Goal: Task Accomplishment & Management: Complete application form

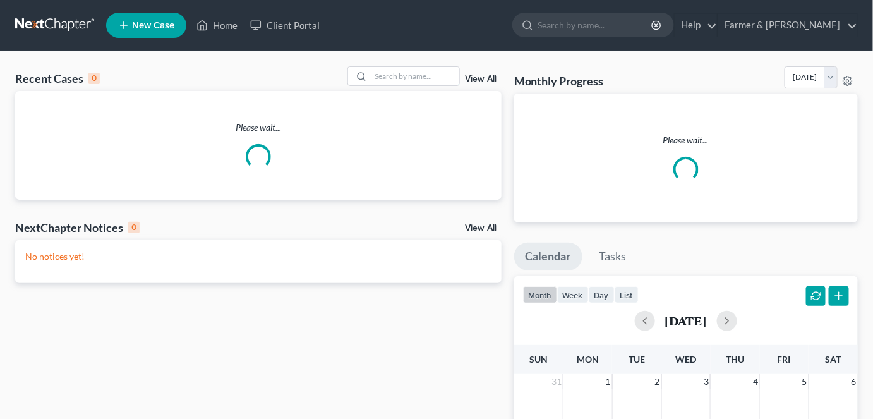
drag, startPoint x: 435, startPoint y: 76, endPoint x: 437, endPoint y: 63, distance: 13.4
click at [435, 76] on input "search" at bounding box center [415, 76] width 88 height 18
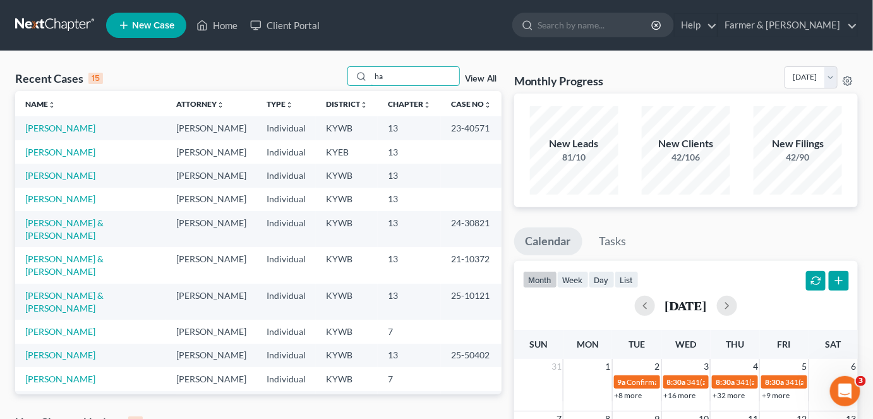
type input "h"
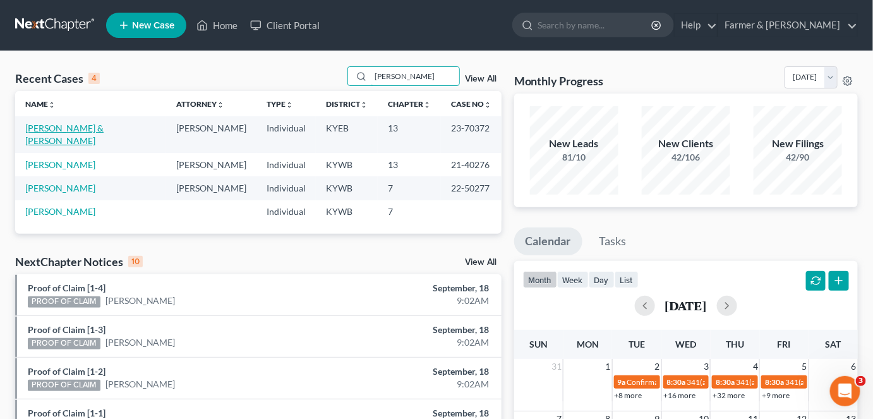
type input "hackney"
click at [58, 130] on link "[PERSON_NAME] & [PERSON_NAME]" at bounding box center [64, 134] width 78 height 23
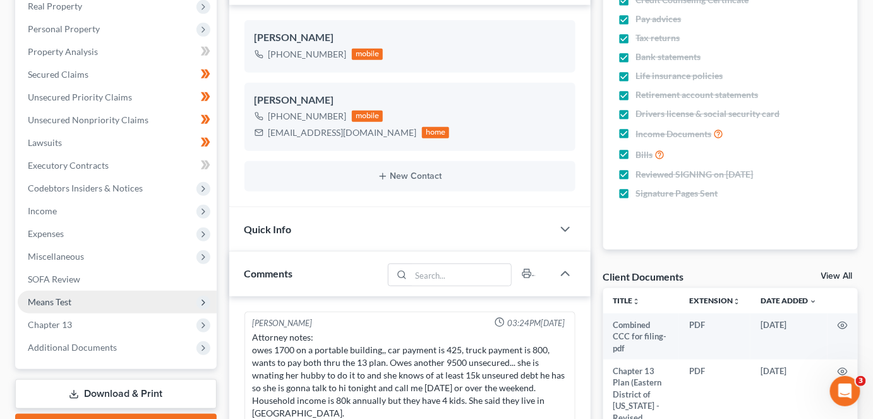
scroll to position [229, 0]
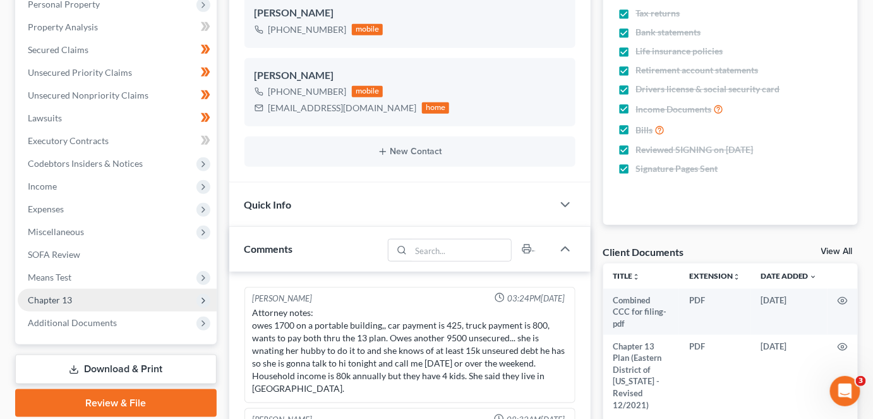
click at [115, 295] on span "Chapter 13" at bounding box center [117, 300] width 199 height 23
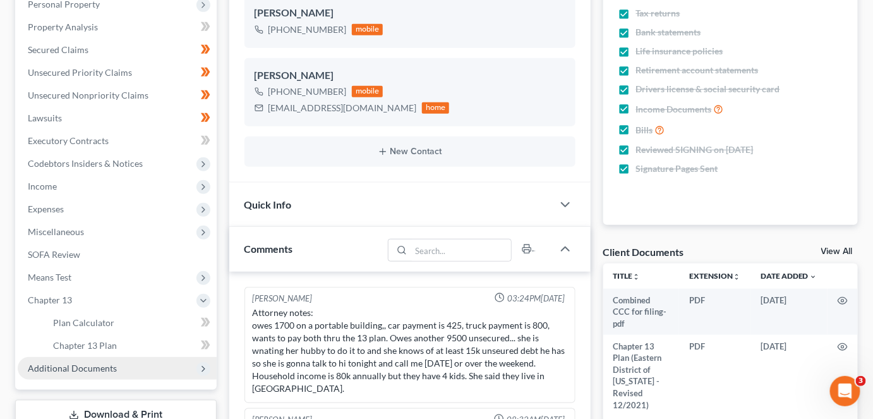
click at [155, 372] on span "Additional Documents" at bounding box center [117, 368] width 199 height 23
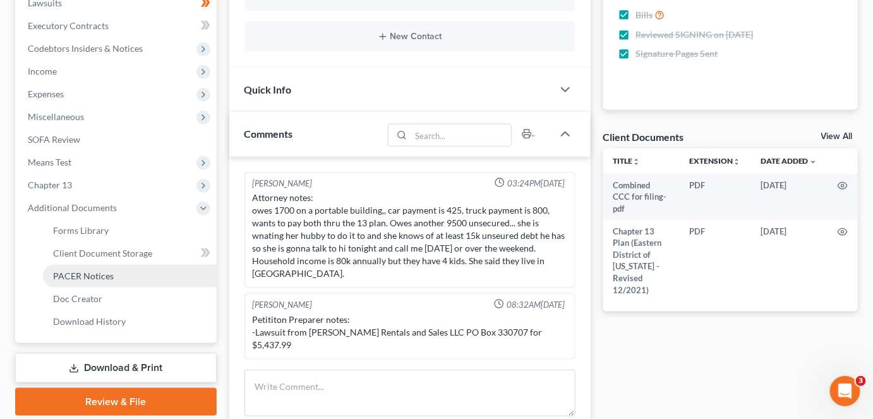
click at [96, 275] on span "PACER Notices" at bounding box center [83, 275] width 61 height 11
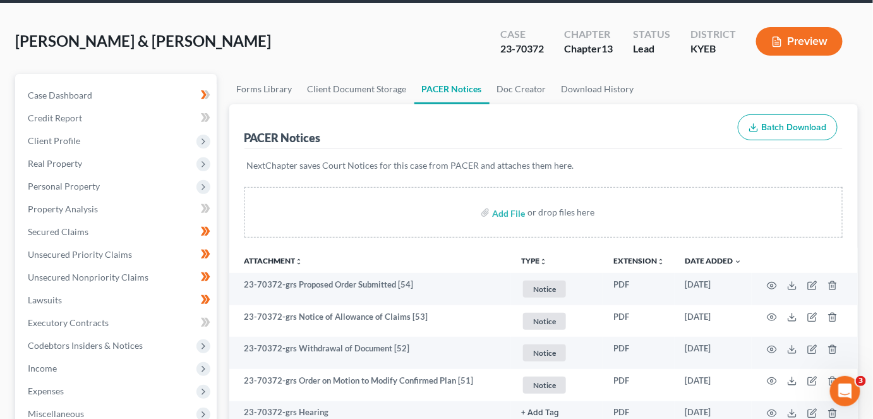
scroll to position [57, 0]
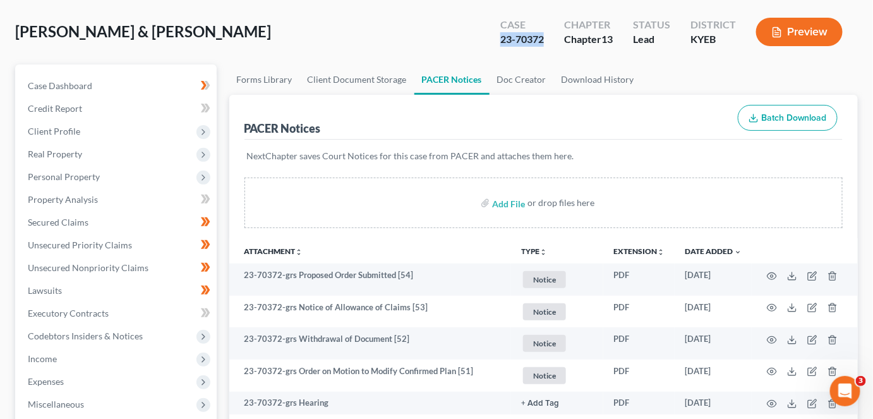
drag, startPoint x: 546, startPoint y: 40, endPoint x: 500, endPoint y: 41, distance: 45.5
click at [500, 41] on div "Case 23-70372" at bounding box center [522, 33] width 64 height 37
copy div "23-70372"
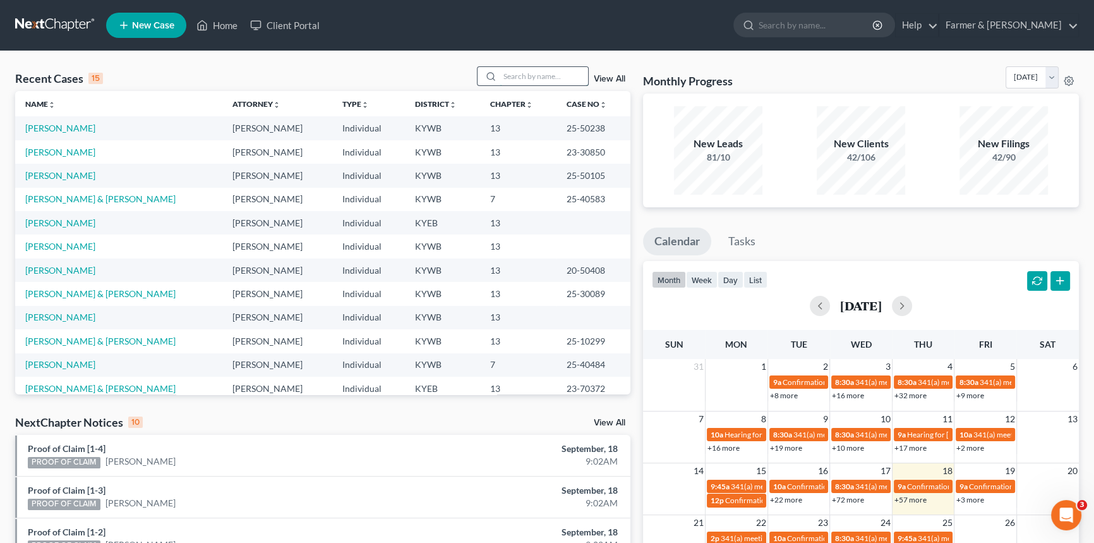
click at [523, 82] on input "search" at bounding box center [544, 76] width 88 height 18
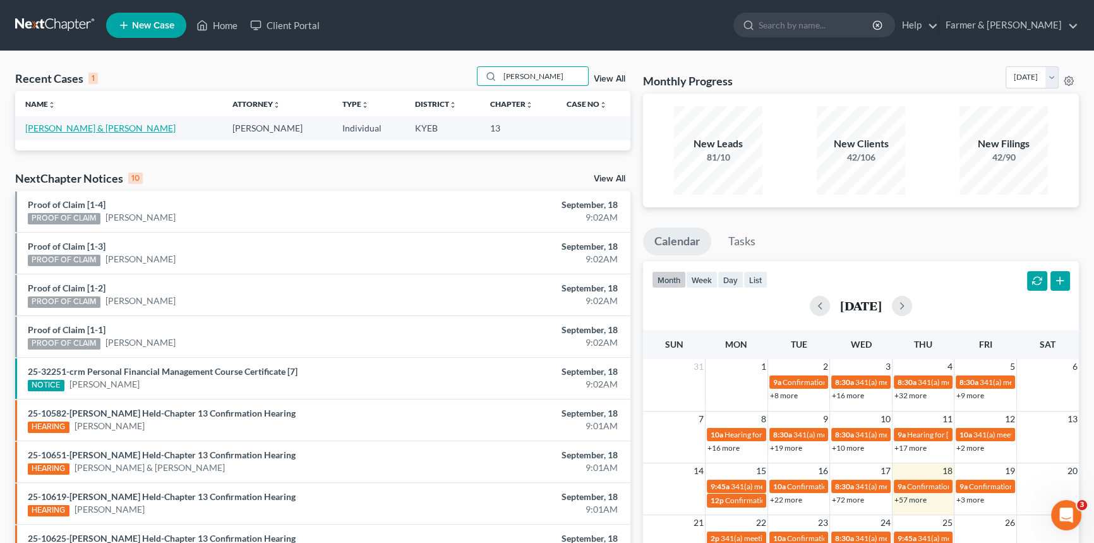
type input "ashley huffer"
click at [57, 128] on link "[PERSON_NAME] & [PERSON_NAME]" at bounding box center [100, 128] width 150 height 11
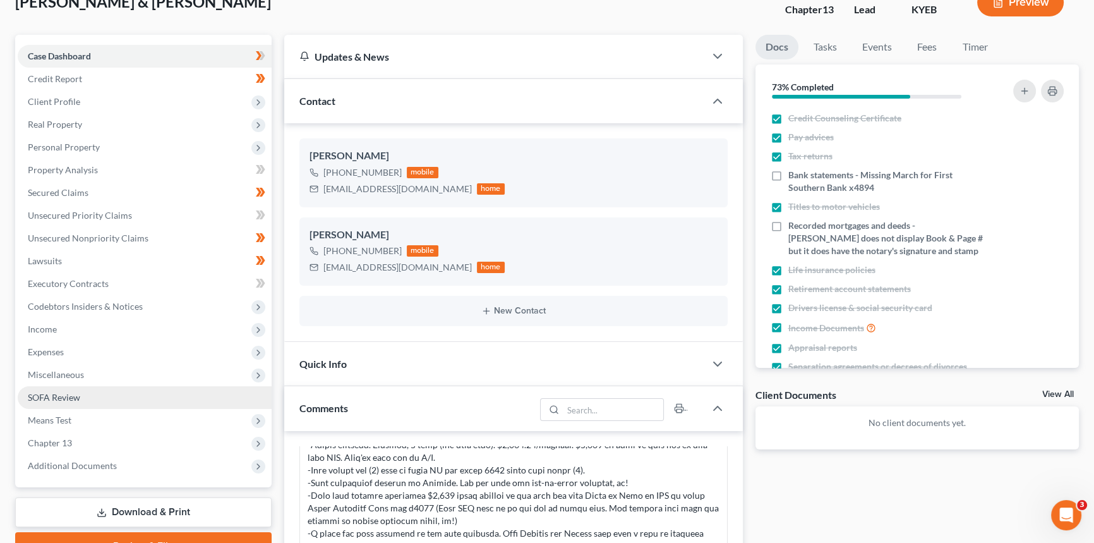
scroll to position [114, 0]
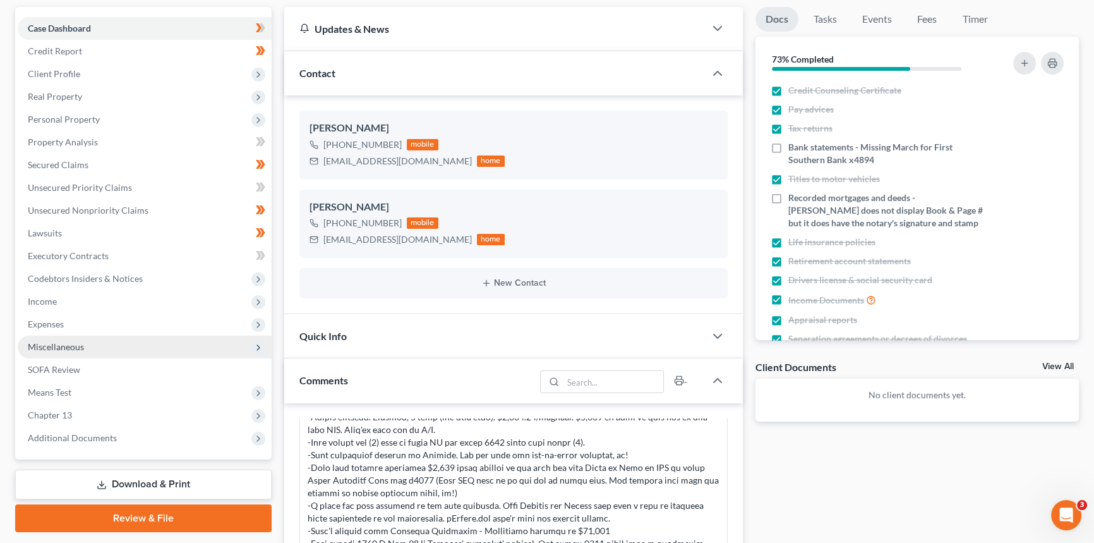
click at [84, 349] on span "Miscellaneous" at bounding box center [145, 346] width 254 height 23
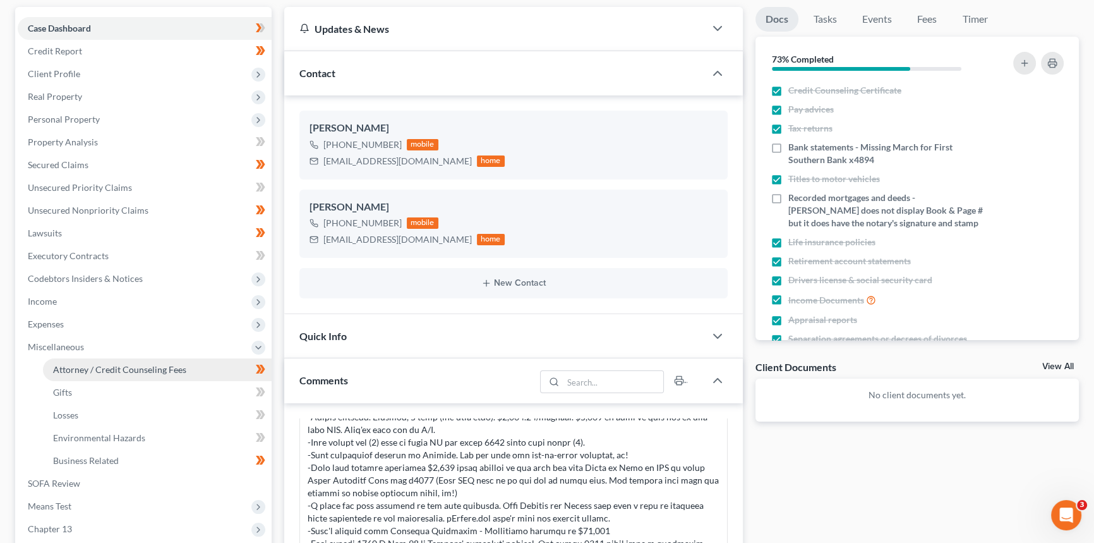
click at [114, 368] on span "Attorney / Credit Counseling Fees" at bounding box center [119, 369] width 133 height 11
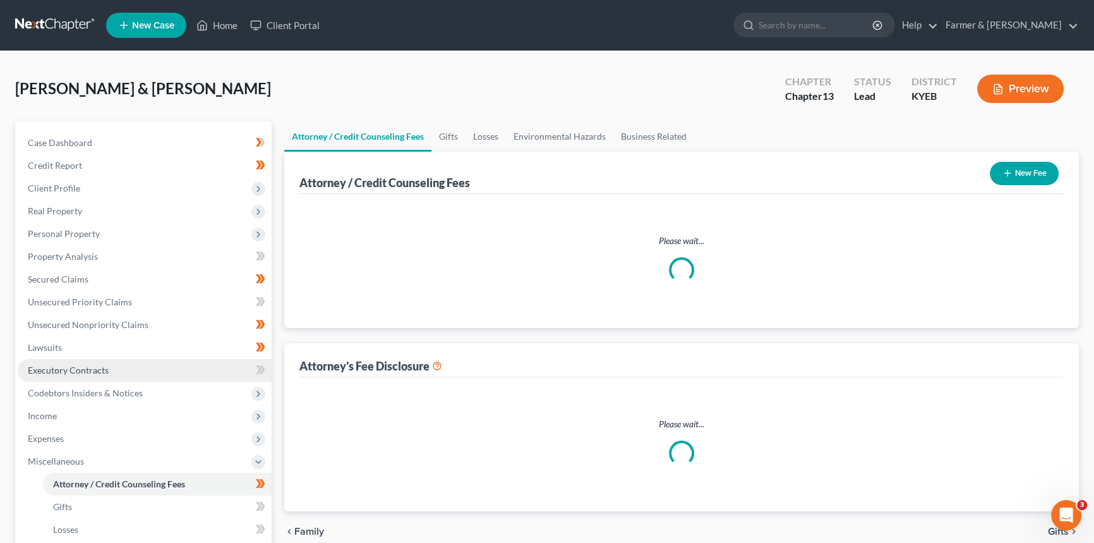
select select "0"
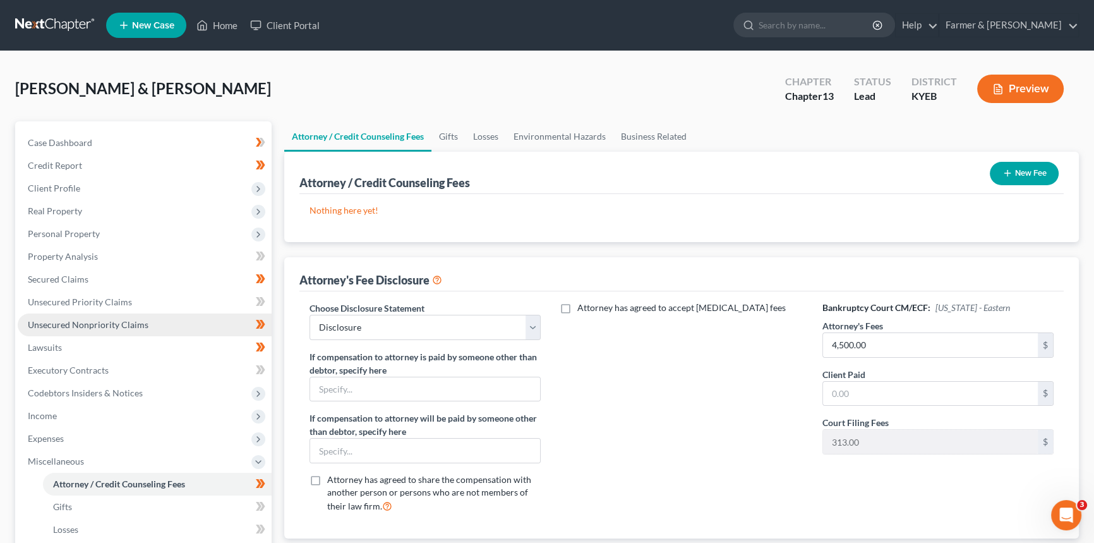
click at [85, 324] on span "Unsecured Nonpriority Claims" at bounding box center [88, 324] width 121 height 11
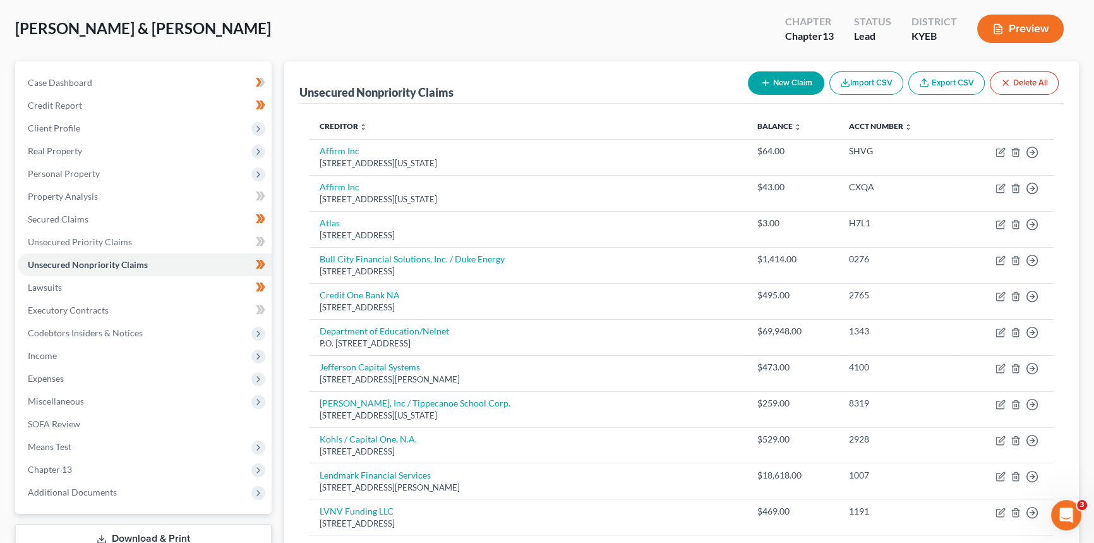
scroll to position [57, 0]
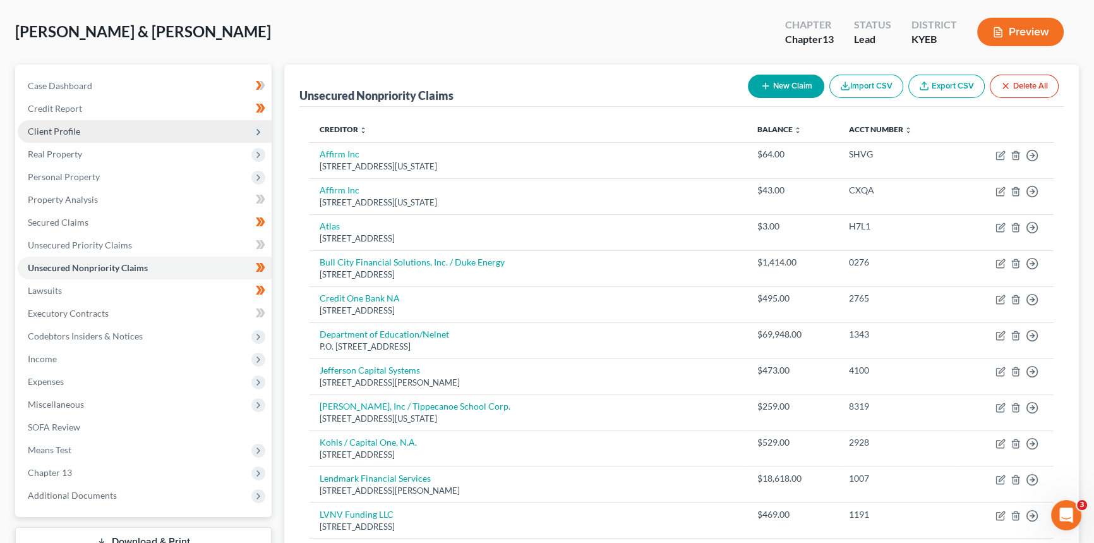
click at [92, 128] on span "Client Profile" at bounding box center [145, 131] width 254 height 23
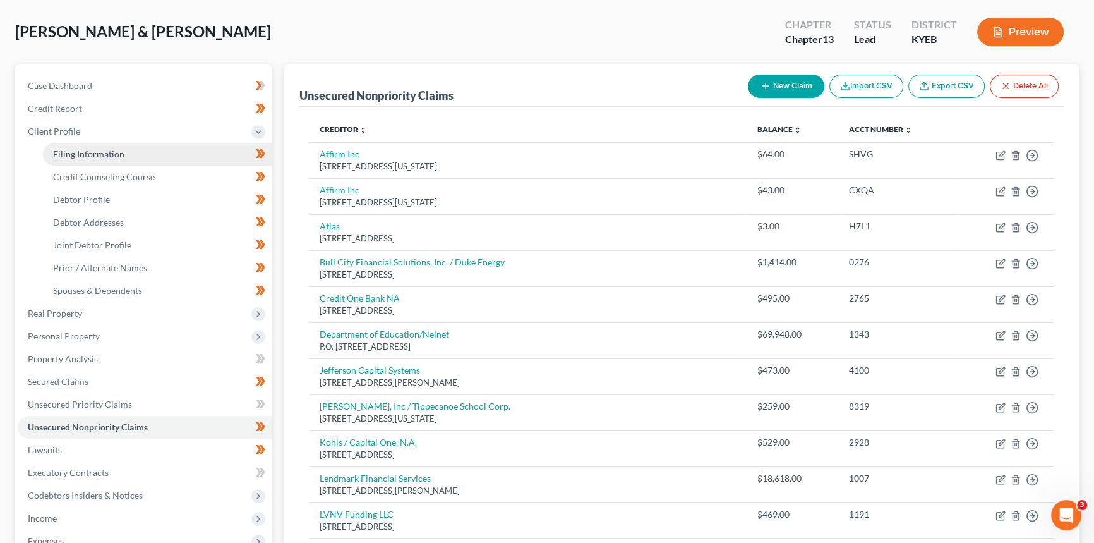
click at [99, 148] on span "Filing Information" at bounding box center [88, 153] width 71 height 11
select select "1"
select select "3"
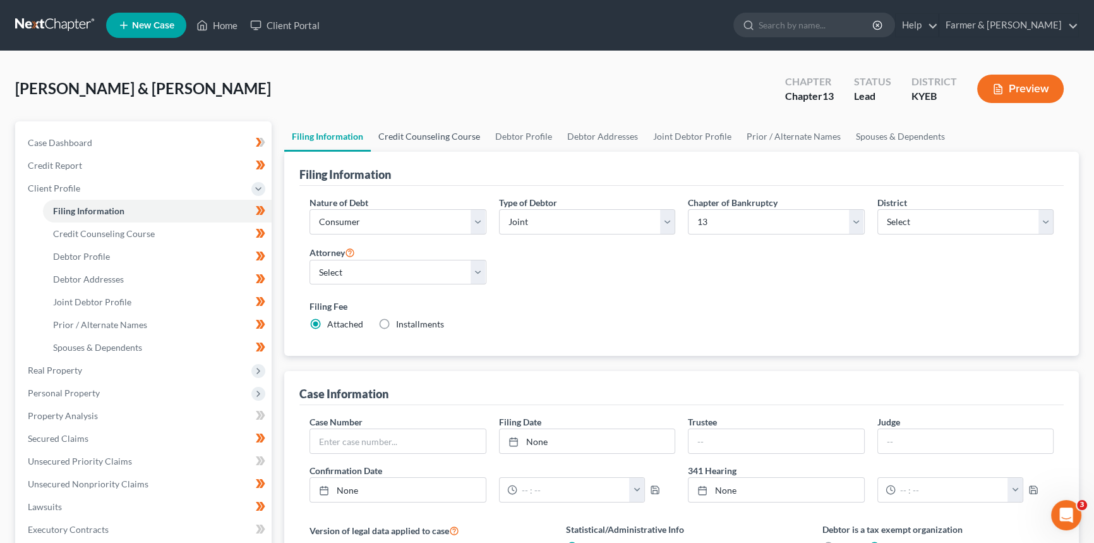
click at [412, 142] on link "Credit Counseling Course" at bounding box center [429, 136] width 117 height 30
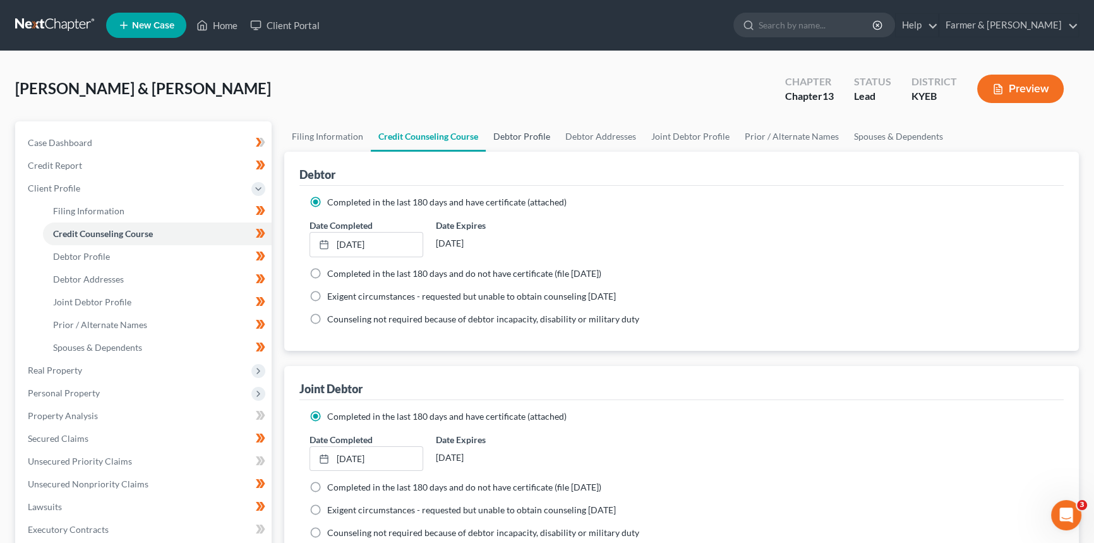
click at [527, 132] on link "Debtor Profile" at bounding box center [522, 136] width 72 height 30
select select "1"
select select "3"
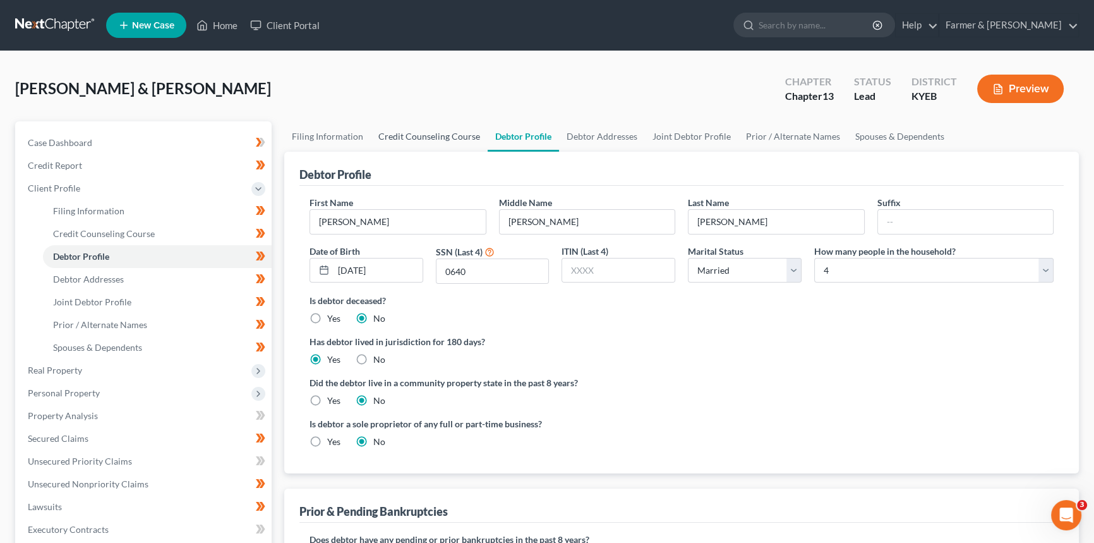
click at [428, 131] on link "Credit Counseling Course" at bounding box center [429, 136] width 117 height 30
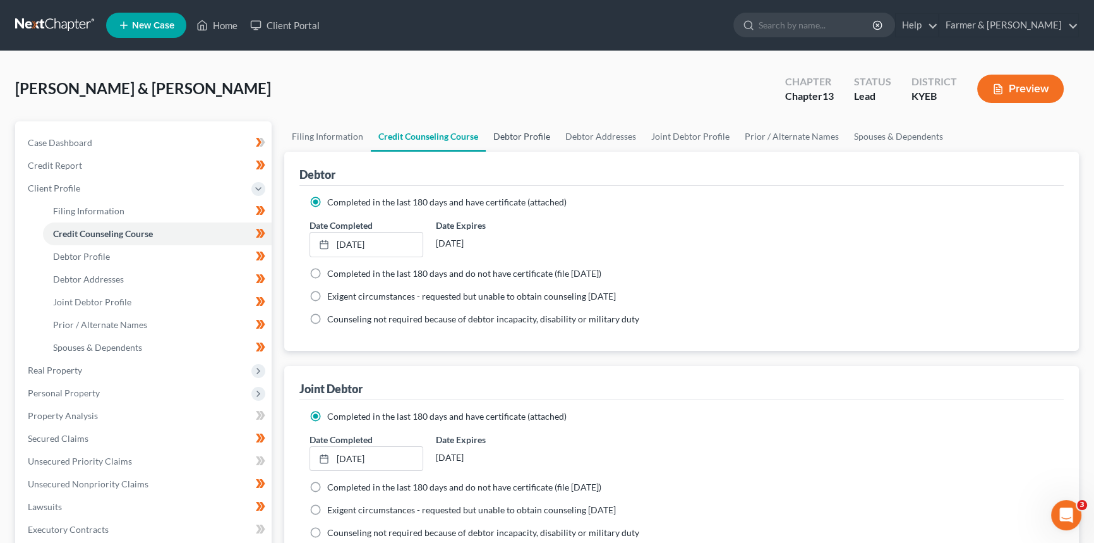
click at [511, 138] on link "Debtor Profile" at bounding box center [522, 136] width 72 height 30
select select "1"
select select "3"
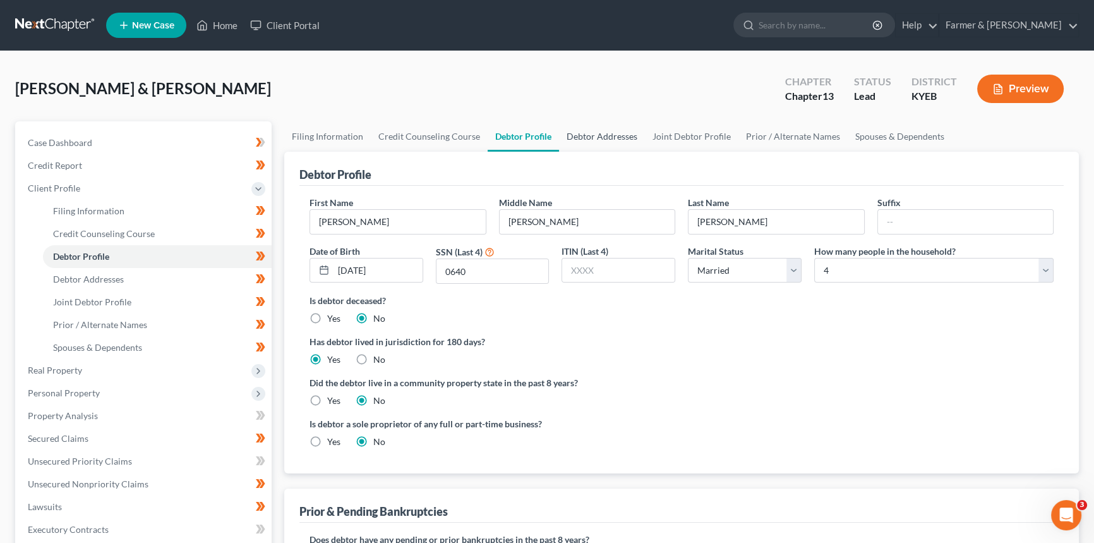
click at [599, 134] on link "Debtor Addresses" at bounding box center [602, 136] width 86 height 30
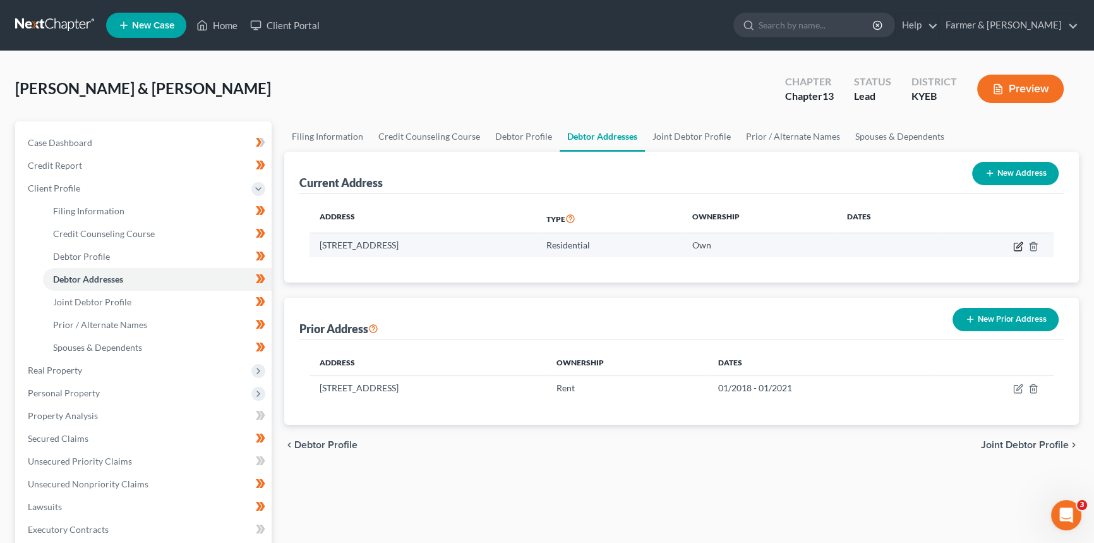
click at [881, 244] on icon "button" at bounding box center [1018, 246] width 10 height 10
select select "18"
select select "0"
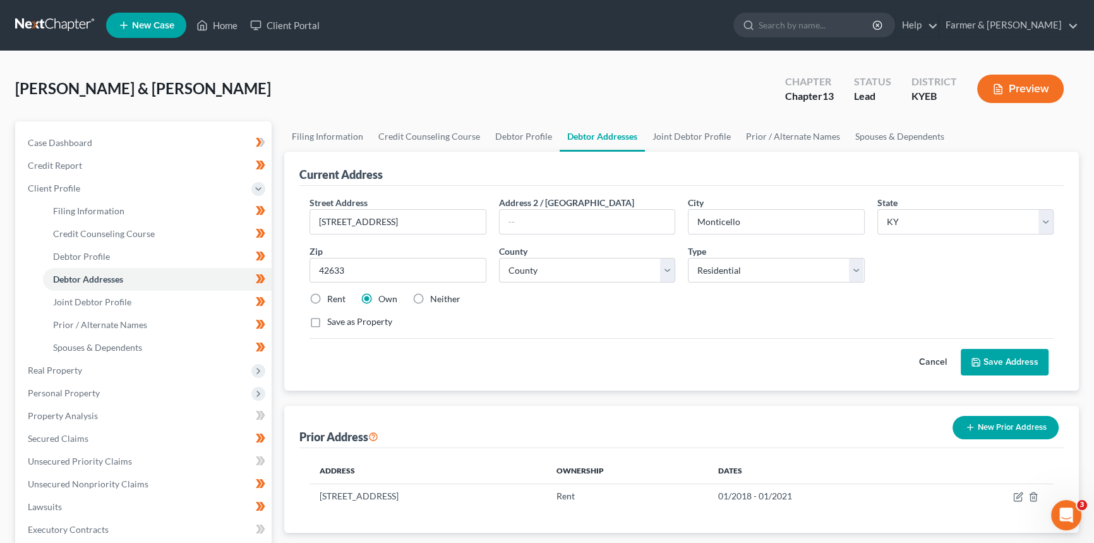
click at [881, 360] on button "Cancel" at bounding box center [933, 361] width 56 height 25
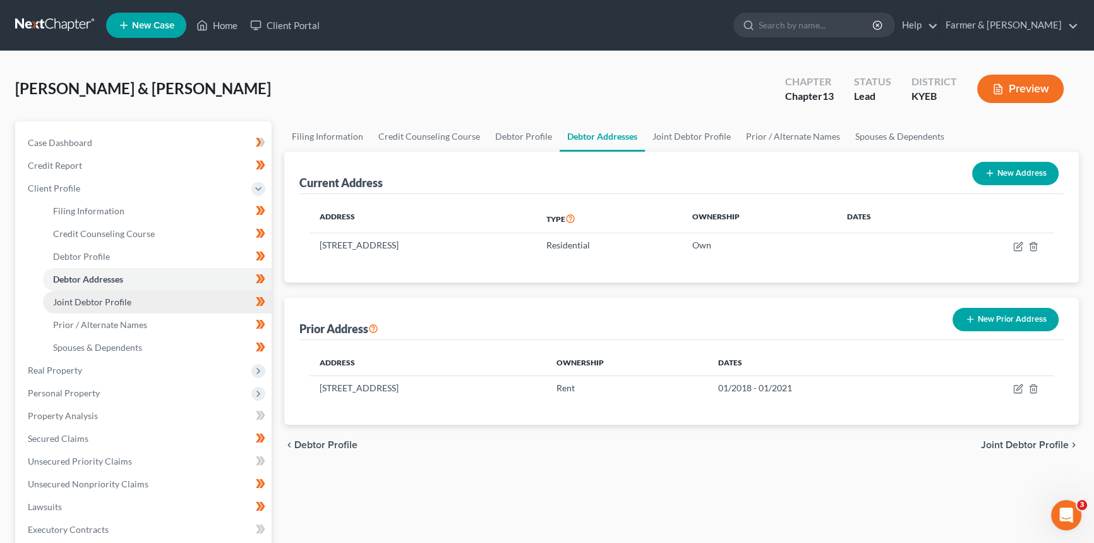
click at [155, 301] on link "Joint Debtor Profile" at bounding box center [157, 302] width 229 height 23
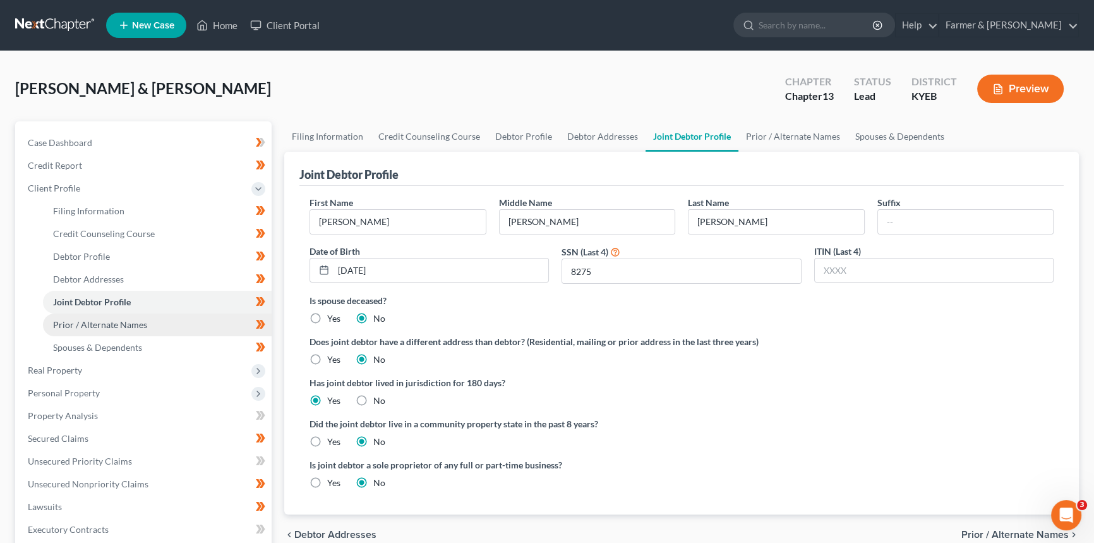
click at [157, 327] on link "Prior / Alternate Names" at bounding box center [157, 324] width 229 height 23
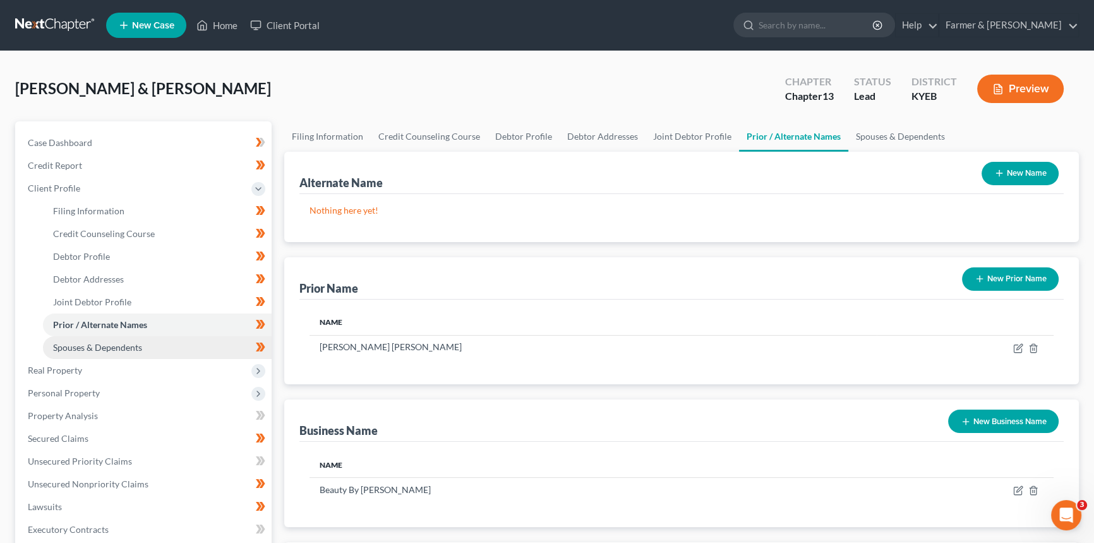
click at [143, 345] on link "Spouses & Dependents" at bounding box center [157, 347] width 229 height 23
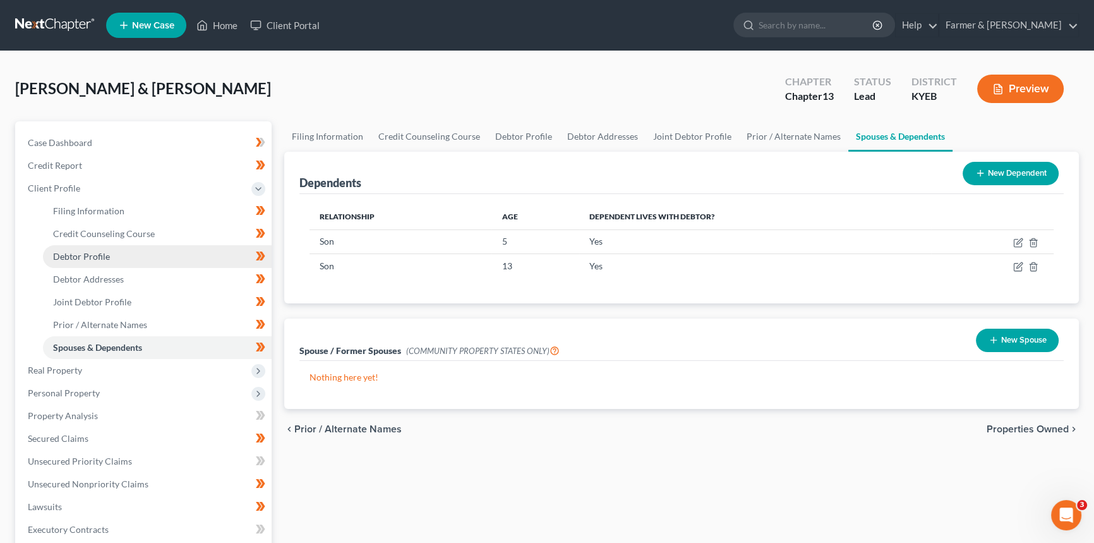
click at [104, 257] on span "Debtor Profile" at bounding box center [81, 256] width 57 height 11
select select "1"
select select "3"
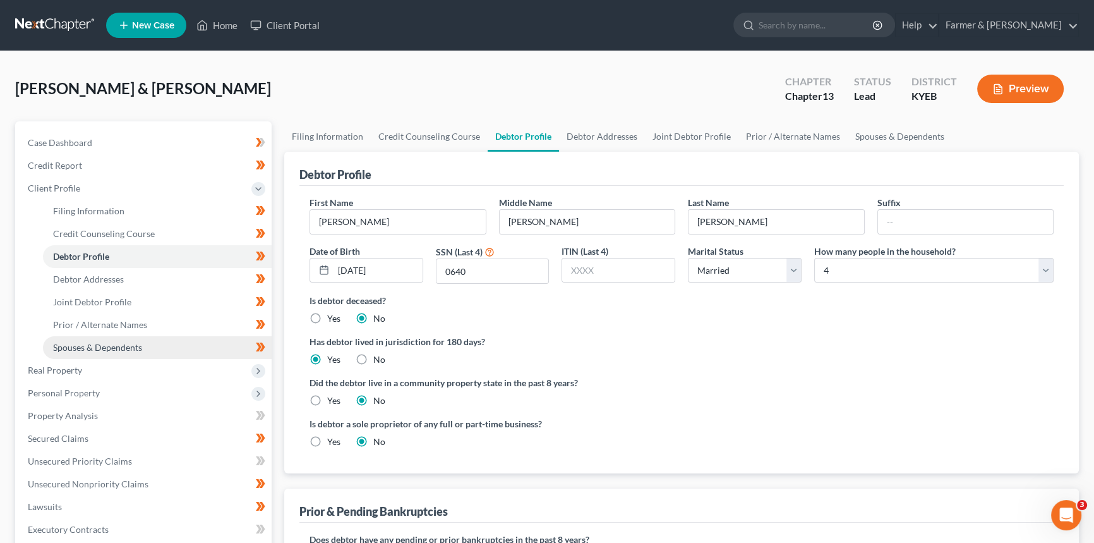
click at [87, 354] on link "Spouses & Dependents" at bounding box center [157, 347] width 229 height 23
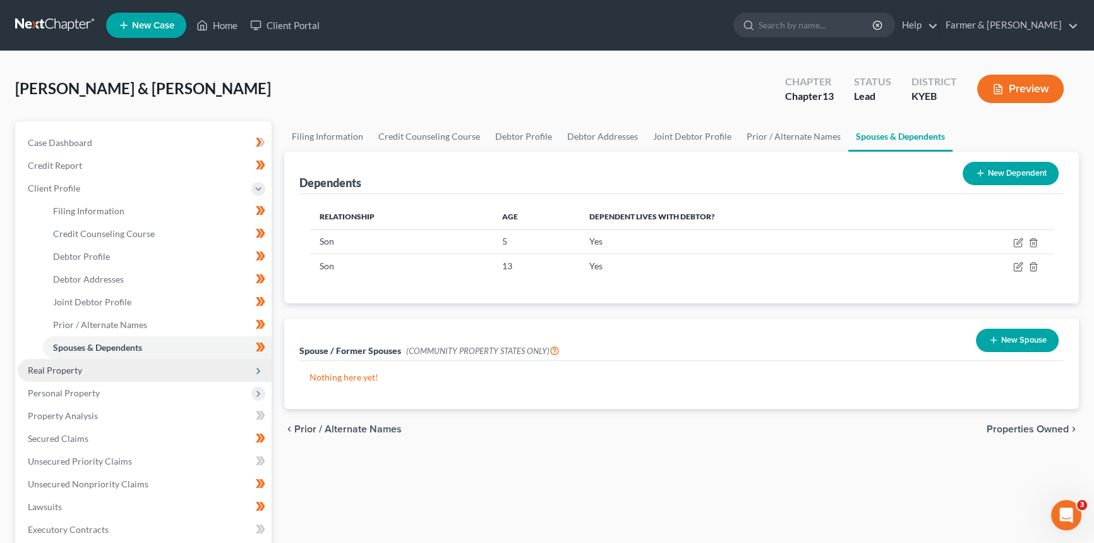
click at [90, 369] on span "Real Property" at bounding box center [145, 370] width 254 height 23
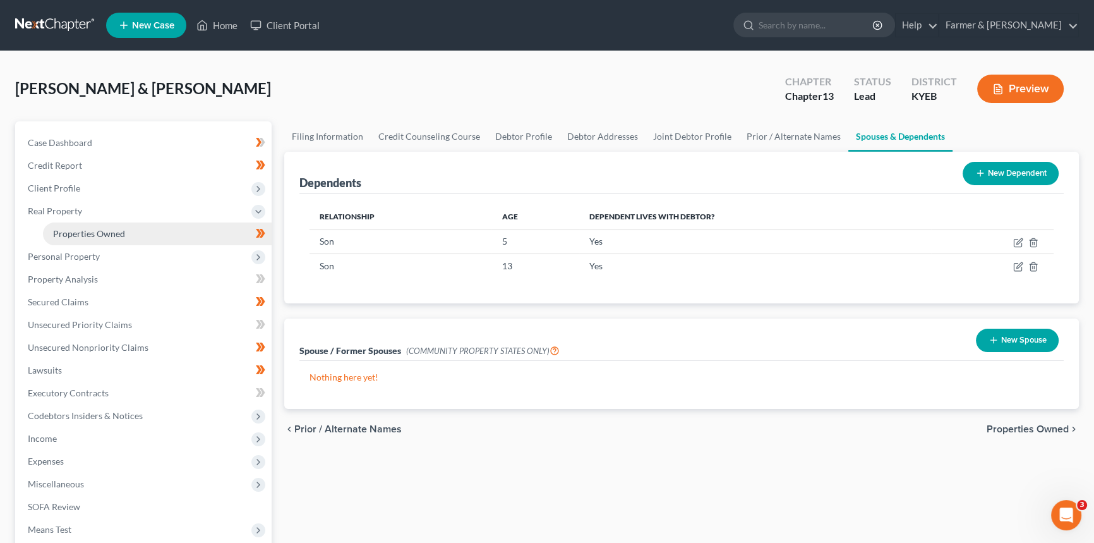
click at [75, 234] on span "Properties Owned" at bounding box center [89, 233] width 72 height 11
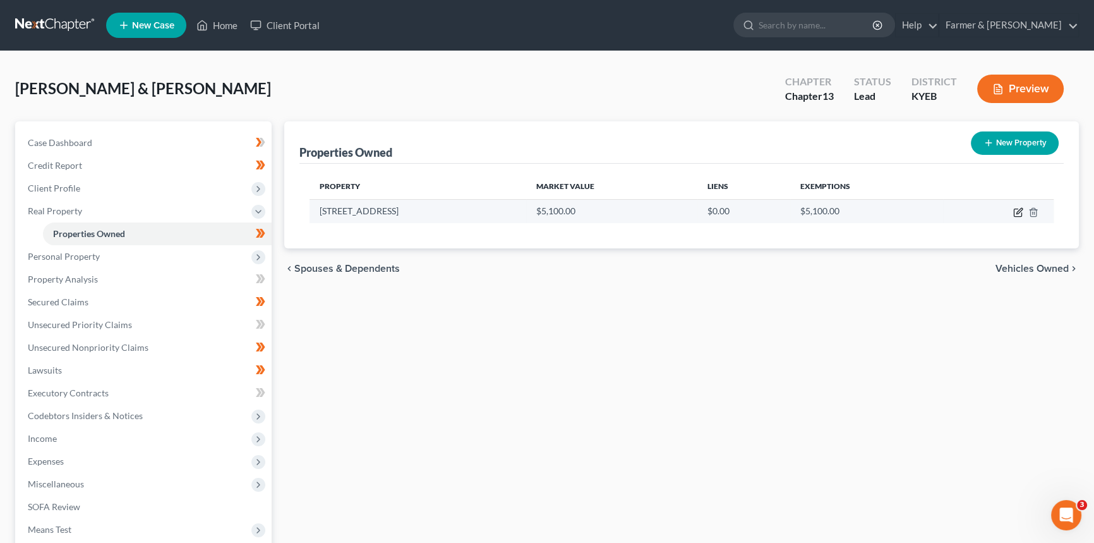
click at [881, 212] on icon "button" at bounding box center [1018, 213] width 8 height 8
select select "18"
select select "115"
select select "3"
select select "0"
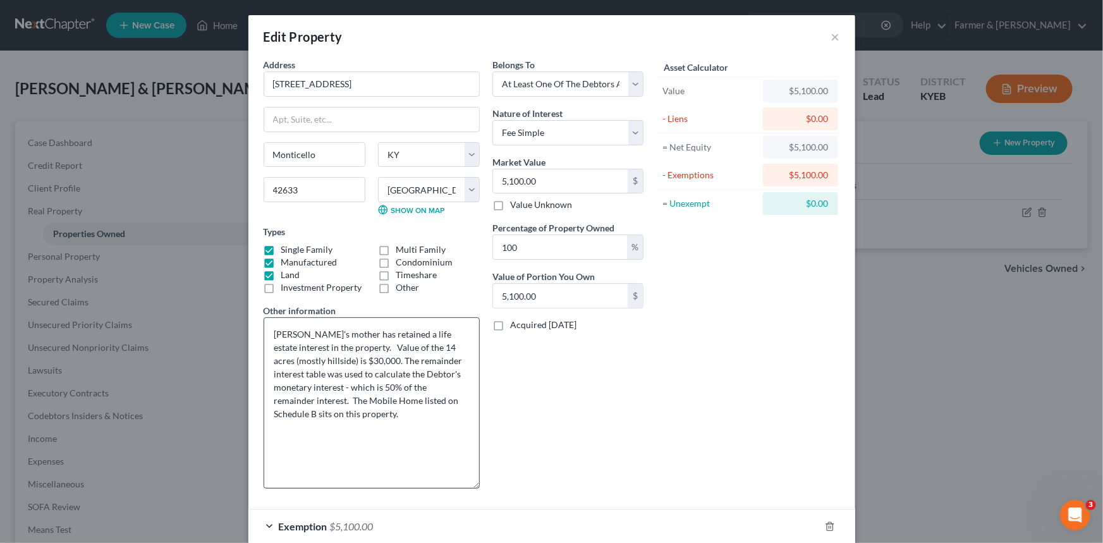
drag, startPoint x: 476, startPoint y: 360, endPoint x: 468, endPoint y: 485, distance: 124.7
click at [468, 418] on textarea "Debtor's mother has retained a life estate interest in the property. Value of t…" at bounding box center [371, 402] width 216 height 171
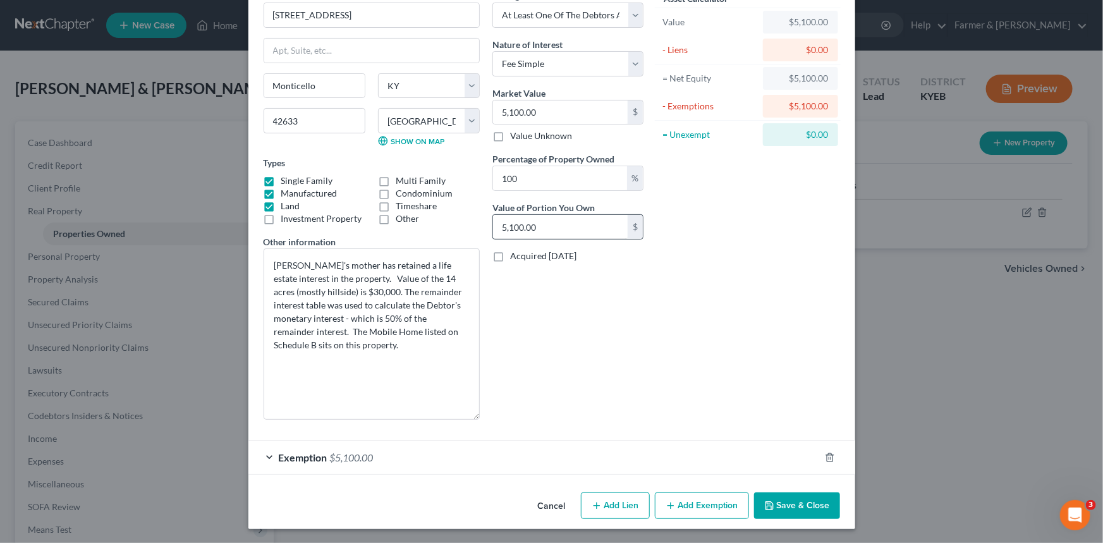
scroll to position [69, 0]
click at [400, 418] on div "Exemption $5,100.00" at bounding box center [533, 456] width 571 height 33
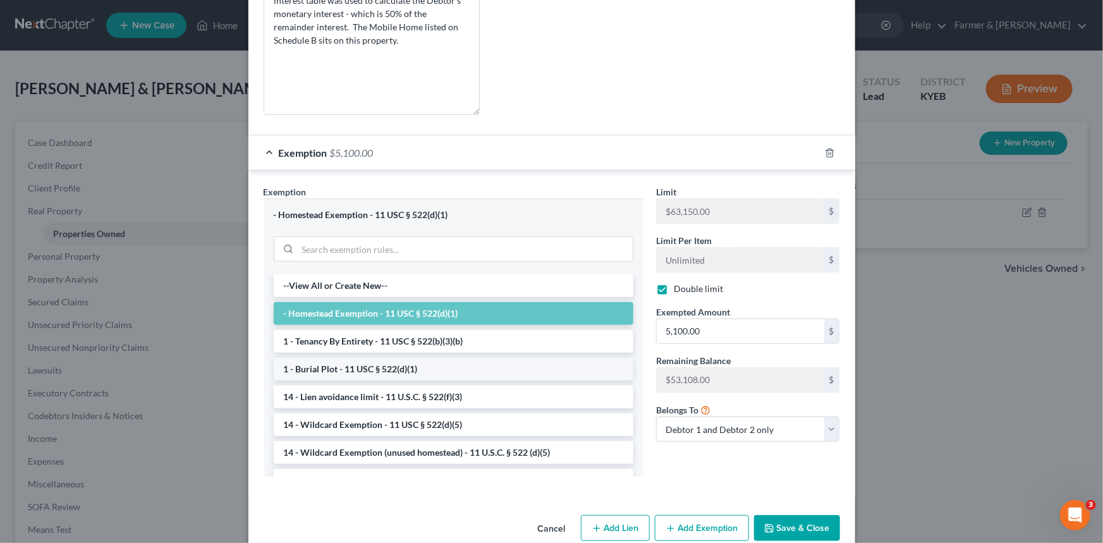
scroll to position [396, 0]
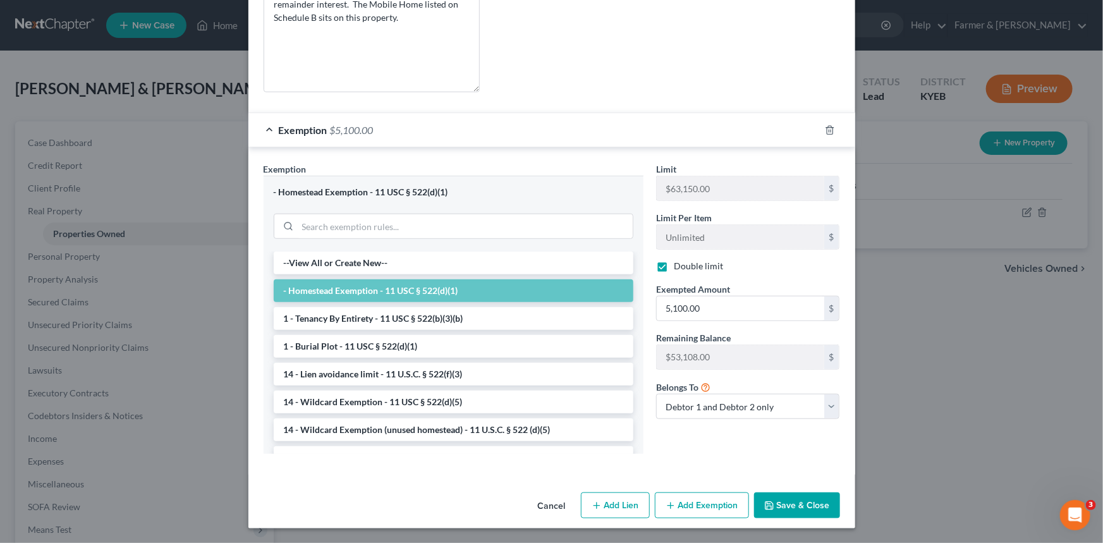
click at [545, 418] on button "Cancel" at bounding box center [552, 505] width 48 height 25
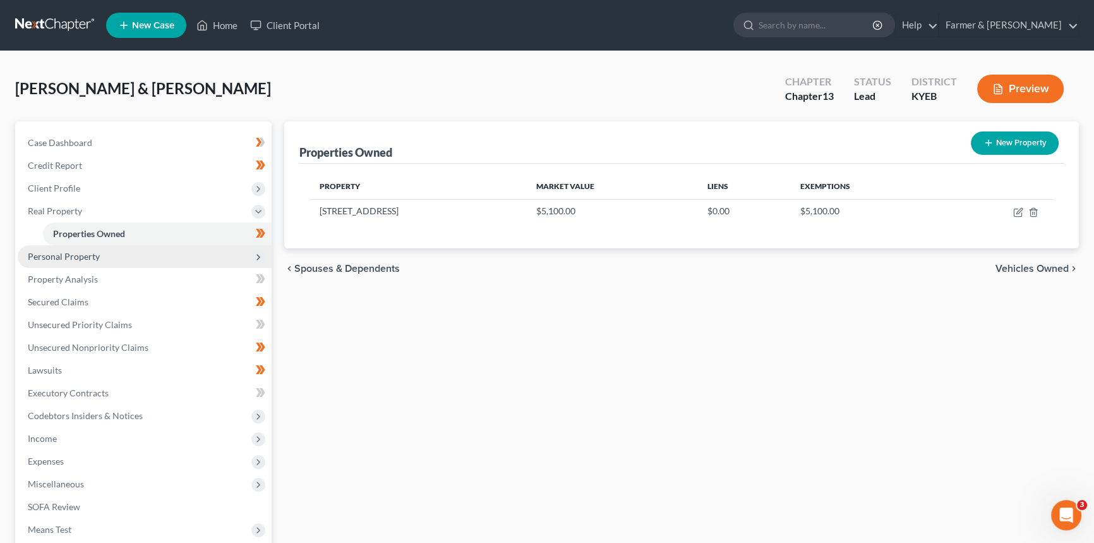
click at [212, 257] on span "Personal Property" at bounding box center [145, 256] width 254 height 23
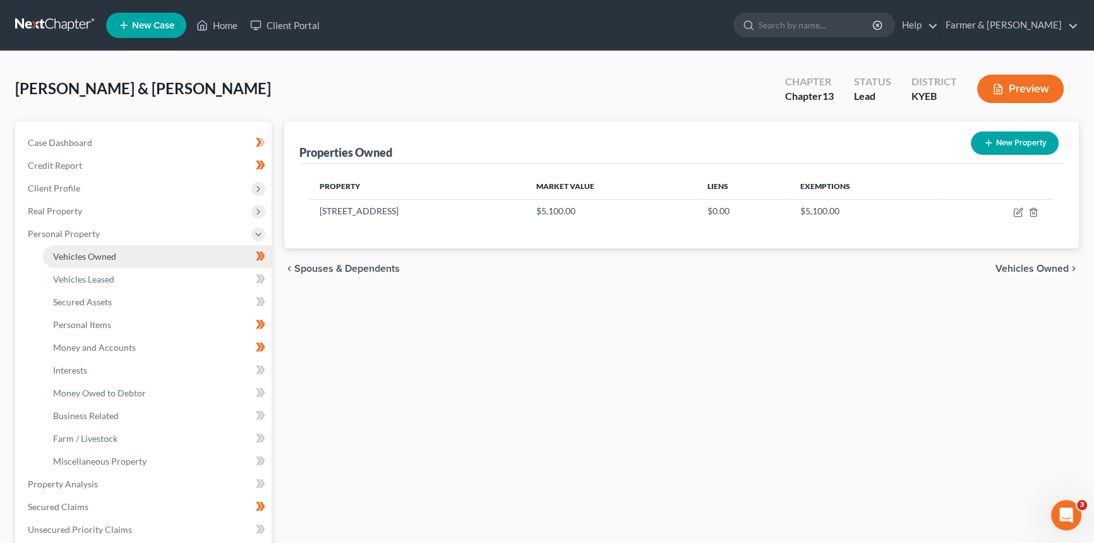
click at [155, 257] on link "Vehicles Owned" at bounding box center [157, 256] width 229 height 23
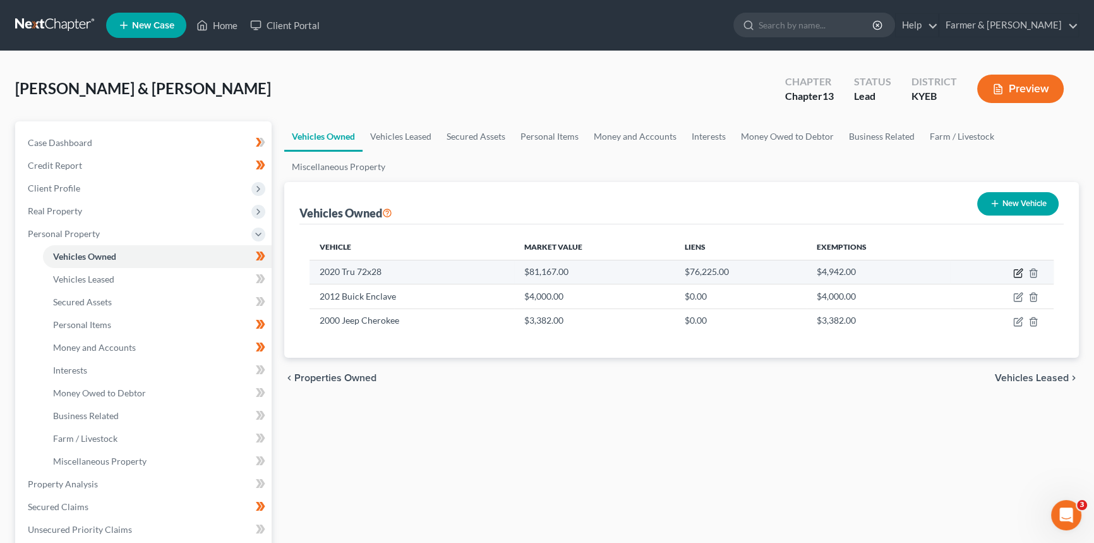
click at [881, 271] on icon "button" at bounding box center [1018, 273] width 10 height 10
select select "5"
select select "6"
select select "2"
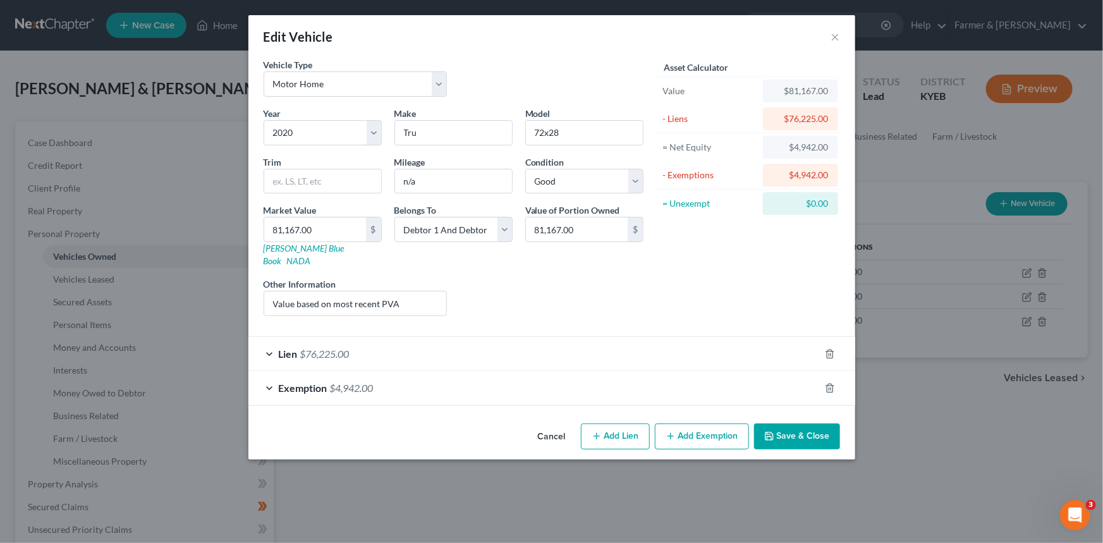
click at [353, 341] on div "Lien $76,225.00" at bounding box center [533, 353] width 571 height 33
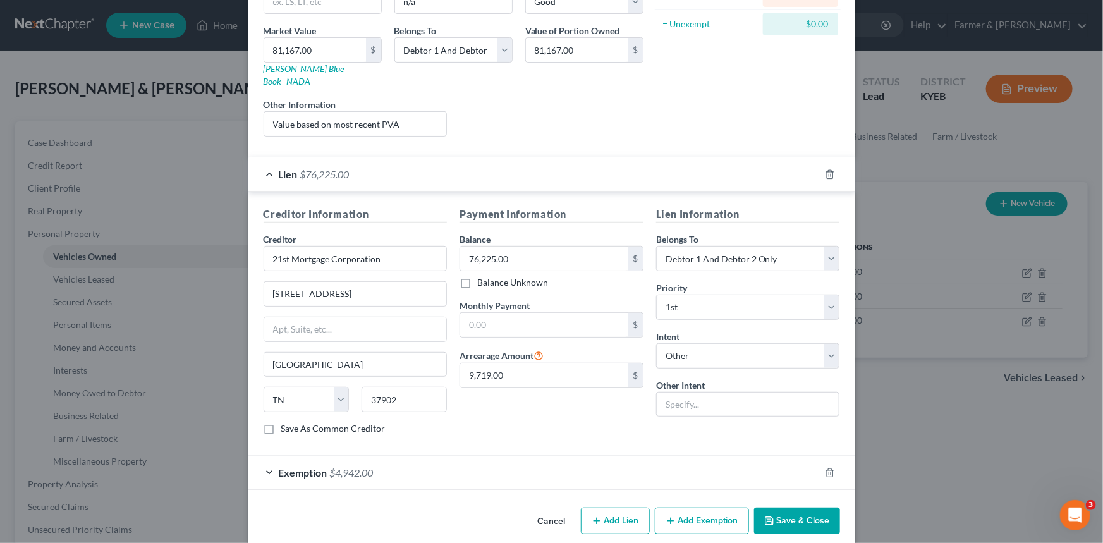
scroll to position [181, 0]
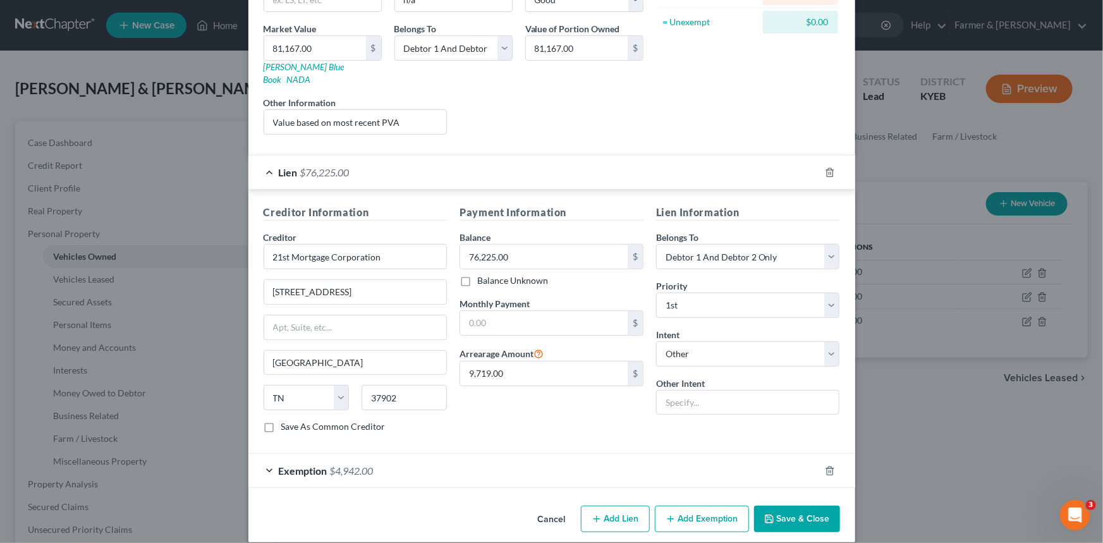
click at [413, 418] on div "Exemption $4,942.00" at bounding box center [533, 470] width 571 height 33
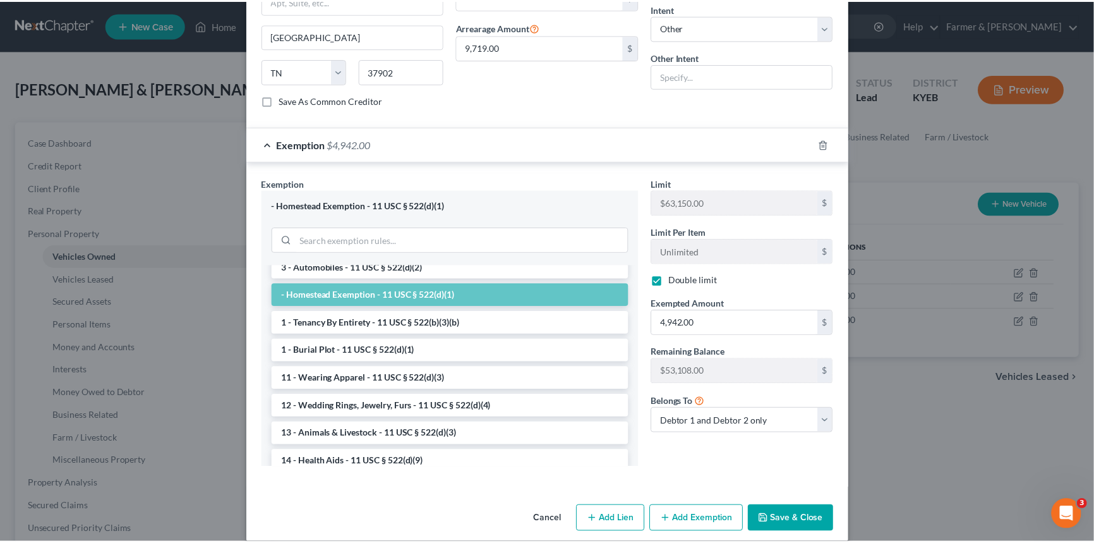
scroll to position [57, 0]
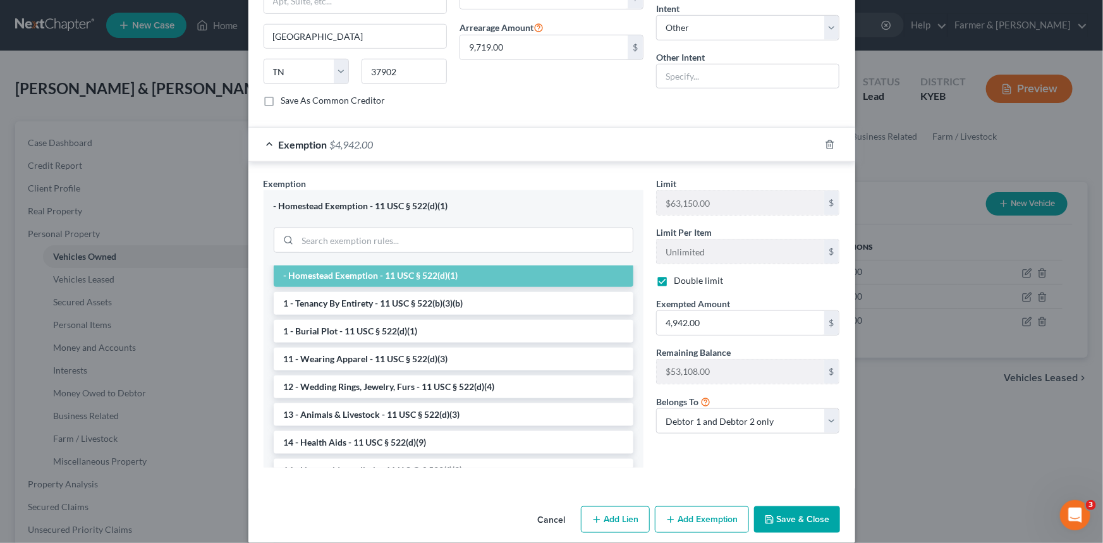
click at [547, 418] on button "Cancel" at bounding box center [552, 519] width 48 height 25
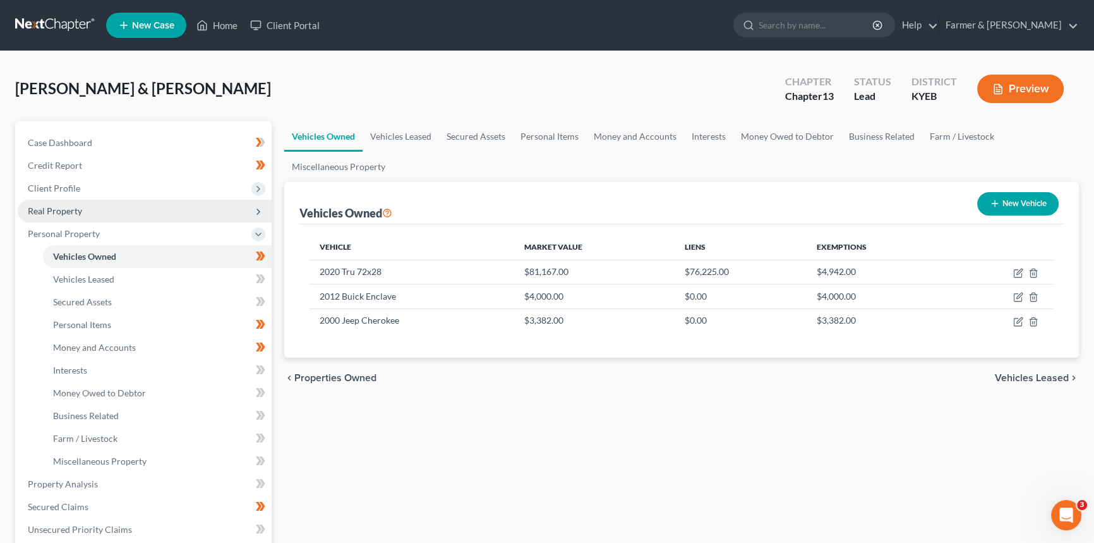
click at [101, 202] on span "Real Property" at bounding box center [145, 211] width 254 height 23
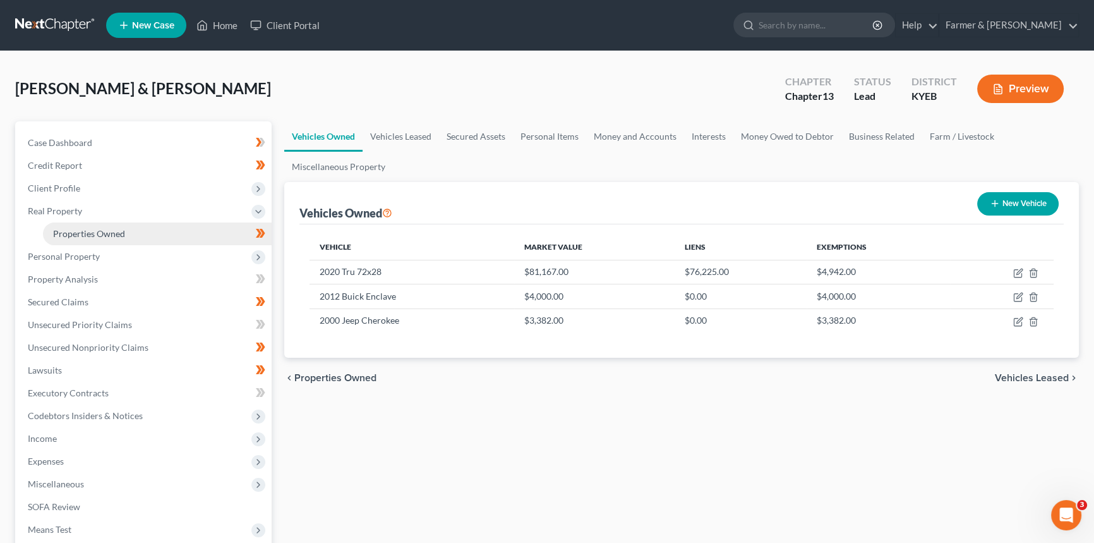
click at [105, 231] on span "Properties Owned" at bounding box center [89, 233] width 72 height 11
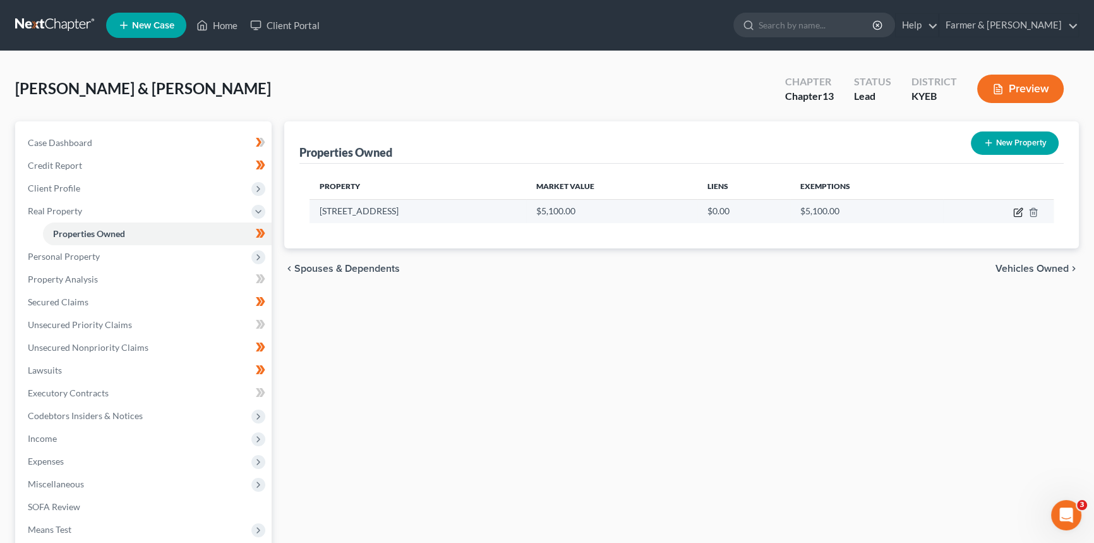
click at [881, 212] on icon "button" at bounding box center [1020, 211] width 6 height 6
select select "18"
select select "115"
select select "3"
select select "0"
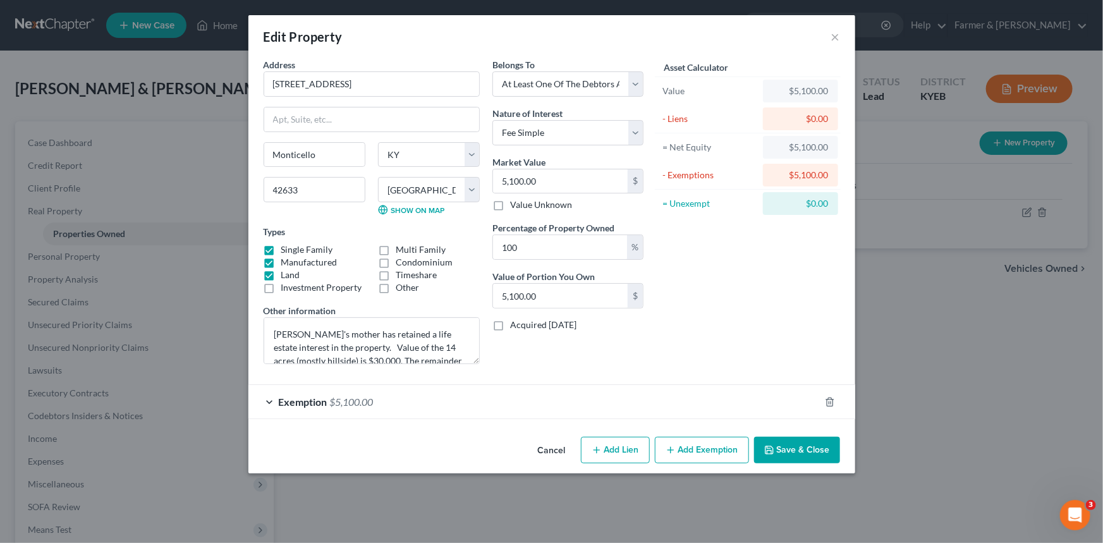
click at [541, 418] on button "Cancel" at bounding box center [552, 450] width 48 height 25
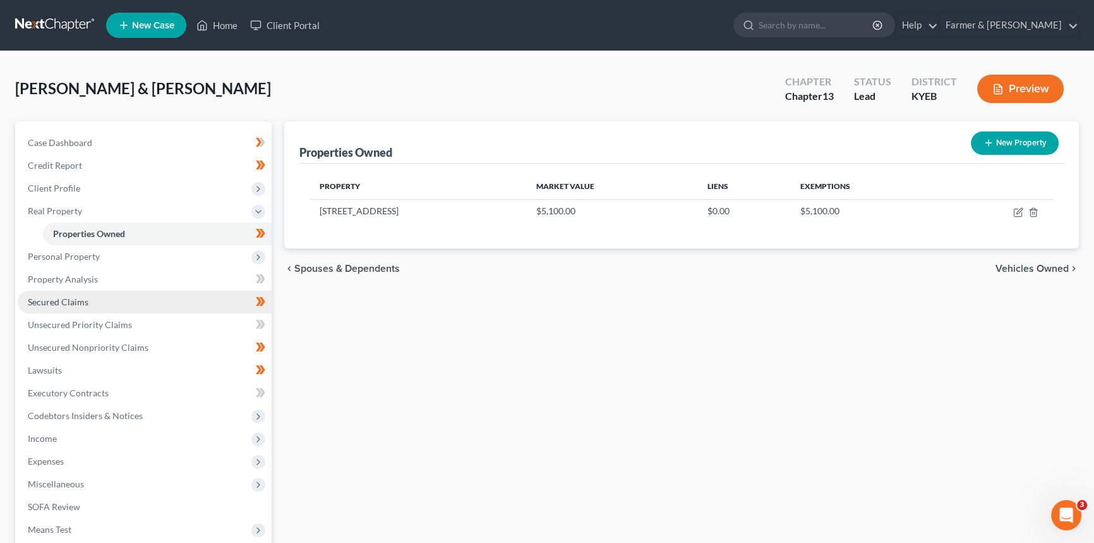
click at [123, 303] on link "Secured Claims" at bounding box center [145, 302] width 254 height 23
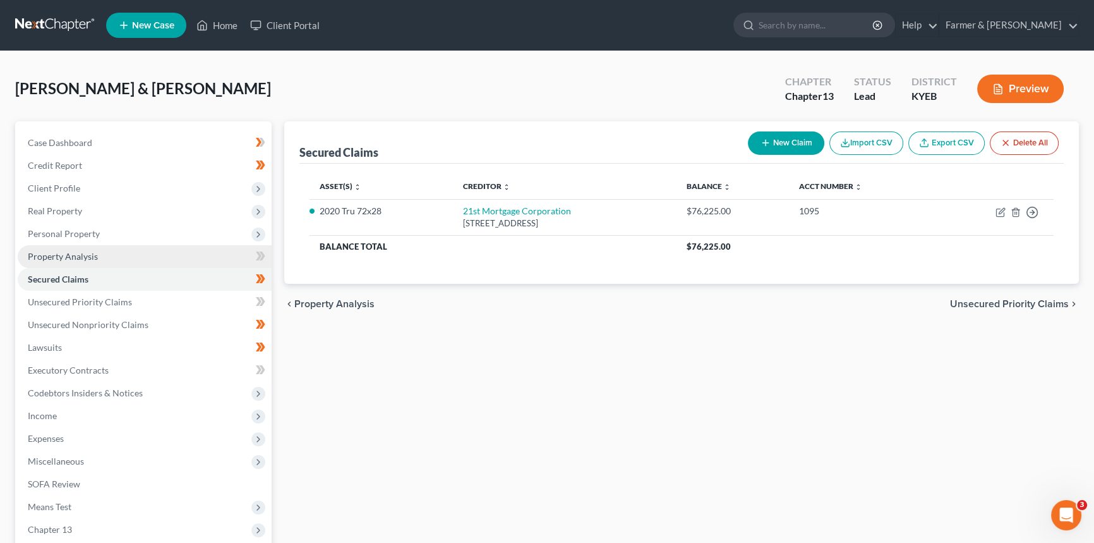
click at [102, 251] on link "Property Analysis" at bounding box center [145, 256] width 254 height 23
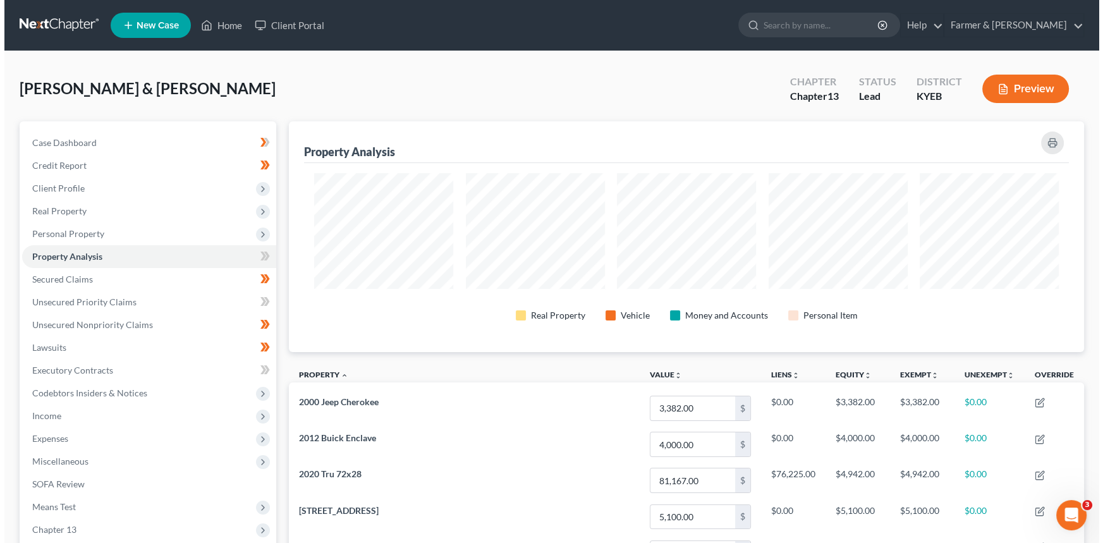
scroll to position [231, 794]
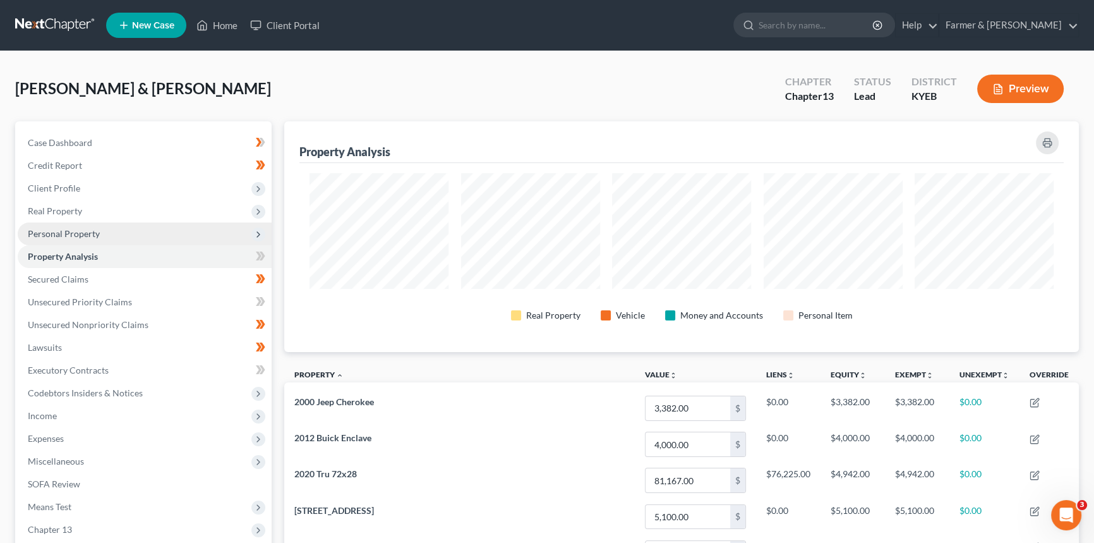
click at [70, 239] on span "Personal Property" at bounding box center [145, 233] width 254 height 23
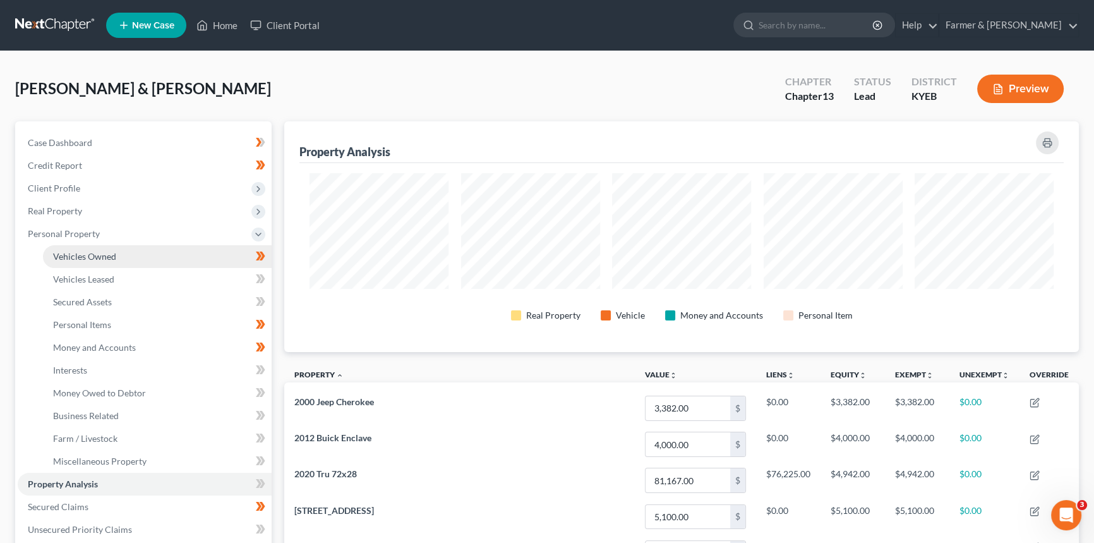
click at [91, 253] on span "Vehicles Owned" at bounding box center [84, 256] width 63 height 11
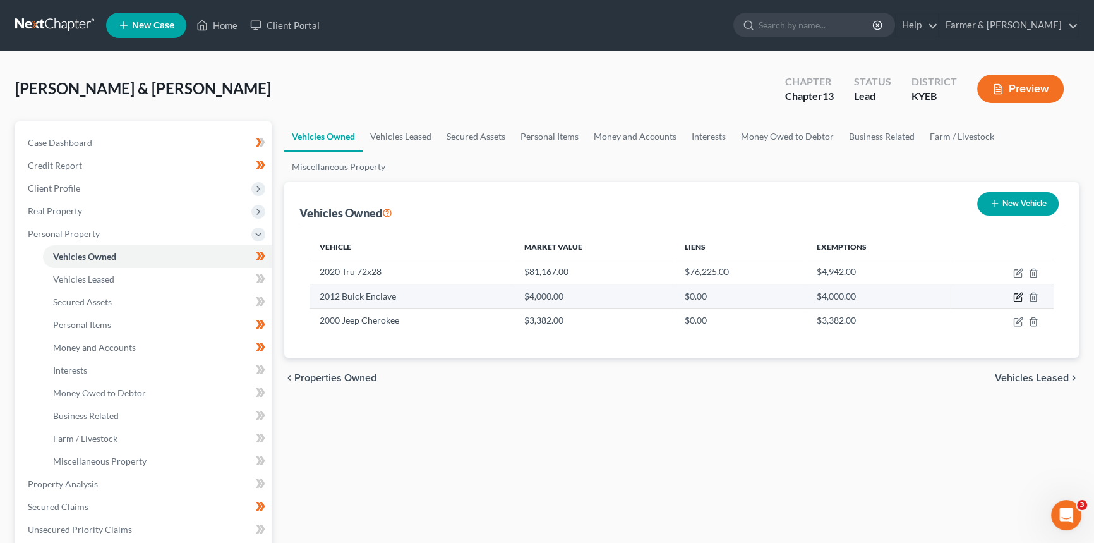
click at [881, 294] on icon "button" at bounding box center [1018, 298] width 8 height 8
select select "0"
select select "14"
select select "2"
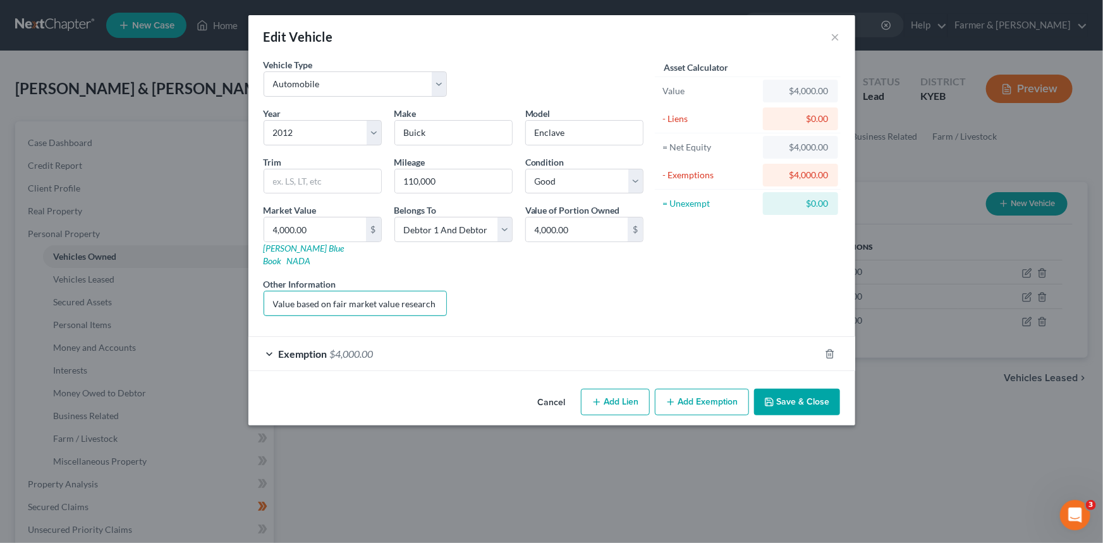
scroll to position [0, 97]
drag, startPoint x: 395, startPoint y: 297, endPoint x: 552, endPoint y: 298, distance: 157.3
click at [552, 298] on div "Year Select 2026 2025 2024 2023 2022 2021 2020 2019 2018 2017 2016 2015 2014 20…" at bounding box center [453, 216] width 392 height 219
drag, startPoint x: 438, startPoint y: 237, endPoint x: 461, endPoint y: 235, distance: 22.8
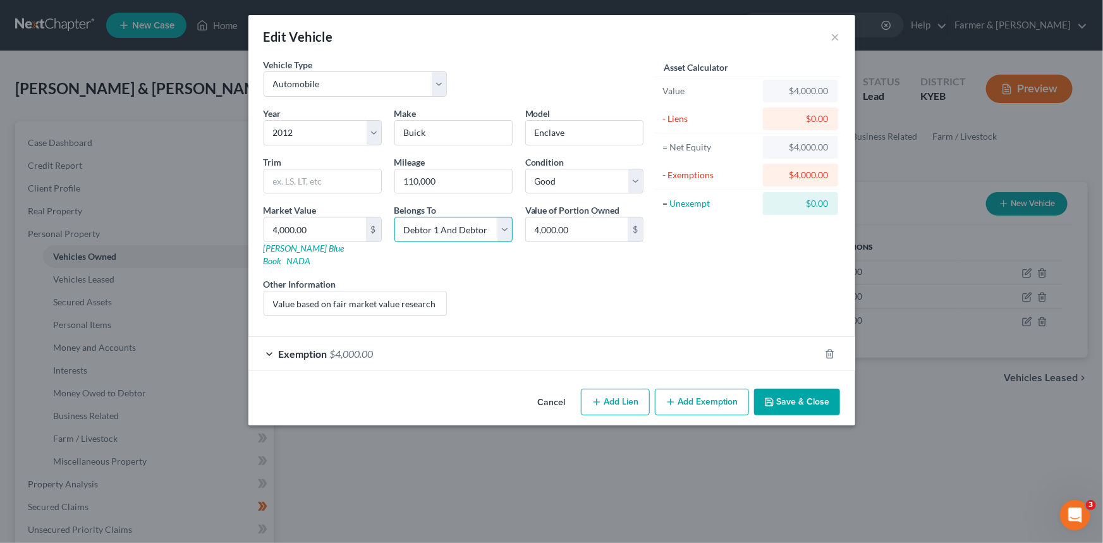
click at [461, 235] on select "Select Debtor 1 Only Debtor 2 Only Debtor 1 And Debtor 2 Only At Least One Of T…" at bounding box center [453, 229] width 118 height 25
click at [665, 281] on div "Asset Calculator Value $4,000.00 - Liens $0.00 = Net Equity $4,000.00 - Exempti…" at bounding box center [747, 192] width 196 height 268
click at [564, 390] on button "Cancel" at bounding box center [552, 402] width 48 height 25
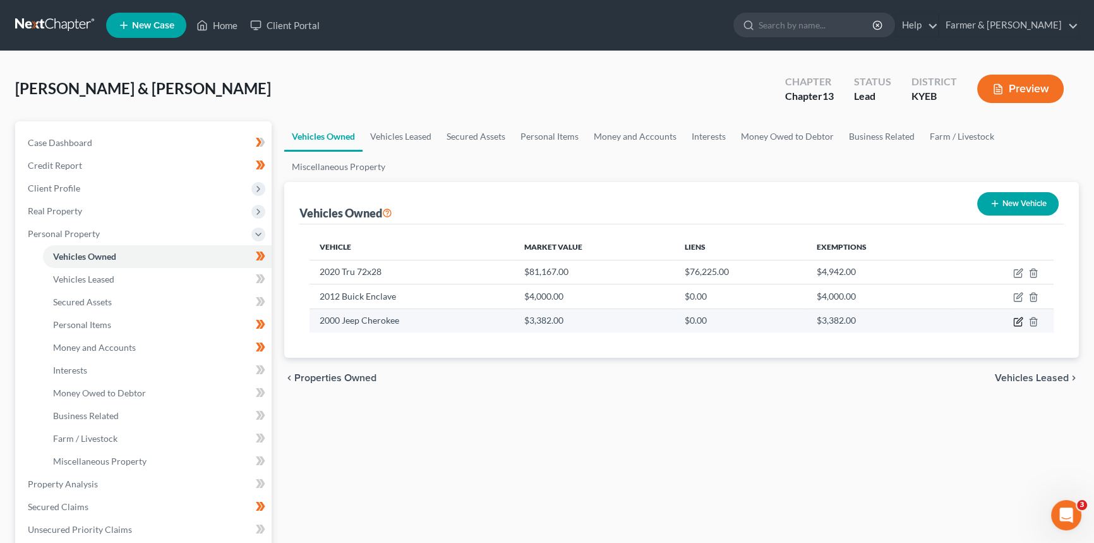
click at [881, 317] on icon "button" at bounding box center [1018, 322] width 10 height 10
select select "0"
select select "26"
select select "2"
select select "0"
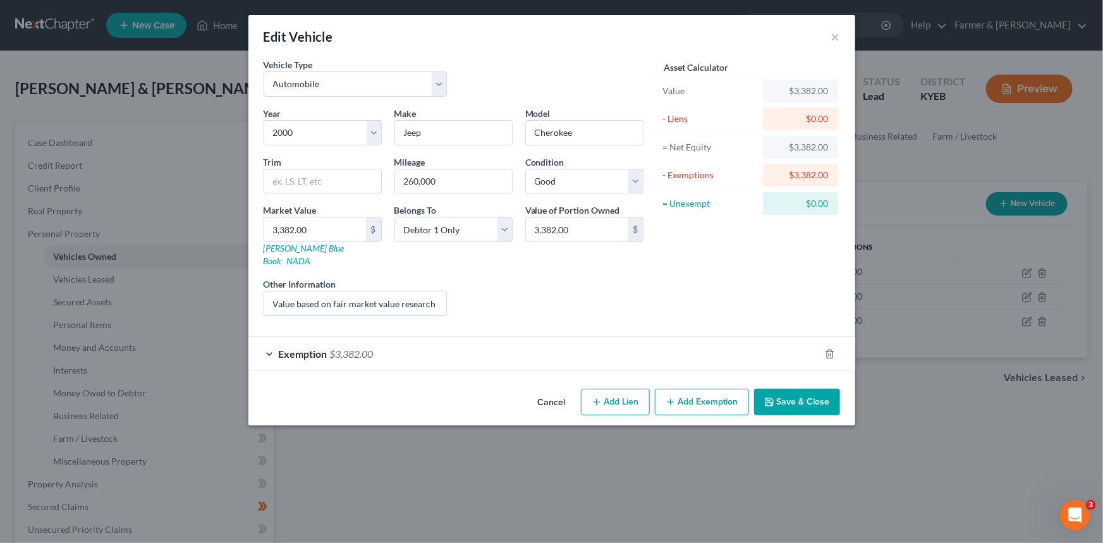
scroll to position [0, 97]
drag, startPoint x: 388, startPoint y: 296, endPoint x: 588, endPoint y: 352, distance: 207.9
click at [605, 303] on div "Year Select 2026 2025 2024 2023 2022 2021 2020 2019 2018 2017 2016 2015 2014 20…" at bounding box center [453, 216] width 392 height 219
click at [549, 390] on button "Cancel" at bounding box center [552, 402] width 48 height 25
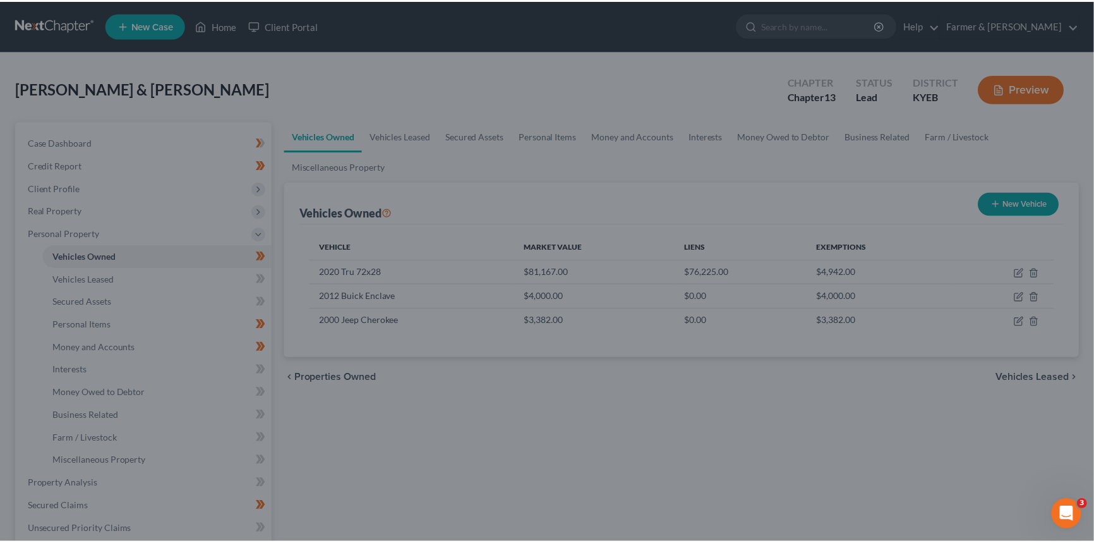
scroll to position [0, 0]
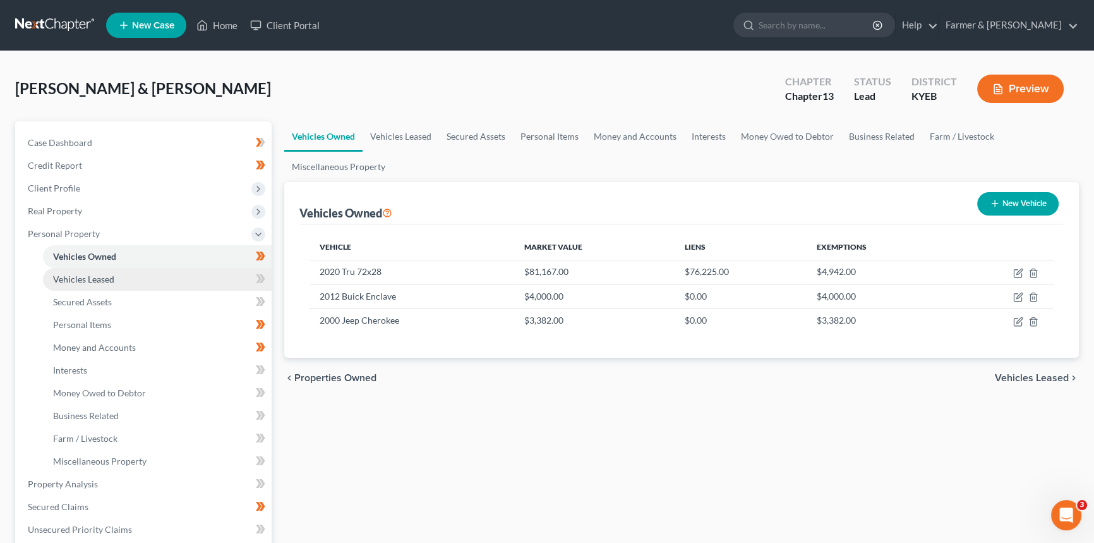
click at [151, 279] on link "Vehicles Leased" at bounding box center [157, 279] width 229 height 23
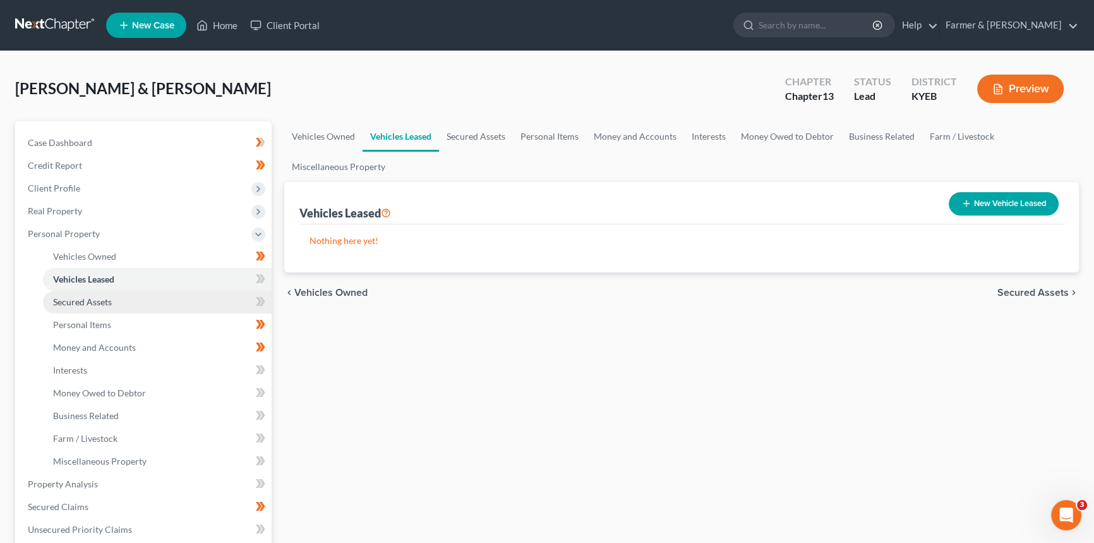
click at [157, 298] on link "Secured Assets" at bounding box center [157, 302] width 229 height 23
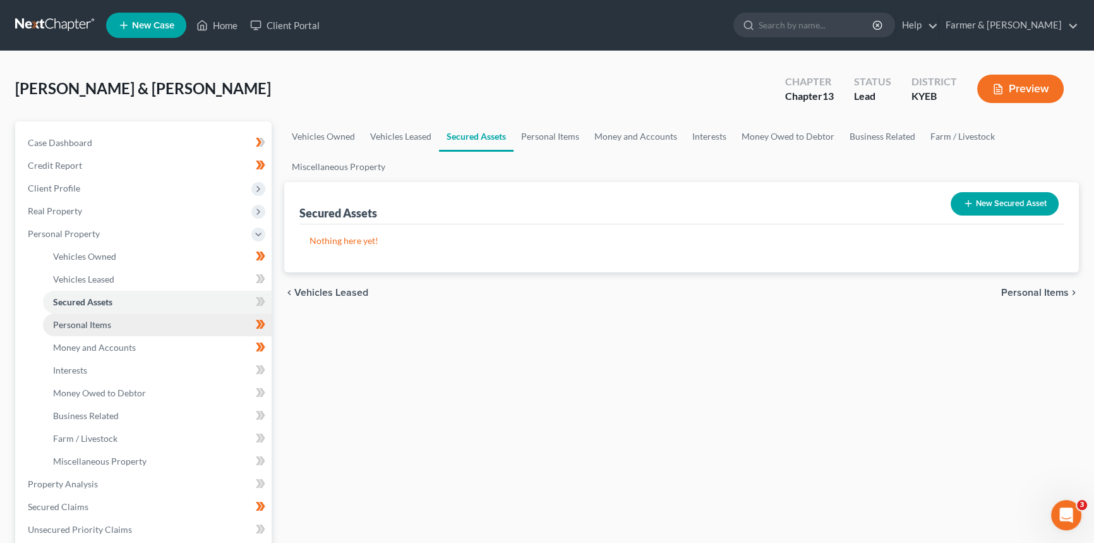
click at [164, 321] on link "Personal Items" at bounding box center [157, 324] width 229 height 23
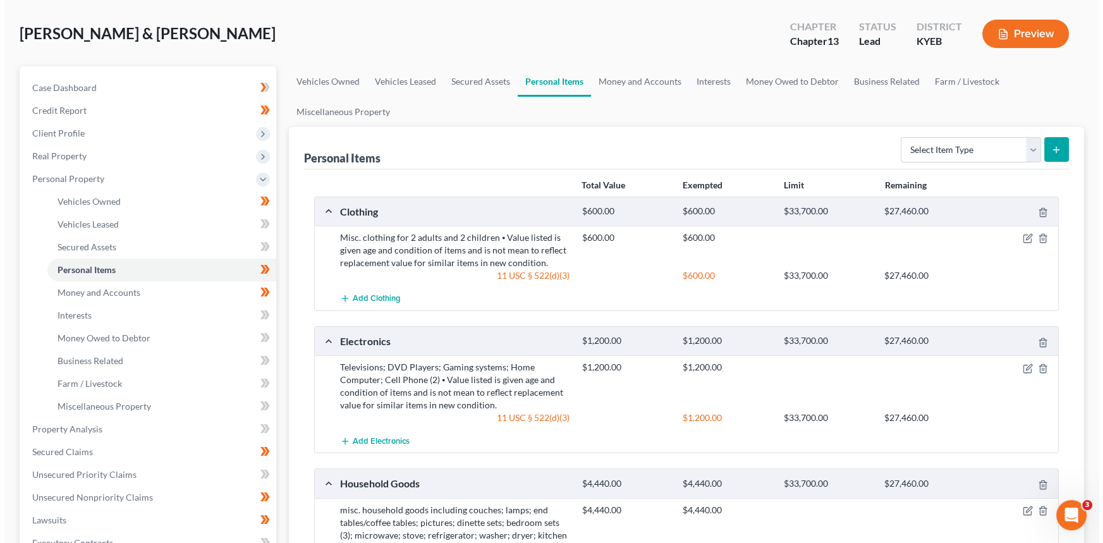
scroll to position [114, 0]
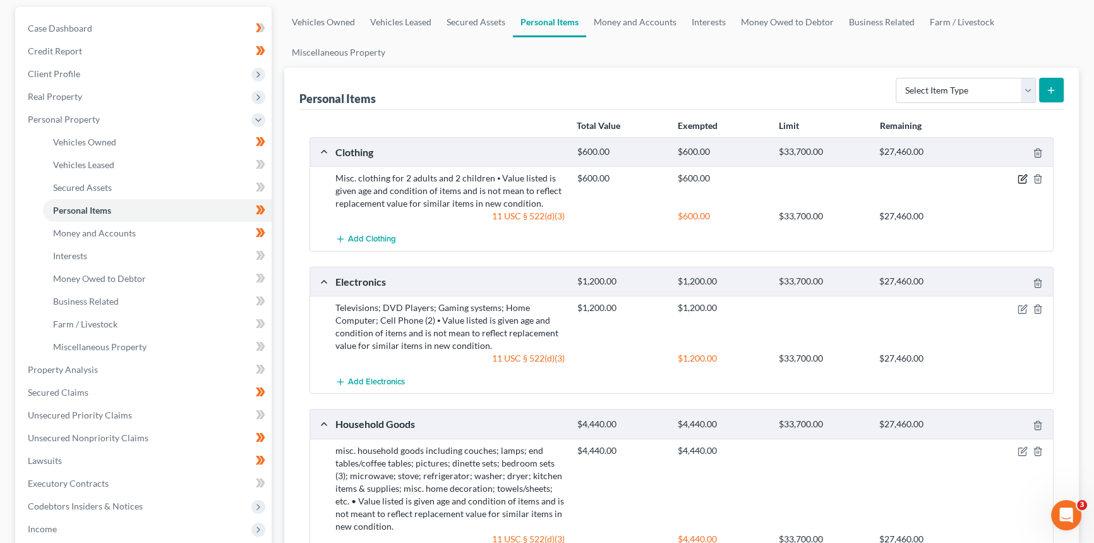
click at [881, 177] on div at bounding box center [1014, 178] width 81 height 13
click at [881, 176] on icon "button" at bounding box center [1023, 179] width 10 height 10
select select "2"
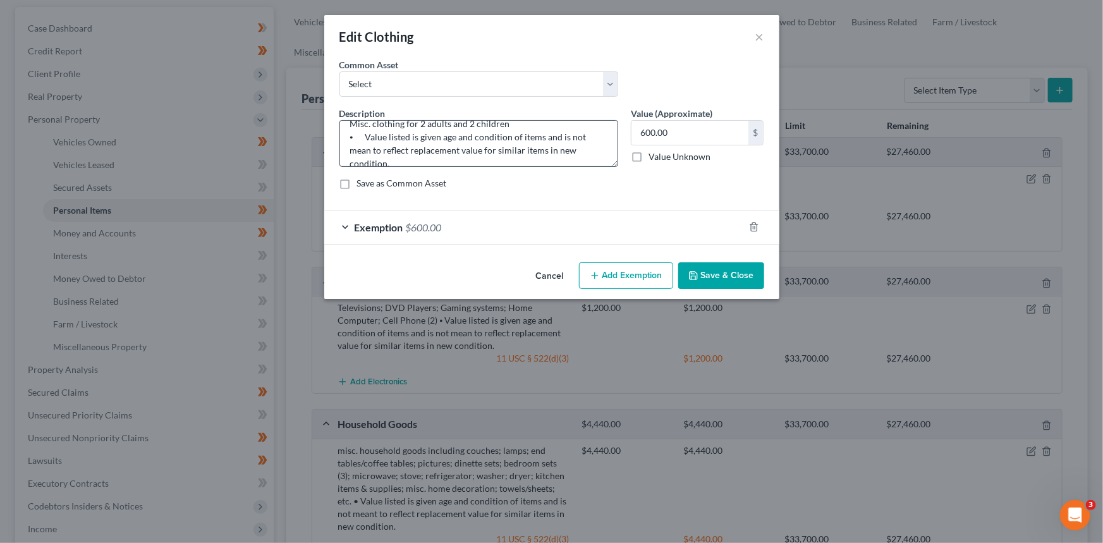
scroll to position [26, 0]
checkbox input "true"
click at [480, 237] on div "Exemption $600.00" at bounding box center [534, 226] width 420 height 33
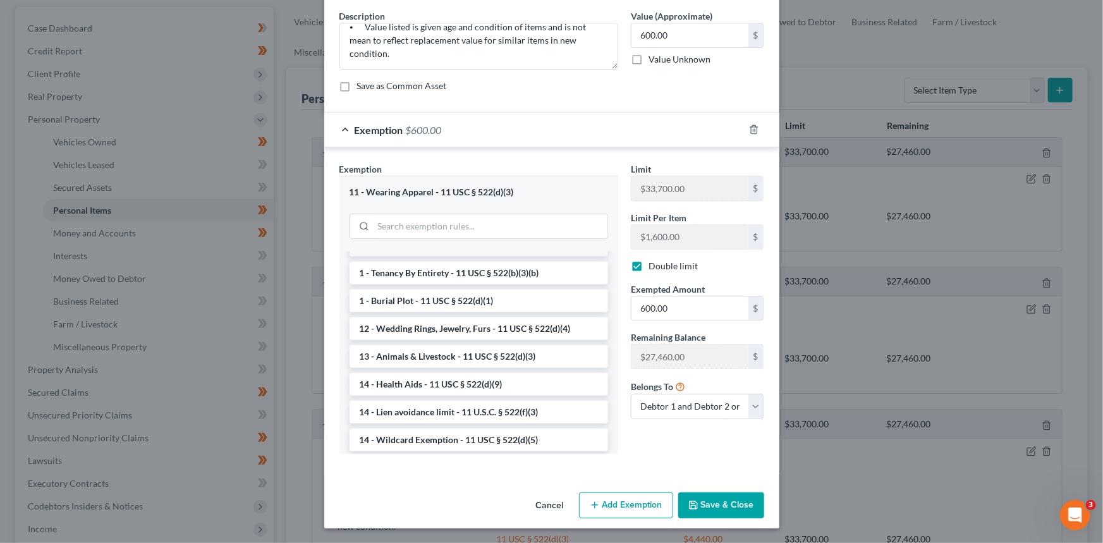
scroll to position [0, 0]
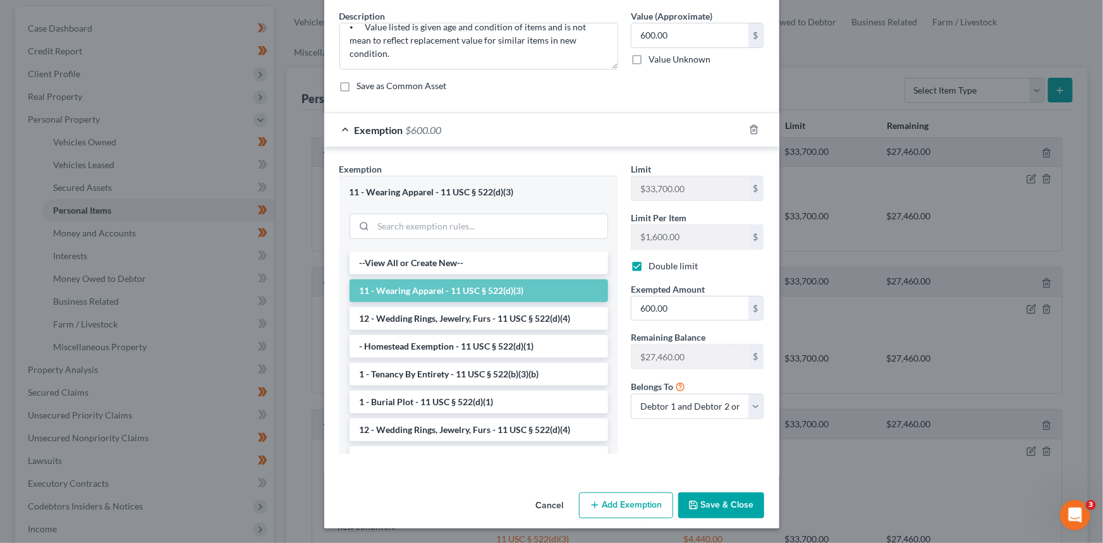
click at [545, 418] on button "Cancel" at bounding box center [550, 505] width 48 height 25
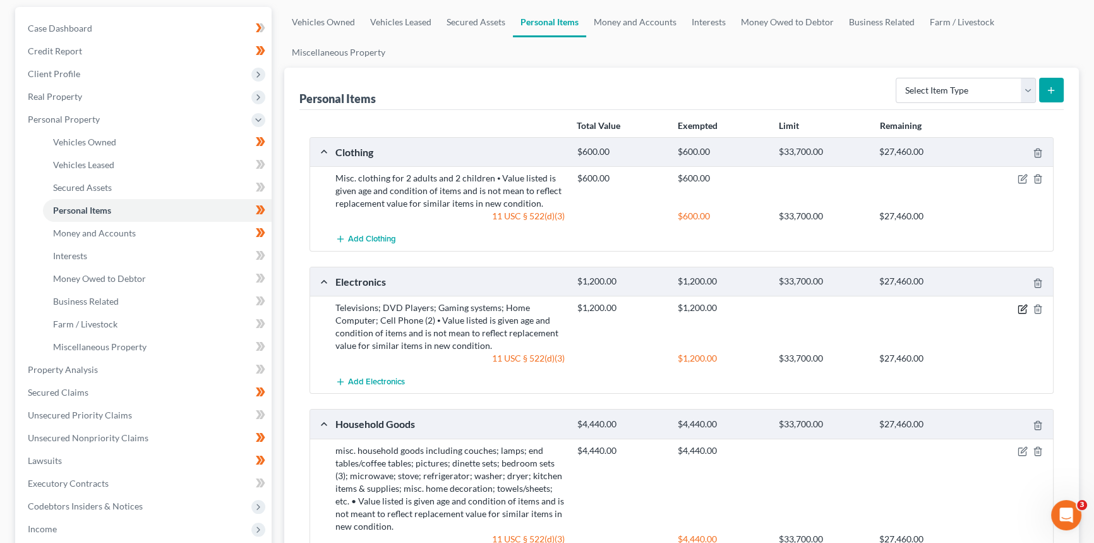
click at [881, 306] on icon "button" at bounding box center [1023, 309] width 10 height 10
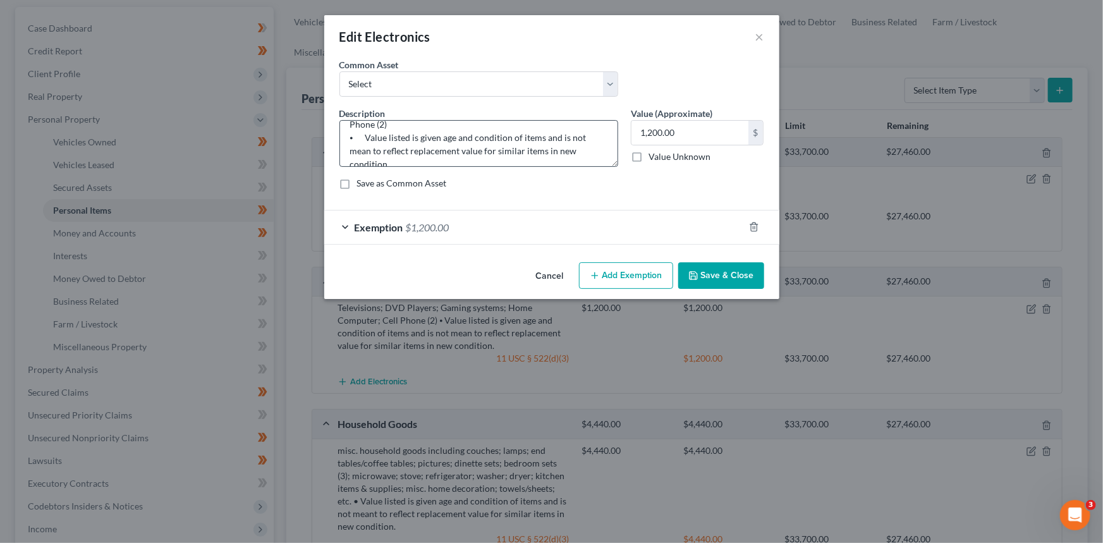
scroll to position [39, 0]
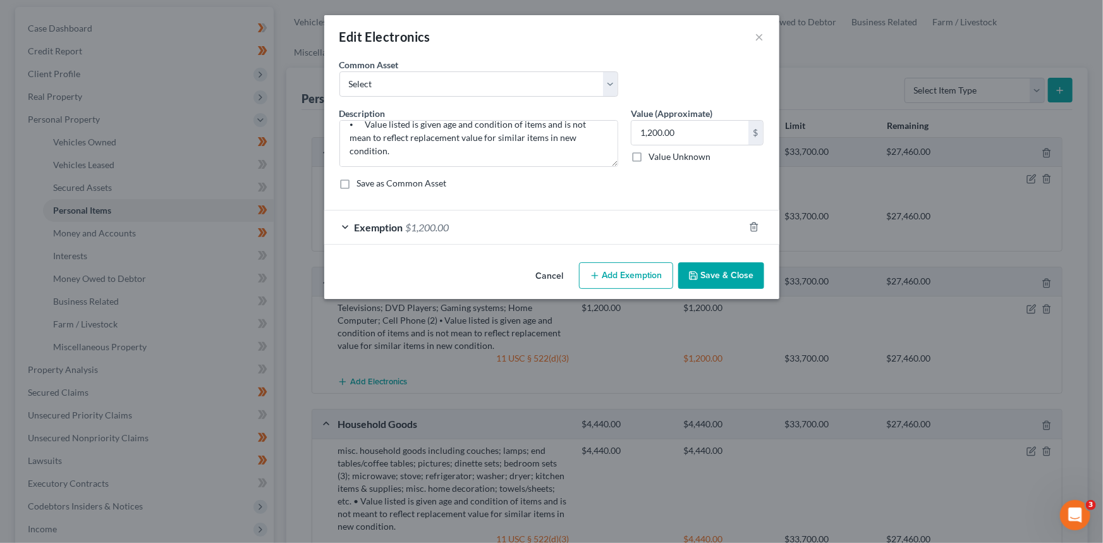
click at [454, 233] on div "Exemption $1,200.00" at bounding box center [534, 226] width 420 height 33
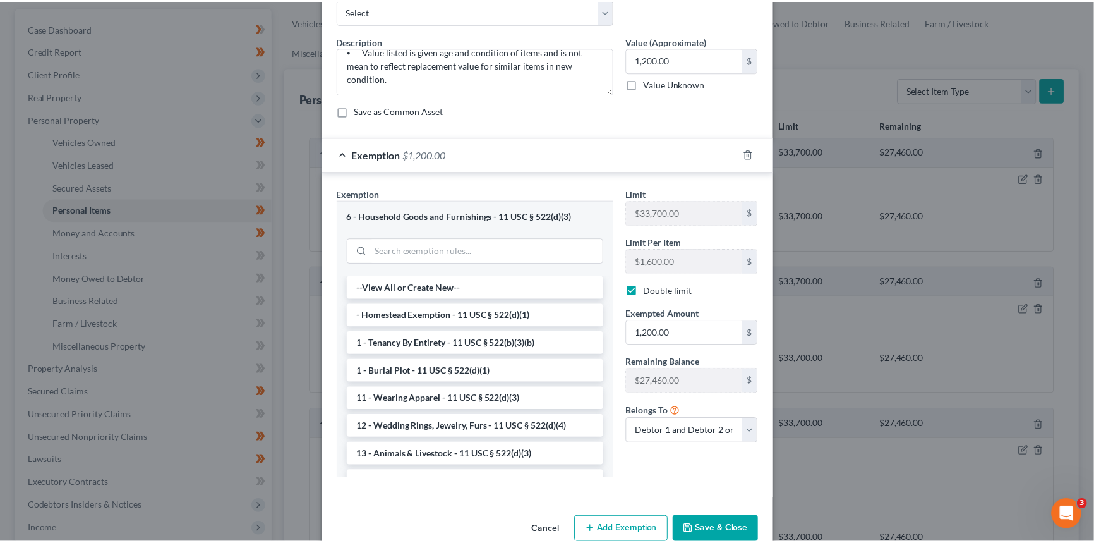
scroll to position [97, 0]
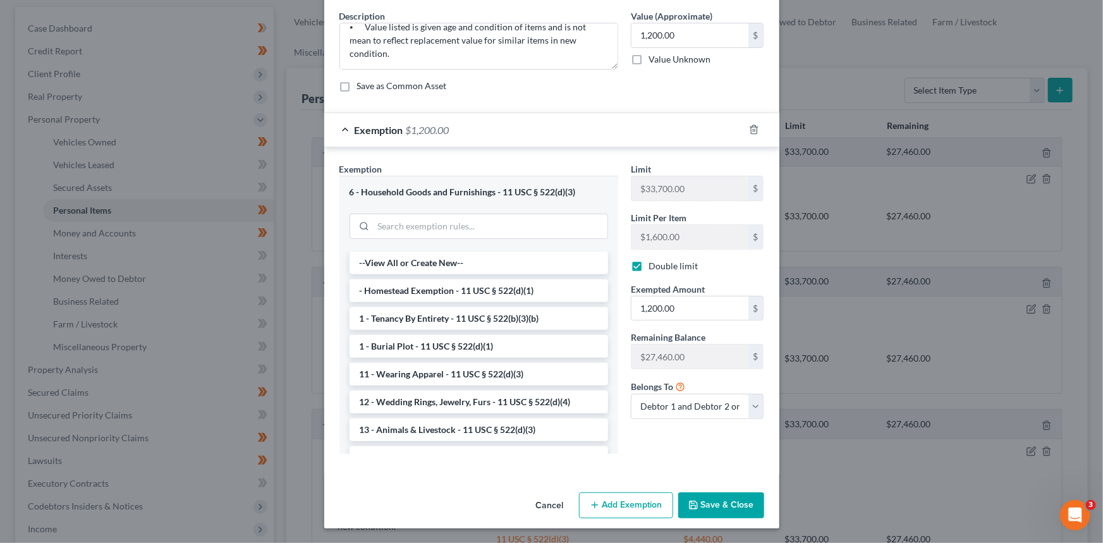
click at [543, 418] on button "Cancel" at bounding box center [550, 505] width 48 height 25
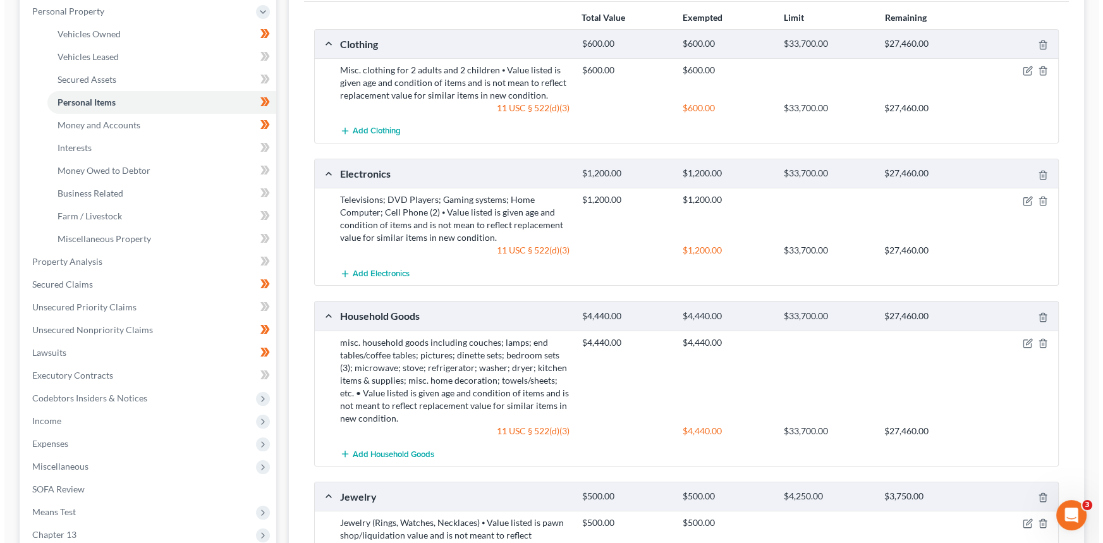
scroll to position [229, 0]
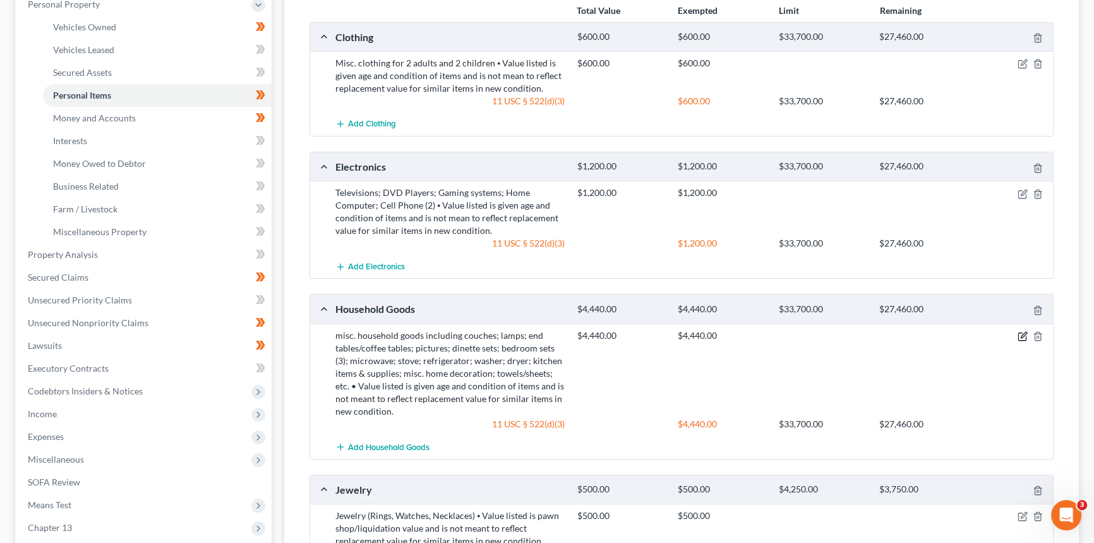
click at [881, 338] on icon "button" at bounding box center [1022, 337] width 8 height 8
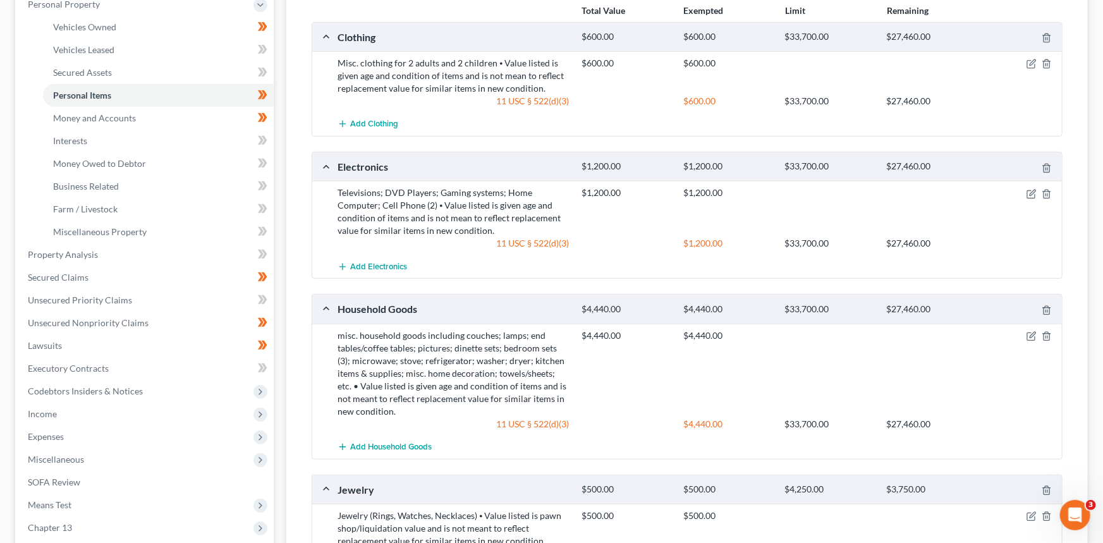
select select "2"
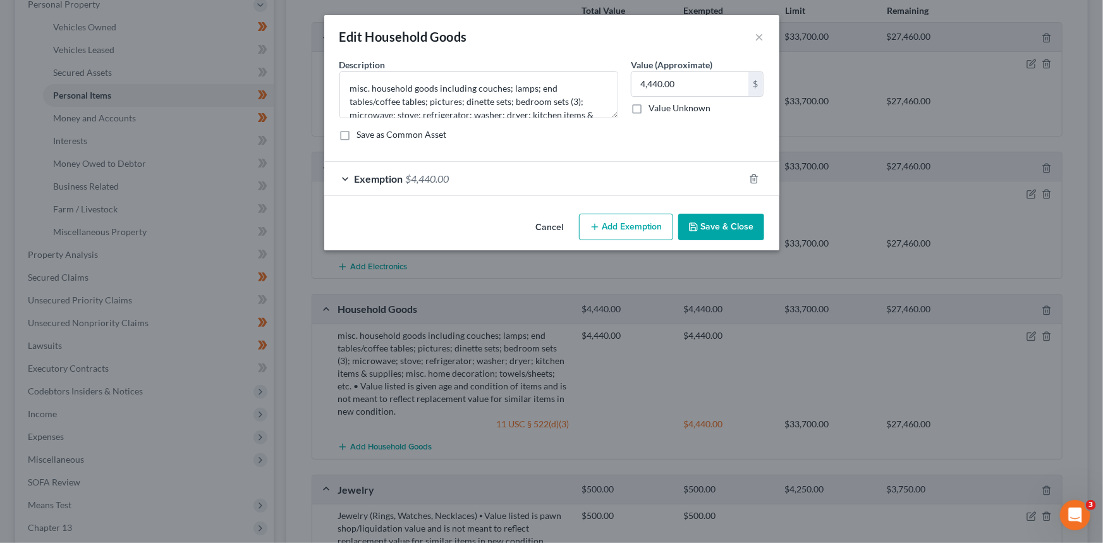
checkbox input "true"
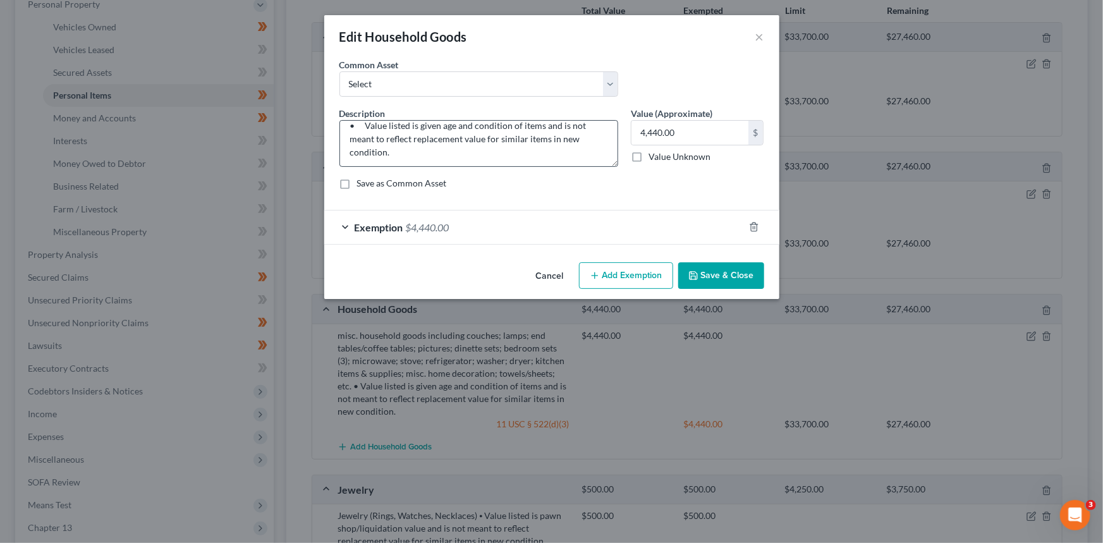
scroll to position [66, 0]
drag, startPoint x: 481, startPoint y: 226, endPoint x: 496, endPoint y: 211, distance: 21.0
click at [481, 227] on div "Exemption $4,440.00" at bounding box center [534, 226] width 420 height 33
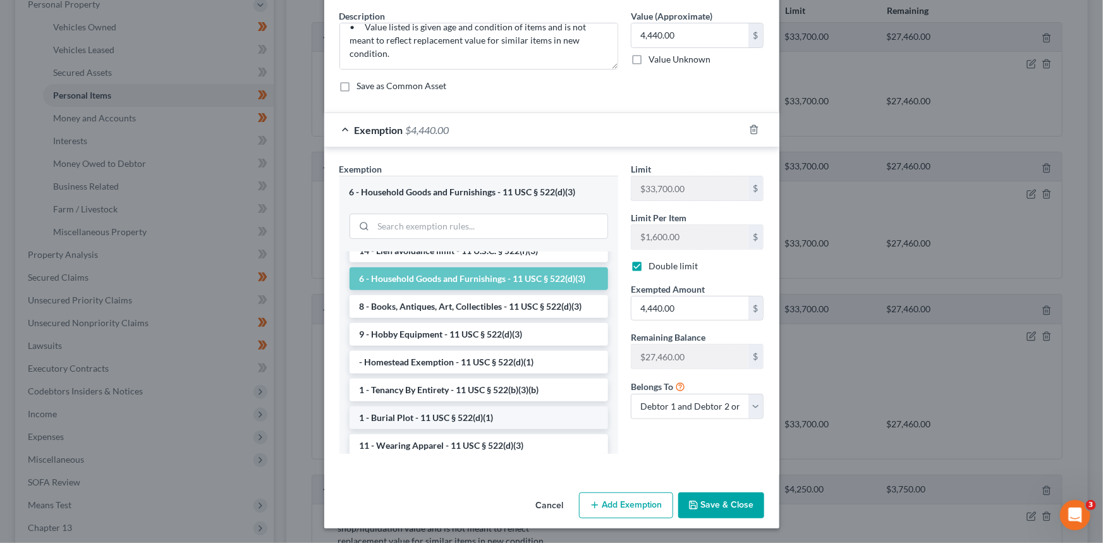
scroll to position [0, 0]
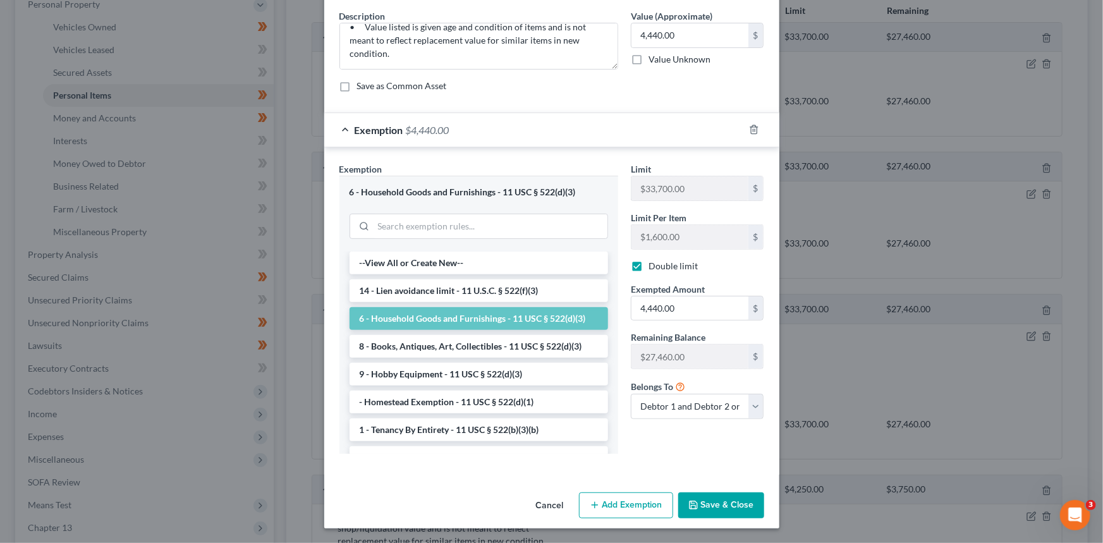
click at [553, 418] on button "Cancel" at bounding box center [550, 505] width 48 height 25
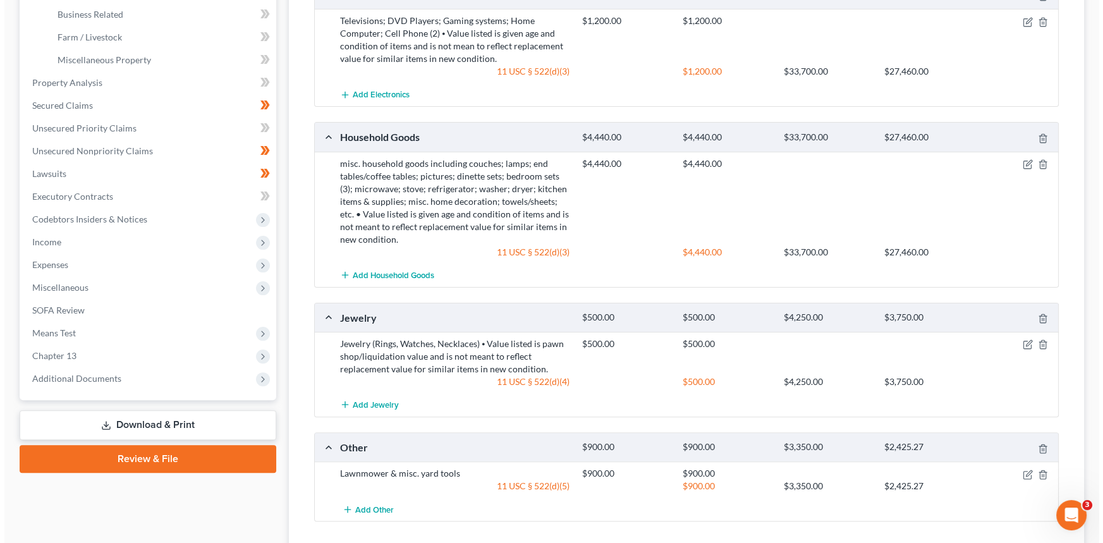
scroll to position [402, 0]
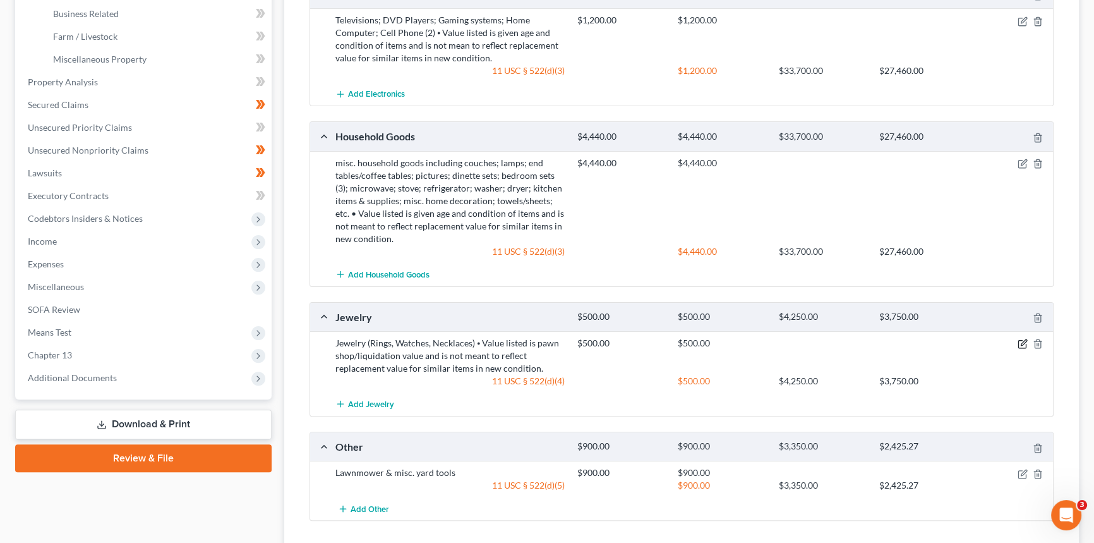
drag, startPoint x: 1025, startPoint y: 339, endPoint x: 1011, endPoint y: 339, distance: 13.9
click at [881, 339] on icon "button" at bounding box center [1023, 344] width 10 height 10
select select "2"
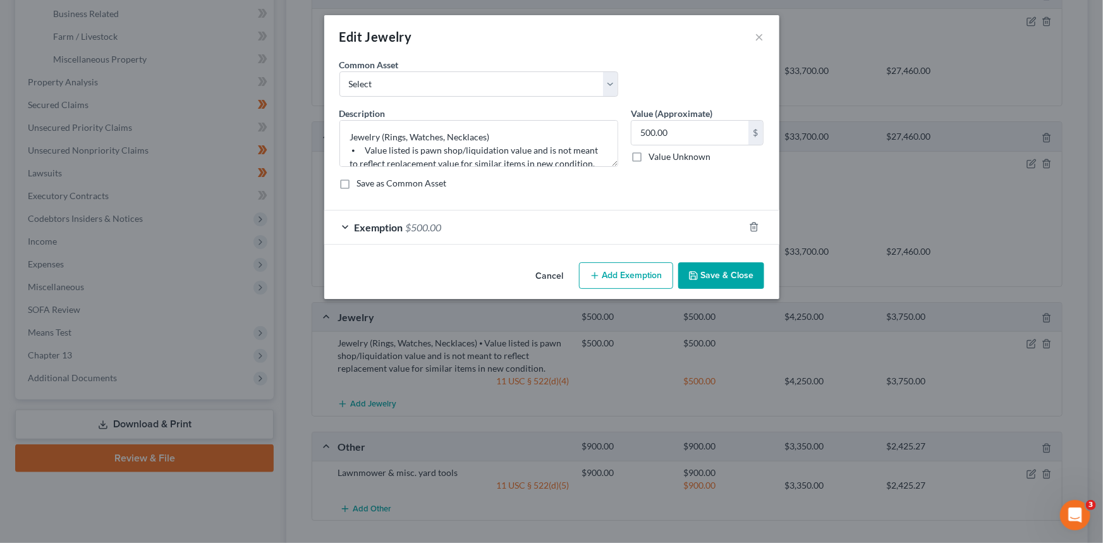
checkbox input "true"
click at [523, 226] on div "Exemption $500.00" at bounding box center [534, 226] width 420 height 33
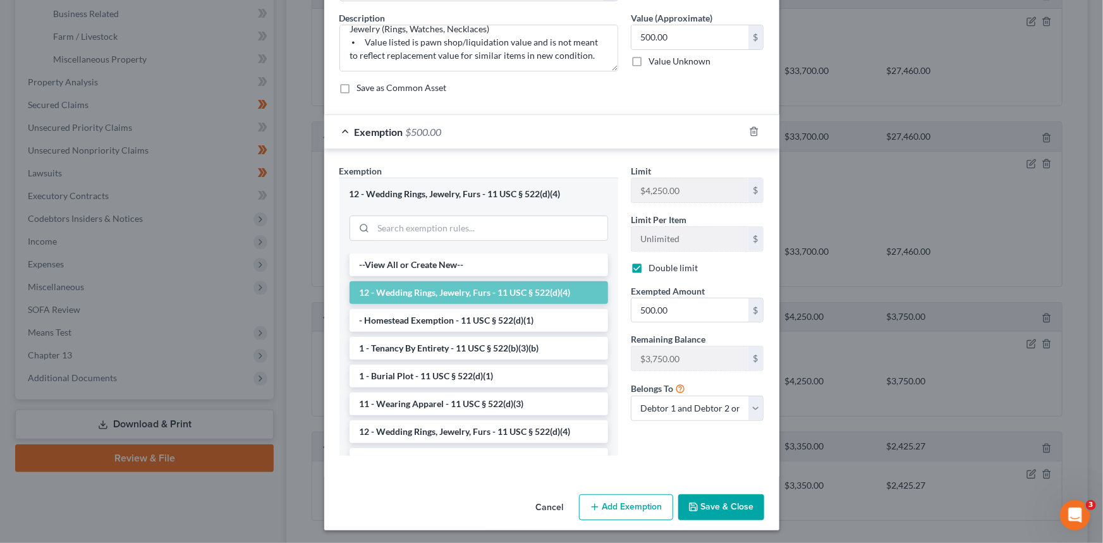
scroll to position [97, 0]
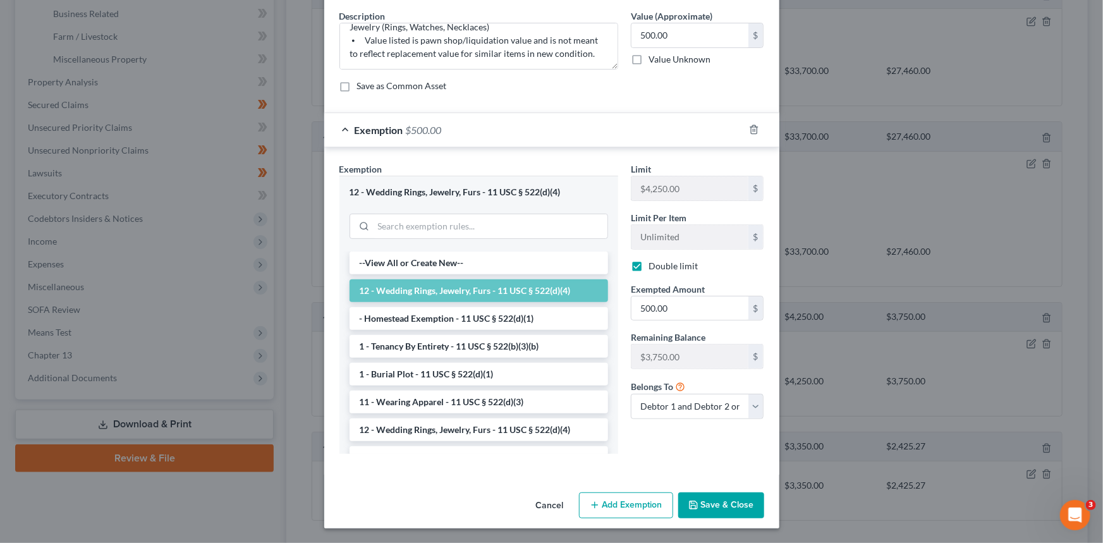
click at [549, 418] on button "Cancel" at bounding box center [550, 505] width 48 height 25
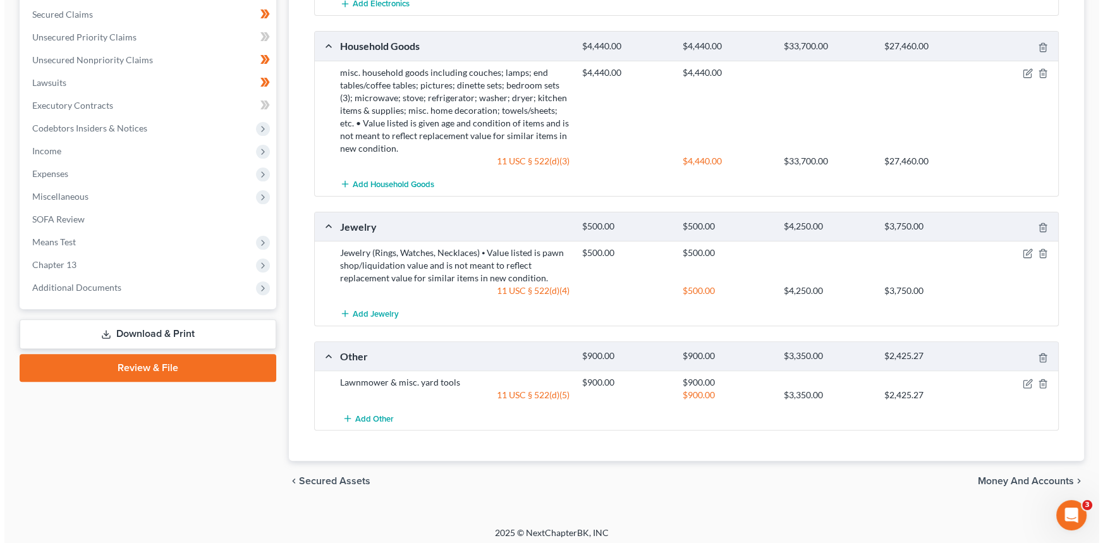
scroll to position [496, 0]
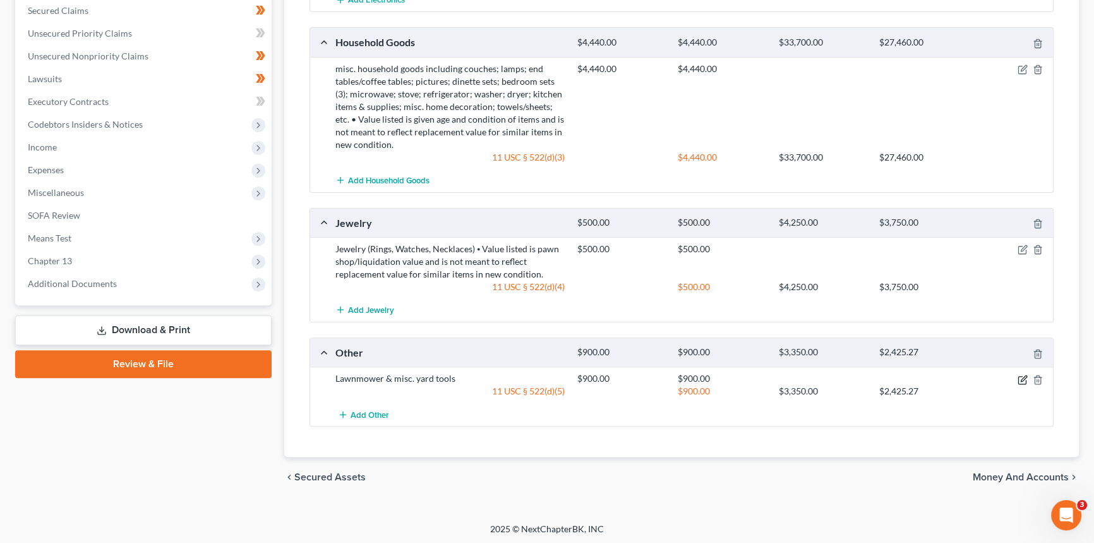
click at [881, 377] on icon "button" at bounding box center [1023, 380] width 10 height 10
select select "2"
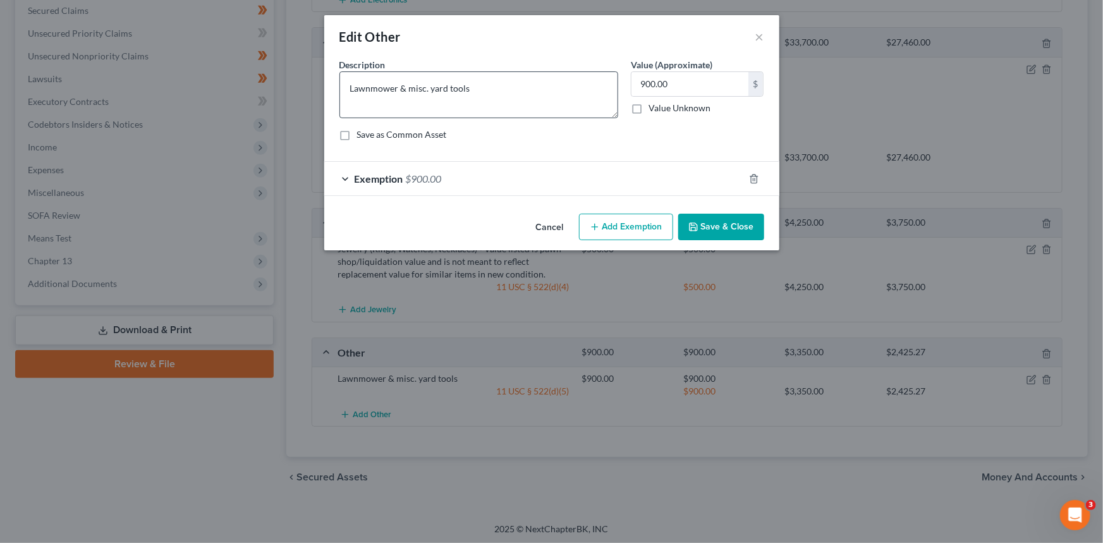
checkbox input "true"
click at [491, 179] on div "Exemption $900.00" at bounding box center [534, 178] width 420 height 33
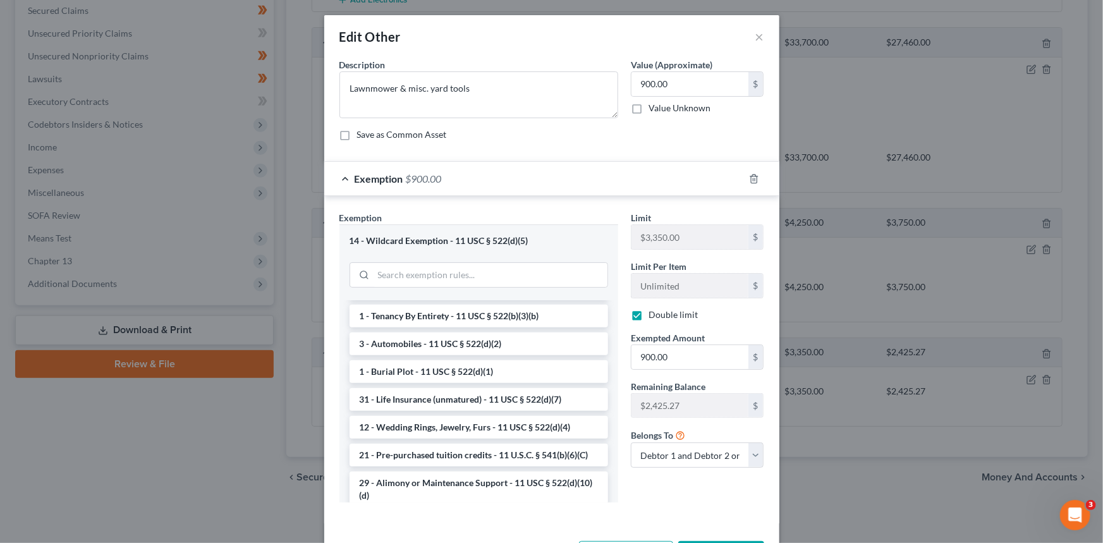
scroll to position [0, 0]
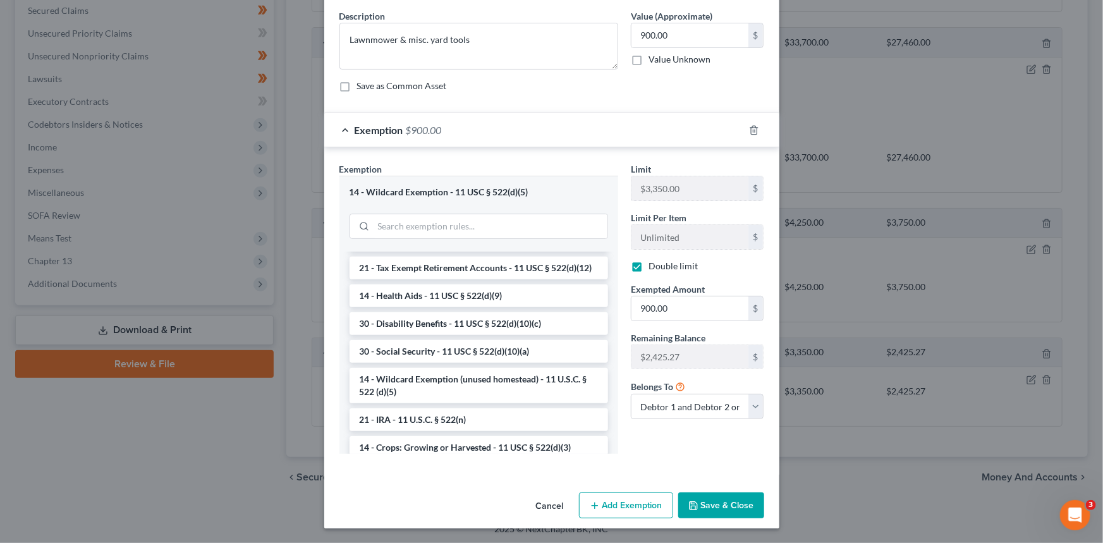
click at [540, 418] on button "Cancel" at bounding box center [550, 505] width 48 height 25
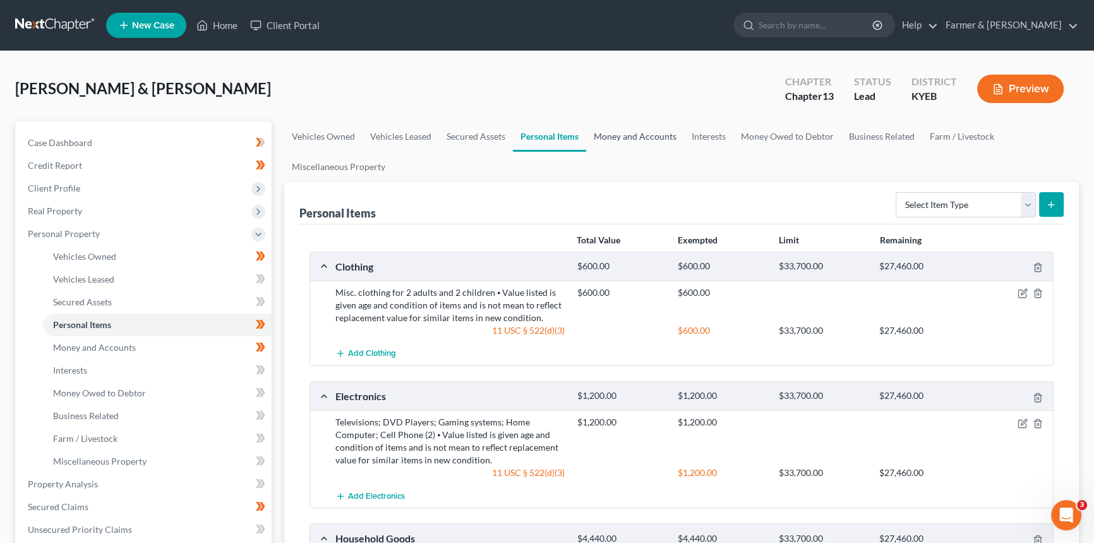
click at [624, 137] on link "Money and Accounts" at bounding box center [635, 136] width 98 height 30
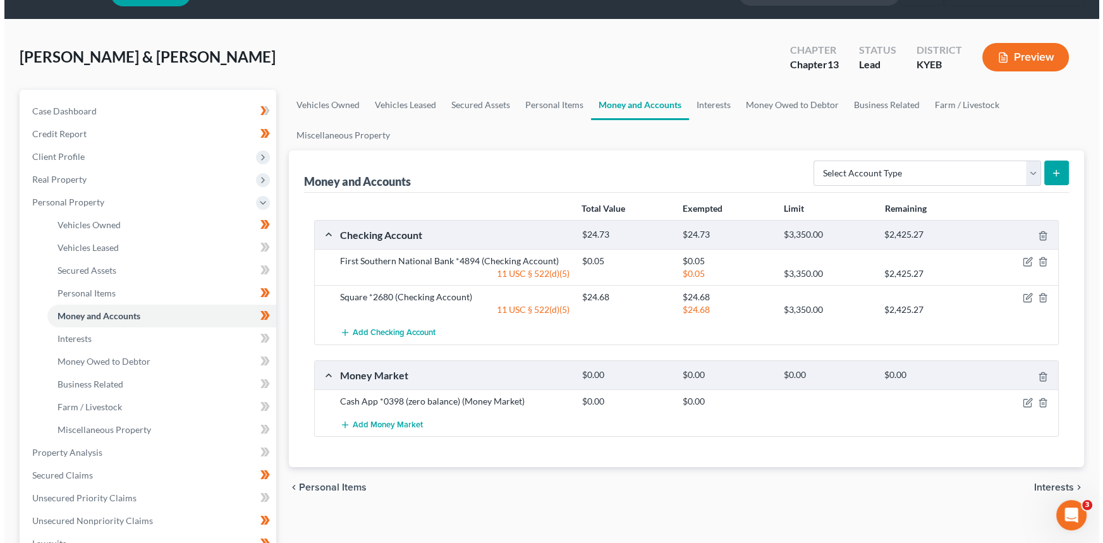
scroll to position [57, 0]
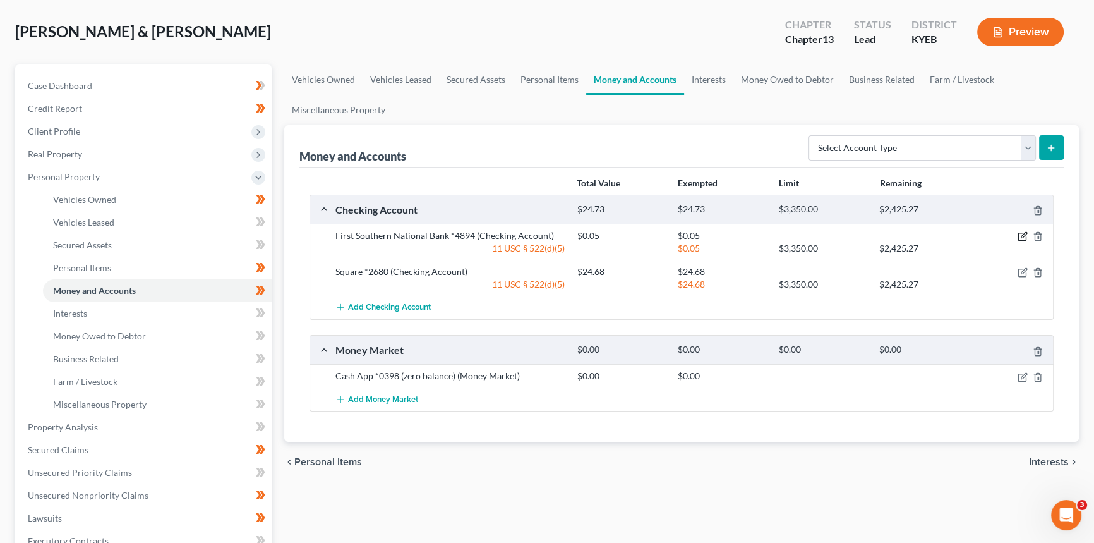
drag, startPoint x: 1022, startPoint y: 238, endPoint x: 1012, endPoint y: 241, distance: 10.6
click at [881, 238] on icon "button" at bounding box center [1023, 236] width 10 height 10
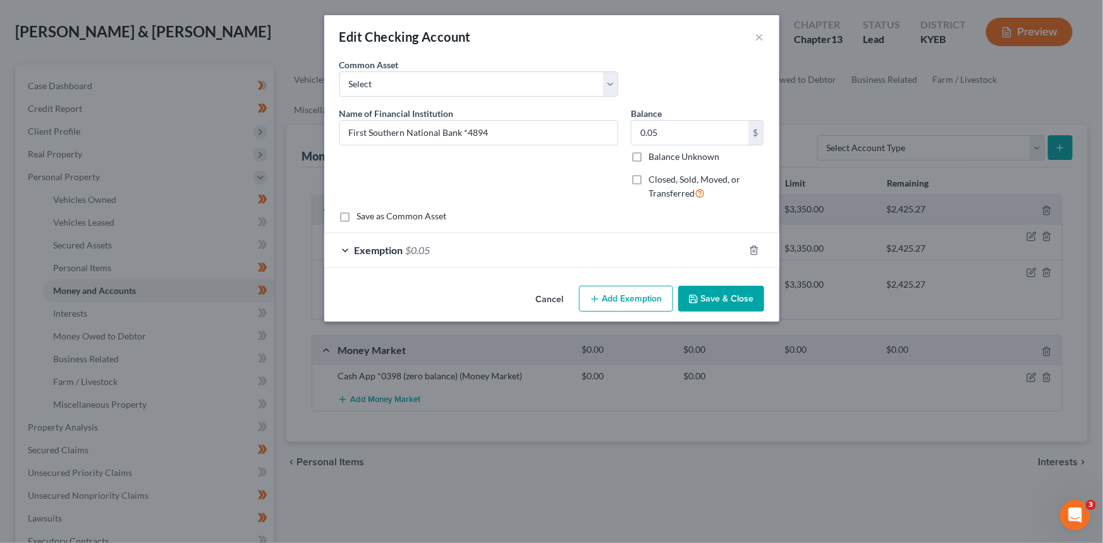
click at [422, 253] on span "$0.05" at bounding box center [418, 250] width 25 height 12
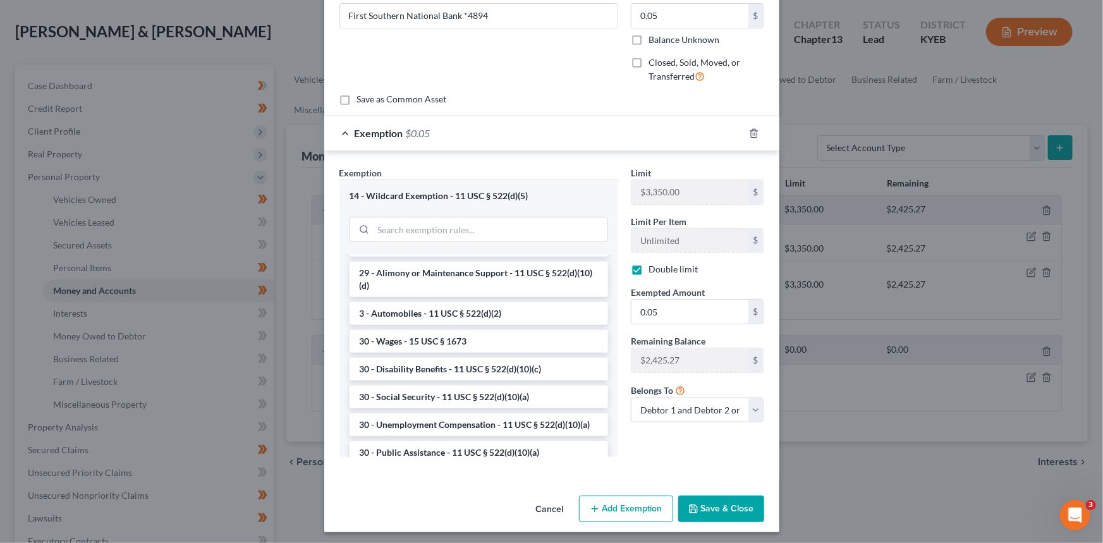
scroll to position [120, 0]
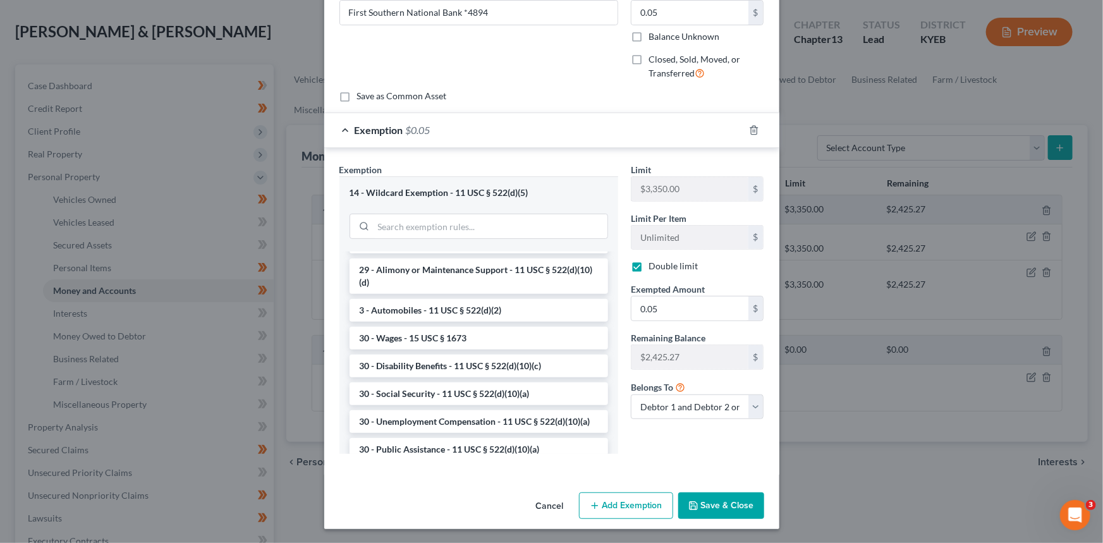
click at [537, 418] on button "Cancel" at bounding box center [550, 505] width 48 height 25
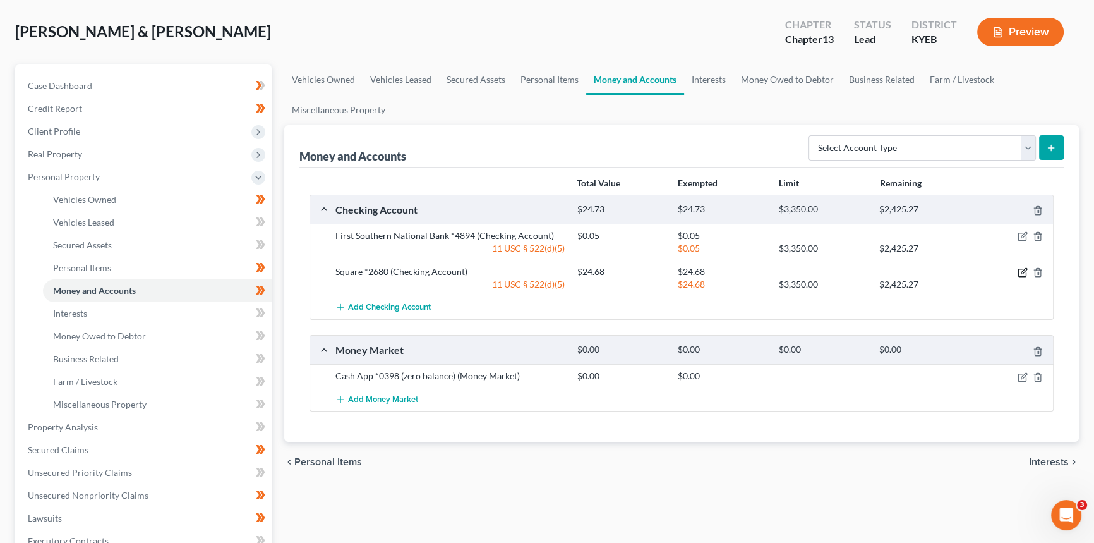
click at [881, 269] on icon "button" at bounding box center [1023, 272] width 10 height 10
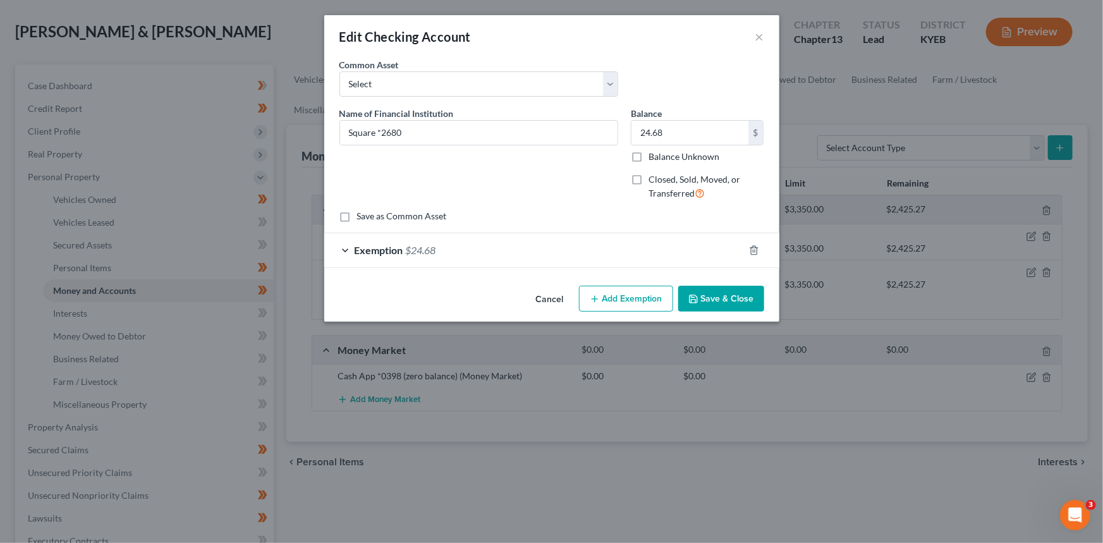
click at [535, 251] on div "Exemption $24.68" at bounding box center [534, 249] width 420 height 33
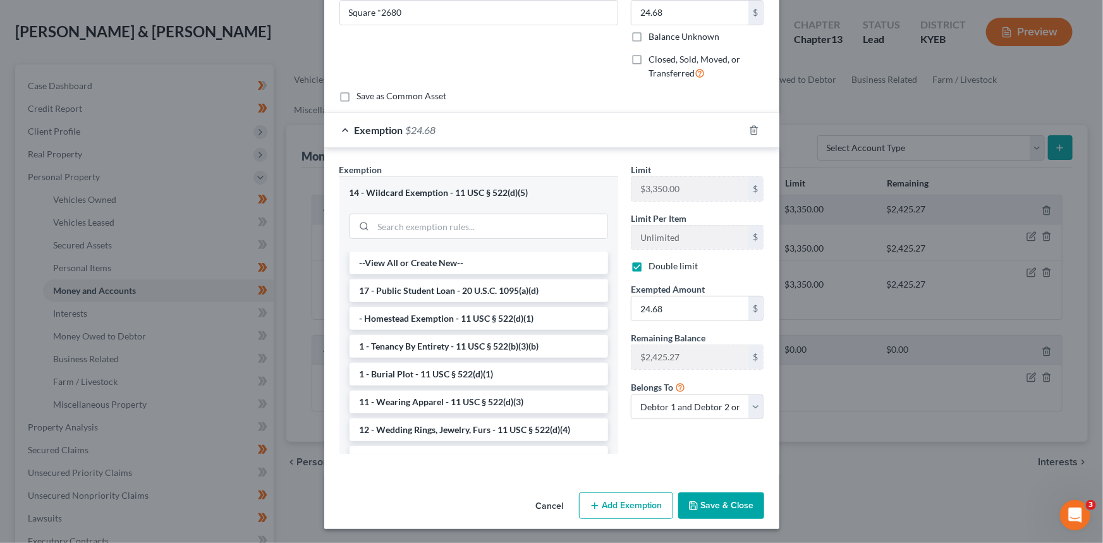
click at [547, 418] on button "Cancel" at bounding box center [550, 505] width 48 height 25
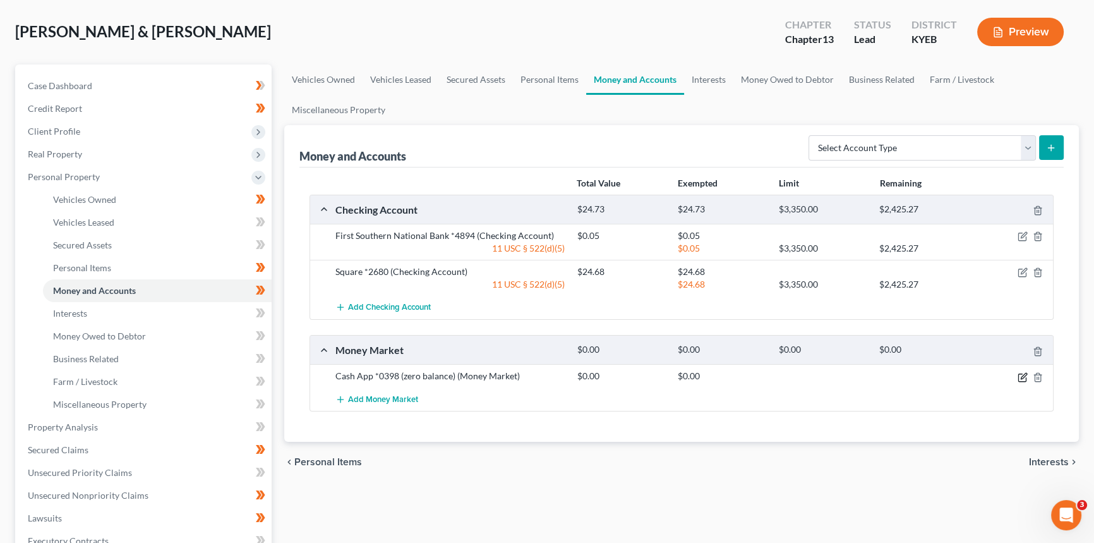
click at [881, 375] on icon "button" at bounding box center [1024, 376] width 6 height 6
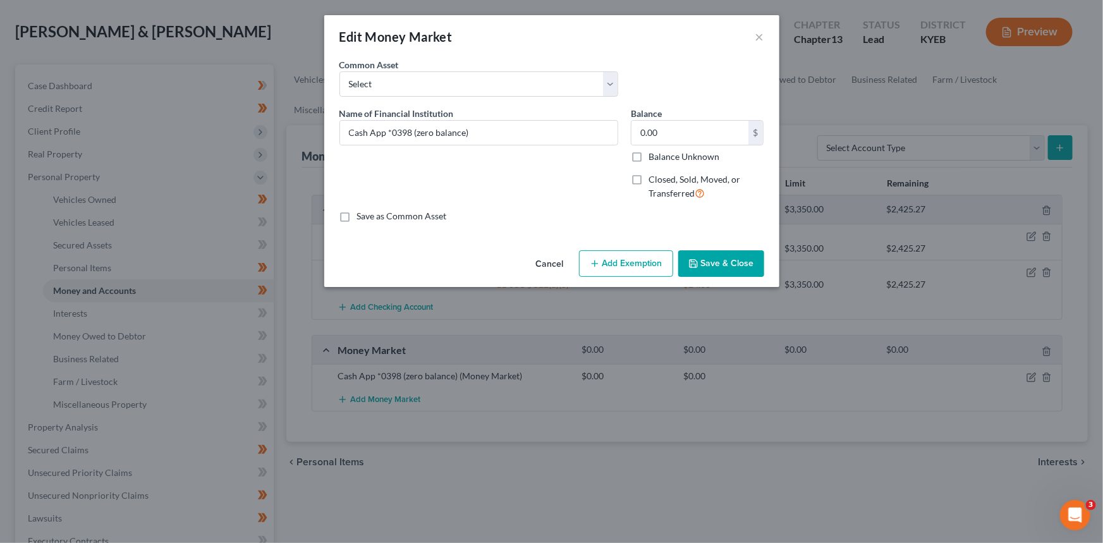
click at [545, 262] on button "Cancel" at bounding box center [550, 263] width 48 height 25
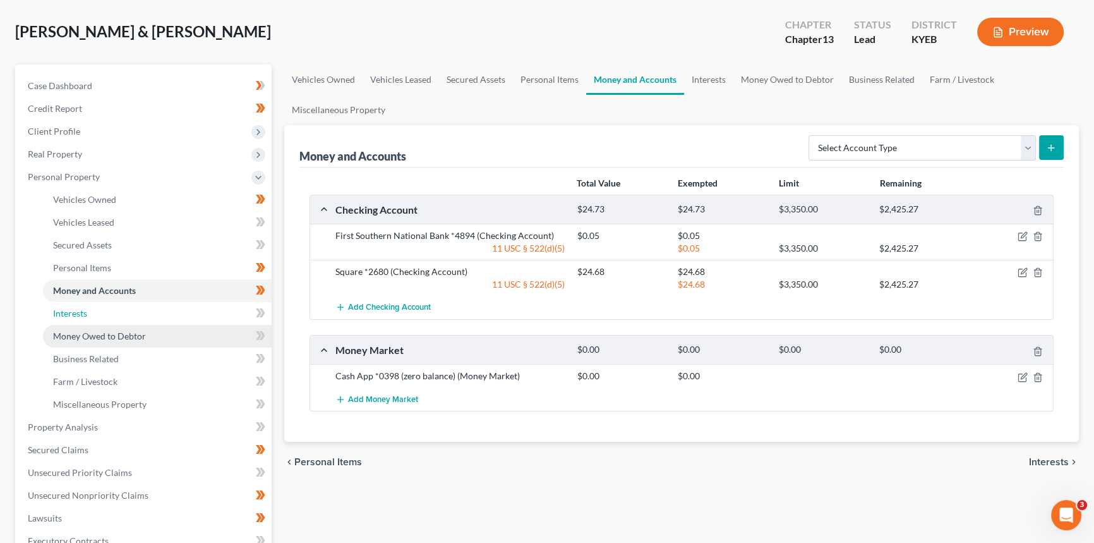
drag, startPoint x: 193, startPoint y: 308, endPoint x: 182, endPoint y: 327, distance: 21.6
click at [193, 308] on link "Interests" at bounding box center [157, 313] width 229 height 23
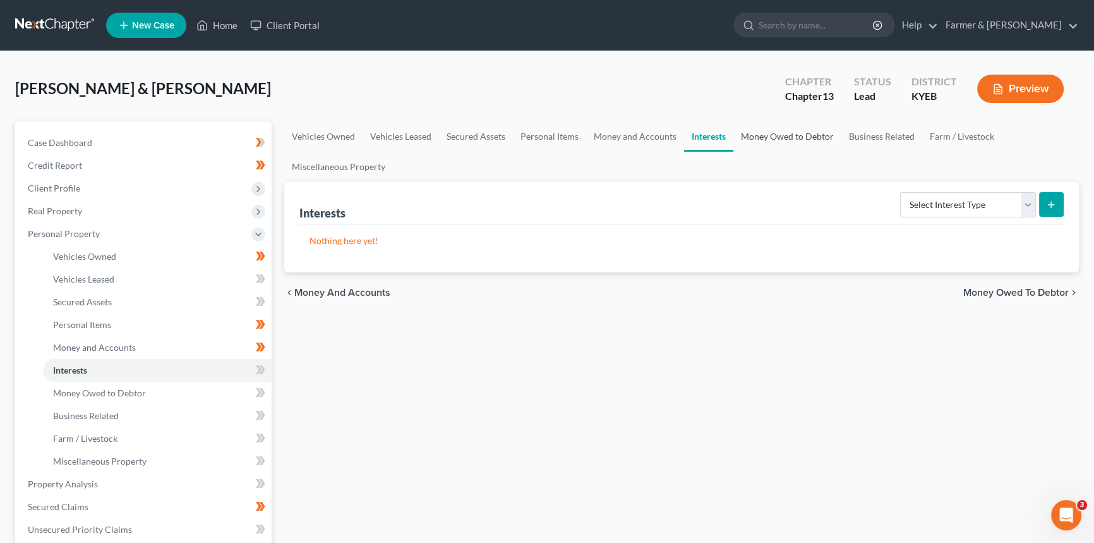
click at [761, 134] on link "Money Owed to Debtor" at bounding box center [788, 136] width 108 height 30
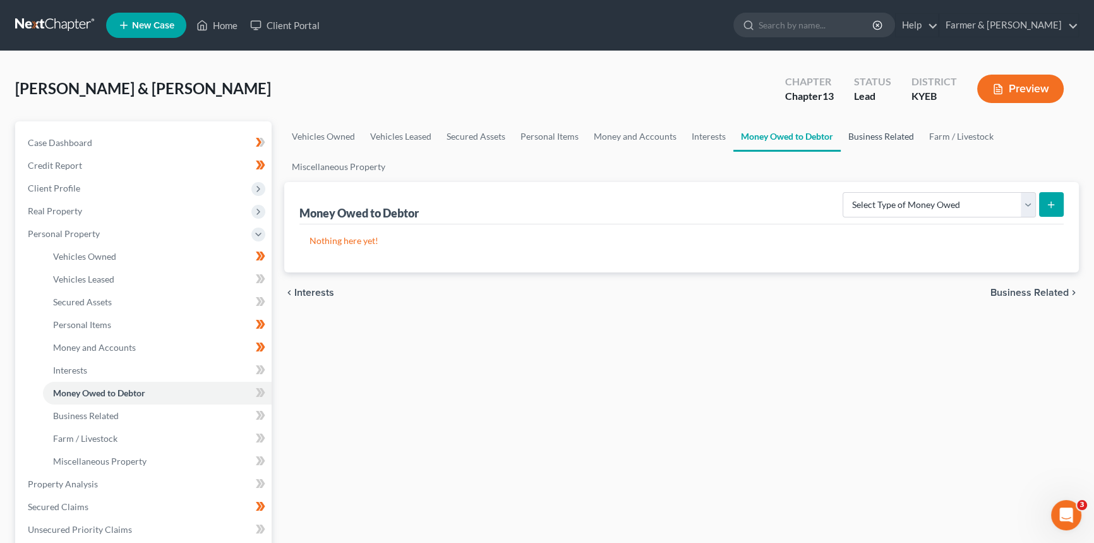
click at [881, 135] on link "Business Related" at bounding box center [881, 136] width 81 height 30
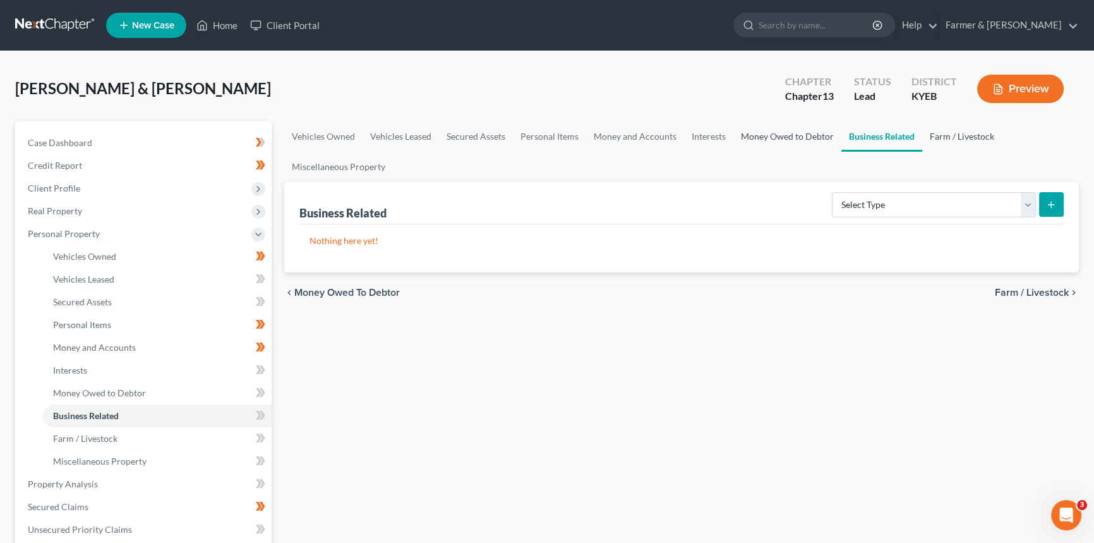
drag, startPoint x: 948, startPoint y: 135, endPoint x: 802, endPoint y: 135, distance: 145.9
click at [881, 135] on link "Farm / Livestock" at bounding box center [962, 136] width 80 height 30
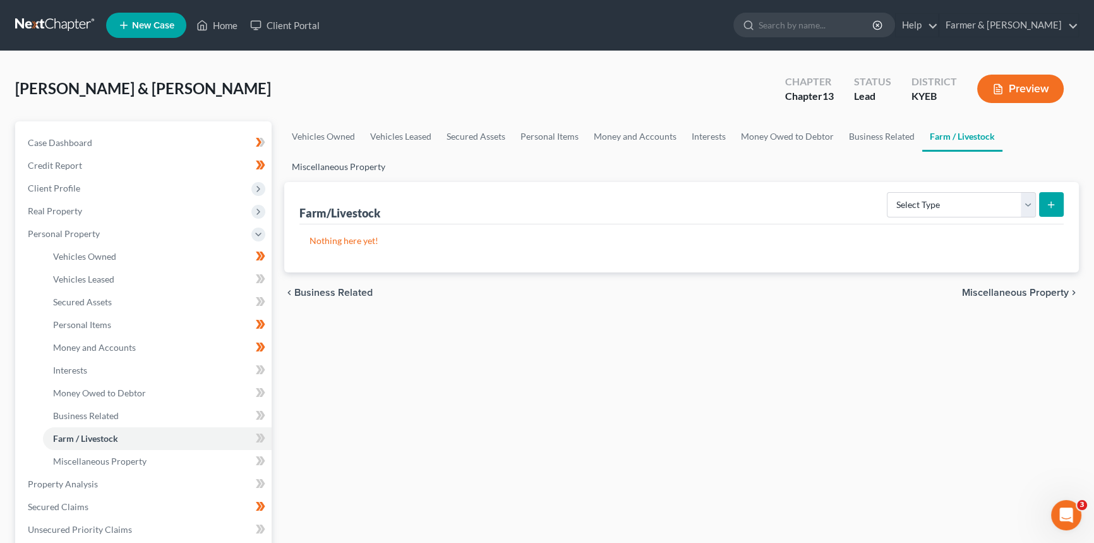
click at [337, 167] on link "Miscellaneous Property" at bounding box center [338, 167] width 109 height 30
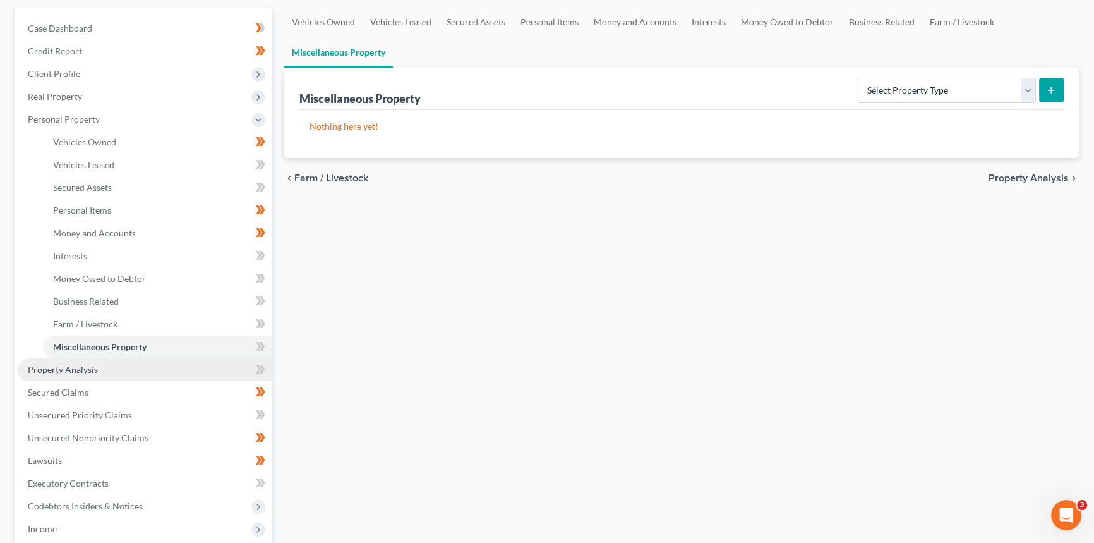
click at [94, 369] on span "Property Analysis" at bounding box center [63, 369] width 70 height 11
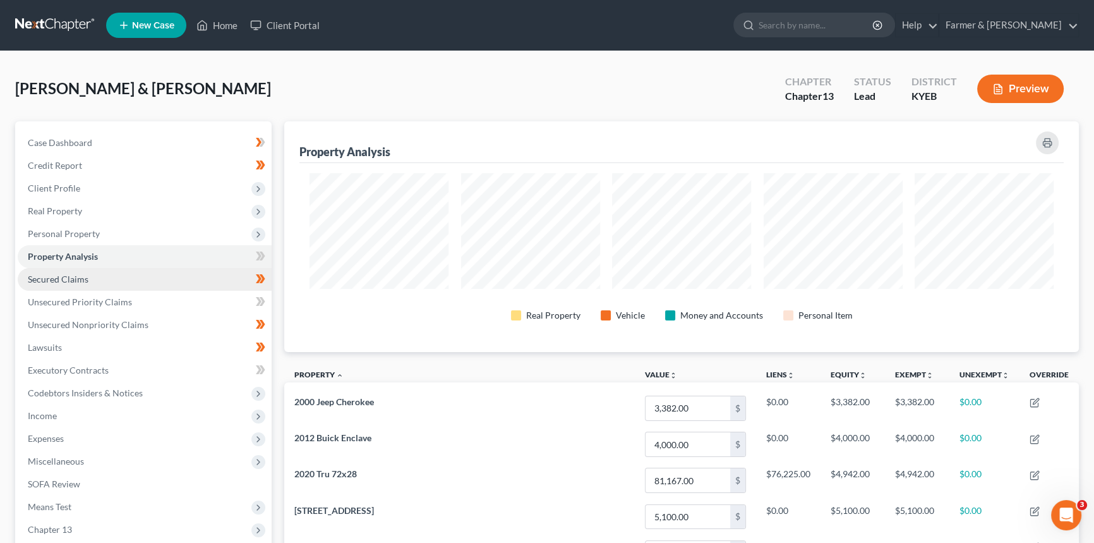
scroll to position [231, 794]
click at [97, 278] on link "Secured Claims" at bounding box center [145, 279] width 254 height 23
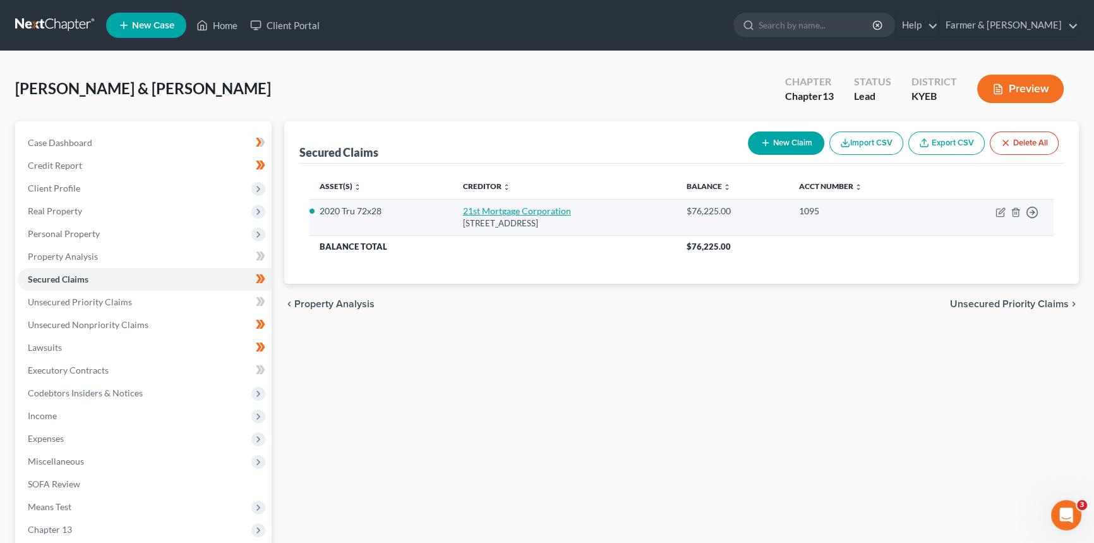
click at [521, 205] on link "21st Mortgage Corporation" at bounding box center [517, 210] width 108 height 11
select select "44"
select select "4"
select select "2"
select select "0"
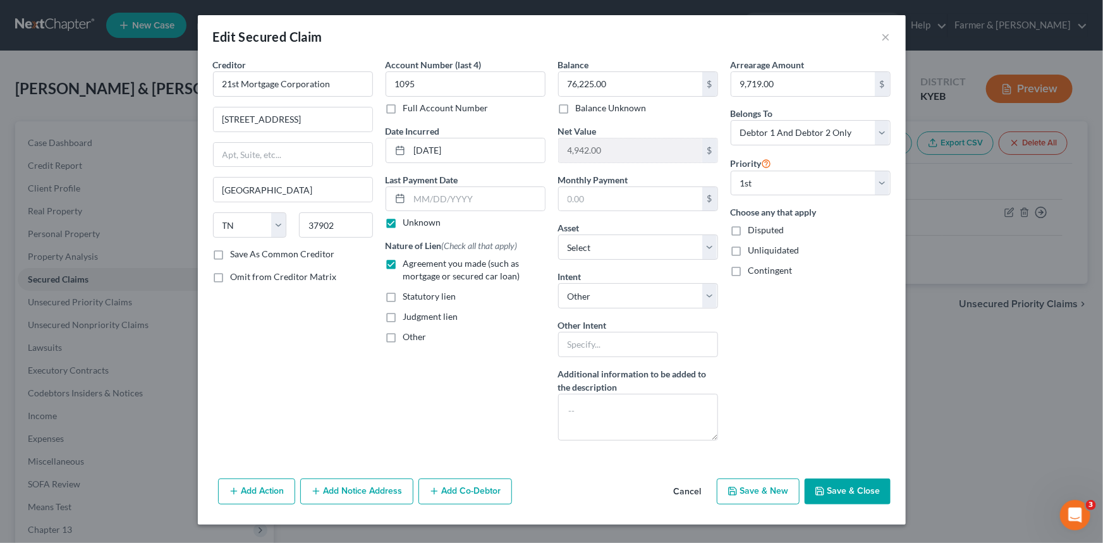
click at [691, 418] on button "Cancel" at bounding box center [687, 492] width 48 height 25
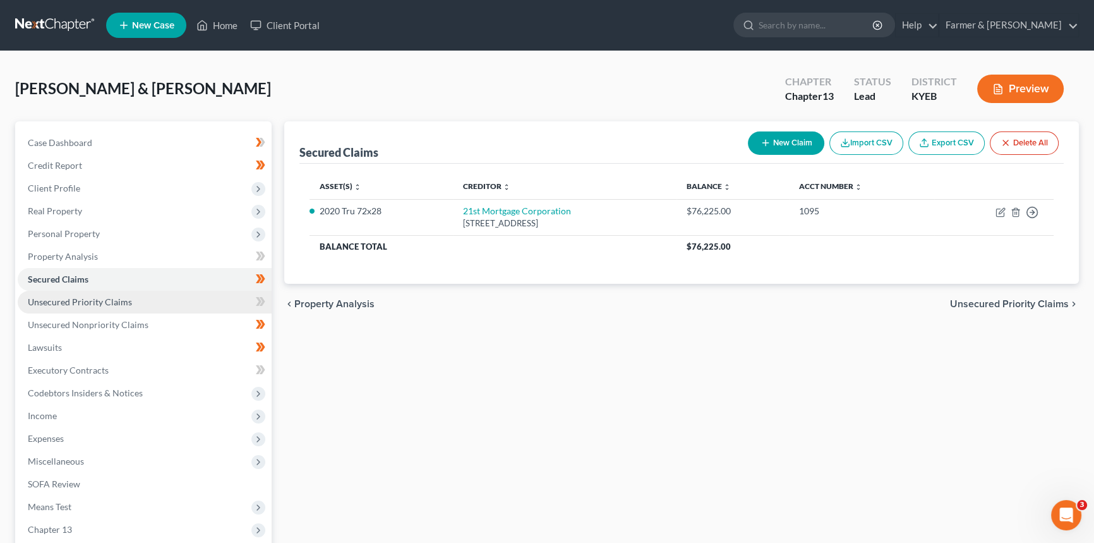
drag, startPoint x: 210, startPoint y: 299, endPoint x: 208, endPoint y: 305, distance: 6.4
click at [210, 299] on link "Unsecured Priority Claims" at bounding box center [145, 302] width 254 height 23
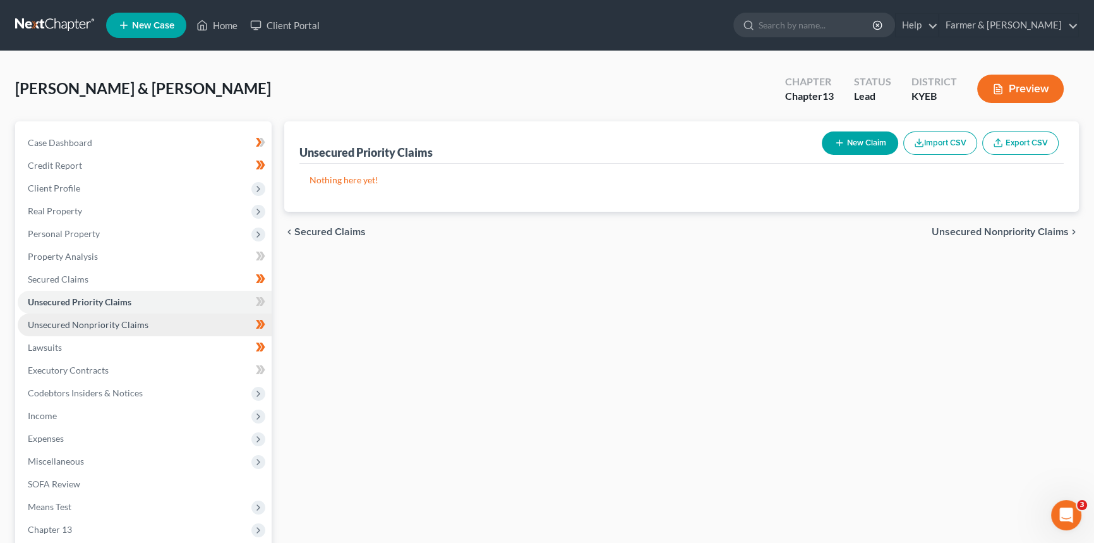
click at [196, 317] on link "Unsecured Nonpriority Claims" at bounding box center [145, 324] width 254 height 23
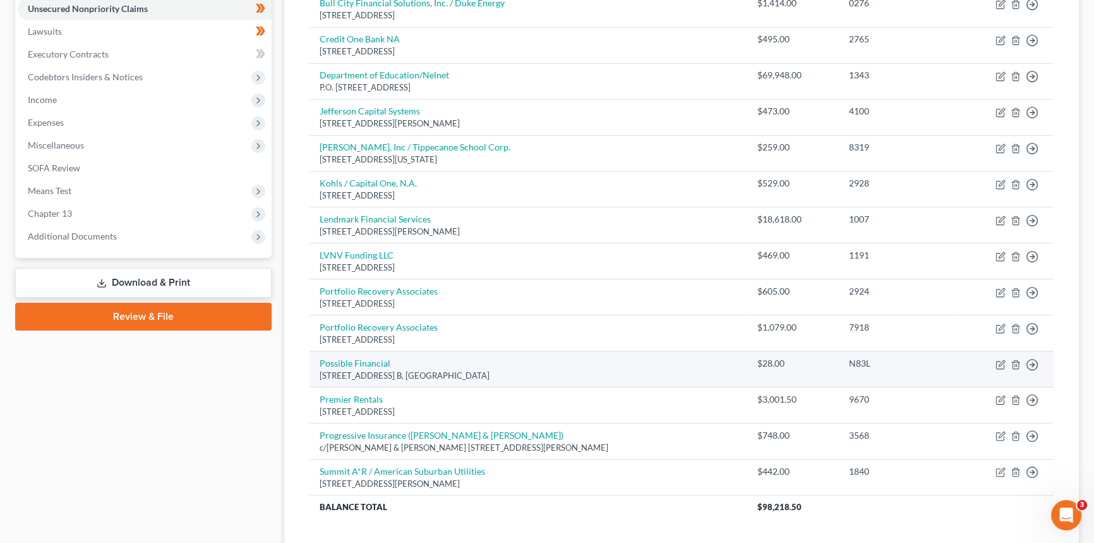
scroll to position [344, 0]
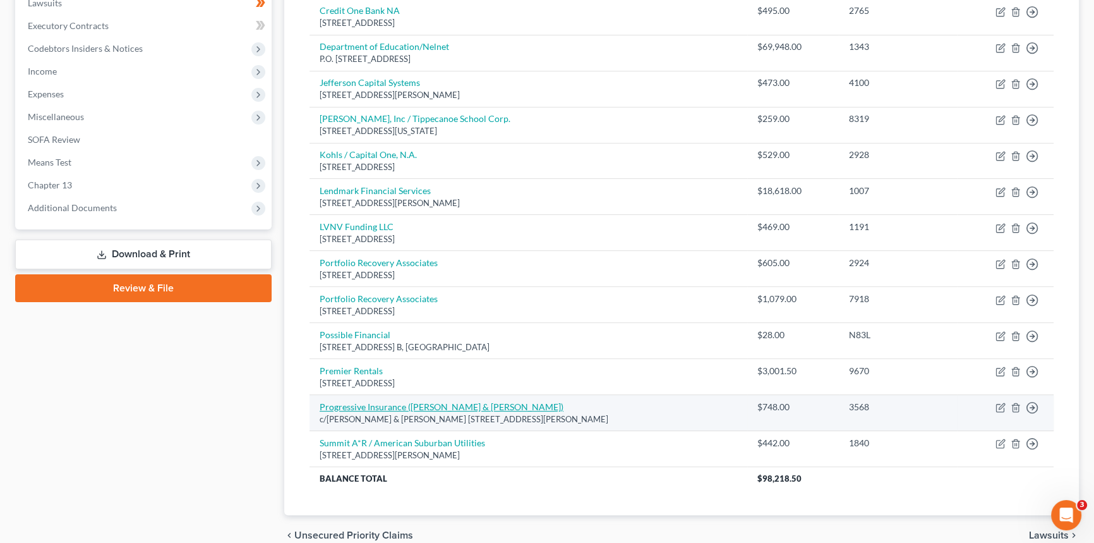
click at [397, 404] on link "Progressive Insurance (Caine & Weiner)" at bounding box center [442, 406] width 244 height 11
select select "4"
select select "1"
select select "0"
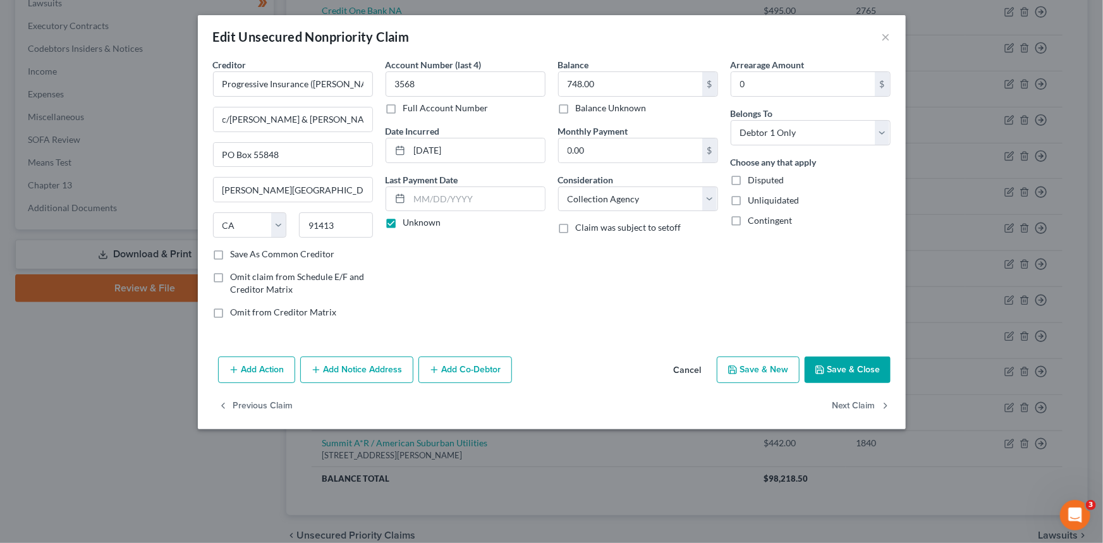
click at [684, 369] on button "Cancel" at bounding box center [687, 370] width 48 height 25
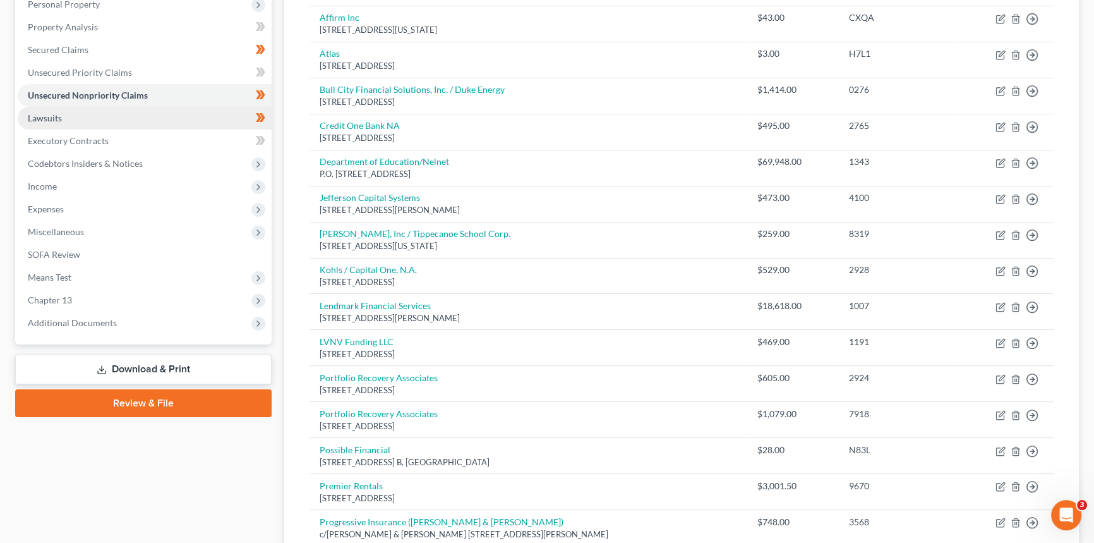
click at [136, 121] on link "Lawsuits" at bounding box center [145, 118] width 254 height 23
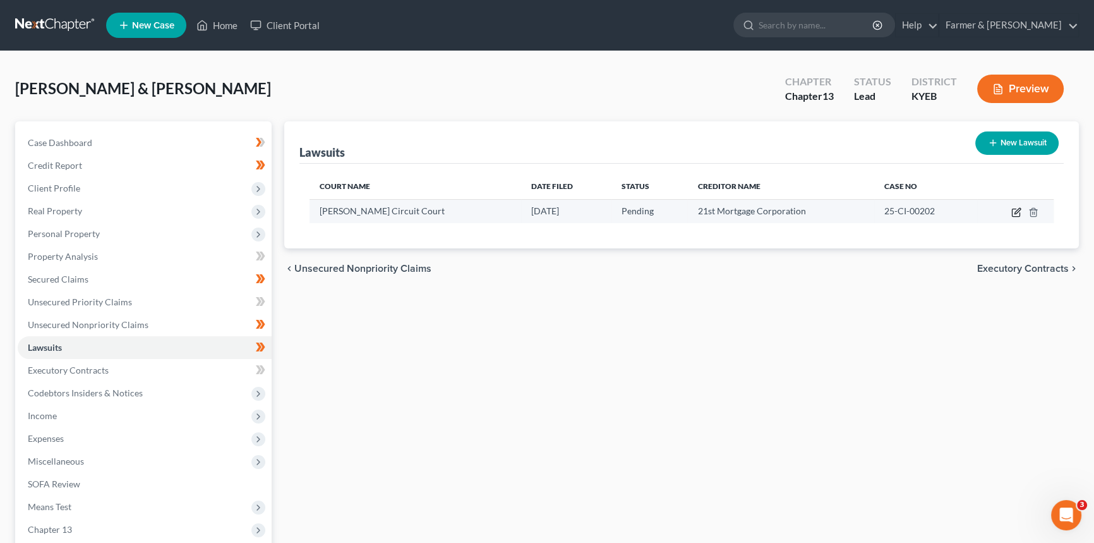
click at [881, 214] on icon "button" at bounding box center [1017, 212] width 10 height 10
select select "18"
select select "0"
select select "4"
select select "44"
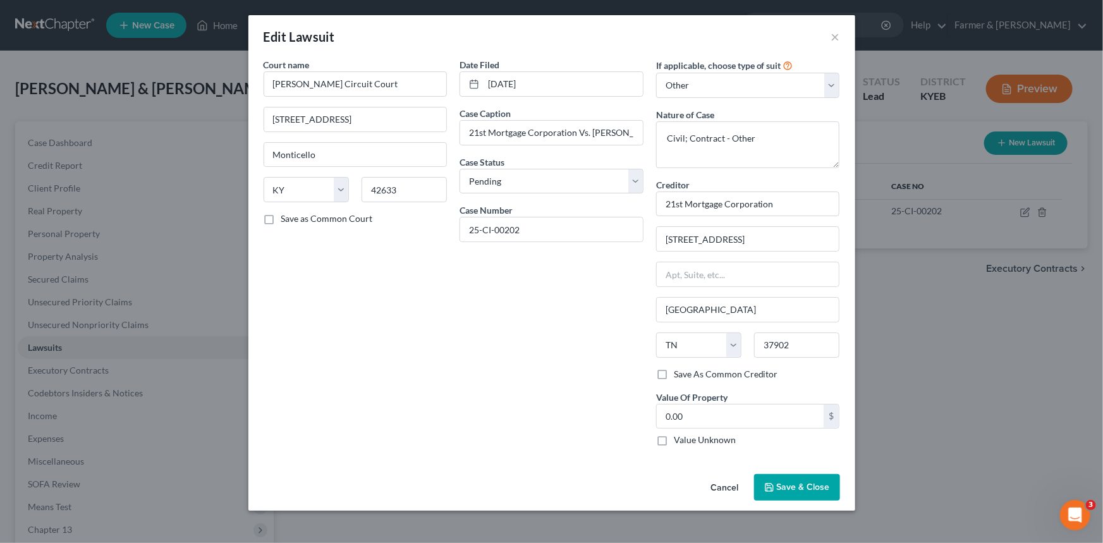
click at [727, 418] on button "Cancel" at bounding box center [725, 487] width 48 height 25
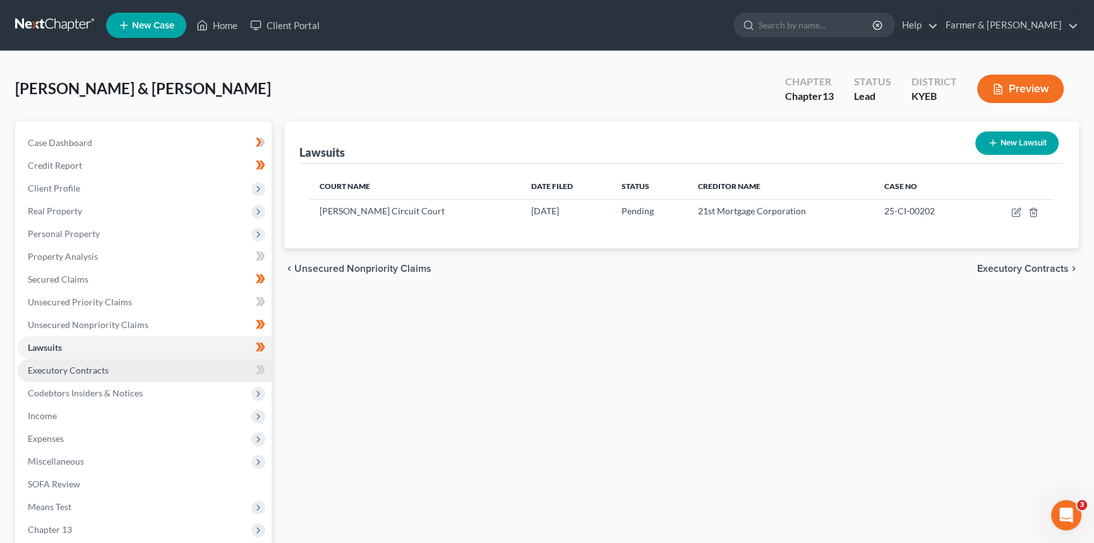
click at [154, 373] on link "Executory Contracts" at bounding box center [145, 370] width 254 height 23
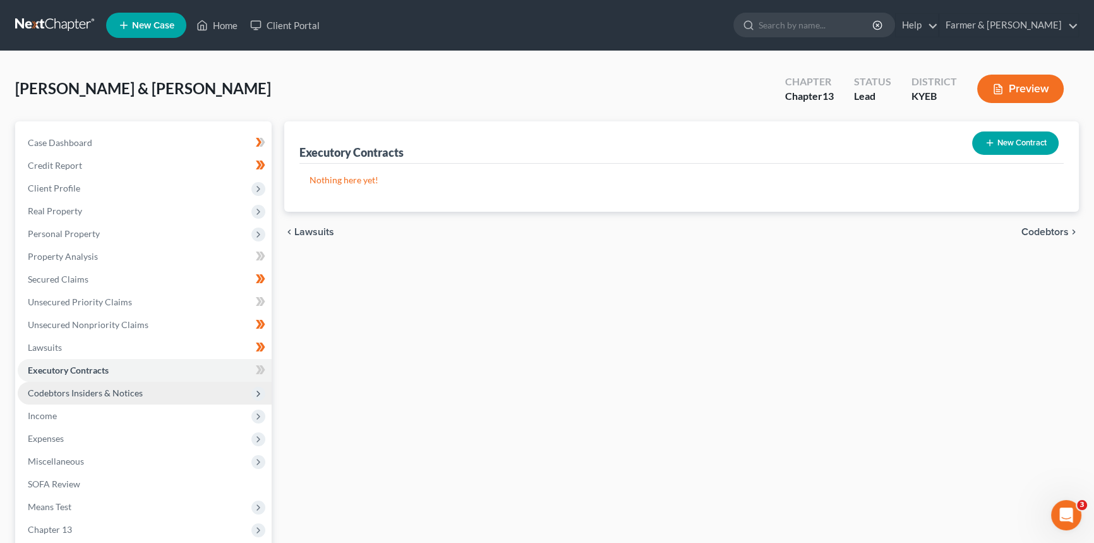
click at [116, 387] on span "Codebtors Insiders & Notices" at bounding box center [85, 392] width 115 height 11
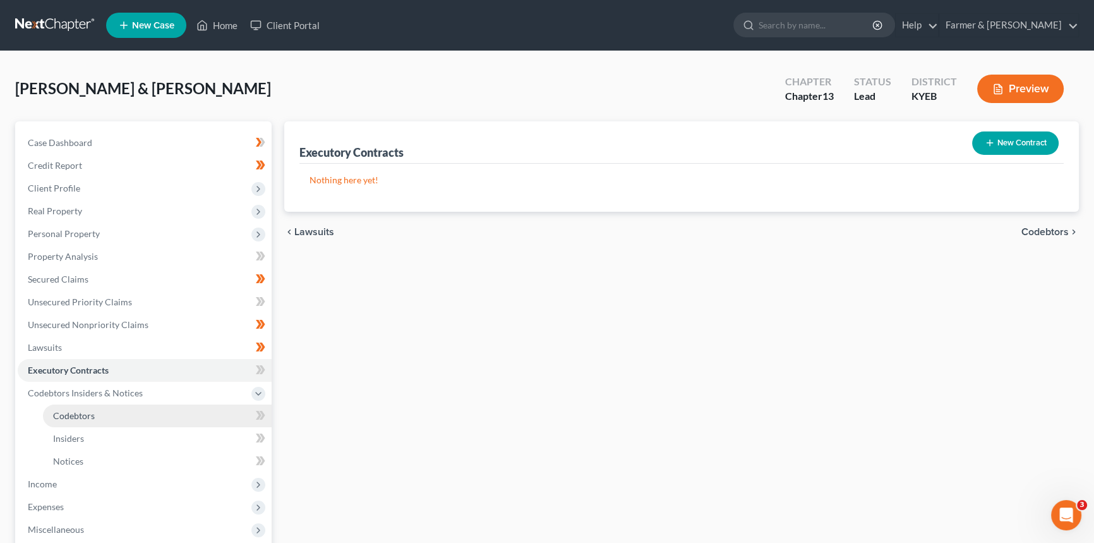
click at [84, 410] on span "Codebtors" at bounding box center [74, 415] width 42 height 11
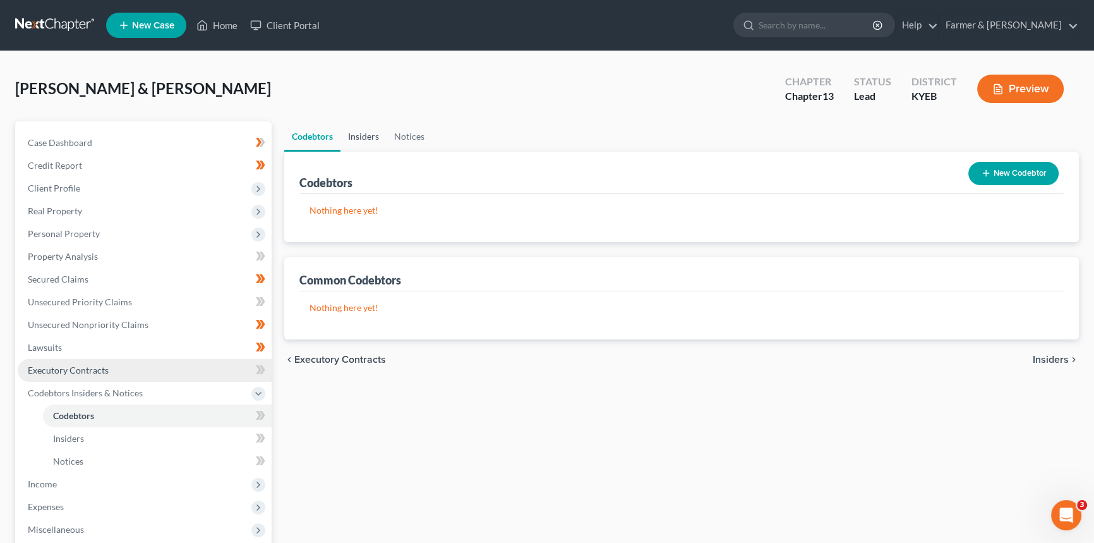
click at [366, 137] on link "Insiders" at bounding box center [364, 136] width 46 height 30
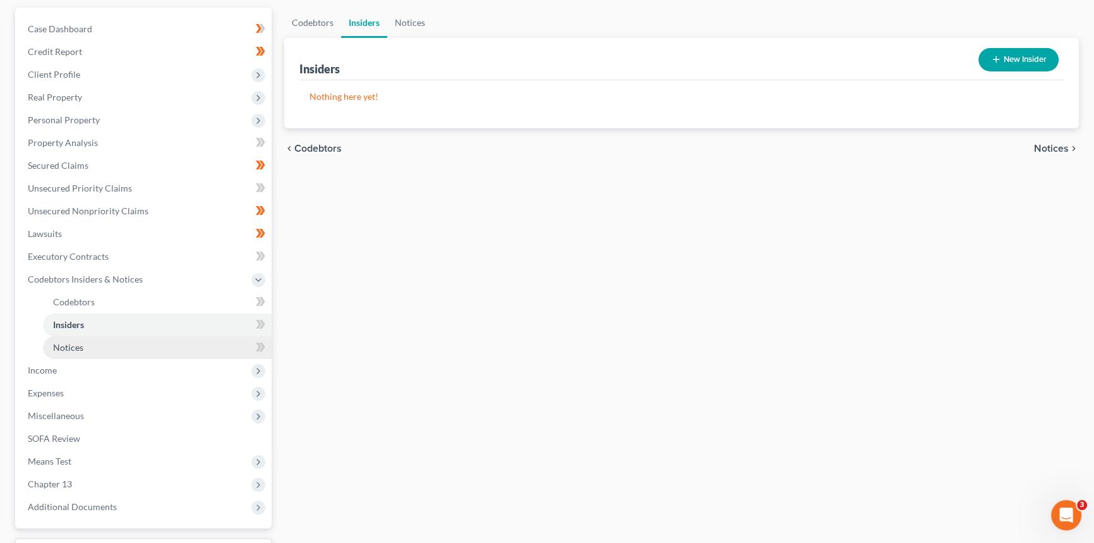
scroll to position [114, 0]
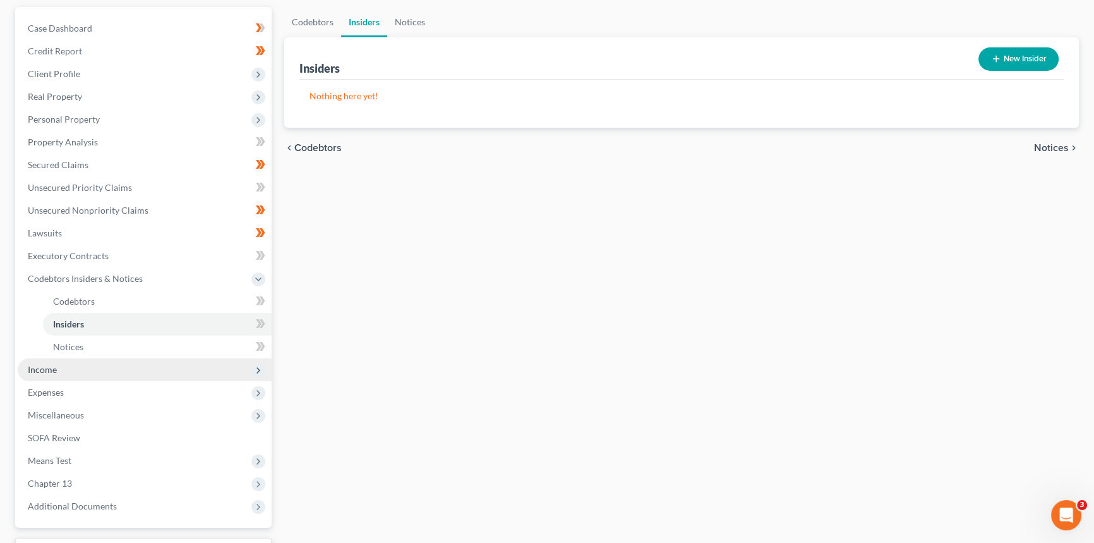
click at [54, 365] on span "Income" at bounding box center [42, 369] width 29 height 11
click at [95, 321] on span "Employment Income" at bounding box center [93, 323] width 81 height 11
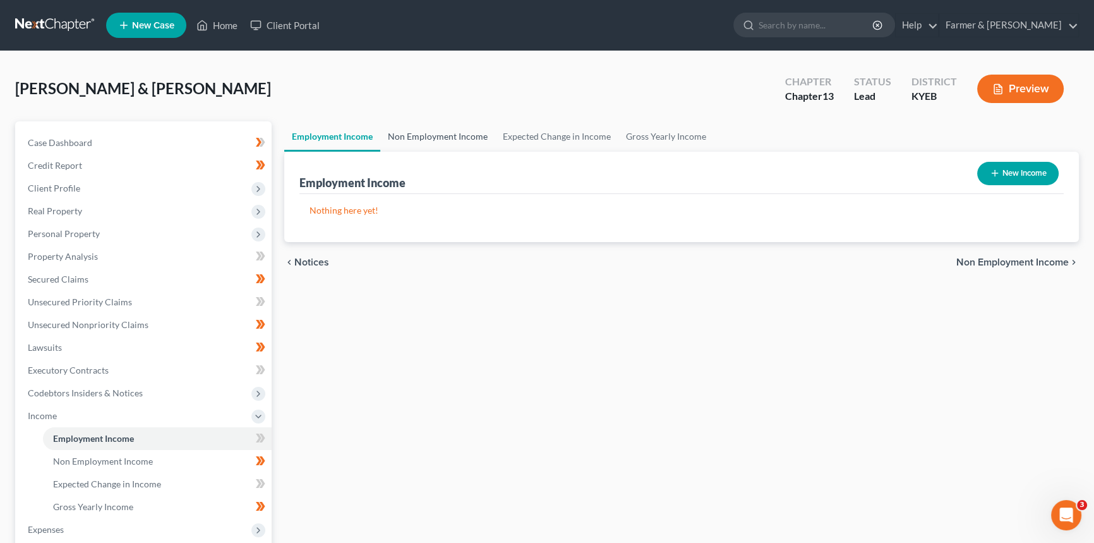
click at [445, 126] on link "Non Employment Income" at bounding box center [437, 136] width 115 height 30
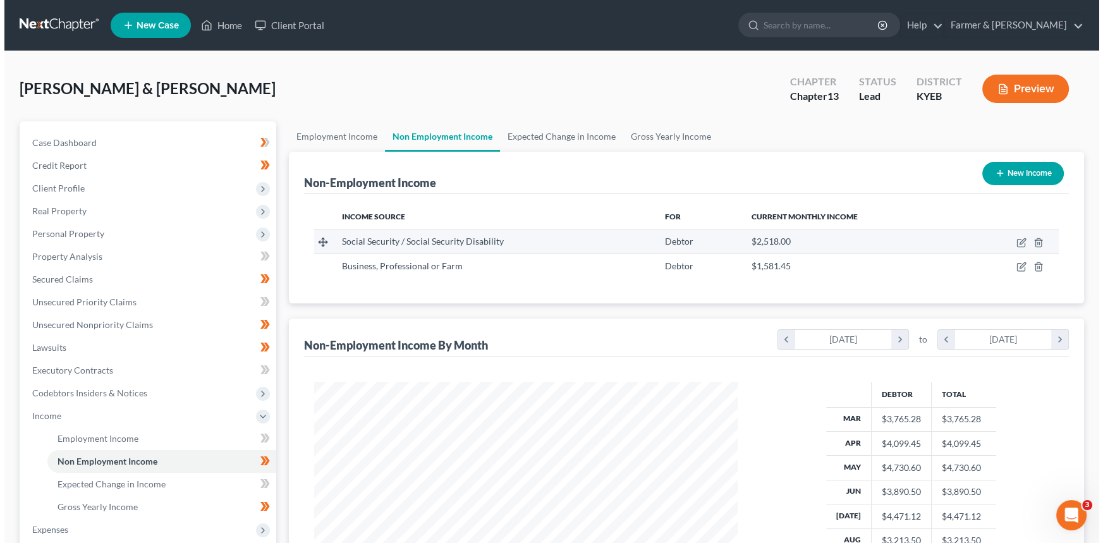
scroll to position [226, 449]
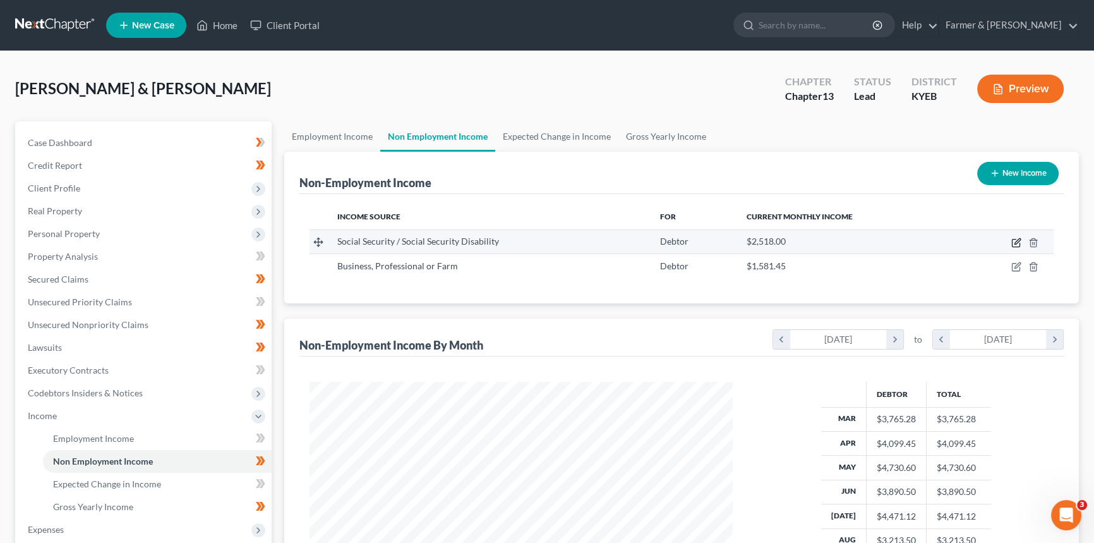
click at [881, 241] on icon "button" at bounding box center [1017, 243] width 10 height 10
select select "4"
select select "0"
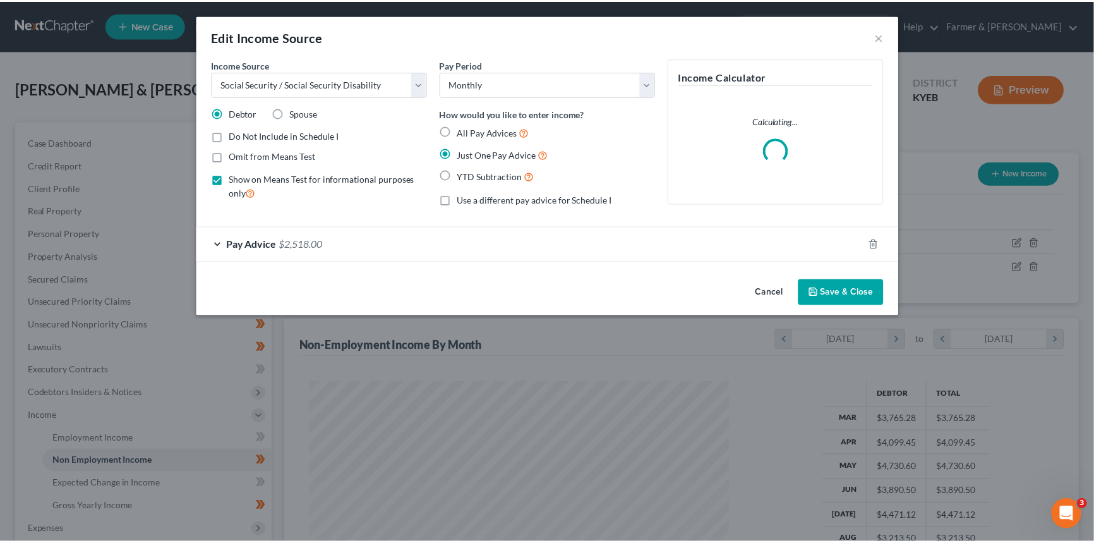
scroll to position [226, 452]
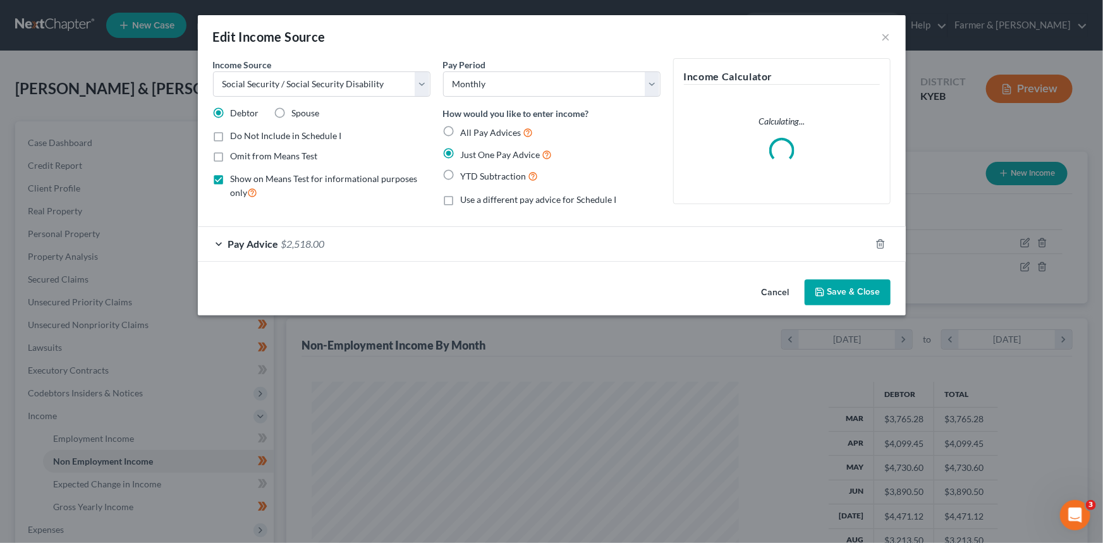
click at [764, 292] on button "Cancel" at bounding box center [775, 293] width 48 height 25
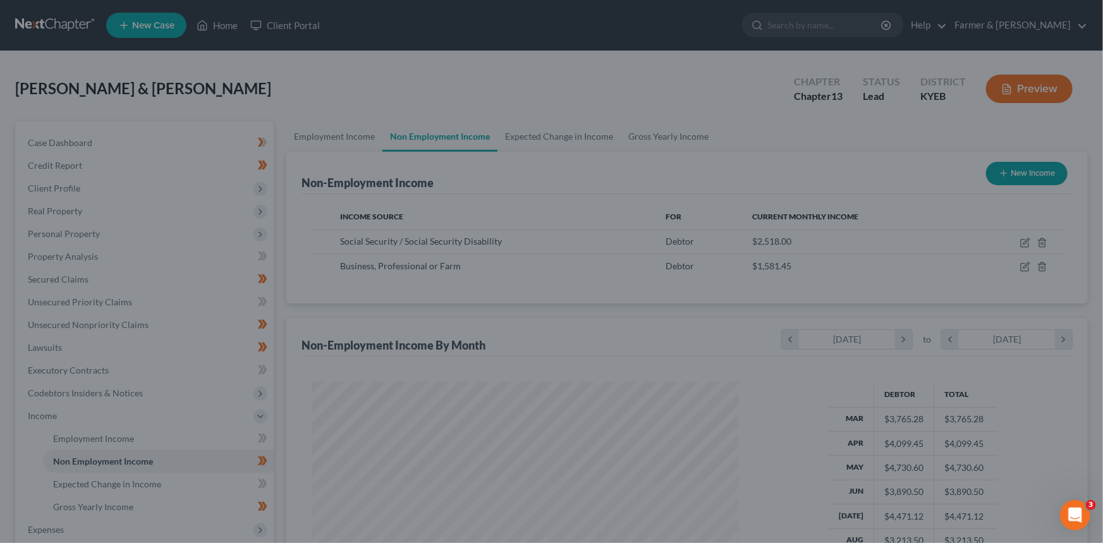
scroll to position [631580, 631358]
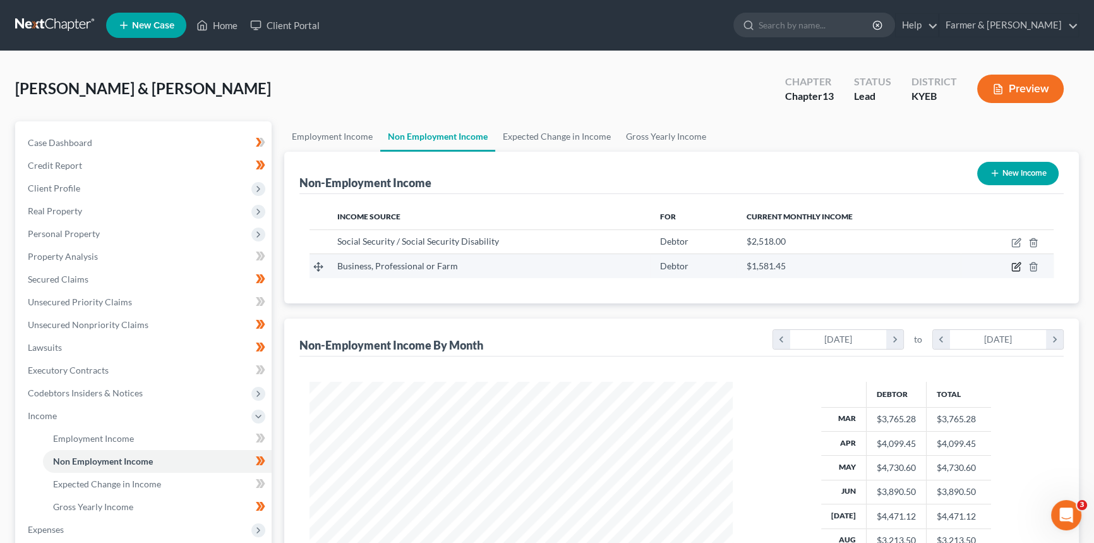
click at [881, 264] on icon "button" at bounding box center [1018, 266] width 6 height 6
select select "10"
select select "0"
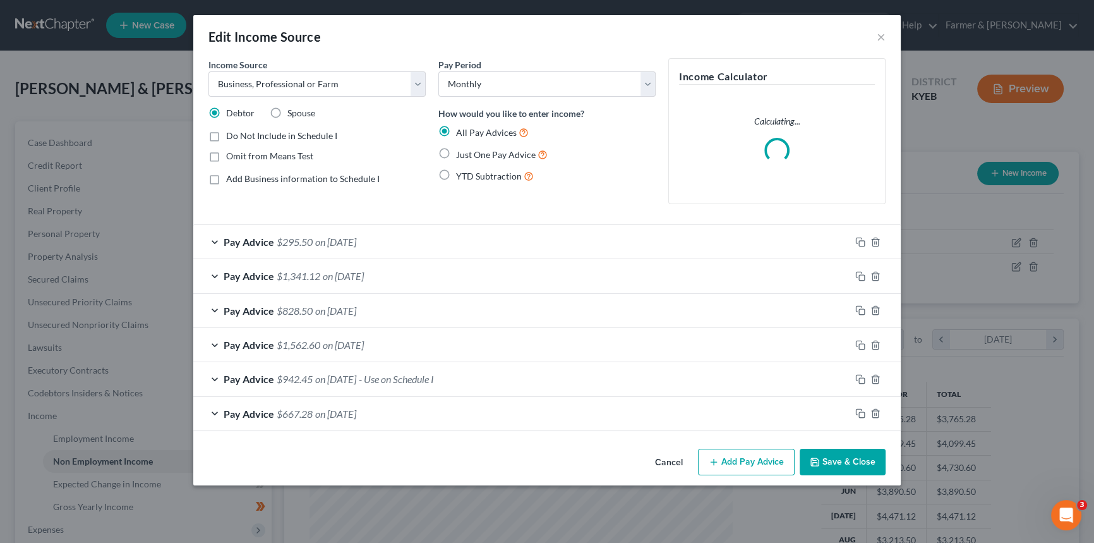
scroll to position [226, 452]
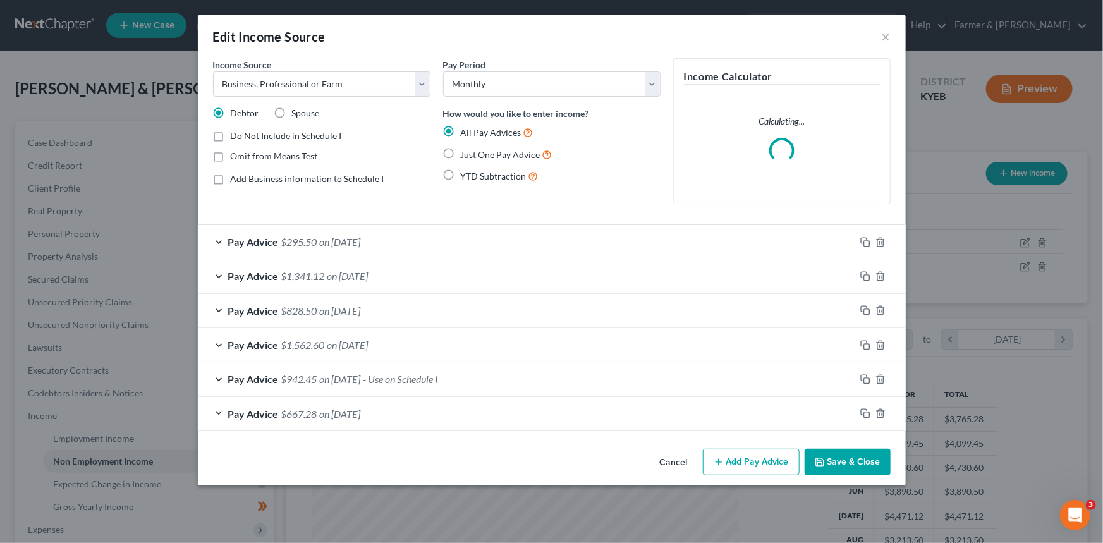
click at [665, 418] on button "Cancel" at bounding box center [673, 462] width 48 height 25
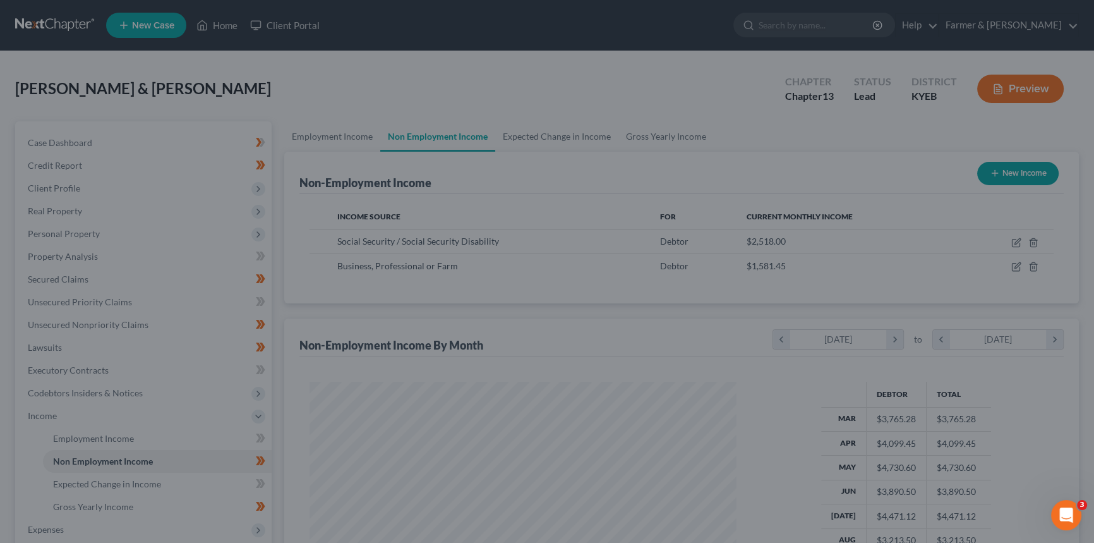
scroll to position [631580, 631358]
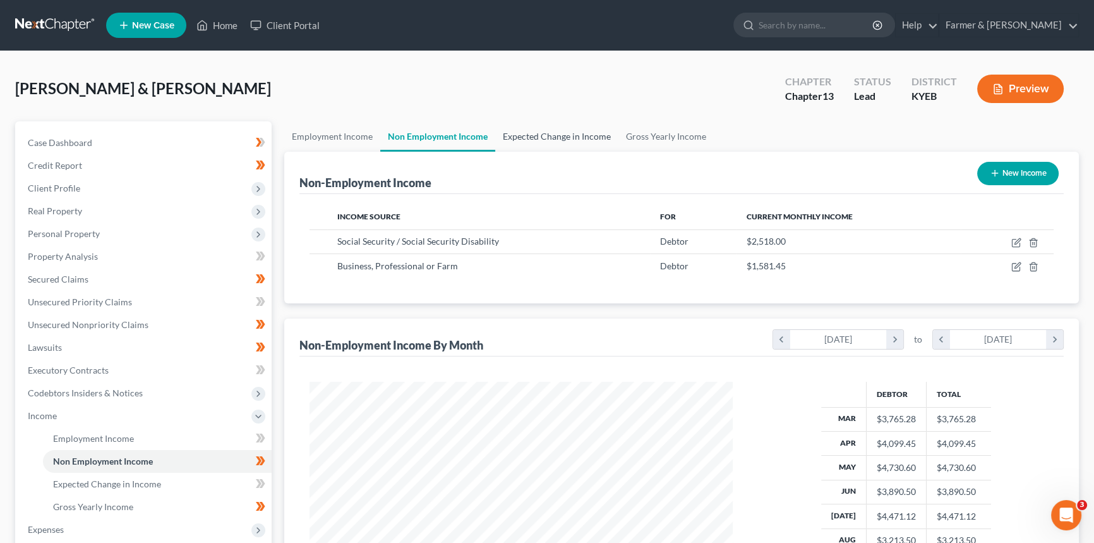
click at [535, 126] on link "Expected Change in Income" at bounding box center [556, 136] width 123 height 30
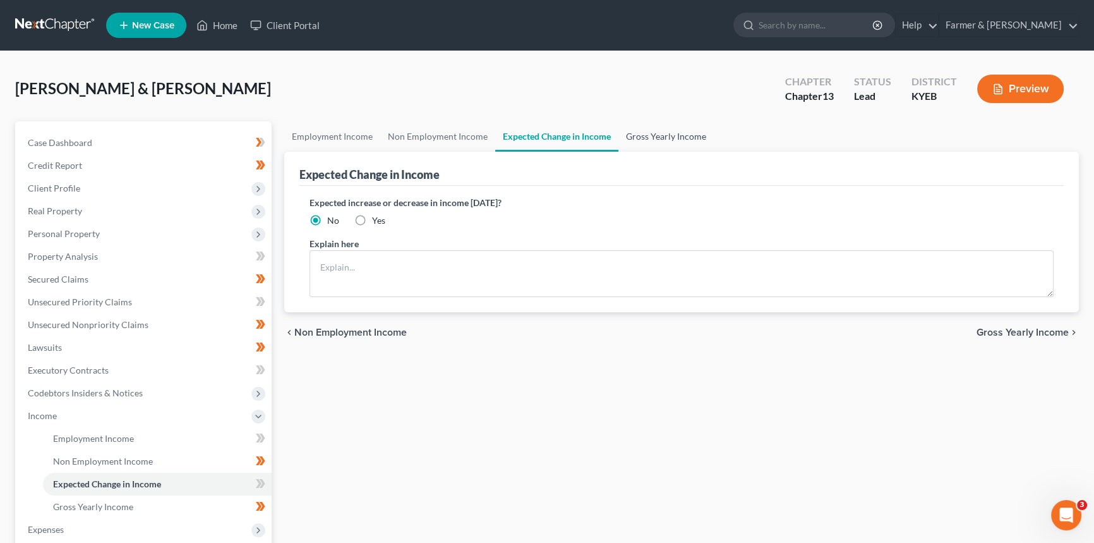
click at [663, 137] on link "Gross Yearly Income" at bounding box center [666, 136] width 95 height 30
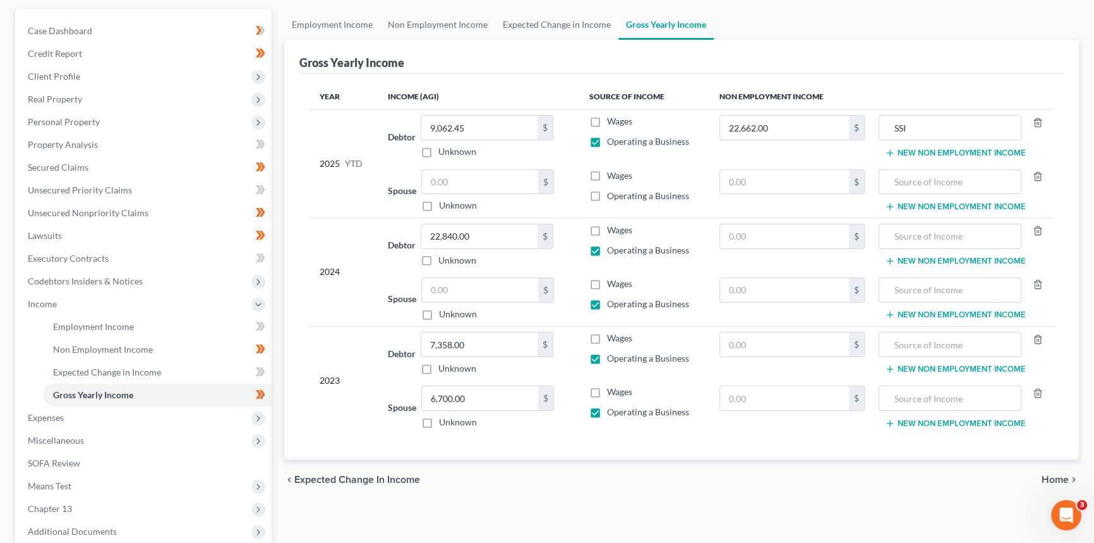
scroll to position [114, 0]
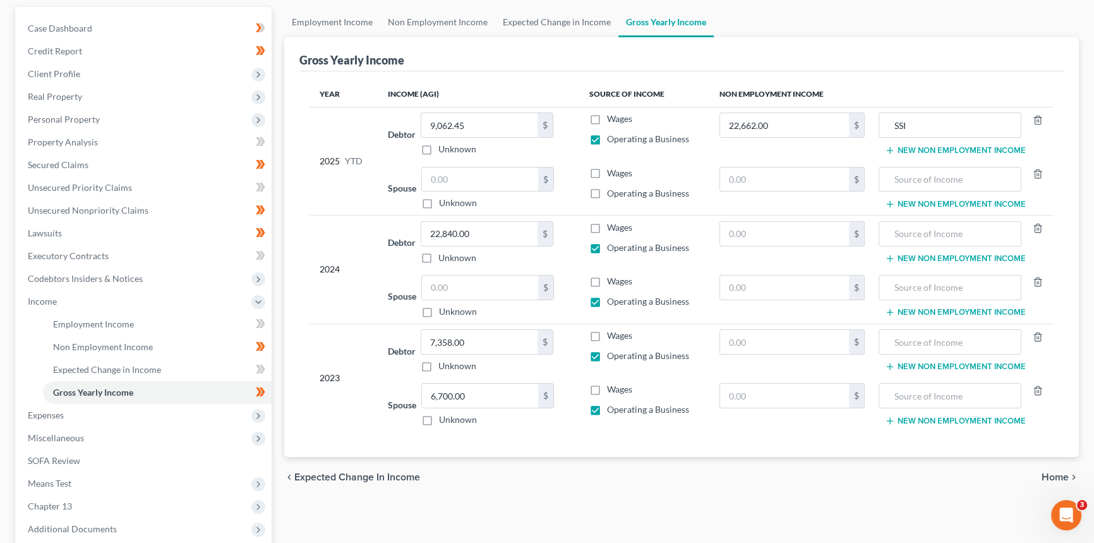
click at [607, 301] on label "Operating a Business" at bounding box center [648, 301] width 82 height 13
click at [612, 301] on input "Operating a Business" at bounding box center [616, 299] width 8 height 8
checkbox input "false"
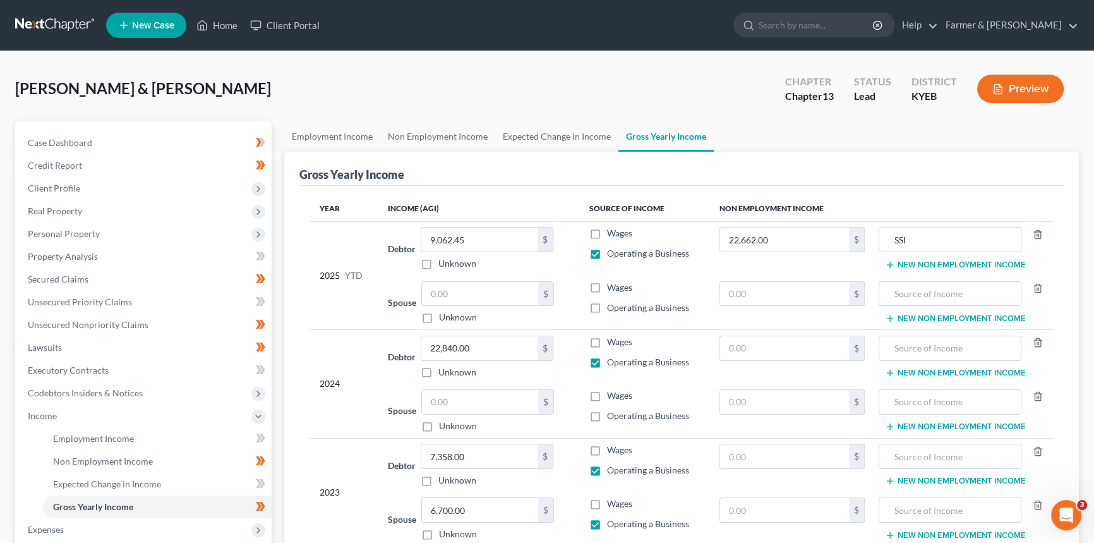
scroll to position [57, 0]
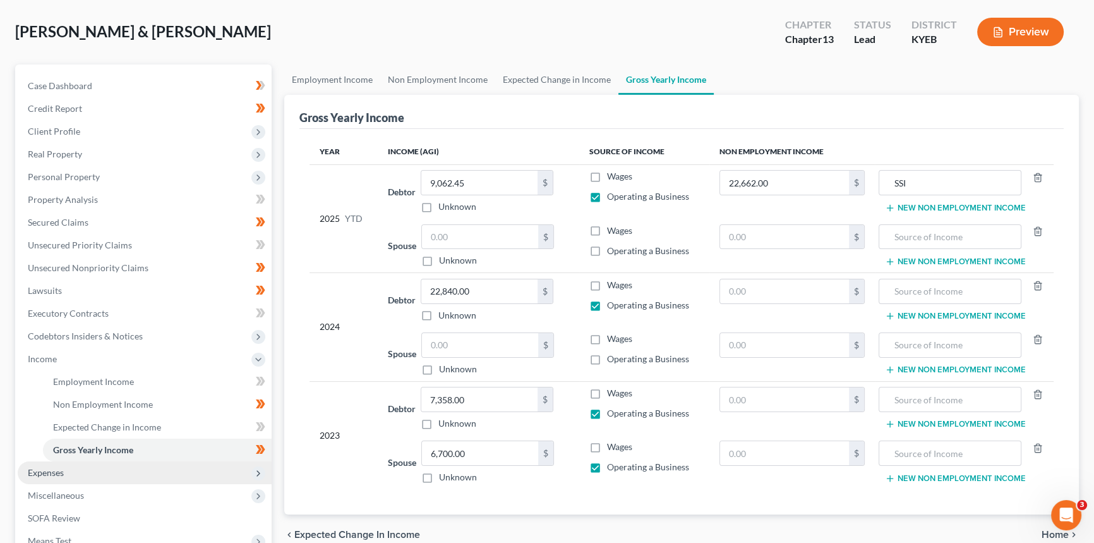
click at [60, 418] on span "Expenses" at bounding box center [46, 472] width 36 height 11
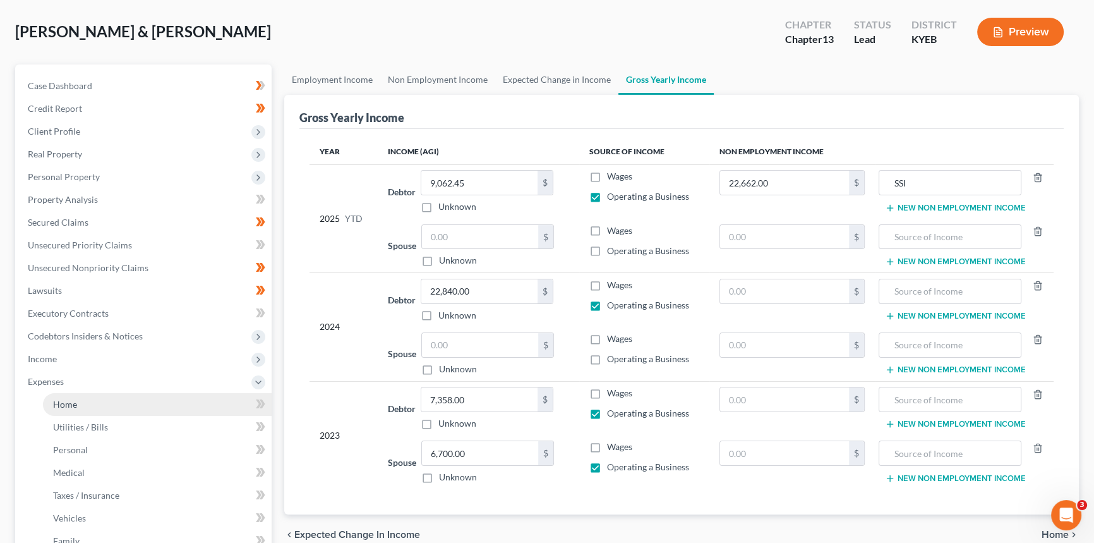
click at [62, 402] on span "Home" at bounding box center [65, 404] width 24 height 11
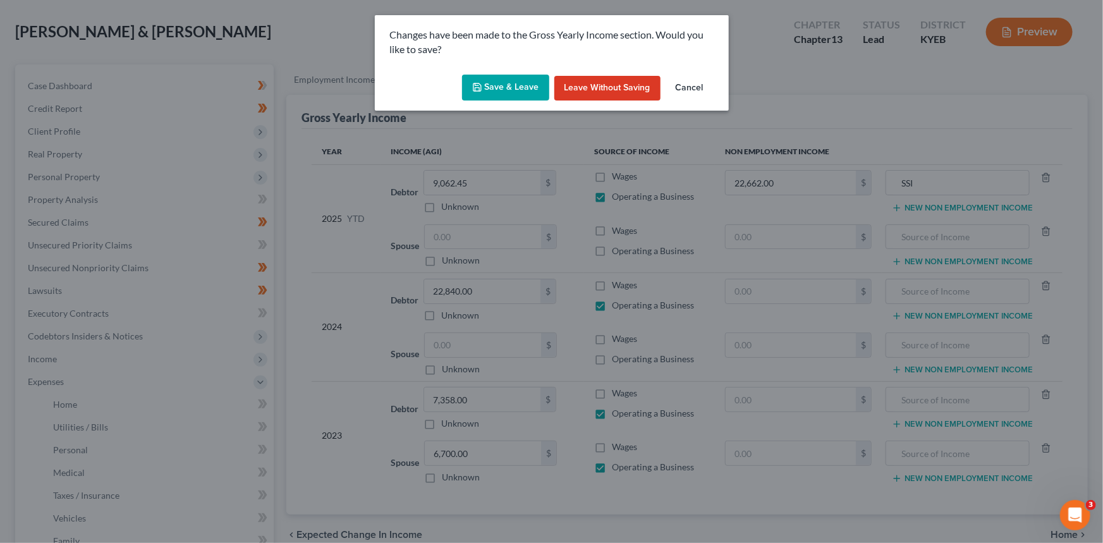
click at [525, 87] on button "Save & Leave" at bounding box center [505, 88] width 87 height 27
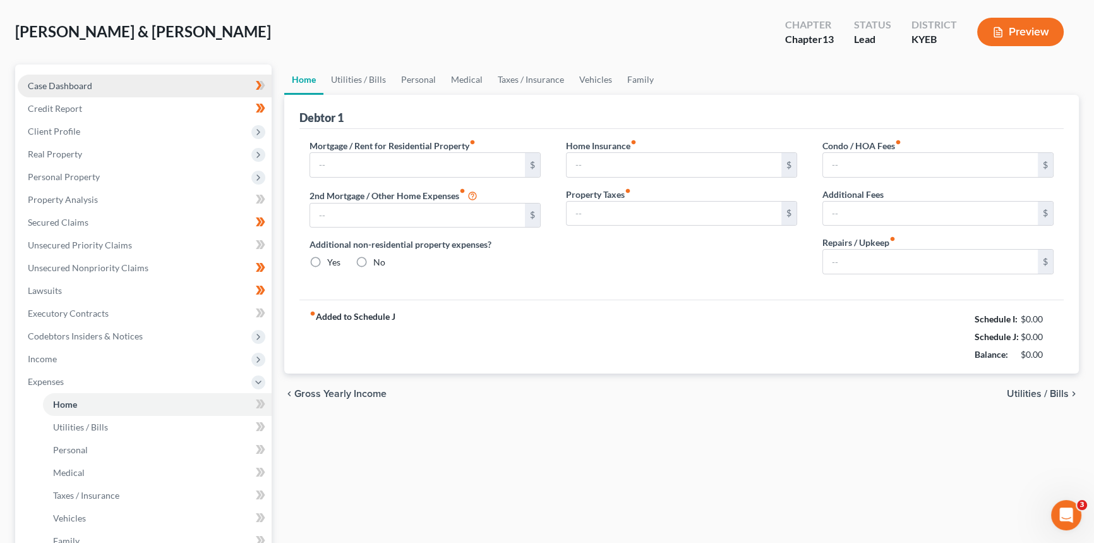
scroll to position [8, 0]
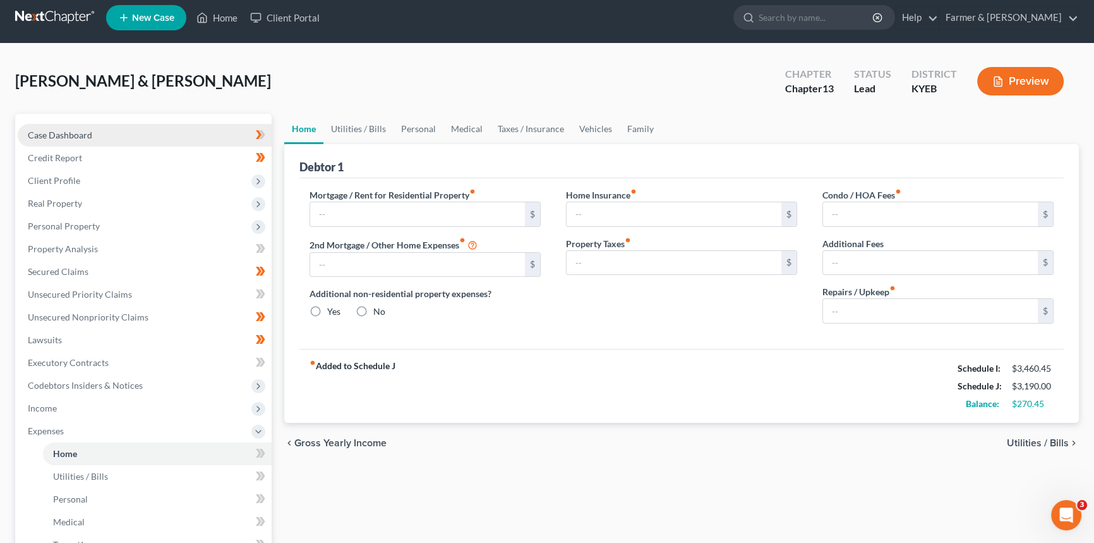
type input "817.00"
type input "0.00"
radio input "true"
type input "0.00"
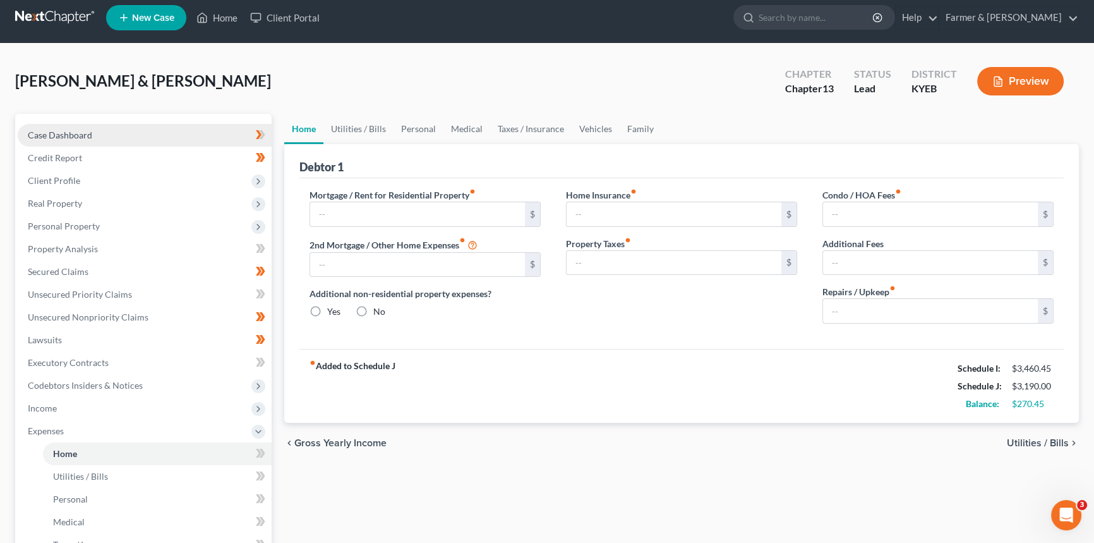
type input "0.00"
type input "50.00"
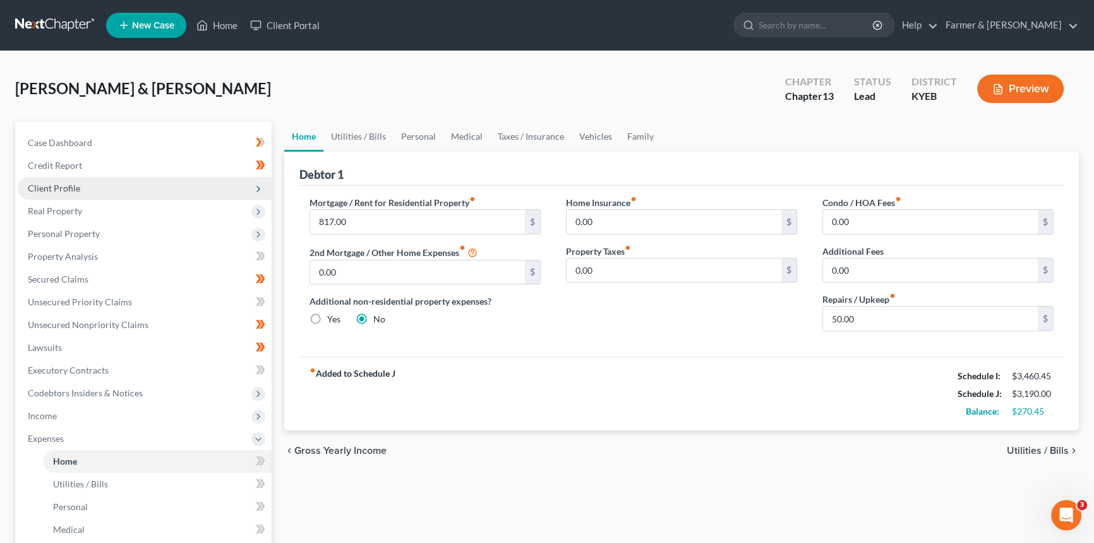
click at [69, 188] on span "Client Profile" at bounding box center [54, 188] width 52 height 11
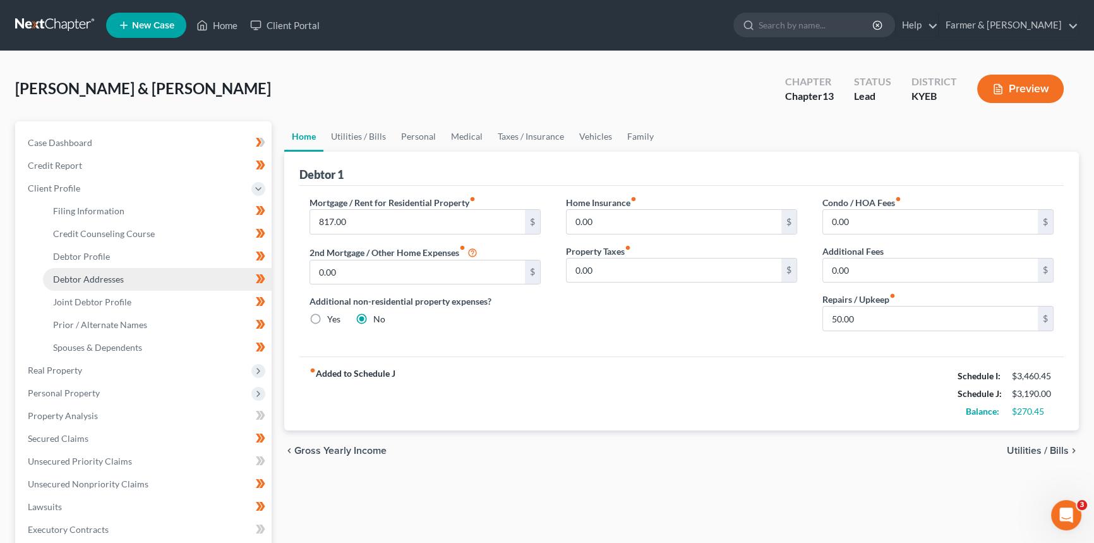
click at [100, 286] on link "Debtor Addresses" at bounding box center [157, 279] width 229 height 23
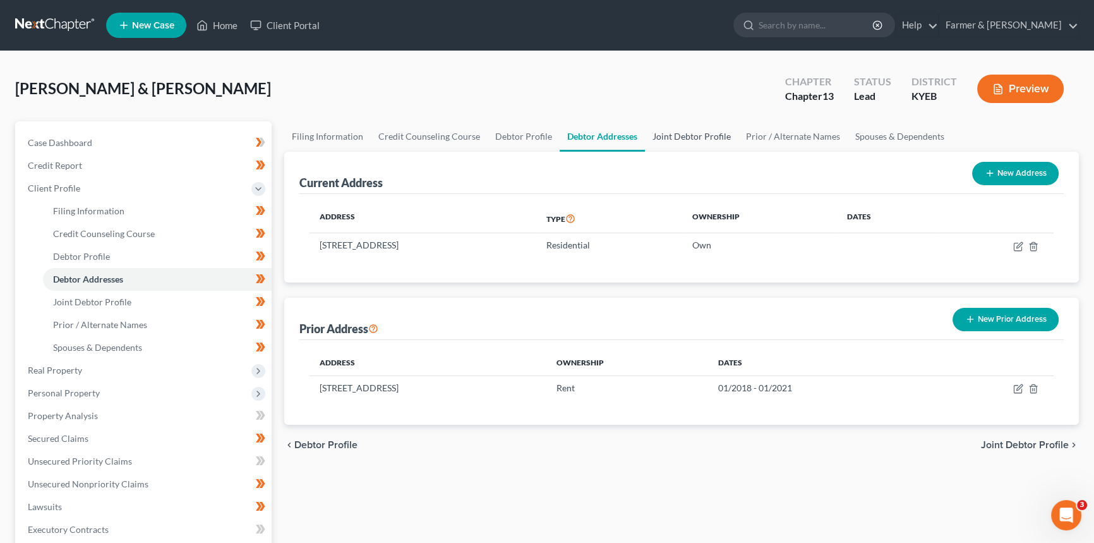
click at [684, 135] on link "Joint Debtor Profile" at bounding box center [692, 136] width 94 height 30
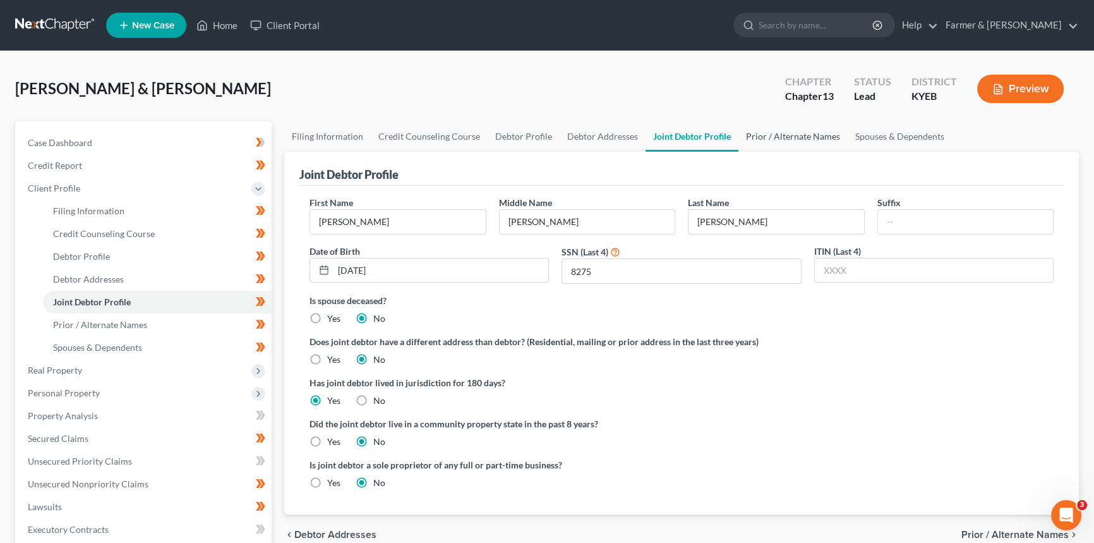
click at [764, 123] on link "Prior / Alternate Names" at bounding box center [793, 136] width 109 height 30
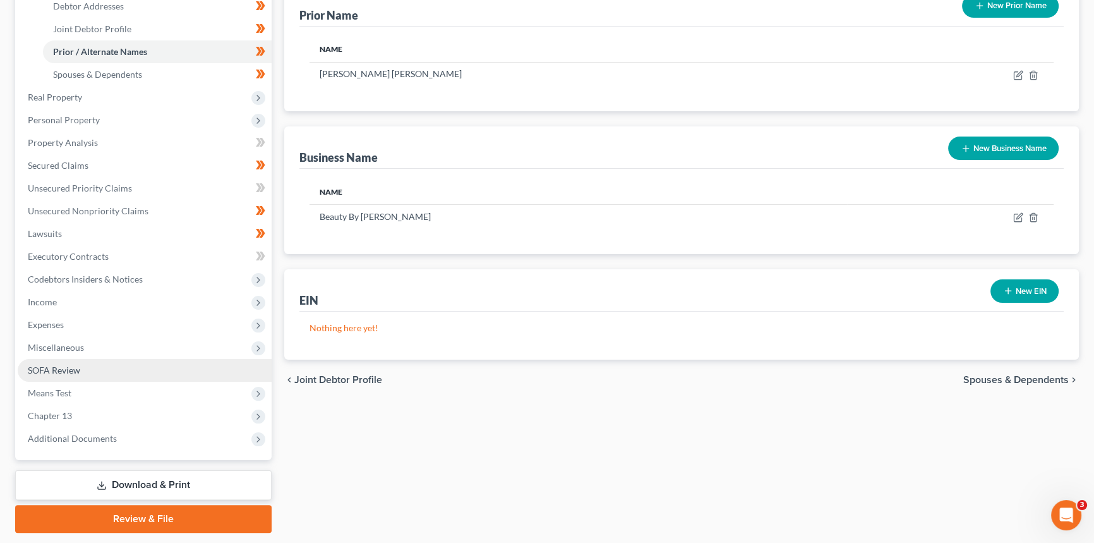
scroll to position [287, 0]
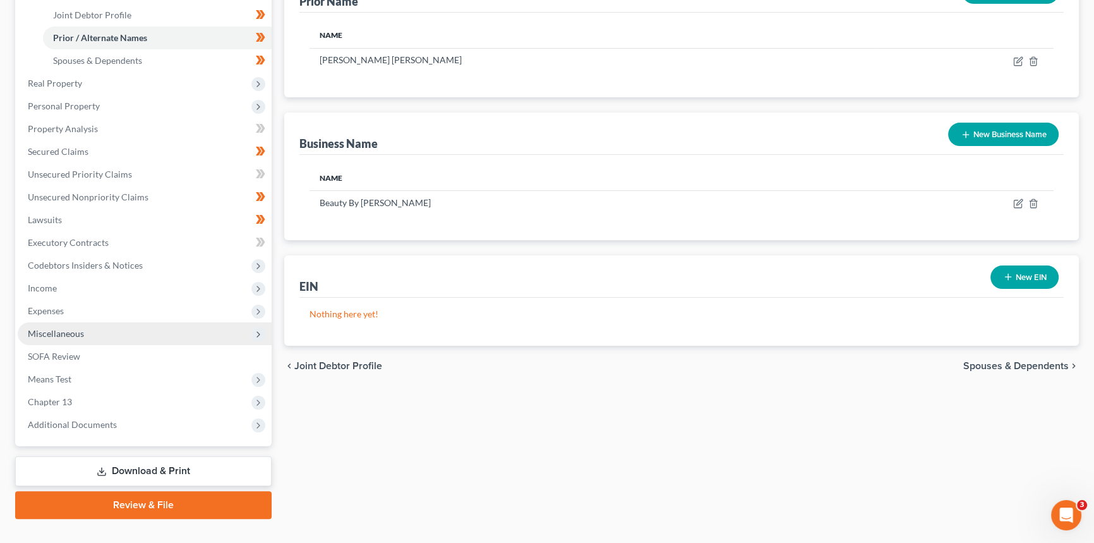
click at [56, 329] on span "Miscellaneous" at bounding box center [56, 333] width 56 height 11
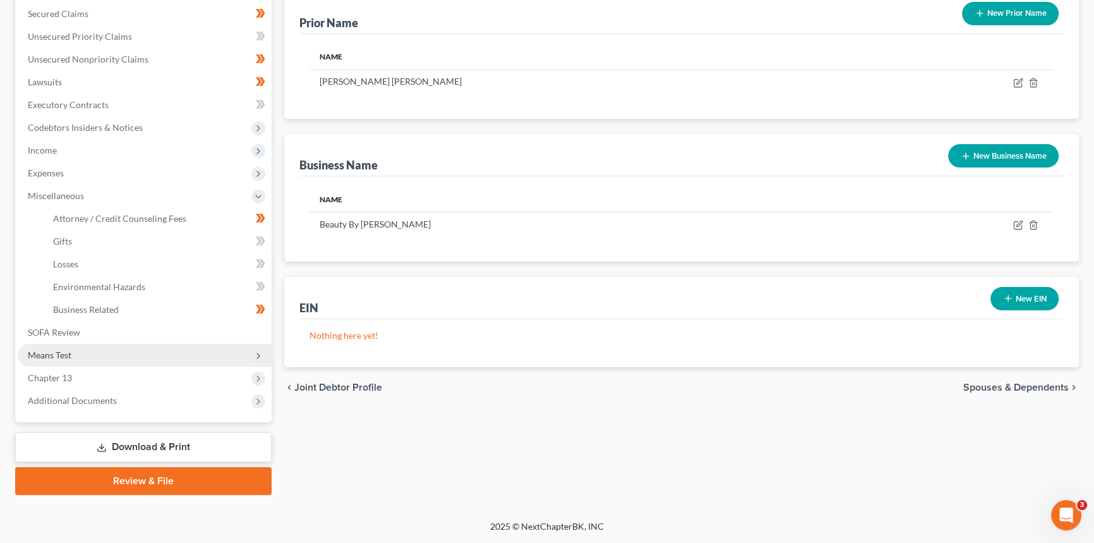
scroll to position [263, 0]
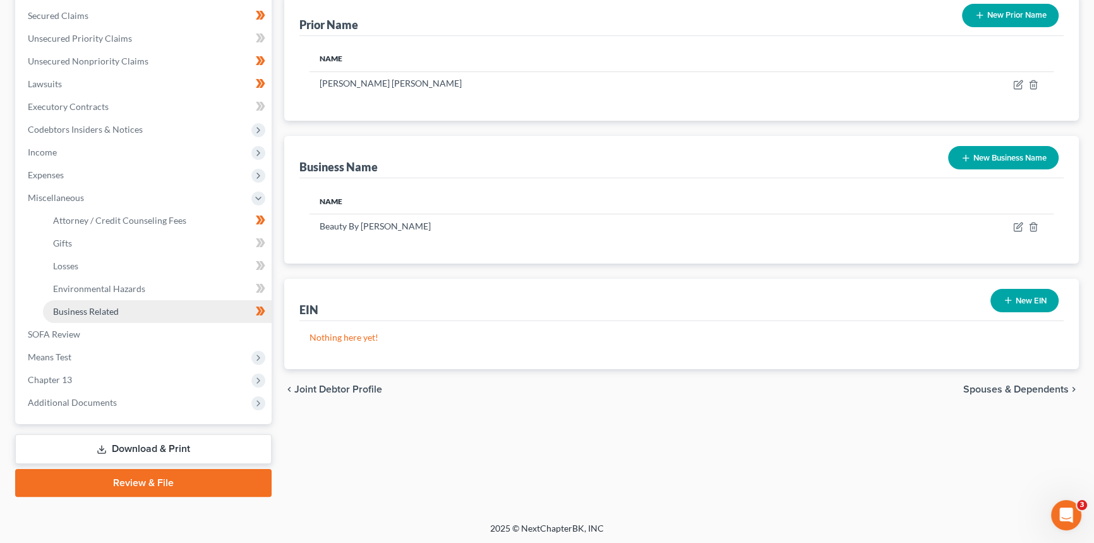
click at [118, 314] on span "Business Related" at bounding box center [86, 311] width 66 height 11
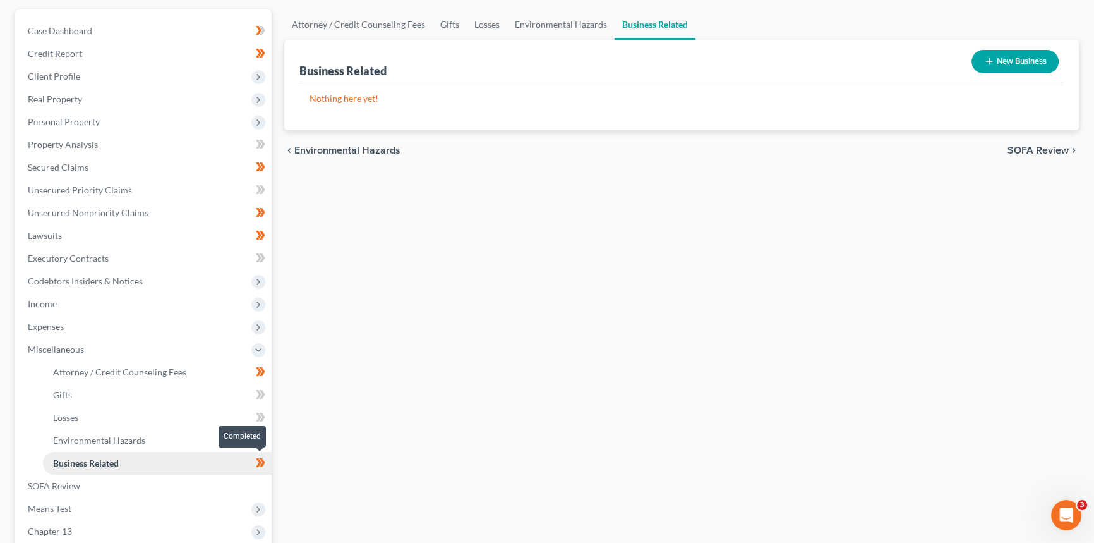
scroll to position [114, 0]
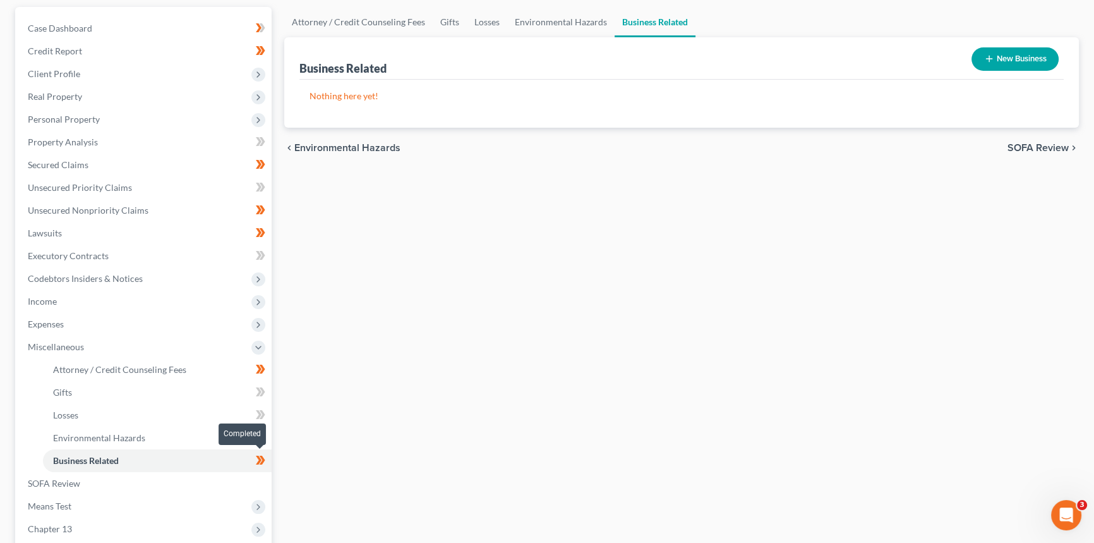
click at [256, 418] on icon at bounding box center [260, 460] width 9 height 16
click at [260, 418] on icon at bounding box center [260, 460] width 9 height 16
click at [260, 418] on icon at bounding box center [259, 460] width 6 height 9
click at [131, 372] on span "Attorney / Credit Counseling Fees" at bounding box center [119, 369] width 133 height 11
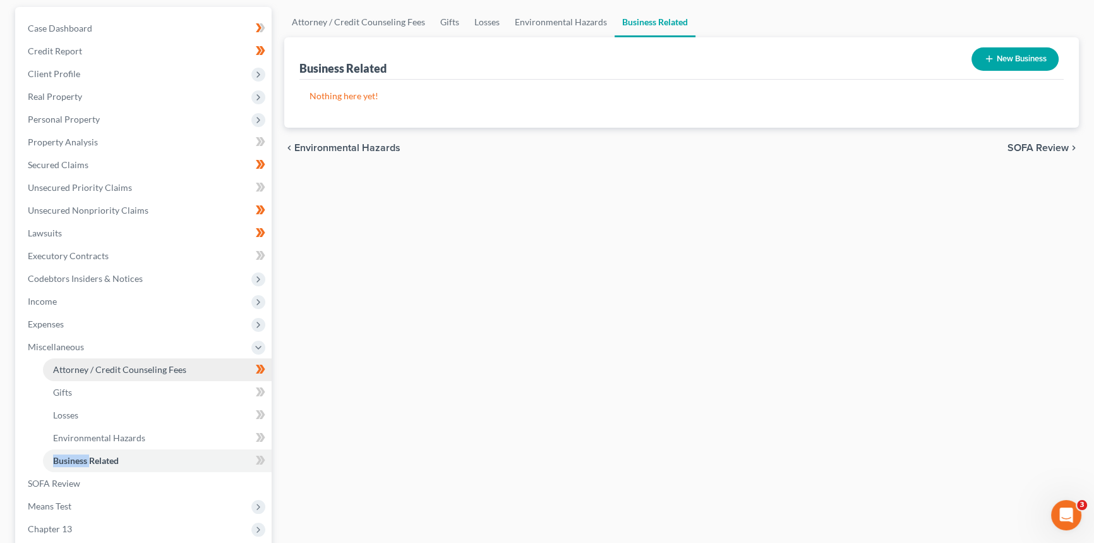
select select "0"
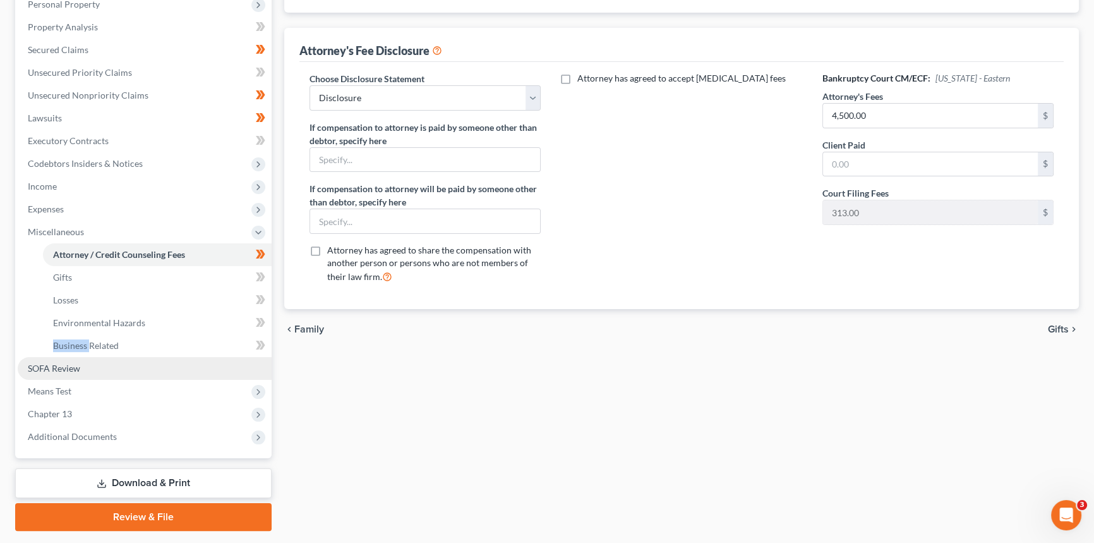
click at [65, 370] on span "SOFA Review" at bounding box center [54, 368] width 52 height 11
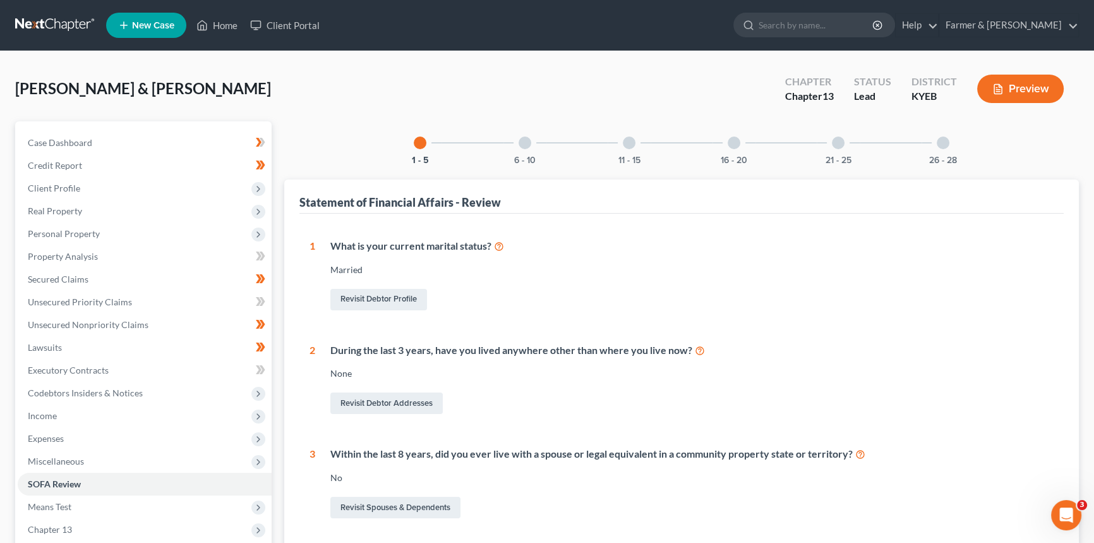
click at [530, 136] on div "6 - 10" at bounding box center [525, 142] width 43 height 43
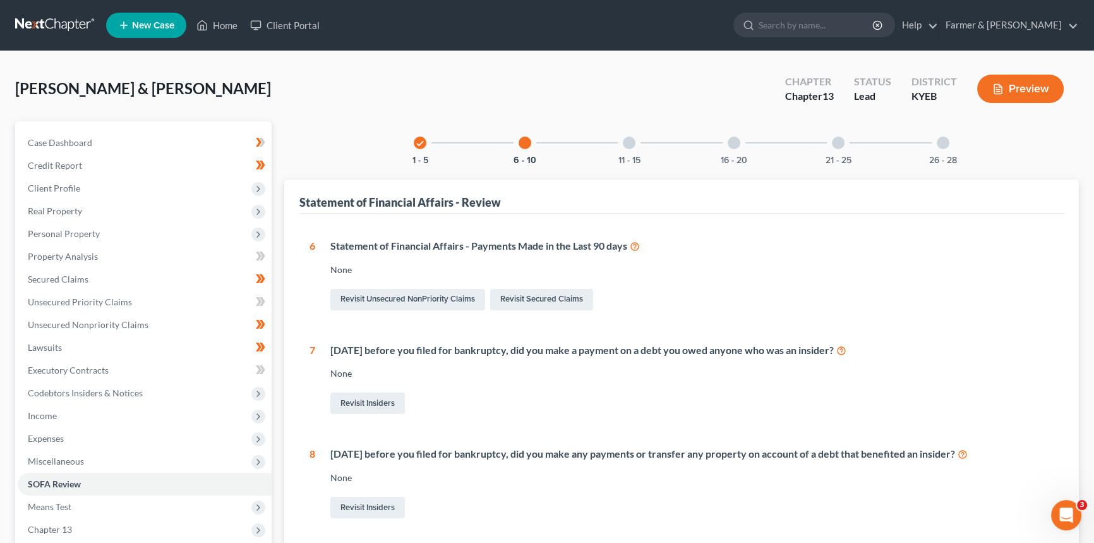
click at [642, 142] on div "11 - 15" at bounding box center [629, 142] width 43 height 43
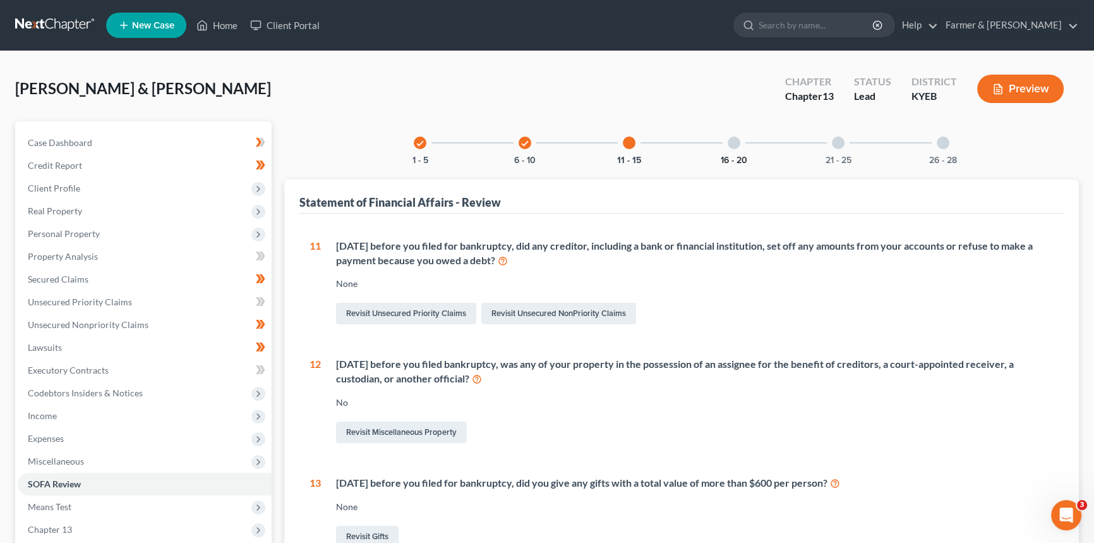
click at [732, 156] on button "16 - 20" at bounding box center [734, 160] width 27 height 9
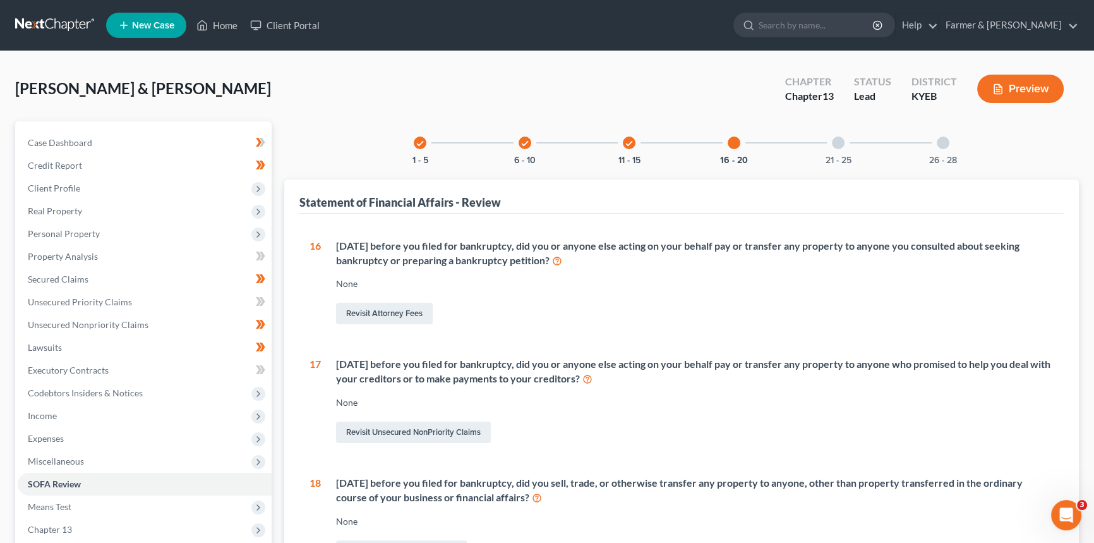
click at [826, 149] on div "21 - 25" at bounding box center [838, 142] width 43 height 43
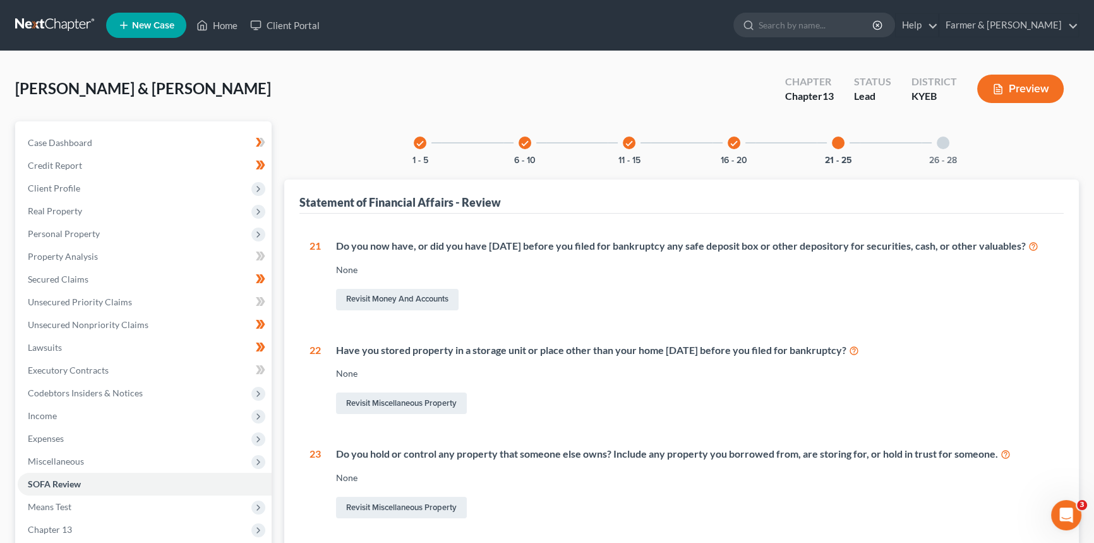
click at [881, 145] on div at bounding box center [943, 142] width 13 height 13
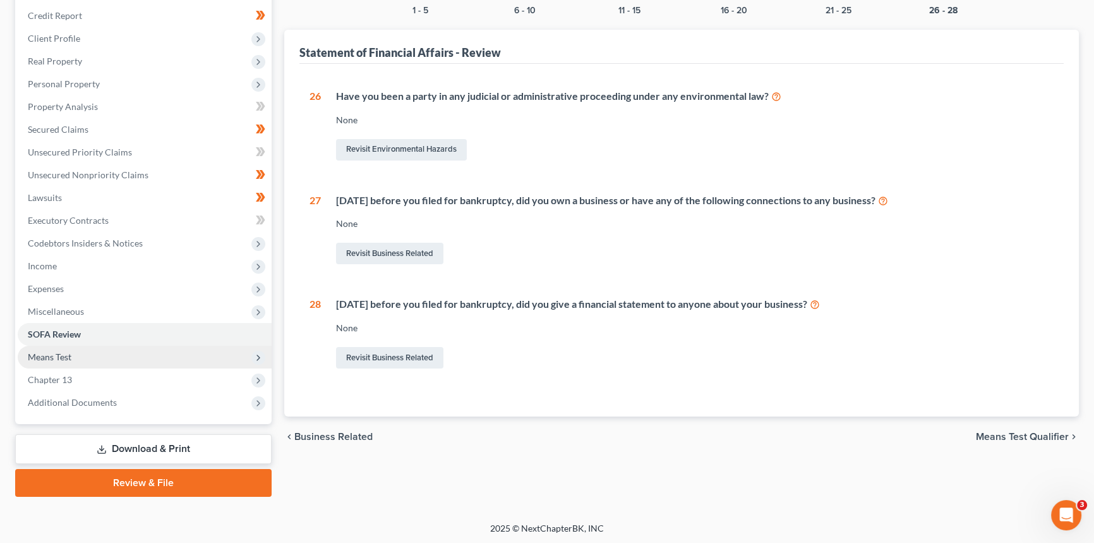
click at [73, 360] on span "Means Test" at bounding box center [145, 357] width 254 height 23
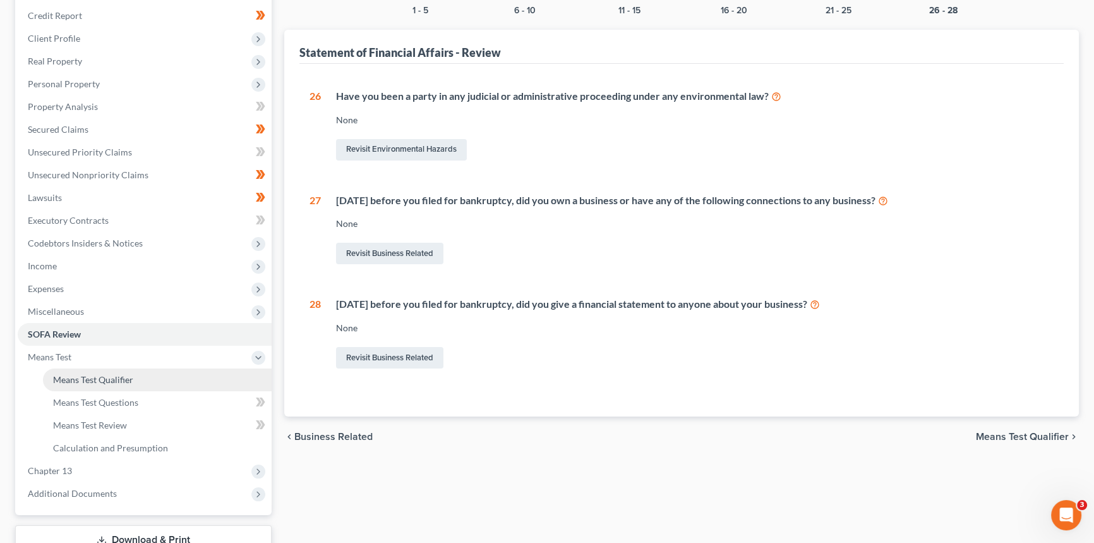
click at [126, 378] on span "Means Test Qualifier" at bounding box center [93, 379] width 80 height 11
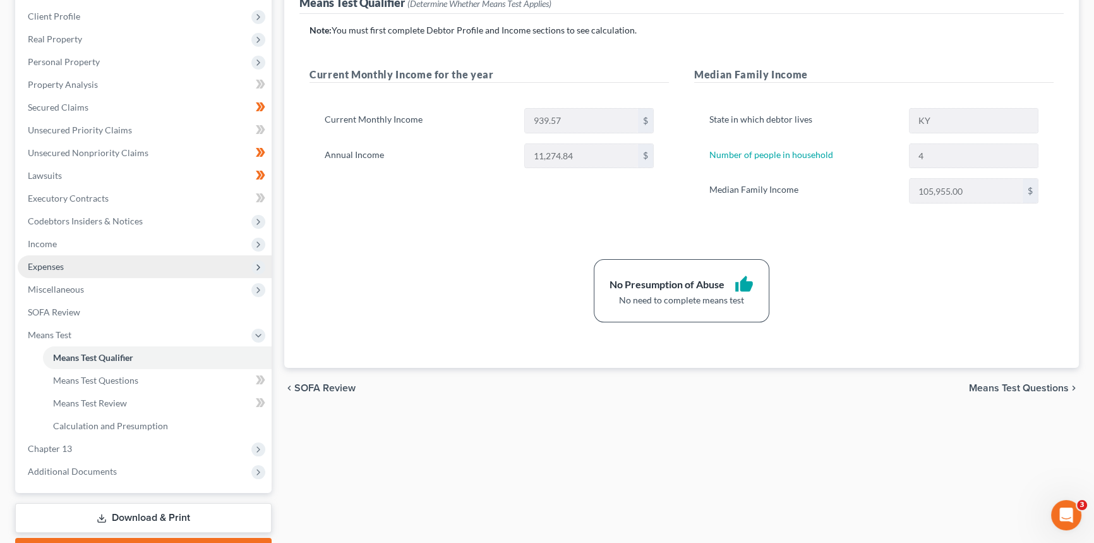
click at [65, 265] on span "Expenses" at bounding box center [145, 266] width 254 height 23
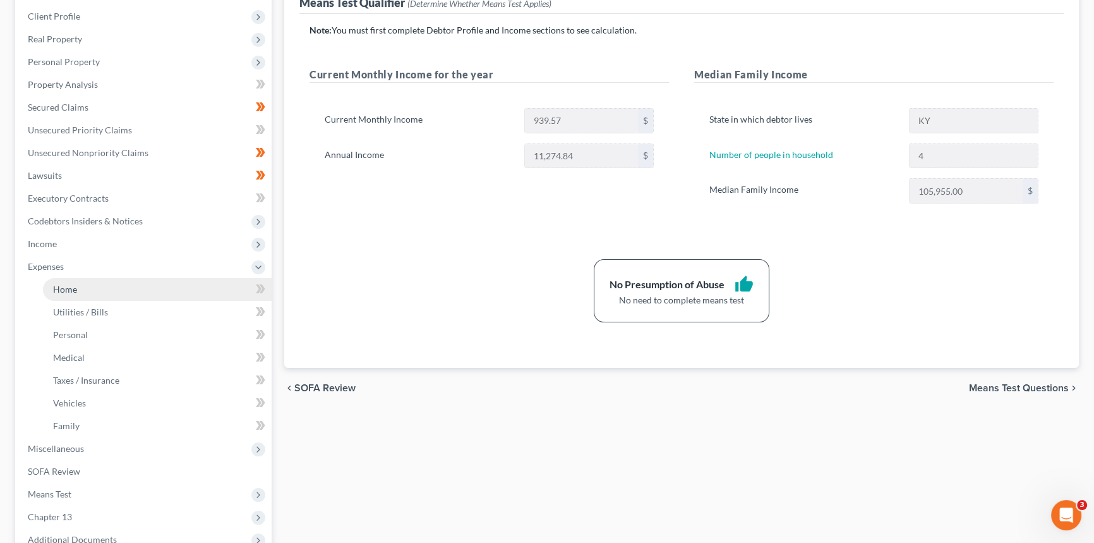
click at [72, 287] on span "Home" at bounding box center [65, 289] width 24 height 11
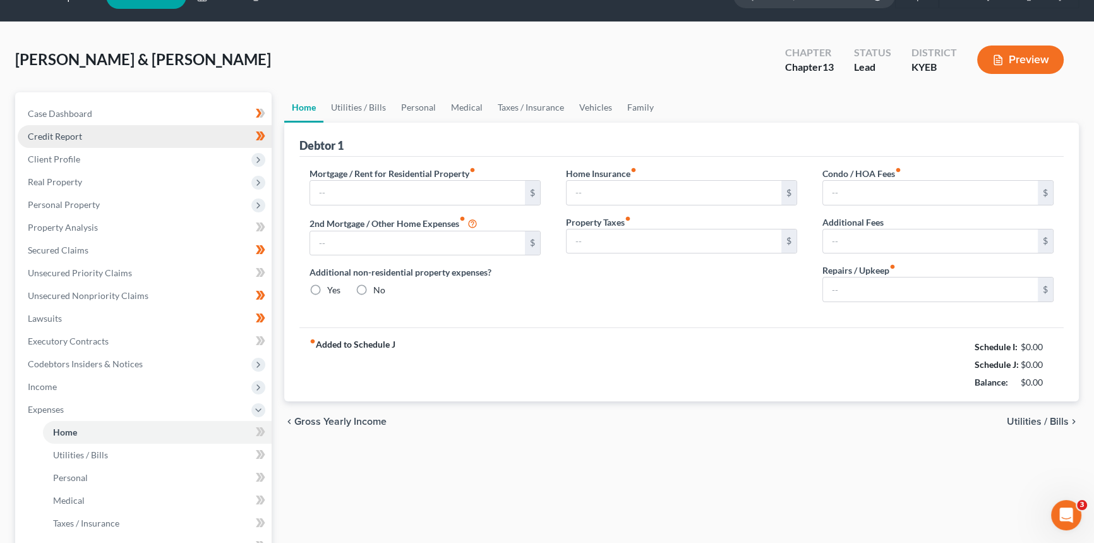
type input "817.00"
type input "0.00"
radio input "true"
type input "0.00"
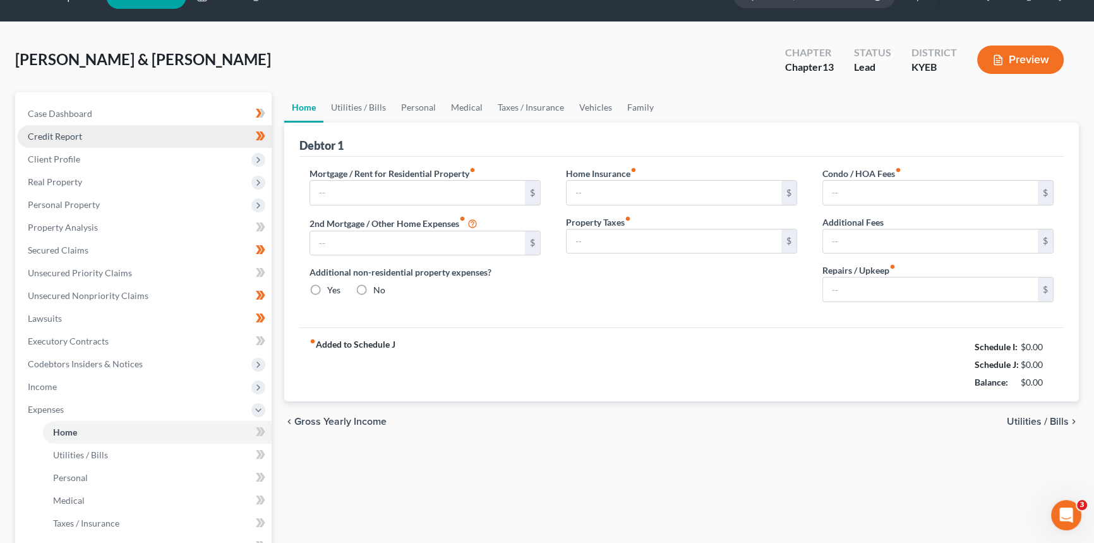
type input "0.00"
type input "50.00"
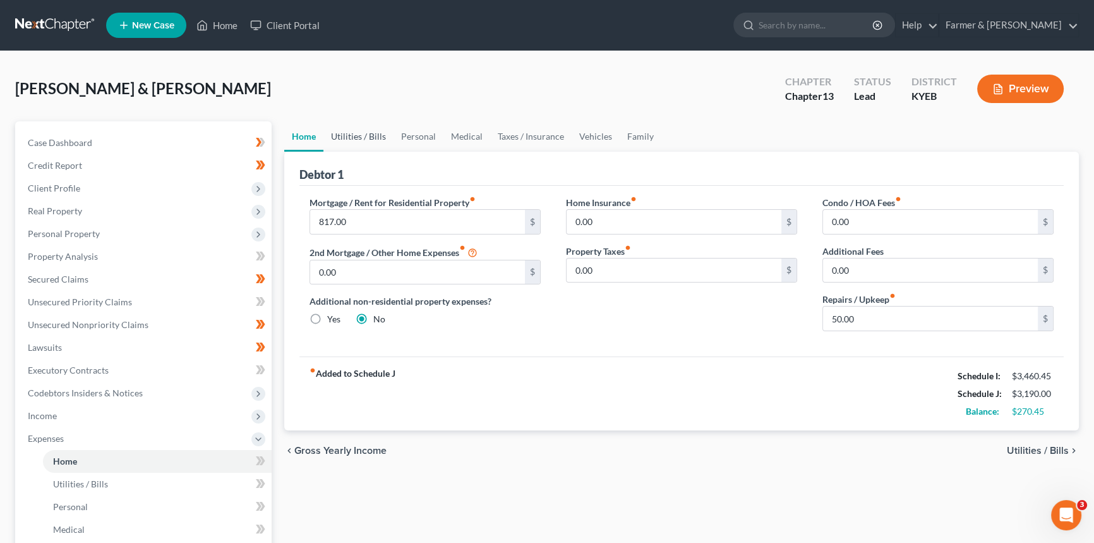
click at [367, 133] on link "Utilities / Bills" at bounding box center [358, 136] width 70 height 30
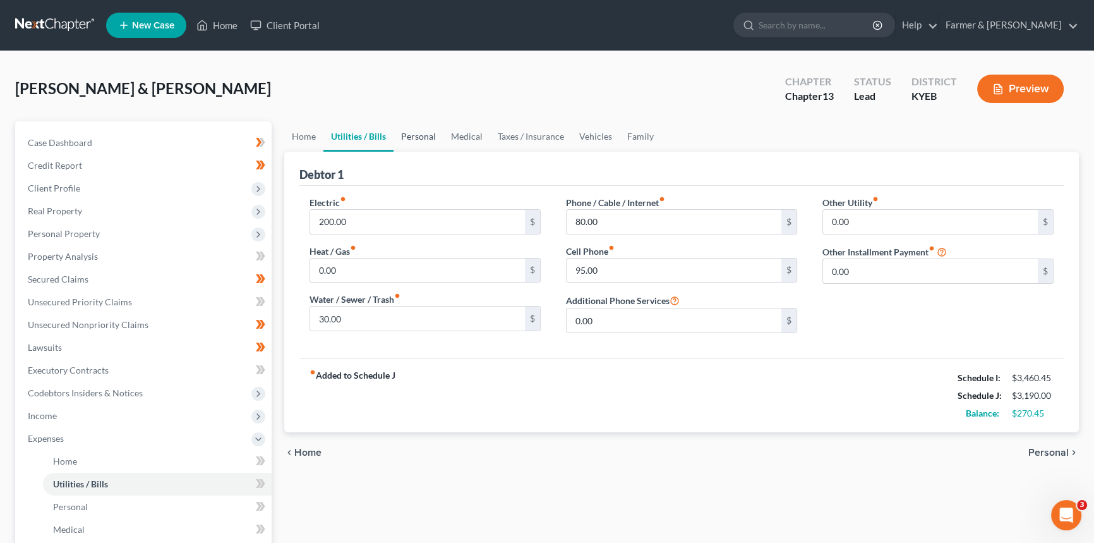
click at [428, 141] on link "Personal" at bounding box center [419, 136] width 50 height 30
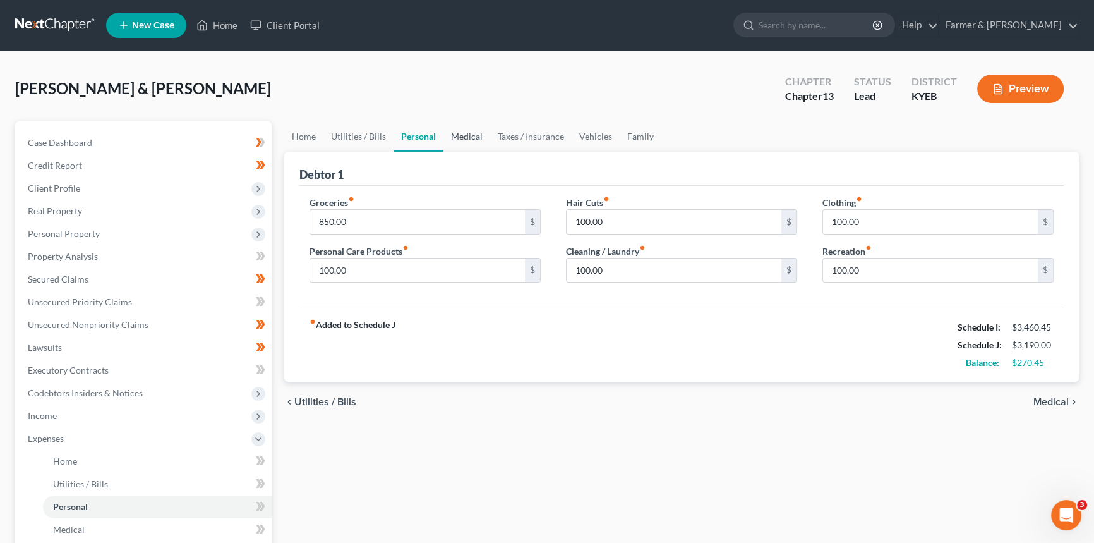
click at [470, 137] on link "Medical" at bounding box center [467, 136] width 47 height 30
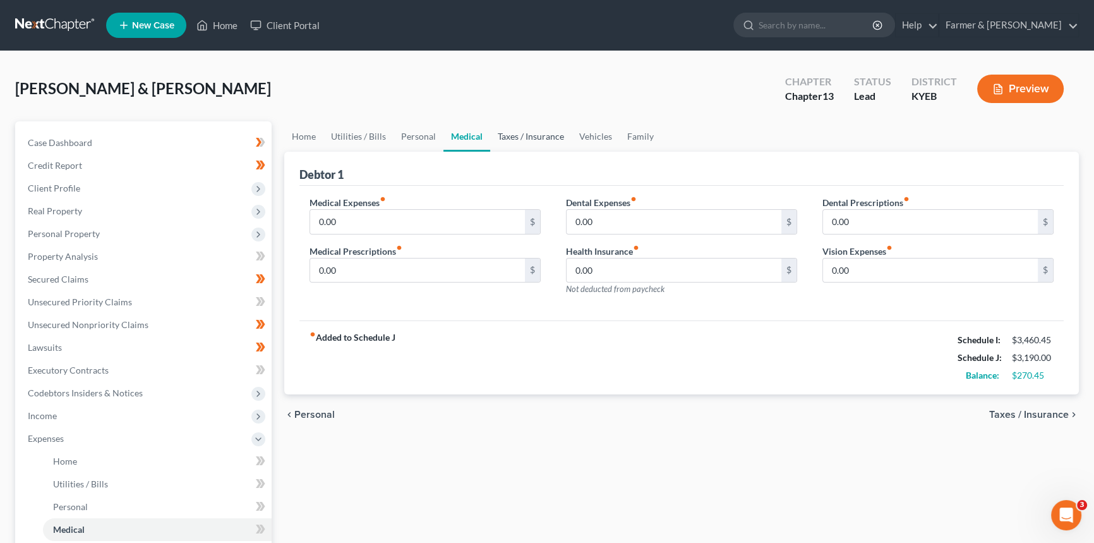
click at [509, 135] on link "Taxes / Insurance" at bounding box center [531, 136] width 82 height 30
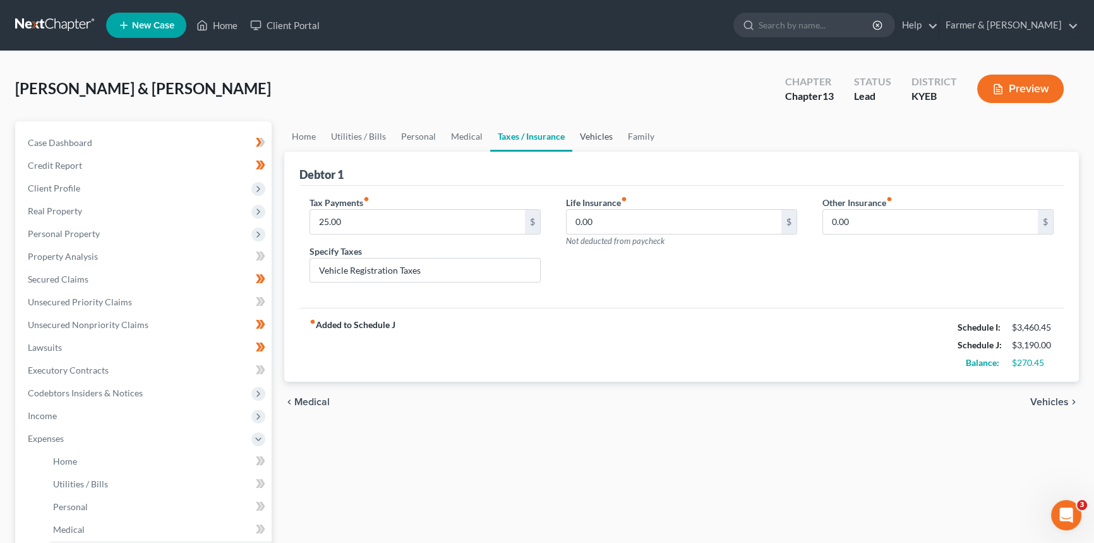
click at [594, 136] on link "Vehicles" at bounding box center [596, 136] width 48 height 30
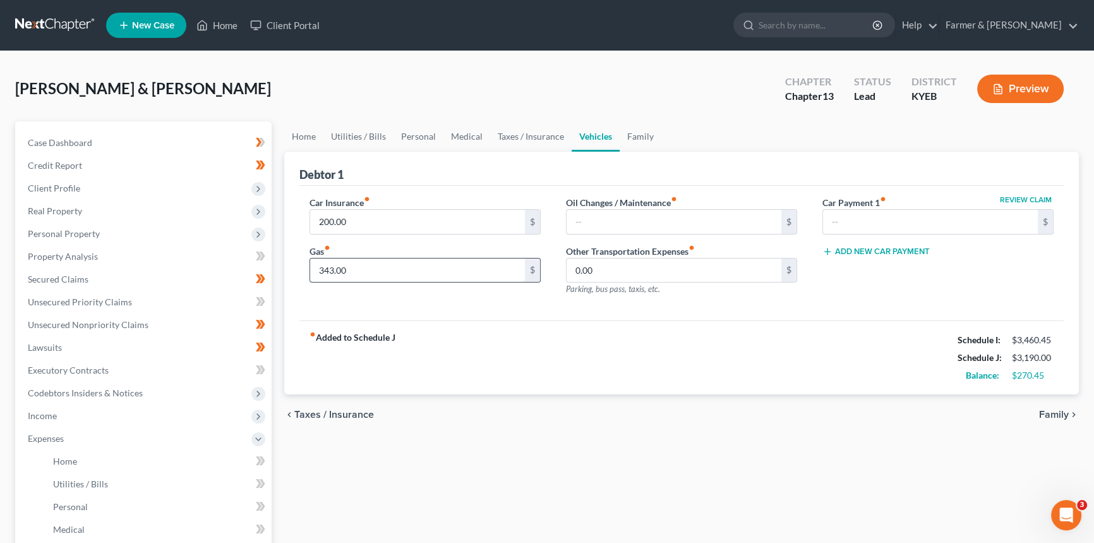
click at [348, 265] on input "343.00" at bounding box center [417, 270] width 215 height 24
type input "325.00"
click at [636, 134] on link "Family" at bounding box center [641, 136] width 42 height 30
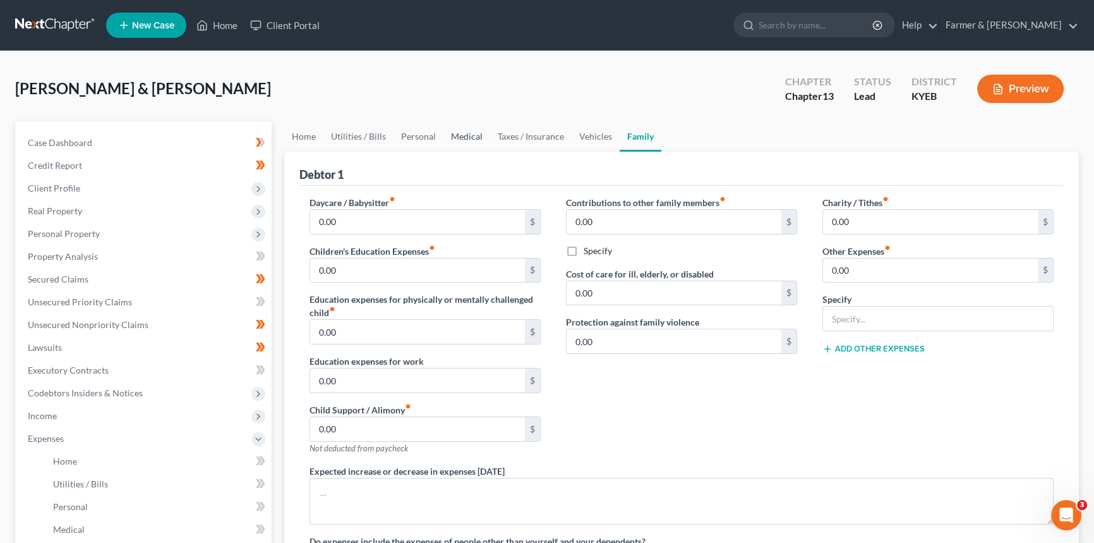
click at [453, 130] on link "Medical" at bounding box center [467, 136] width 47 height 30
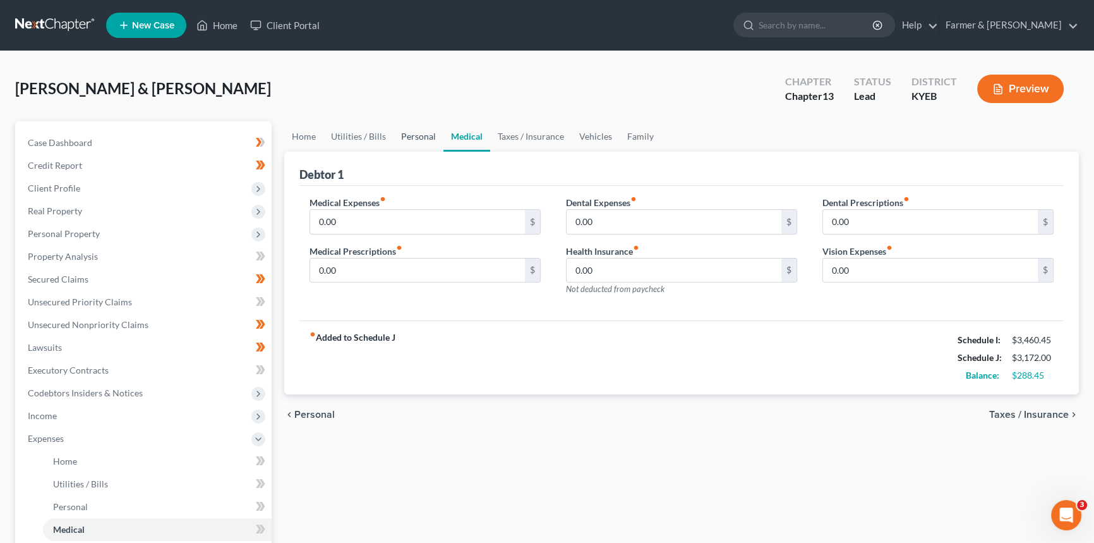
click at [425, 135] on link "Personal" at bounding box center [419, 136] width 50 height 30
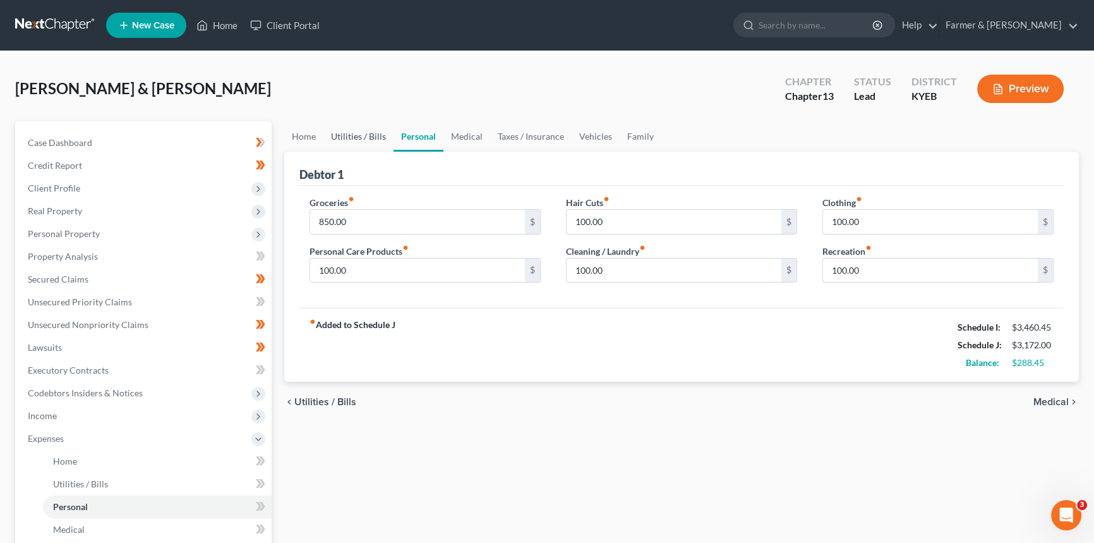
click at [358, 127] on link "Utilities / Bills" at bounding box center [358, 136] width 70 height 30
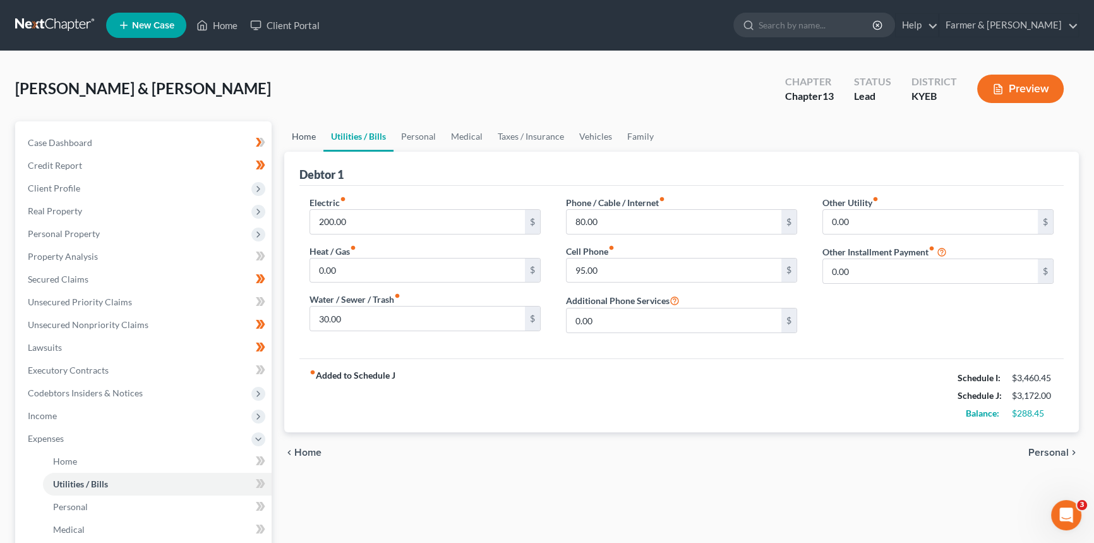
click at [300, 136] on link "Home" at bounding box center [303, 136] width 39 height 30
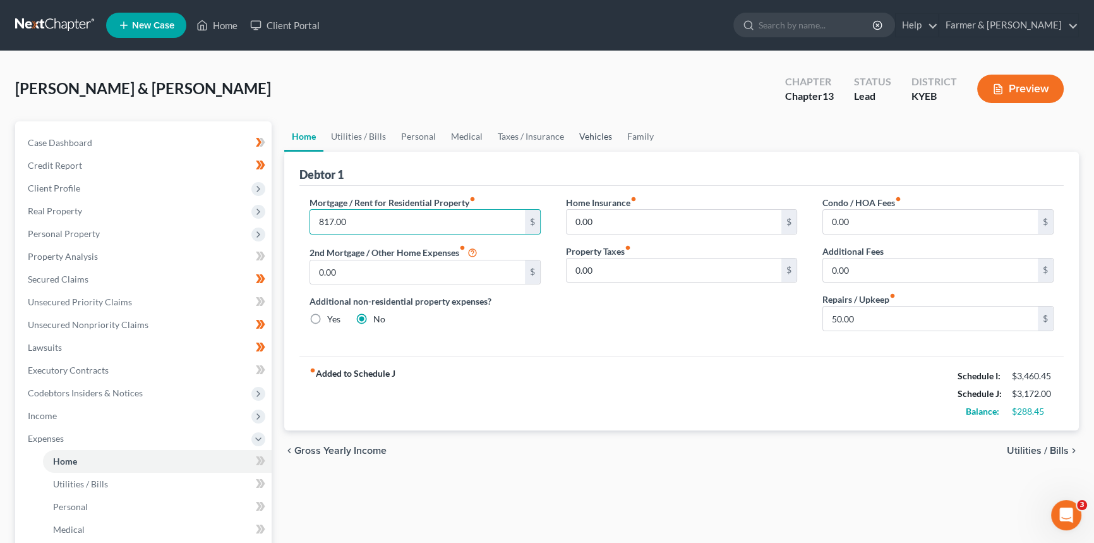
click at [579, 140] on link "Vehicles" at bounding box center [596, 136] width 48 height 30
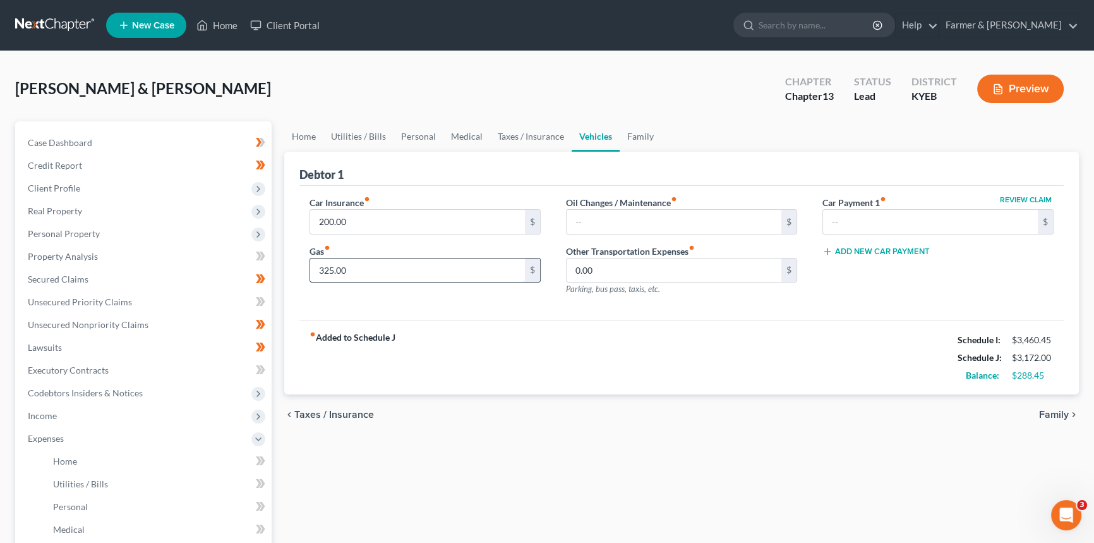
click at [363, 265] on input "325.00" at bounding box center [417, 270] width 215 height 24
type input "330.00"
drag, startPoint x: 493, startPoint y: 440, endPoint x: 476, endPoint y: 426, distance: 22.0
click at [493, 418] on div "Home Utilities / Bills Personal Medical Taxes / Insurance Vehicles Family Debto…" at bounding box center [681, 463] width 807 height 684
click at [302, 133] on link "Home" at bounding box center [303, 136] width 39 height 30
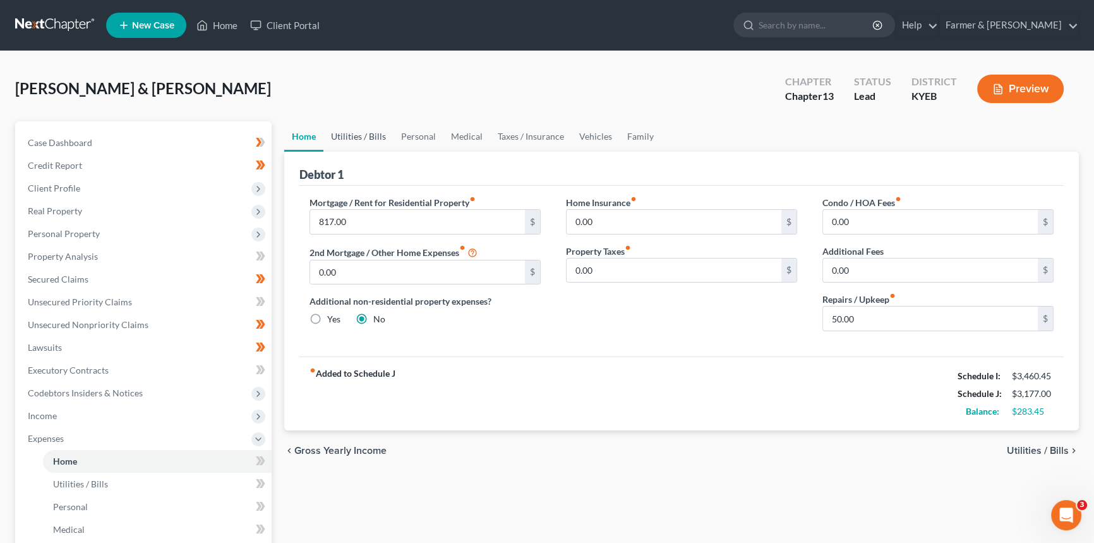
click at [353, 133] on link "Utilities / Bills" at bounding box center [358, 136] width 70 height 30
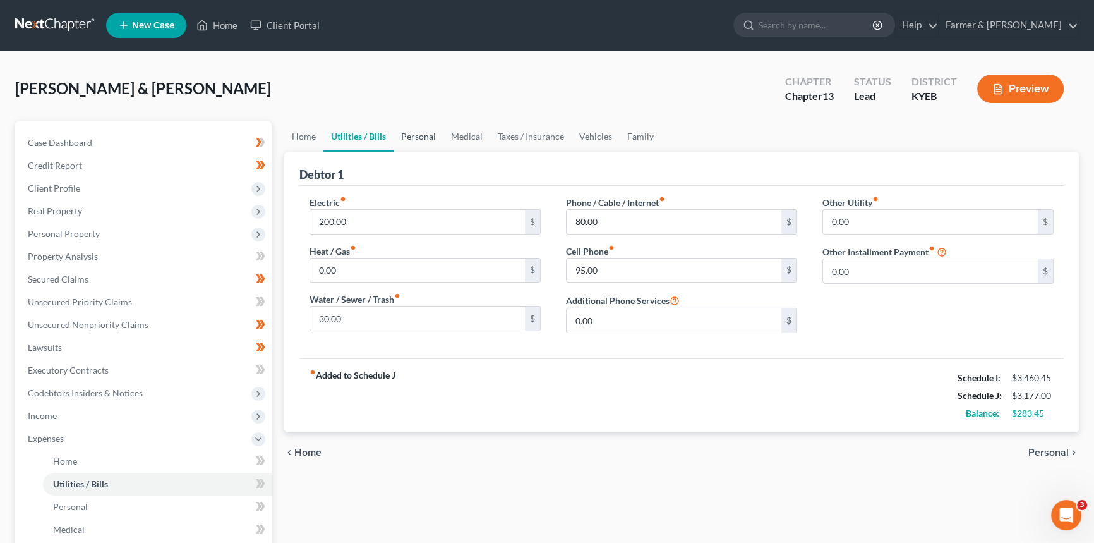
click at [423, 136] on link "Personal" at bounding box center [419, 136] width 50 height 30
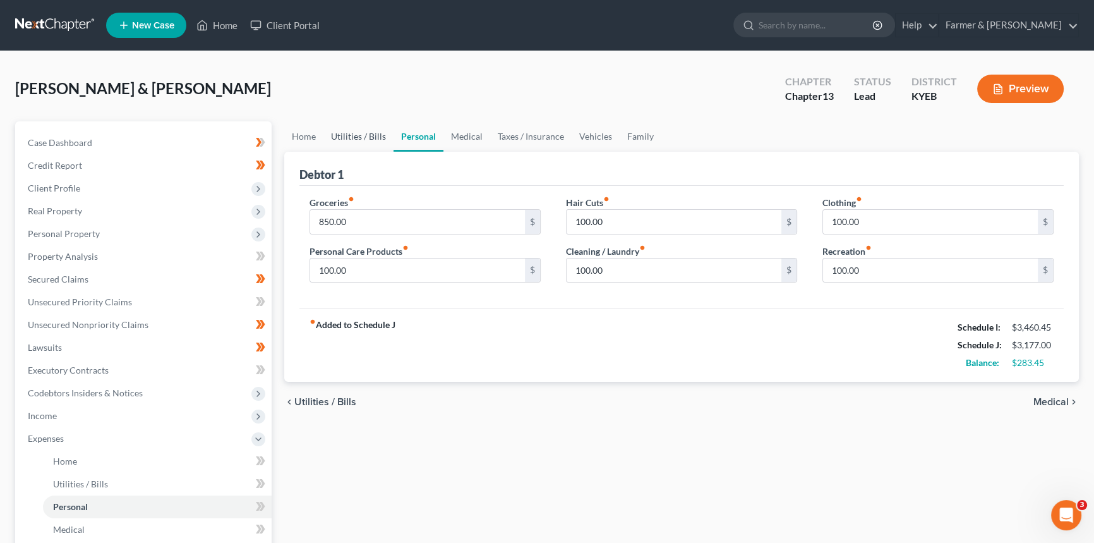
click at [366, 141] on link "Utilities / Bills" at bounding box center [358, 136] width 70 height 30
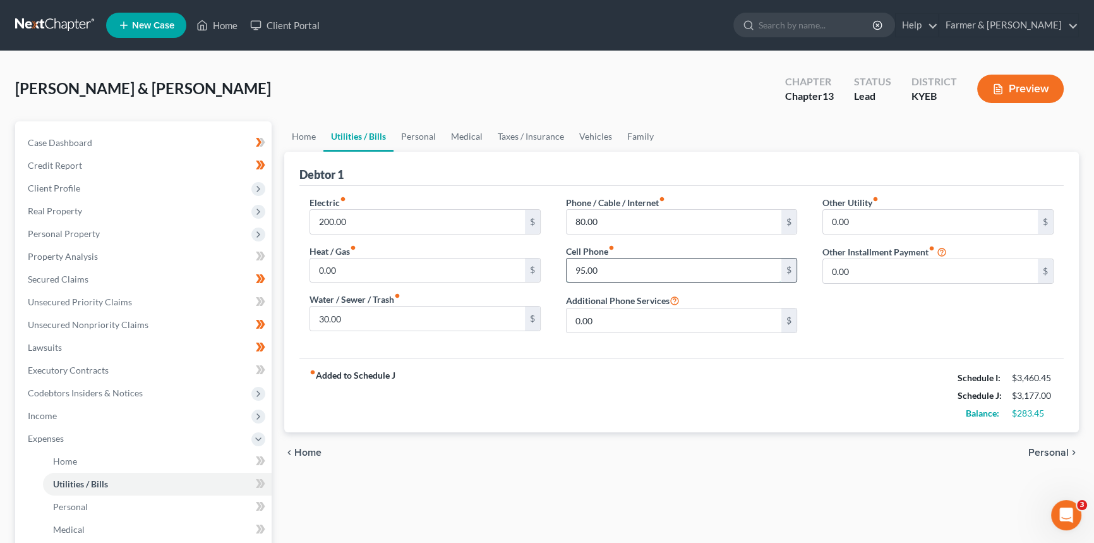
click at [609, 265] on input "95.00" at bounding box center [674, 270] width 215 height 24
type input "94.00"
click at [606, 418] on div "chevron_left Home Personal chevron_right" at bounding box center [681, 452] width 795 height 40
click at [612, 269] on input "94.00" at bounding box center [674, 270] width 215 height 24
click at [612, 268] on input "94.00" at bounding box center [674, 270] width 215 height 24
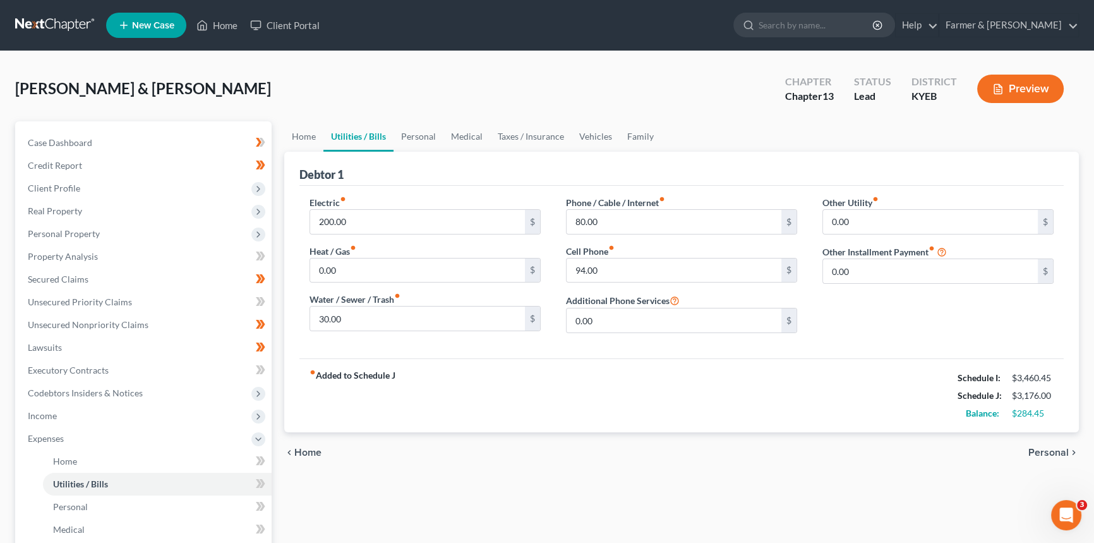
click at [577, 402] on div "fiber_manual_record Added to Schedule J Schedule I: $3,460.45 Schedule J: $3,17…" at bounding box center [681, 395] width 764 height 74
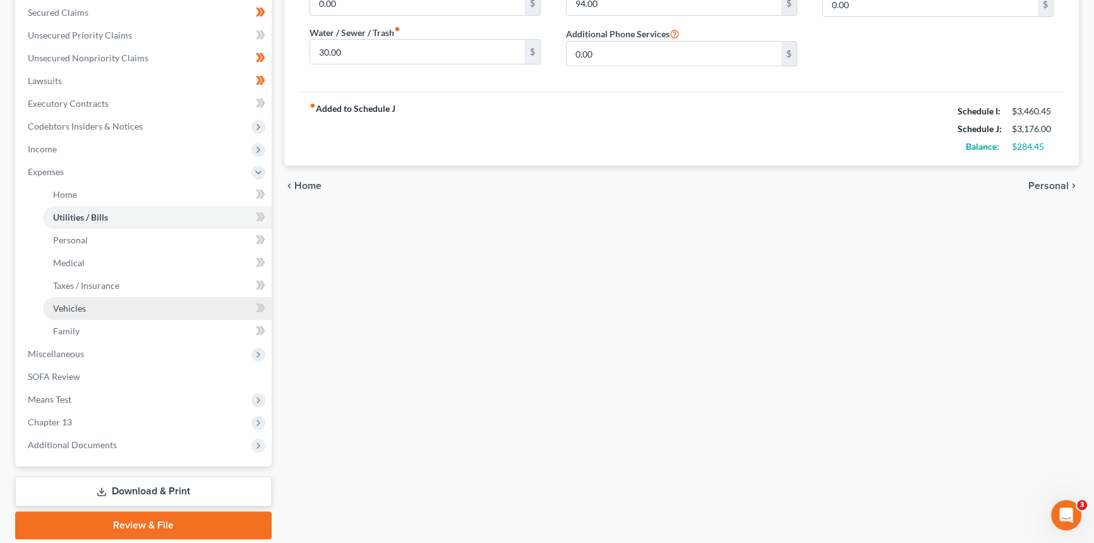
scroll to position [287, 0]
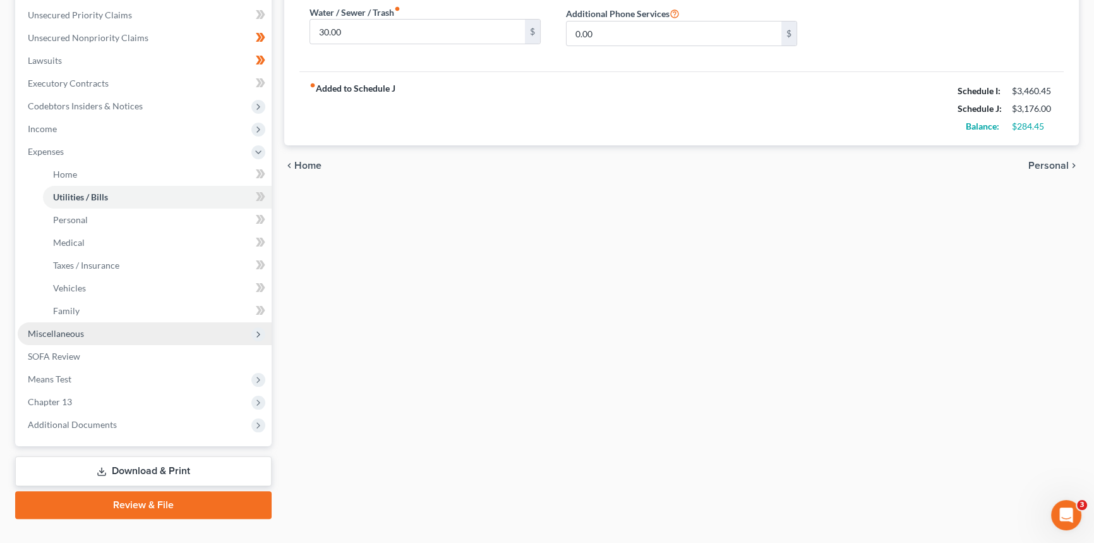
click at [82, 330] on span "Miscellaneous" at bounding box center [56, 333] width 56 height 11
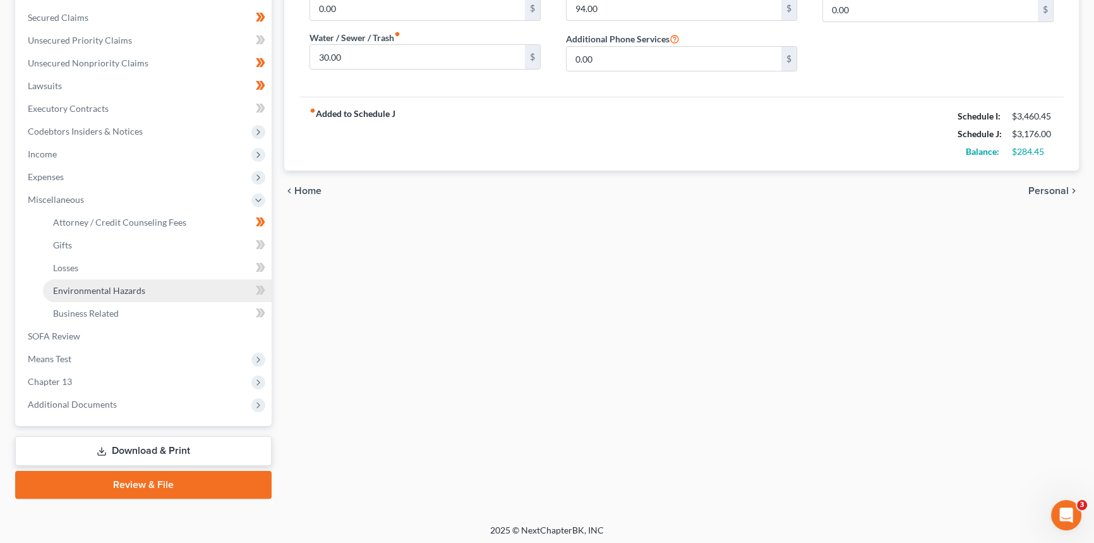
scroll to position [263, 0]
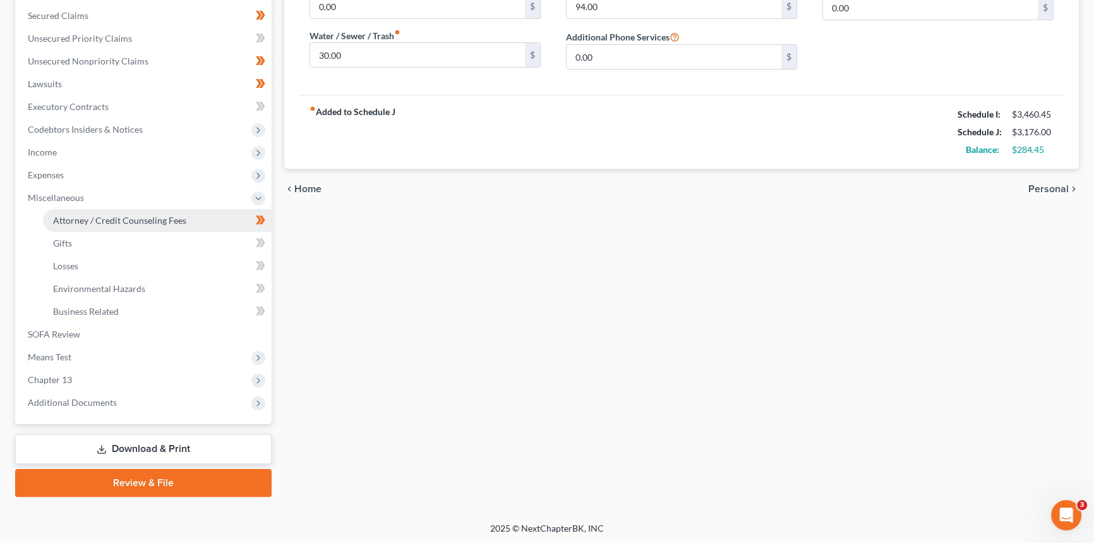
click at [121, 226] on link "Attorney / Credit Counseling Fees" at bounding box center [157, 220] width 229 height 23
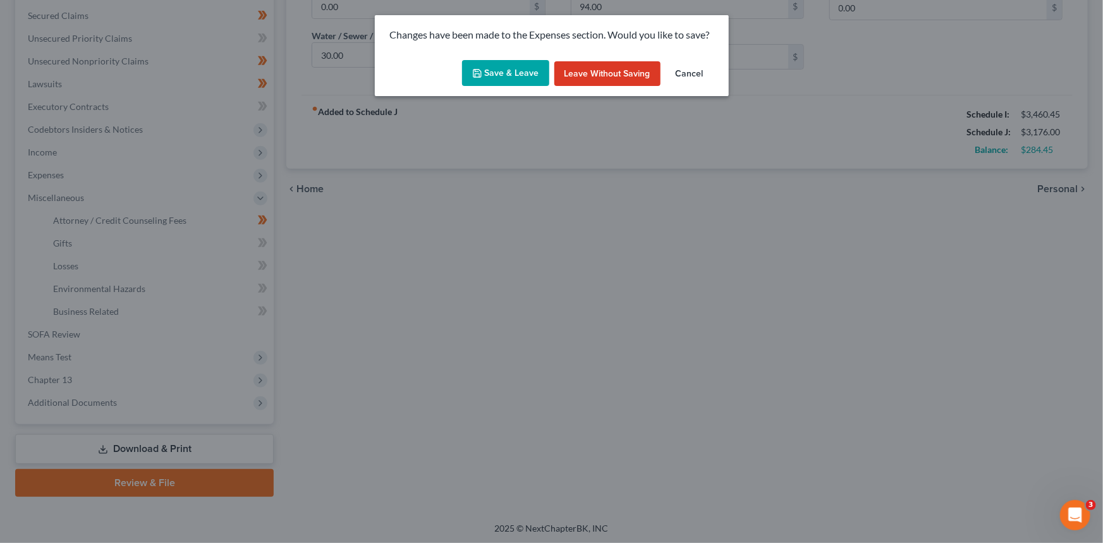
click at [501, 80] on button "Save & Leave" at bounding box center [505, 73] width 87 height 27
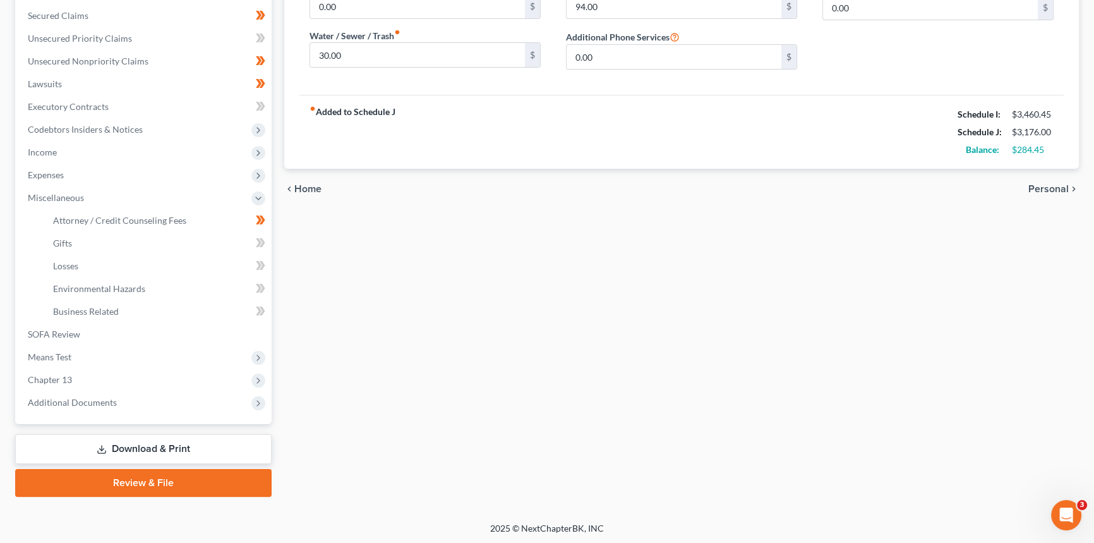
select select "0"
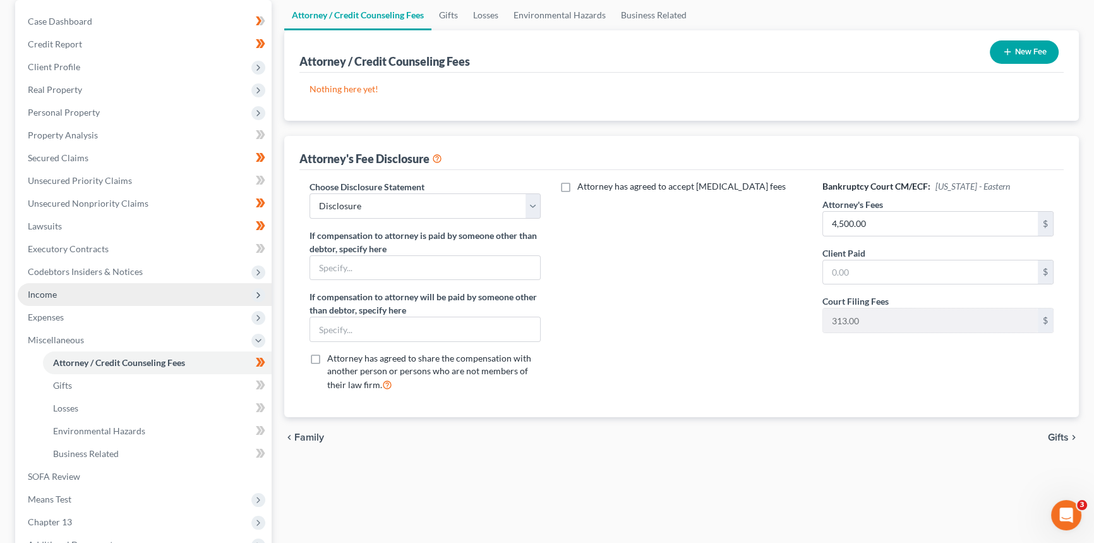
scroll to position [263, 0]
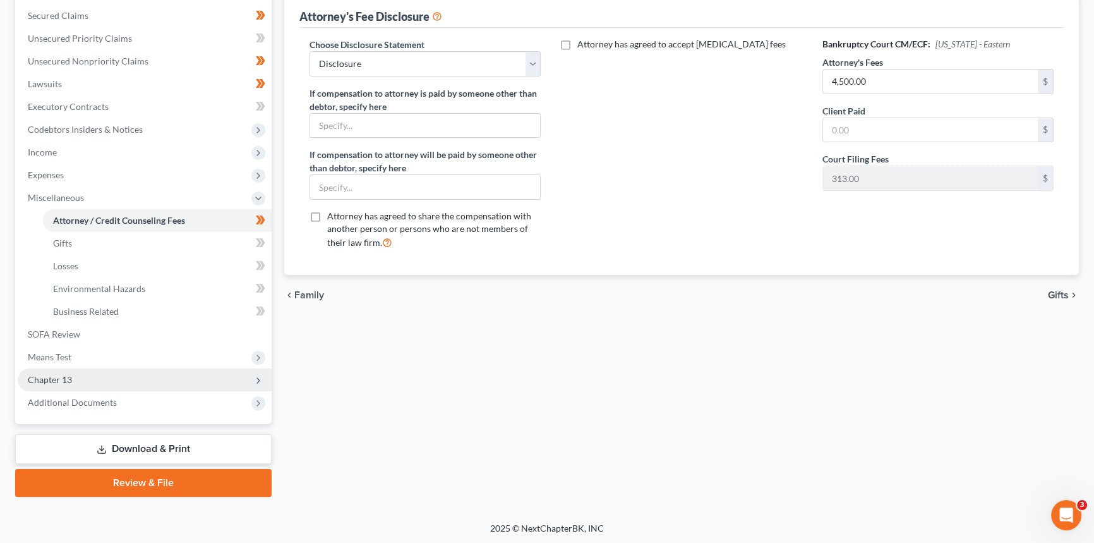
drag, startPoint x: 91, startPoint y: 373, endPoint x: 101, endPoint y: 384, distance: 15.2
click at [92, 373] on span "Chapter 13" at bounding box center [145, 379] width 254 height 23
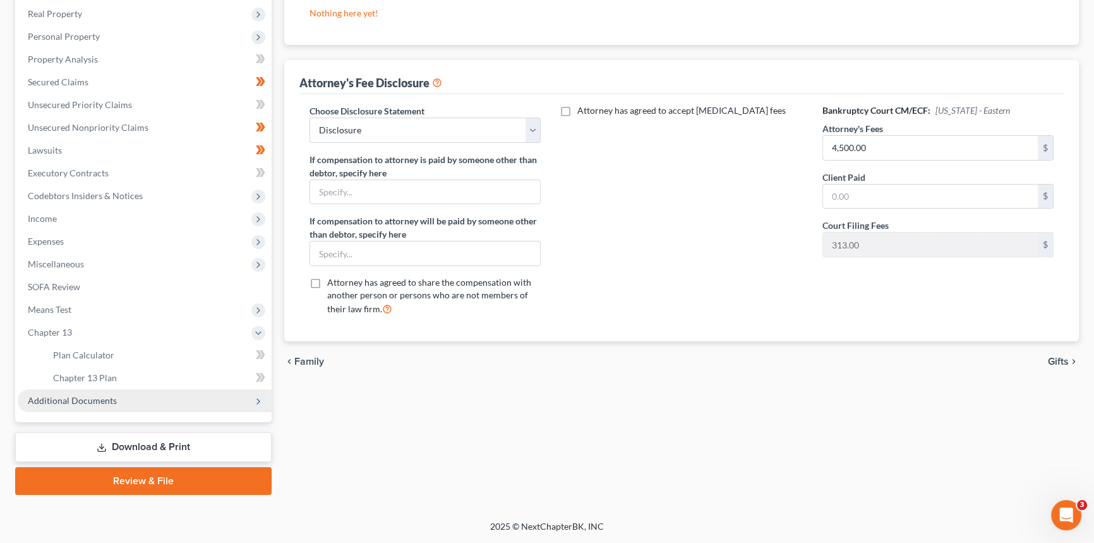
scroll to position [196, 0]
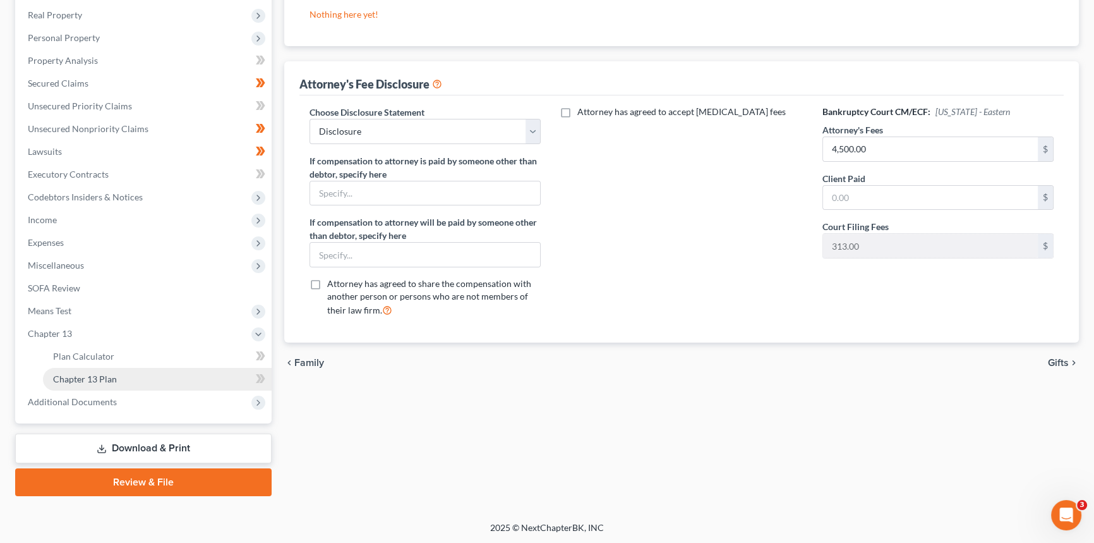
click at [133, 374] on link "Chapter 13 Plan" at bounding box center [157, 379] width 229 height 23
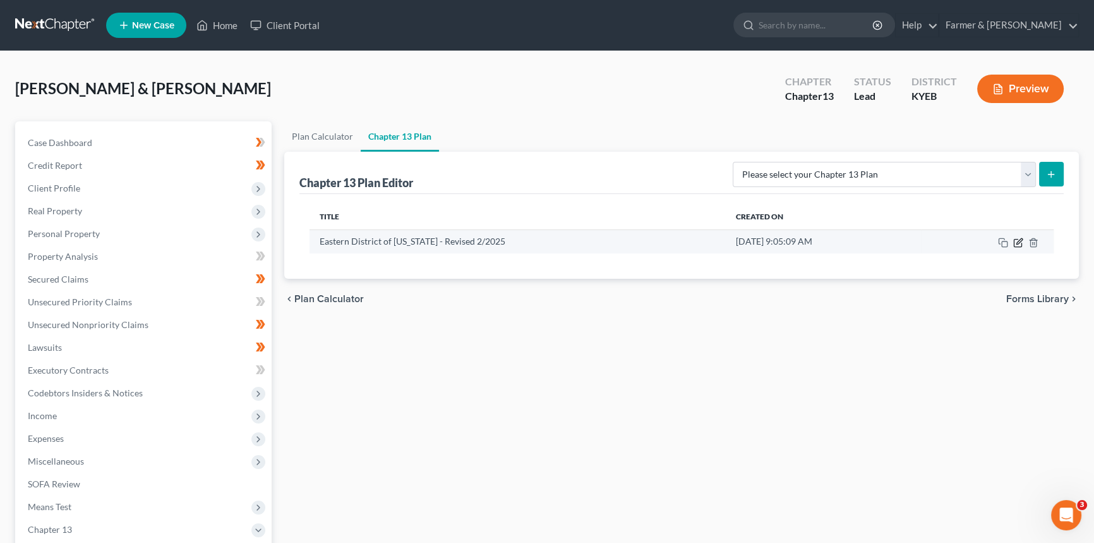
click at [881, 241] on icon "button" at bounding box center [1018, 243] width 10 height 10
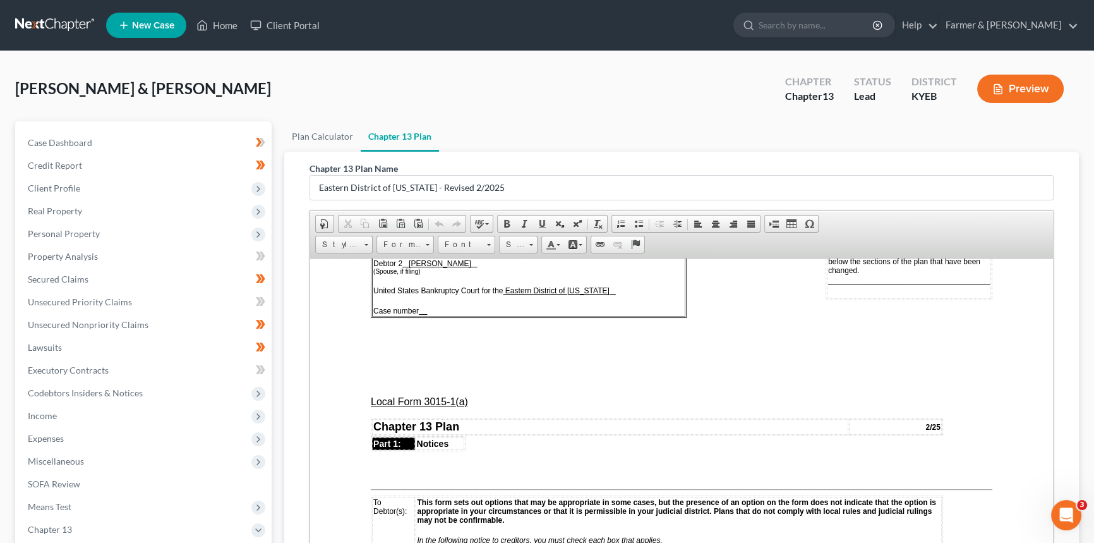
scroll to position [459, 0]
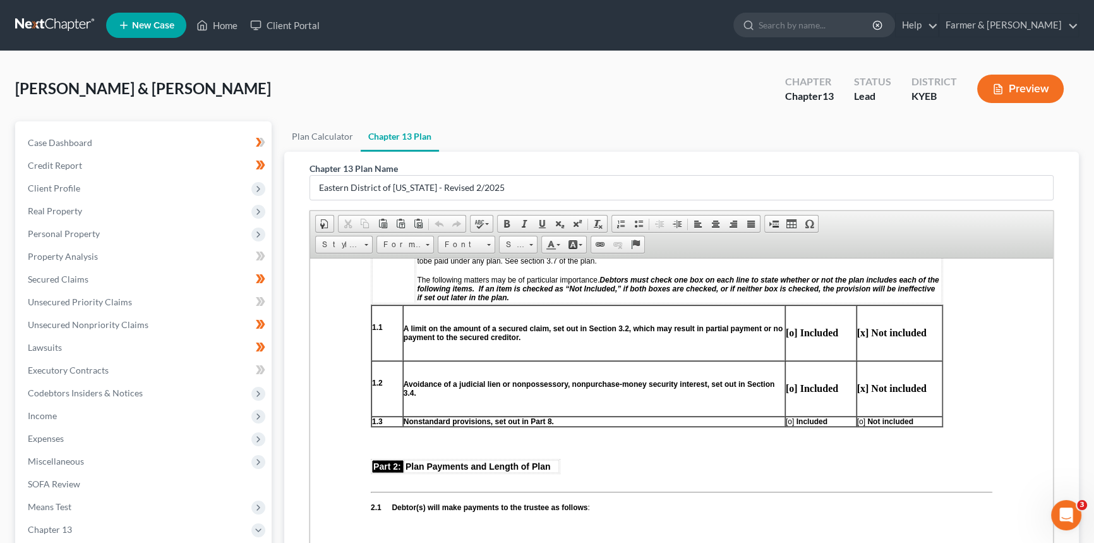
click at [792, 418] on span "[o]" at bounding box center [790, 420] width 8 height 9
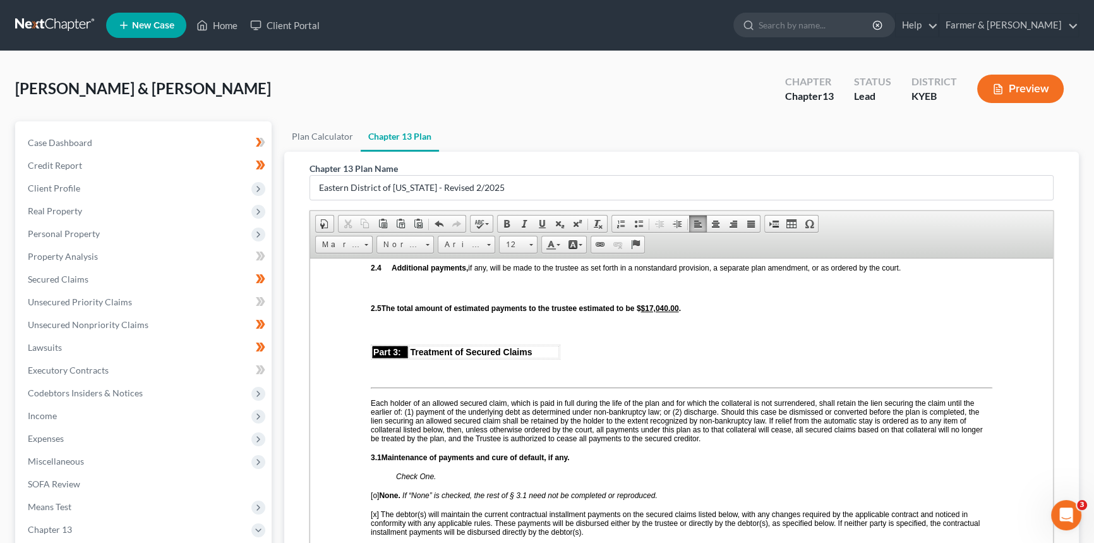
scroll to position [1091, 0]
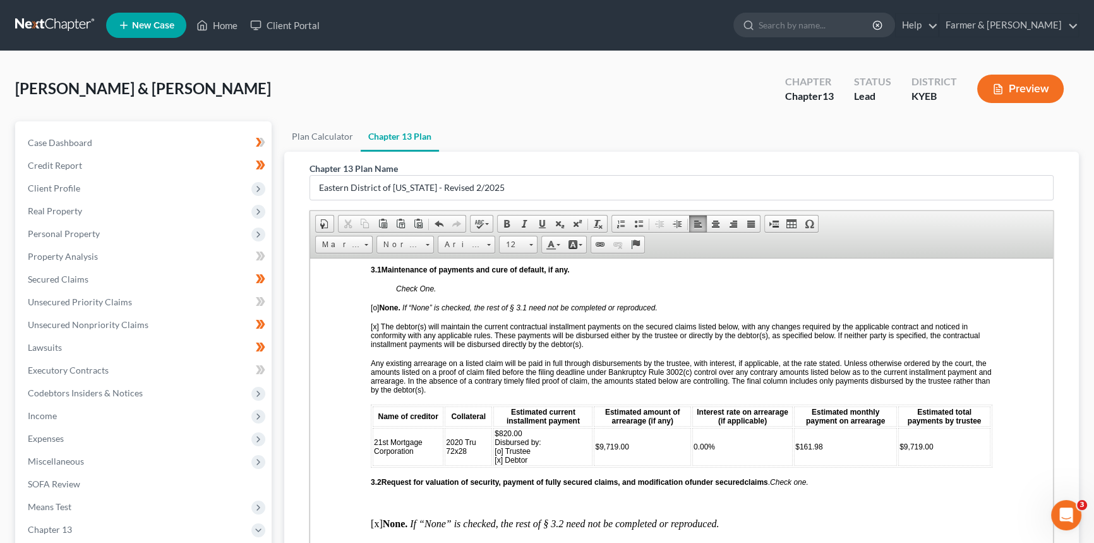
click at [533, 418] on td "$820.00 Disbursed by: [o] Trustee [x] Debtor" at bounding box center [542, 446] width 99 height 38
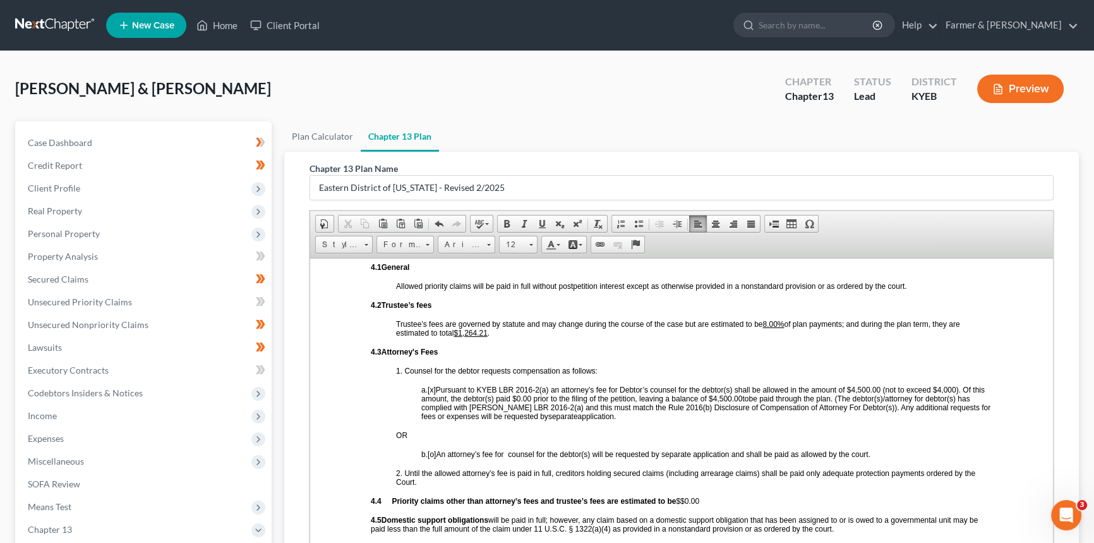
scroll to position [2067, 0]
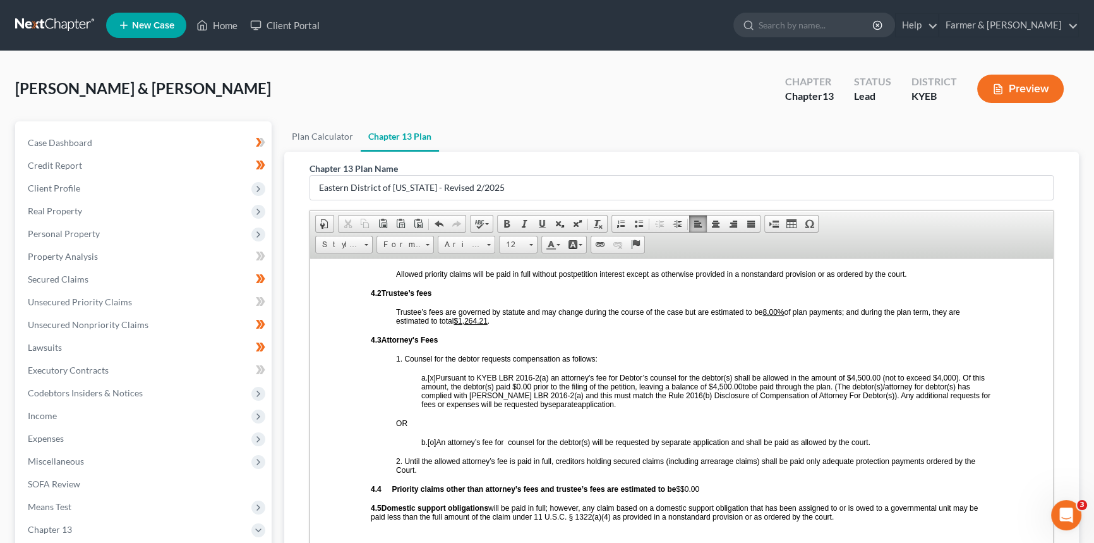
drag, startPoint x: 952, startPoint y: 386, endPoint x: 967, endPoint y: 402, distance: 21.9
click at [881, 386] on span "a. [x] Pursuant to KYEB LBR 2016-2(a) an attorney’s fee for Debtor’s counsel fo…" at bounding box center [703, 382] width 564 height 18
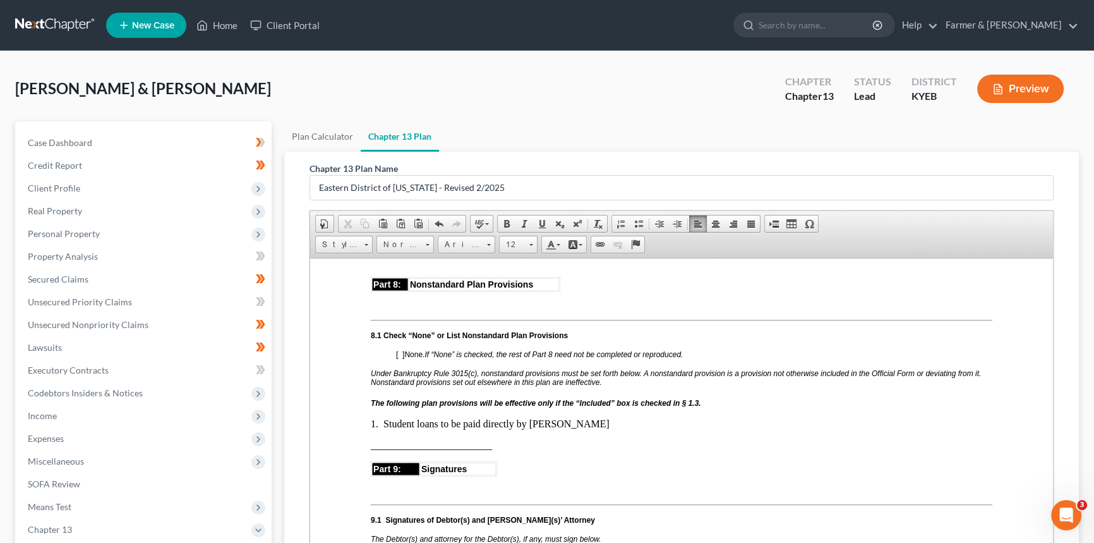
scroll to position [2987, 0]
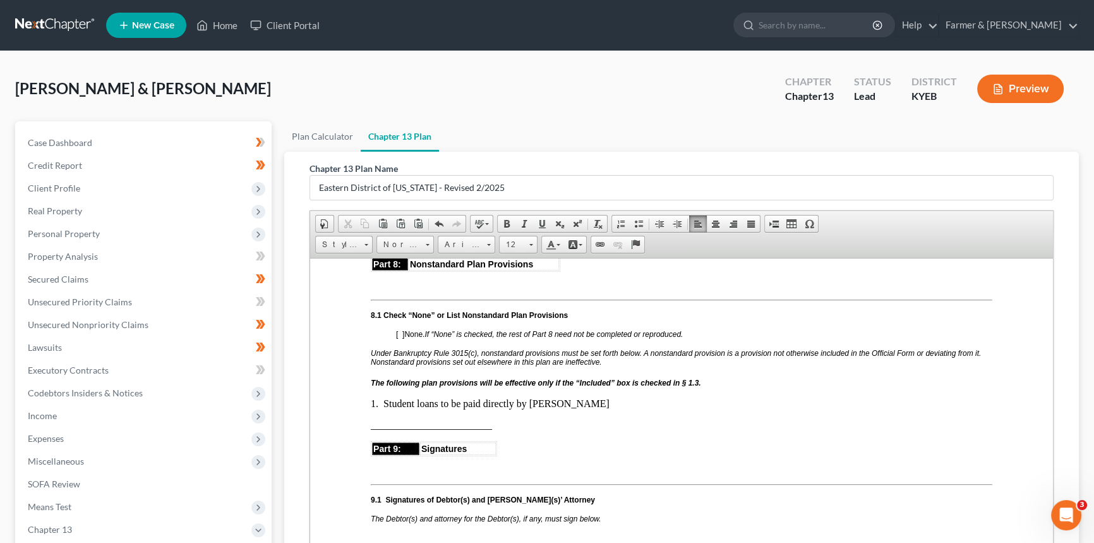
click at [572, 409] on p "1. Student loans to be paid directly by Debtor" at bounding box center [682, 402] width 622 height 11
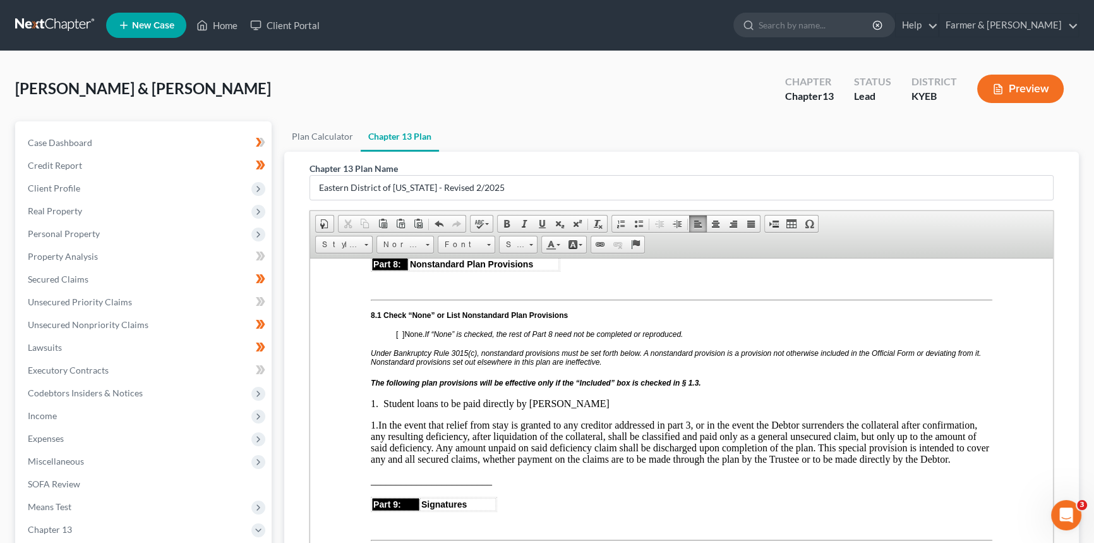
click at [373, 418] on span "1." at bounding box center [375, 424] width 8 height 11
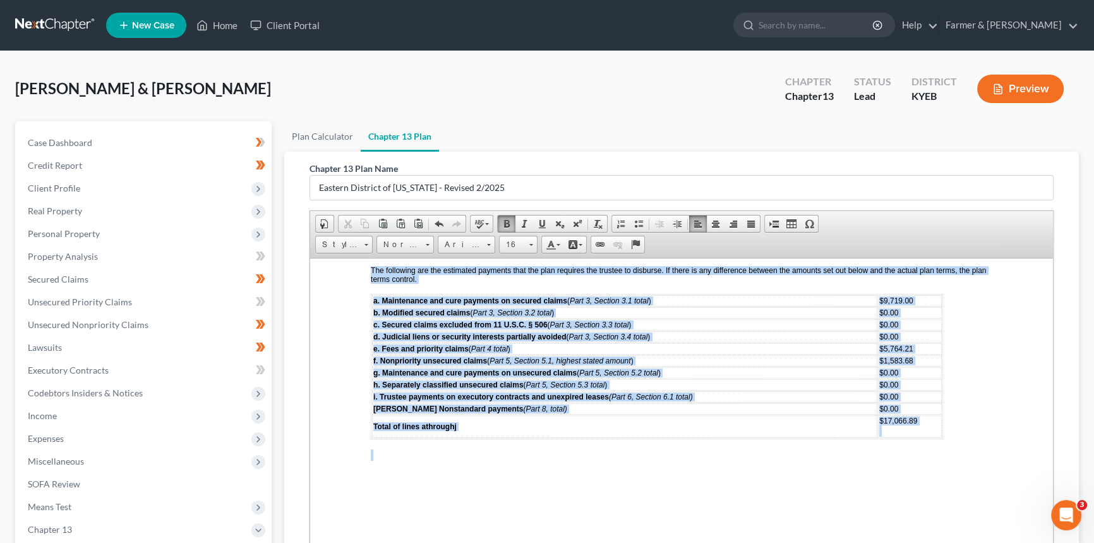
scroll to position [196, 0]
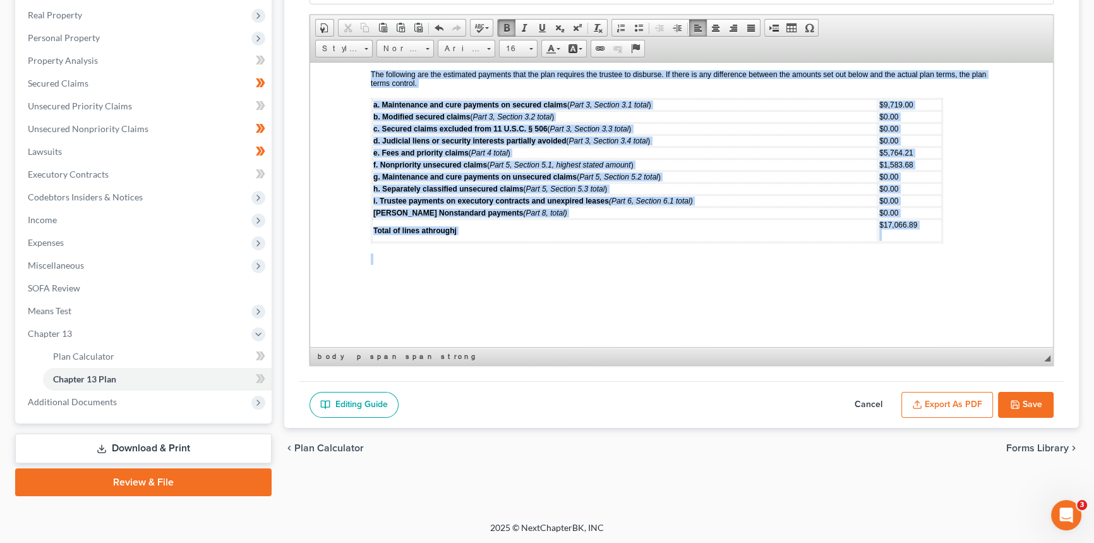
drag, startPoint x: 367, startPoint y: 193, endPoint x: 981, endPoint y: 318, distance: 626.1
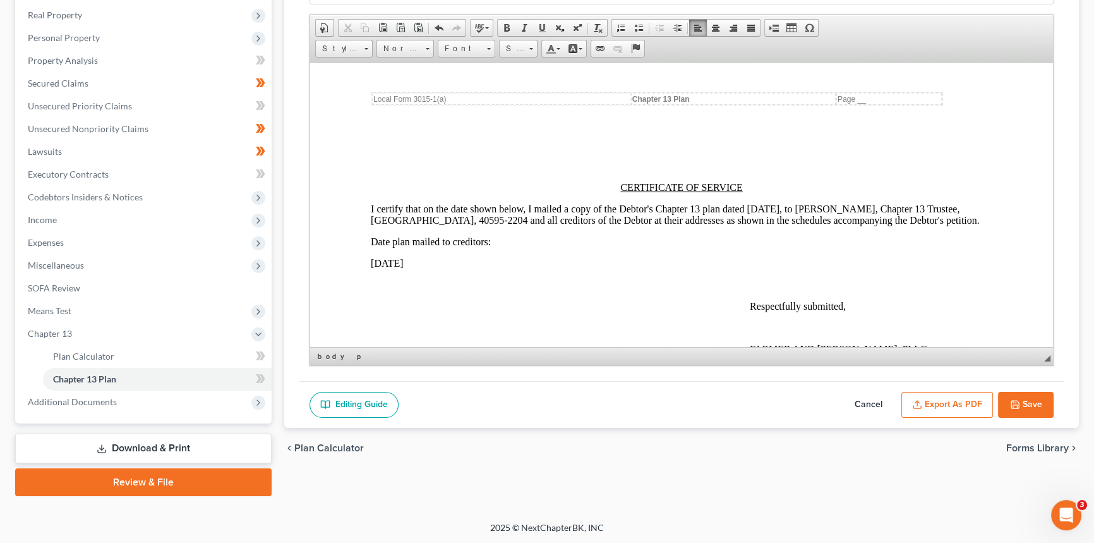
scroll to position [3473, 0]
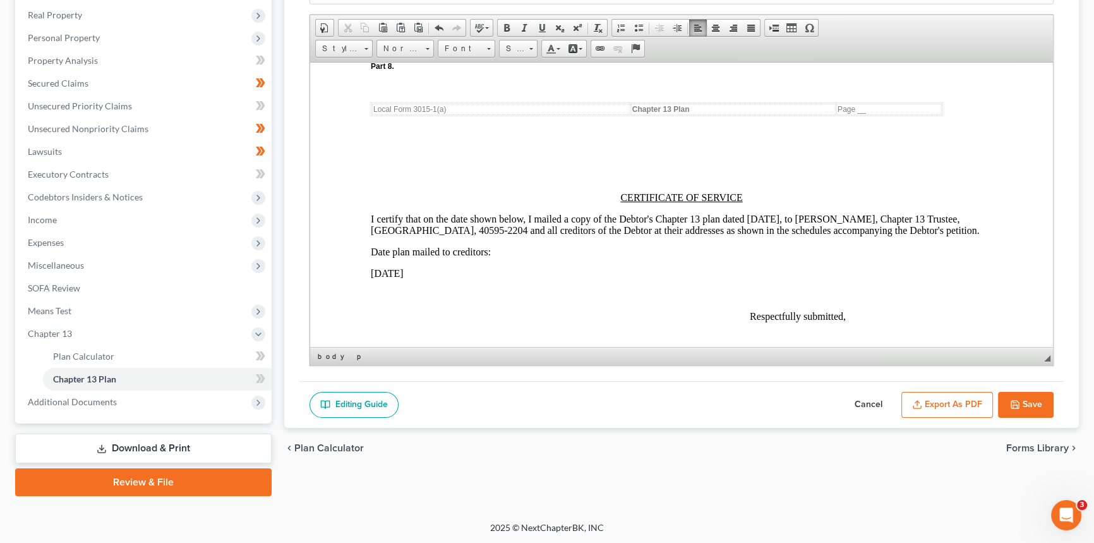
click at [803, 236] on p "I certify that on the date shown below, I mailed a copy of the Debtor's Chapter…" at bounding box center [682, 224] width 622 height 23
click at [425, 279] on p "September 17, 2025" at bounding box center [682, 272] width 622 height 11
click at [650, 236] on p "I certify that on the date shown below, I mailed a copy of the Debtor's Chapter…" at bounding box center [682, 224] width 622 height 23
click at [702, 236] on p "I certify that on the date shown below, I mailed a copy of the Debtor s' Chapte…" at bounding box center [682, 224] width 622 height 23
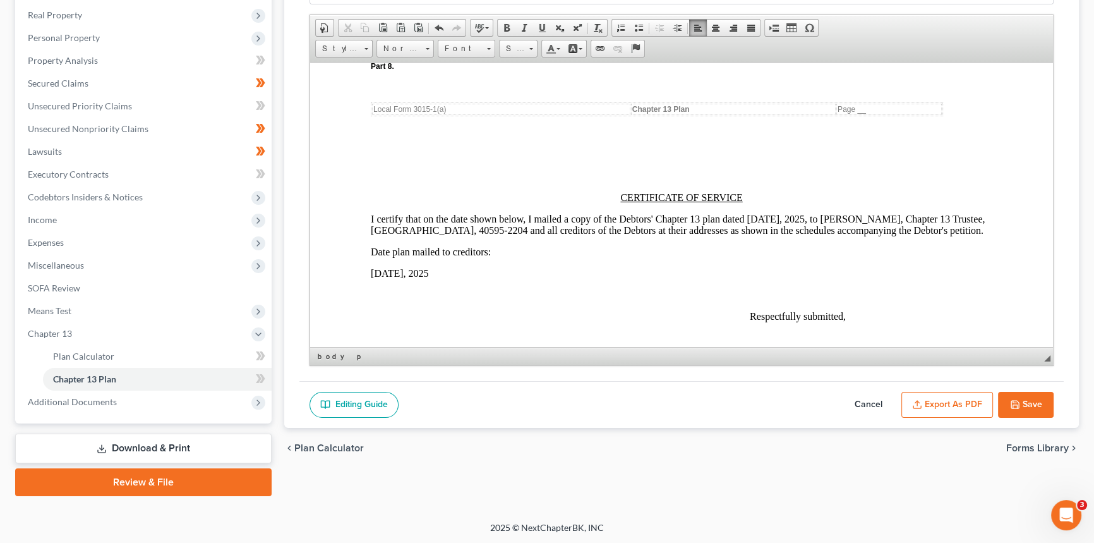
click at [398, 236] on p "I certify that on the date shown below, I mailed a copy of the Debtor s' Chapte…" at bounding box center [682, 224] width 622 height 23
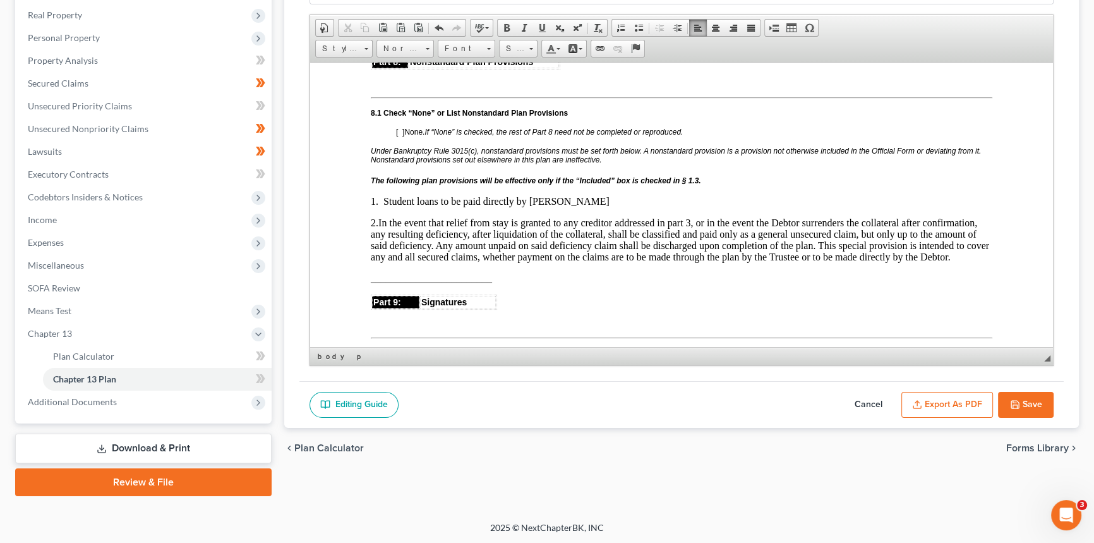
scroll to position [2899, 0]
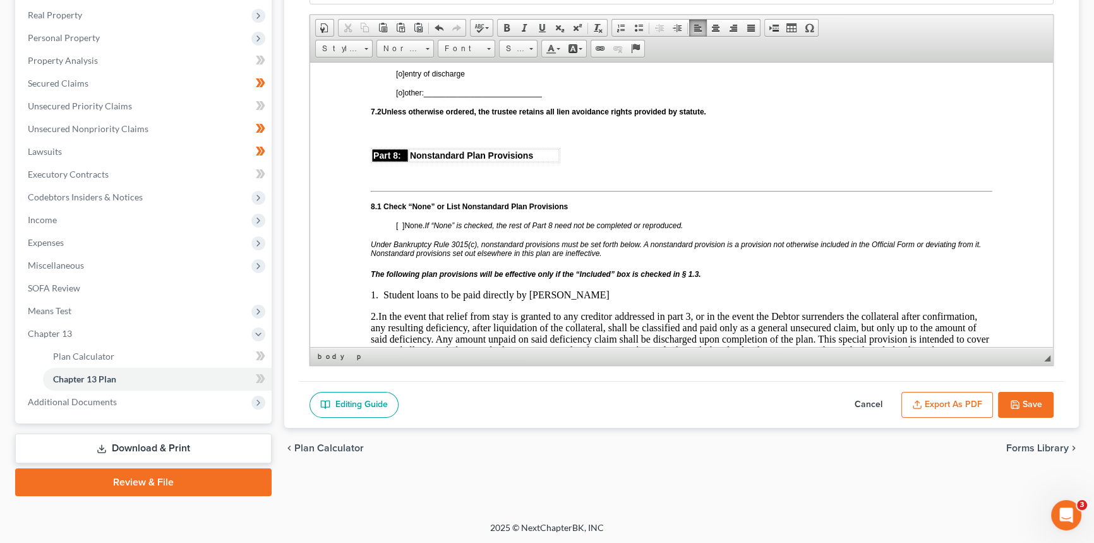
click at [881, 405] on button "Export as PDF" at bounding box center [948, 405] width 92 height 27
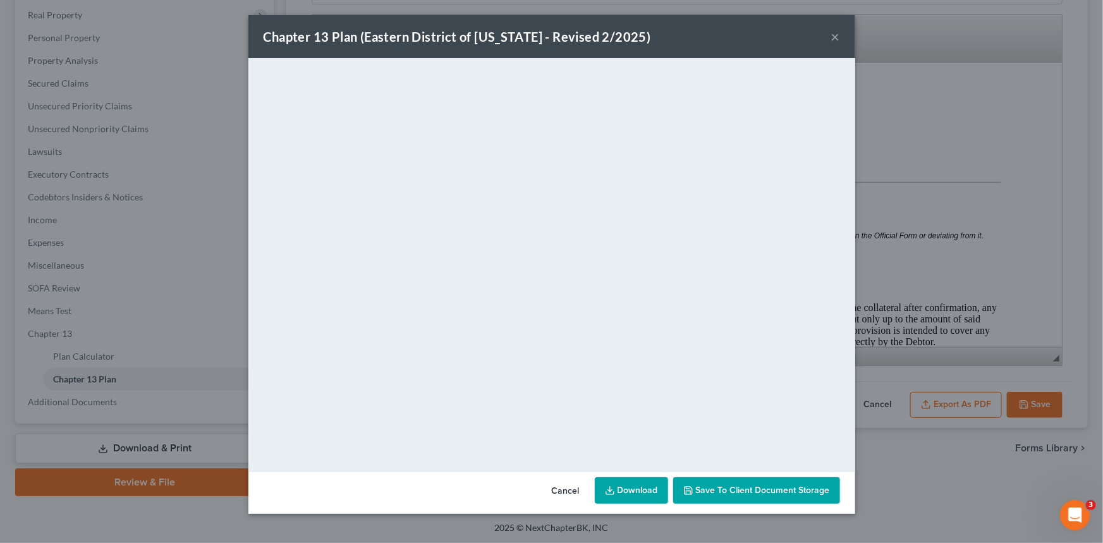
drag, startPoint x: 791, startPoint y: 492, endPoint x: 978, endPoint y: 403, distance: 206.9
click at [791, 418] on span "Save to Client Document Storage" at bounding box center [763, 490] width 134 height 11
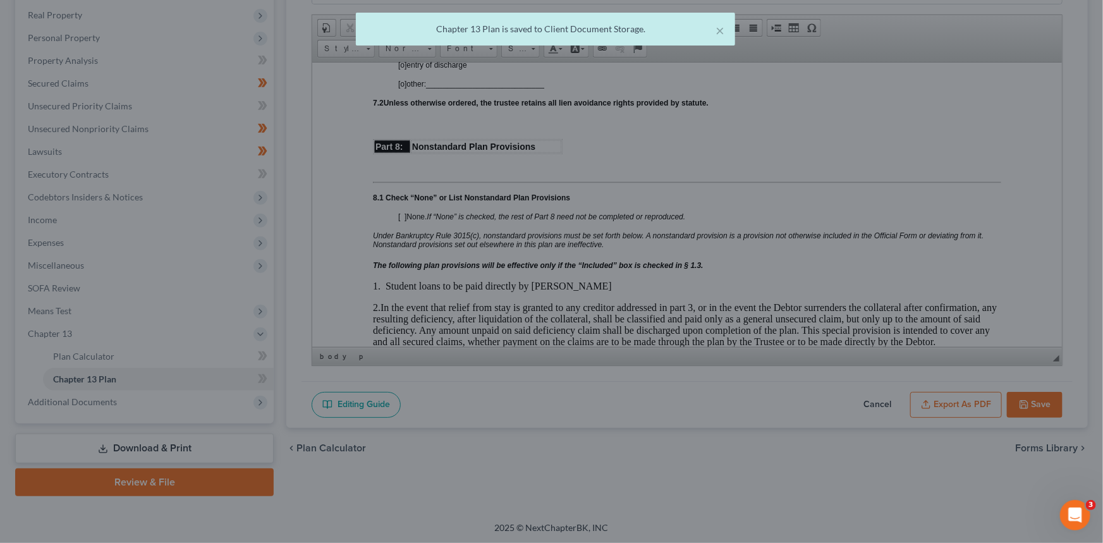
click at [881, 405] on div "Chapter 13 Plan (Eastern District of Kentucky - Revised 2/2025) × <object ng-at…" at bounding box center [551, 271] width 1103 height 543
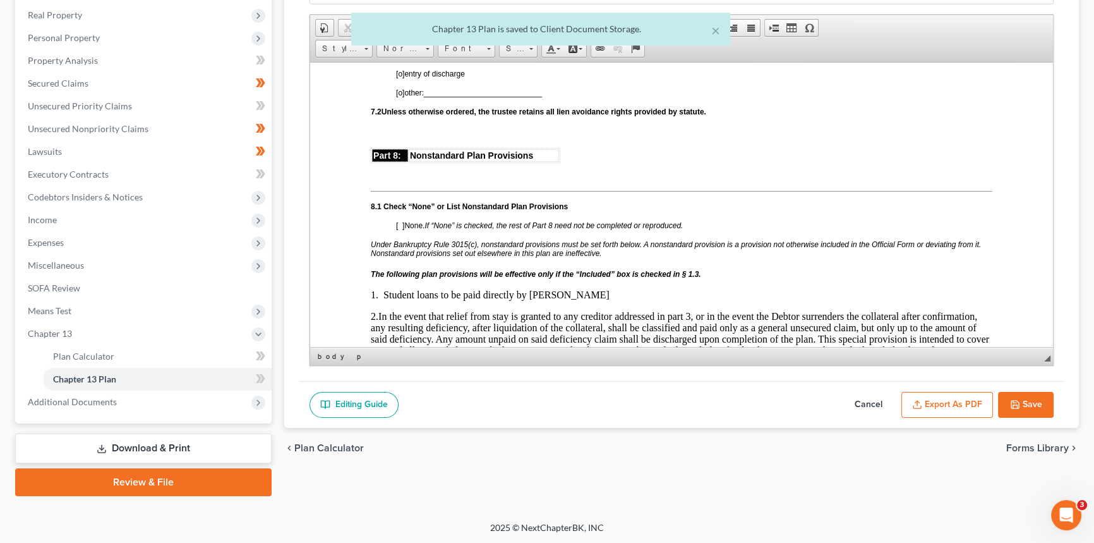
click at [881, 401] on button "Save" at bounding box center [1026, 405] width 56 height 27
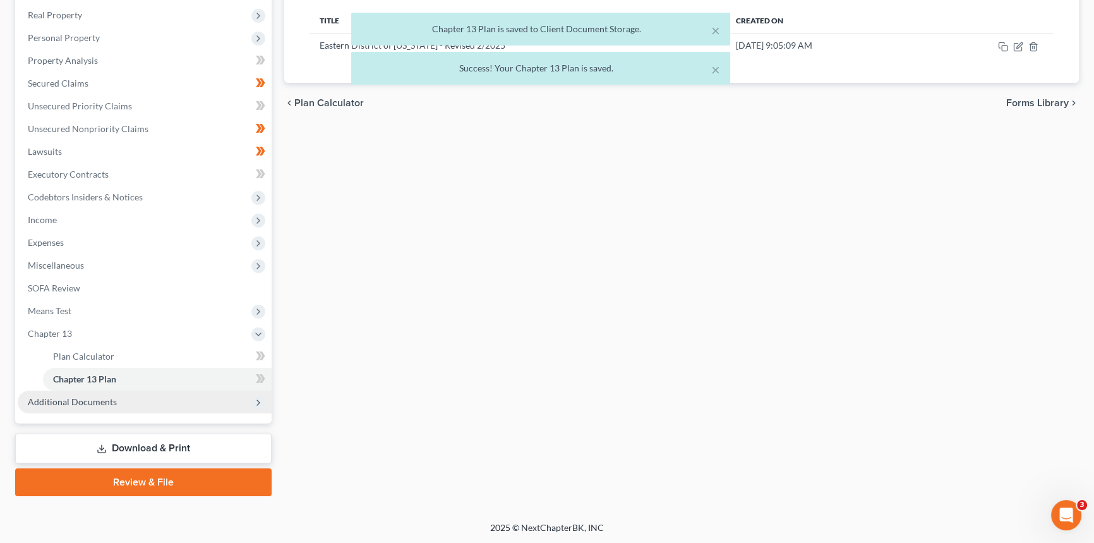
click at [107, 402] on span "Additional Documents" at bounding box center [72, 401] width 89 height 11
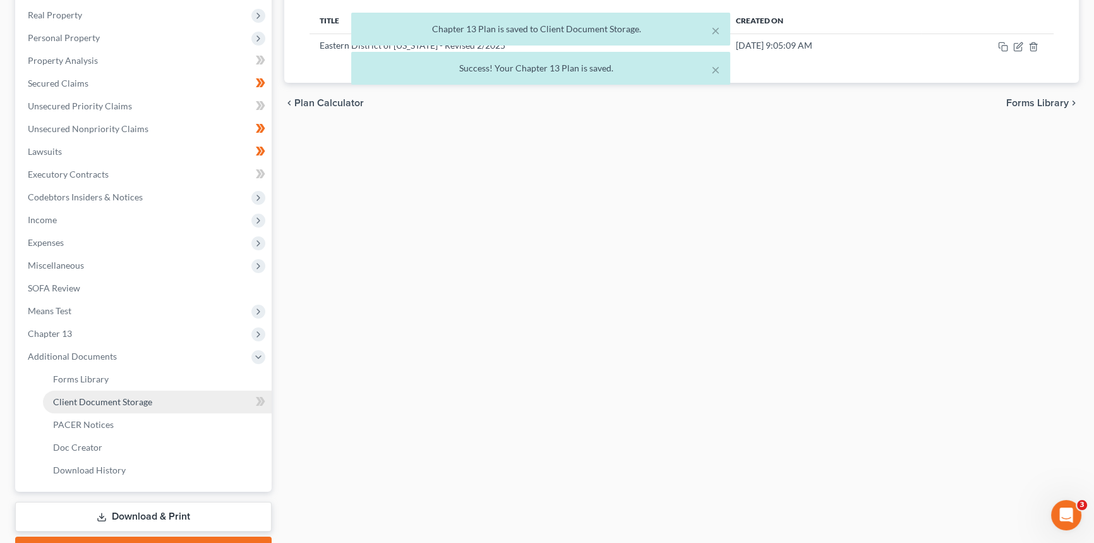
click at [107, 406] on link "Client Document Storage" at bounding box center [157, 401] width 229 height 23
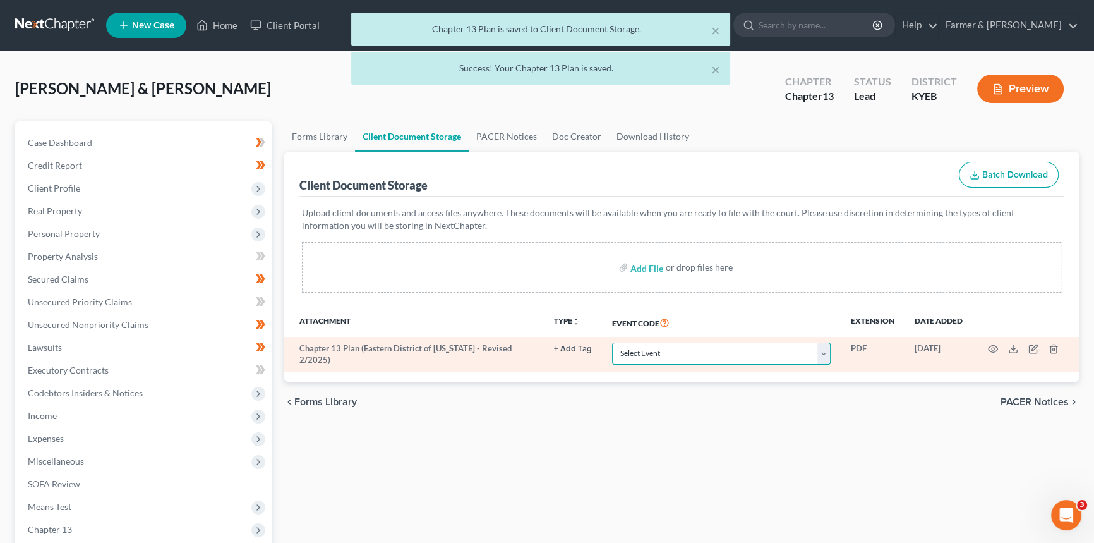
click at [680, 350] on select "Select Event 20 Largest Unsecured Creditors Amended Schedules A-H, Mailing Matr…" at bounding box center [721, 353] width 219 height 22
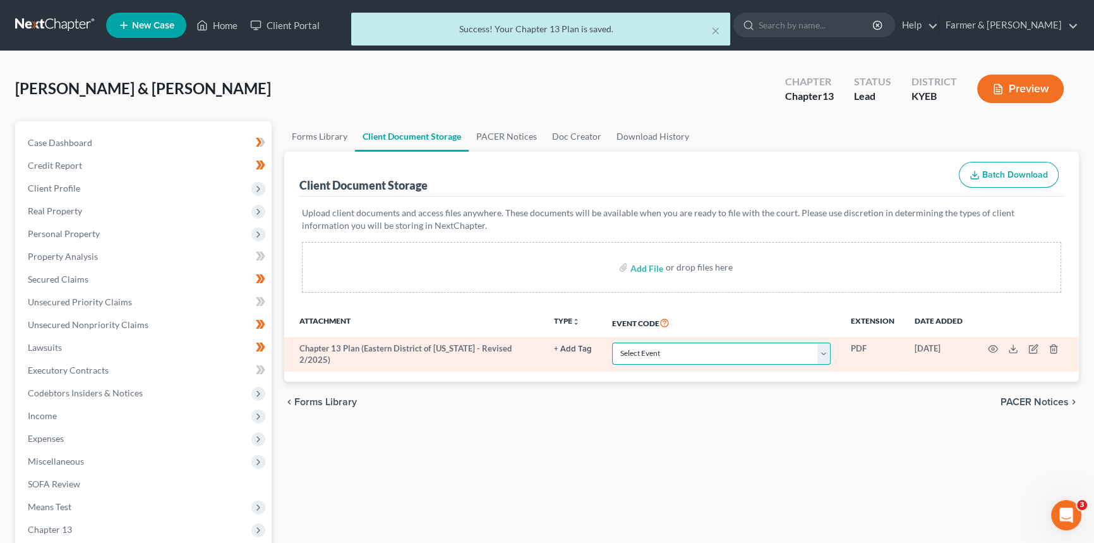
select select "12"
click at [612, 342] on select "Select Event 20 Largest Unsecured Creditors Amended Schedules A-H, Mailing Matr…" at bounding box center [721, 353] width 219 height 22
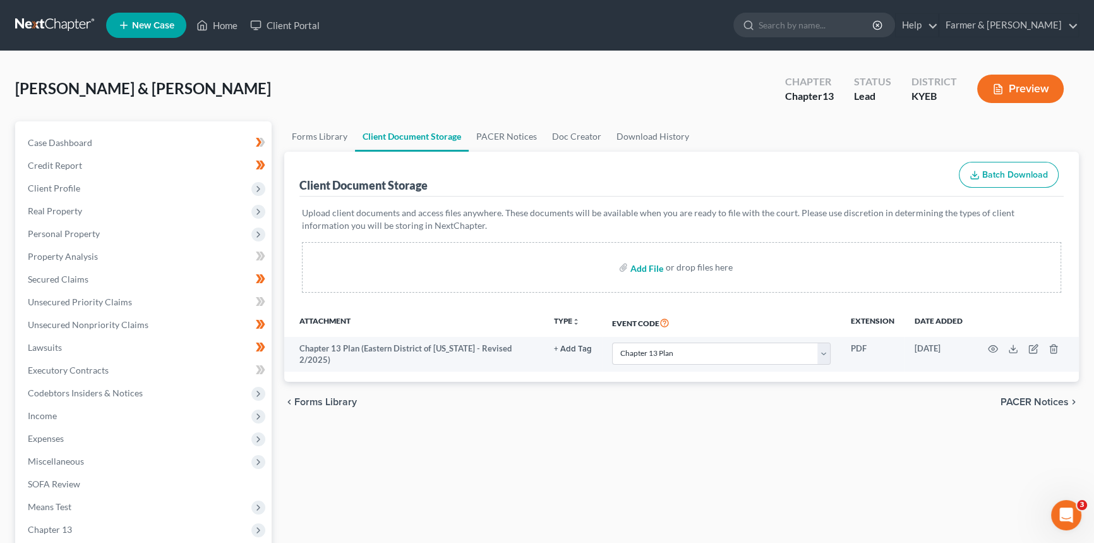
click at [645, 271] on input "file" at bounding box center [646, 267] width 30 height 23
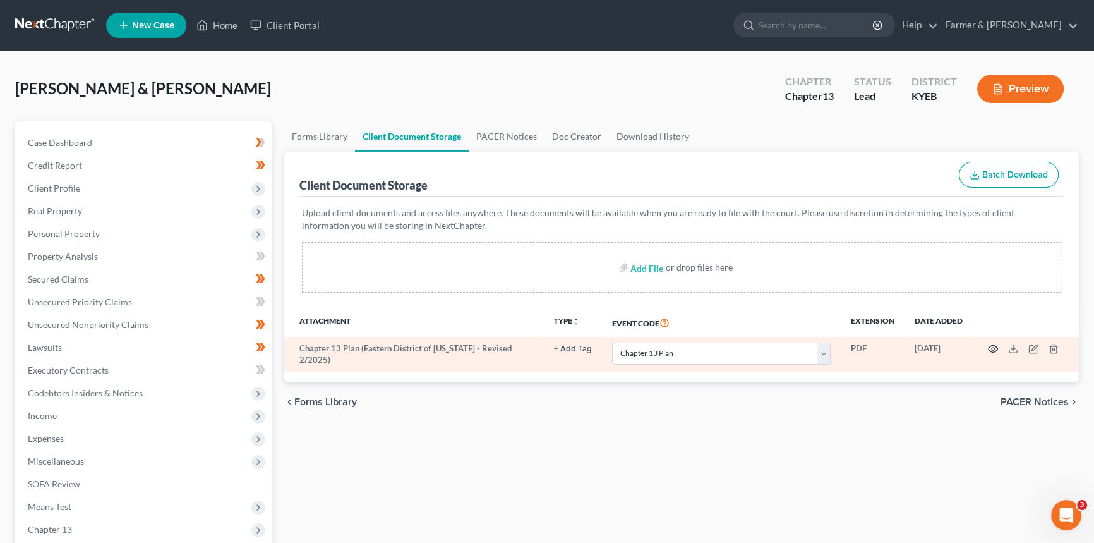
click at [881, 347] on icon "button" at bounding box center [993, 349] width 10 height 10
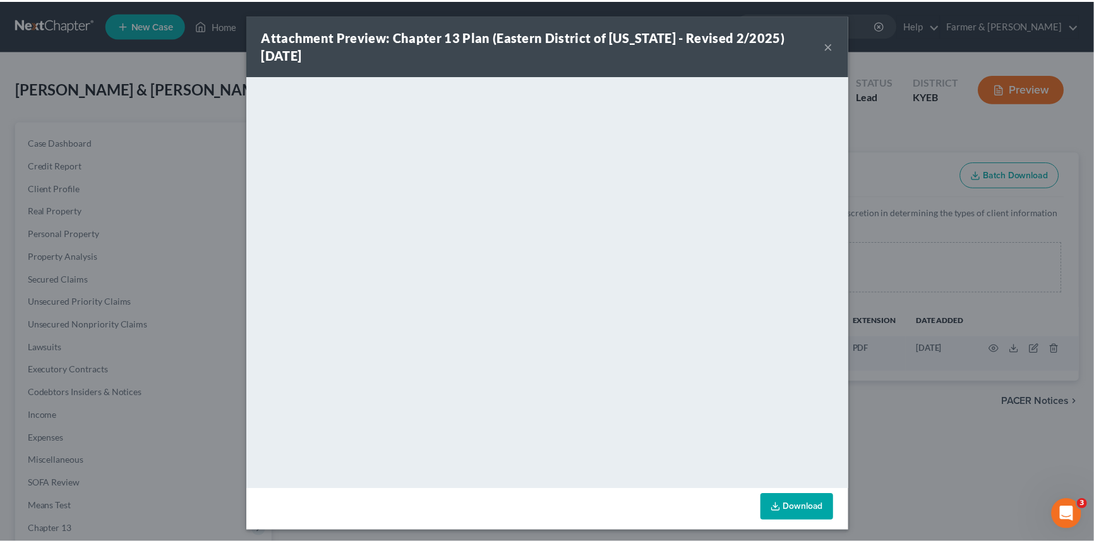
scroll to position [3, 0]
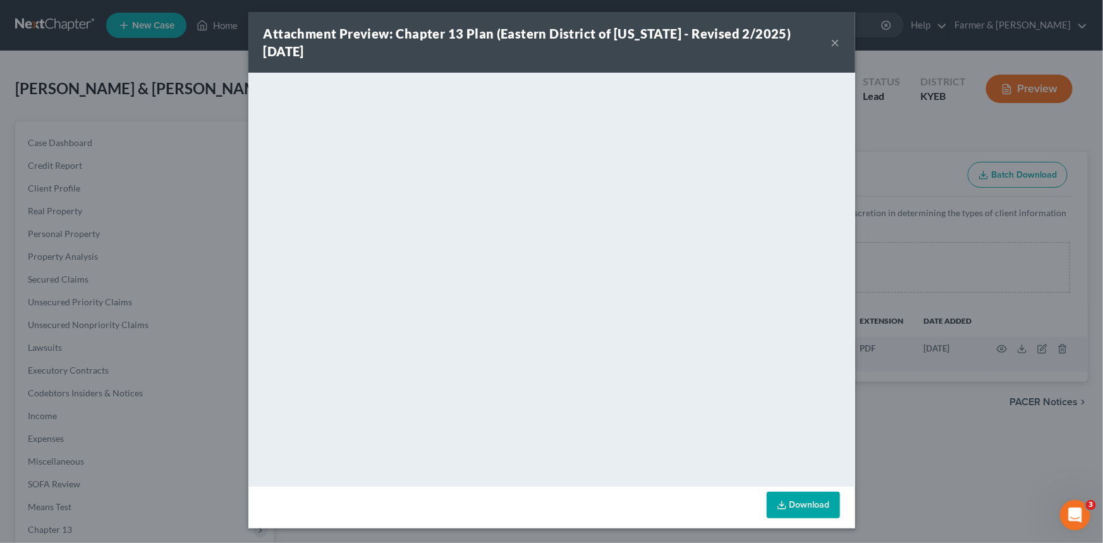
click at [831, 42] on button "×" at bounding box center [835, 42] width 9 height 15
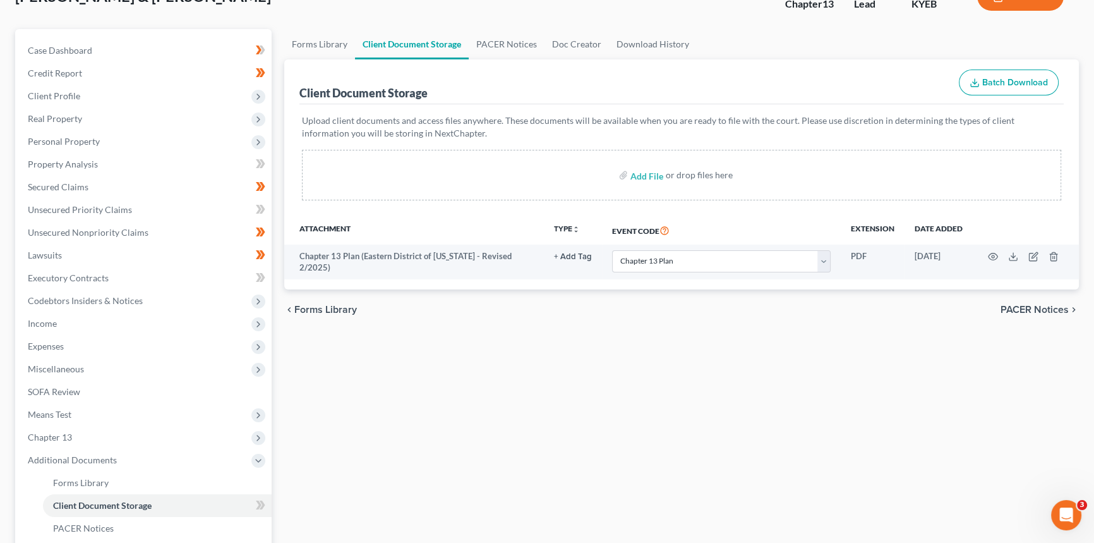
scroll to position [114, 0]
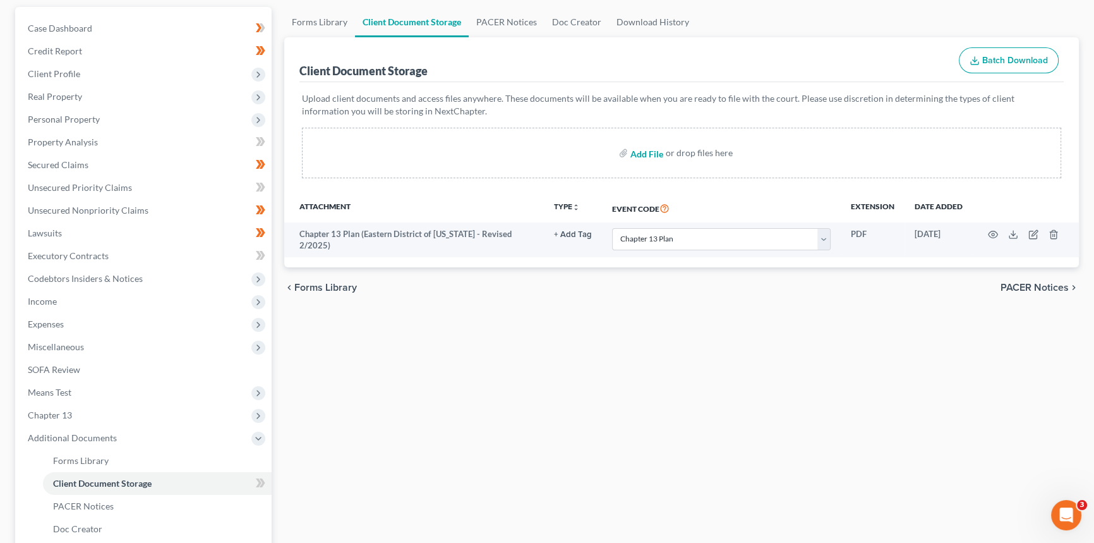
click at [651, 148] on input "file" at bounding box center [646, 153] width 30 height 23
type input "C:\fakepath\CCC1 Combined - Huffer.pdf"
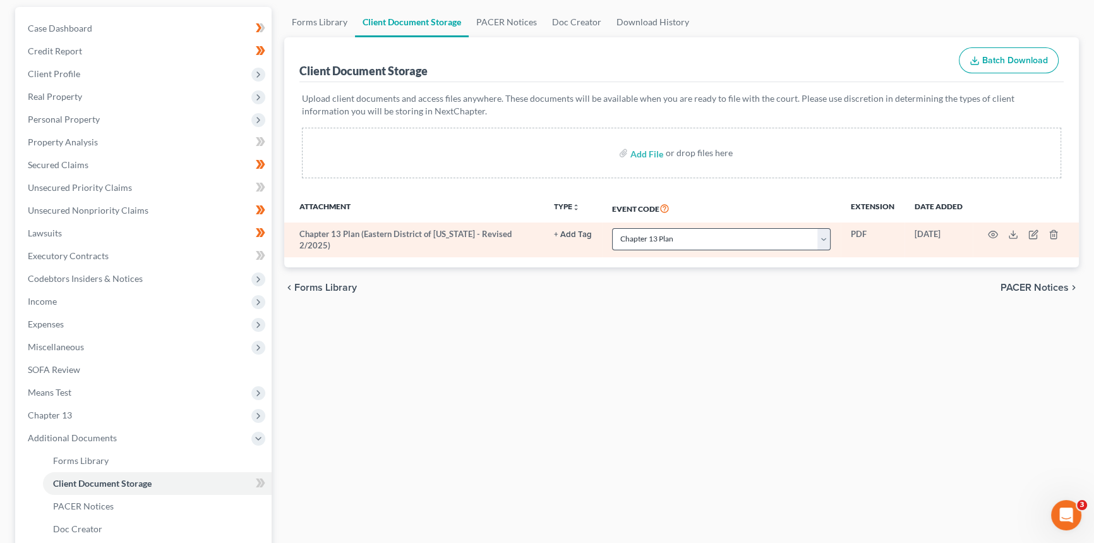
select select "12"
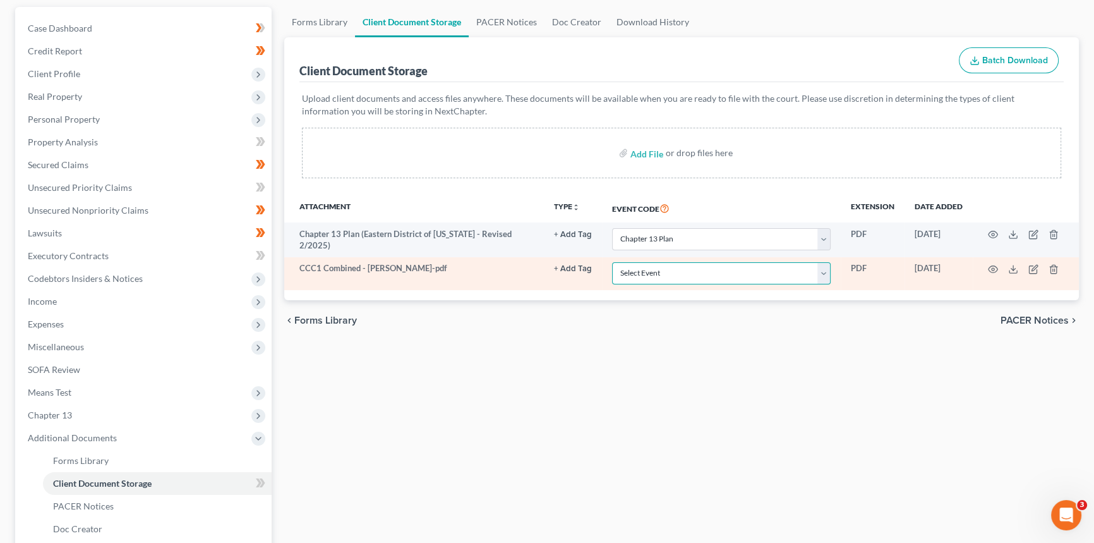
click at [643, 271] on select "Select Event 20 Largest Unsecured Creditors Amended Schedules A-H, Mailing Matr…" at bounding box center [721, 273] width 219 height 22
select select "7"
click at [612, 262] on select "Select Event 20 Largest Unsecured Creditors Amended Schedules A-H, Mailing Matr…" at bounding box center [721, 273] width 219 height 22
click at [881, 265] on icon "button" at bounding box center [993, 269] width 10 height 10
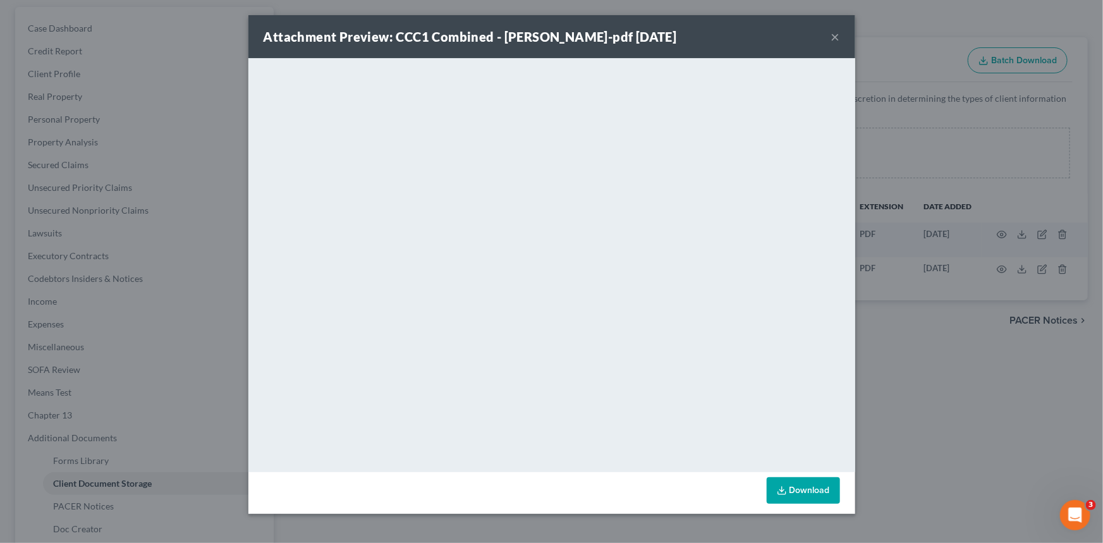
click at [835, 35] on button "×" at bounding box center [835, 36] width 9 height 15
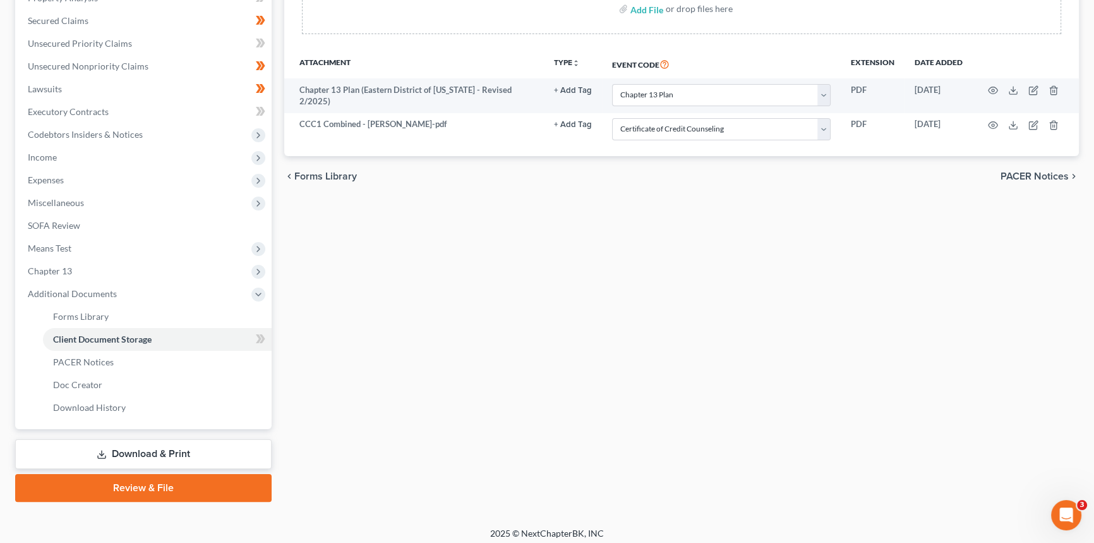
scroll to position [263, 0]
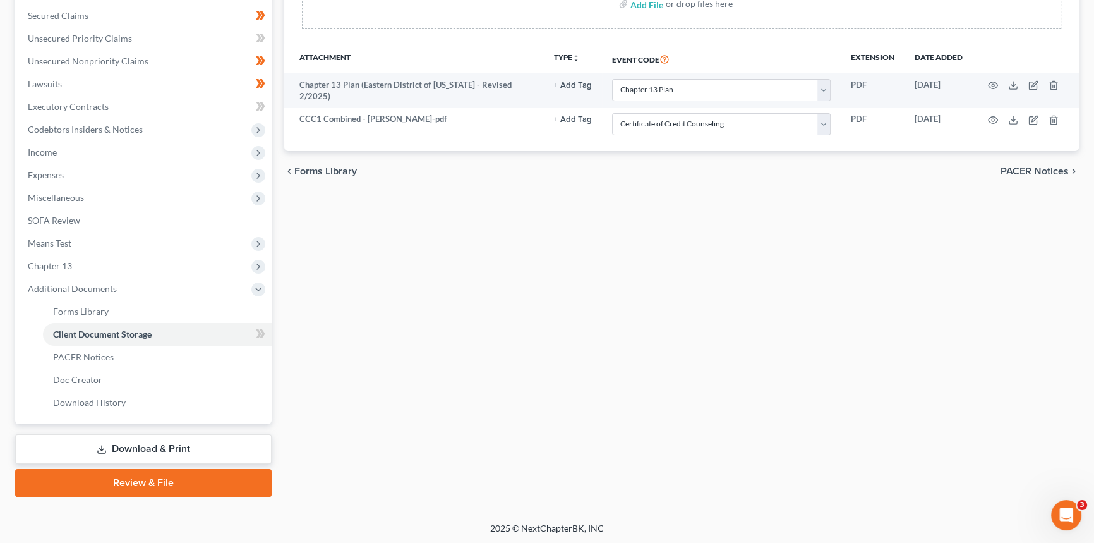
drag, startPoint x: 171, startPoint y: 480, endPoint x: 347, endPoint y: 188, distance: 341.9
click at [171, 418] on link "Review & File" at bounding box center [143, 483] width 257 height 28
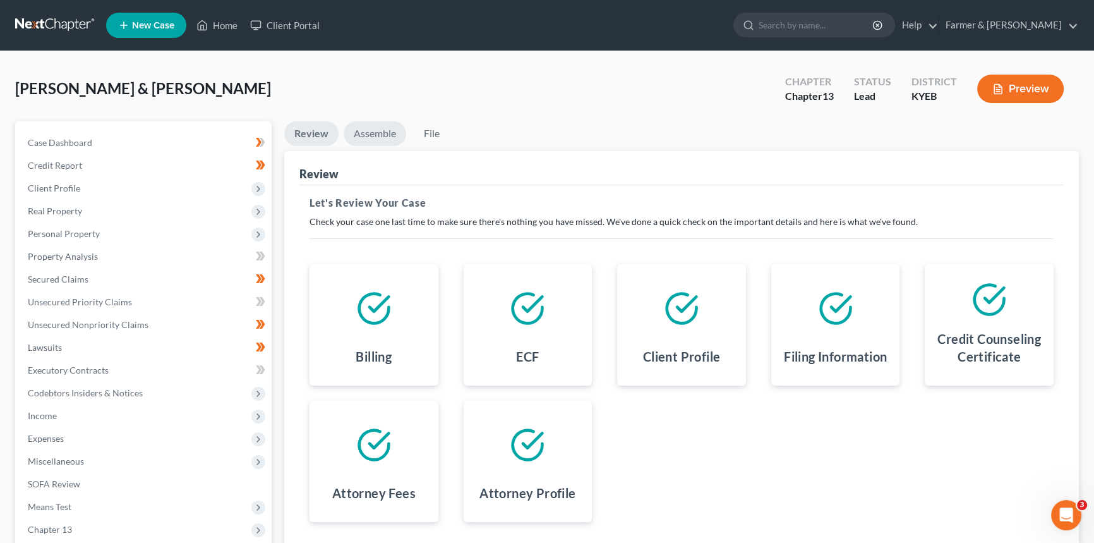
drag, startPoint x: 375, startPoint y: 136, endPoint x: 380, endPoint y: 159, distance: 23.2
click at [375, 135] on link "Assemble" at bounding box center [375, 133] width 63 height 25
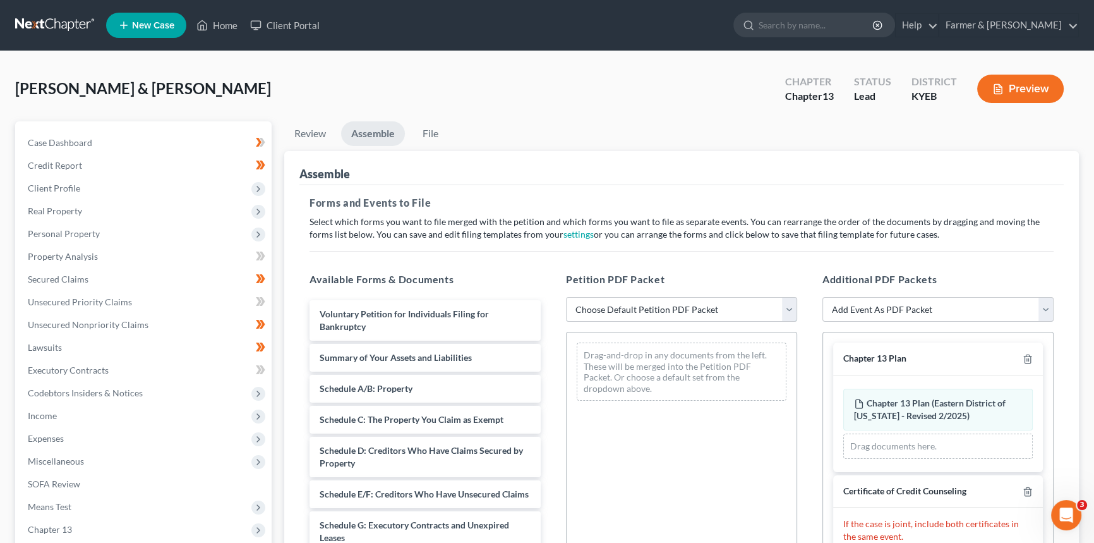
click at [635, 314] on select "Choose Default Petition PDF Packet Complete Bankruptcy Petition (all forms and …" at bounding box center [681, 309] width 231 height 25
select select "0"
click at [566, 297] on select "Choose Default Petition PDF Packet Complete Bankruptcy Petition (all forms and …" at bounding box center [681, 309] width 231 height 25
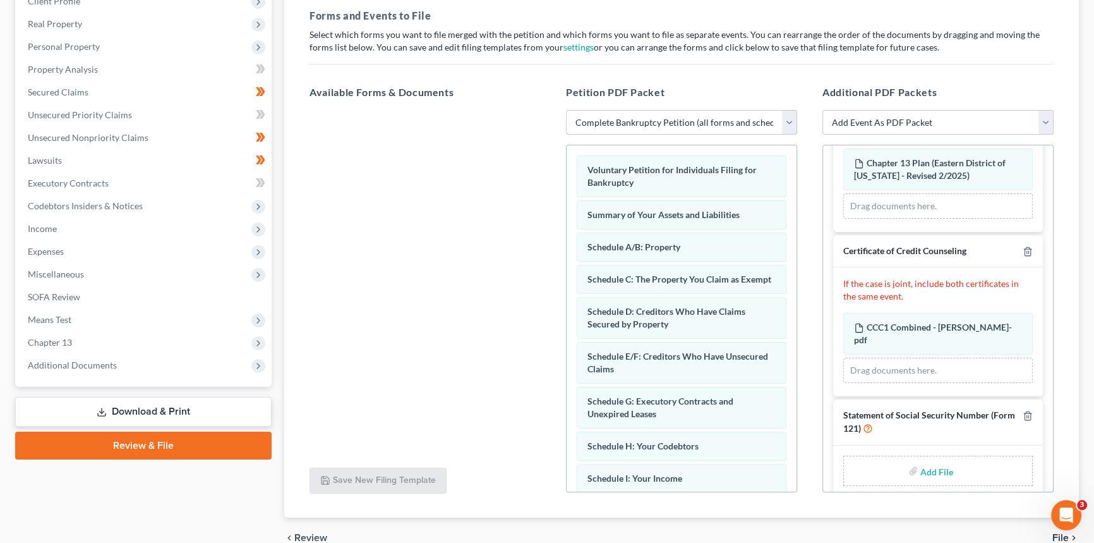
scroll to position [229, 0]
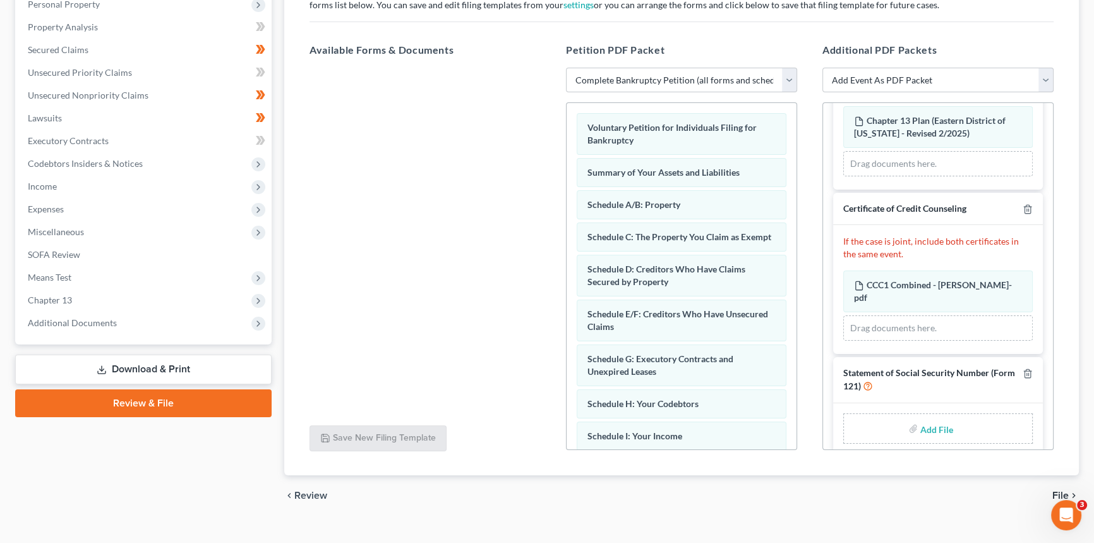
click at [881, 417] on input "file" at bounding box center [936, 428] width 30 height 23
type input "C:\fakepath\SSN to Sign.pdf"
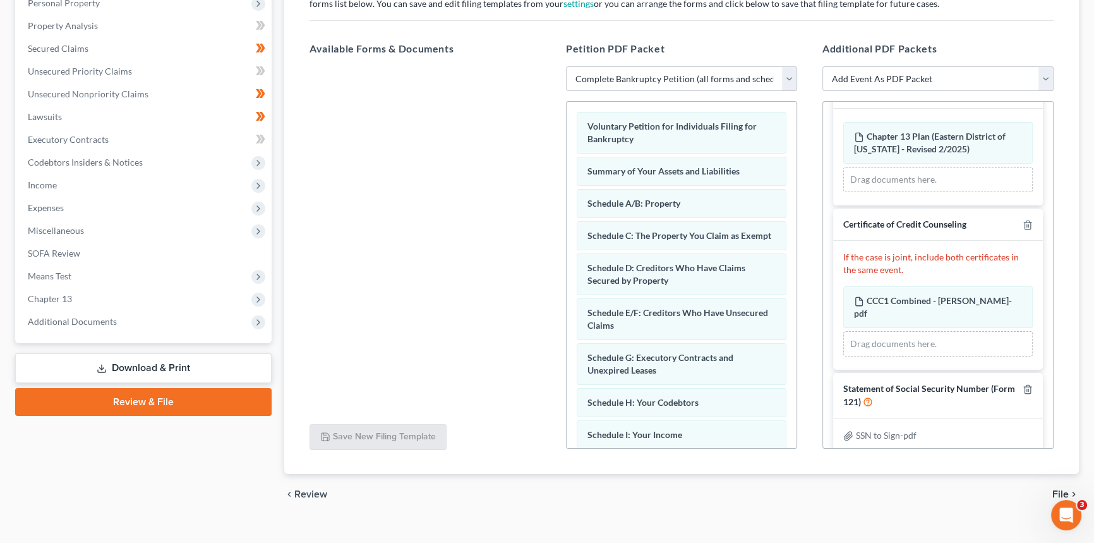
scroll to position [249, 0]
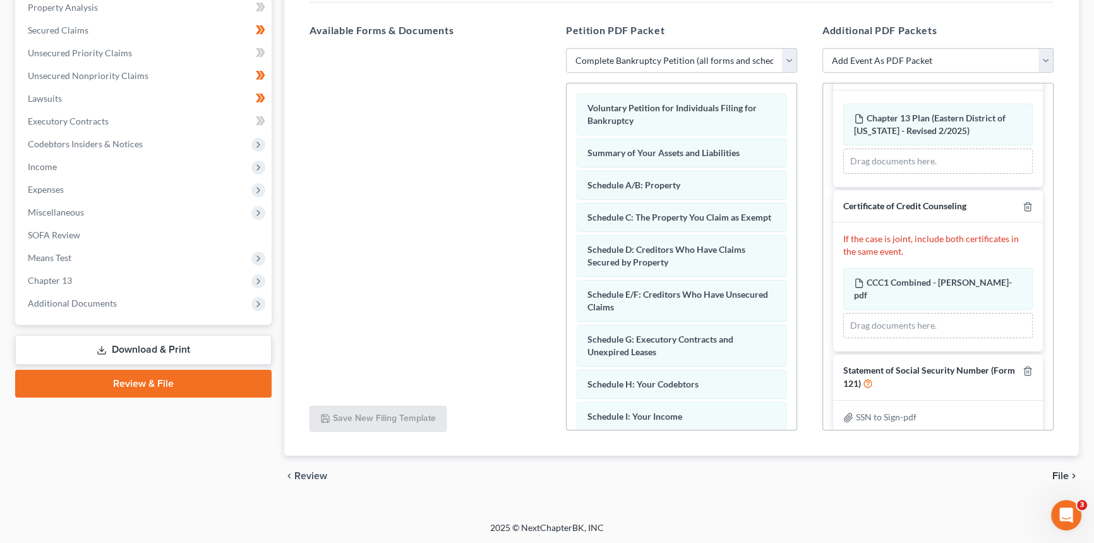
click at [881, 418] on span "File" at bounding box center [1061, 476] width 16 height 10
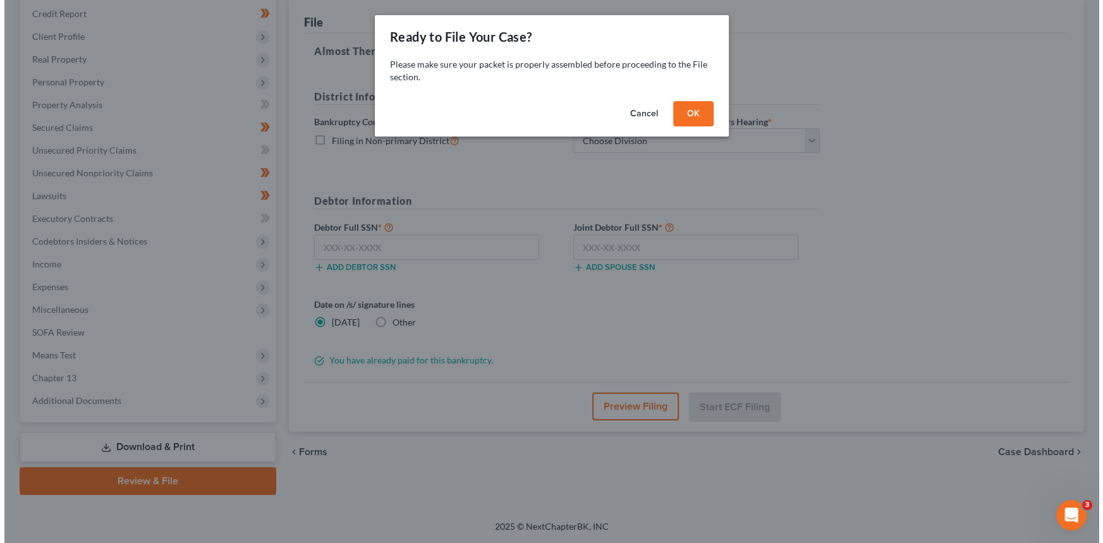
scroll to position [150, 0]
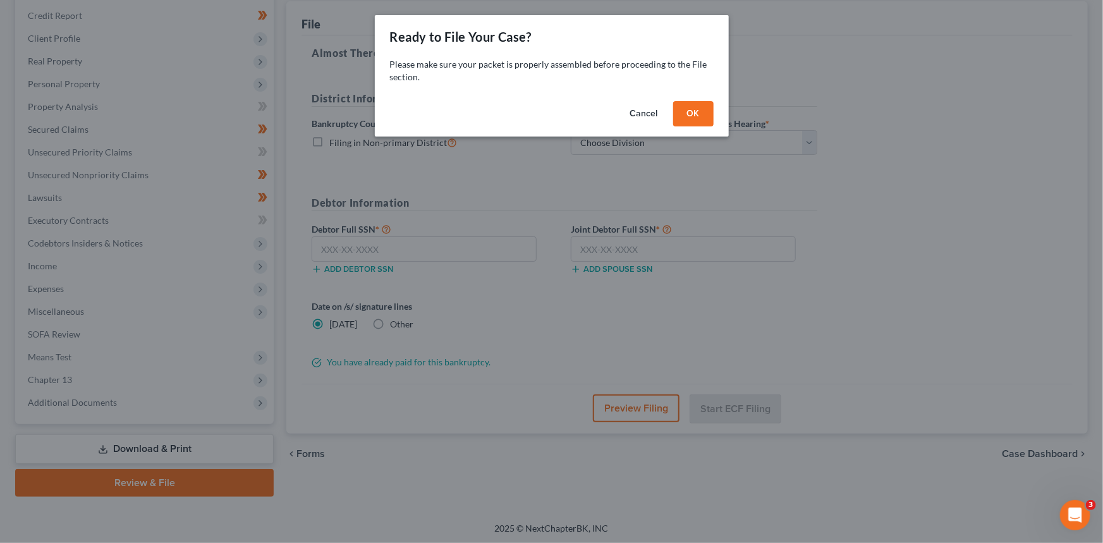
drag, startPoint x: 695, startPoint y: 119, endPoint x: 661, endPoint y: 142, distance: 40.7
click at [695, 119] on button "OK" at bounding box center [693, 113] width 40 height 25
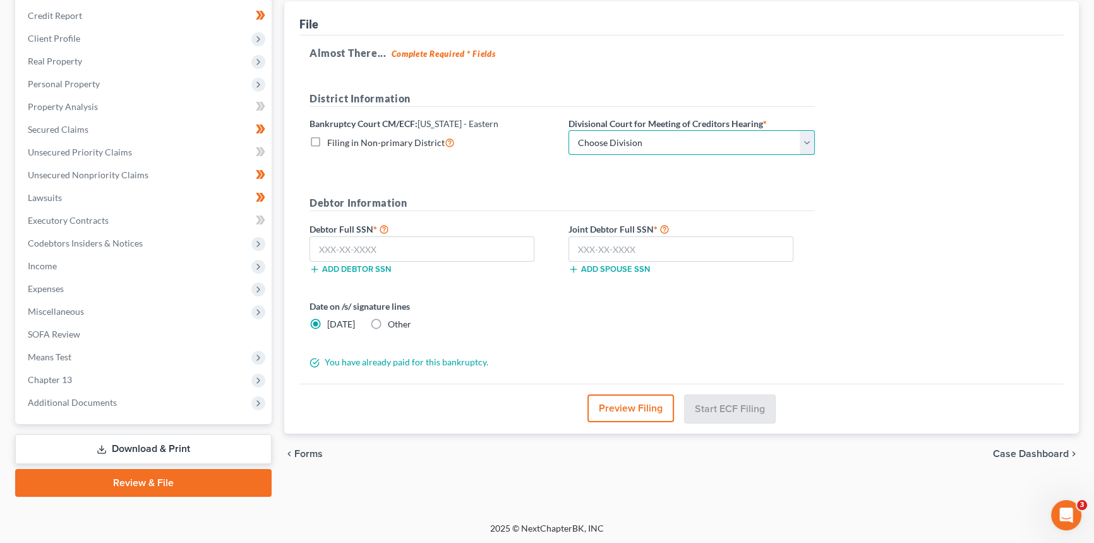
drag, startPoint x: 660, startPoint y: 140, endPoint x: 656, endPoint y: 151, distance: 11.4
click at [660, 140] on select "Choose Division Ashland Covington Frankfort Lexington London Pikeville" at bounding box center [692, 142] width 246 height 25
select select "4"
click at [569, 130] on select "Choose Division Ashland Covington Frankfort Lexington London Pikeville" at bounding box center [692, 142] width 246 height 25
click at [389, 252] on input "text" at bounding box center [422, 248] width 225 height 25
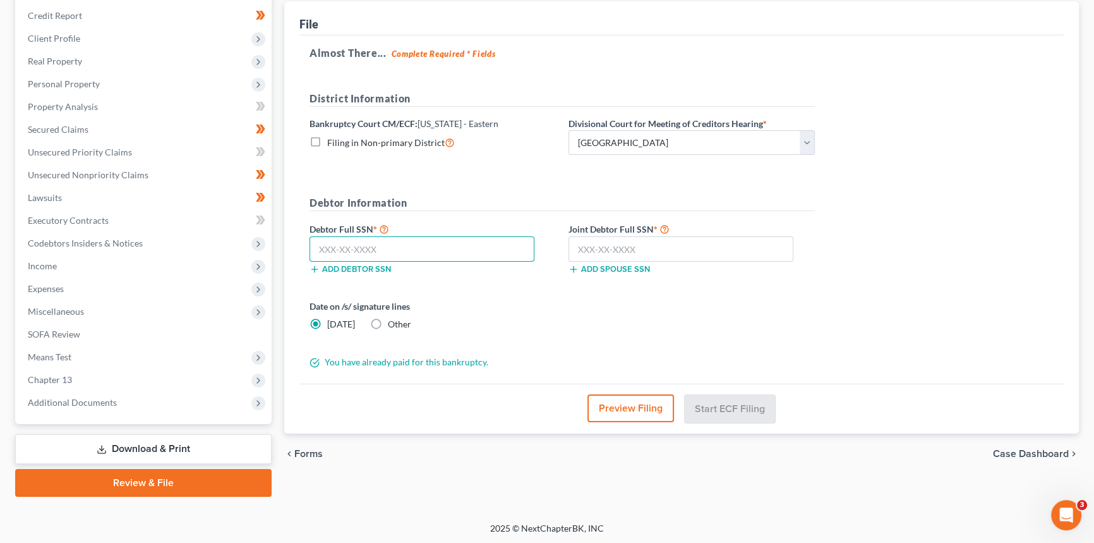
click at [476, 241] on input "text" at bounding box center [422, 248] width 225 height 25
paste input "317-04-0640"
type input "317-04-0640"
drag, startPoint x: 654, startPoint y: 246, endPoint x: 749, endPoint y: 409, distance: 188.6
click at [654, 246] on input "text" at bounding box center [681, 248] width 225 height 25
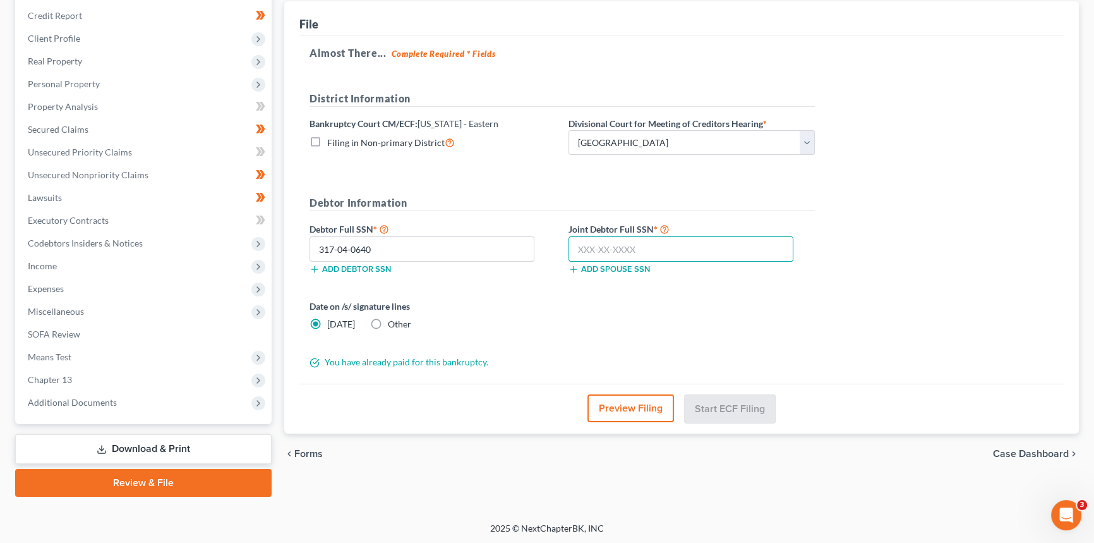
paste input "307-98-8275"
type input "307-98-8275"
click at [723, 400] on button "Start ECF Filing" at bounding box center [730, 408] width 90 height 28
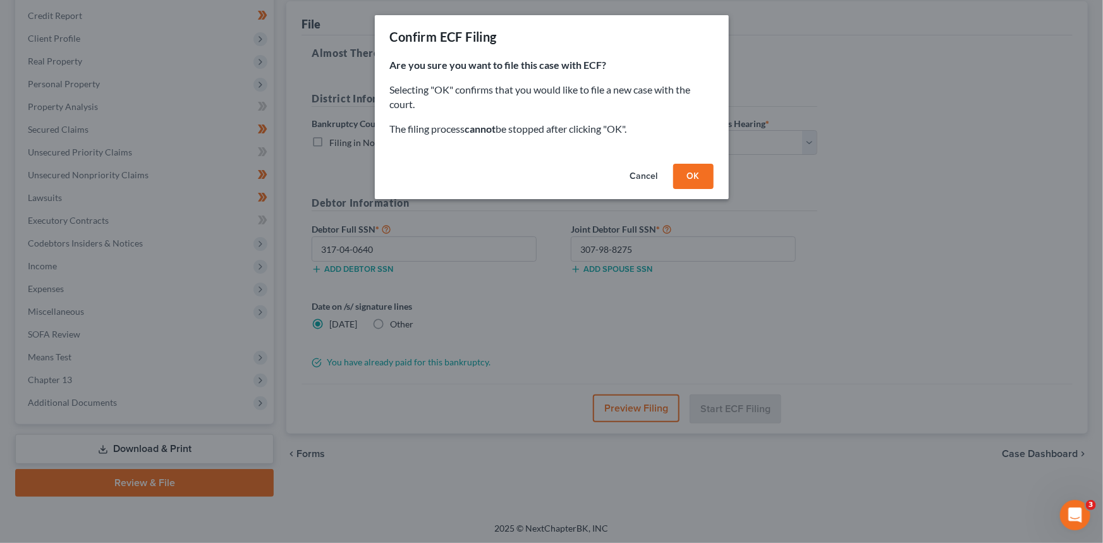
click at [697, 177] on button "OK" at bounding box center [693, 176] width 40 height 25
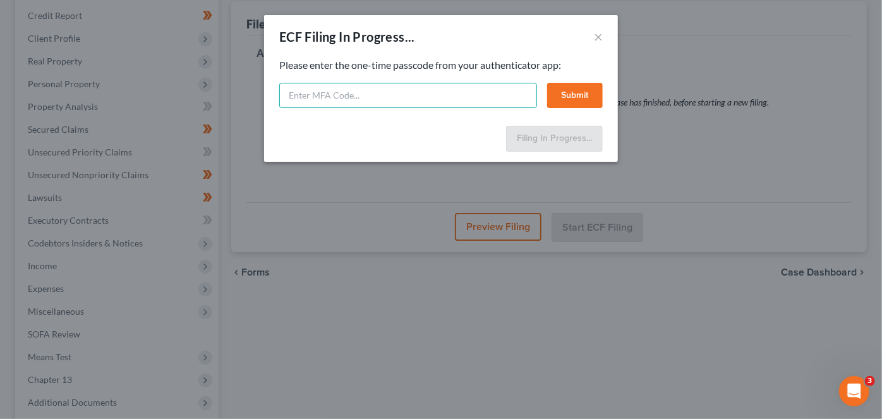
click at [513, 88] on input "text" at bounding box center [408, 95] width 258 height 25
paste input "055975"
type input "055975"
click at [579, 99] on button "Submit" at bounding box center [575, 95] width 56 height 25
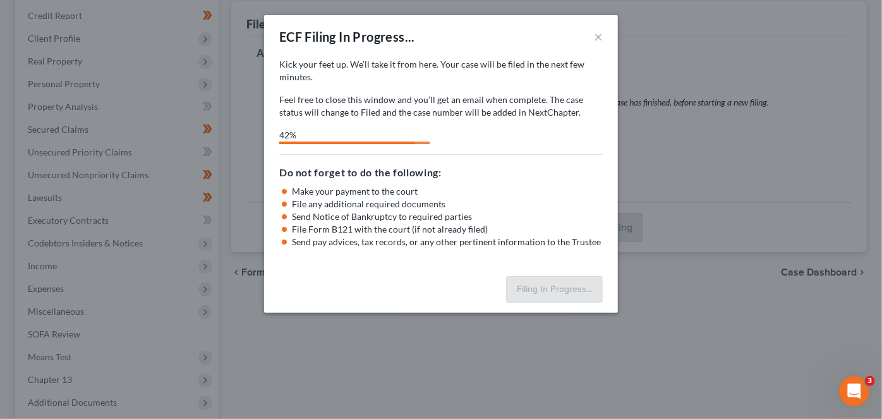
select select "4"
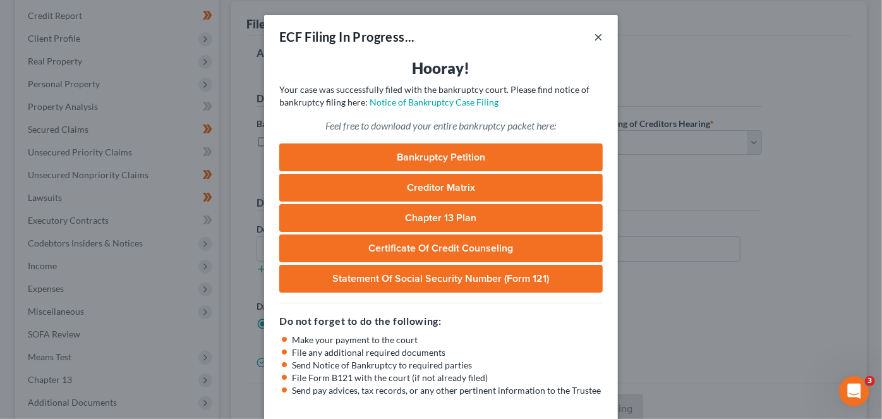
drag, startPoint x: 596, startPoint y: 40, endPoint x: 562, endPoint y: 13, distance: 43.6
click at [596, 40] on button "×" at bounding box center [598, 36] width 9 height 15
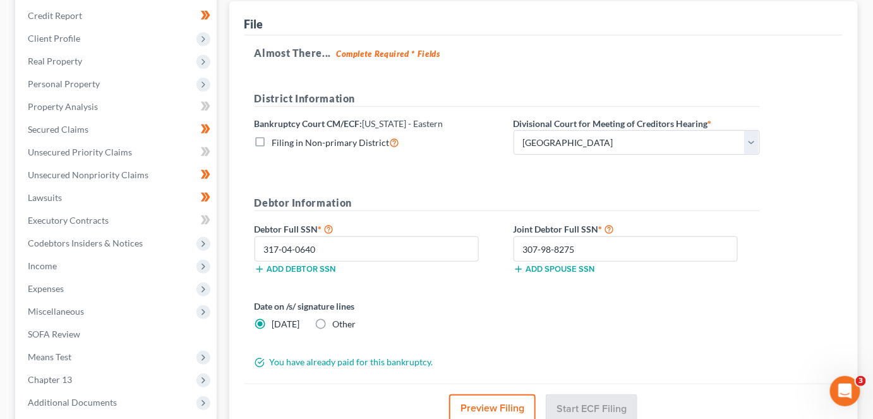
scroll to position [0, 0]
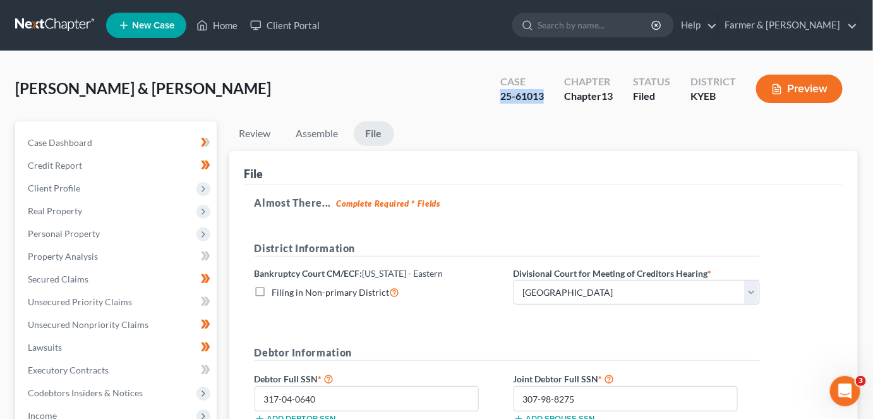
drag, startPoint x: 545, startPoint y: 95, endPoint x: 500, endPoint y: 99, distance: 45.0
click at [500, 99] on div "Case 25-61013" at bounding box center [522, 89] width 64 height 37
copy div "25-61013"
click at [549, 99] on div "Case 25-61013" at bounding box center [522, 89] width 64 height 37
drag, startPoint x: 548, startPoint y: 98, endPoint x: 494, endPoint y: 107, distance: 55.2
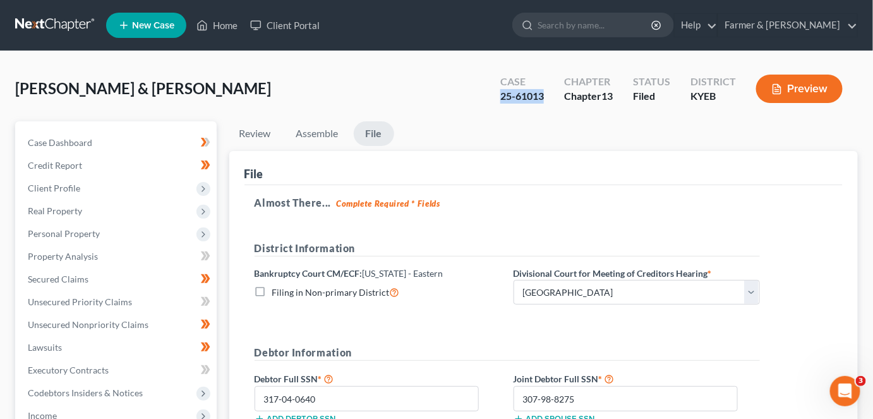
click at [494, 107] on div "Case 25-61013 Chapter Chapter 13 Status Filed District KYEB Preview" at bounding box center [671, 88] width 373 height 45
copy div "25-61013"
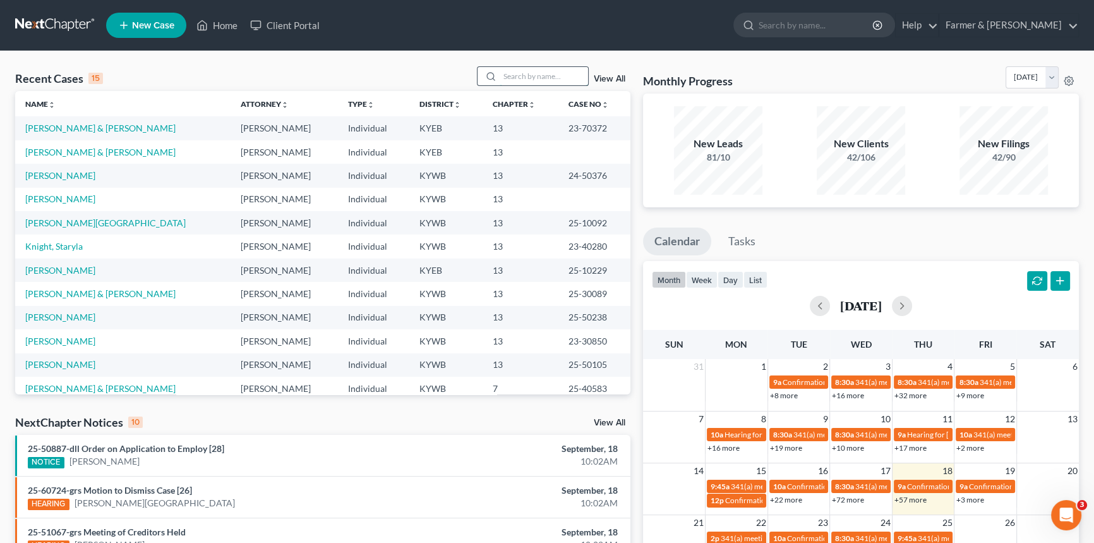
click at [541, 74] on input "search" at bounding box center [544, 76] width 88 height 18
click at [542, 73] on input "search" at bounding box center [544, 76] width 88 height 18
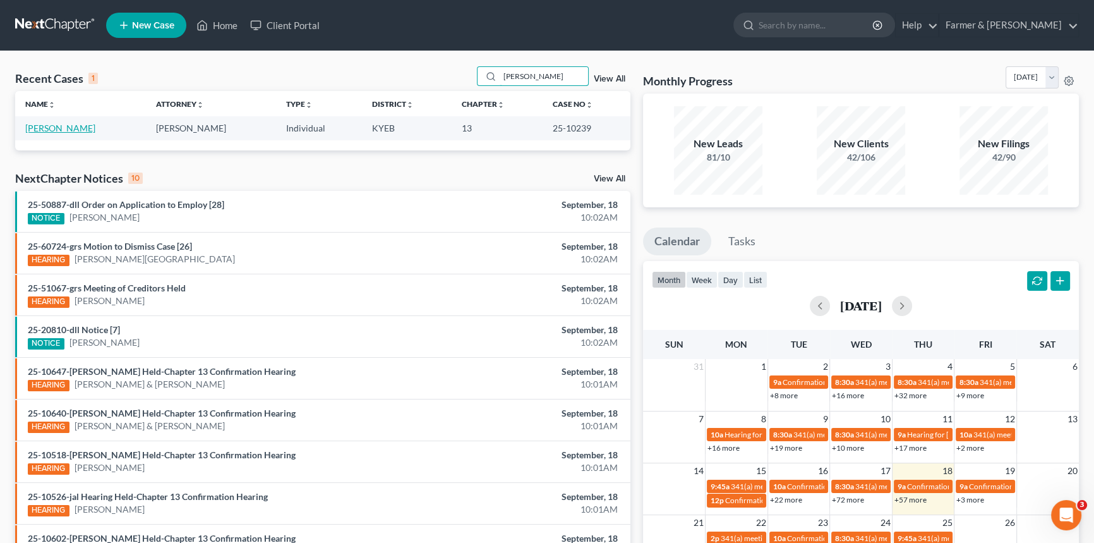
type input "jeffery flannigan"
click at [77, 131] on link "Flannigan, Jeffery" at bounding box center [60, 128] width 70 height 11
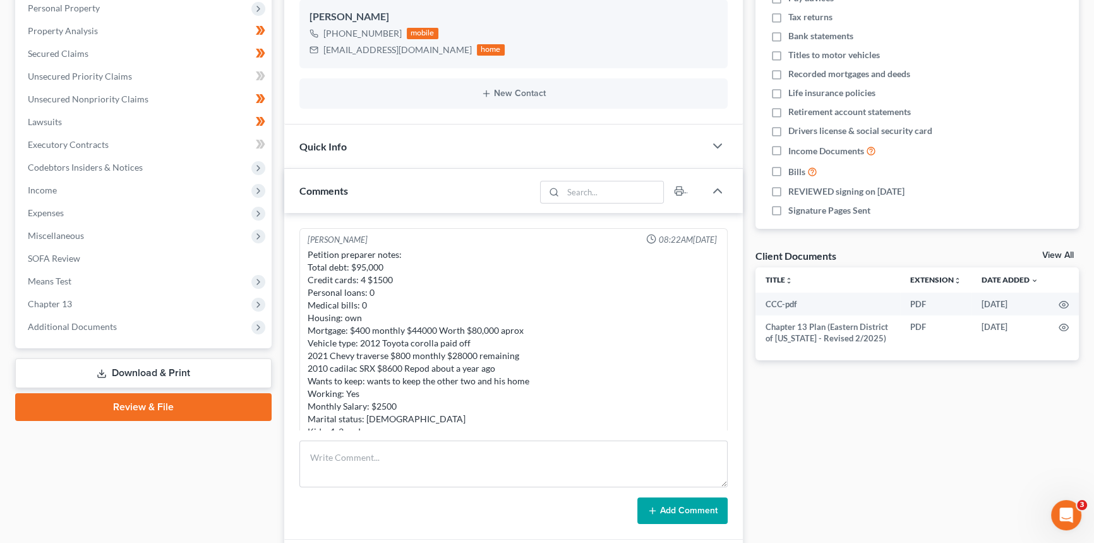
scroll to position [229, 0]
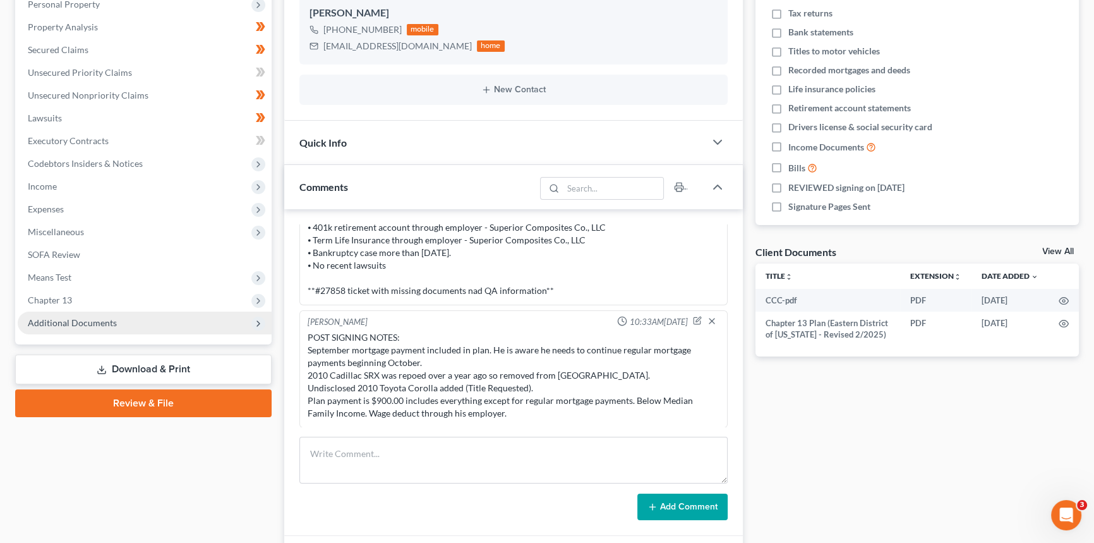
click at [123, 315] on span "Additional Documents" at bounding box center [145, 322] width 254 height 23
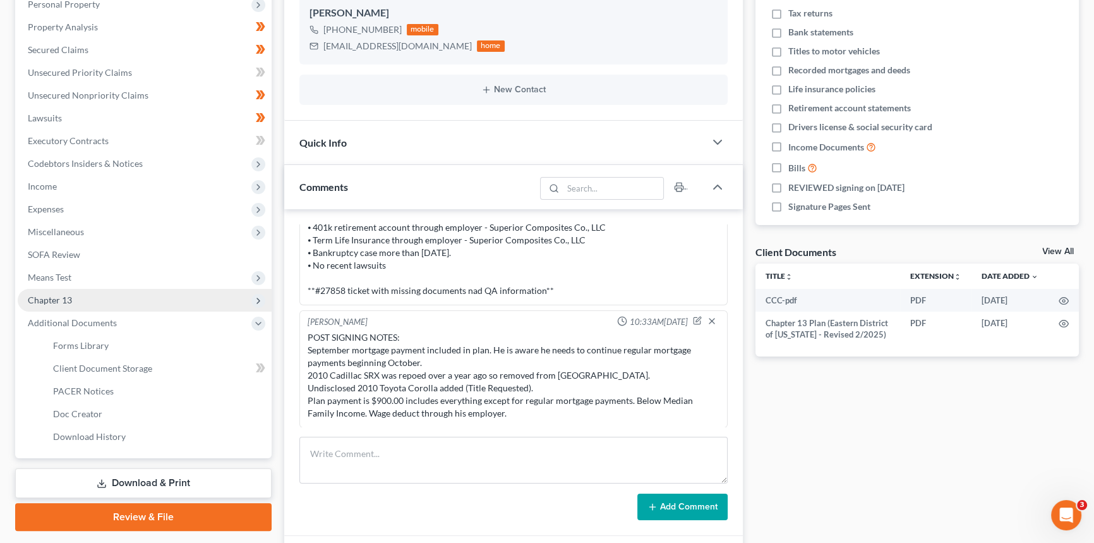
click at [116, 297] on span "Chapter 13" at bounding box center [145, 300] width 254 height 23
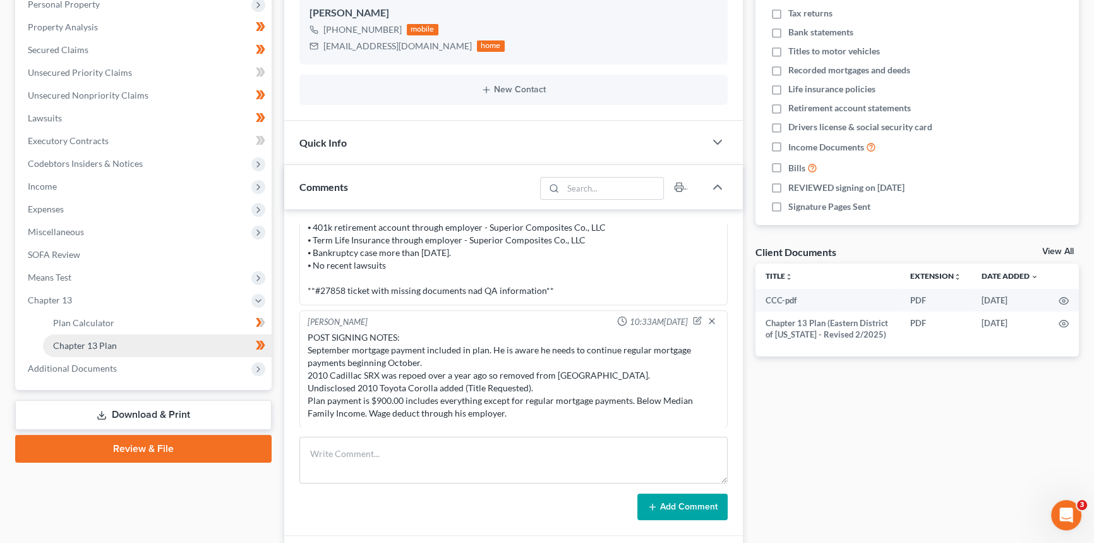
click at [126, 347] on link "Chapter 13 Plan" at bounding box center [157, 345] width 229 height 23
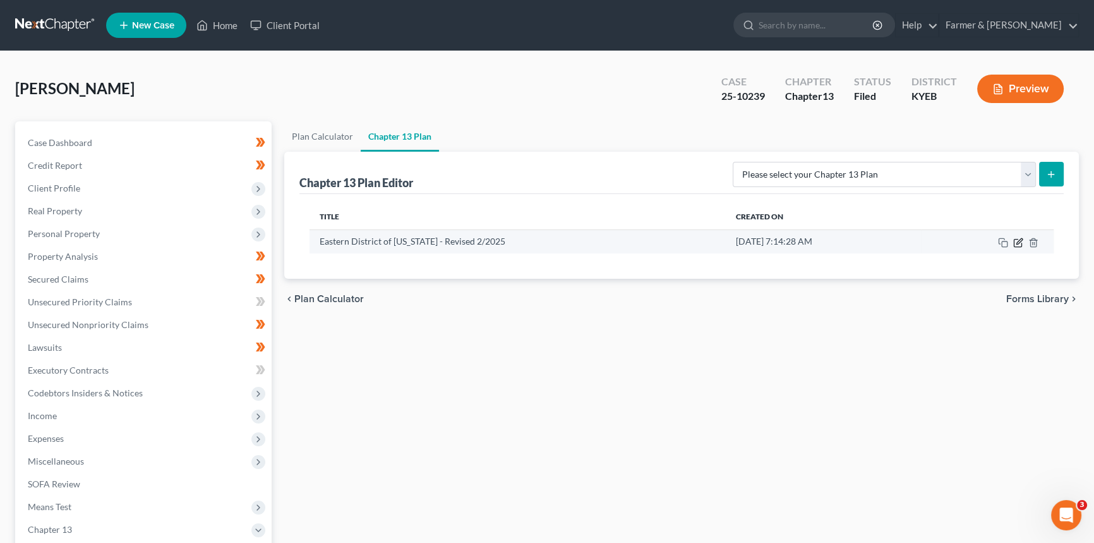
click at [1018, 241] on icon "button" at bounding box center [1018, 243] width 10 height 10
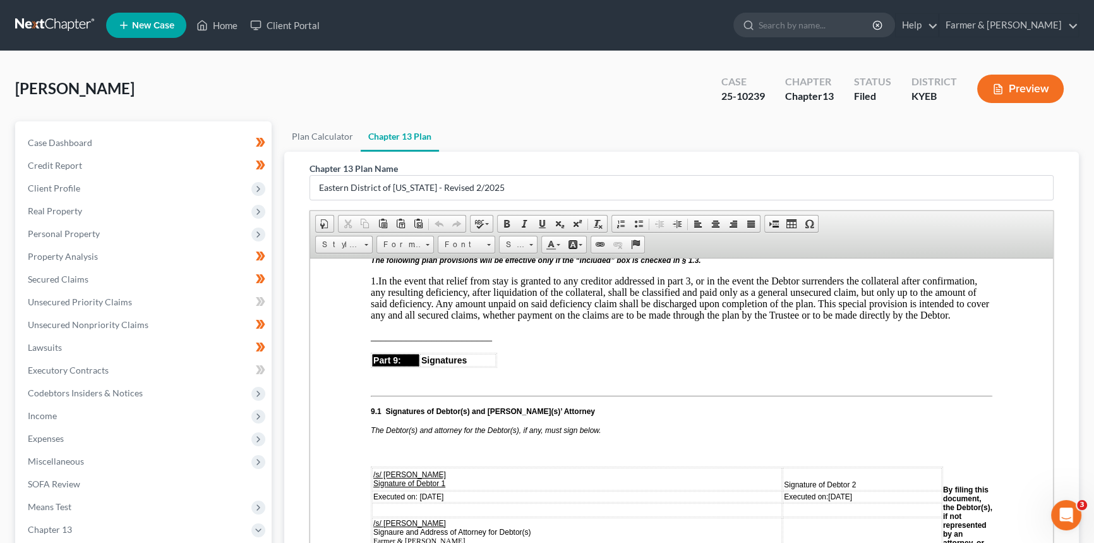
scroll to position [3159, 0]
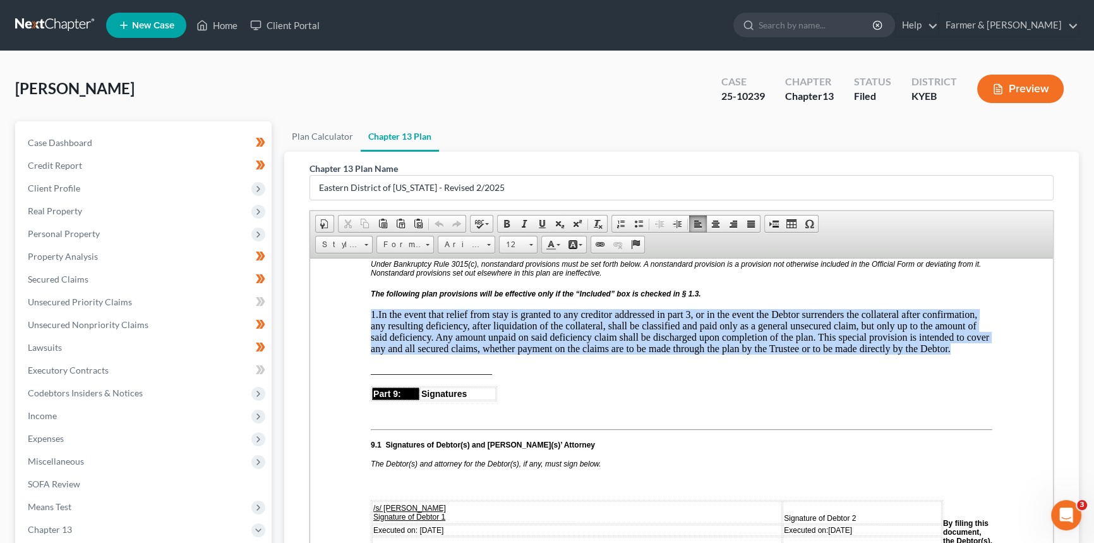
drag, startPoint x: 980, startPoint y: 375, endPoint x: 352, endPoint y: 323, distance: 630.2
copy p "1. In the event that relief from stay is granted to any creditor addressed in p…"
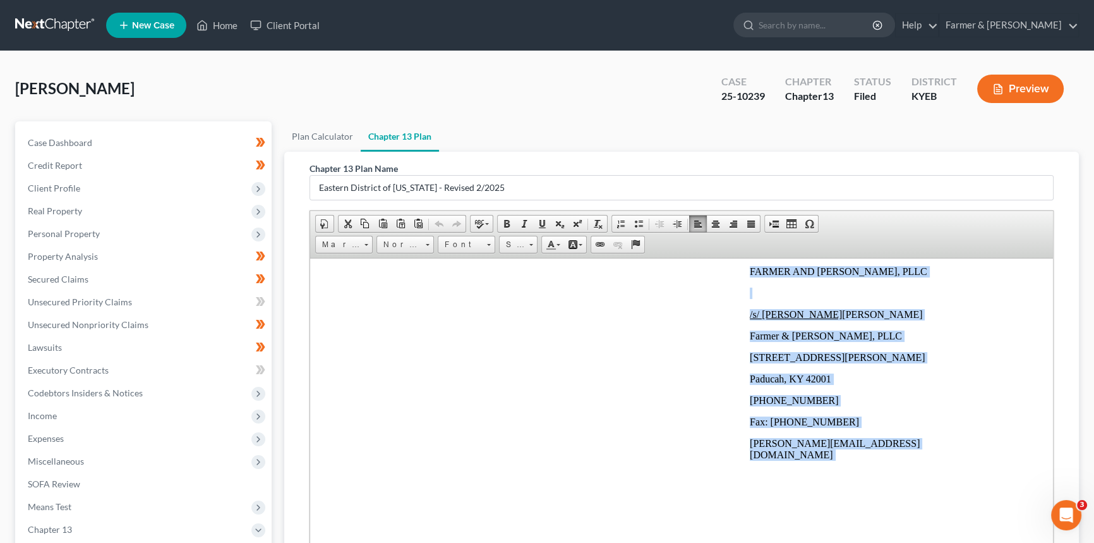
scroll to position [196, 0]
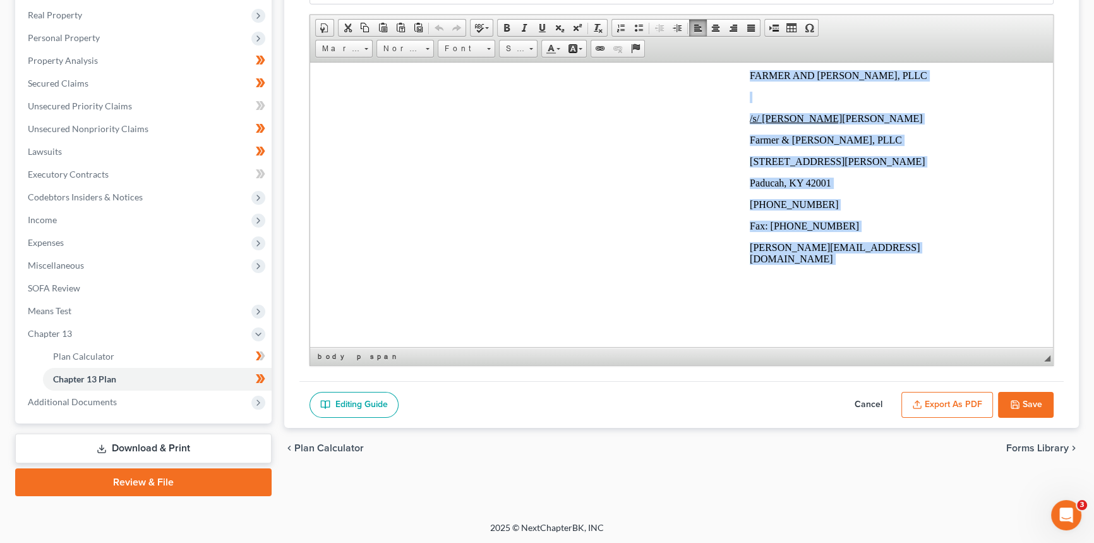
drag, startPoint x: 596, startPoint y: 90, endPoint x: 894, endPoint y: 264, distance: 344.6
copy body "CERTIFICATE OF SERVICE I certify that on the date shown below, I mailed a copy …"
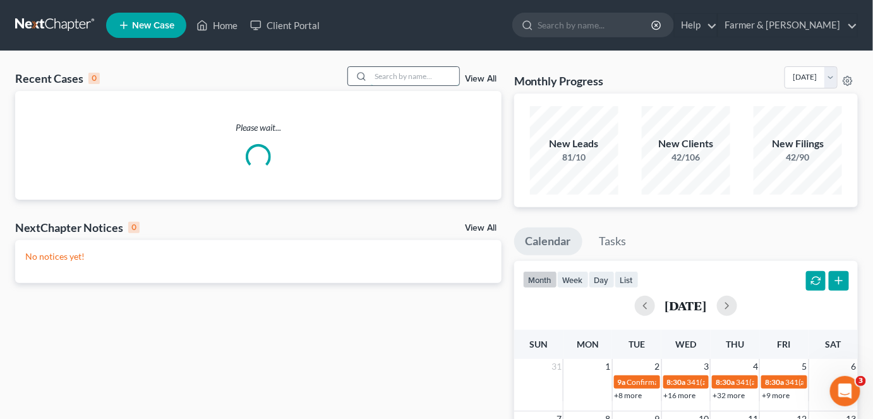
click at [403, 80] on input "search" at bounding box center [415, 76] width 88 height 18
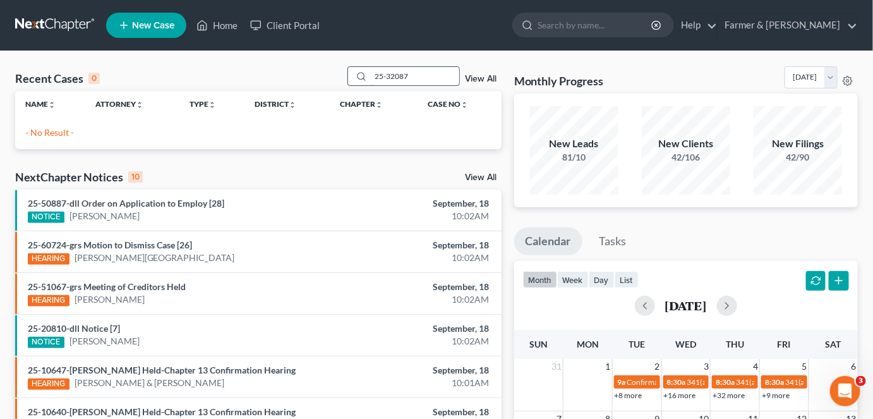
click at [411, 75] on input "25-32087" at bounding box center [415, 76] width 88 height 18
drag, startPoint x: 416, startPoint y: 76, endPoint x: 358, endPoint y: 75, distance: 58.8
click at [358, 75] on div "25-32087" at bounding box center [403, 76] width 112 height 20
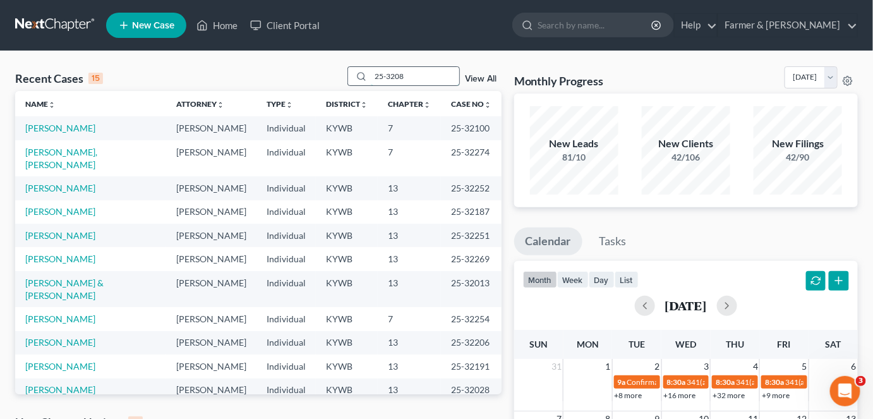
type input "25-32087"
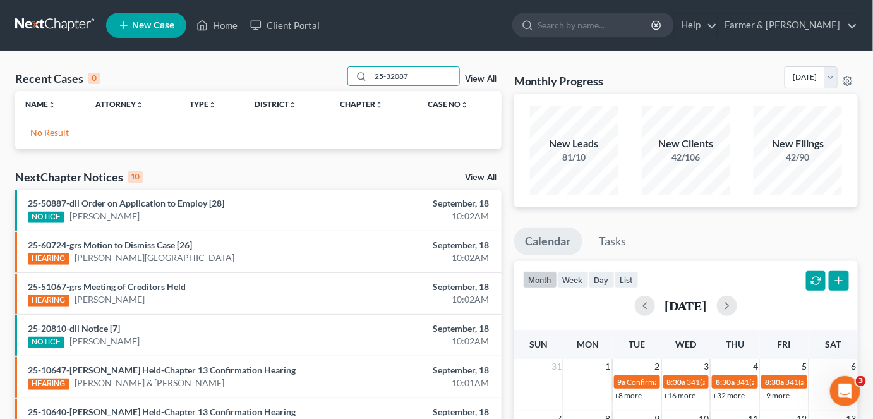
click at [478, 78] on link "View All" at bounding box center [481, 79] width 32 height 9
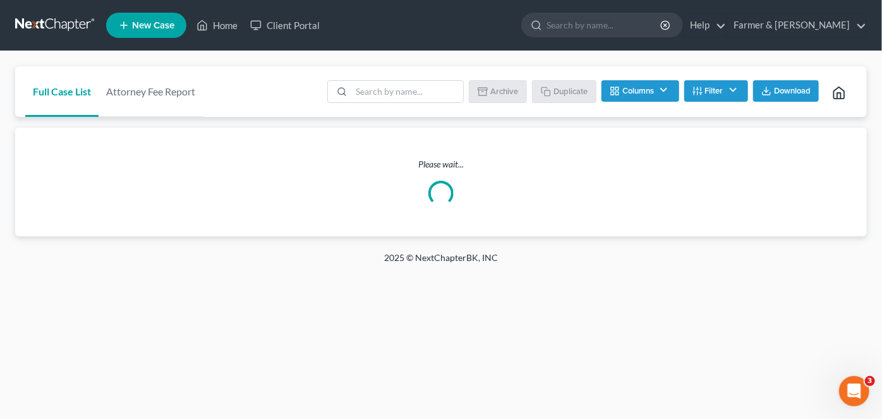
click at [54, 26] on link at bounding box center [55, 25] width 81 height 23
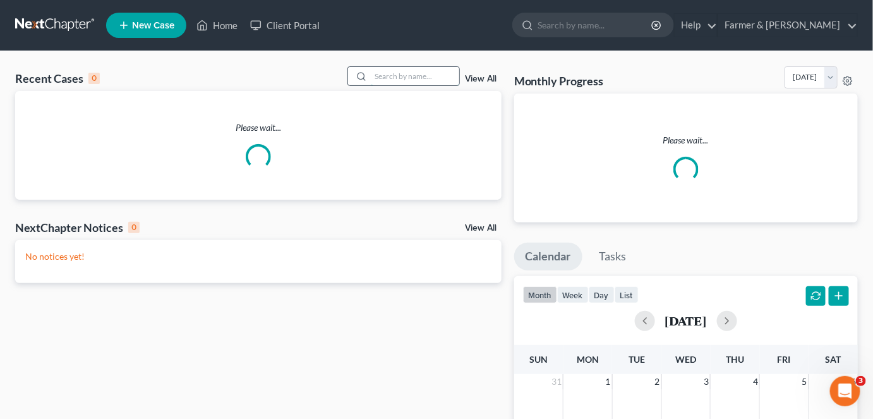
click at [431, 78] on input "search" at bounding box center [415, 76] width 88 height 18
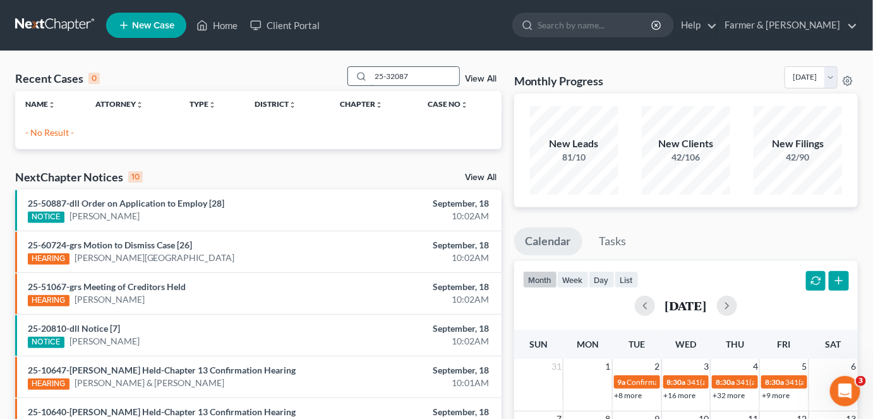
drag, startPoint x: 411, startPoint y: 81, endPoint x: 351, endPoint y: 82, distance: 59.4
click at [351, 82] on div "25-32087" at bounding box center [403, 76] width 112 height 20
paste input "61013"
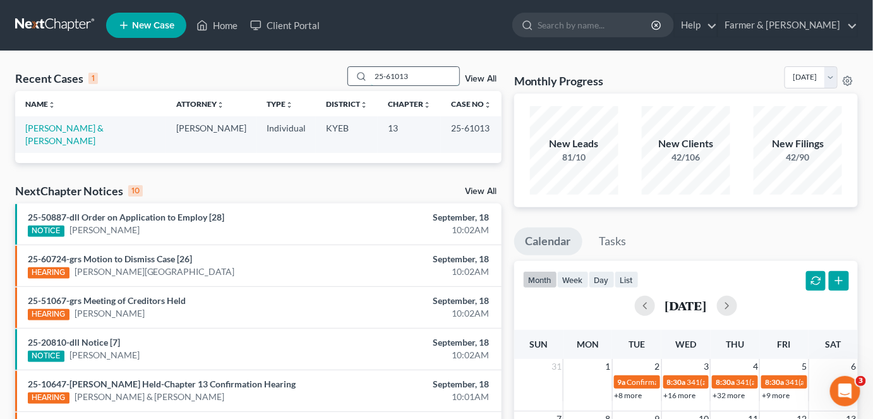
click at [419, 78] on input "25-61013" at bounding box center [415, 76] width 88 height 18
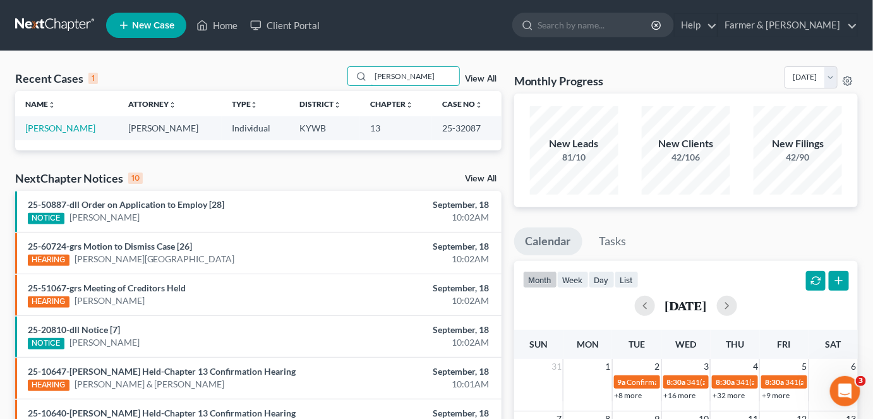
type input "nicole ayers"
click at [64, 128] on link "[PERSON_NAME]" at bounding box center [60, 128] width 70 height 11
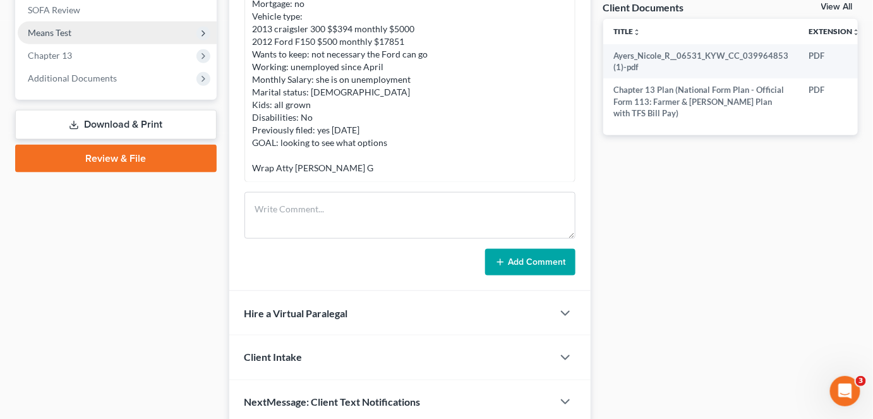
scroll to position [402, 0]
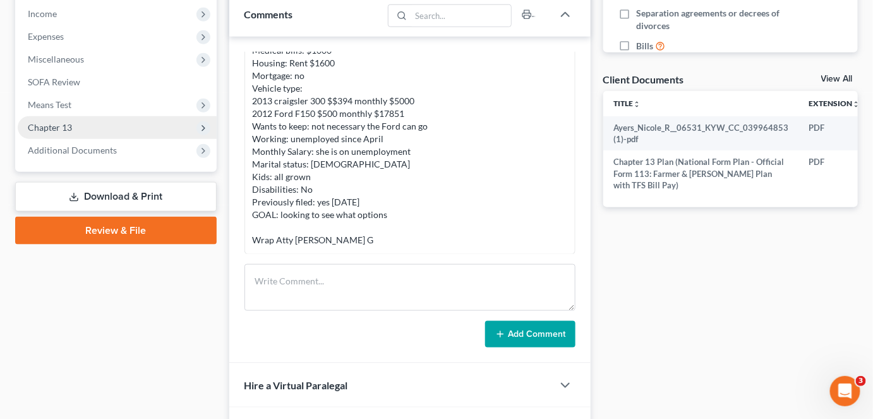
click at [92, 129] on span "Chapter 13" at bounding box center [117, 127] width 199 height 23
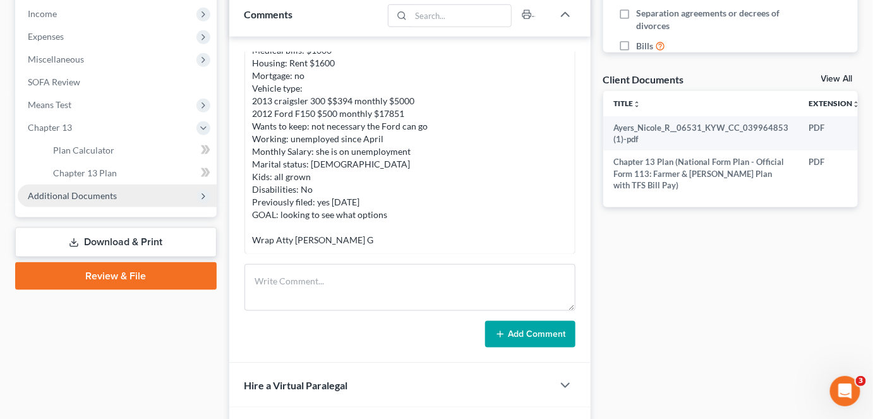
click at [88, 191] on span "Additional Documents" at bounding box center [72, 195] width 89 height 11
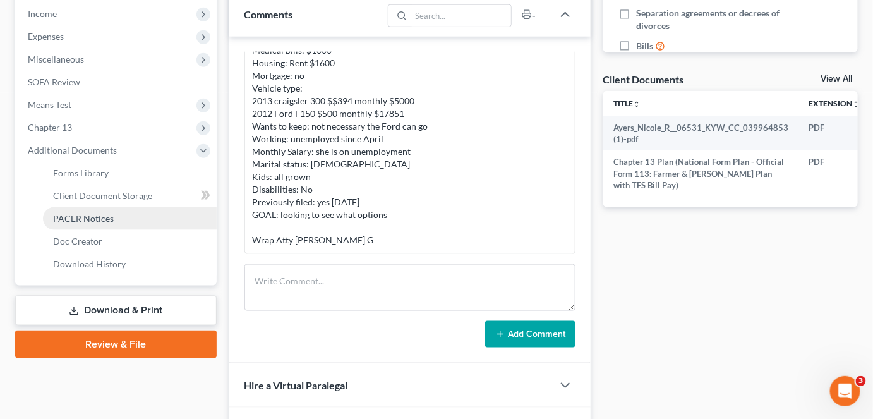
click at [84, 217] on span "PACER Notices" at bounding box center [83, 218] width 61 height 11
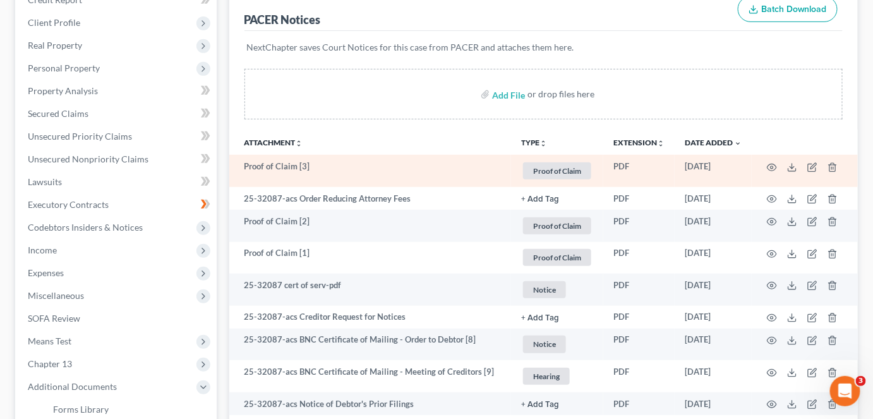
scroll to position [229, 0]
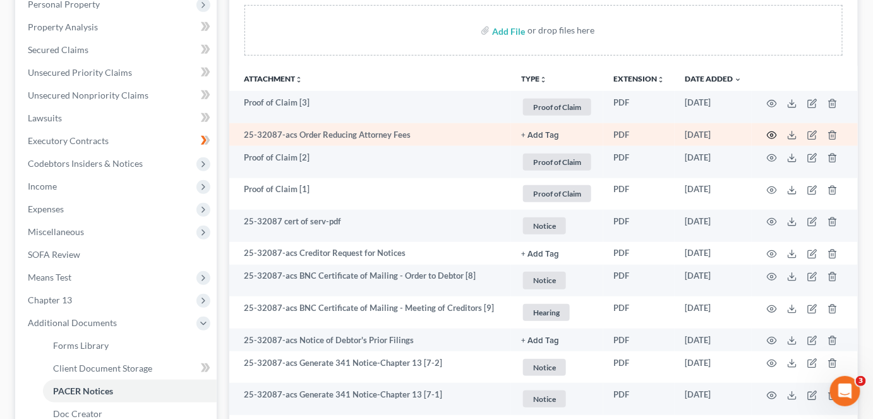
click at [776, 133] on icon "button" at bounding box center [772, 135] width 10 height 10
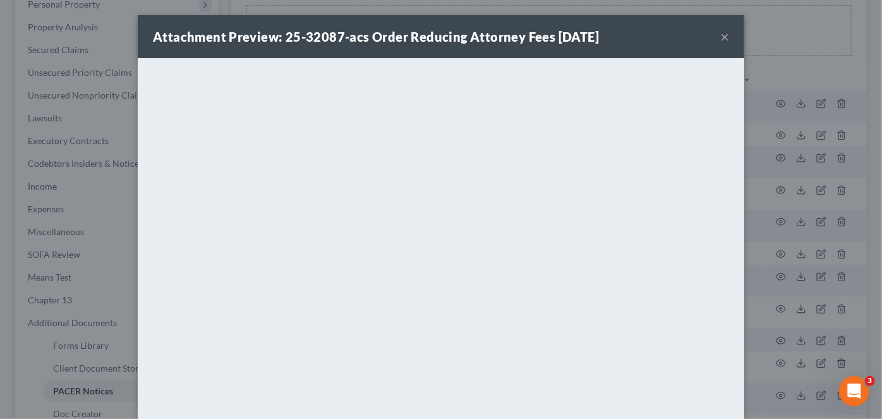
click at [722, 40] on button "×" at bounding box center [724, 36] width 9 height 15
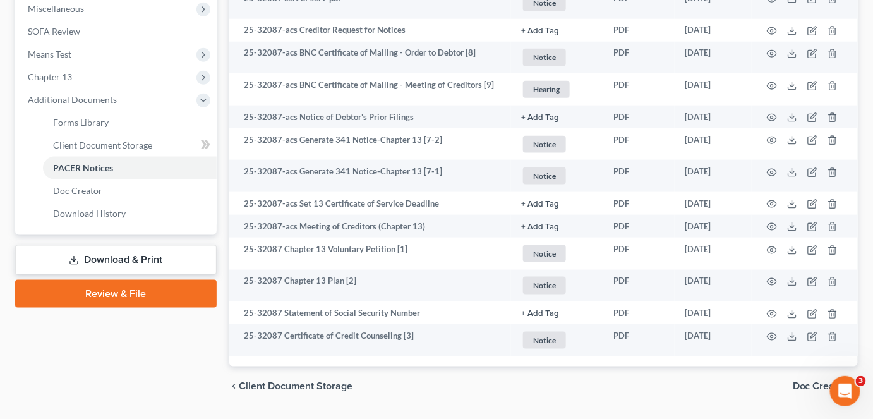
scroll to position [459, 0]
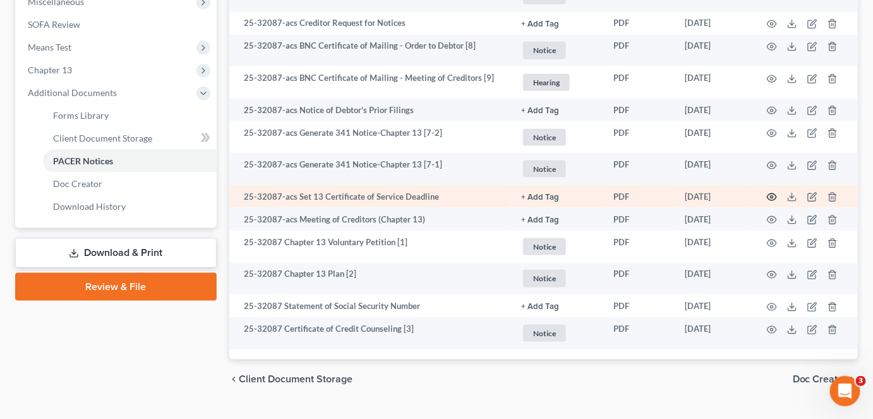
click at [772, 196] on circle "button" at bounding box center [772, 197] width 3 height 3
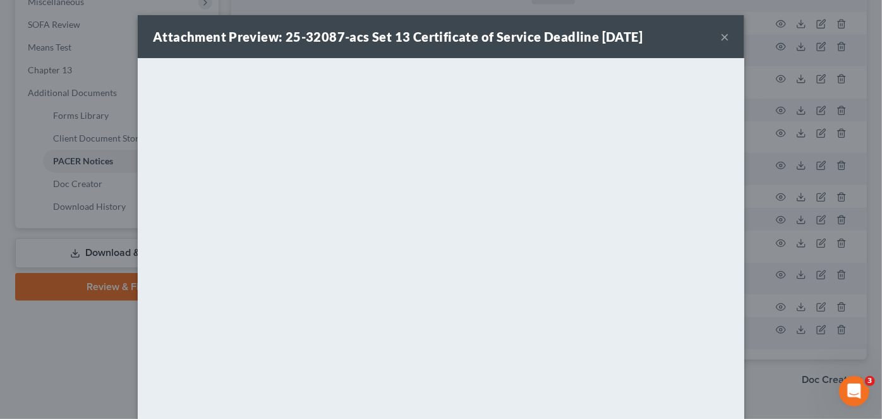
click at [722, 37] on button "×" at bounding box center [724, 36] width 9 height 15
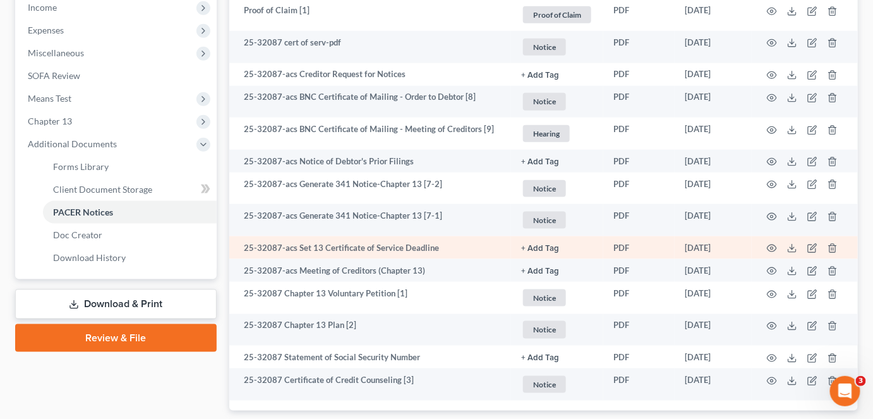
scroll to position [402, 0]
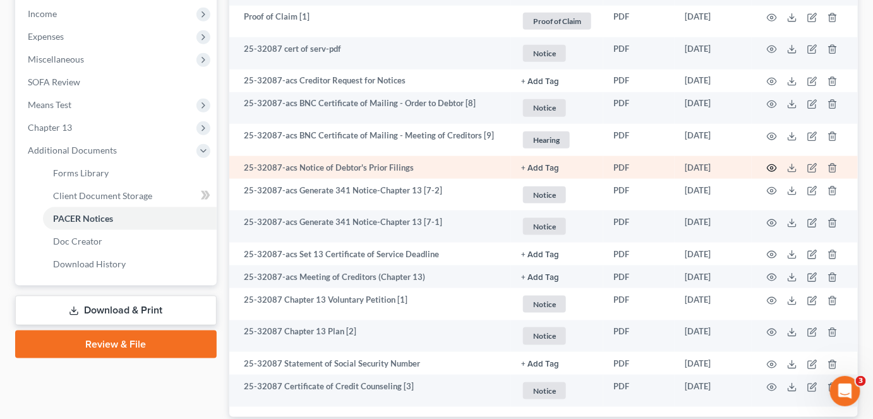
click at [772, 170] on icon "button" at bounding box center [772, 168] width 9 height 7
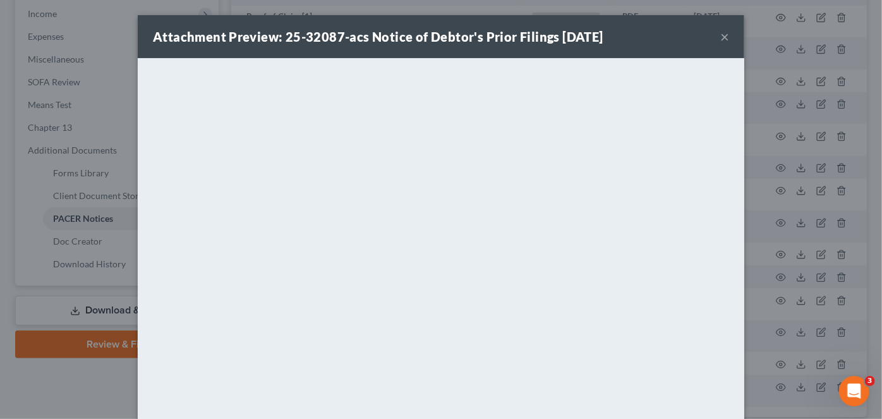
click at [725, 37] on div "Attachment Preview: 25-32087-acs Notice of Debtor's Prior Filings 08/27/2025 ×" at bounding box center [441, 36] width 607 height 43
click at [720, 39] on button "×" at bounding box center [724, 36] width 9 height 15
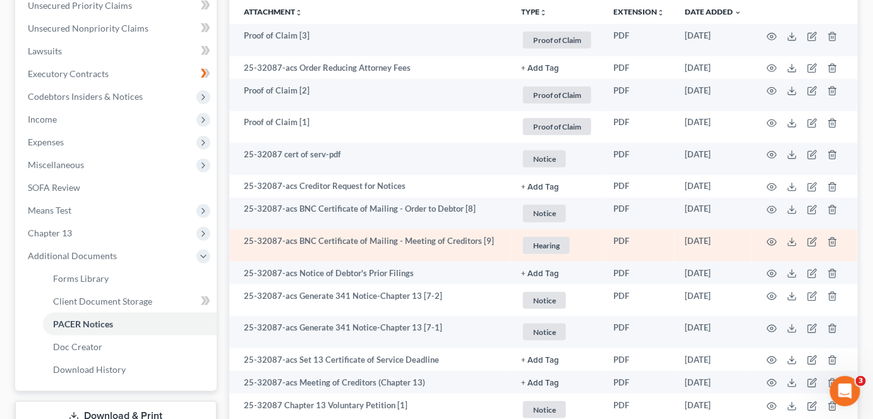
scroll to position [287, 0]
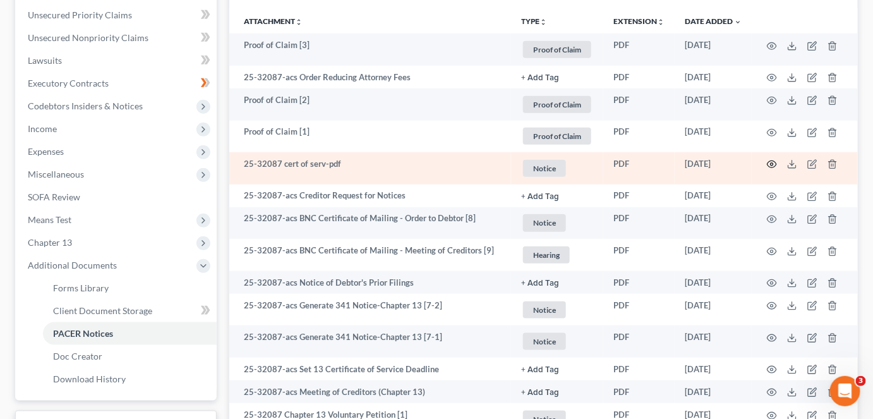
click at [773, 161] on icon "button" at bounding box center [772, 164] width 10 height 10
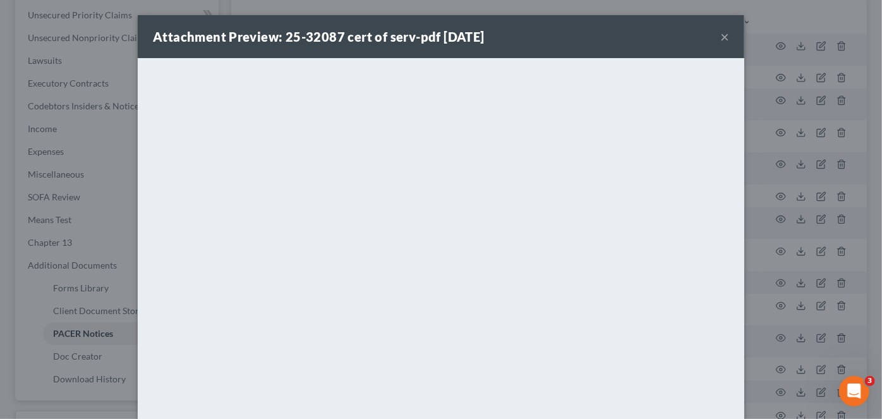
click at [723, 35] on button "×" at bounding box center [724, 36] width 9 height 15
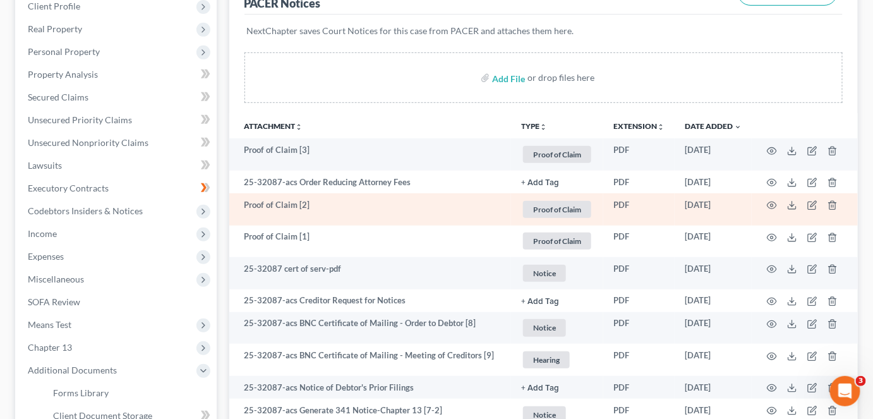
scroll to position [172, 0]
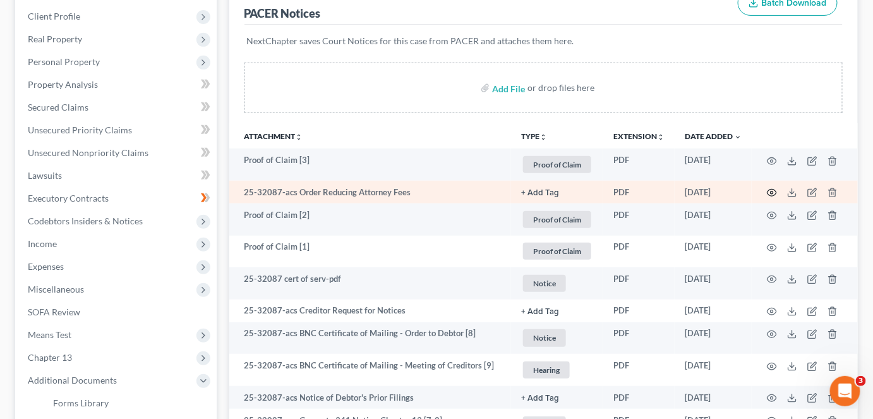
click at [774, 191] on tbody "Proof of Claim [3] Proof of Claim + Add Tag Proof of Claim × Select an option o…" at bounding box center [543, 392] width 629 height 488
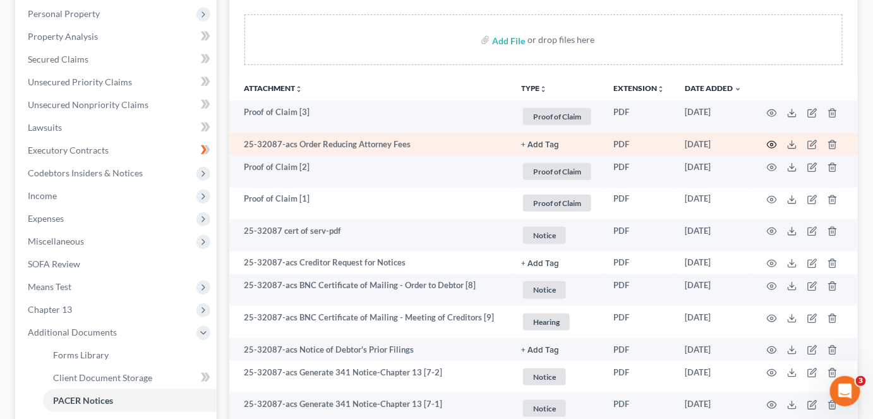
scroll to position [229, 0]
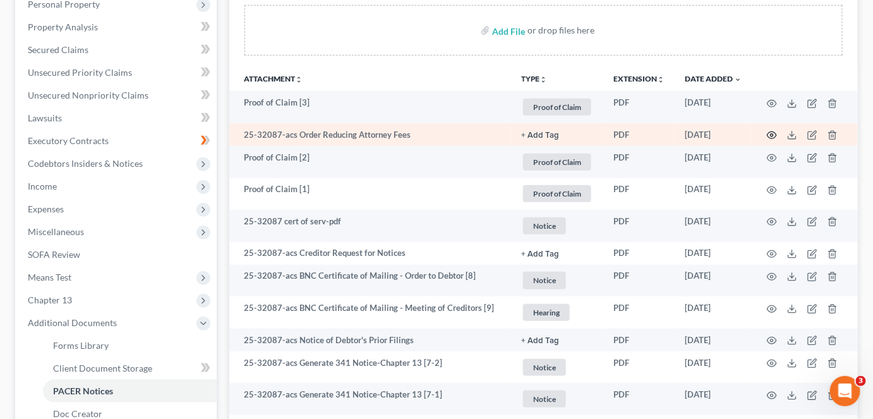
click at [773, 136] on icon "button" at bounding box center [772, 135] width 10 height 10
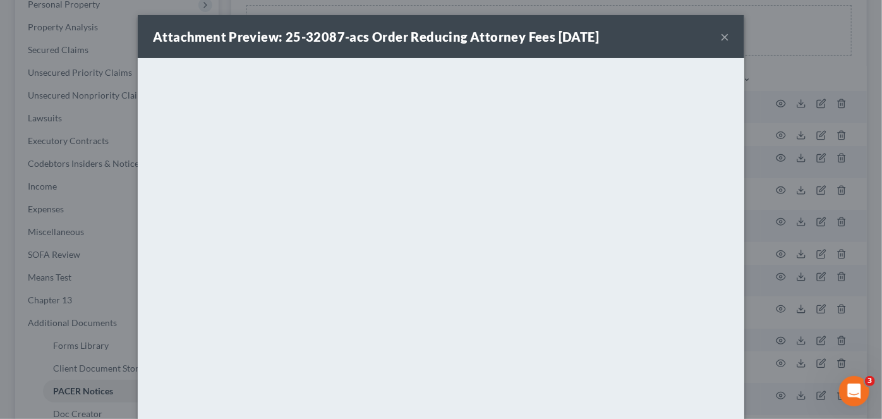
click at [722, 39] on button "×" at bounding box center [724, 36] width 9 height 15
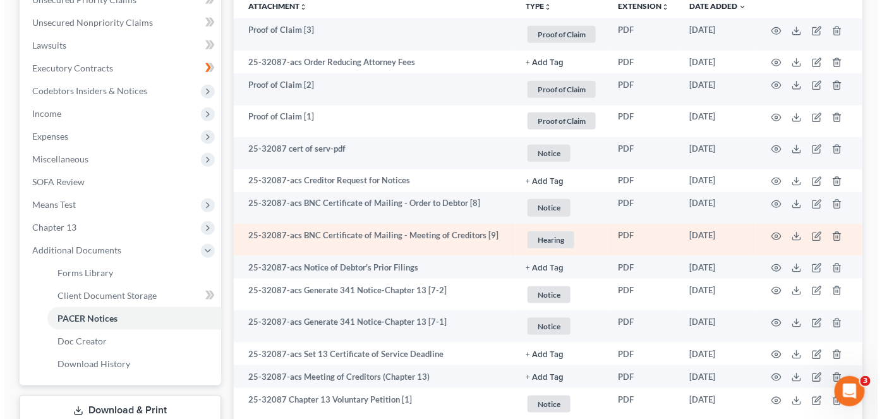
scroll to position [287, 0]
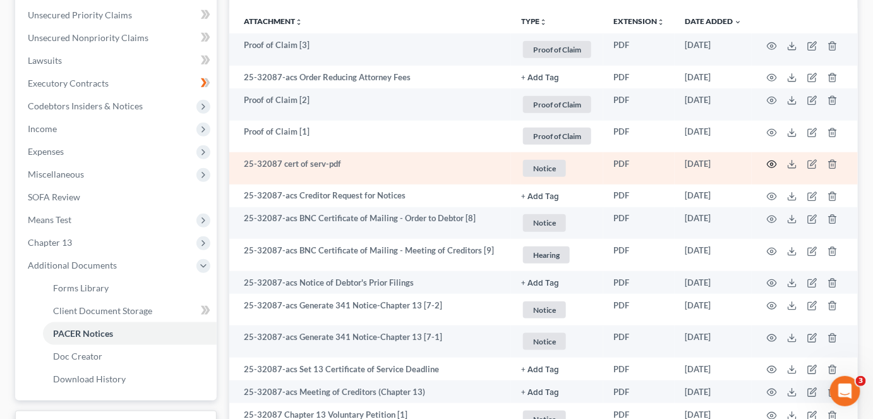
click at [770, 166] on icon "button" at bounding box center [772, 164] width 10 height 10
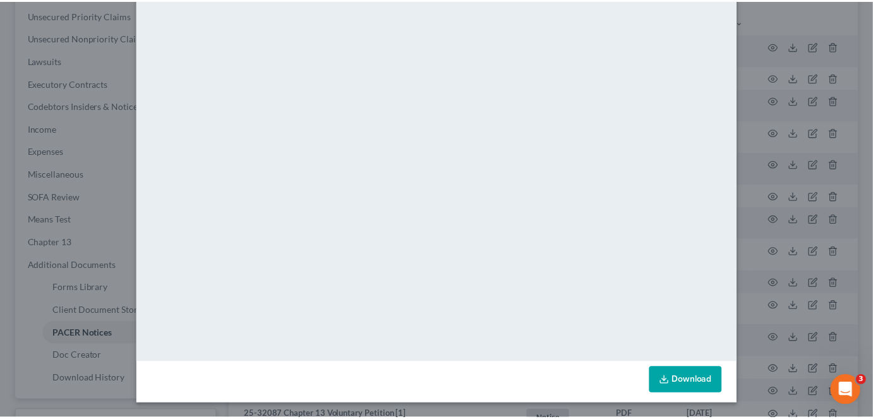
scroll to position [0, 0]
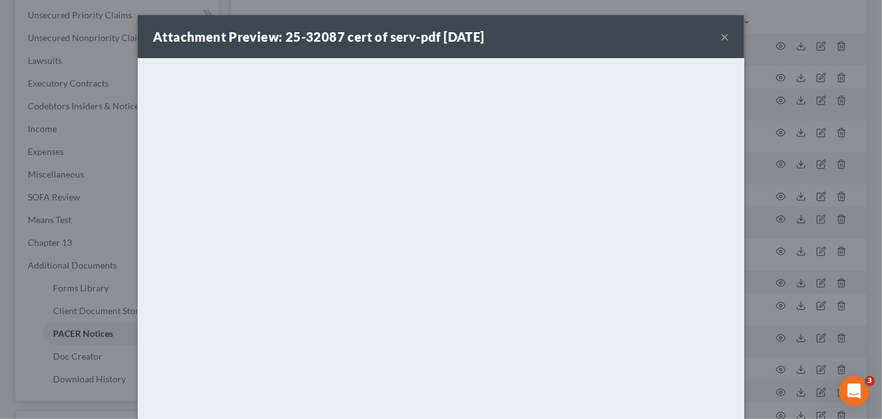
click at [723, 37] on button "×" at bounding box center [724, 36] width 9 height 15
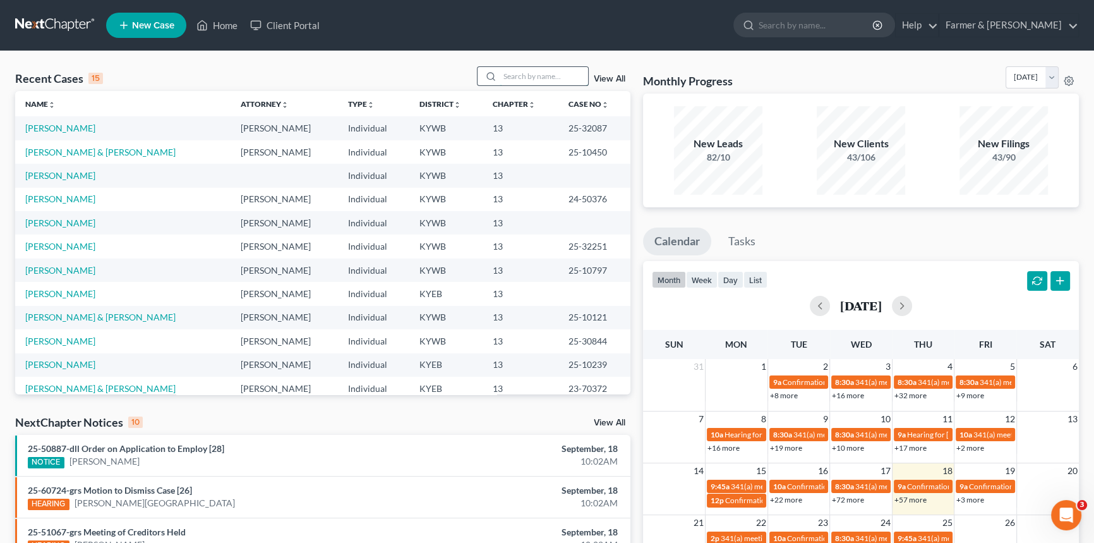
click at [513, 83] on input "search" at bounding box center [544, 76] width 88 height 18
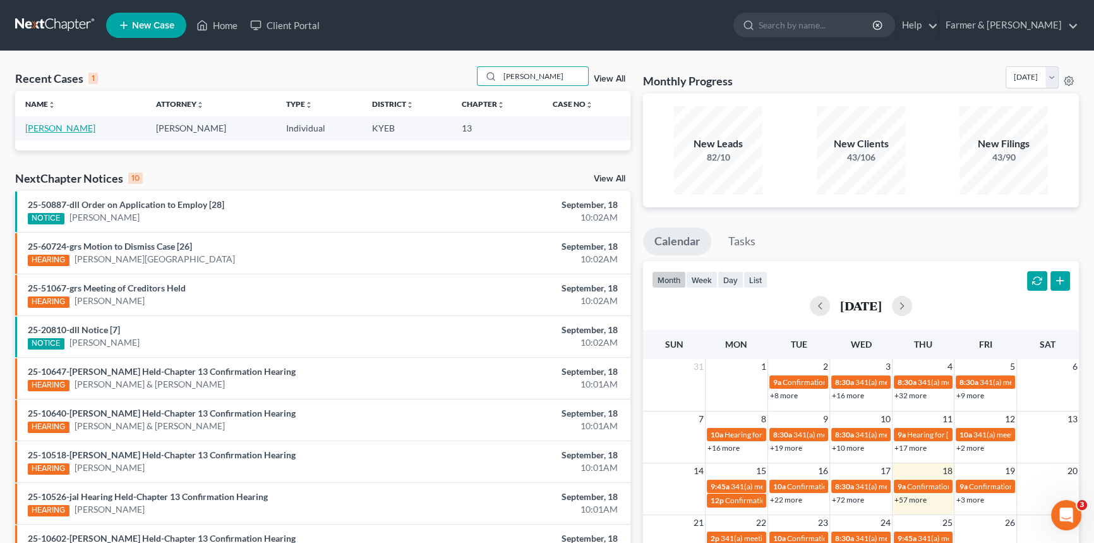
type input "[PERSON_NAME]"
click at [54, 128] on link "[PERSON_NAME]" at bounding box center [60, 128] width 70 height 11
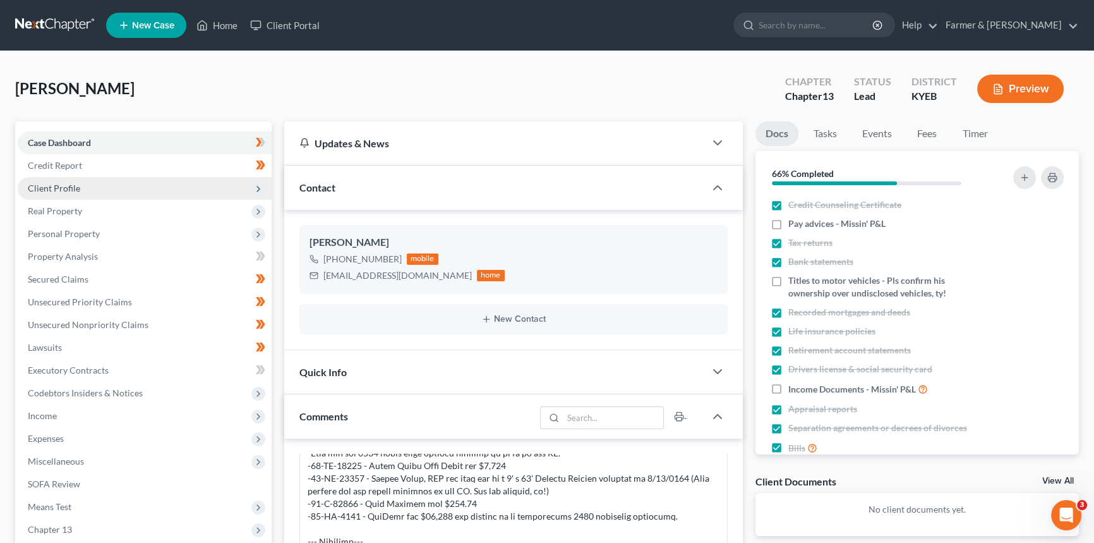
click at [78, 183] on span "Client Profile" at bounding box center [54, 188] width 52 height 11
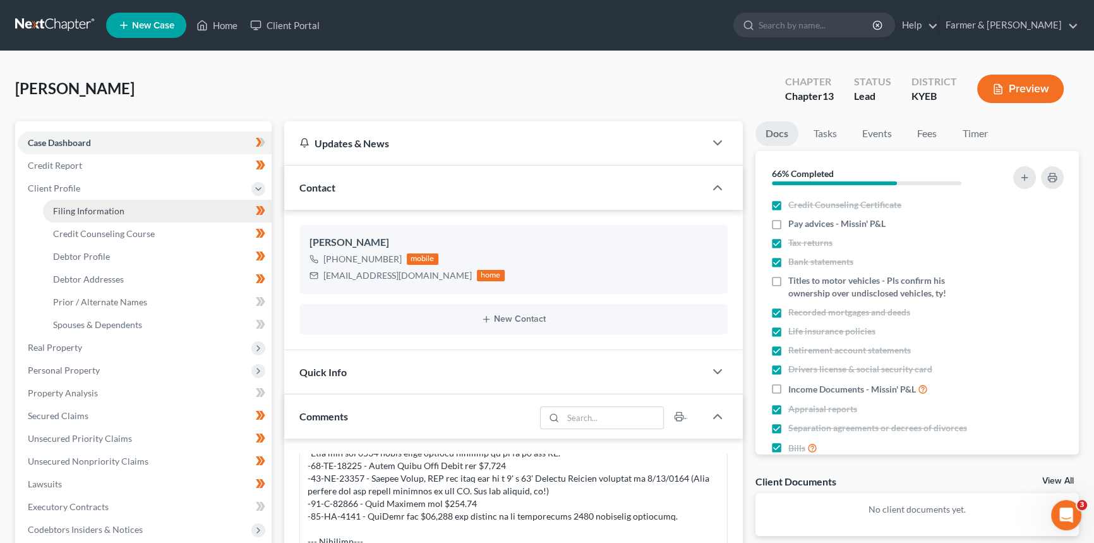
click at [90, 206] on span "Filing Information" at bounding box center [88, 210] width 71 height 11
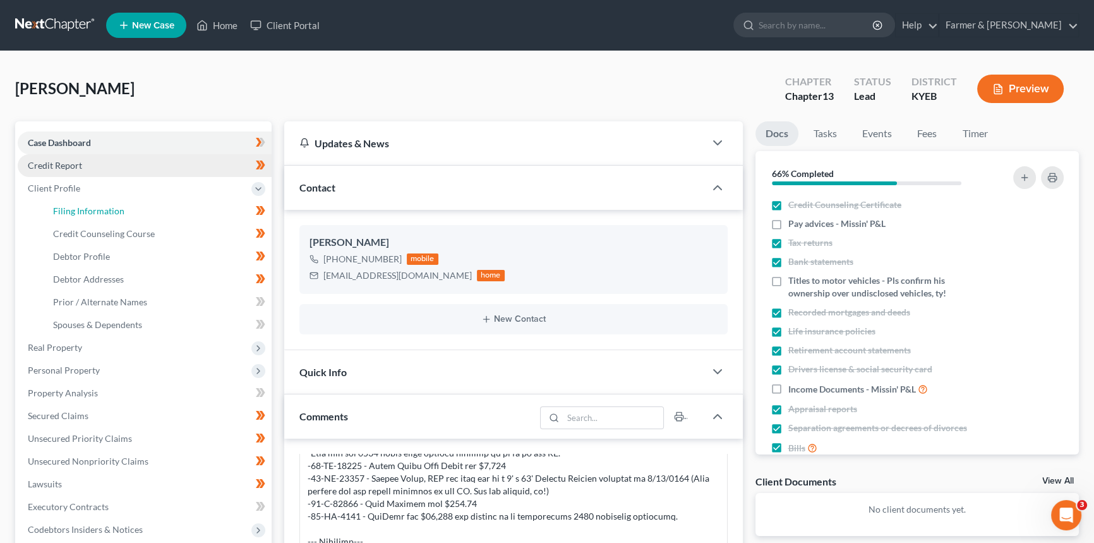
select select "1"
select select "0"
select select "3"
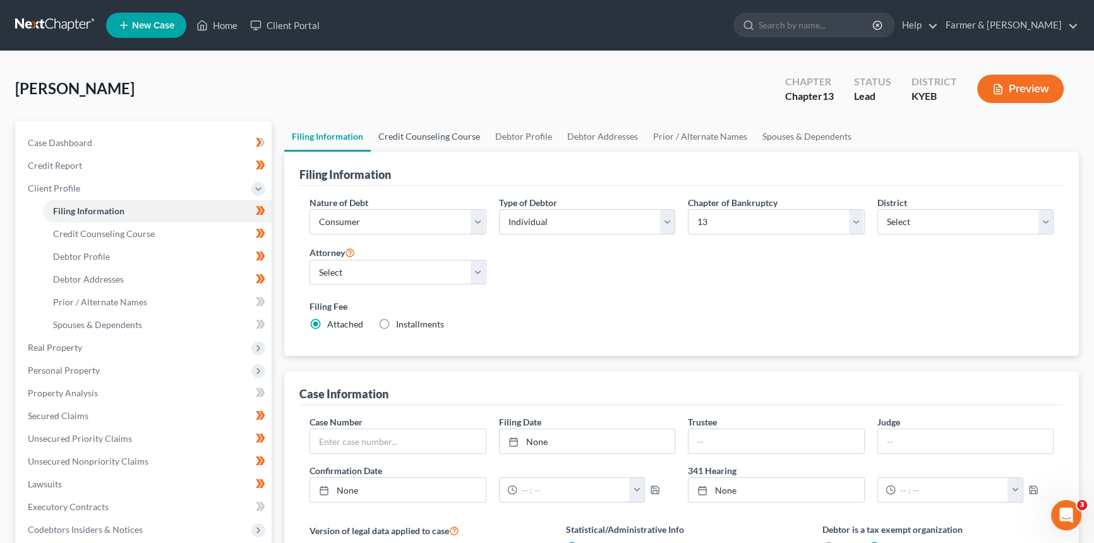
click at [423, 130] on link "Credit Counseling Course" at bounding box center [429, 136] width 117 height 30
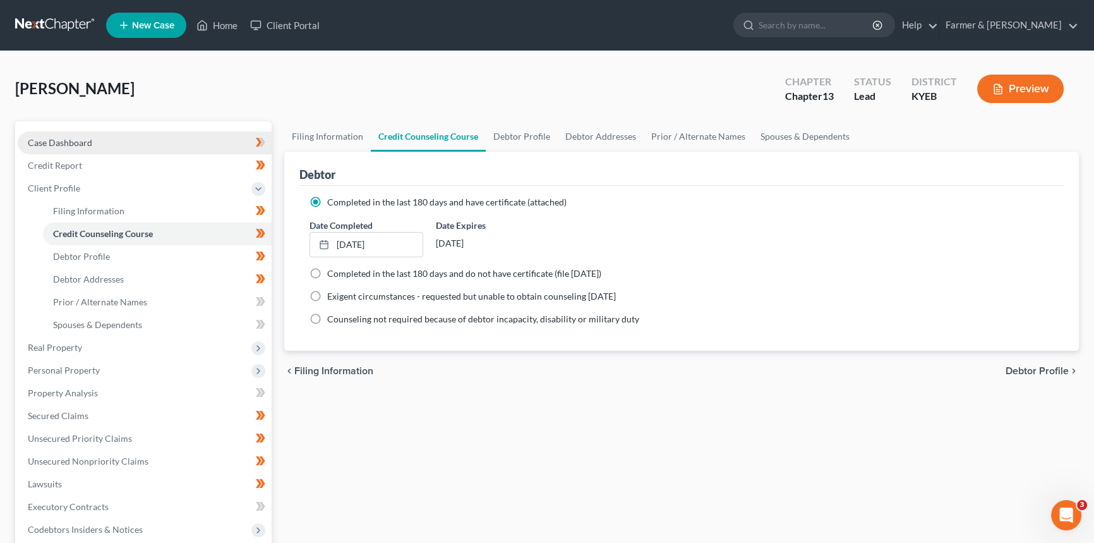
click at [112, 143] on link "Case Dashboard" at bounding box center [145, 142] width 254 height 23
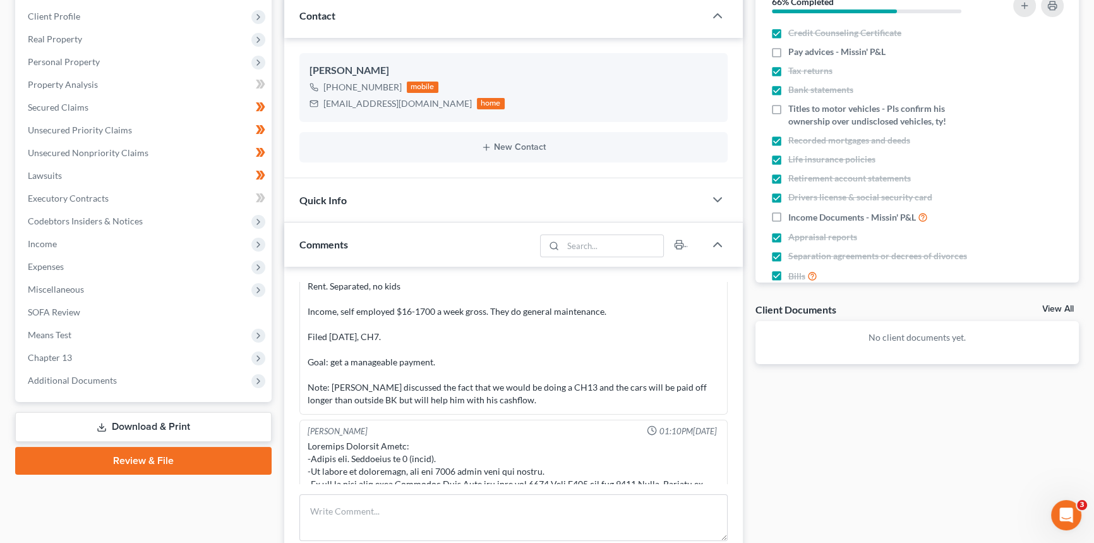
scroll to position [172, 0]
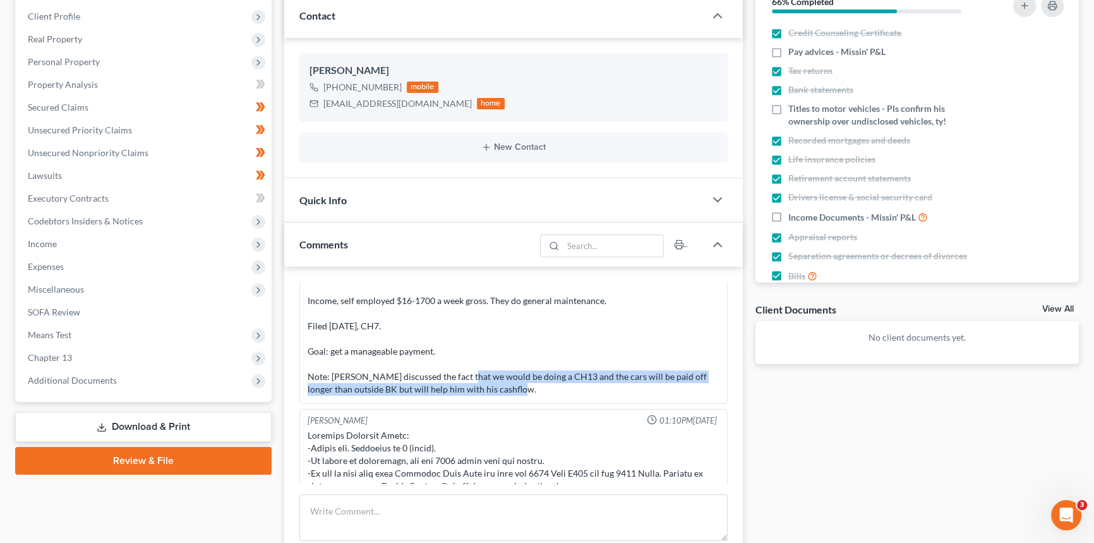
drag, startPoint x: 498, startPoint y: 390, endPoint x: 442, endPoint y: 369, distance: 60.0
click at [442, 369] on div "Consultation Notes 4 cars: 2013 f150, $1200 a month, 1 payment behind, $14k owe…" at bounding box center [514, 262] width 412 height 265
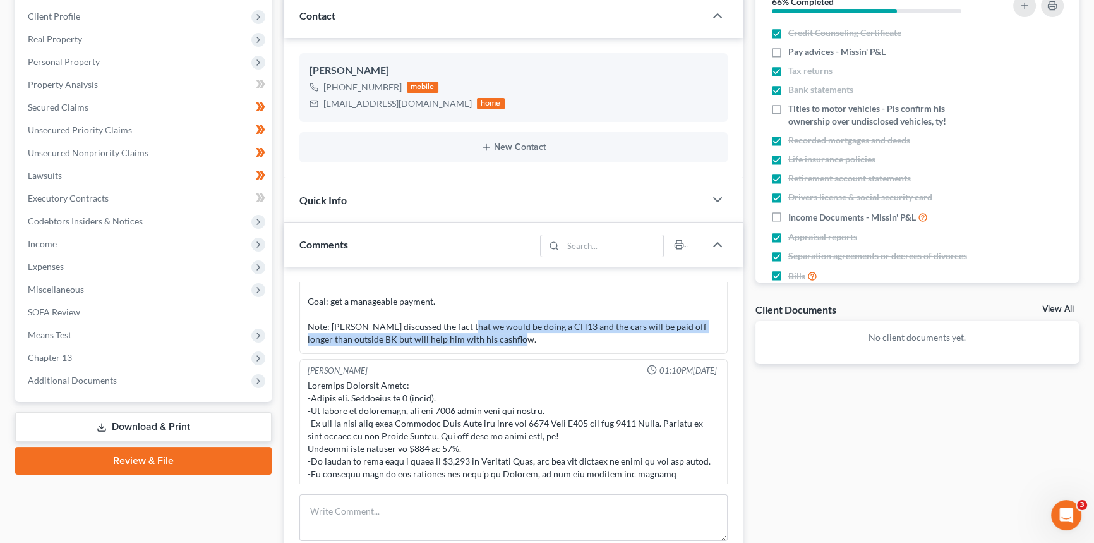
scroll to position [229, 0]
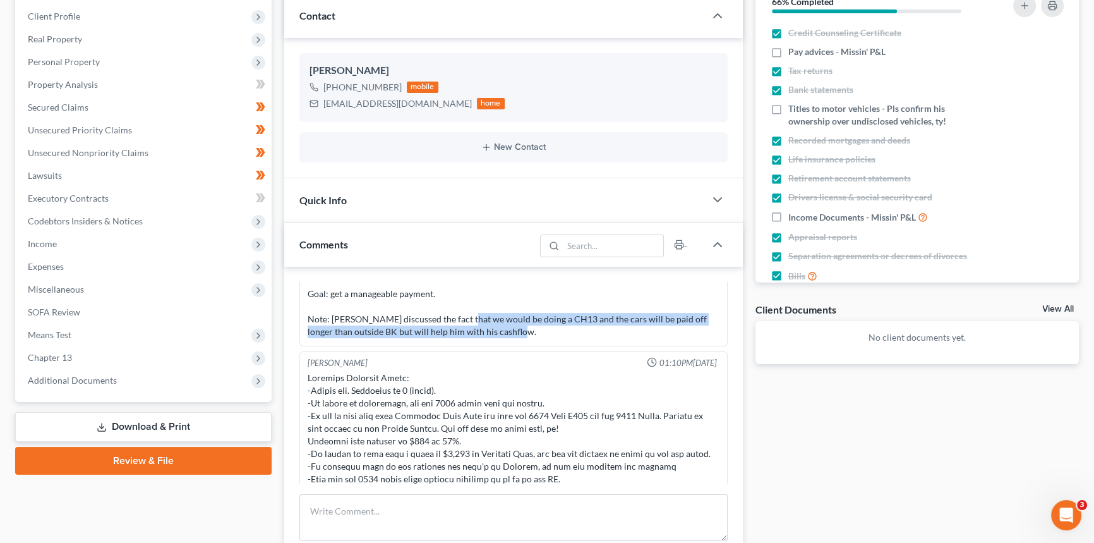
click at [500, 330] on div "Consultation Notes 4 cars: 2013 f150, $1200 a month, 1 payment behind, $14k owe…" at bounding box center [514, 205] width 412 height 265
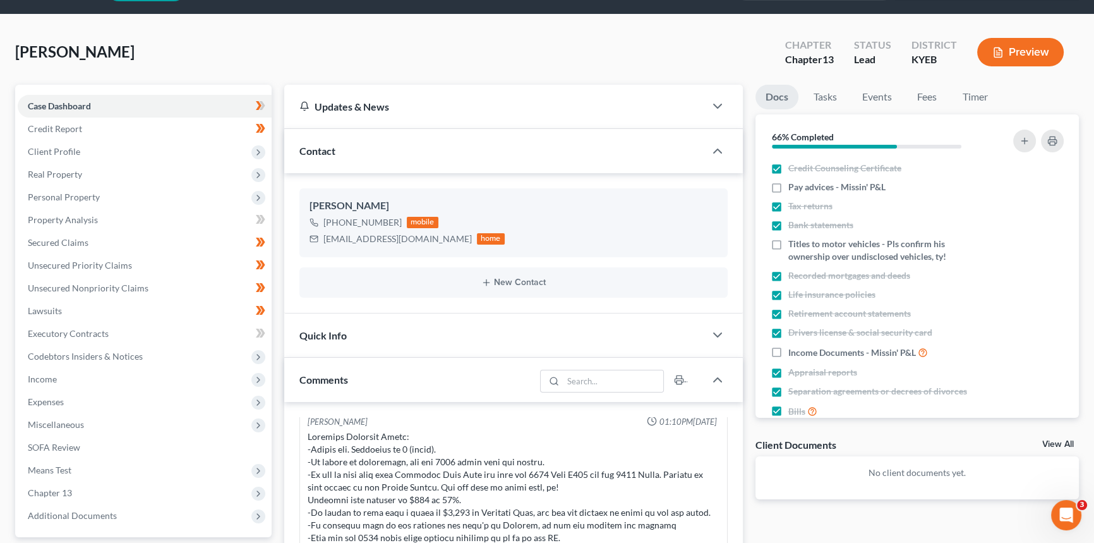
scroll to position [0, 0]
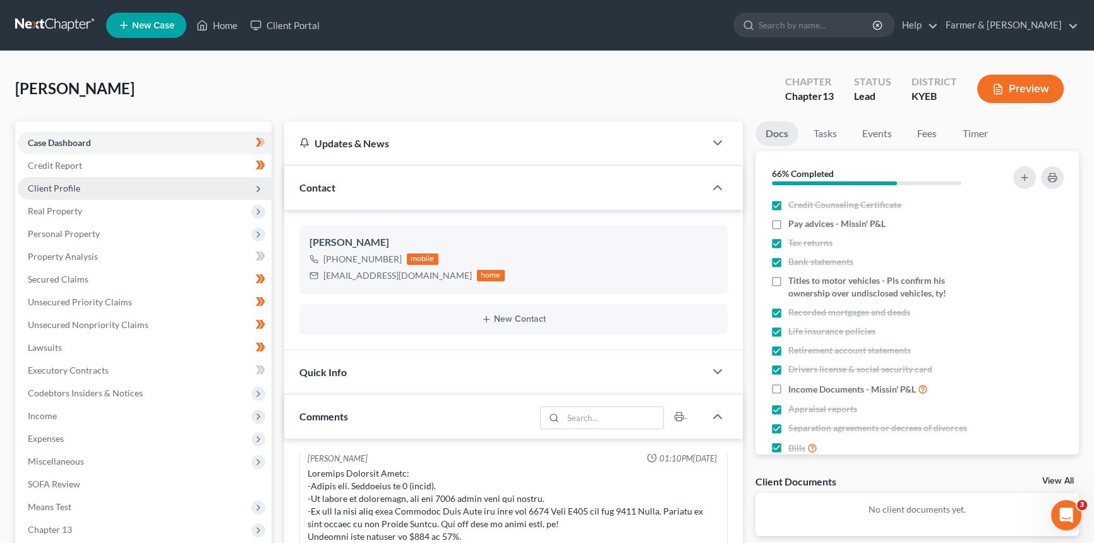
click at [118, 181] on span "Client Profile" at bounding box center [145, 188] width 254 height 23
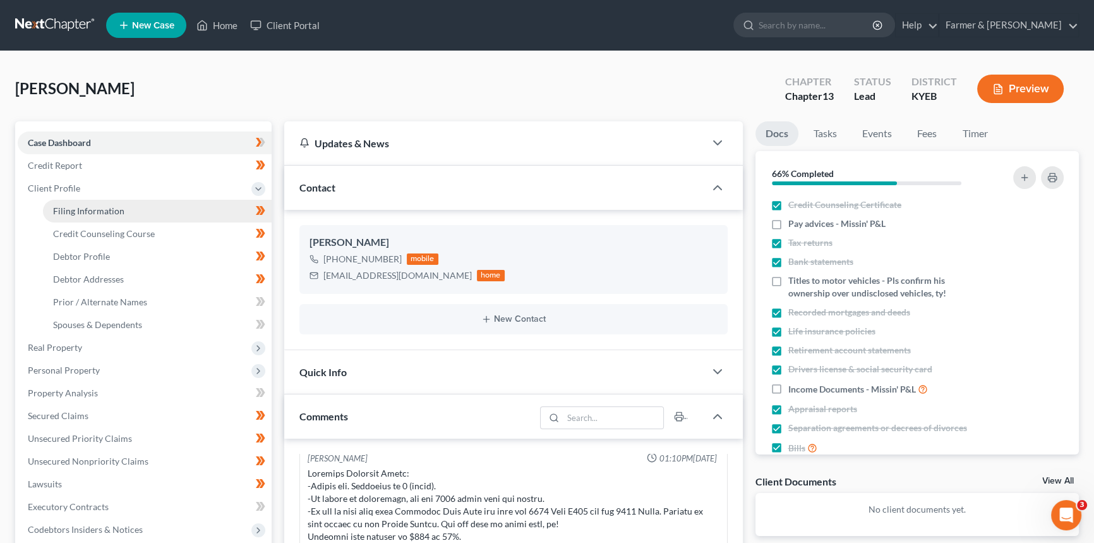
click at [111, 214] on span "Filing Information" at bounding box center [88, 210] width 71 height 11
select select "1"
select select "0"
select select "3"
select select "32"
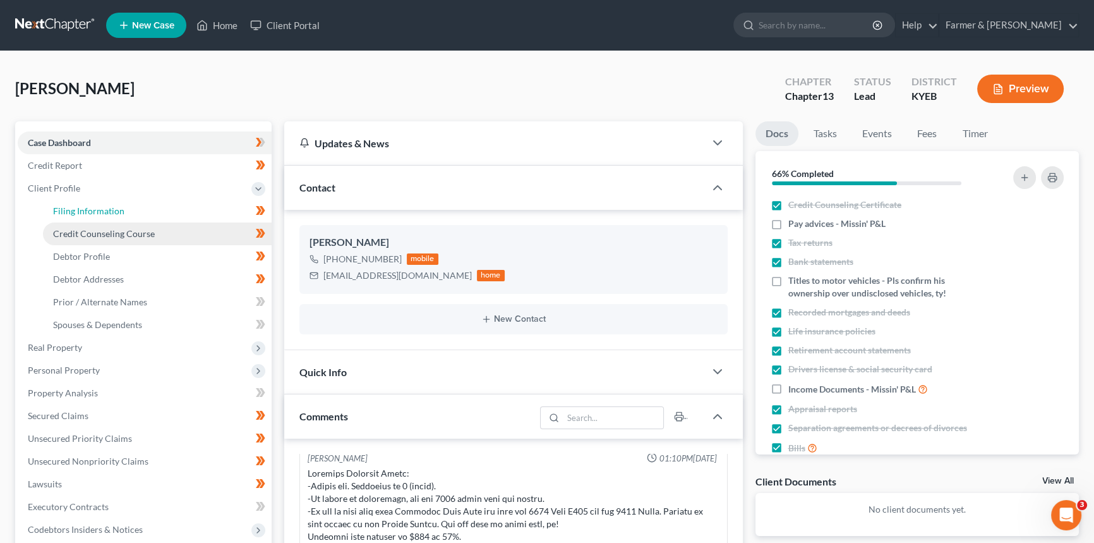
select select "1"
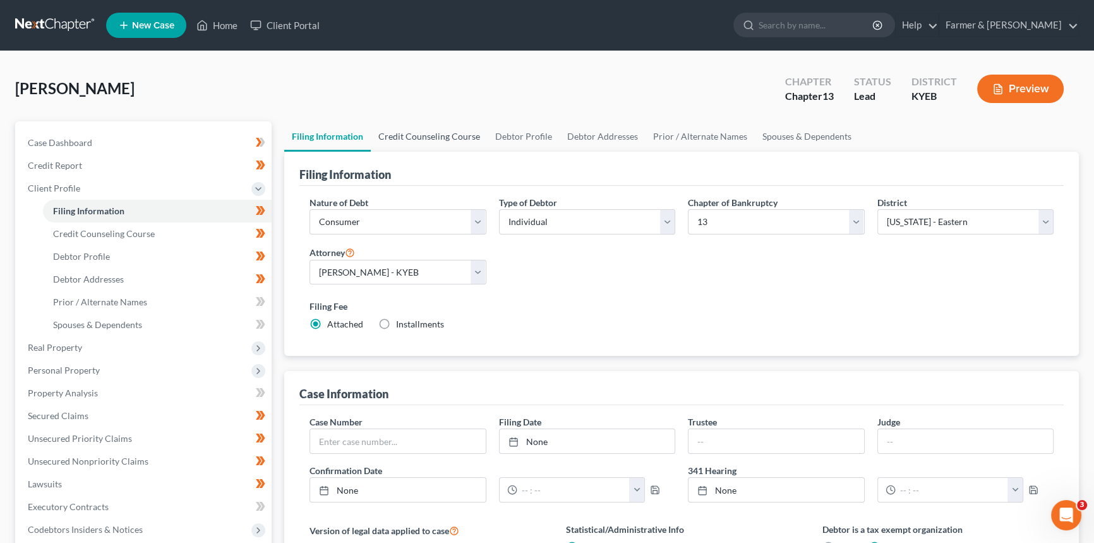
click at [438, 139] on link "Credit Counseling Course" at bounding box center [429, 136] width 117 height 30
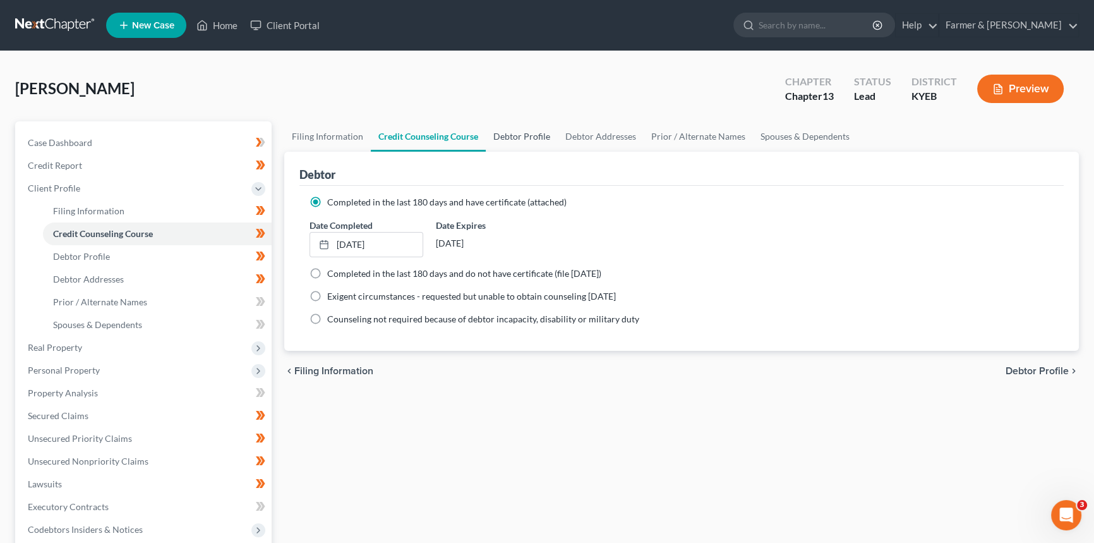
click at [508, 132] on link "Debtor Profile" at bounding box center [522, 136] width 72 height 30
select select "2"
select select "0"
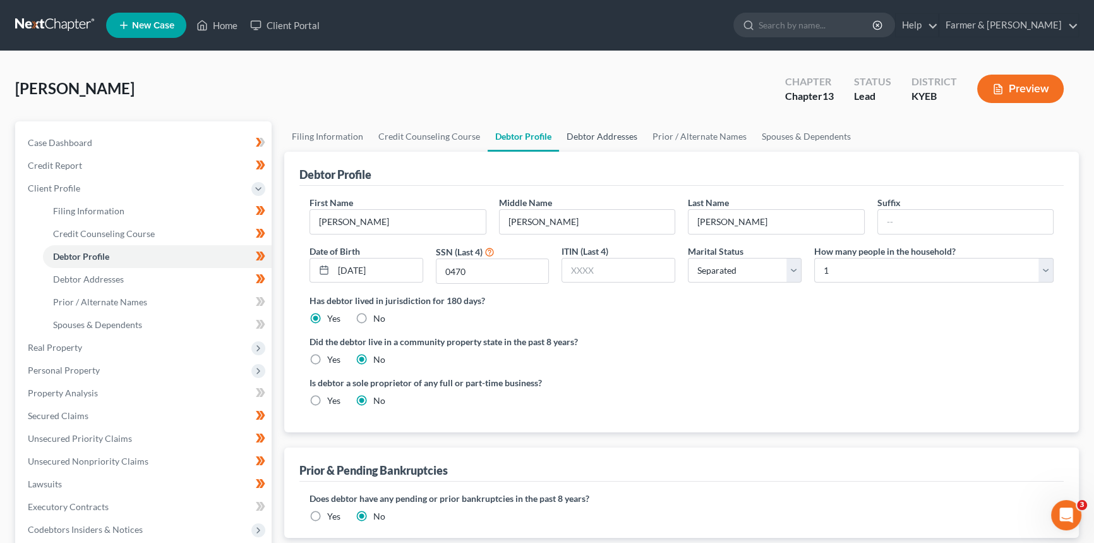
radio input "true"
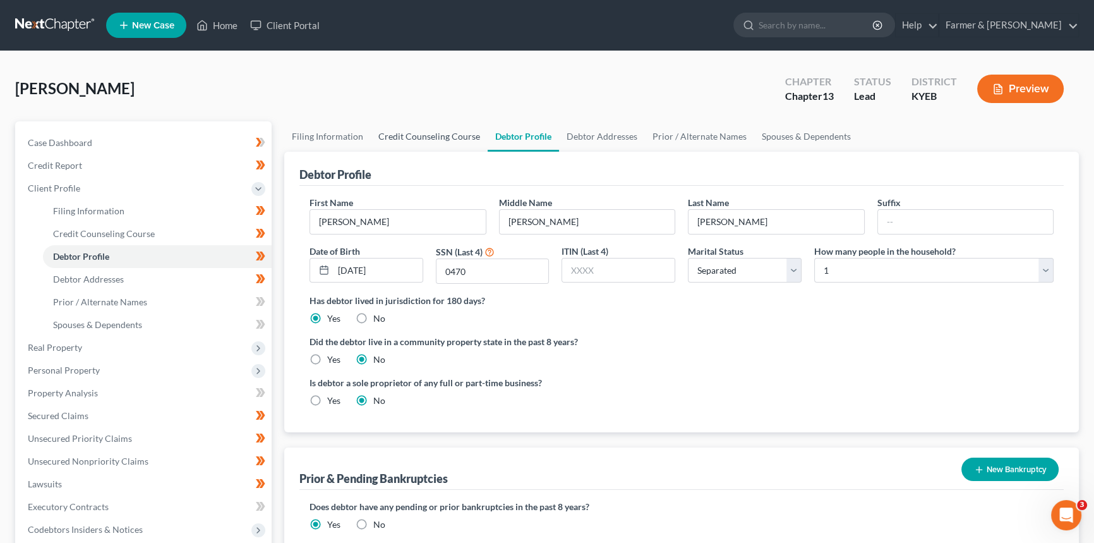
click at [451, 136] on link "Credit Counseling Course" at bounding box center [429, 136] width 117 height 30
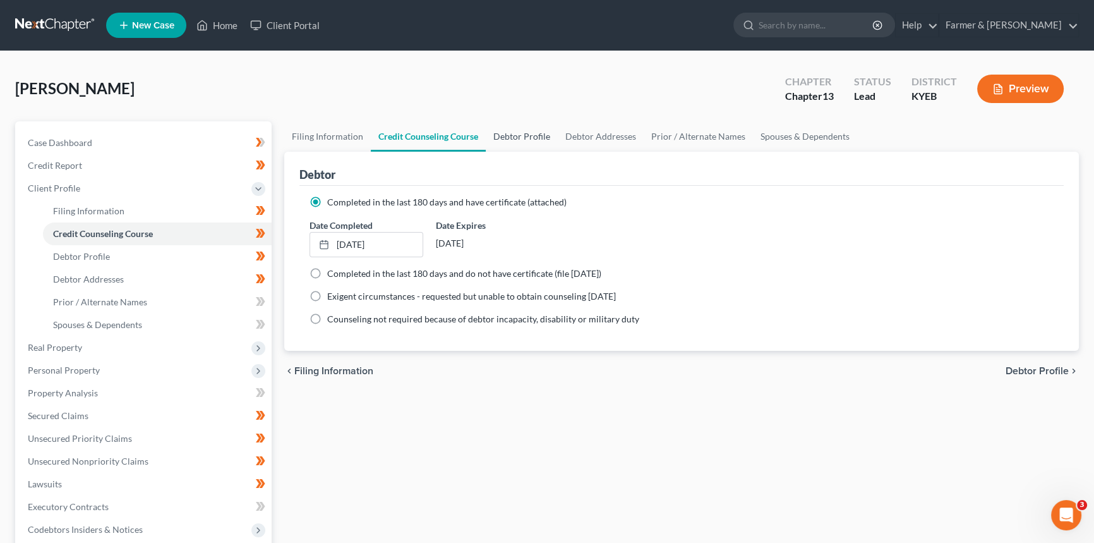
click at [514, 137] on link "Debtor Profile" at bounding box center [522, 136] width 72 height 30
select select "2"
select select "0"
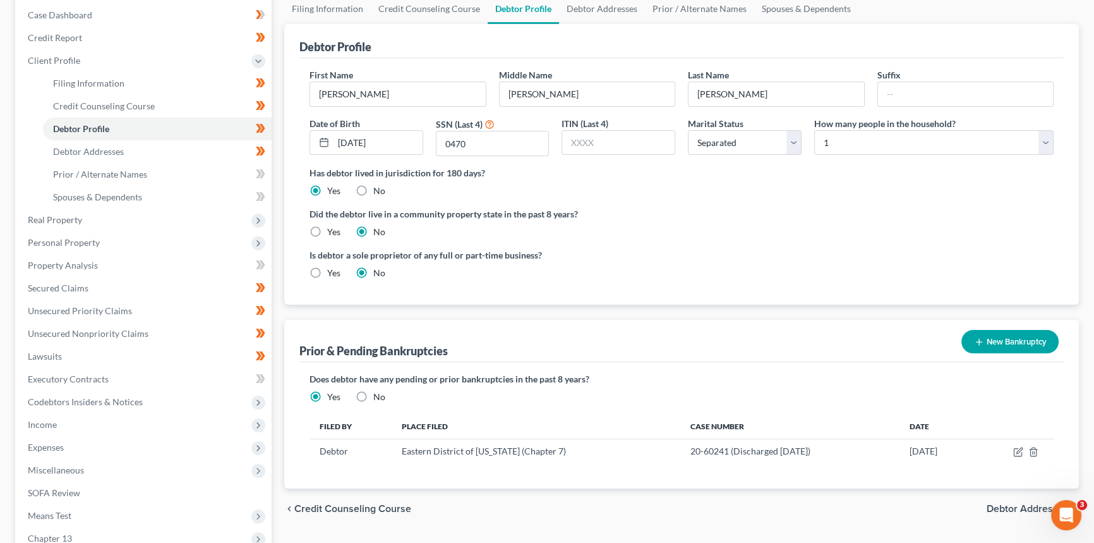
scroll to position [172, 0]
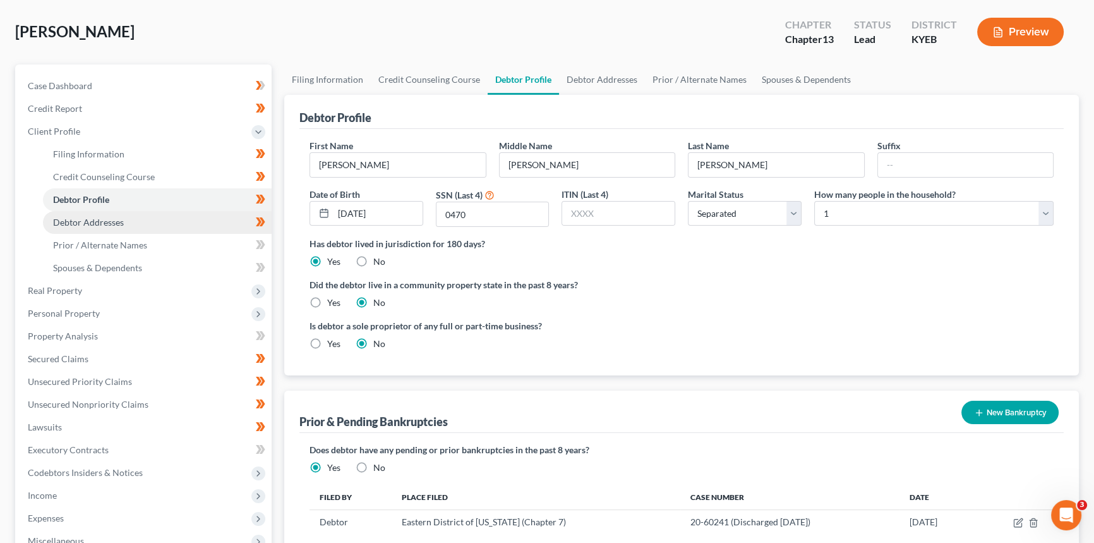
click at [210, 219] on link "Debtor Addresses" at bounding box center [157, 222] width 229 height 23
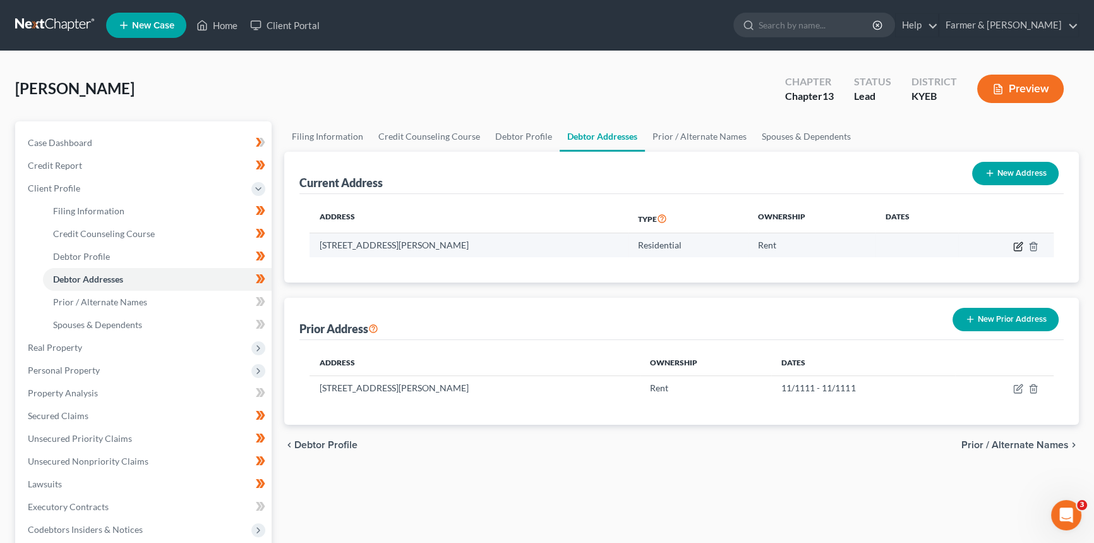
click at [1017, 246] on icon "button" at bounding box center [1018, 246] width 10 height 10
select select "18"
select select "0"
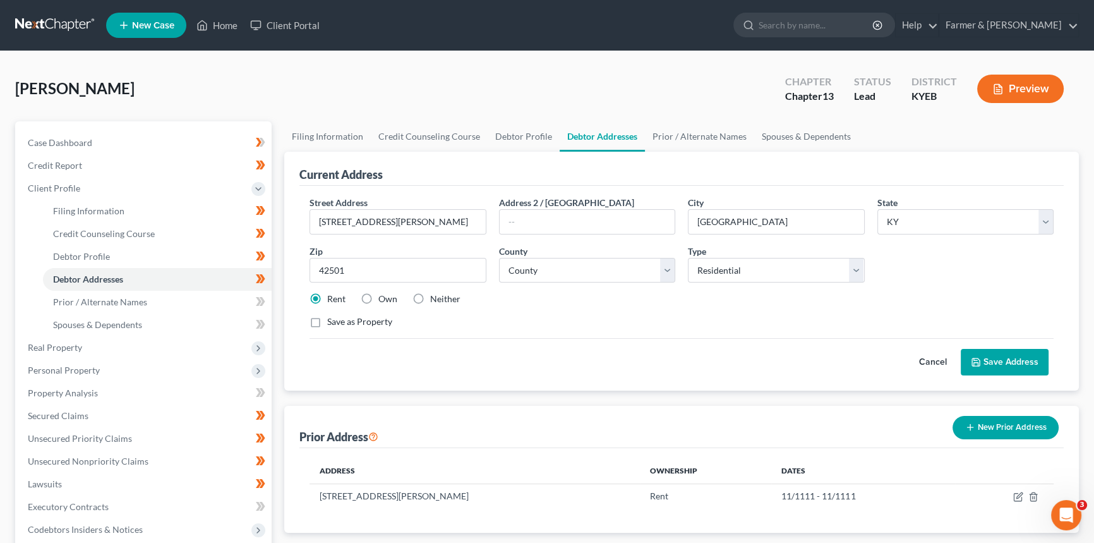
click at [929, 358] on button "Cancel" at bounding box center [933, 361] width 56 height 25
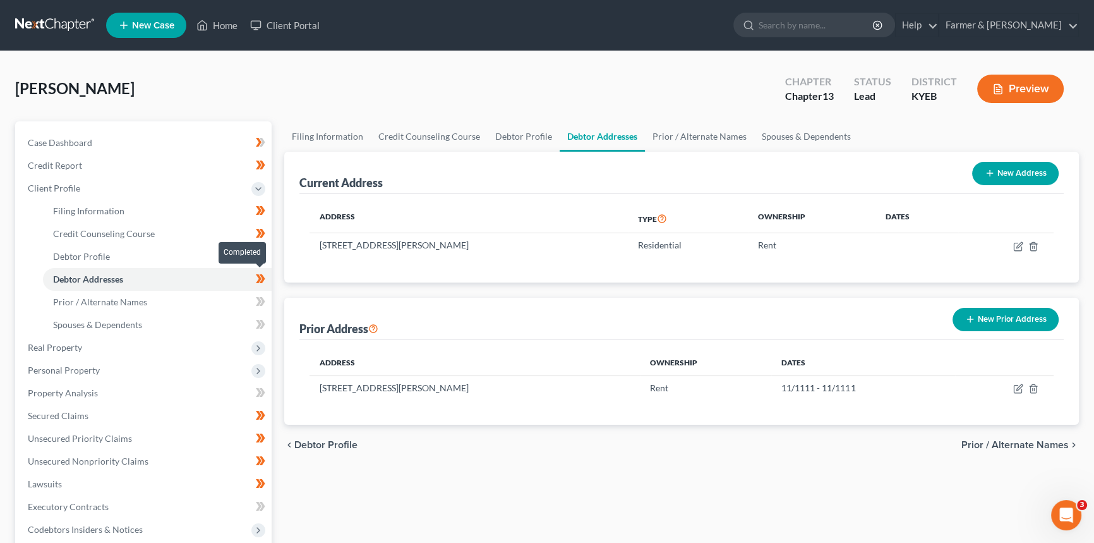
click at [258, 277] on icon at bounding box center [260, 279] width 9 height 16
click at [221, 297] on link "Prior / Alternate Names" at bounding box center [157, 302] width 229 height 23
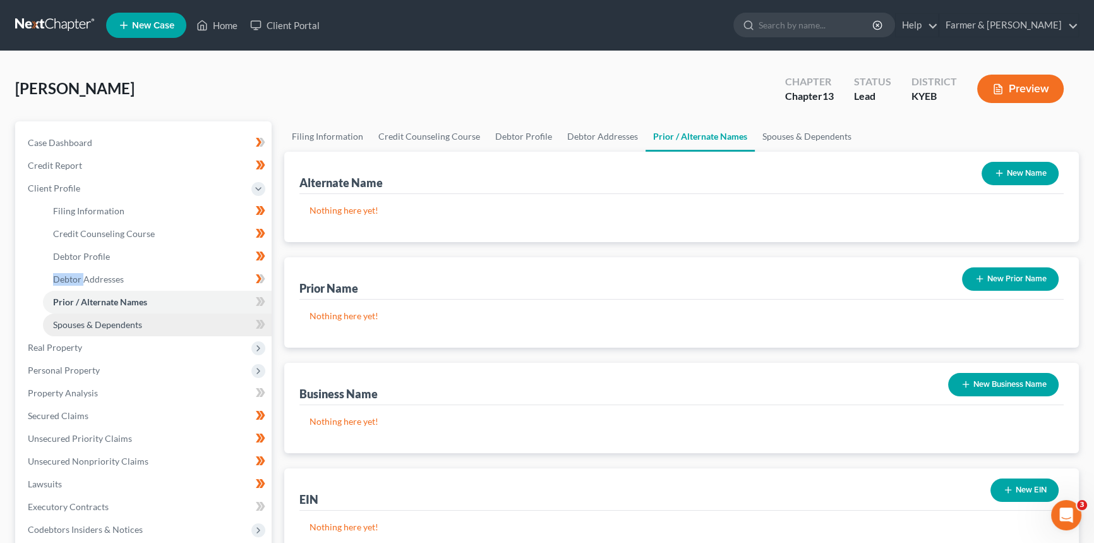
click at [198, 318] on link "Spouses & Dependents" at bounding box center [157, 324] width 229 height 23
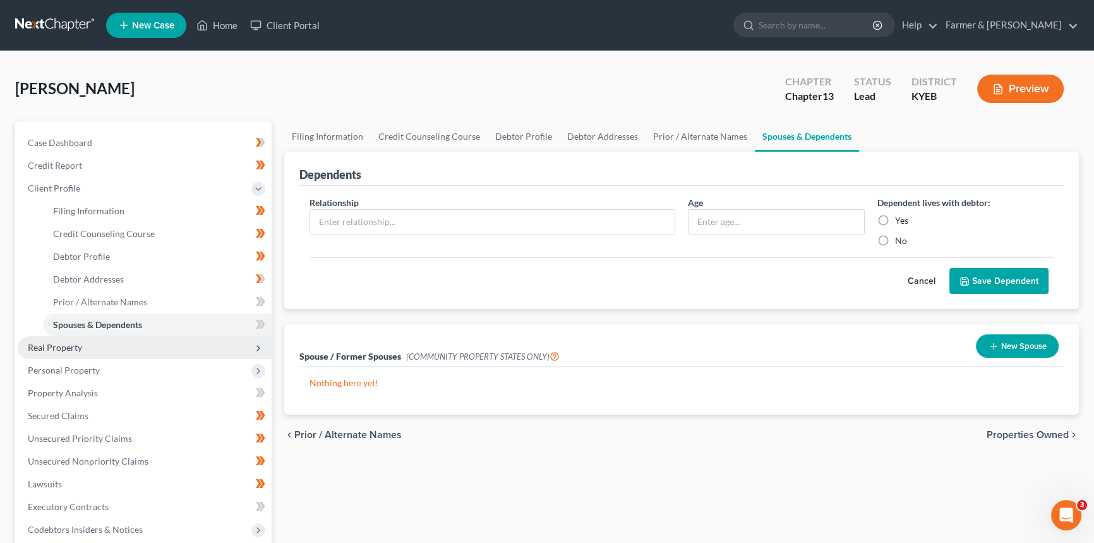
click at [96, 342] on span "Real Property" at bounding box center [145, 347] width 254 height 23
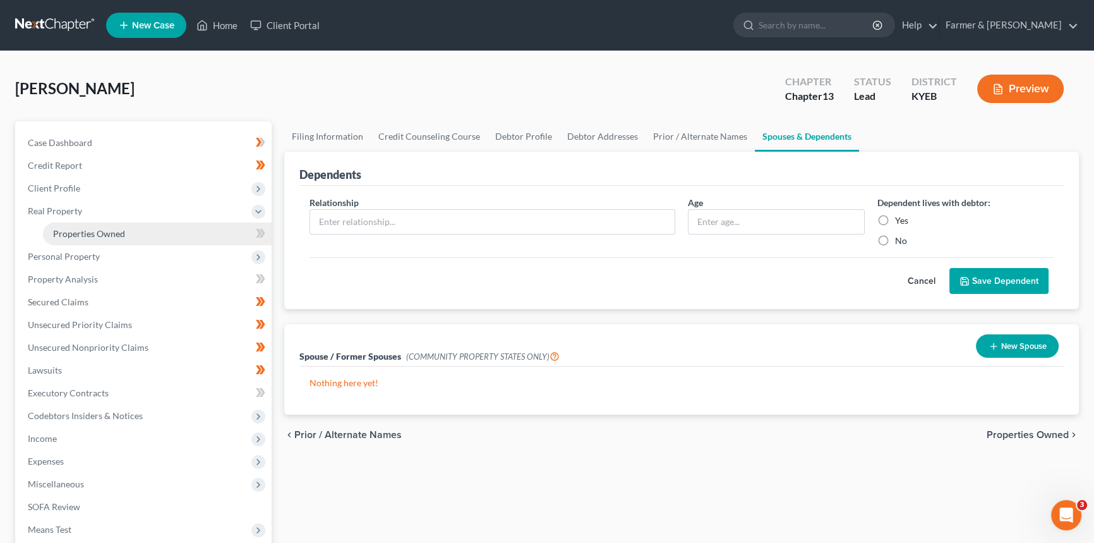
click at [104, 231] on span "Properties Owned" at bounding box center [89, 233] width 72 height 11
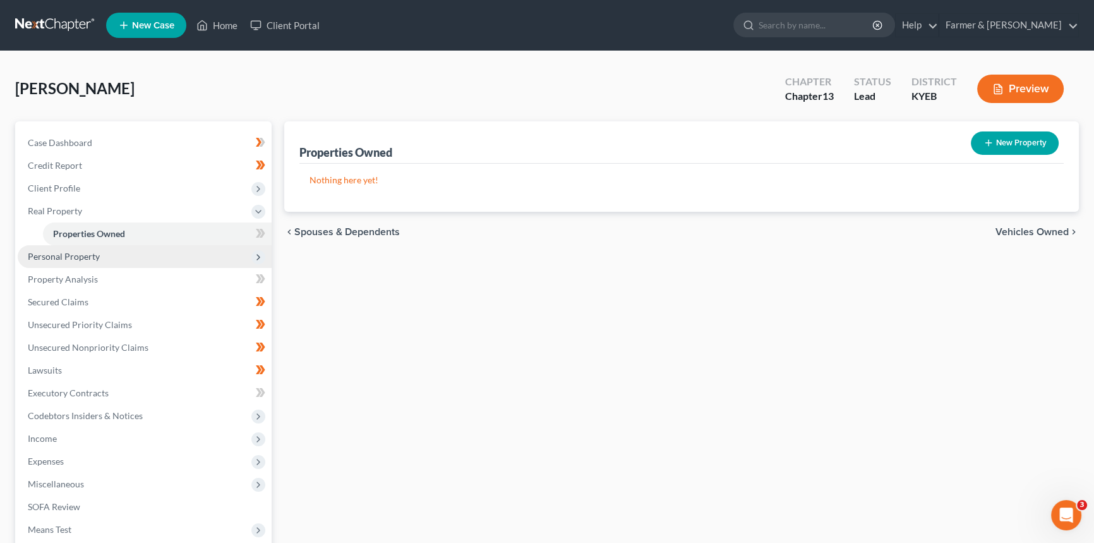
click at [99, 252] on span "Personal Property" at bounding box center [145, 256] width 254 height 23
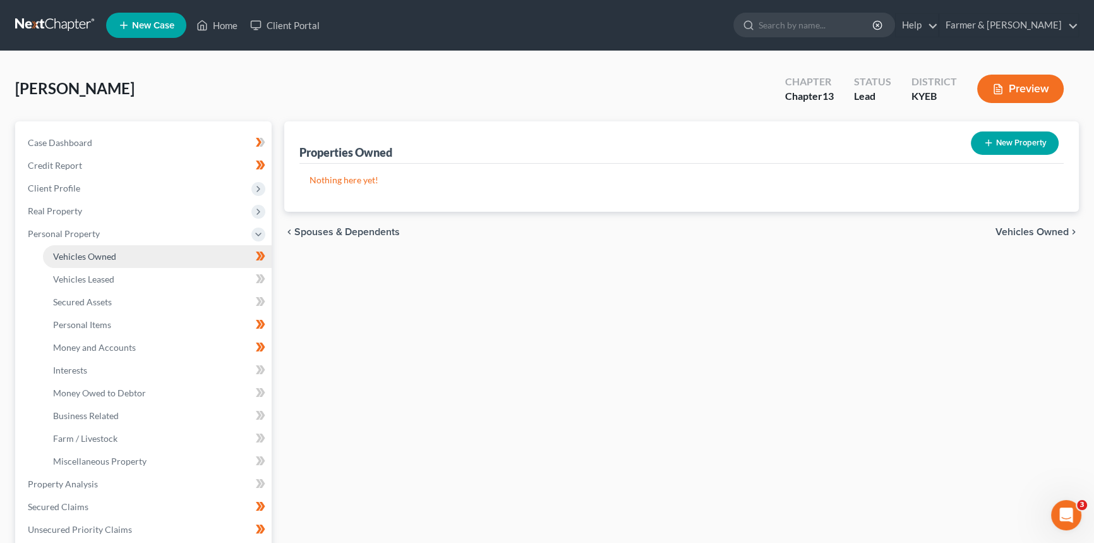
click at [85, 256] on span "Vehicles Owned" at bounding box center [84, 256] width 63 height 11
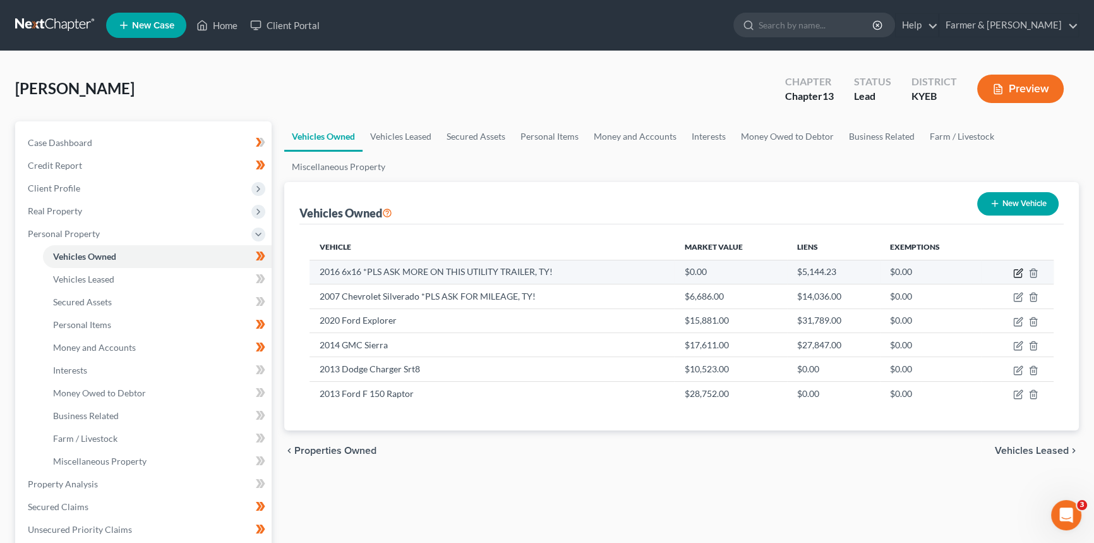
click at [1017, 270] on icon "button" at bounding box center [1018, 273] width 10 height 10
select select "2"
select select "10"
select select "2"
select select "0"
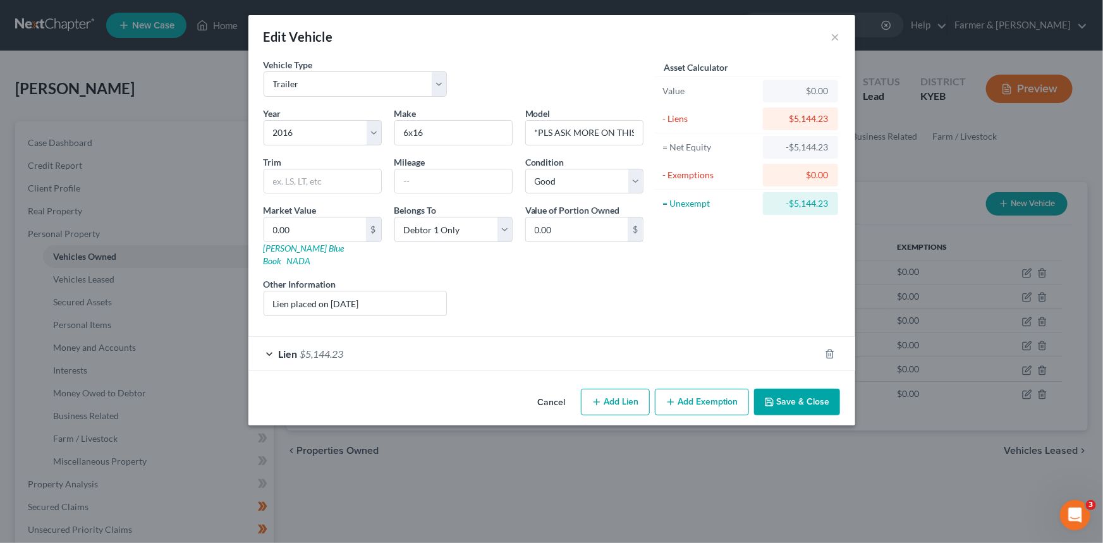
click at [442, 337] on div "Lien $5,144.23" at bounding box center [533, 353] width 571 height 33
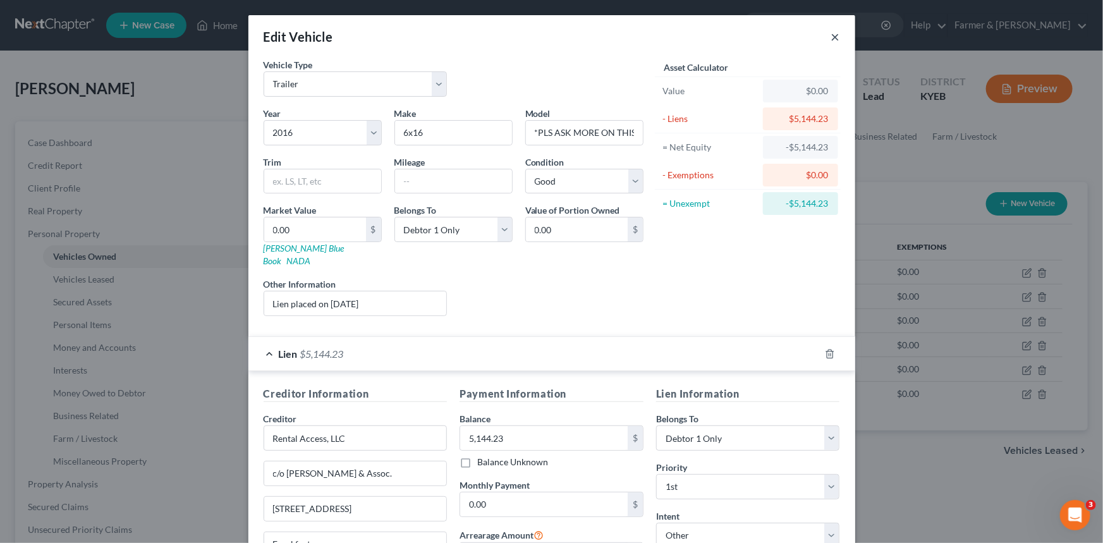
click at [833, 32] on button "×" at bounding box center [835, 36] width 9 height 15
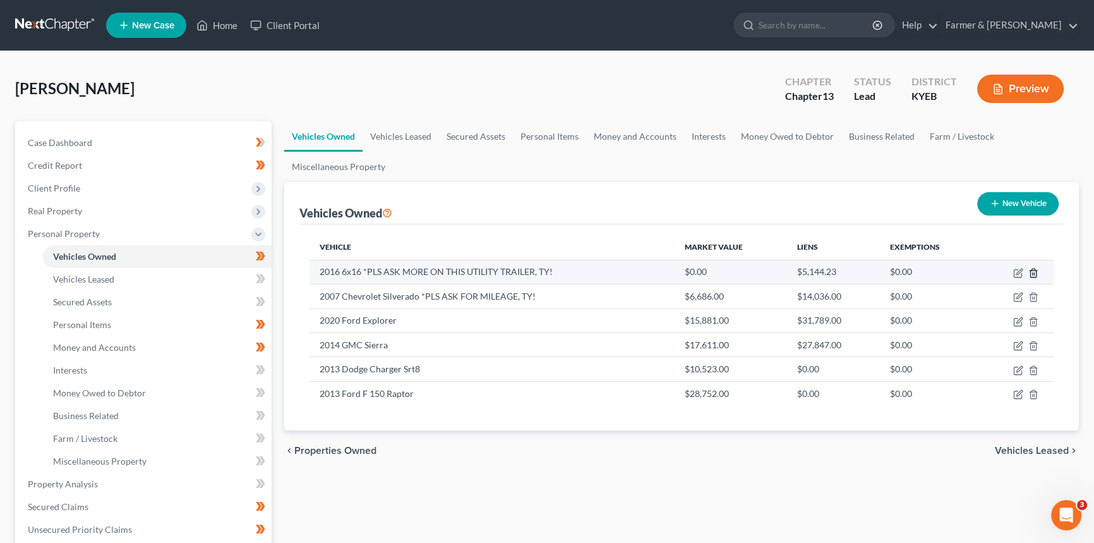
click at [1030, 270] on icon "button" at bounding box center [1033, 273] width 6 height 8
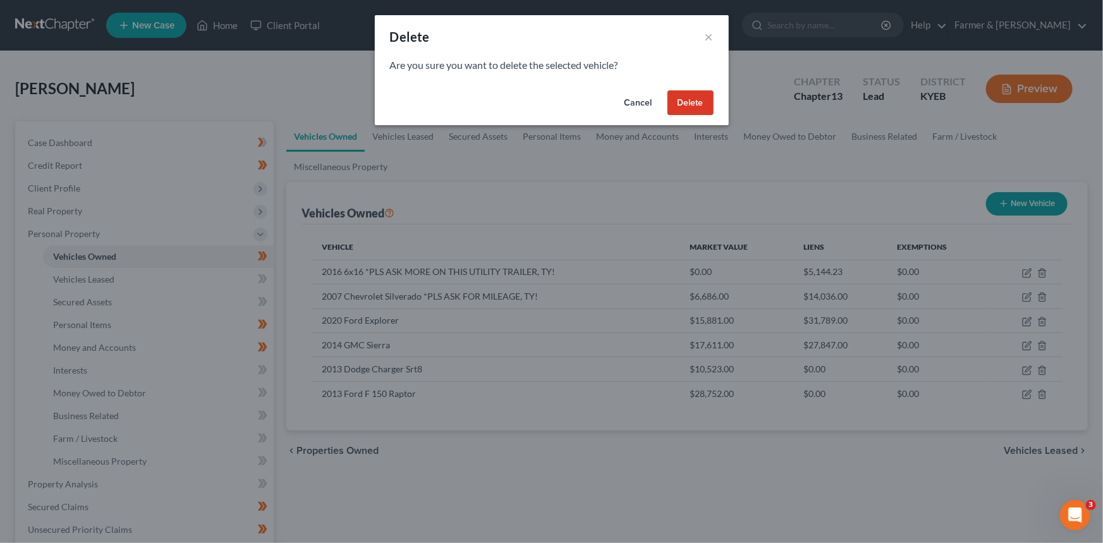
click at [689, 102] on button "Delete" at bounding box center [690, 102] width 46 height 25
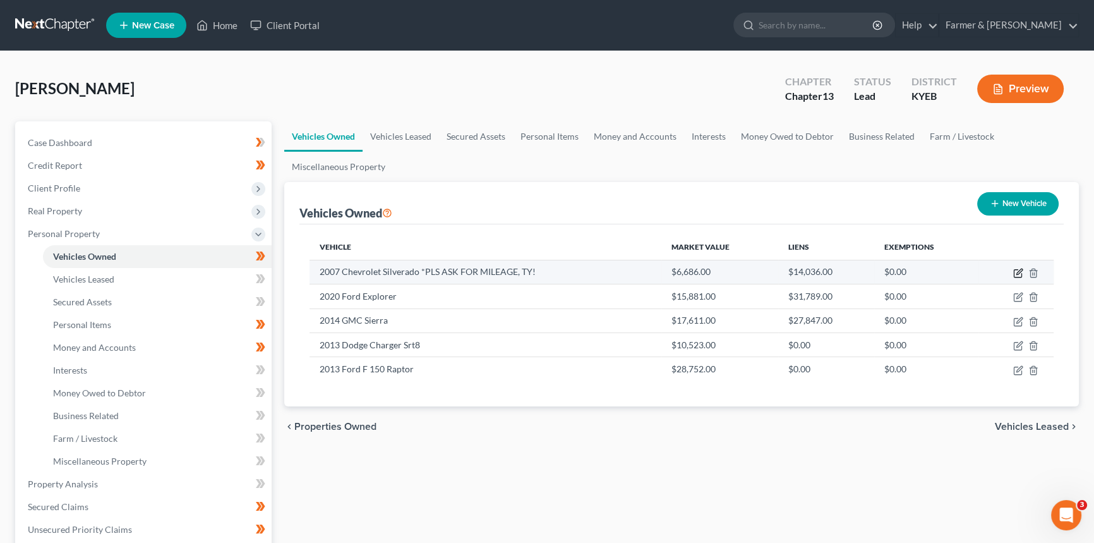
click at [1017, 271] on icon "button" at bounding box center [1018, 273] width 10 height 10
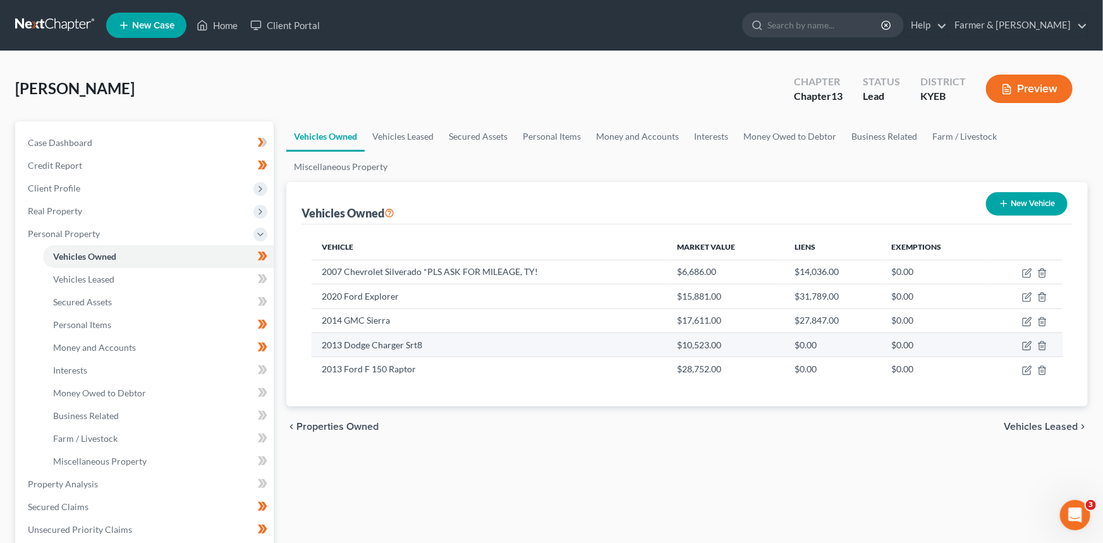
select select "0"
select select "19"
select select "2"
select select "0"
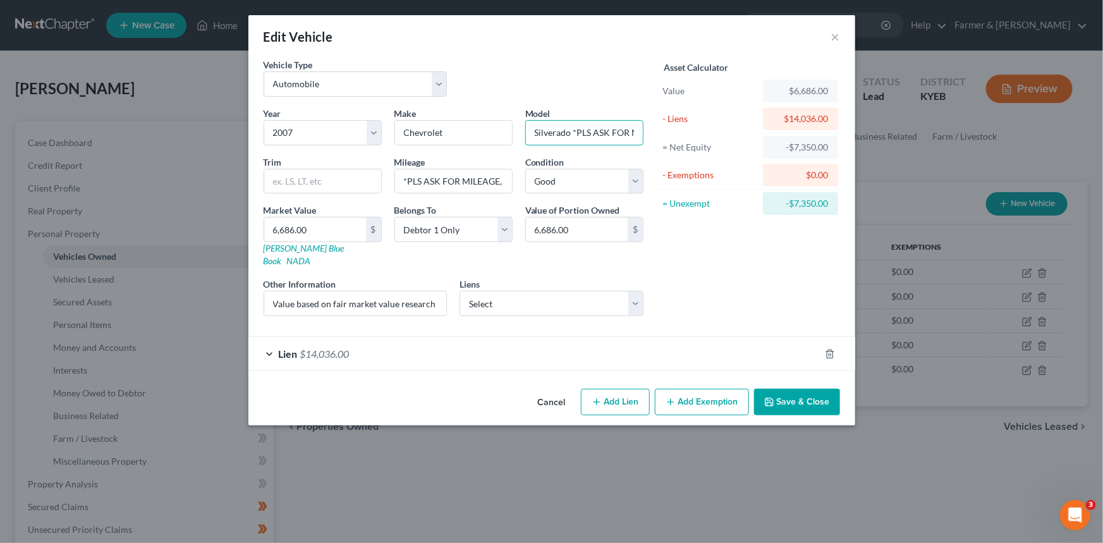
scroll to position [0, 51]
drag, startPoint x: 572, startPoint y: 133, endPoint x: 674, endPoint y: 135, distance: 101.8
click at [674, 135] on div "Vehicle Type Select Automobile Truck Trailer Watercraft Aircraft Motor Home Atv…" at bounding box center [551, 192] width 589 height 268
type input "Silverado"
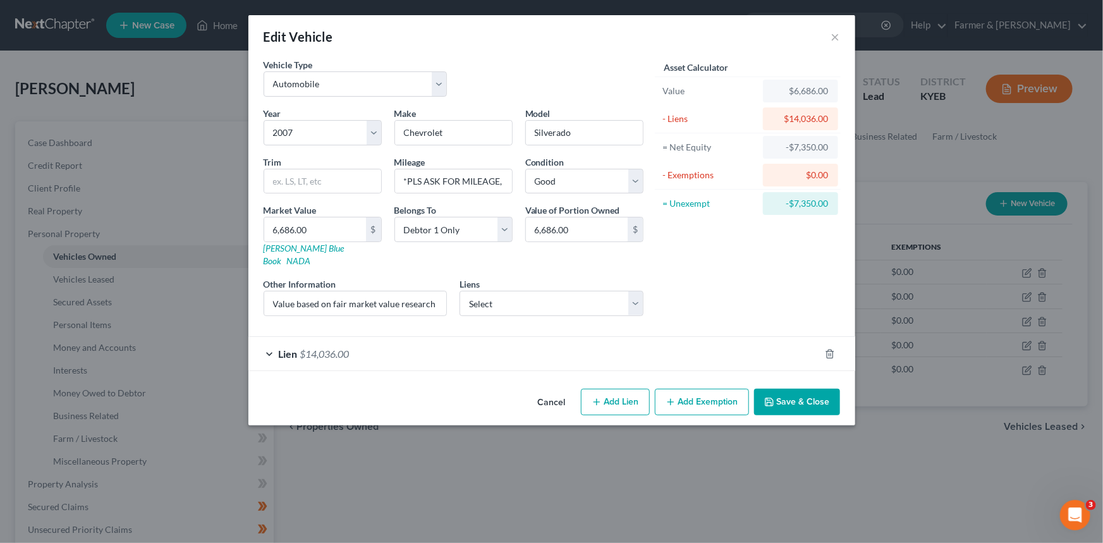
click at [323, 347] on span "$14,036.00" at bounding box center [324, 353] width 49 height 12
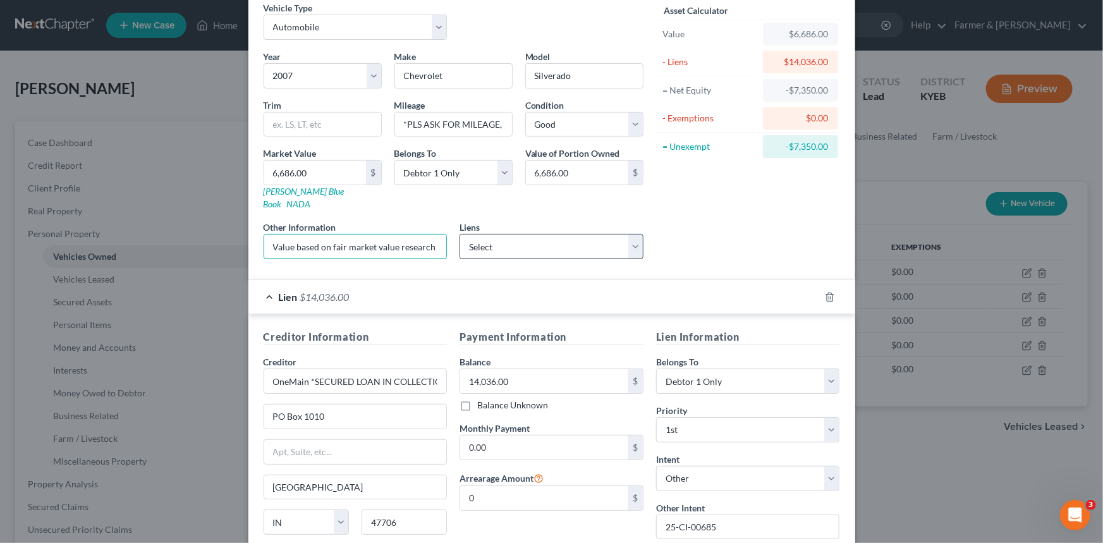
scroll to position [0, 165]
drag, startPoint x: 348, startPoint y: 233, endPoint x: 633, endPoint y: 233, distance: 284.9
click at [633, 233] on div "Year Select 2026 2025 2024 2023 2022 2021 2020 2019 2018 2017 2016 2015 2014 20…" at bounding box center [453, 159] width 392 height 219
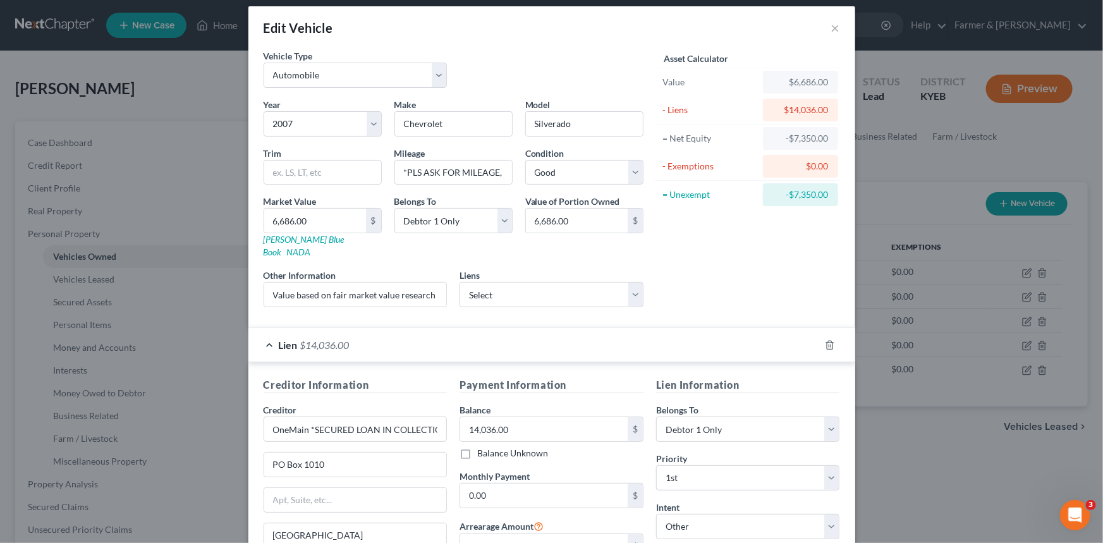
scroll to position [0, 0]
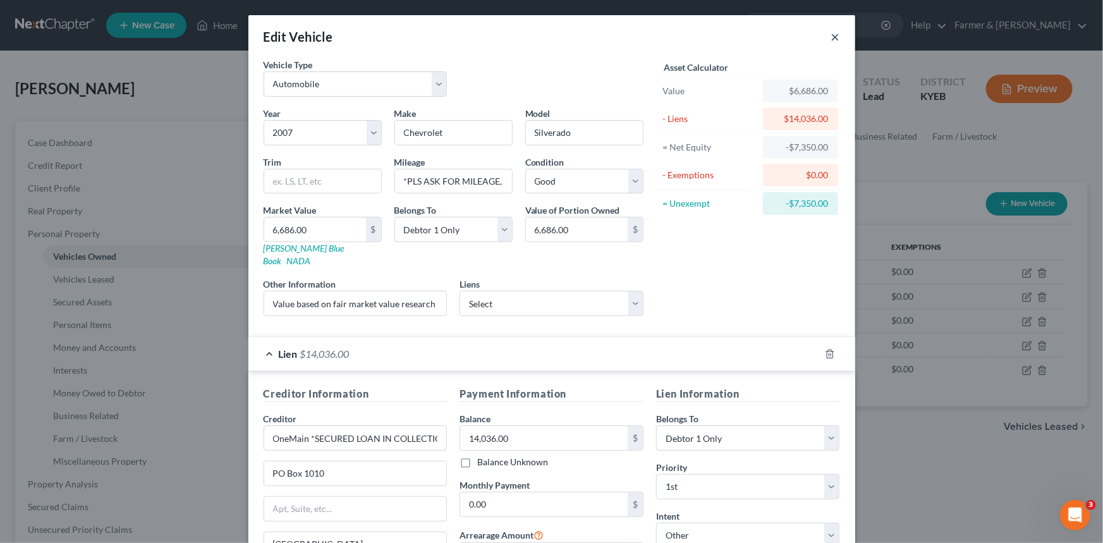
drag, startPoint x: 828, startPoint y: 38, endPoint x: 826, endPoint y: 44, distance: 6.4
click at [831, 38] on button "×" at bounding box center [835, 36] width 9 height 15
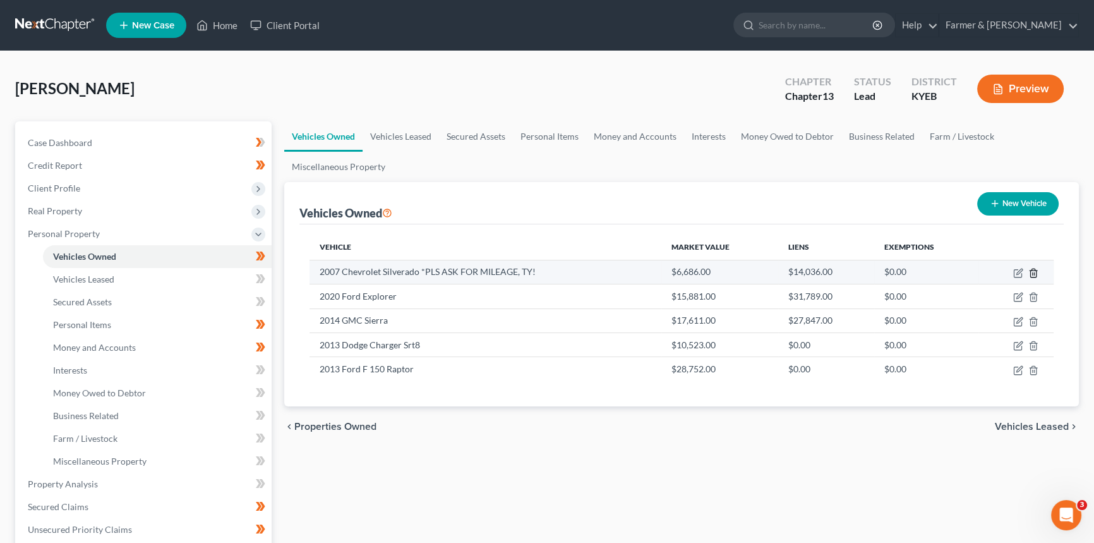
click at [1036, 271] on icon "button" at bounding box center [1033, 273] width 6 height 8
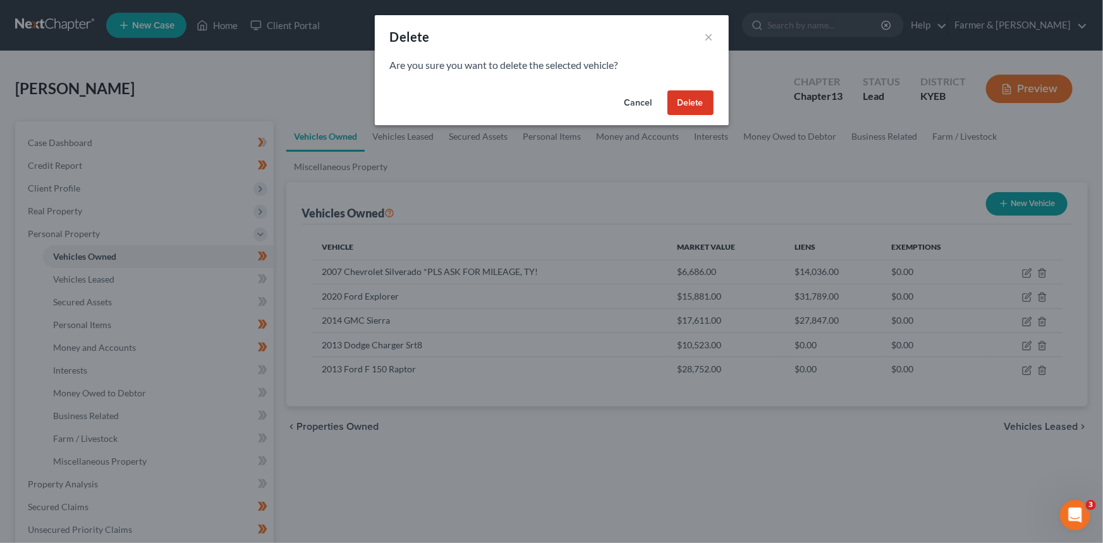
click at [697, 102] on button "Delete" at bounding box center [690, 102] width 46 height 25
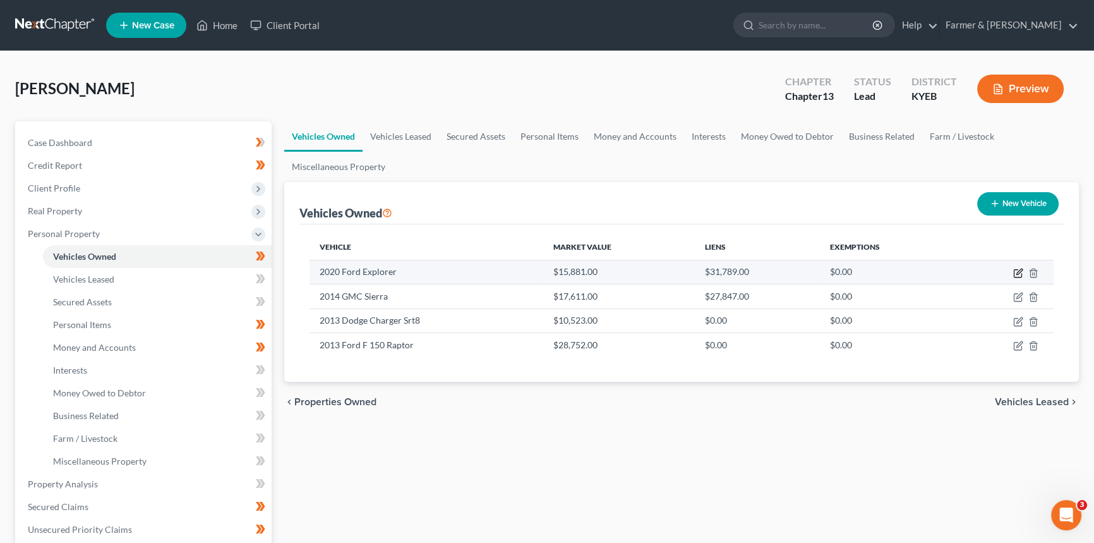
drag, startPoint x: 1016, startPoint y: 271, endPoint x: 974, endPoint y: 276, distance: 42.0
click at [1016, 271] on icon "button" at bounding box center [1018, 273] width 10 height 10
select select "0"
select select "6"
select select "2"
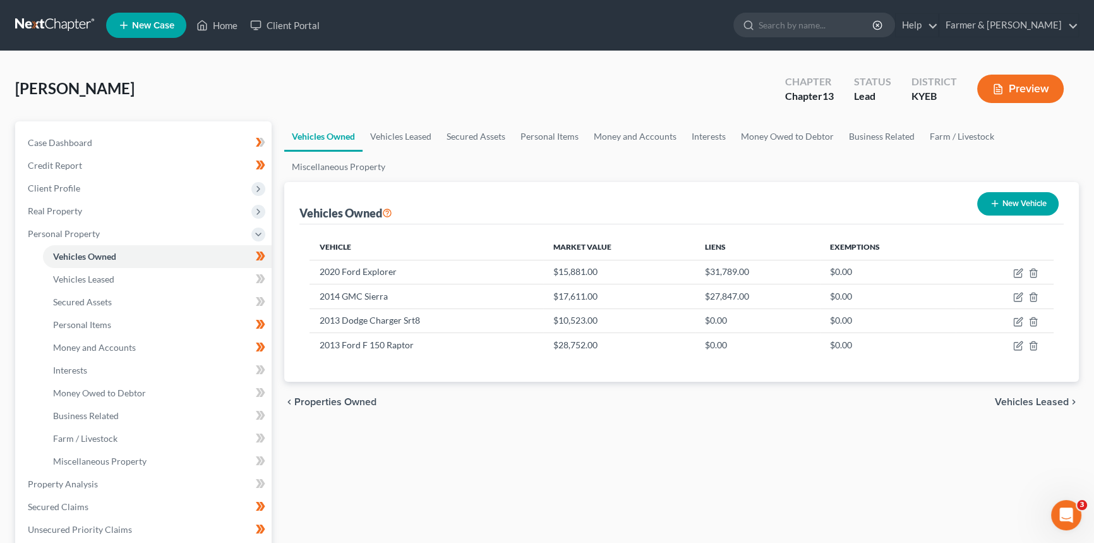
select select "0"
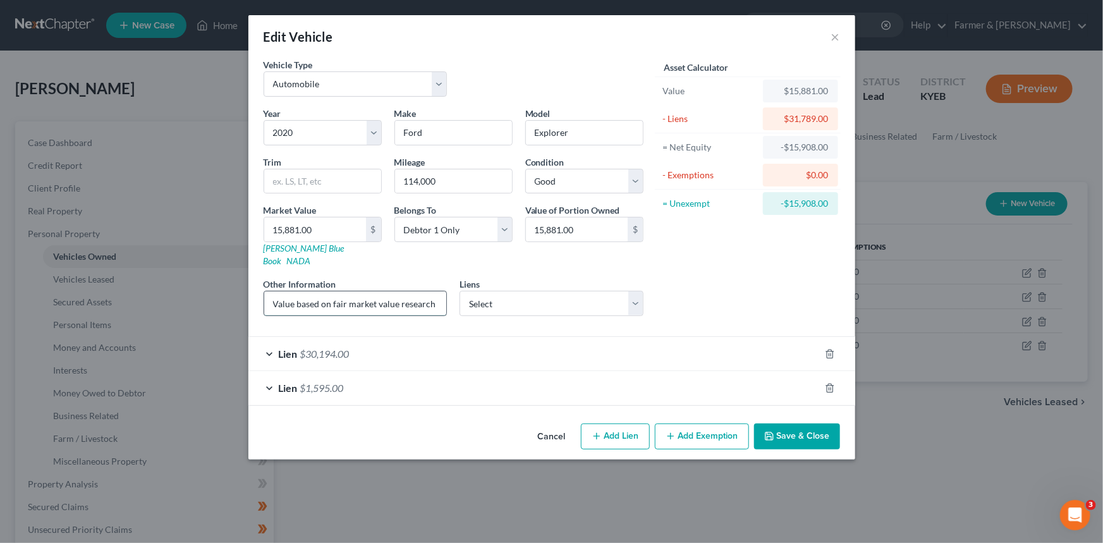
click at [372, 291] on input "Value based on fair market value research done on KBB. PMI lien with America's …" at bounding box center [355, 303] width 183 height 24
click at [340, 291] on input "Value based on fair market value research done on KBB. PMI lien with America's …" at bounding box center [355, 303] width 183 height 24
paste input "text"
type input "Value based on fair market value research done on KBB. PMI lien with America's …"
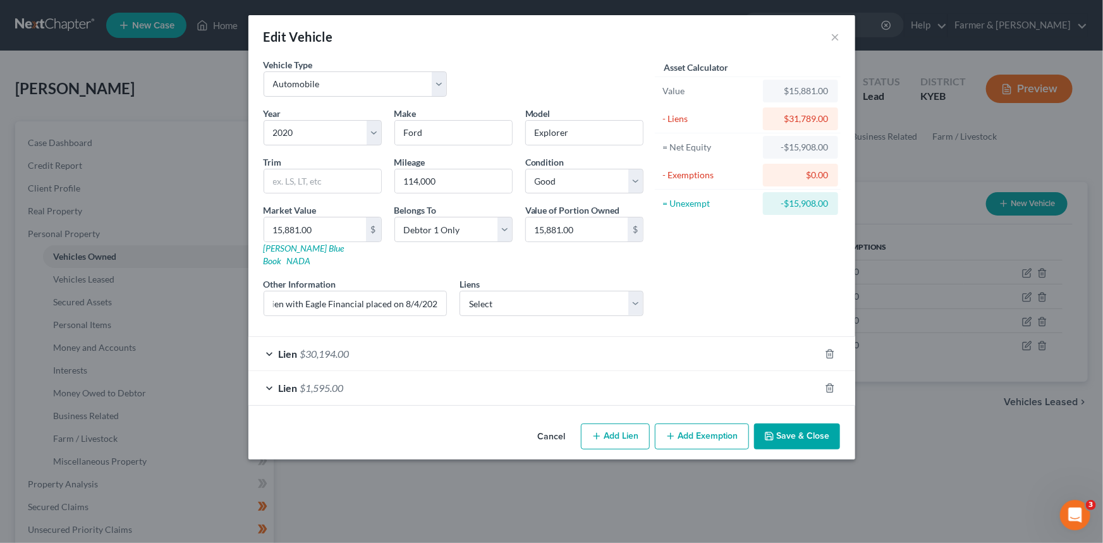
click at [449, 342] on div "Lien $30,194.00" at bounding box center [533, 353] width 571 height 33
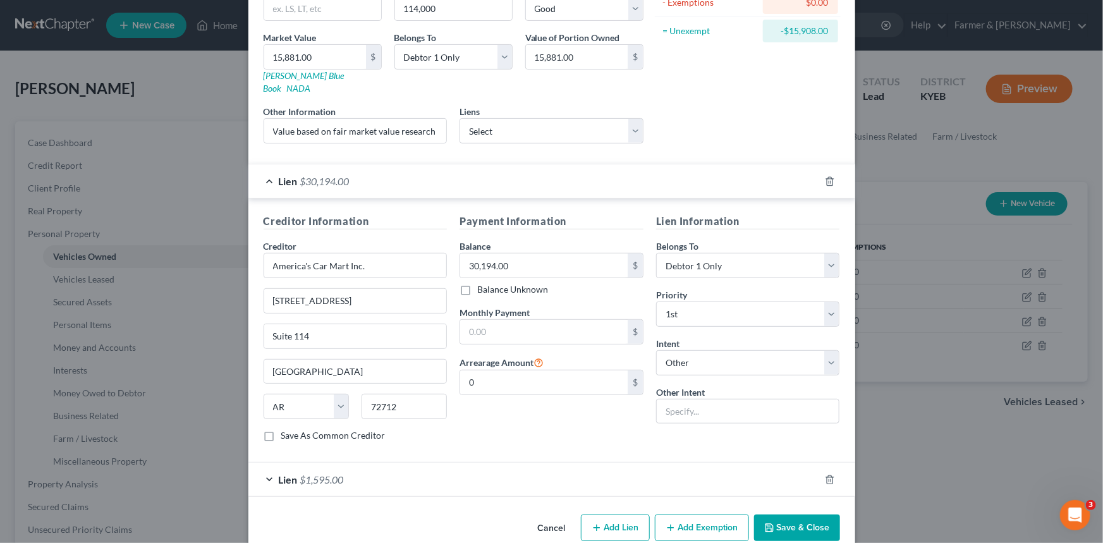
scroll to position [181, 0]
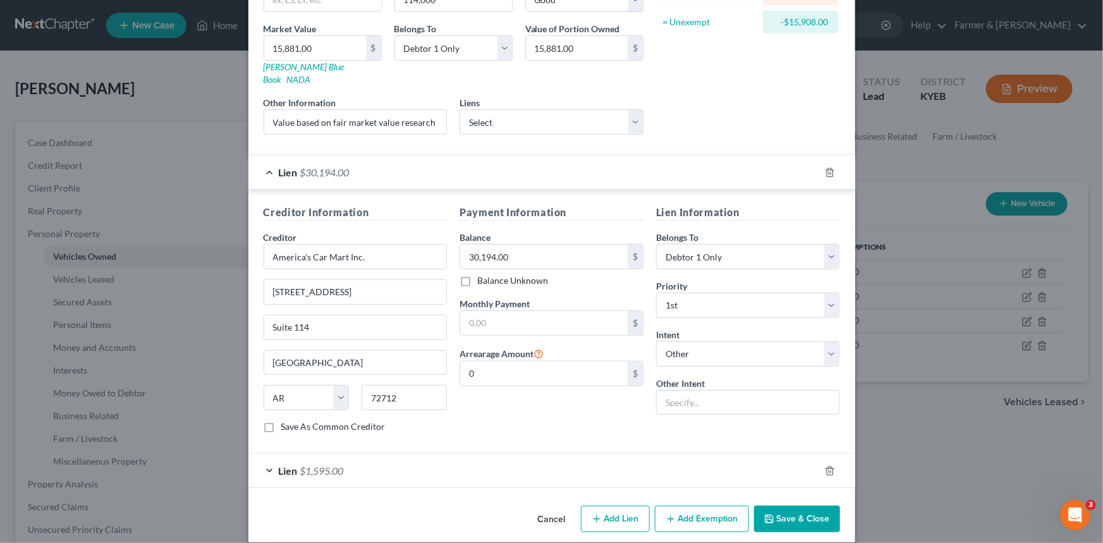
click at [384, 455] on div "Lien $1,595.00" at bounding box center [533, 470] width 571 height 33
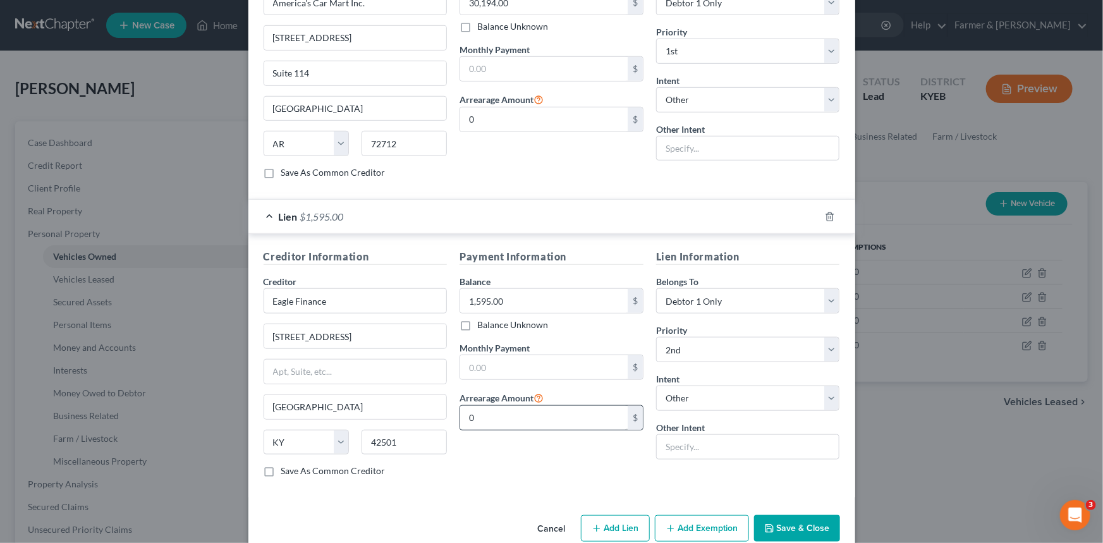
scroll to position [444, 0]
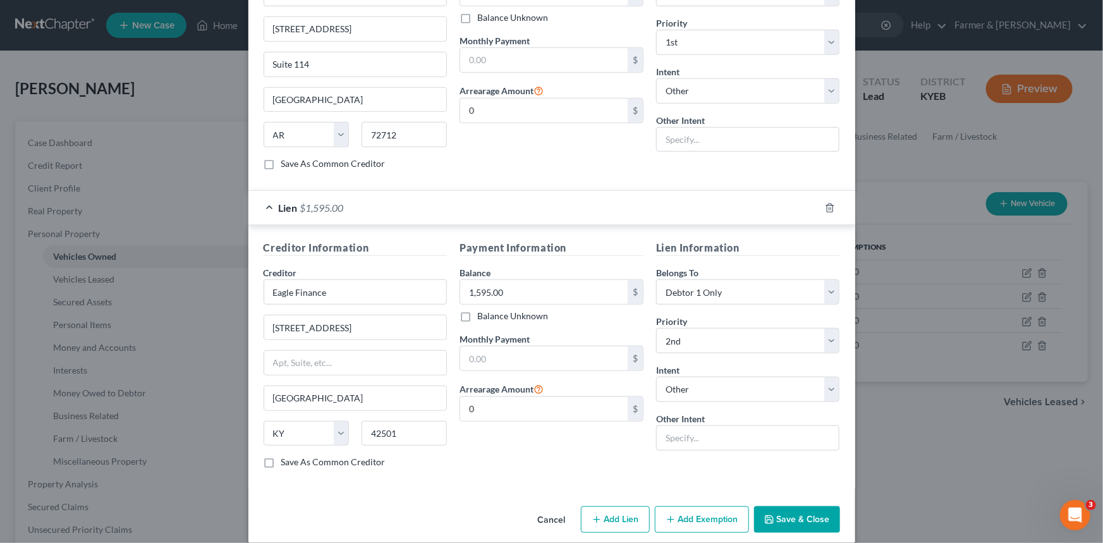
click at [780, 507] on button "Save & Close" at bounding box center [797, 519] width 86 height 27
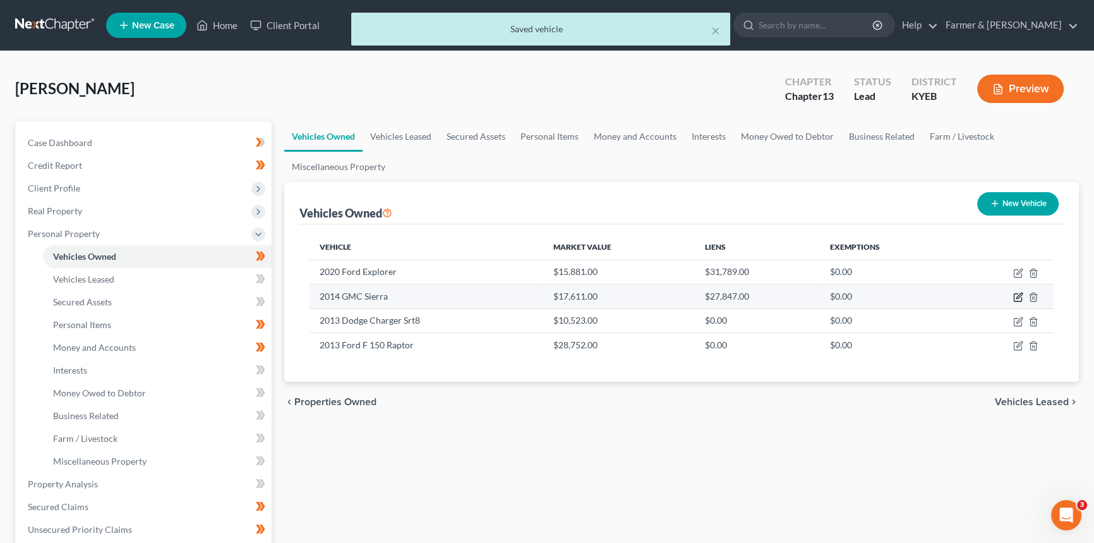
click at [1019, 294] on icon "button" at bounding box center [1020, 296] width 6 height 6
select select "0"
select select "12"
select select "2"
select select "0"
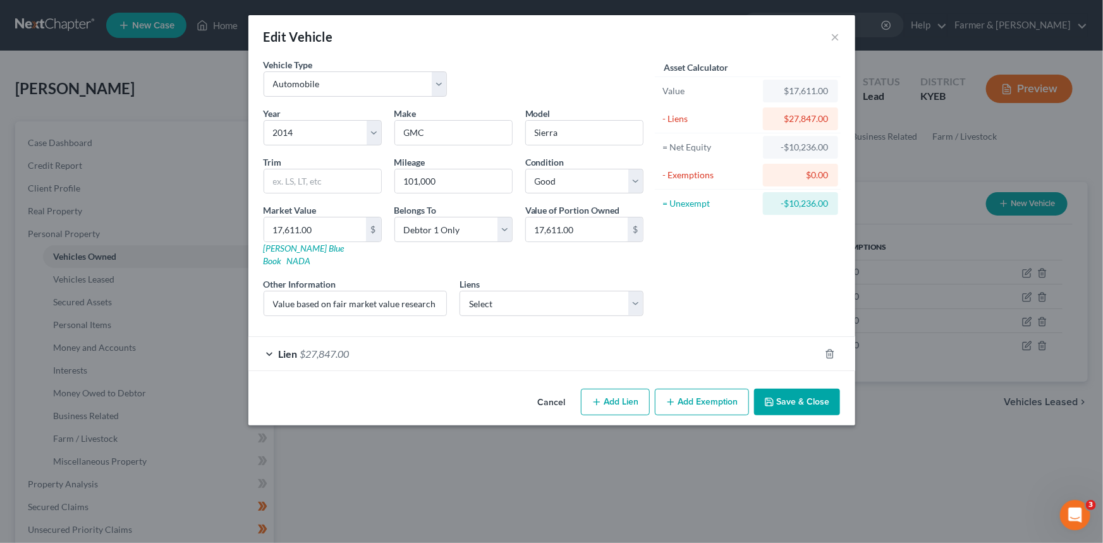
drag, startPoint x: 545, startPoint y: 395, endPoint x: 674, endPoint y: 361, distance: 133.8
click at [545, 395] on button "Cancel" at bounding box center [552, 402] width 48 height 25
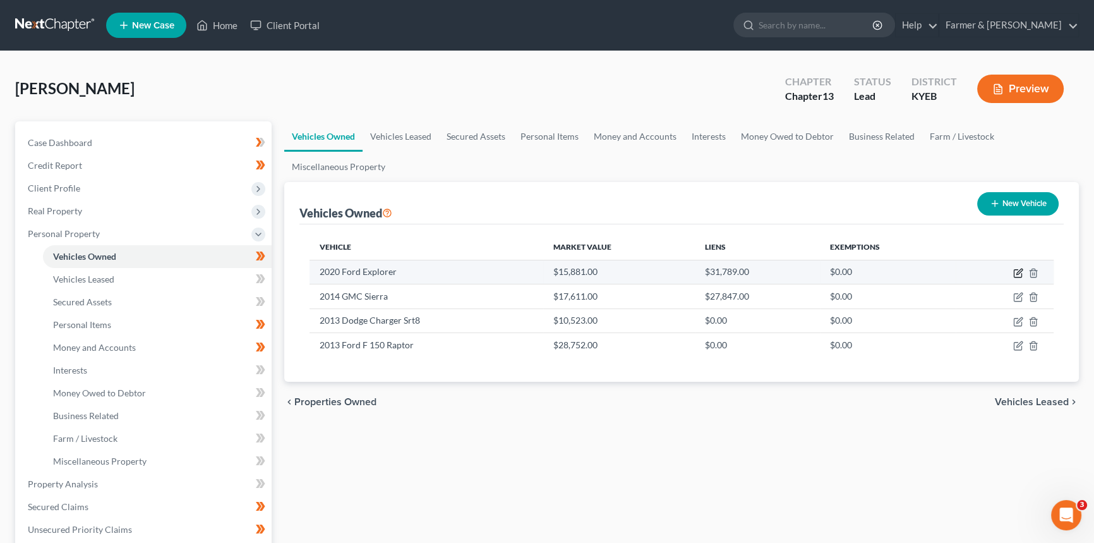
click at [1018, 271] on icon "button" at bounding box center [1018, 273] width 10 height 10
select select "0"
select select "6"
select select "2"
select select "0"
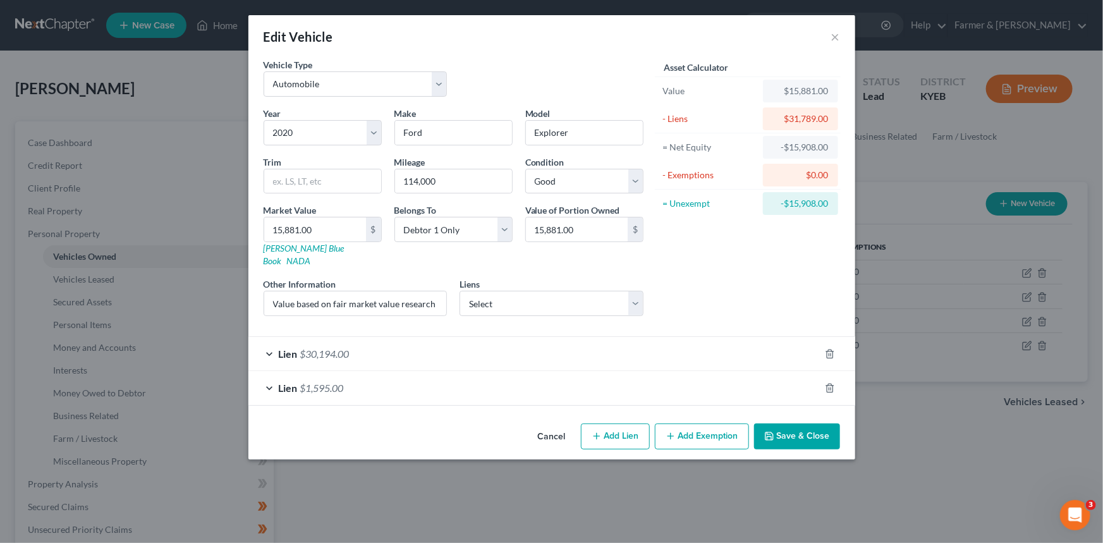
click at [391, 337] on div "Lien $30,194.00" at bounding box center [533, 353] width 571 height 33
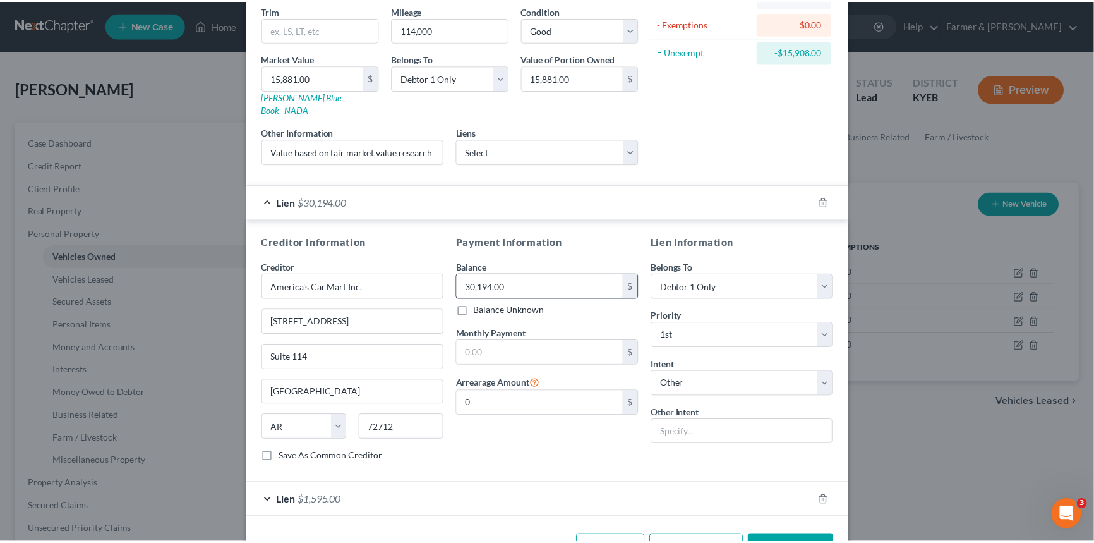
scroll to position [172, 0]
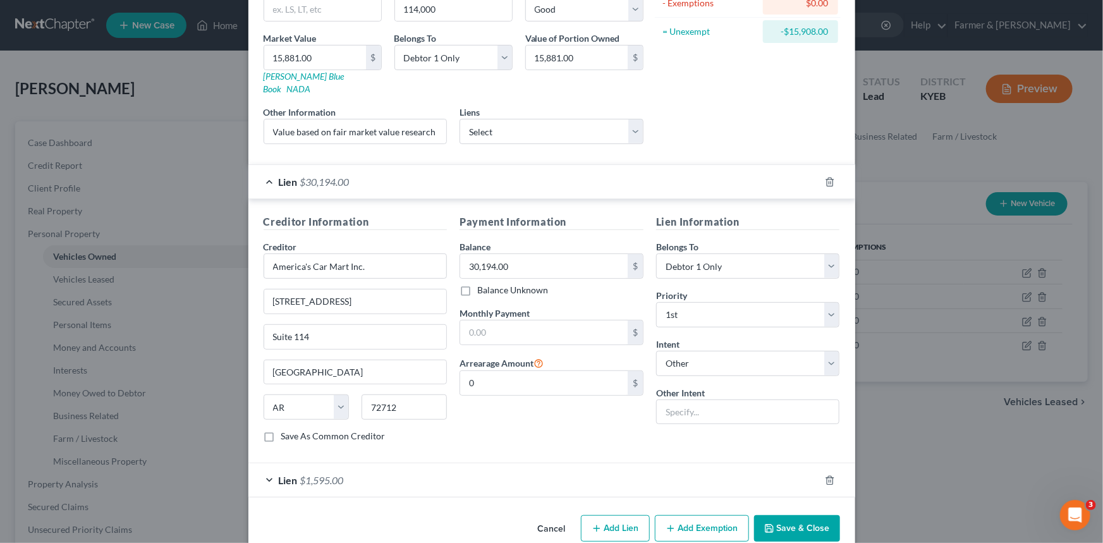
drag, startPoint x: 537, startPoint y: 514, endPoint x: 215, endPoint y: 378, distance: 349.9
click at [537, 516] on button "Cancel" at bounding box center [552, 528] width 48 height 25
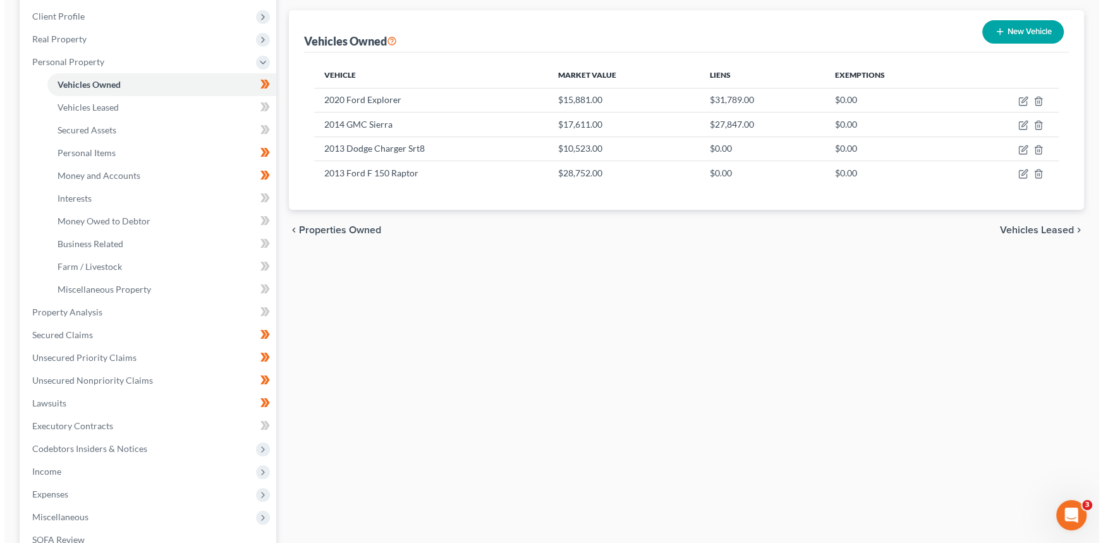
scroll to position [114, 0]
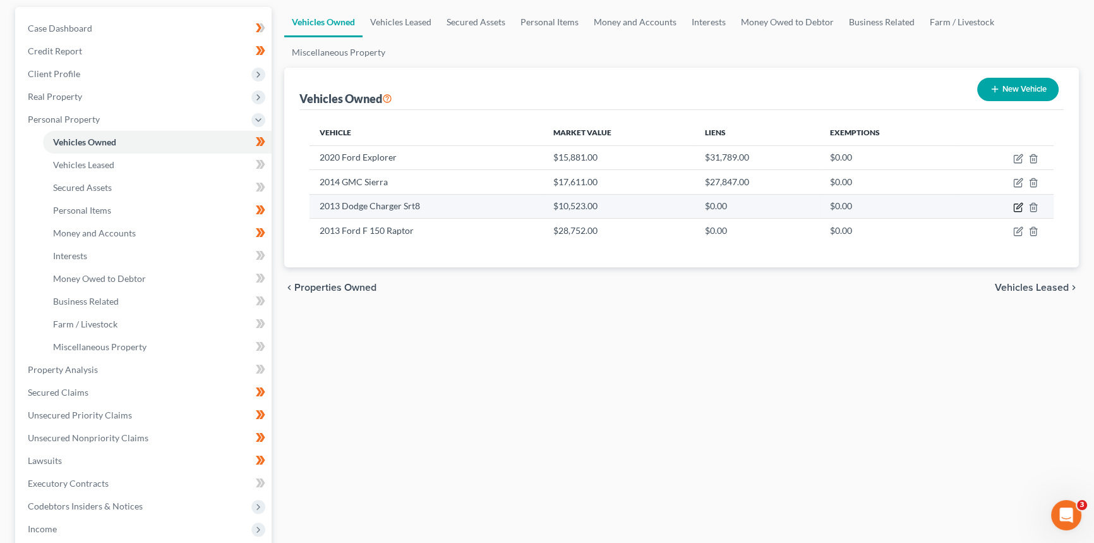
click at [1021, 206] on icon "button" at bounding box center [1018, 207] width 10 height 10
select select "0"
select select "13"
select select "2"
select select "0"
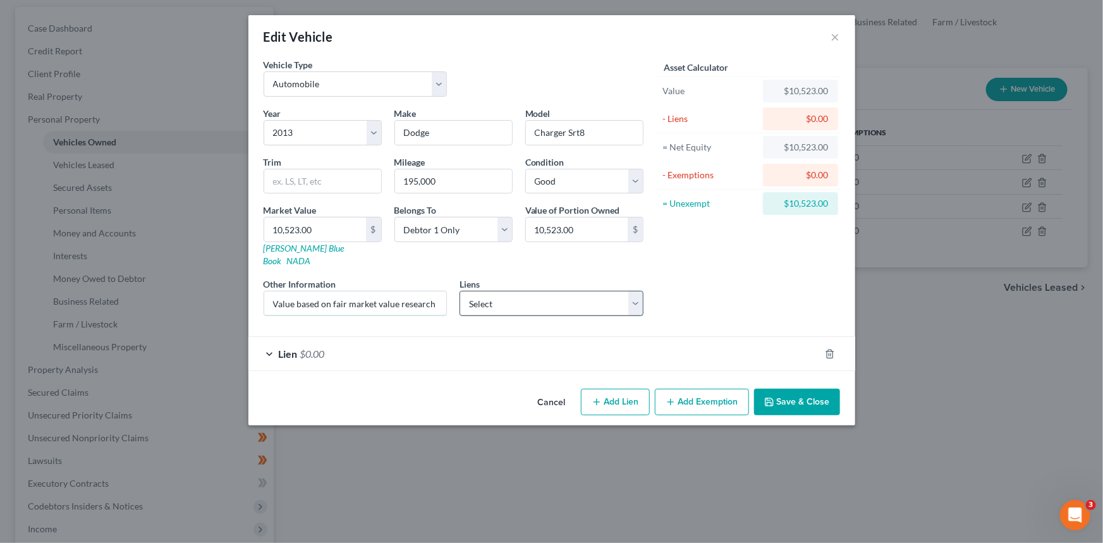
scroll to position [0, 181]
drag, startPoint x: 390, startPoint y: 290, endPoint x: 543, endPoint y: 296, distance: 152.4
click at [543, 296] on div "Year Select 2026 2025 2024 2023 2022 2021 2020 2019 2018 2017 2016 2015 2014 20…" at bounding box center [453, 216] width 392 height 219
click at [341, 340] on div "Lien $0.00" at bounding box center [533, 353] width 571 height 33
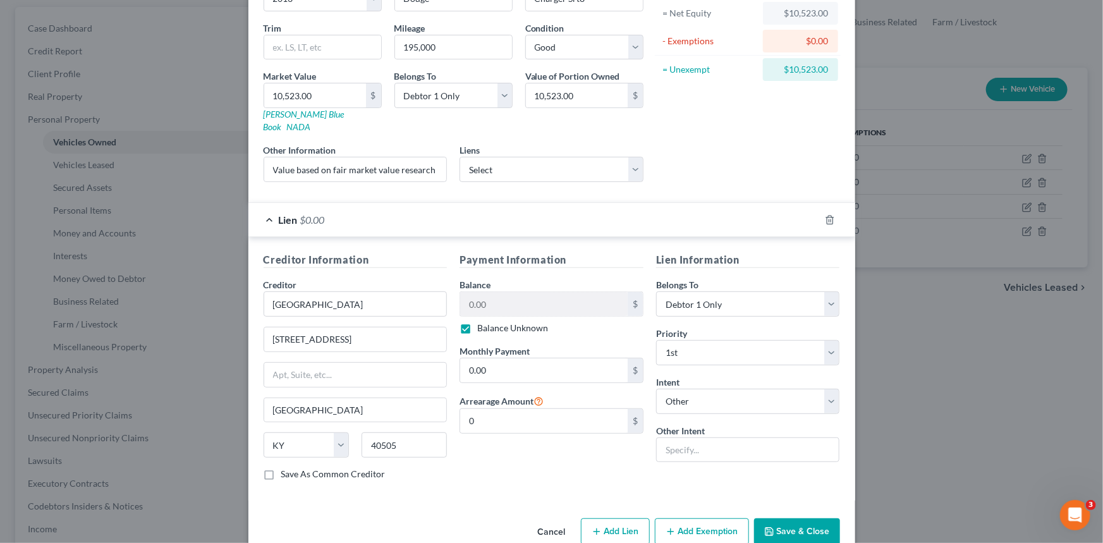
scroll to position [147, 0]
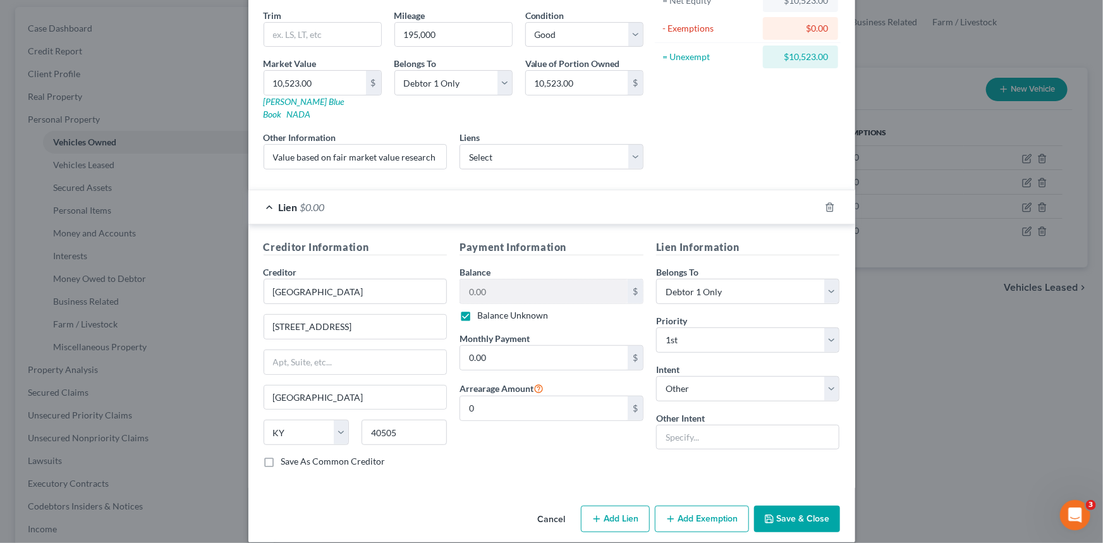
click at [547, 507] on button "Cancel" at bounding box center [552, 519] width 48 height 25
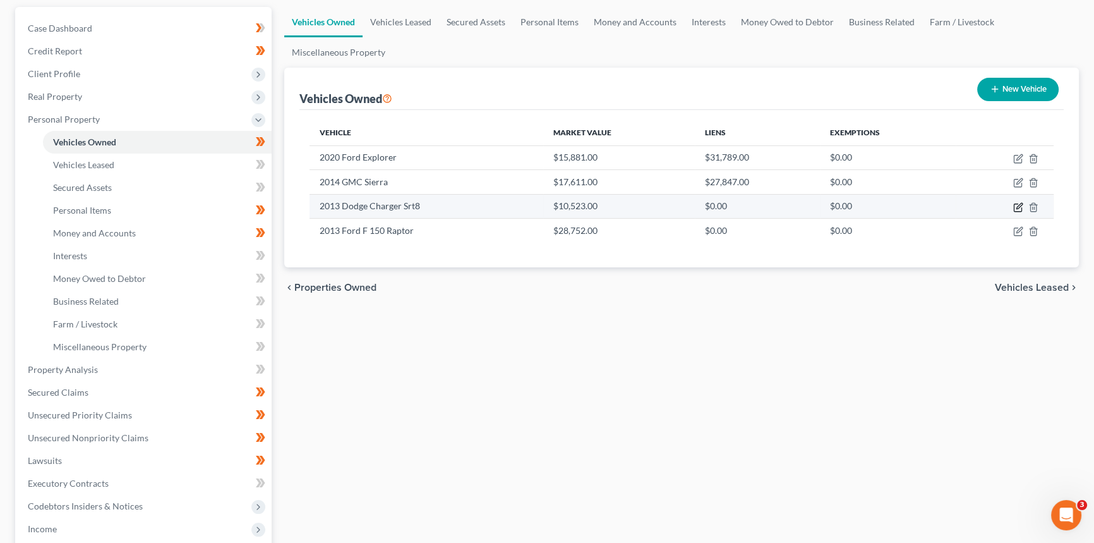
click at [1017, 203] on icon "button" at bounding box center [1018, 207] width 8 height 8
select select "0"
select select "13"
select select "2"
select select "0"
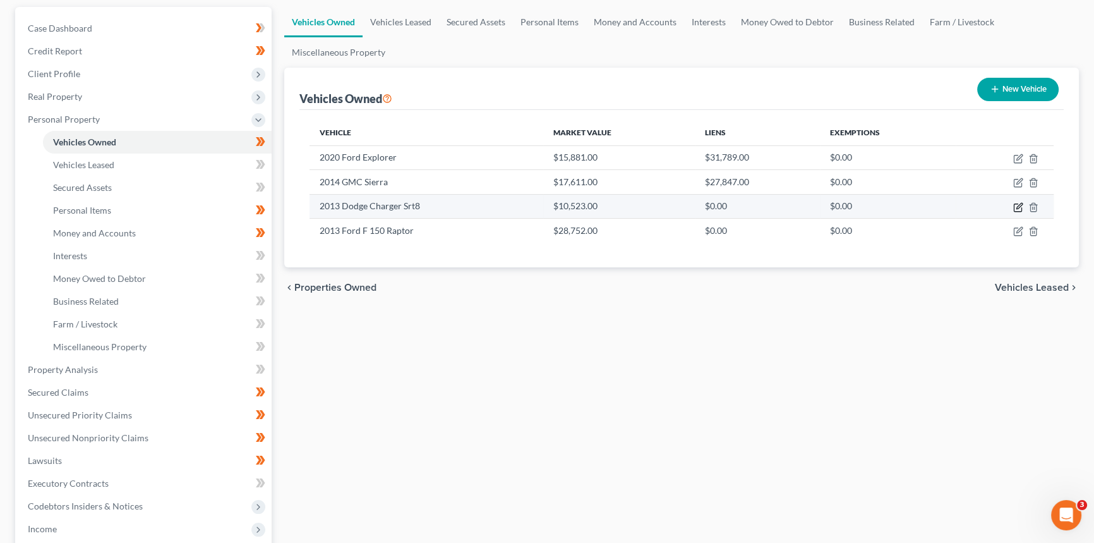
select select "18"
select select "0"
select select "4"
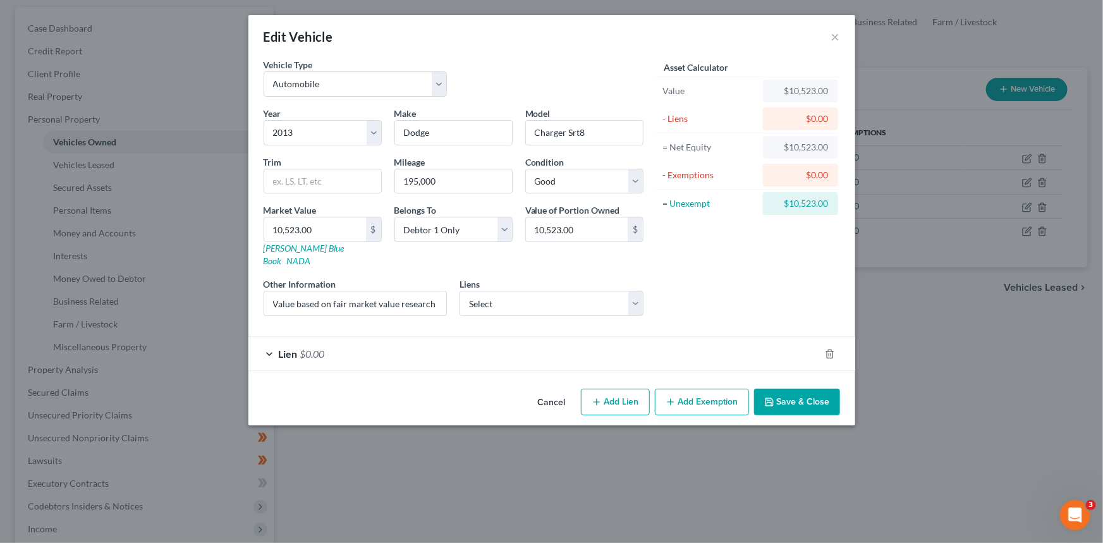
click at [382, 339] on div "Lien $0.00" at bounding box center [533, 353] width 571 height 33
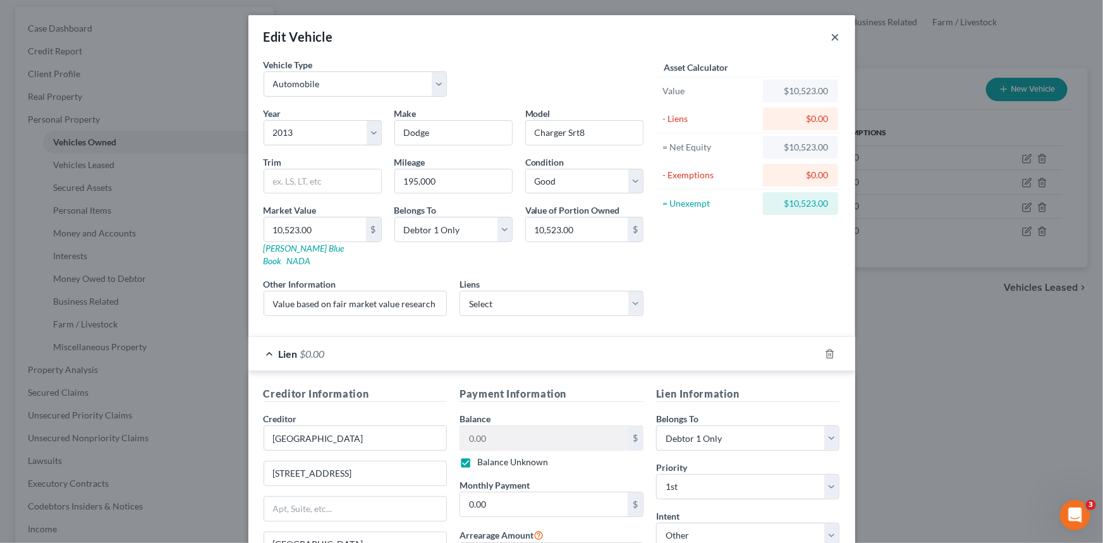
click at [831, 40] on button "×" at bounding box center [835, 36] width 9 height 15
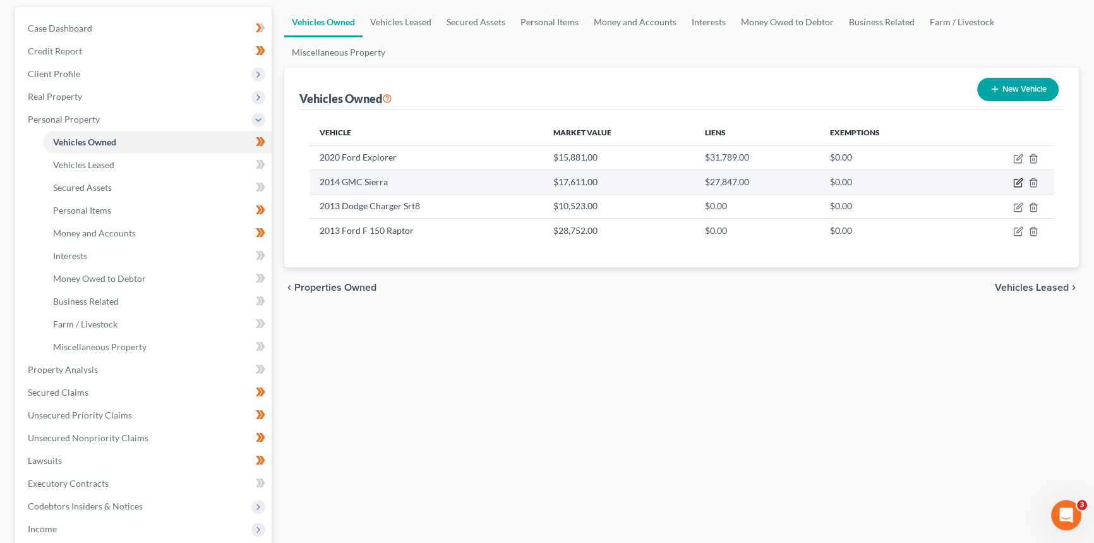
click at [1015, 184] on icon "button" at bounding box center [1018, 183] width 10 height 10
select select "0"
select select "12"
select select "2"
select select "0"
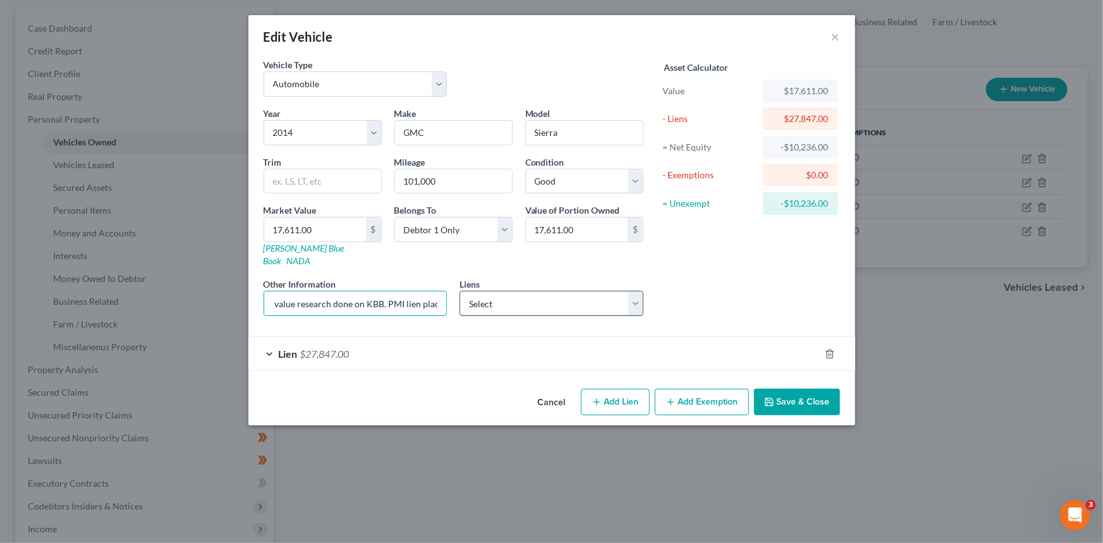
scroll to position [0, 165]
drag, startPoint x: 380, startPoint y: 292, endPoint x: 555, endPoint y: 289, distance: 175.0
click at [509, 298] on div "Year Select 2026 2025 2024 2023 2022 2021 2020 2019 2018 2017 2016 2015 2014 20…" at bounding box center [453, 216] width 392 height 219
click at [695, 268] on div "Asset Calculator Value $17,611.00 - Liens $27,847.00 = Net Equity -$10,236.00 -…" at bounding box center [747, 192] width 196 height 268
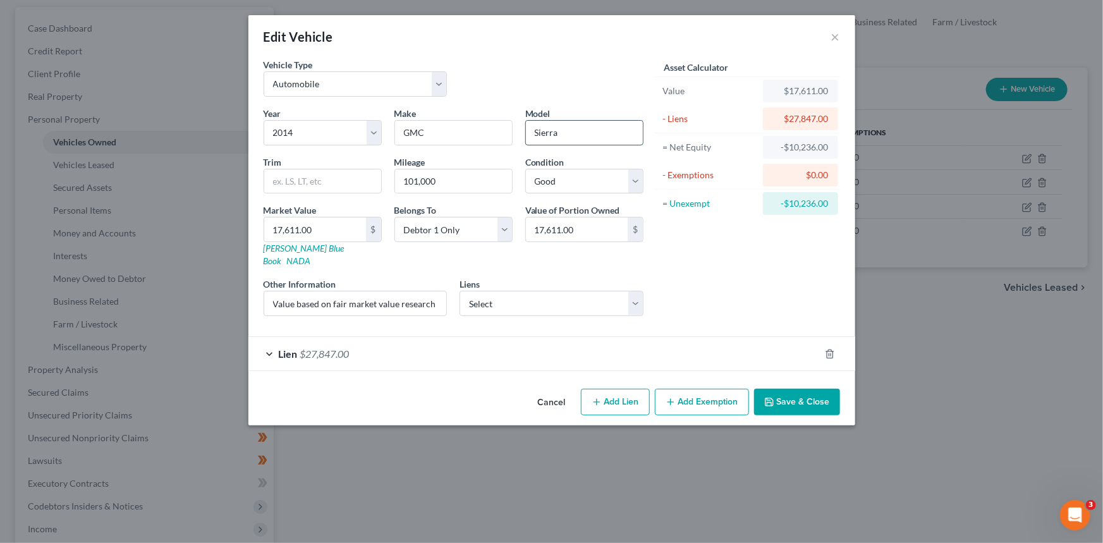
click at [598, 133] on input "Sierra" at bounding box center [584, 133] width 117 height 24
type input "Sierra 1500"
drag, startPoint x: 369, startPoint y: 285, endPoint x: 696, endPoint y: 293, distance: 327.4
click at [644, 309] on div "Year Select 2026 2025 2024 2023 2022 2021 2020 2019 2018 2017 2016 2015 2014 20…" at bounding box center [453, 216] width 392 height 219
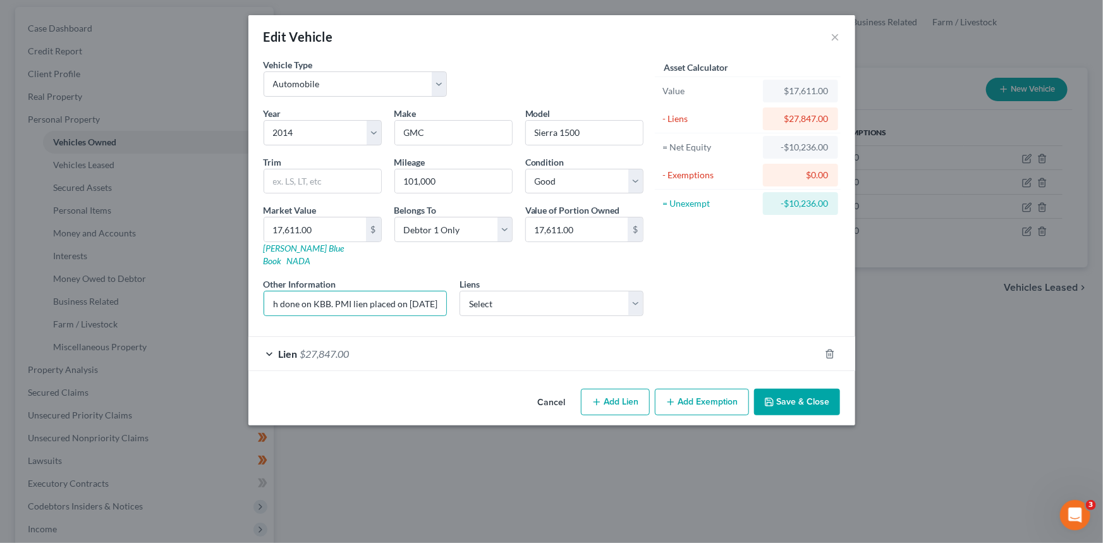
scroll to position [0, 0]
drag, startPoint x: 516, startPoint y: 345, endPoint x: 476, endPoint y: 337, distance: 40.6
click at [516, 345] on div "Lien $27,847.00" at bounding box center [533, 353] width 571 height 33
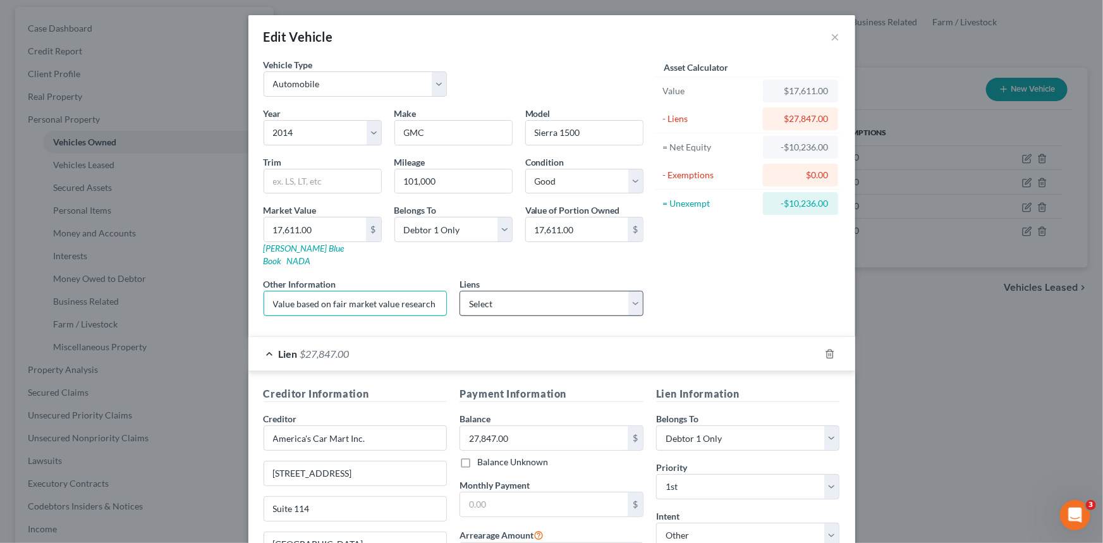
scroll to position [0, 165]
drag, startPoint x: 372, startPoint y: 297, endPoint x: 509, endPoint y: 301, distance: 137.2
click at [509, 301] on div "Year Select 2026 2025 2024 2023 2022 2021 2020 2019 2018 2017 2016 2015 2014 20…" at bounding box center [453, 216] width 392 height 219
click at [331, 291] on input "Value based on fair market value research done on KBB. PMI lien placed on [DATE]" at bounding box center [355, 303] width 183 height 24
drag, startPoint x: 391, startPoint y: 290, endPoint x: 443, endPoint y: 295, distance: 52.1
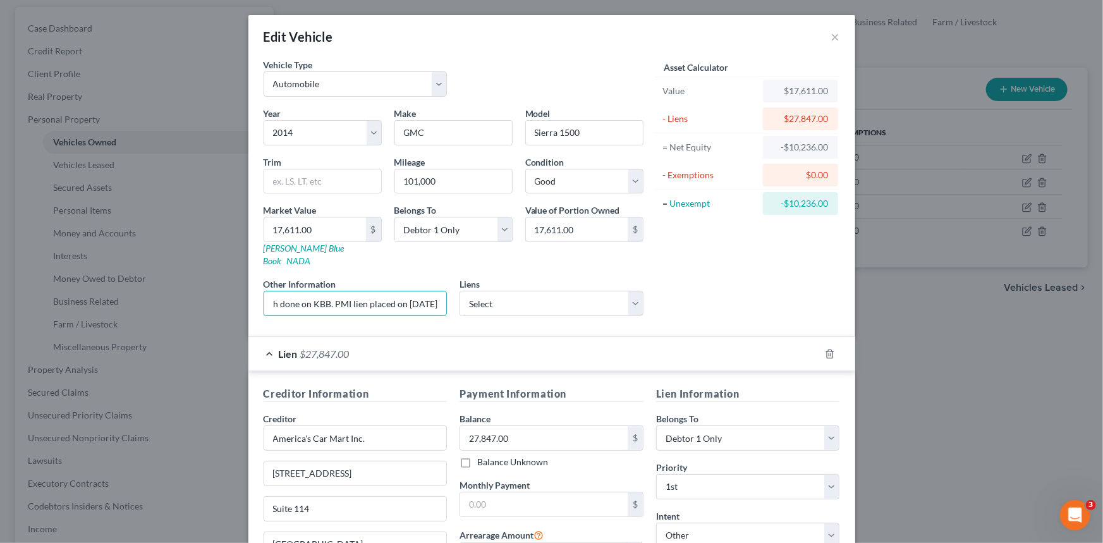
click at [442, 291] on div "Value based on fair market value research done on KBB. PMI lien placed on [DATE]" at bounding box center [355, 303] width 184 height 25
type input "Value based on fair market value research done on KBB. PMI lien placed on xx/xx…"
drag, startPoint x: 356, startPoint y: 290, endPoint x: 603, endPoint y: 305, distance: 248.1
click at [564, 307] on div "Year Select 2026 2025 2024 2023 2022 2021 2020 2019 2018 2017 2016 2015 2014 20…" at bounding box center [453, 216] width 392 height 219
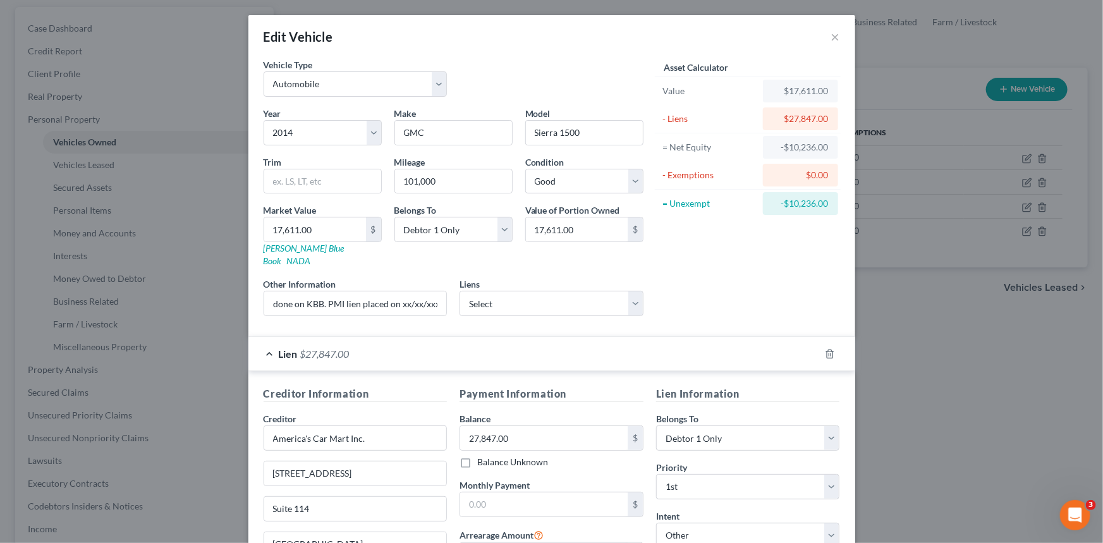
scroll to position [0, 0]
click at [721, 270] on div "Asset Calculator Value $17,611.00 - Liens $27,847.00 = Net Equity -$10,236.00 -…" at bounding box center [747, 192] width 196 height 268
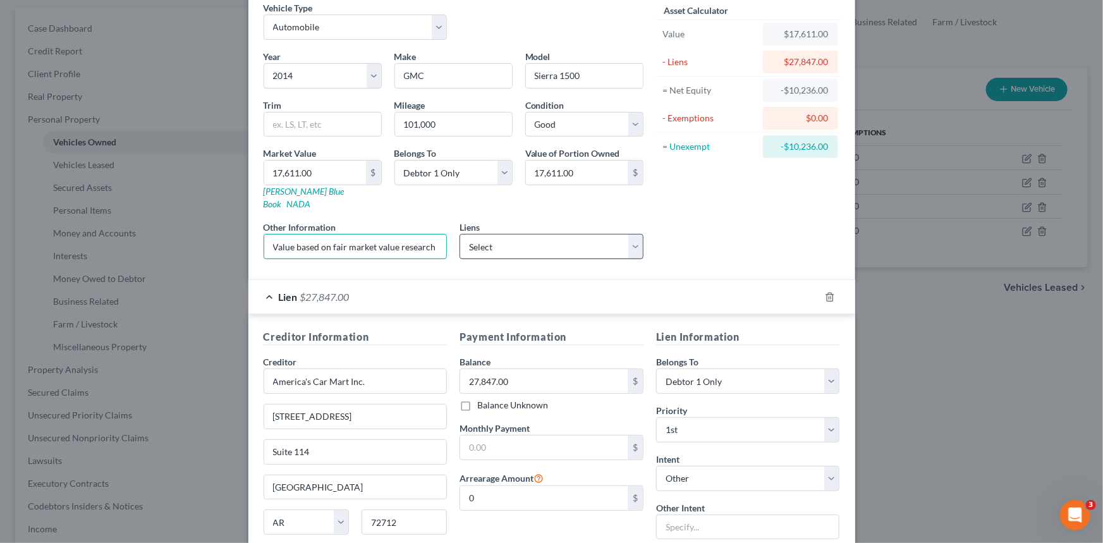
scroll to position [0, 164]
drag, startPoint x: 344, startPoint y: 231, endPoint x: 549, endPoint y: 248, distance: 205.4
click at [550, 240] on div "Year Select 2026 2025 2024 2023 2022 2021 2020 2019 2018 2017 2016 2015 2014 20…" at bounding box center [453, 159] width 392 height 219
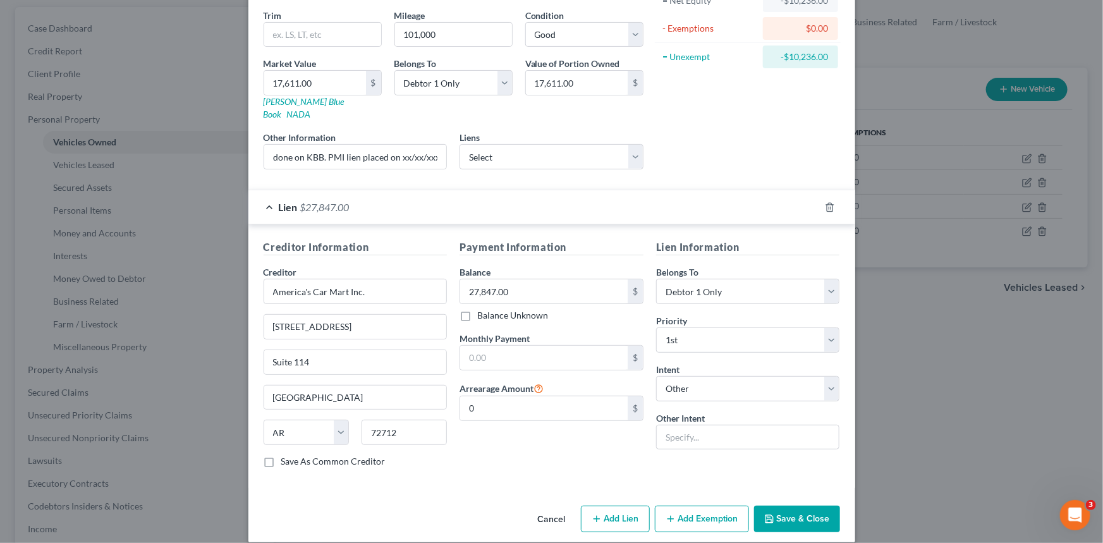
scroll to position [0, 0]
click at [776, 505] on button "Save & Close" at bounding box center [797, 518] width 86 height 27
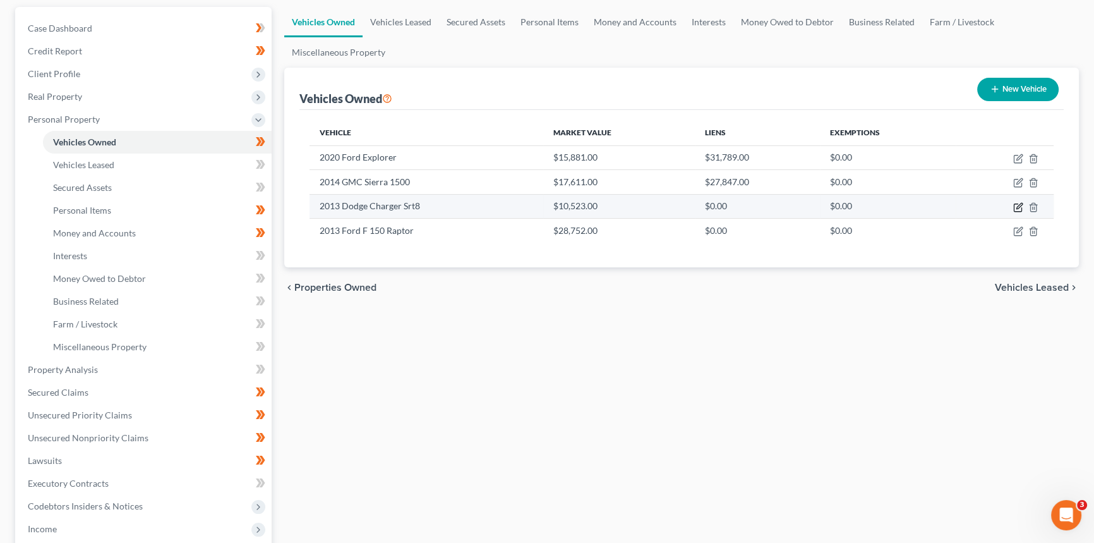
click at [1021, 203] on icon "button" at bounding box center [1020, 206] width 6 height 6
select select "0"
select select "13"
select select "2"
select select "0"
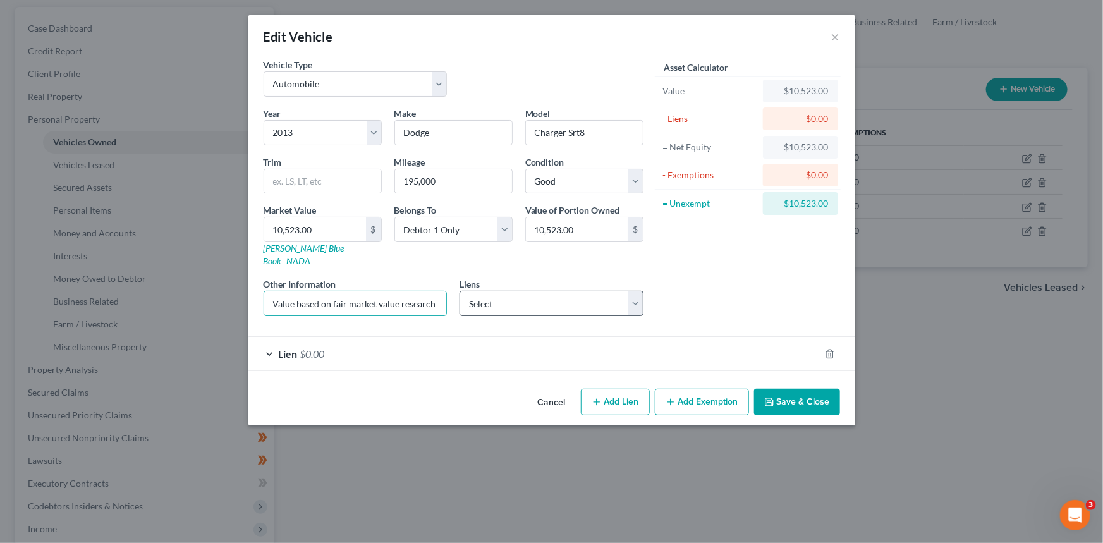
scroll to position [0, 181]
drag, startPoint x: 299, startPoint y: 293, endPoint x: 579, endPoint y: 298, distance: 280.6
click at [579, 298] on div "Year Select 2026 2025 2024 2023 2022 2021 2020 2019 2018 2017 2016 2015 2014 20…" at bounding box center [453, 216] width 392 height 219
click at [379, 291] on input "Value based on fair market value research done on KBB. PMI lien placed on DD/MM…" at bounding box center [355, 303] width 183 height 24
drag, startPoint x: 378, startPoint y: 291, endPoint x: 439, endPoint y: 290, distance: 60.7
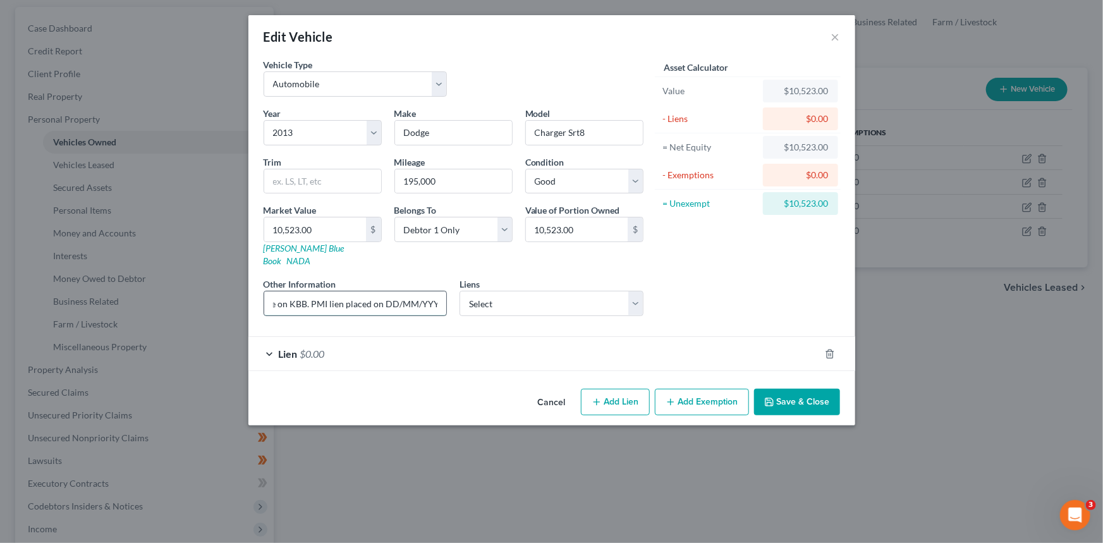
click at [439, 291] on input "Value based on fair market value research done on KBB. PMI lien placed on DD/MM…" at bounding box center [355, 303] width 183 height 24
type input "Value based on fair market value research done on KBB. PMI lien placed on [DATE]"
click at [344, 347] on div "Lien $0.00" at bounding box center [533, 353] width 571 height 33
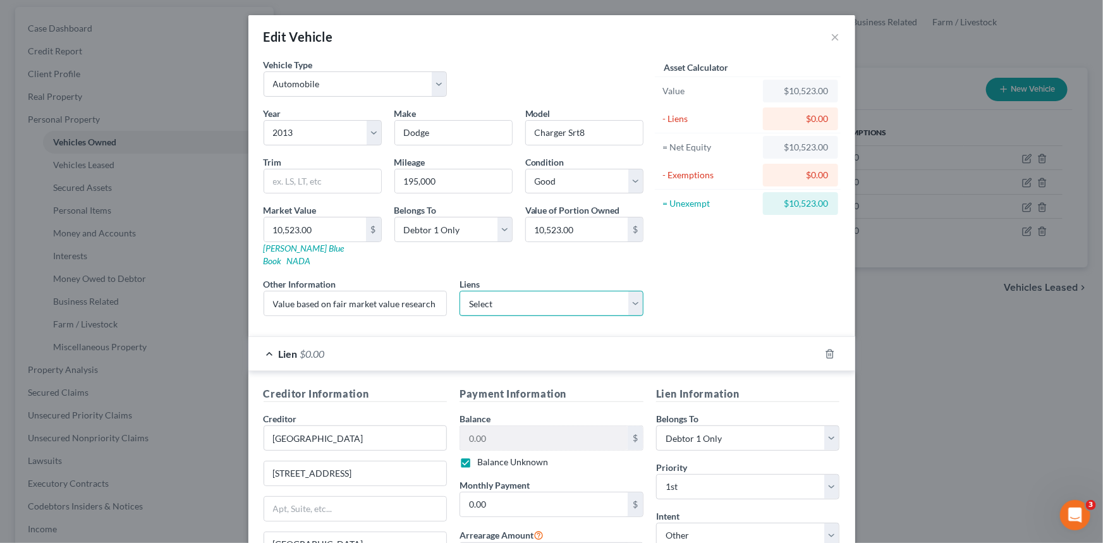
click at [520, 291] on select "Select OneMain *SECURED LOAN IN COLLECTIONS - $14,036.00 Rental Access, LLC - $…" at bounding box center [551, 303] width 184 height 25
click at [696, 288] on div "Asset Calculator Value $10,523.00 - Liens $0.00 = Net Equity $10,523.00 - Exemp…" at bounding box center [747, 192] width 196 height 268
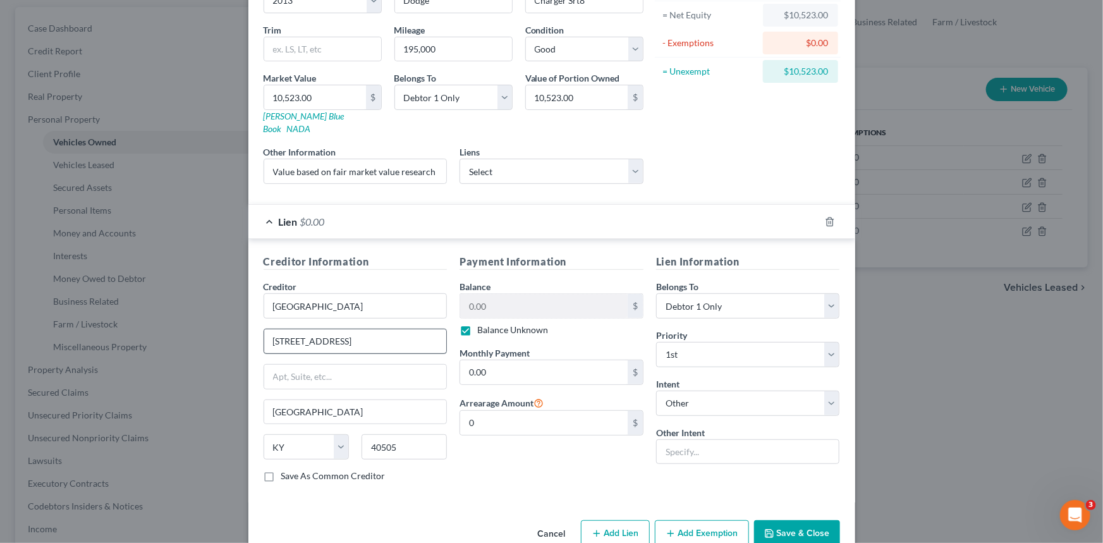
scroll to position [147, 0]
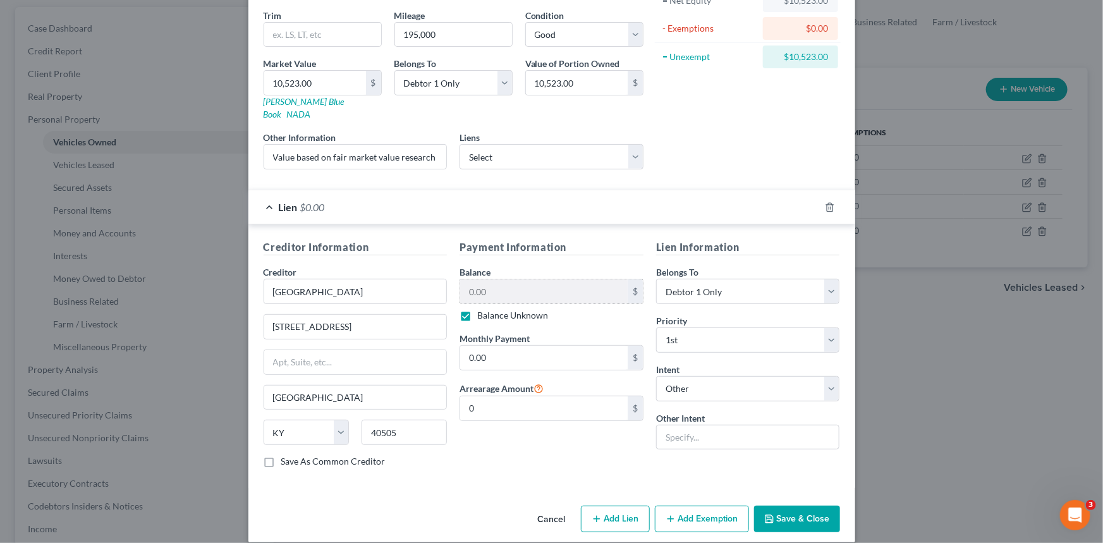
drag, startPoint x: 462, startPoint y: 303, endPoint x: 505, endPoint y: 287, distance: 45.8
click at [477, 309] on label "Balance Unknown" at bounding box center [512, 315] width 71 height 13
click at [482, 309] on input "Balance Unknown" at bounding box center [486, 313] width 8 height 8
checkbox input "false"
type input "9,800.00"
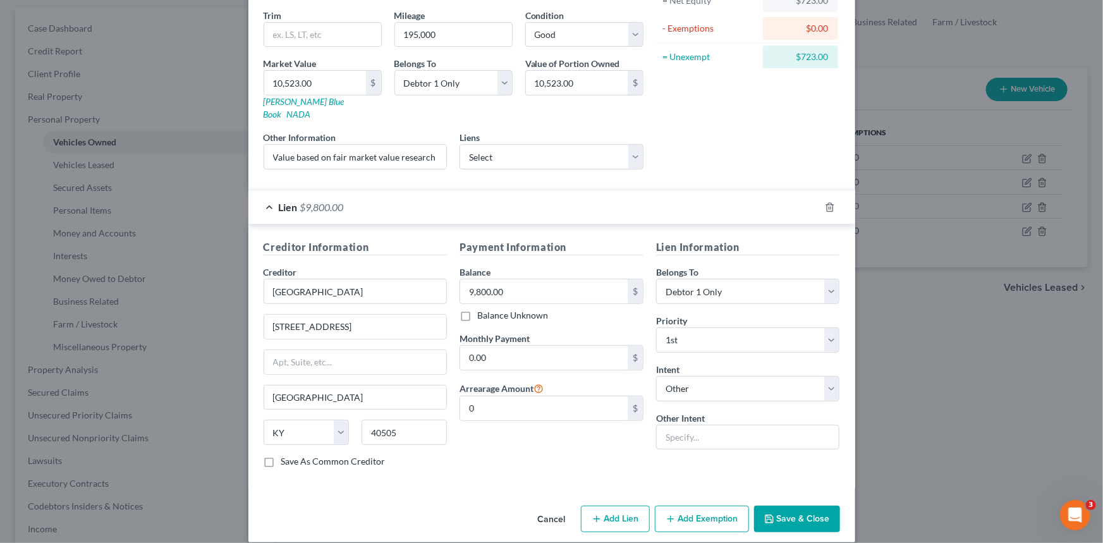
click at [780, 505] on button "Save & Close" at bounding box center [797, 518] width 86 height 27
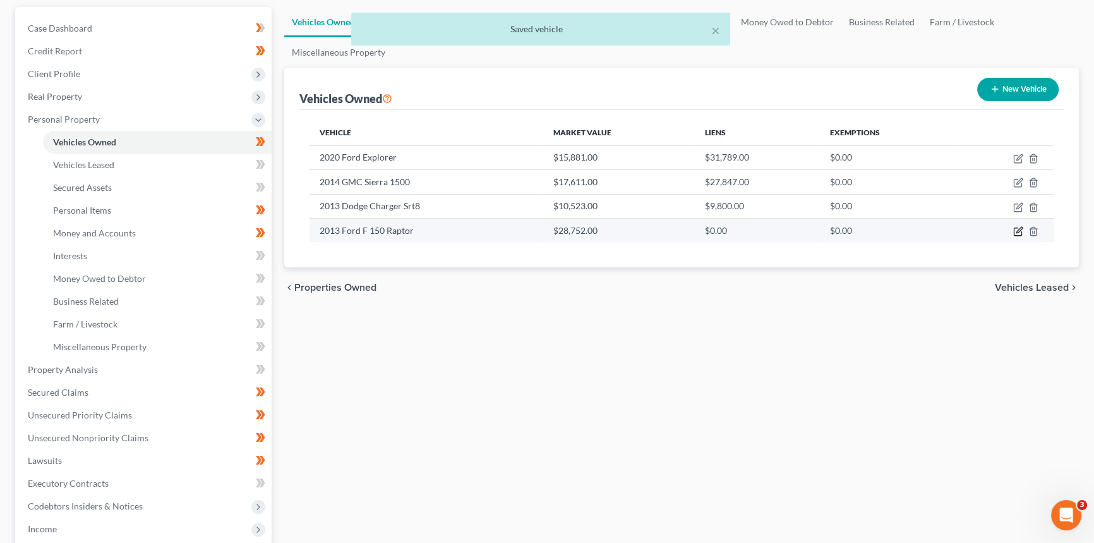
click at [1020, 230] on icon "button" at bounding box center [1018, 231] width 10 height 10
select select "0"
select select "13"
select select "2"
select select "0"
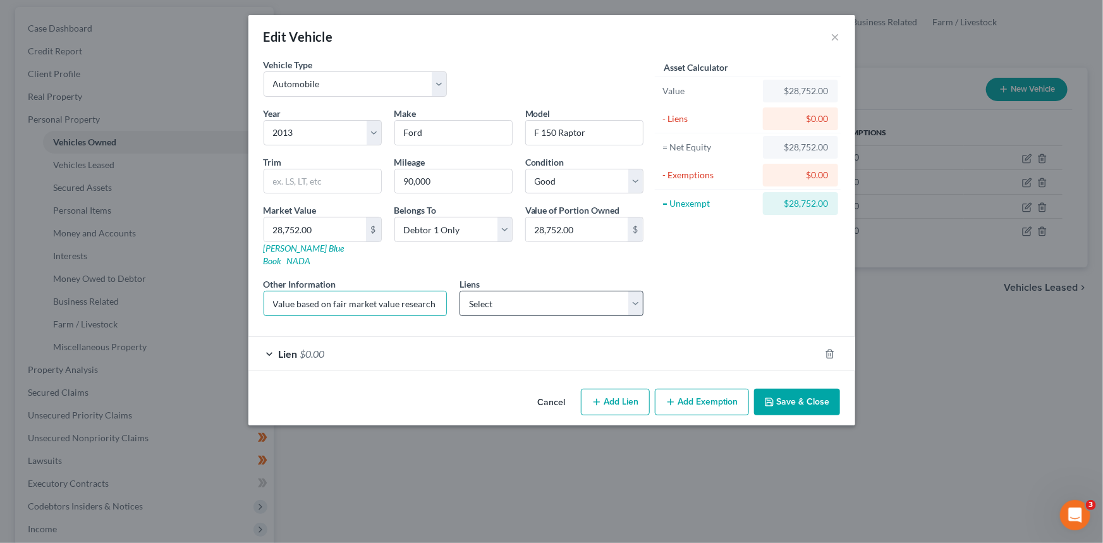
scroll to position [0, 181]
drag, startPoint x: 334, startPoint y: 284, endPoint x: 569, endPoint y: 277, distance: 234.5
click at [569, 277] on div "Year Select 2026 2025 2024 2023 2022 2021 2020 2019 2018 2017 2016 2015 2014 20…" at bounding box center [453, 216] width 392 height 219
click at [377, 291] on input "Value based on fair market value research done on KBB. PMI lien placed on DD/MM…" at bounding box center [355, 303] width 183 height 24
drag, startPoint x: 380, startPoint y: 289, endPoint x: 473, endPoint y: 287, distance: 92.3
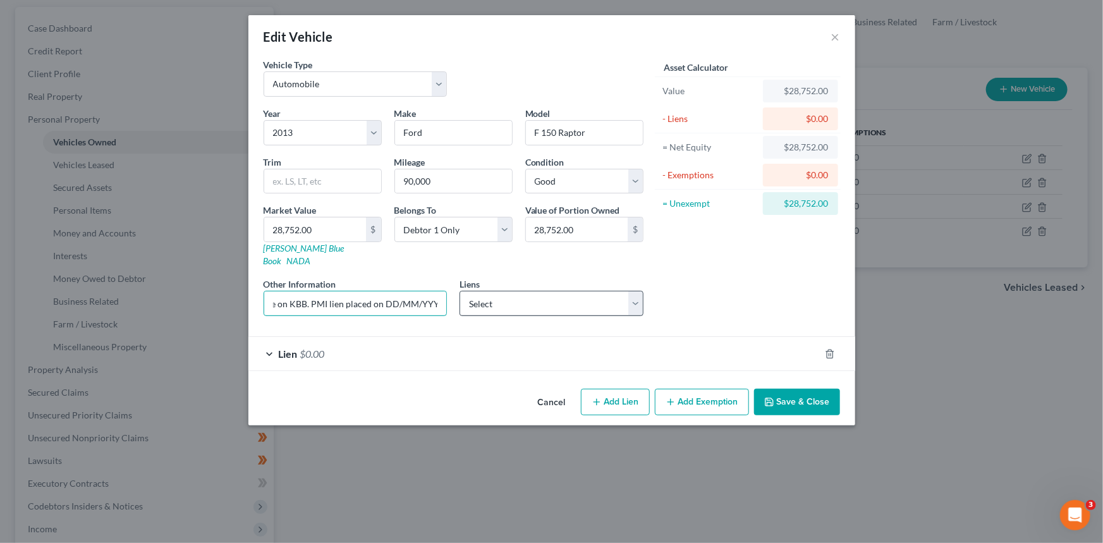
click at [473, 287] on div "Year Select 2026 2025 2024 2023 2022 2021 2020 2019 2018 2017 2016 2015 2014 20…" at bounding box center [453, 216] width 392 height 219
type input "Value based on fair market value research done on KBB. PMI lien placed on [DATE]"
click at [363, 337] on div "Lien $0.00" at bounding box center [533, 353] width 571 height 33
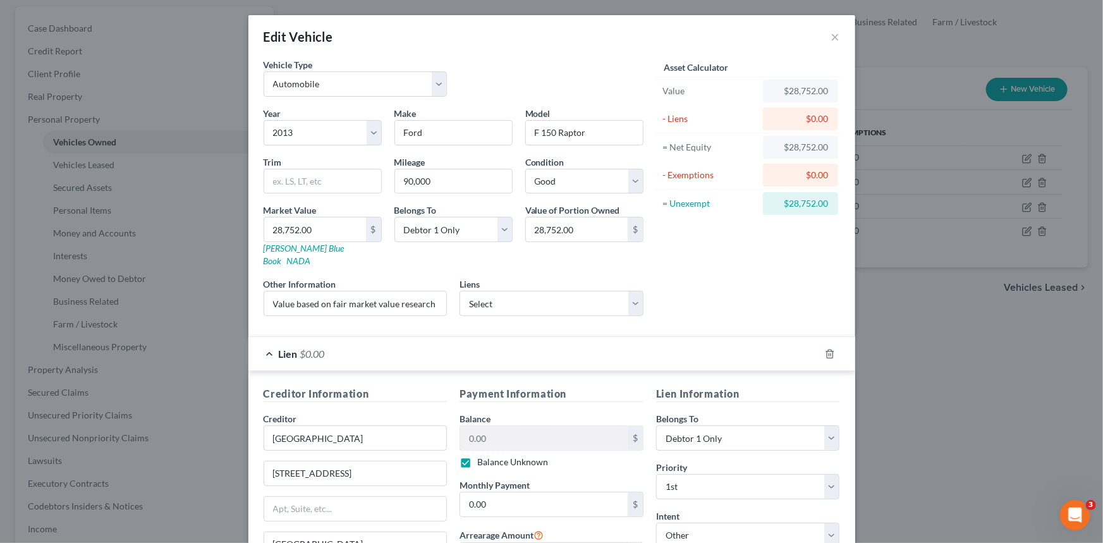
scroll to position [57, 0]
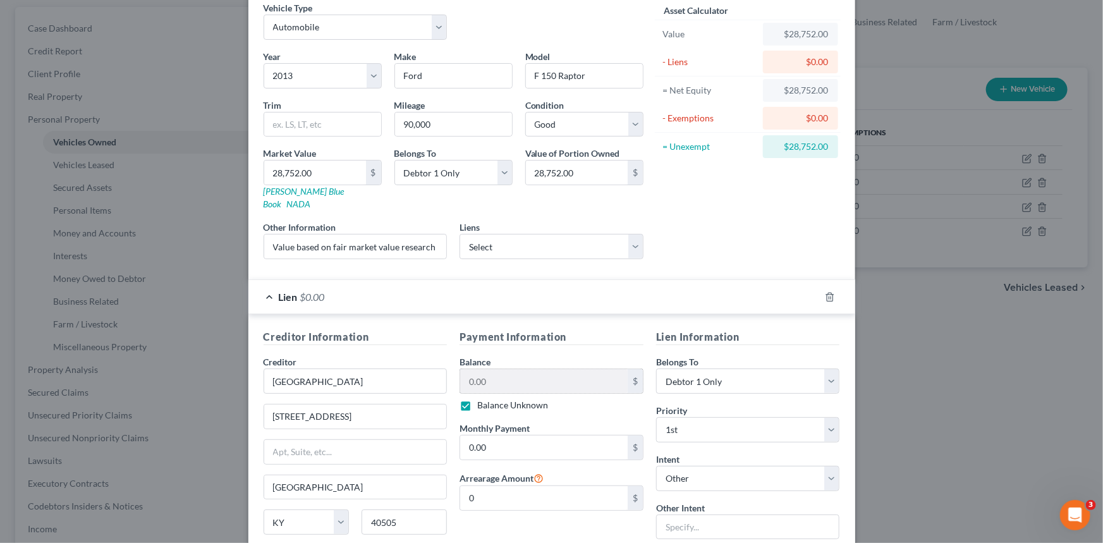
drag, startPoint x: 461, startPoint y: 390, endPoint x: 489, endPoint y: 377, distance: 31.4
click at [477, 399] on label "Balance Unknown" at bounding box center [512, 405] width 71 height 13
click at [482, 399] on input "Balance Unknown" at bounding box center [486, 403] width 8 height 8
checkbox input "false"
click at [499, 372] on input "0.00" at bounding box center [543, 381] width 167 height 24
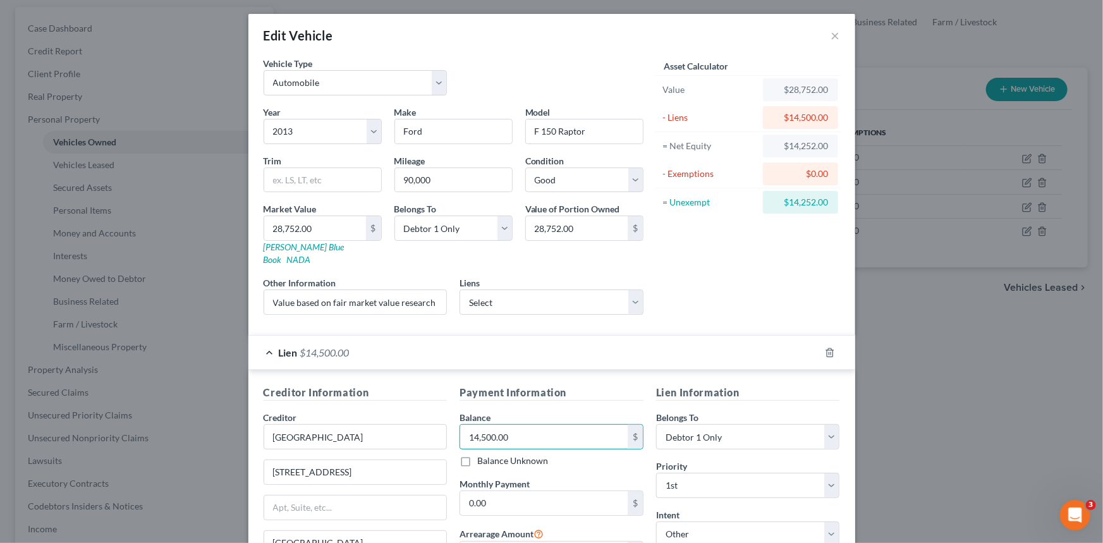
scroll to position [0, 0]
type input "14,500.00"
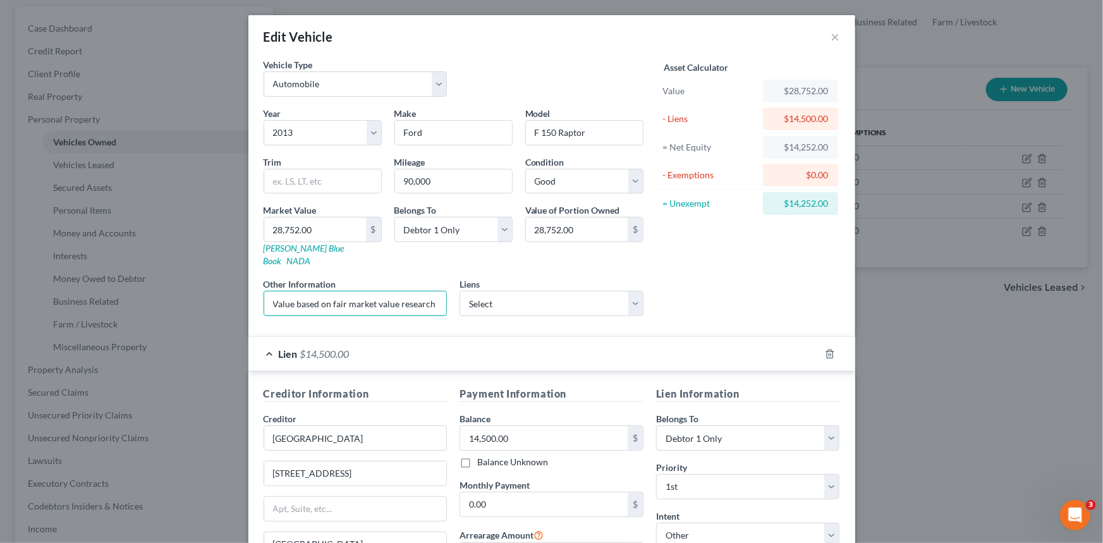
scroll to position [0, 171]
drag, startPoint x: 369, startPoint y: 290, endPoint x: 760, endPoint y: 296, distance: 391.1
click at [760, 296] on div "Vehicle Type Select Automobile Truck Trailer Watercraft Aircraft Motor Home Atv…" at bounding box center [551, 192] width 589 height 268
click at [728, 267] on div "Asset Calculator Value $28,752.00 - Liens $14,500.00 = Net Equity $14,252.00 - …" at bounding box center [747, 192] width 196 height 268
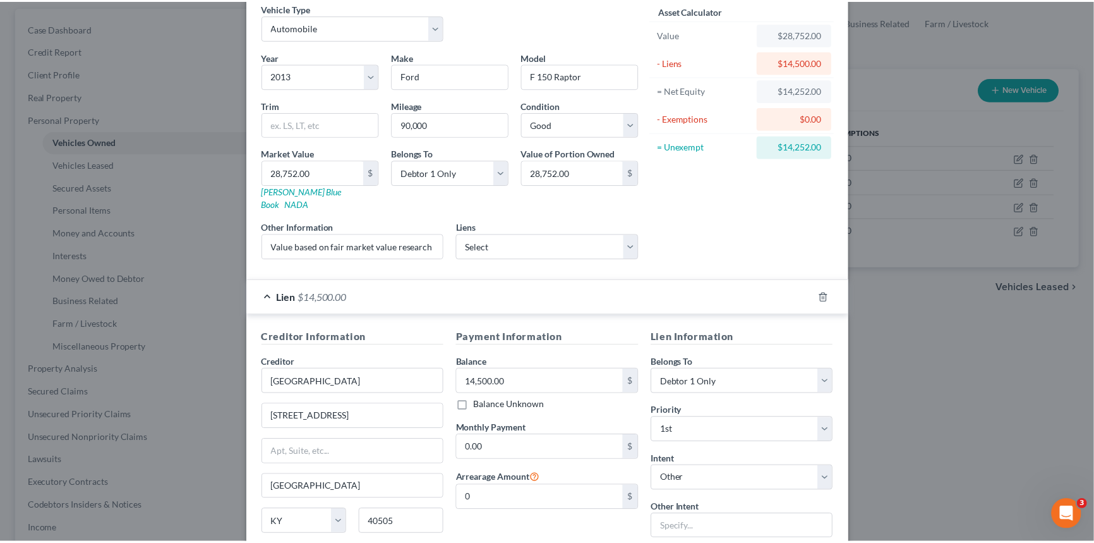
scroll to position [147, 0]
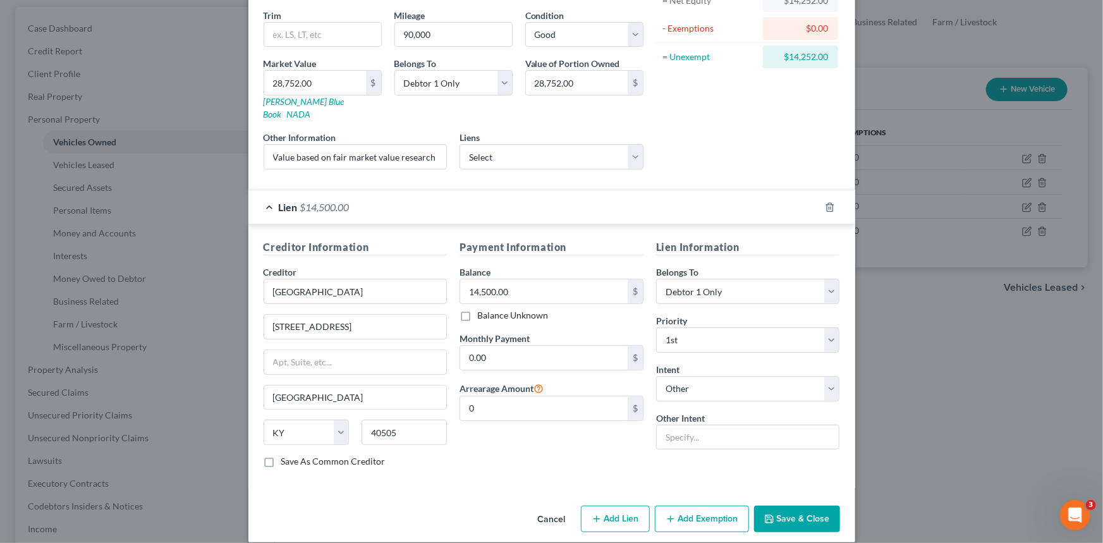
click at [794, 505] on button "Save & Close" at bounding box center [797, 518] width 86 height 27
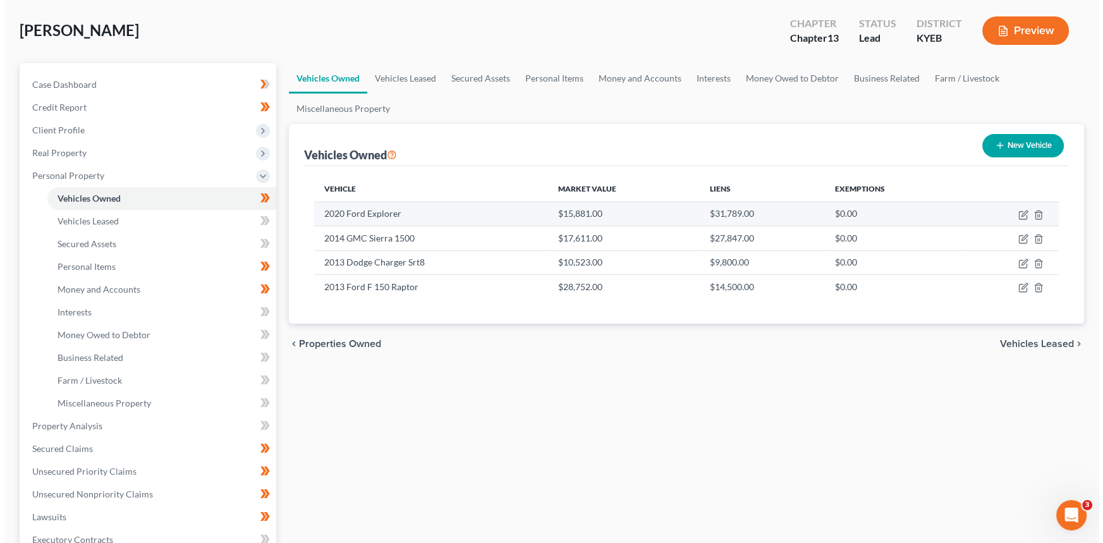
scroll to position [57, 0]
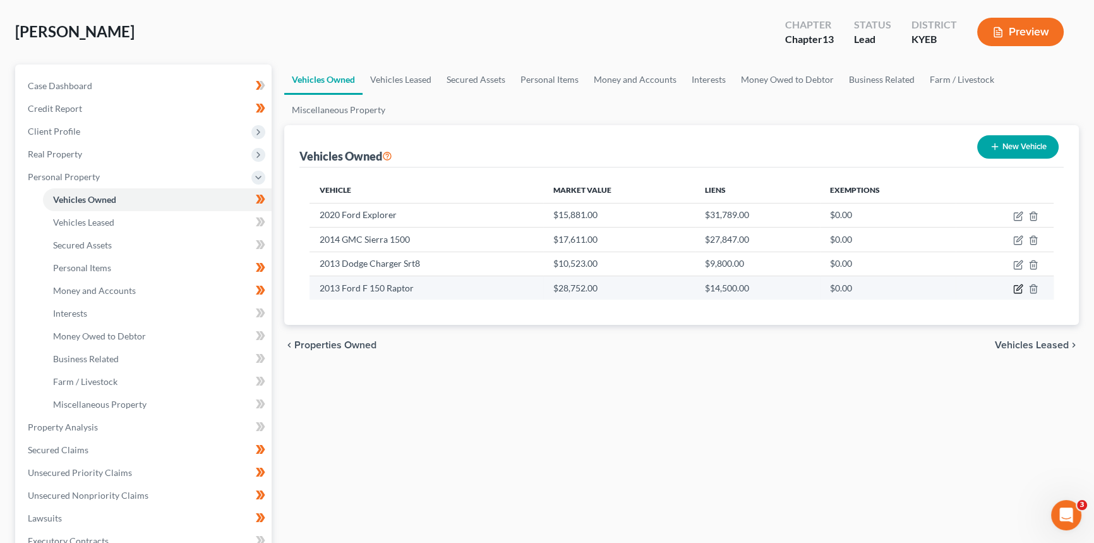
click at [1017, 286] on icon "button" at bounding box center [1020, 287] width 6 height 6
select select "0"
select select "13"
select select "2"
select select "0"
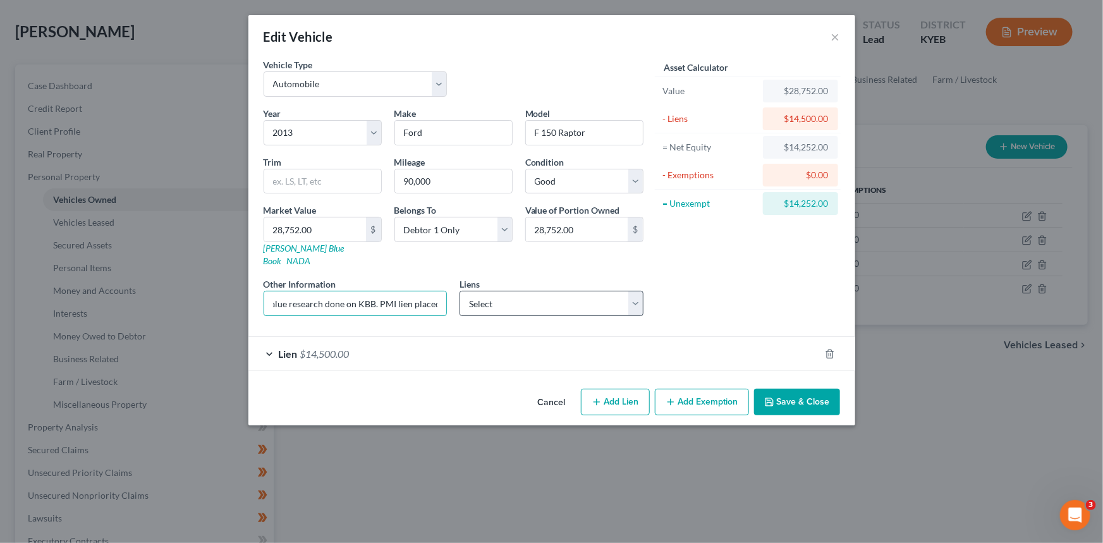
scroll to position [0, 171]
drag, startPoint x: 367, startPoint y: 291, endPoint x: 505, endPoint y: 296, distance: 137.8
click at [505, 296] on div "Year Select 2026 2025 2024 2023 2022 2021 2020 2019 2018 2017 2016 2015 2014 20…" at bounding box center [453, 216] width 392 height 219
click at [325, 229] on input "28,752.00" at bounding box center [315, 229] width 102 height 24
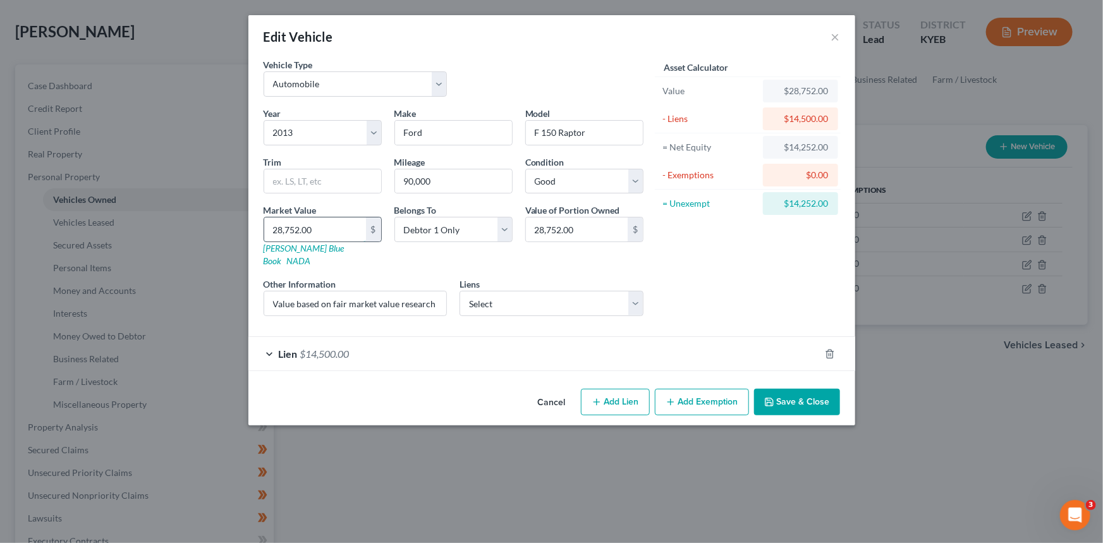
type input "2"
type input "2.00"
type input "20"
type input "20.00"
type input "200"
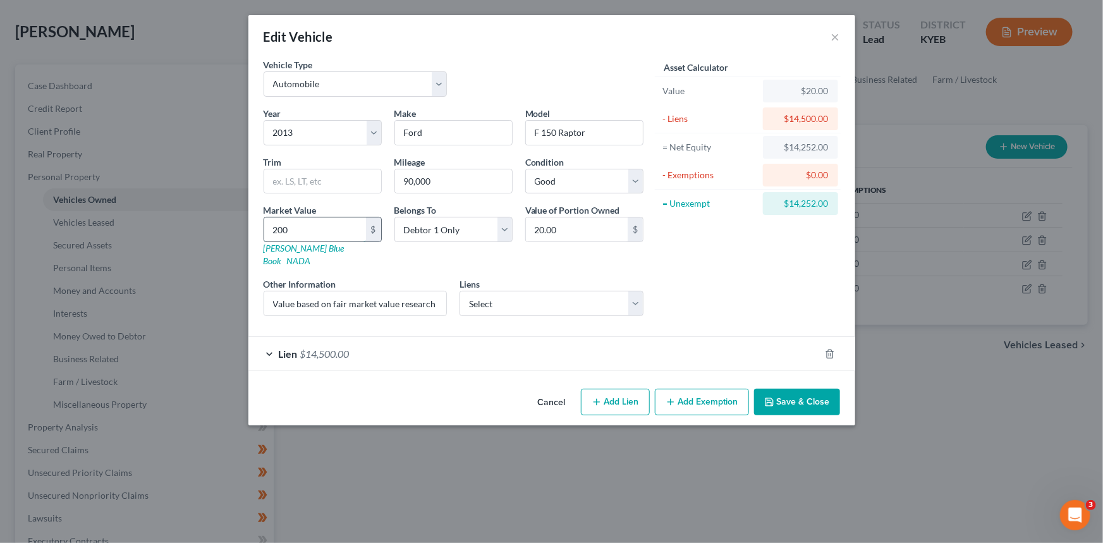
type input "200.00"
type input "2000"
type input "2,000.00"
type input "2,0000"
type input "20,000.00"
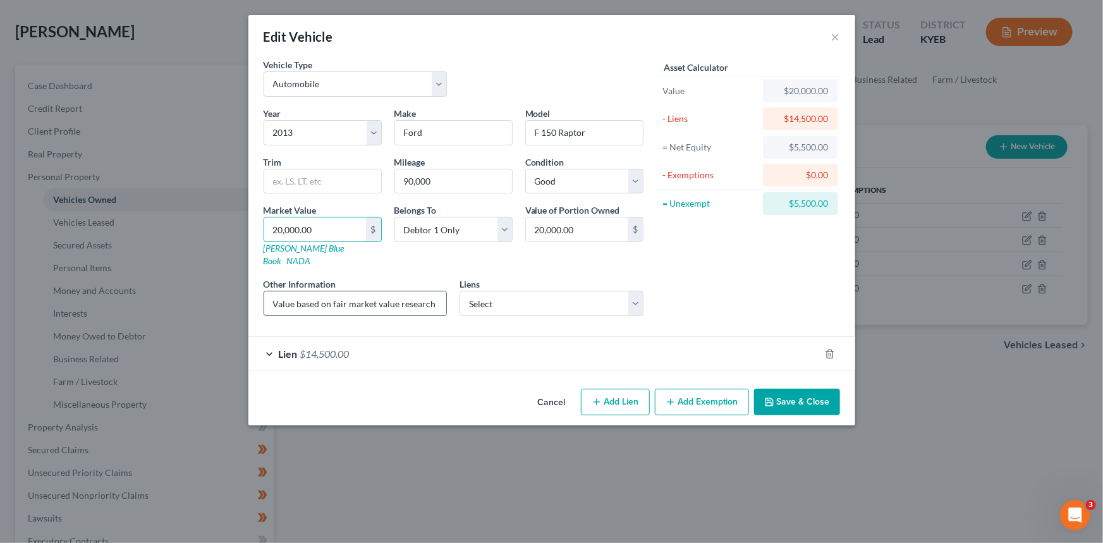
type input "20,000.00"
drag, startPoint x: 326, startPoint y: 290, endPoint x: 503, endPoint y: 312, distance: 178.3
click at [503, 312] on div "Year Select 2026 2025 2024 2023 2022 2021 2020 2019 2018 2017 2016 2015 2014 20…" at bounding box center [453, 216] width 392 height 219
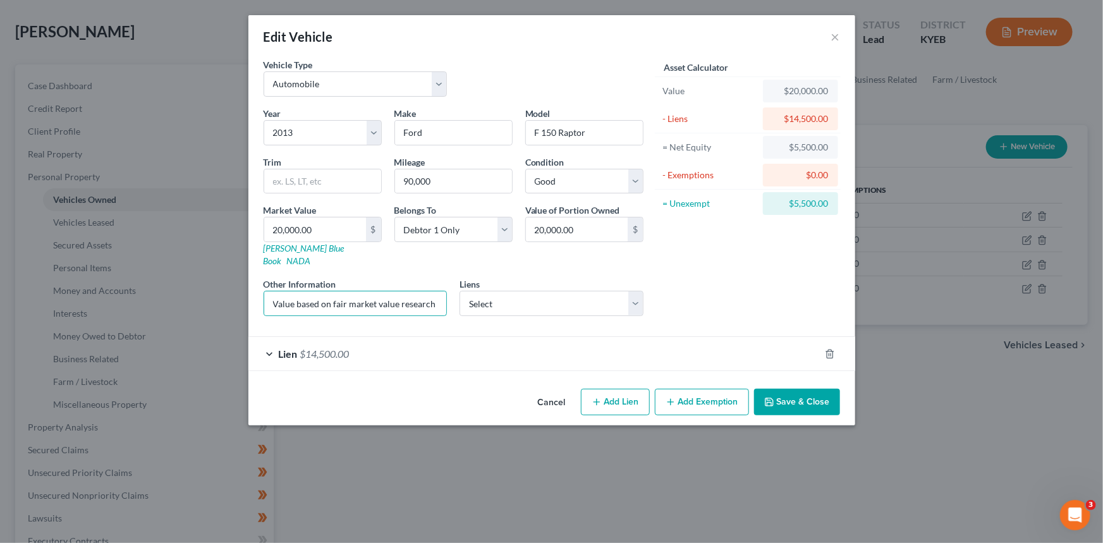
click at [699, 393] on button "Add Exemption" at bounding box center [702, 402] width 94 height 27
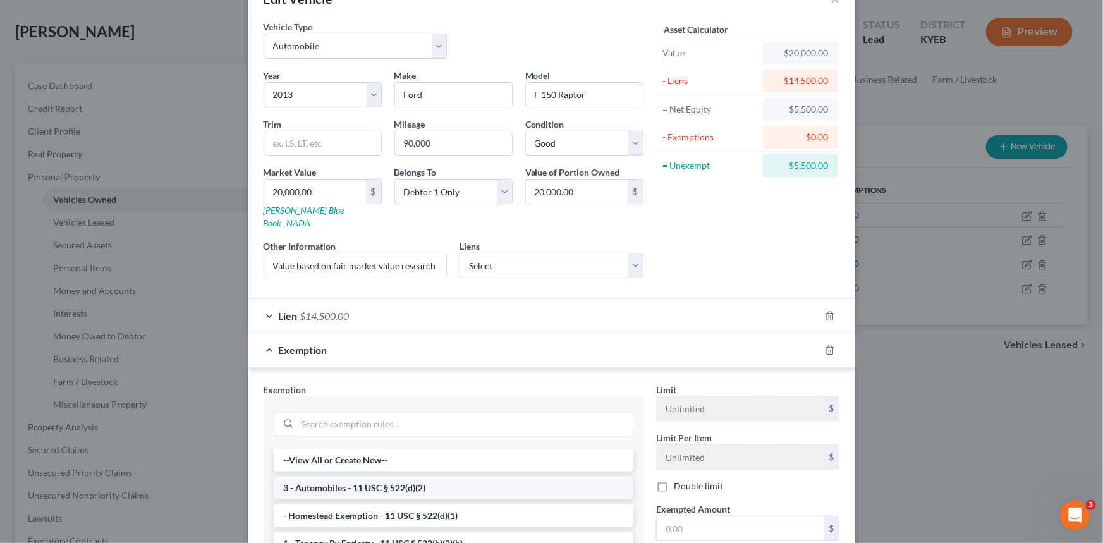
scroll to position [114, 0]
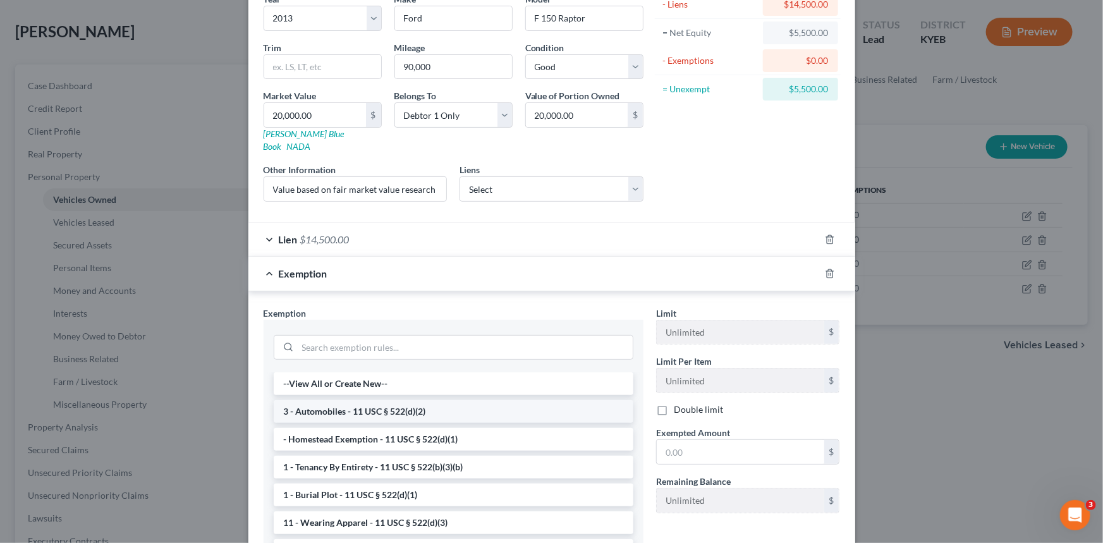
click at [356, 400] on li "3 - Automobiles - 11 USC § 522(d)(2)" at bounding box center [453, 411] width 359 height 23
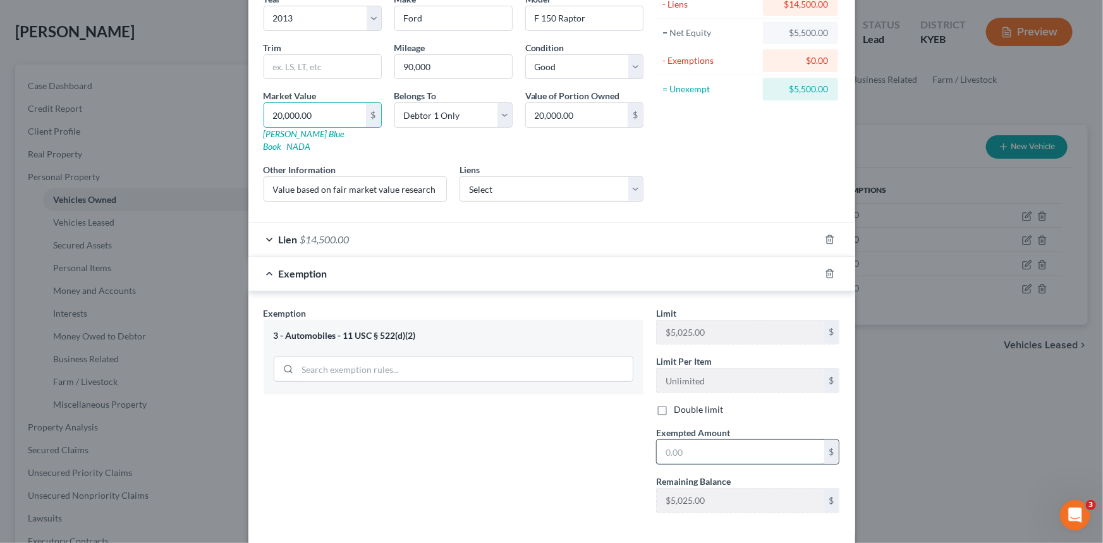
click at [695, 440] on input "text" at bounding box center [739, 452] width 167 height 24
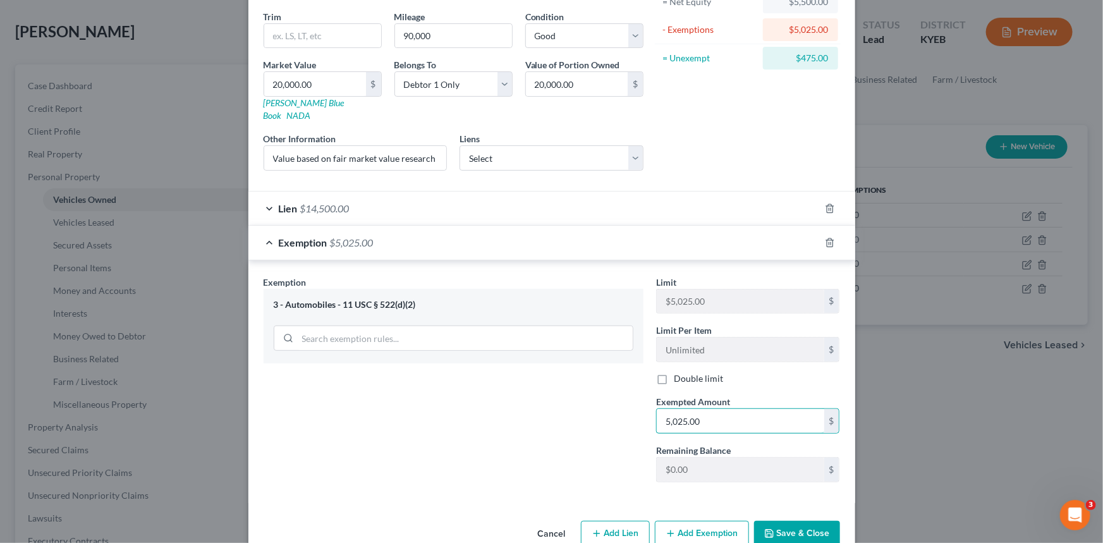
scroll to position [160, 0]
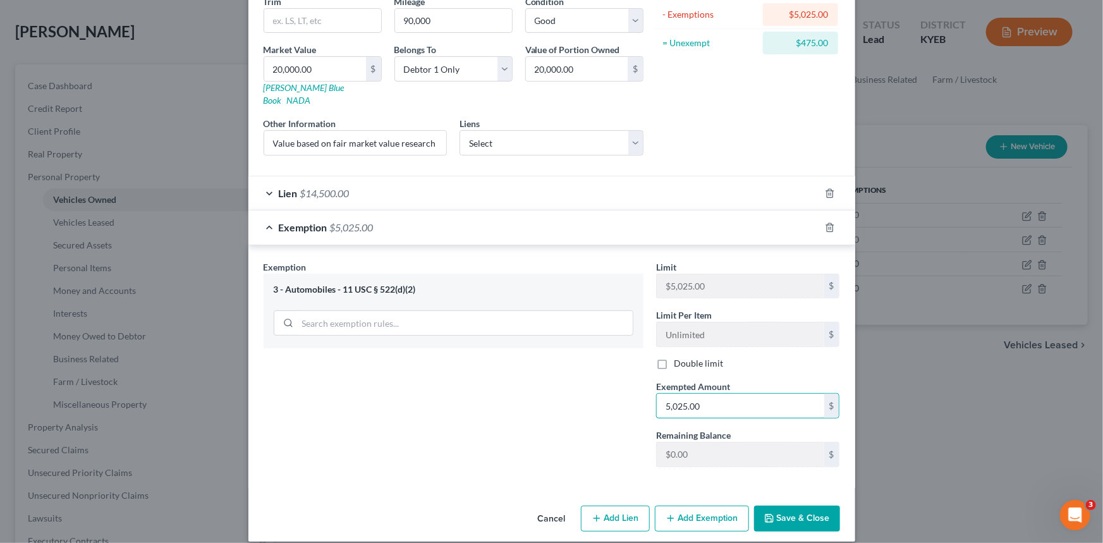
type input "5,025.00"
click at [699, 505] on button "Add Exemption" at bounding box center [702, 518] width 94 height 27
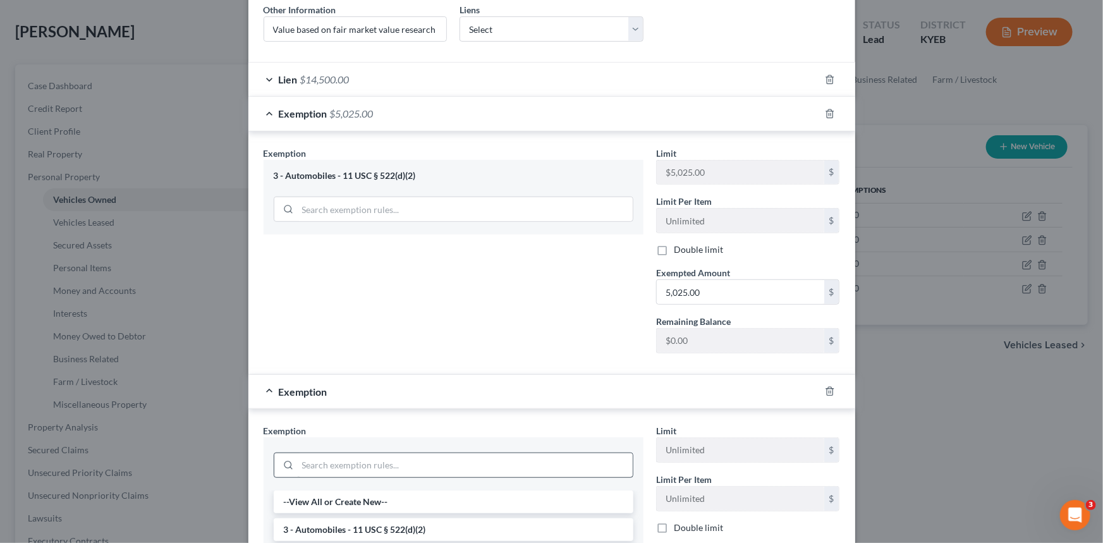
scroll to position [275, 0]
click at [354, 452] on input "search" at bounding box center [465, 464] width 335 height 24
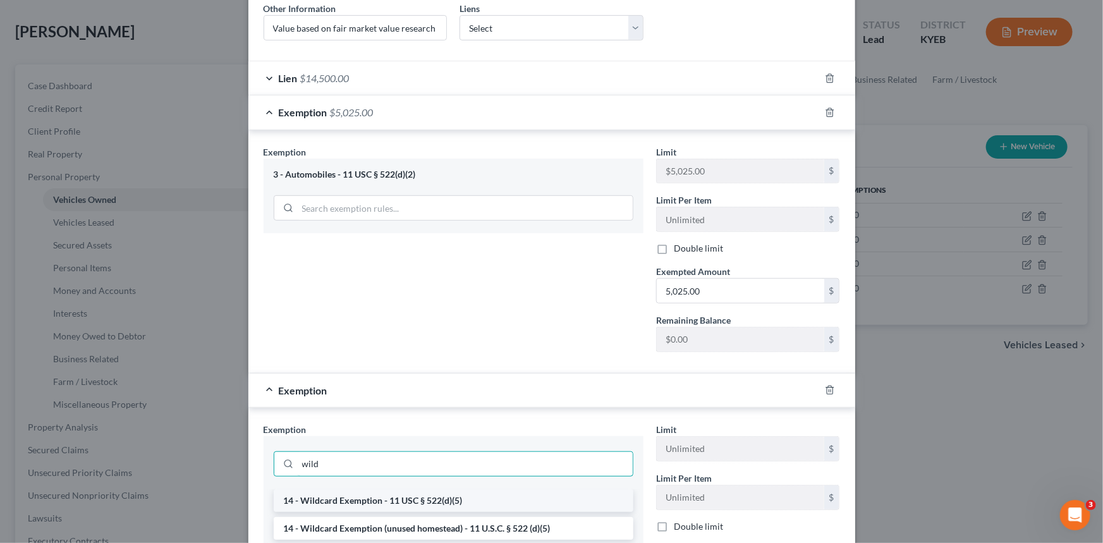
type input "wild"
click at [423, 489] on li "14 - Wildcard Exemption - 11 USC § 522(d)(5)" at bounding box center [453, 500] width 359 height 23
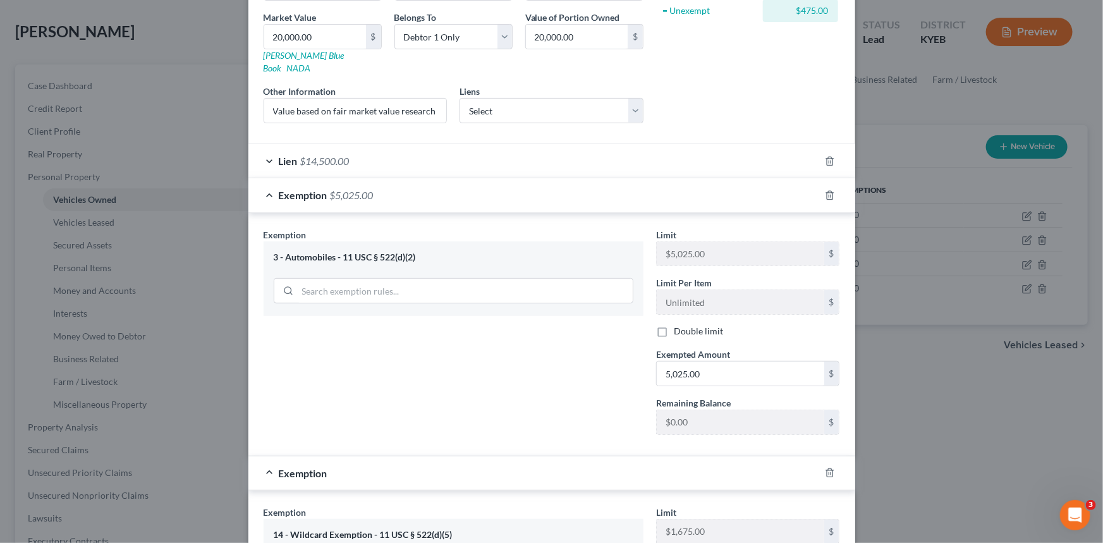
scroll to position [437, 0]
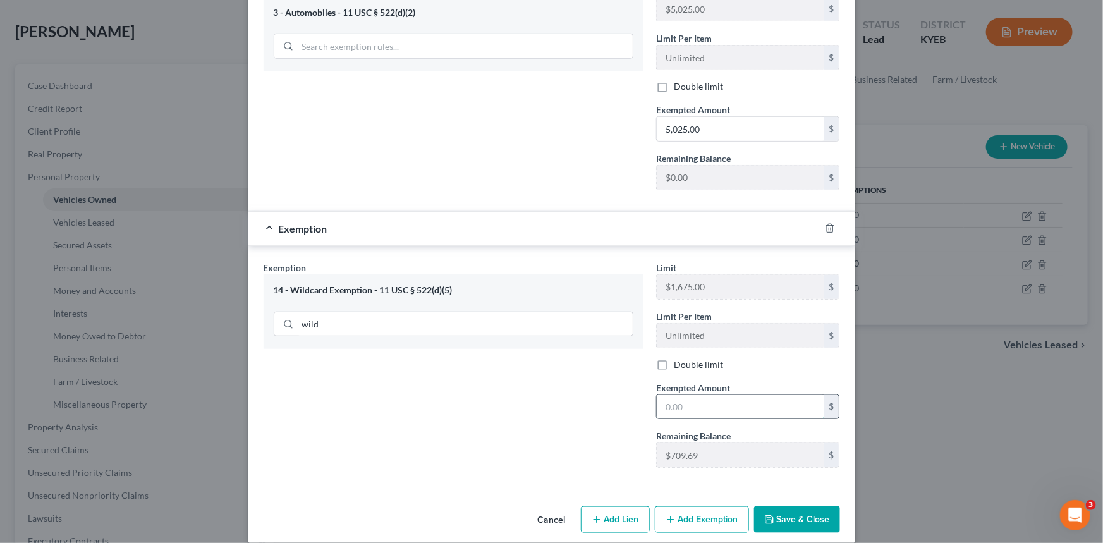
click at [725, 397] on input "text" at bounding box center [739, 407] width 167 height 24
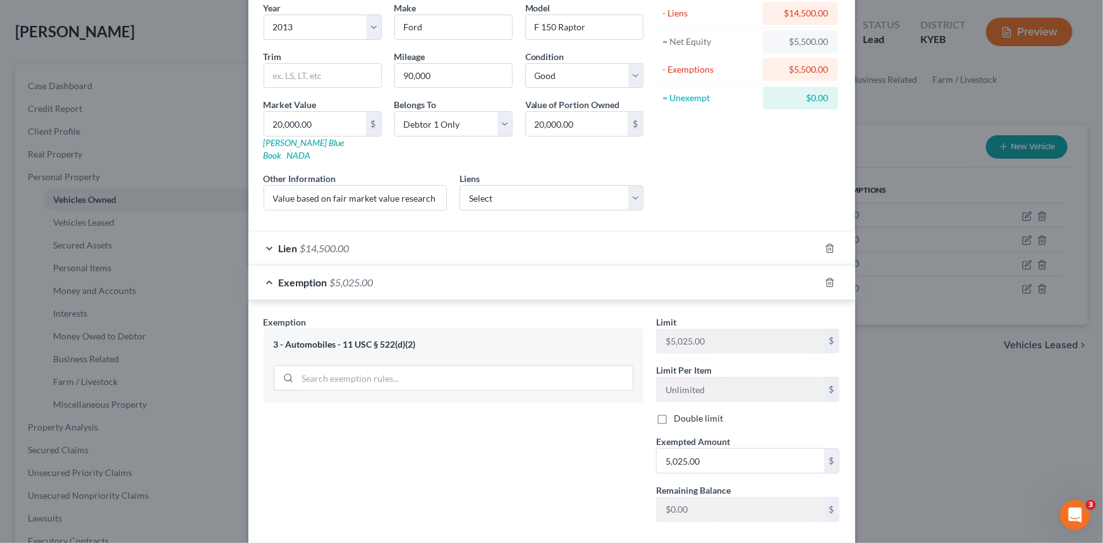
scroll to position [114, 0]
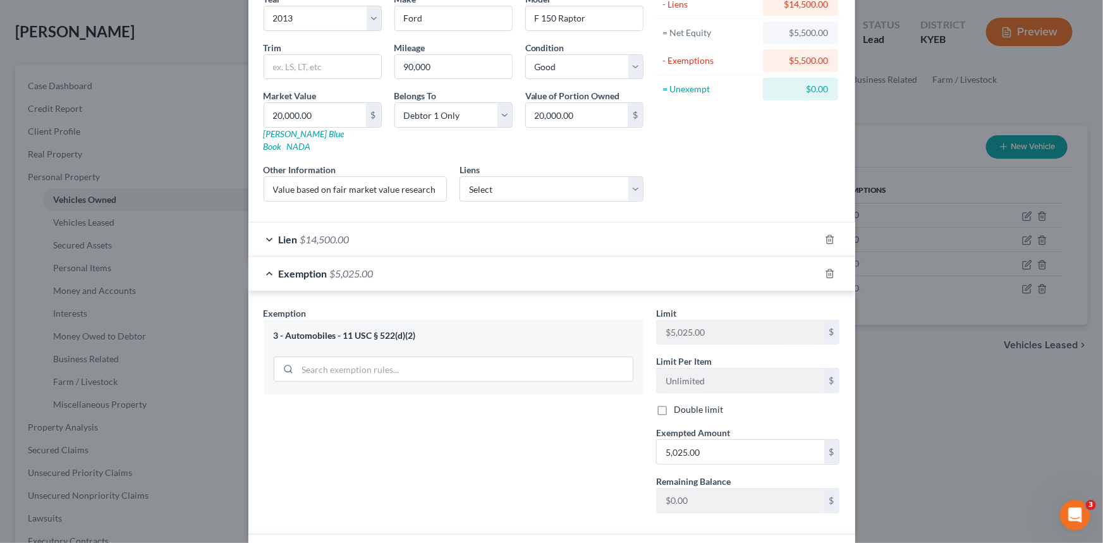
type input "475.00"
drag, startPoint x: 321, startPoint y: 259, endPoint x: 323, endPoint y: 292, distance: 32.9
click at [321, 267] on span "Exemption" at bounding box center [303, 273] width 49 height 12
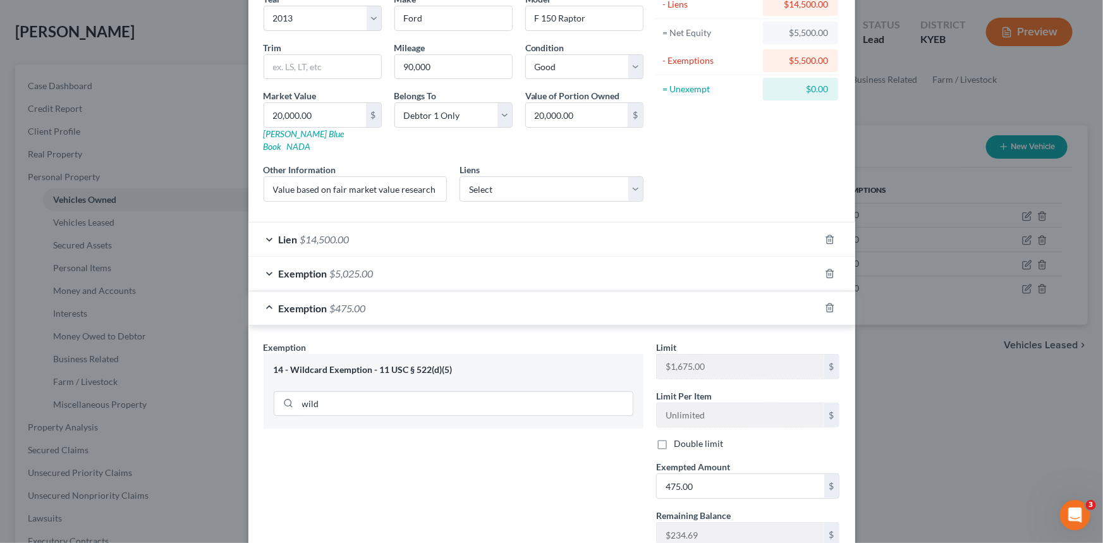
click at [334, 302] on span "$475.00" at bounding box center [348, 308] width 36 height 12
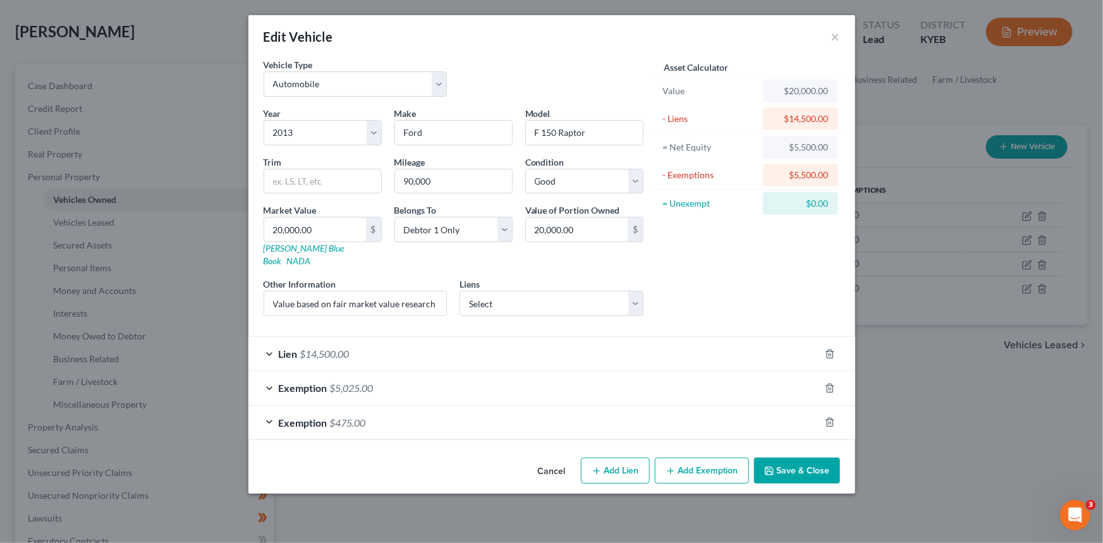
click at [411, 452] on div "Cancel Add Lien Add Lease Add Exemption Save & Close" at bounding box center [551, 473] width 607 height 42
drag, startPoint x: 334, startPoint y: 291, endPoint x: 561, endPoint y: 303, distance: 227.8
click at [561, 303] on div "Year Select 2026 2025 2024 2023 2022 2021 2020 2019 2018 2017 2016 2015 2014 20…" at bounding box center [453, 216] width 392 height 219
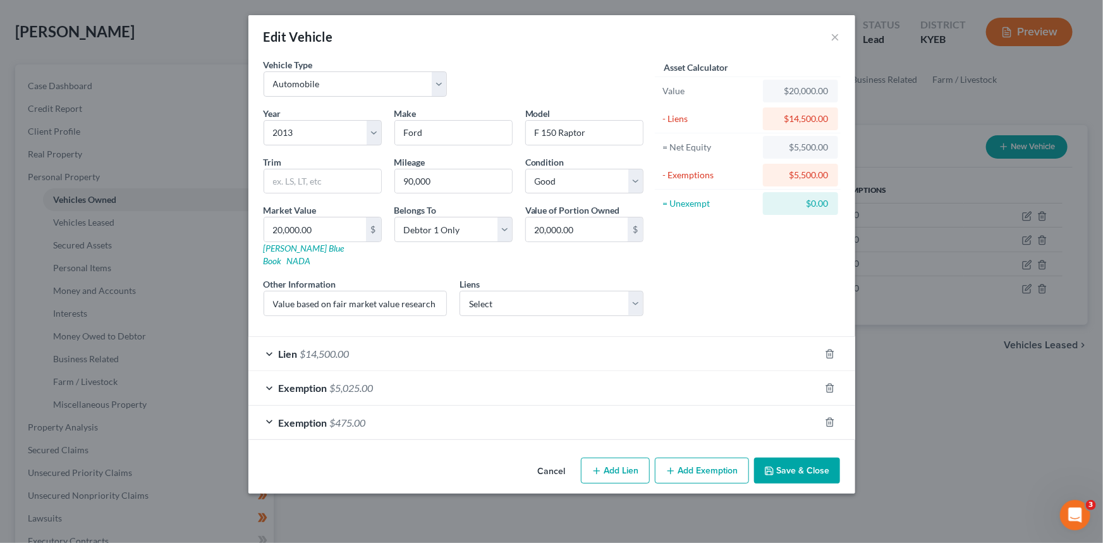
click at [385, 259] on div "Year Select 2026 2025 2024 2023 2022 2021 2020 2019 2018 2017 2016 2015 2014 20…" at bounding box center [453, 216] width 392 height 219
click at [790, 461] on button "Save & Close" at bounding box center [797, 470] width 86 height 27
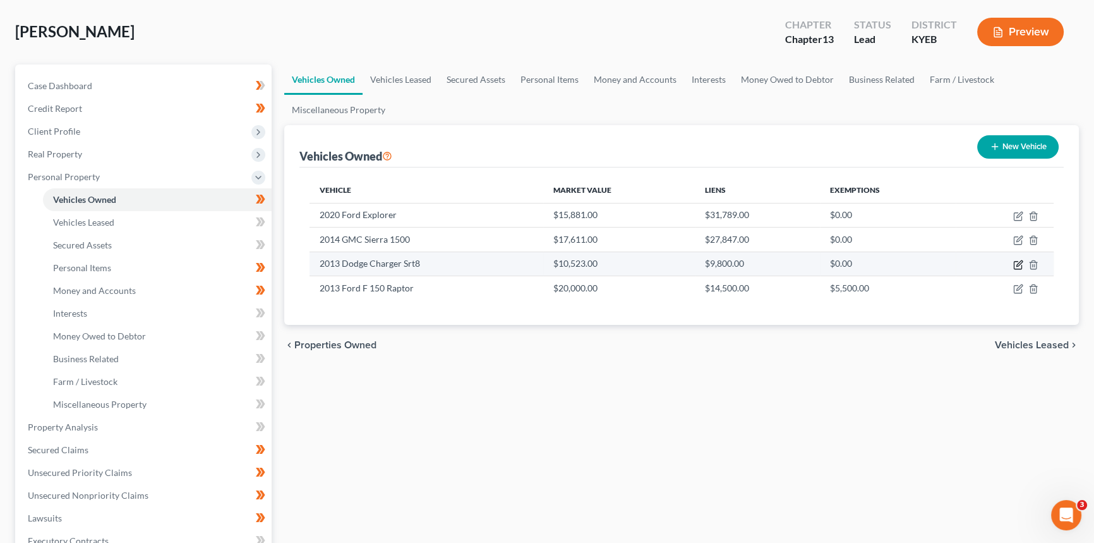
click at [1017, 263] on icon "button" at bounding box center [1018, 265] width 10 height 10
select select "0"
select select "13"
select select "2"
select select "0"
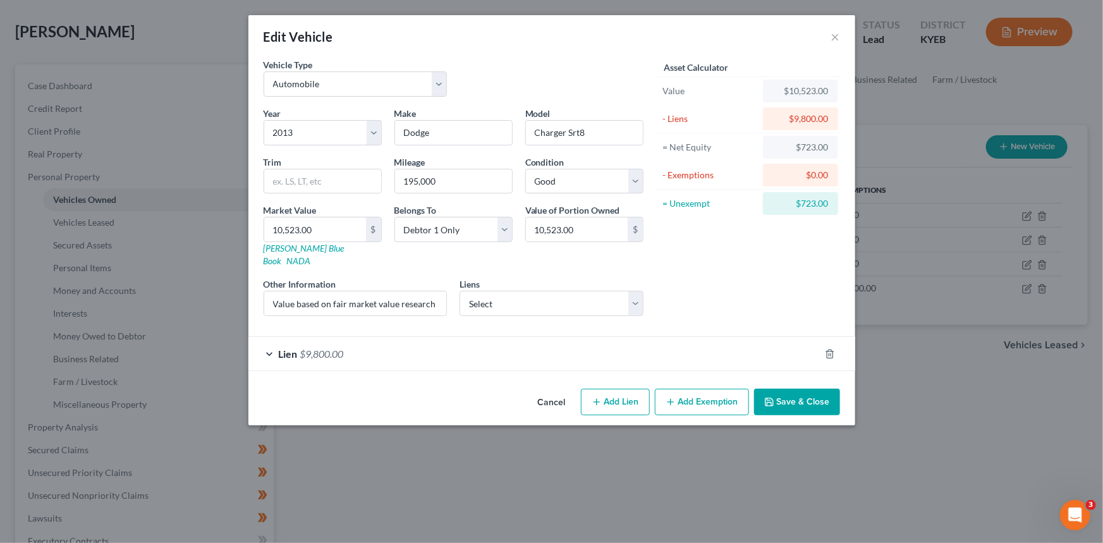
drag, startPoint x: 682, startPoint y: 382, endPoint x: 528, endPoint y: 341, distance: 159.5
click at [682, 389] on button "Add Exemption" at bounding box center [702, 402] width 94 height 27
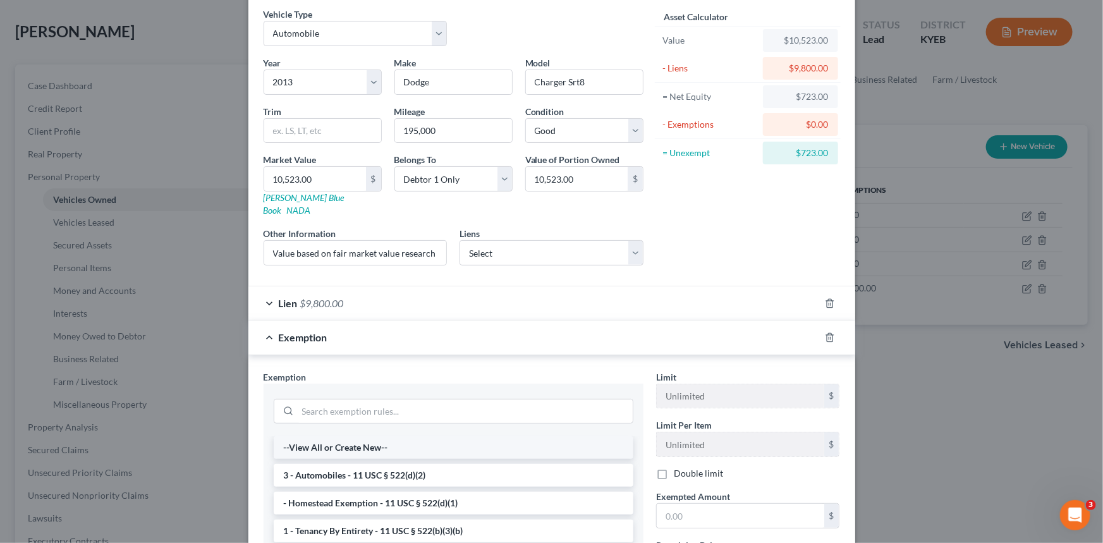
scroll to position [172, 0]
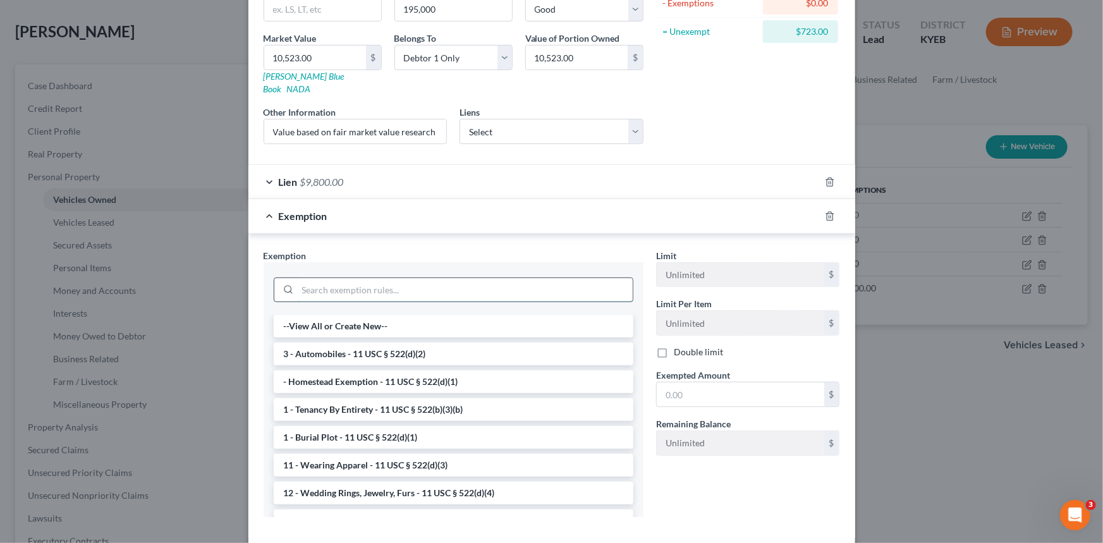
click at [359, 278] on input "search" at bounding box center [465, 290] width 335 height 24
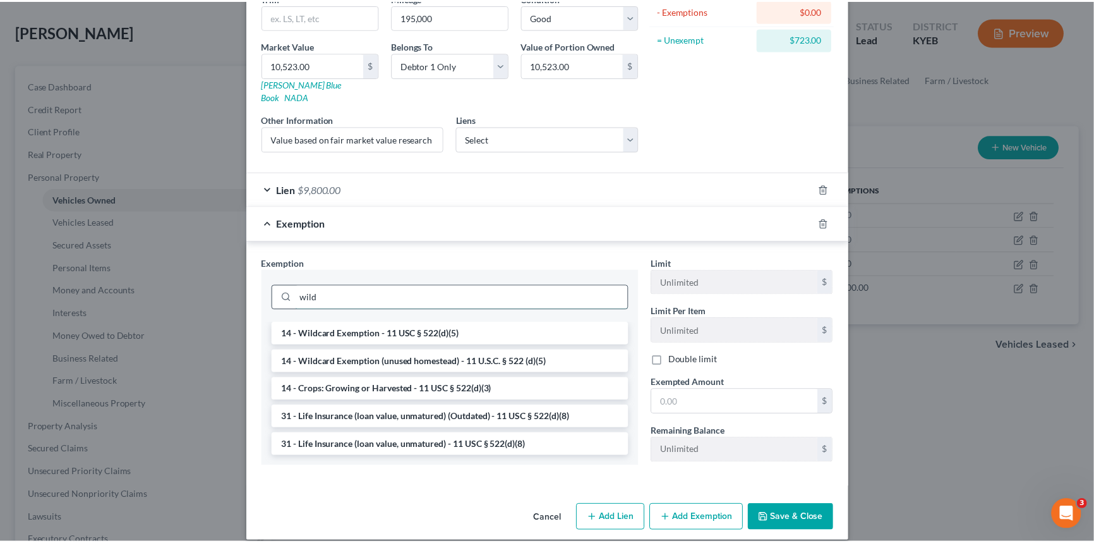
scroll to position [160, 0]
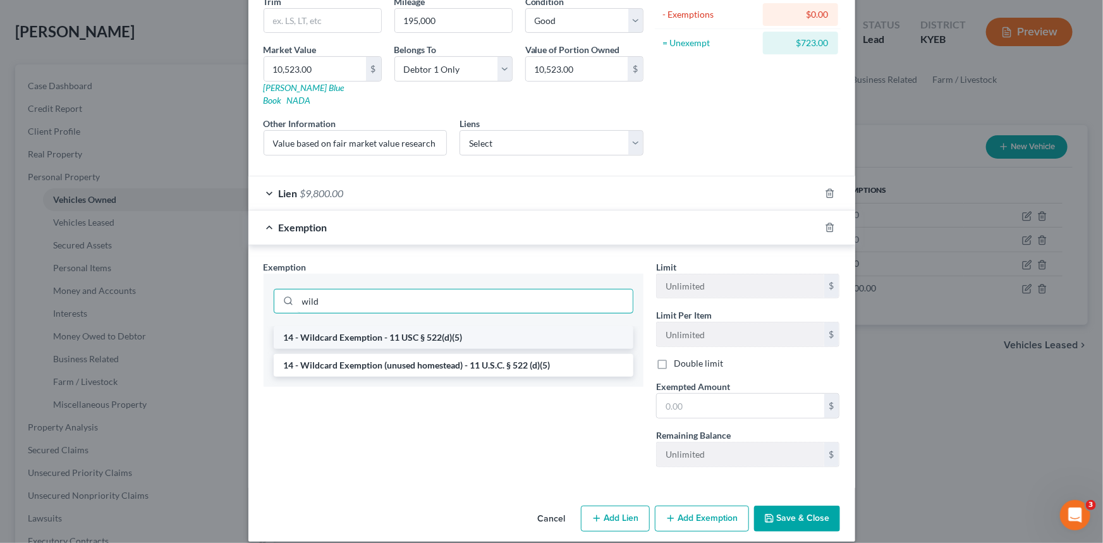
type input "wild"
click at [450, 326] on li "14 - Wildcard Exemption - 11 USC § 522(d)(5)" at bounding box center [453, 337] width 359 height 23
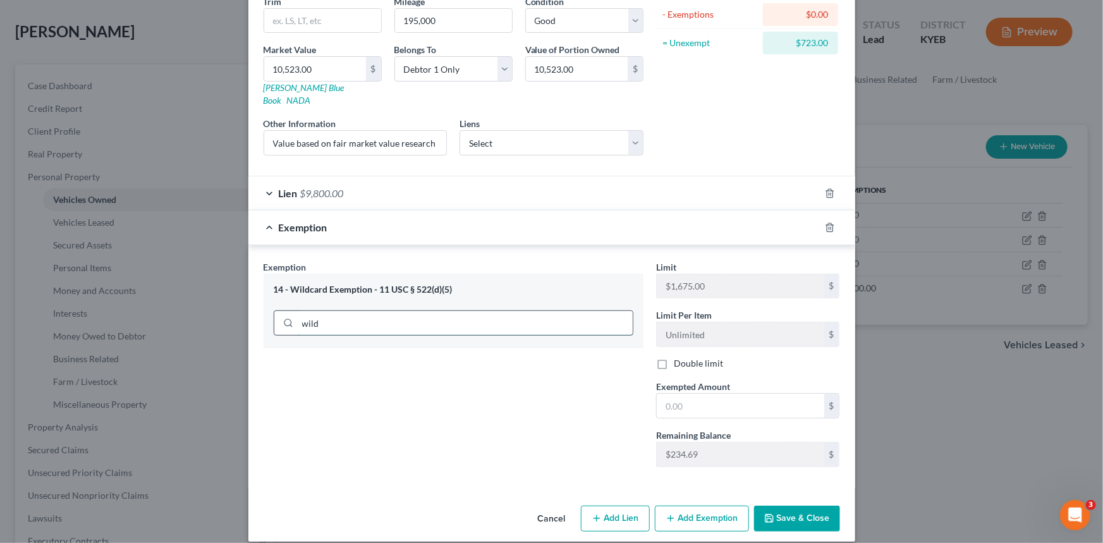
click at [371, 311] on input "wild" at bounding box center [465, 323] width 335 height 24
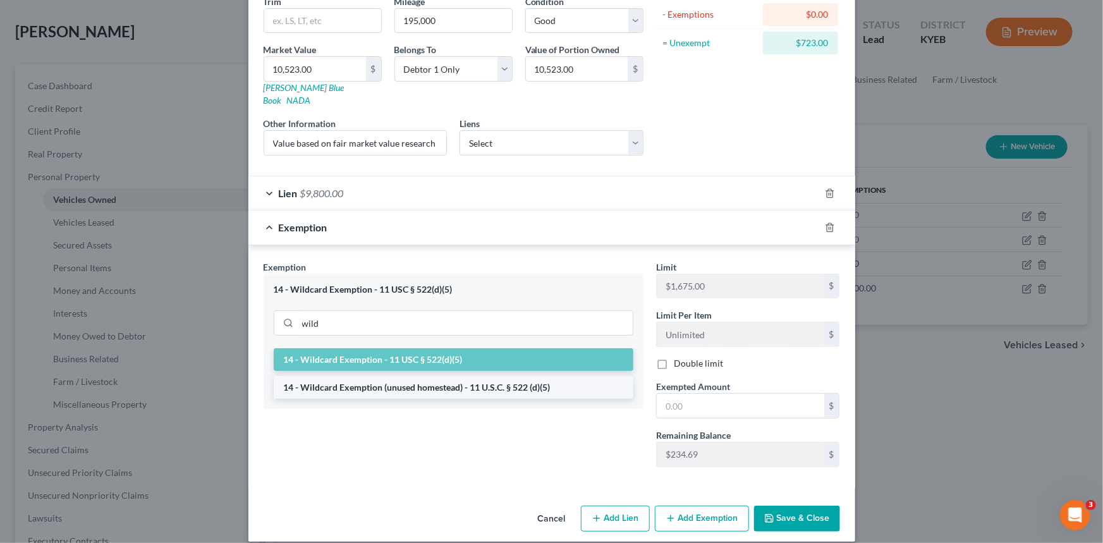
click at [392, 380] on li "14 - Wildcard Exemption (unused homestead) - 11 U.S.C. § 522 (d)(5)" at bounding box center [453, 387] width 359 height 23
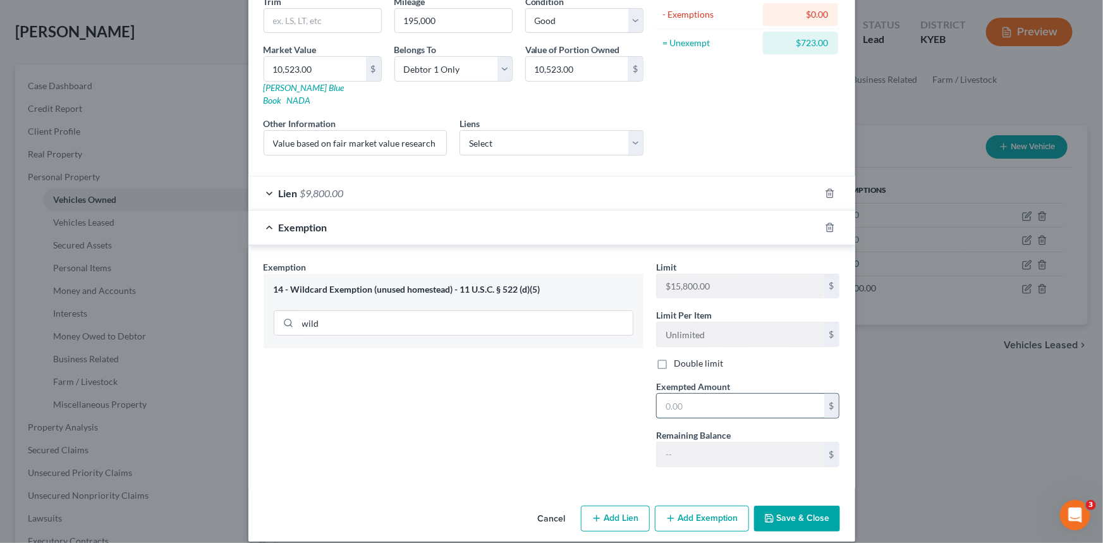
click at [682, 399] on input "text" at bounding box center [739, 406] width 167 height 24
type input "723.00"
click at [808, 505] on button "Save & Close" at bounding box center [797, 518] width 86 height 27
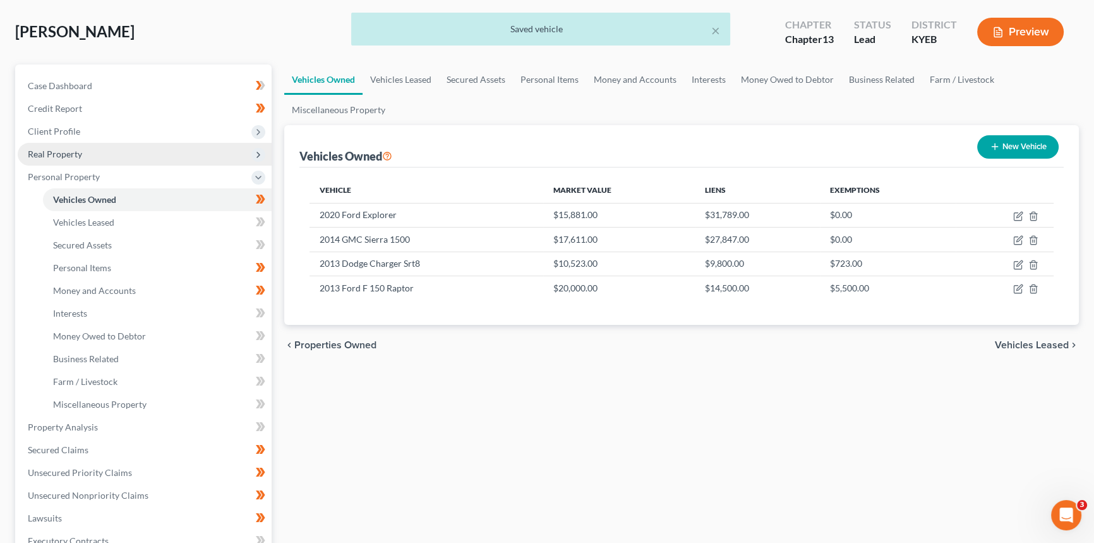
click at [86, 157] on span "Real Property" at bounding box center [145, 154] width 254 height 23
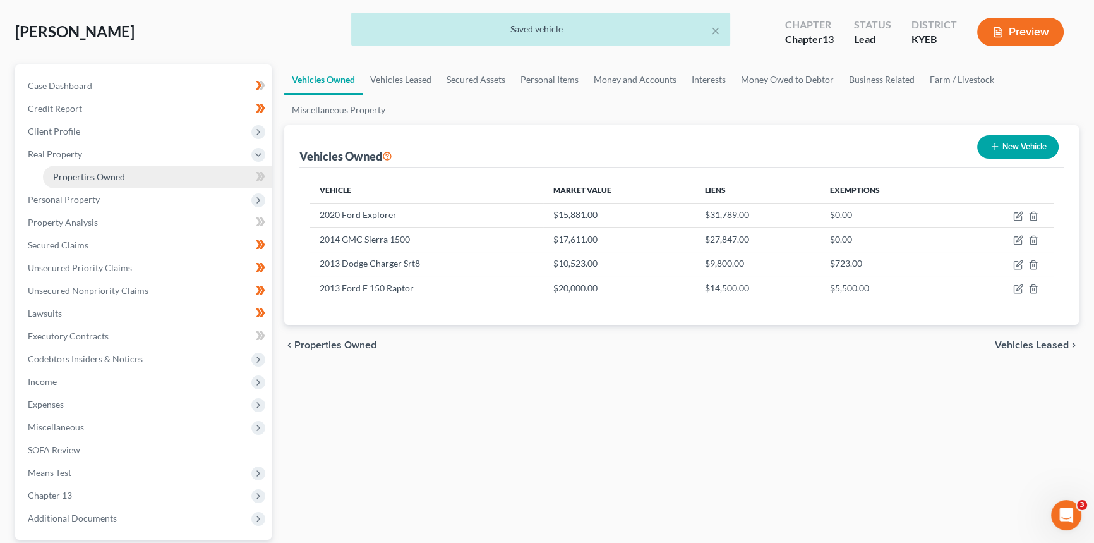
click at [89, 171] on span "Properties Owned" at bounding box center [89, 176] width 72 height 11
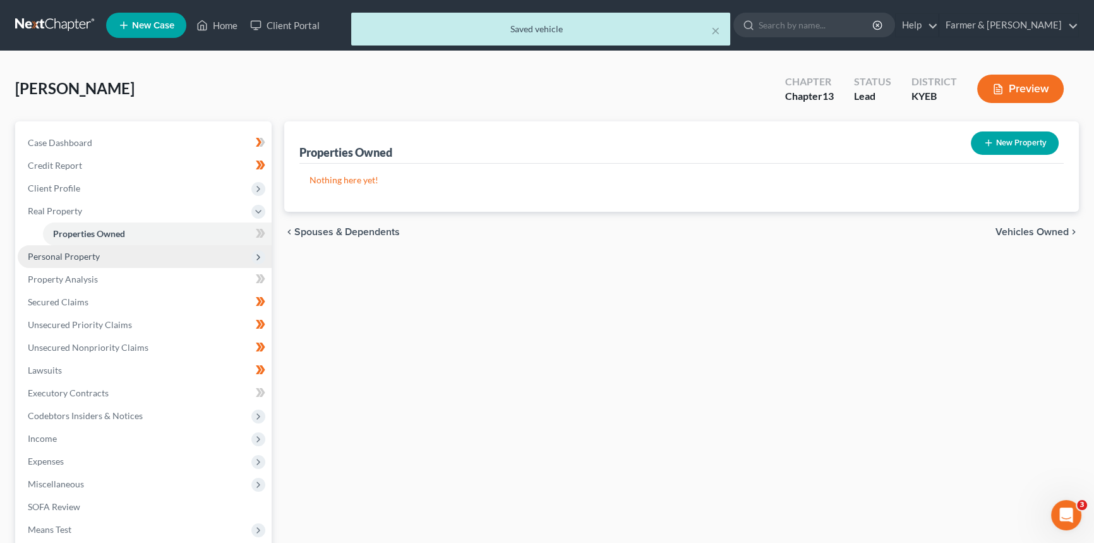
click at [102, 253] on span "Personal Property" at bounding box center [145, 256] width 254 height 23
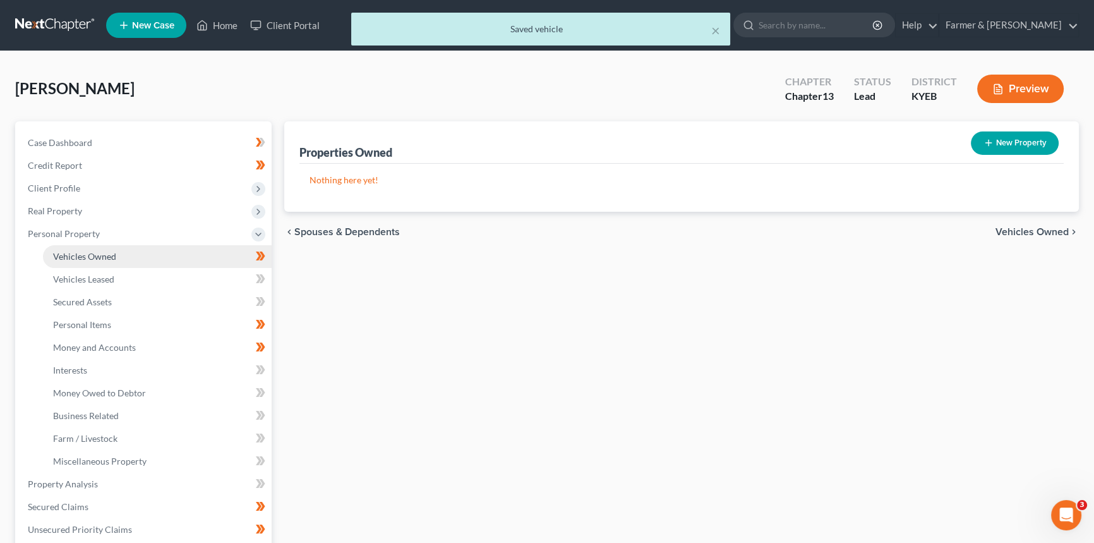
click at [143, 258] on link "Vehicles Owned" at bounding box center [157, 256] width 229 height 23
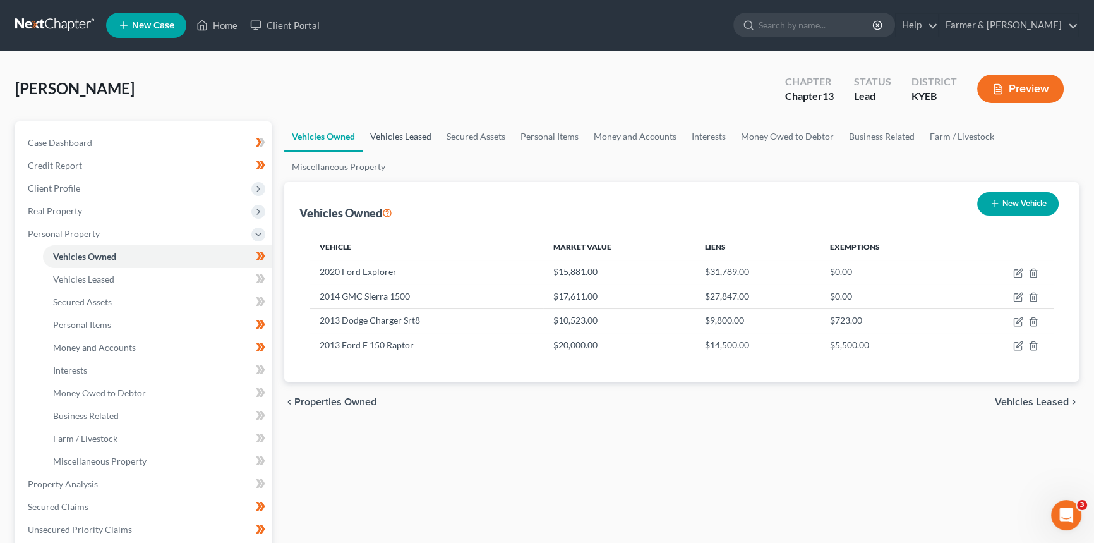
click at [394, 130] on link "Vehicles Leased" at bounding box center [401, 136] width 76 height 30
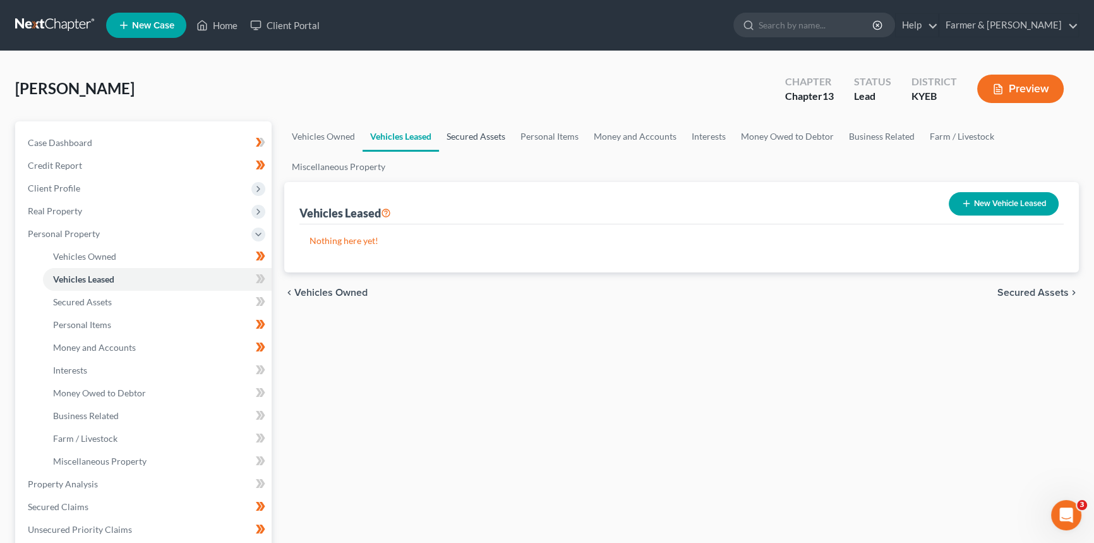
click at [461, 133] on link "Secured Assets" at bounding box center [476, 136] width 74 height 30
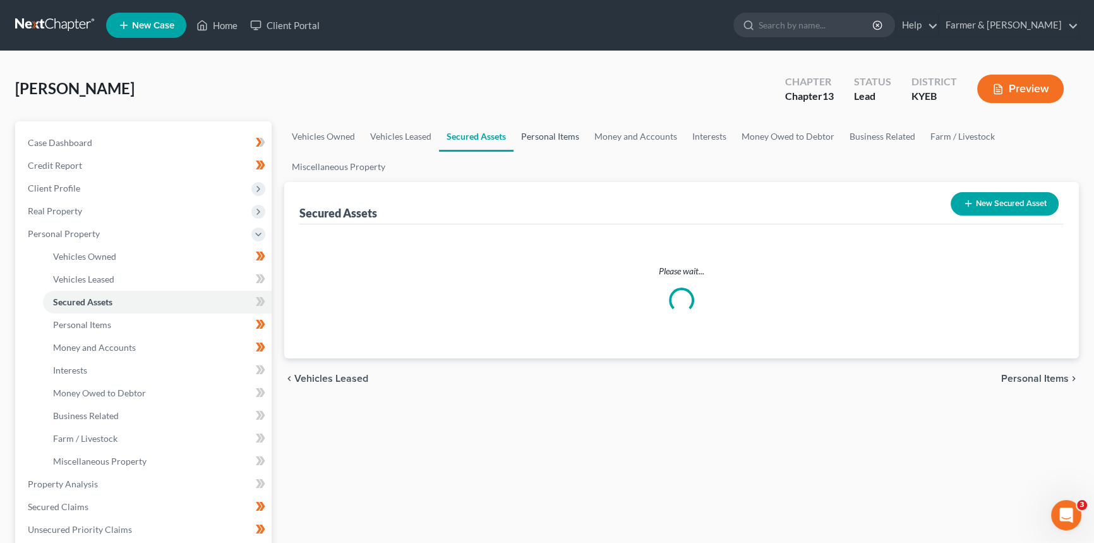
click at [529, 133] on link "Personal Items" at bounding box center [550, 136] width 73 height 30
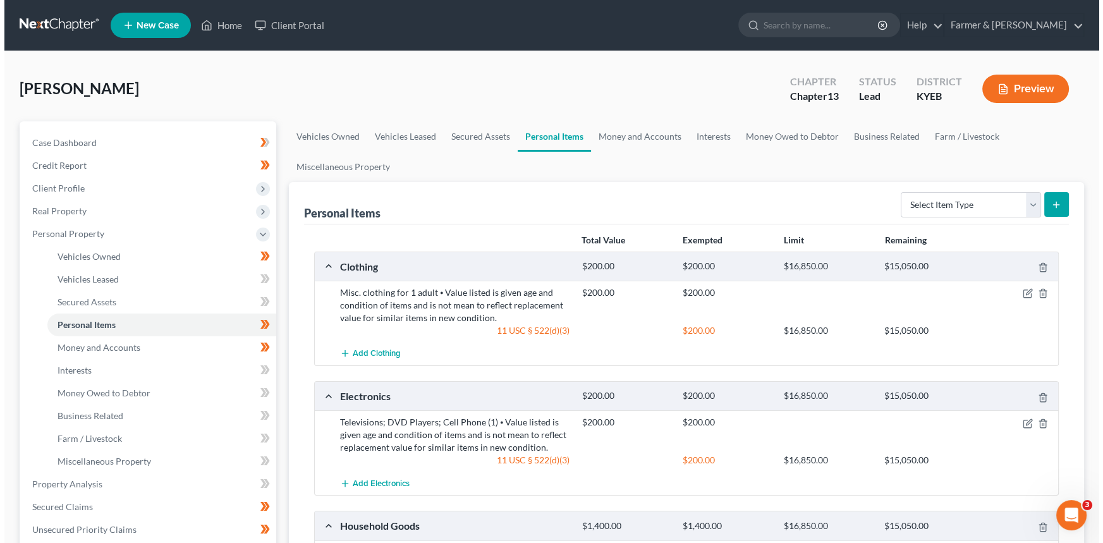
scroll to position [57, 0]
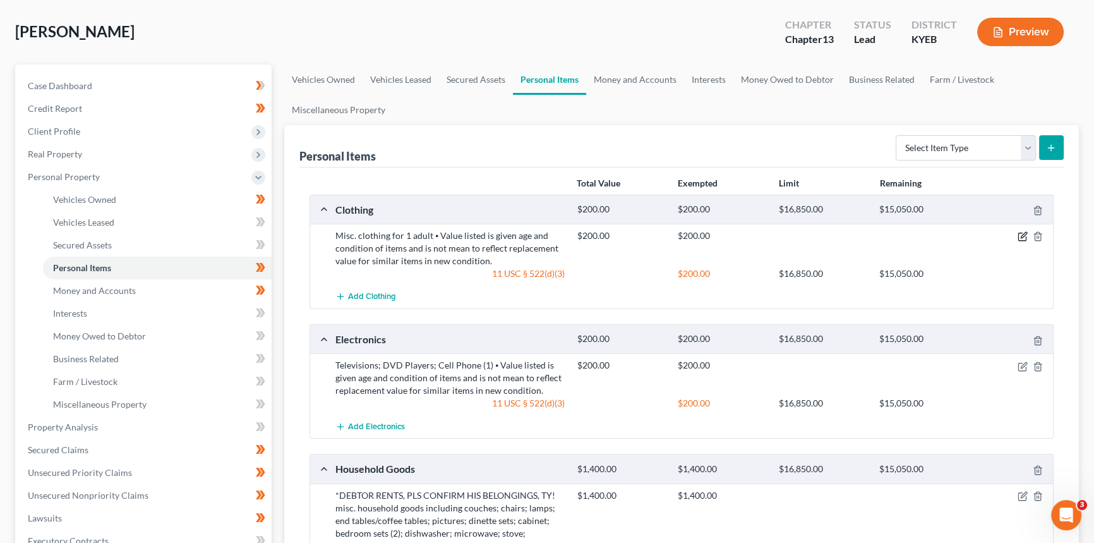
click at [1027, 233] on icon "button" at bounding box center [1024, 236] width 6 height 6
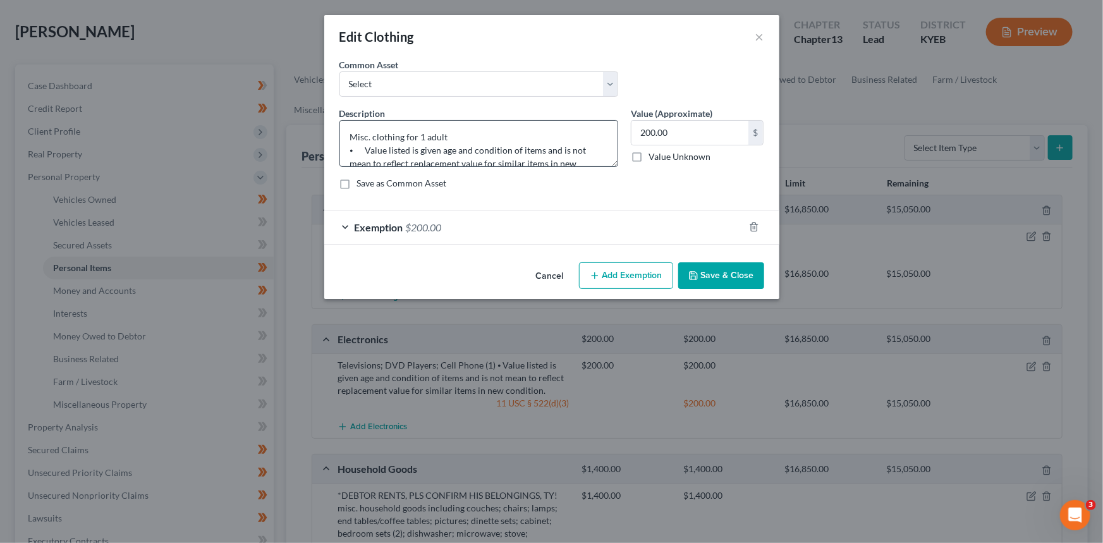
scroll to position [26, 0]
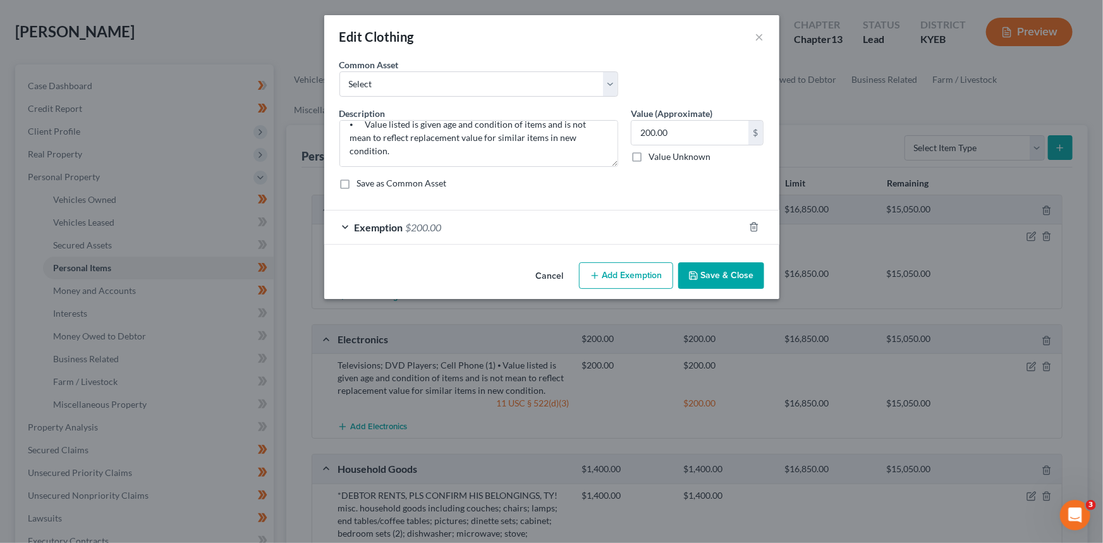
click at [417, 219] on div "Exemption $200.00" at bounding box center [534, 226] width 420 height 33
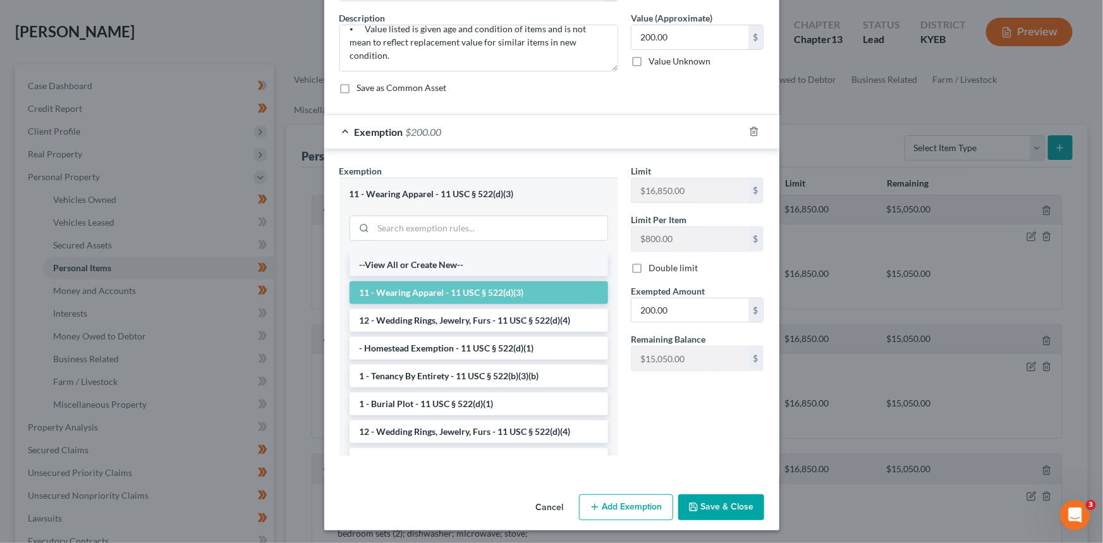
scroll to position [97, 0]
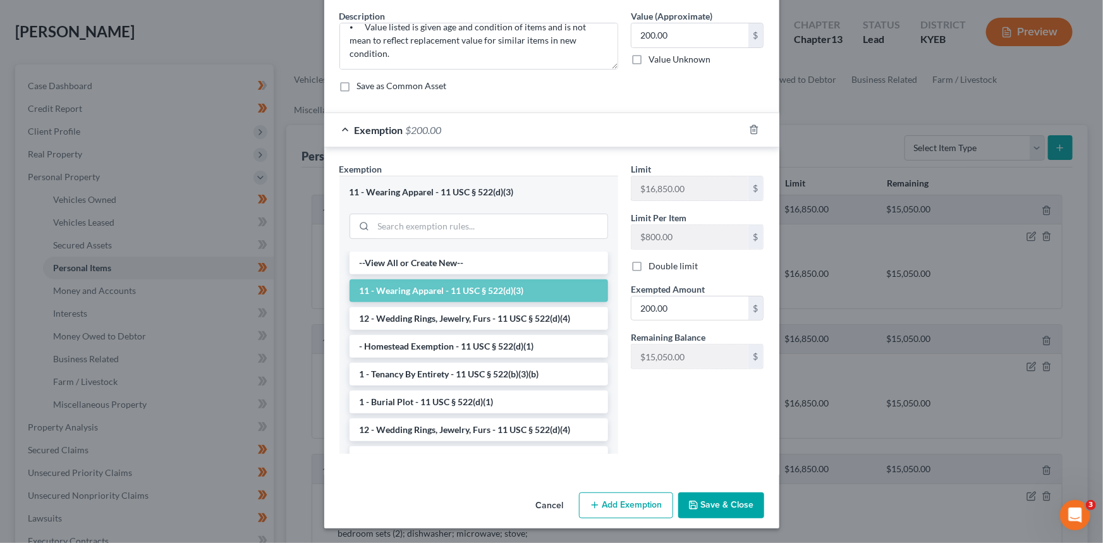
click at [543, 504] on button "Cancel" at bounding box center [550, 505] width 48 height 25
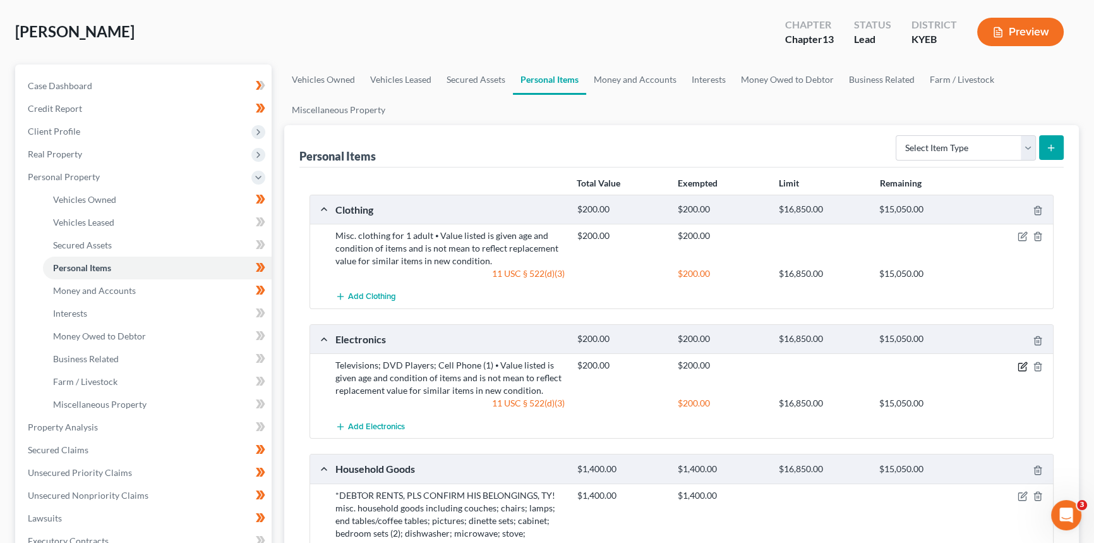
click at [1018, 366] on icon "button" at bounding box center [1023, 366] width 10 height 10
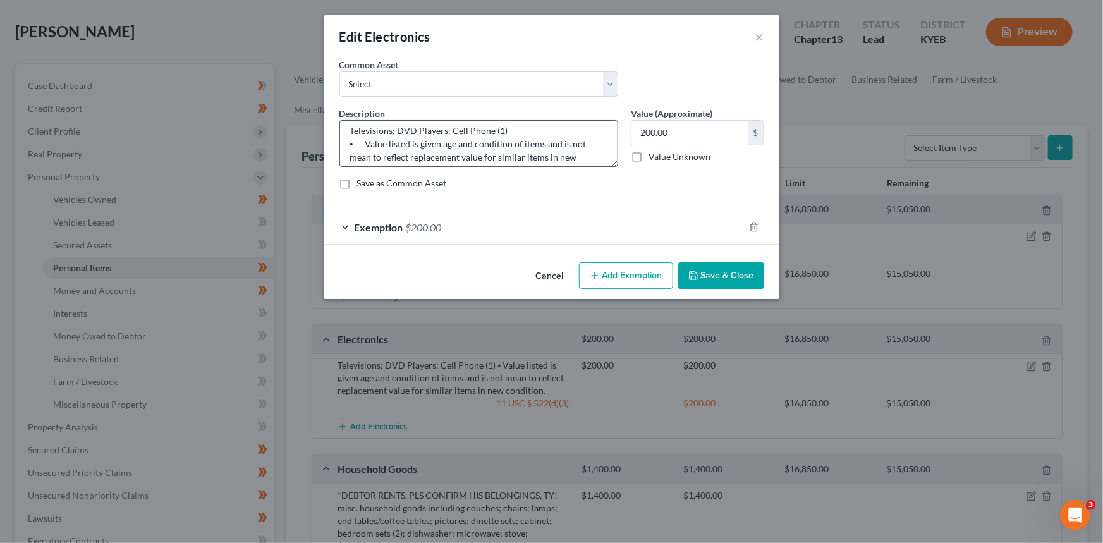
scroll to position [26, 0]
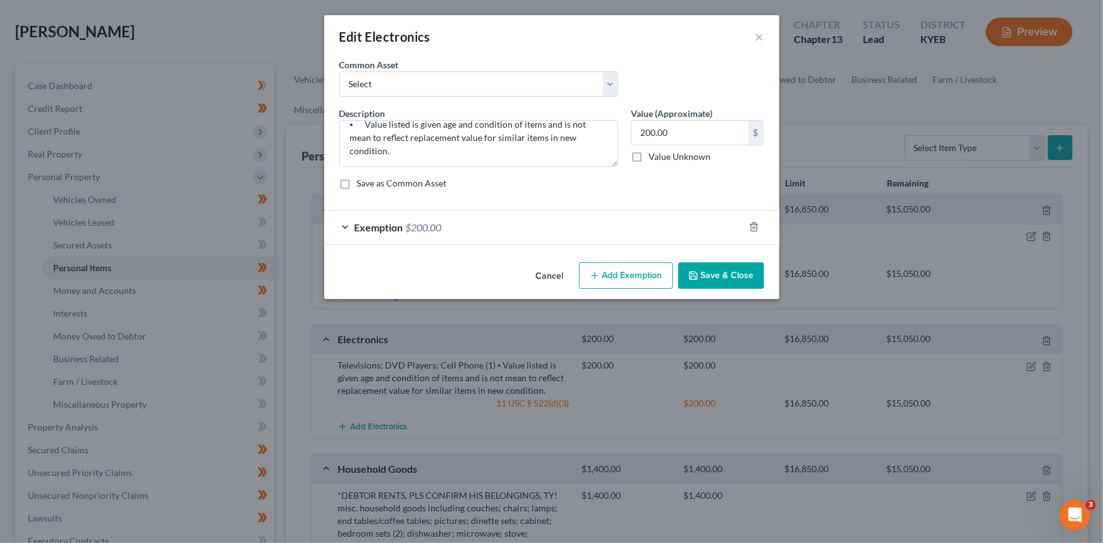
click at [503, 219] on div "Exemption $200.00" at bounding box center [534, 226] width 420 height 33
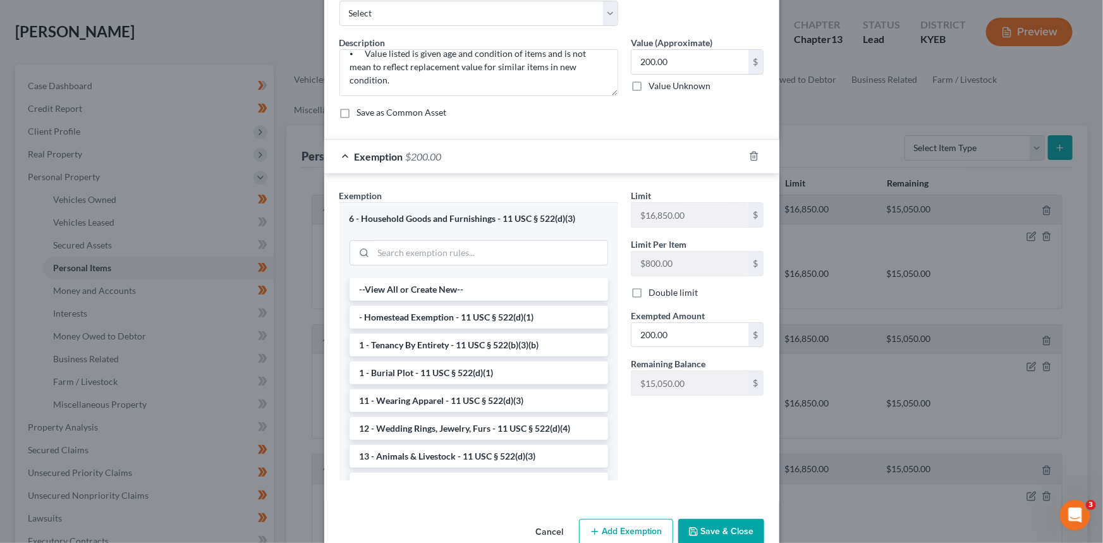
scroll to position [97, 0]
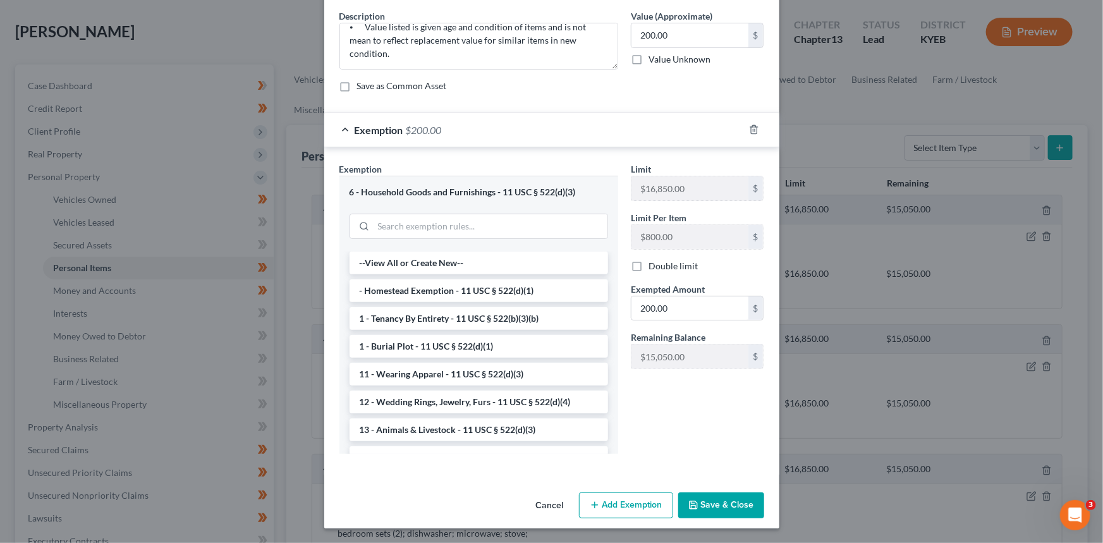
click at [553, 505] on button "Cancel" at bounding box center [550, 505] width 48 height 25
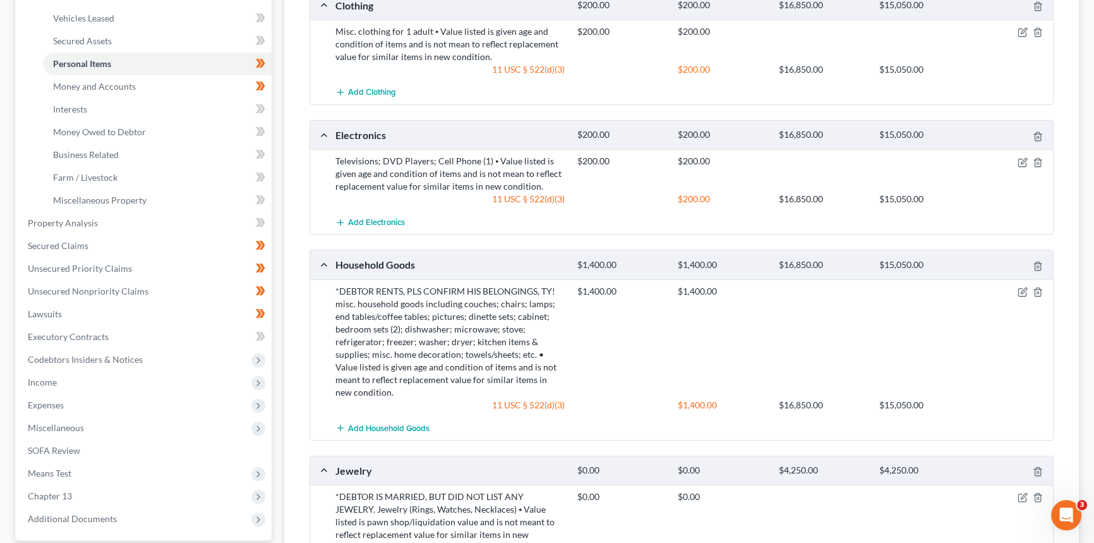
scroll to position [287, 0]
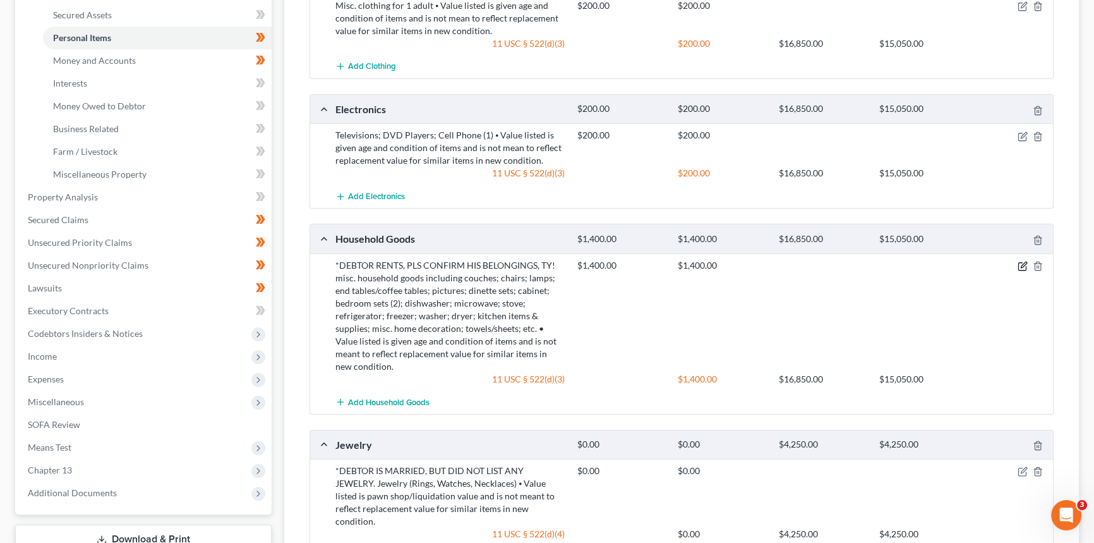
click at [1019, 264] on icon "button" at bounding box center [1023, 266] width 10 height 10
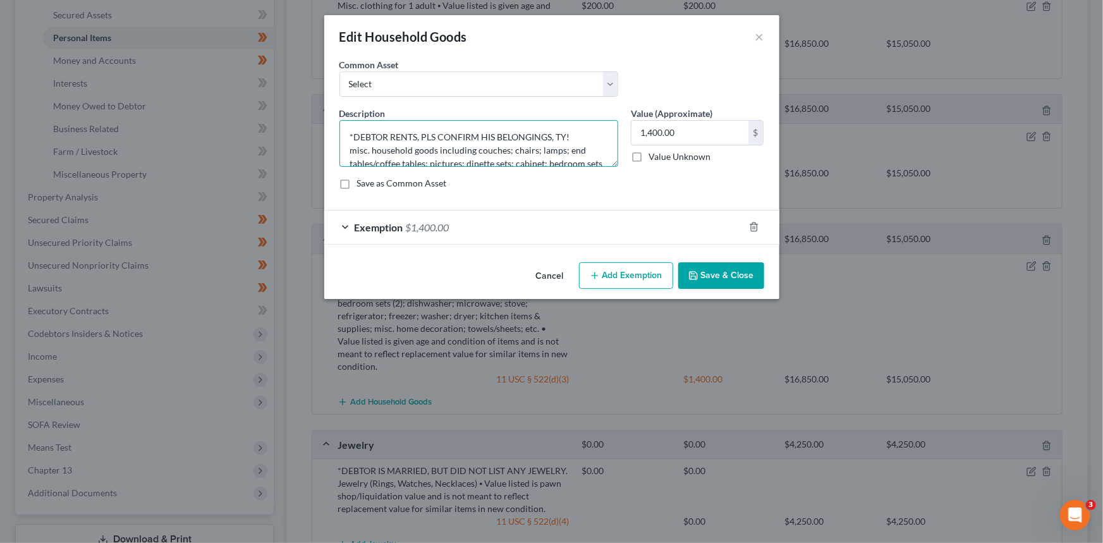
drag, startPoint x: 579, startPoint y: 138, endPoint x: 269, endPoint y: 127, distance: 311.0
click at [269, 127] on div "Edit Household Goods × An exemption set must first be selected from the Filing …" at bounding box center [551, 271] width 1103 height 543
type textarea "misc. household goods including couches; chairs; lamps; end tables/coffee table…"
click at [708, 274] on button "Save & Close" at bounding box center [721, 275] width 86 height 27
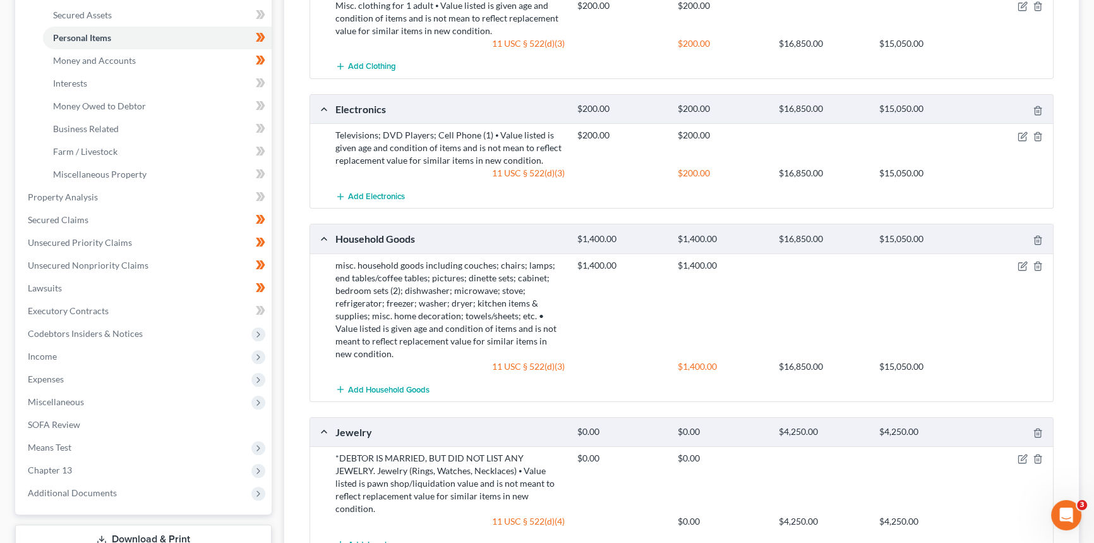
scroll to position [402, 0]
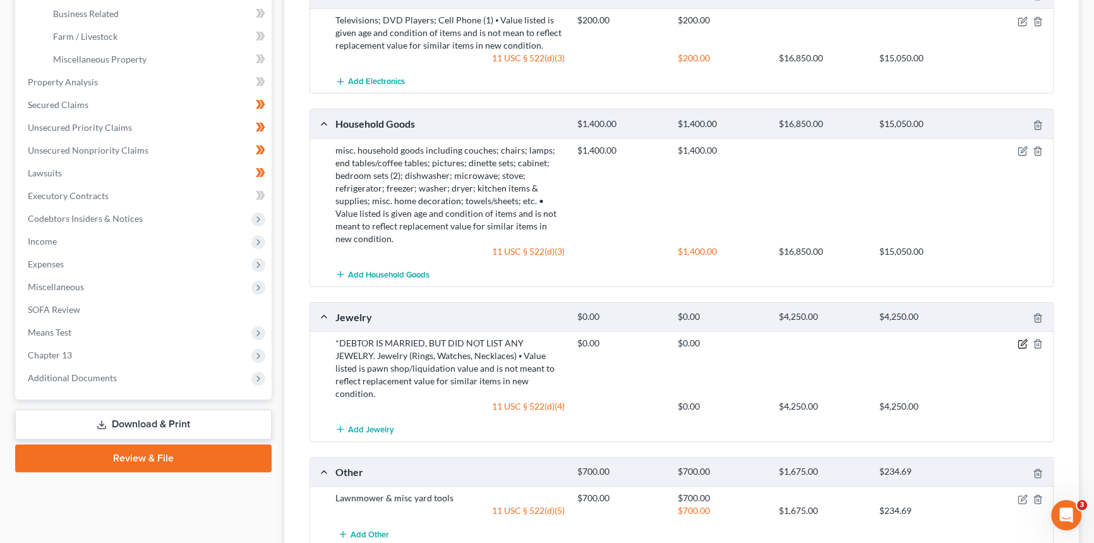
click at [1022, 341] on icon "button" at bounding box center [1024, 343] width 6 height 6
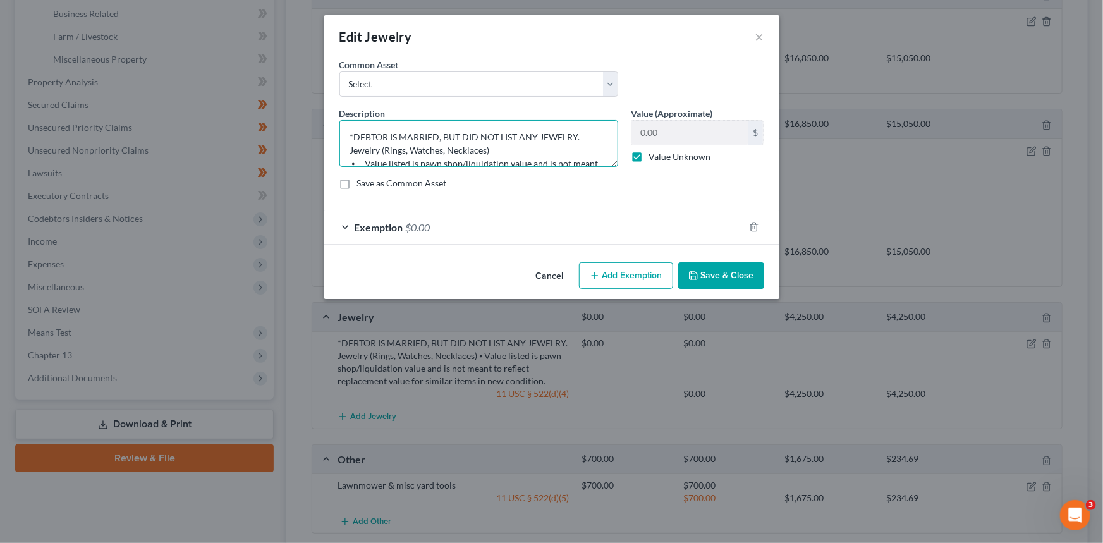
drag, startPoint x: 597, startPoint y: 134, endPoint x: 318, endPoint y: 133, distance: 278.6
click at [318, 133] on div "Edit Jewelry × An exemption set must first be selected from the Filing Informat…" at bounding box center [551, 271] width 1103 height 543
type textarea "Jewelry (Rings, Watches, Necklaces) ⦁ Value listed is pawn shop/liquidation val…"
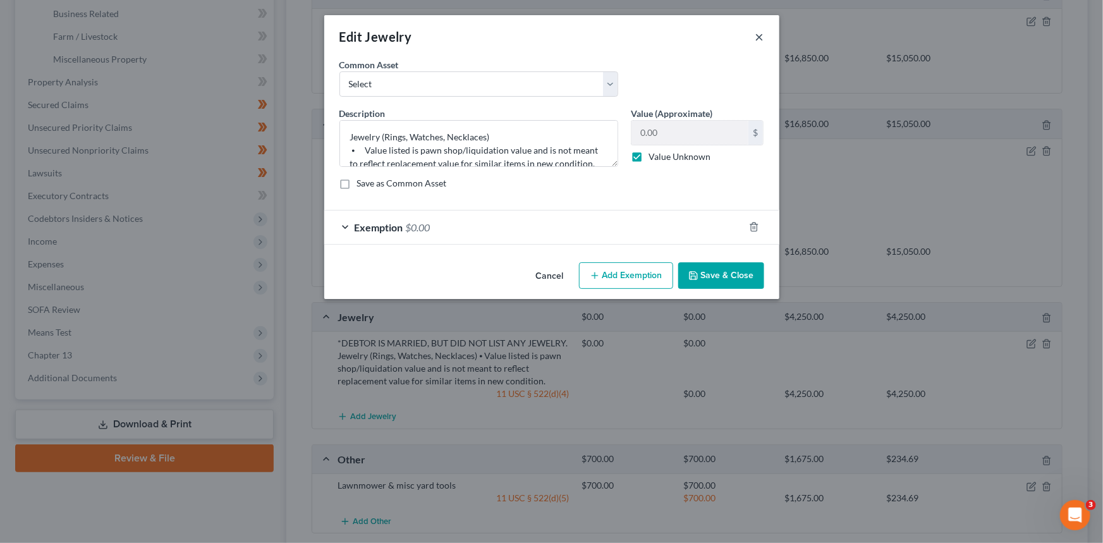
click at [758, 39] on button "×" at bounding box center [759, 36] width 9 height 15
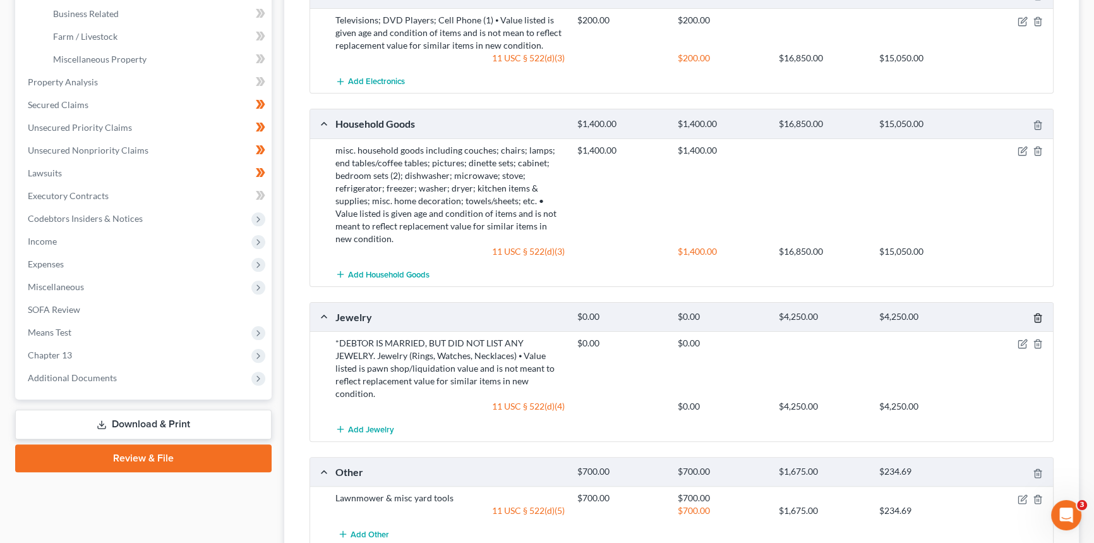
click at [1036, 313] on icon "button" at bounding box center [1038, 318] width 10 height 10
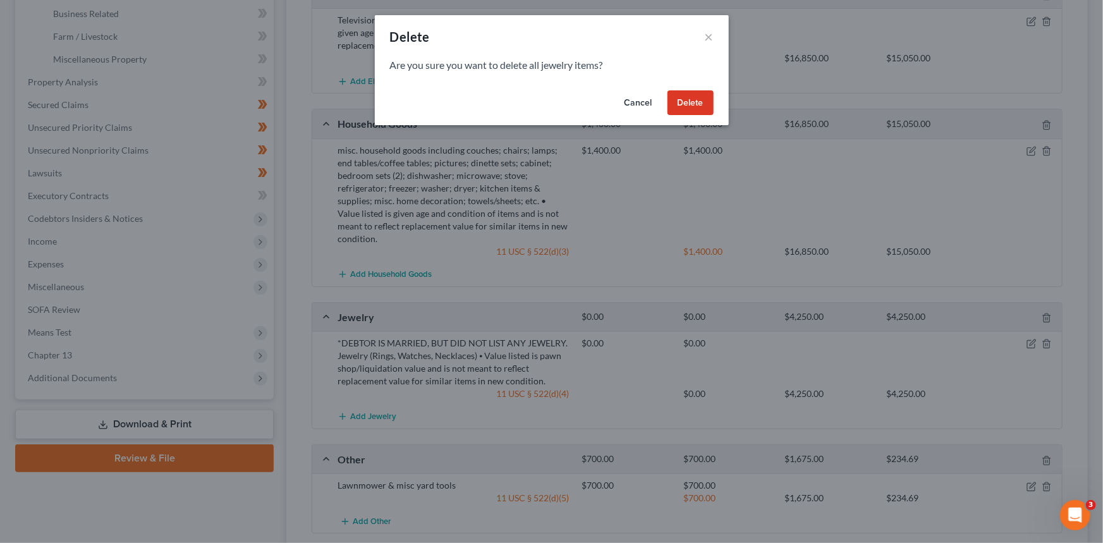
click at [691, 107] on button "Delete" at bounding box center [690, 102] width 46 height 25
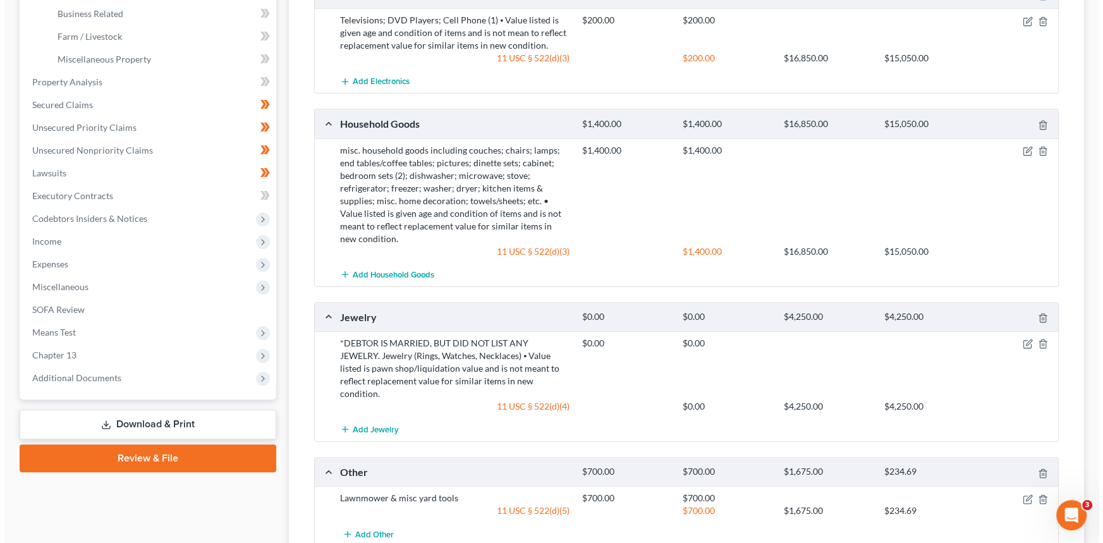
scroll to position [377, 0]
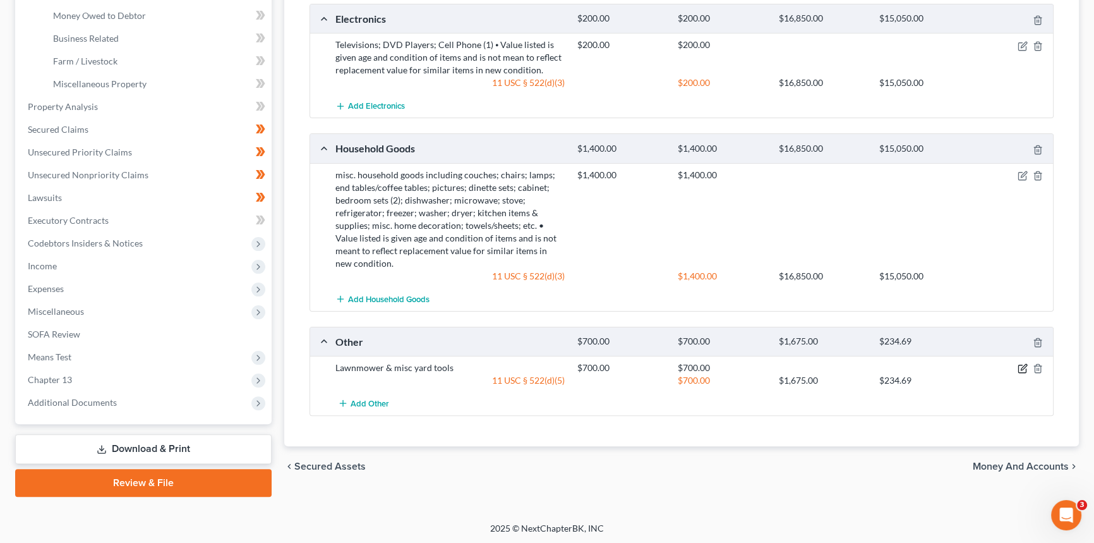
click at [1021, 370] on icon "button" at bounding box center [1023, 368] width 10 height 10
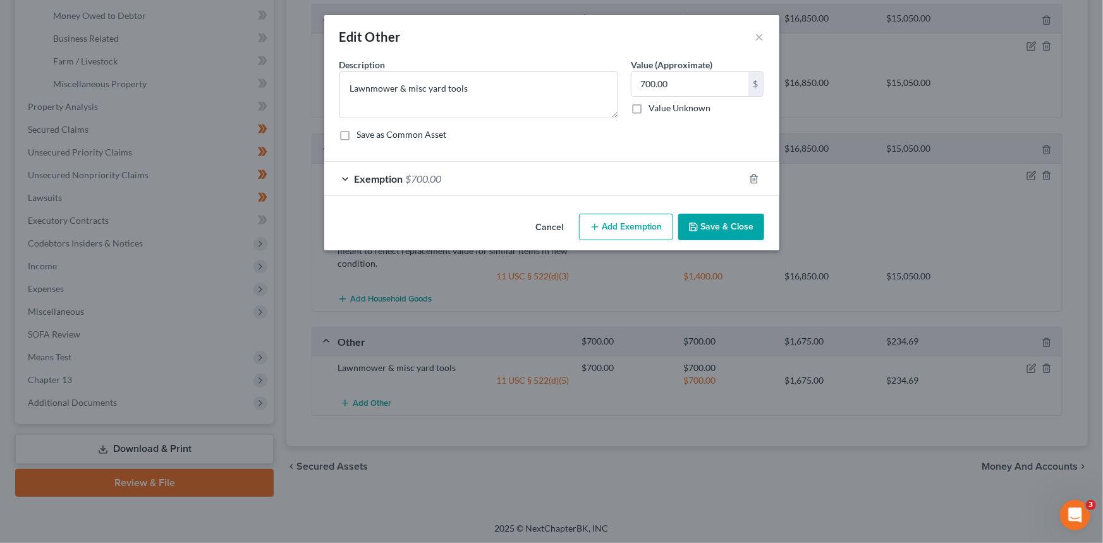
click at [508, 182] on div "Exemption $700.00" at bounding box center [534, 178] width 420 height 33
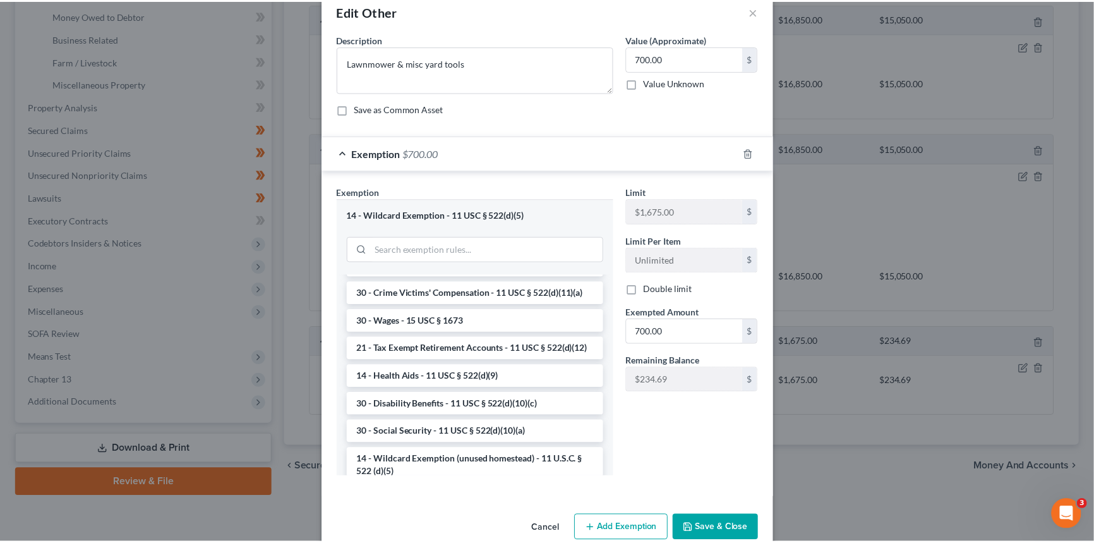
scroll to position [49, 0]
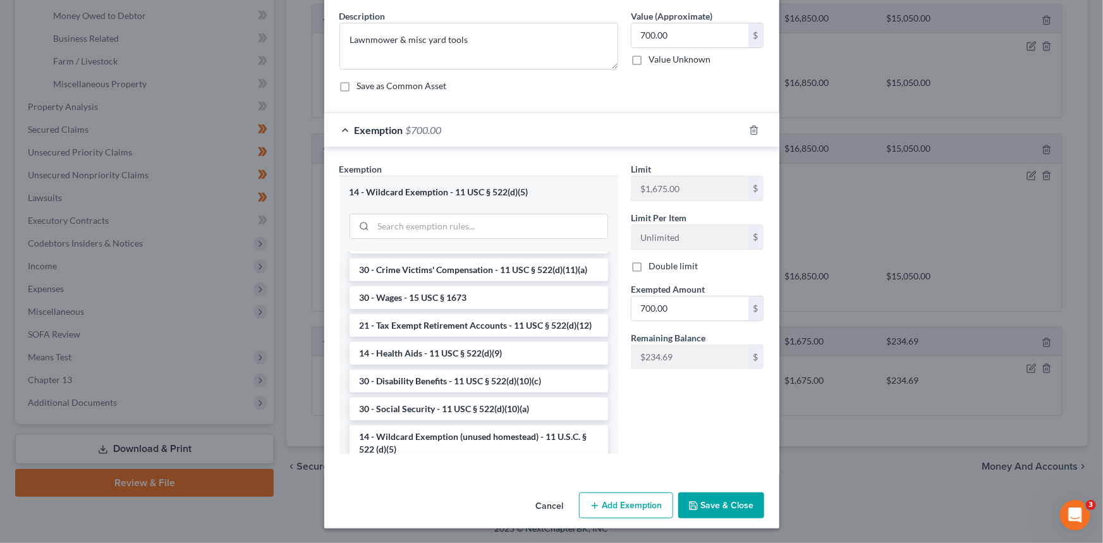
click at [544, 507] on button "Cancel" at bounding box center [550, 505] width 48 height 25
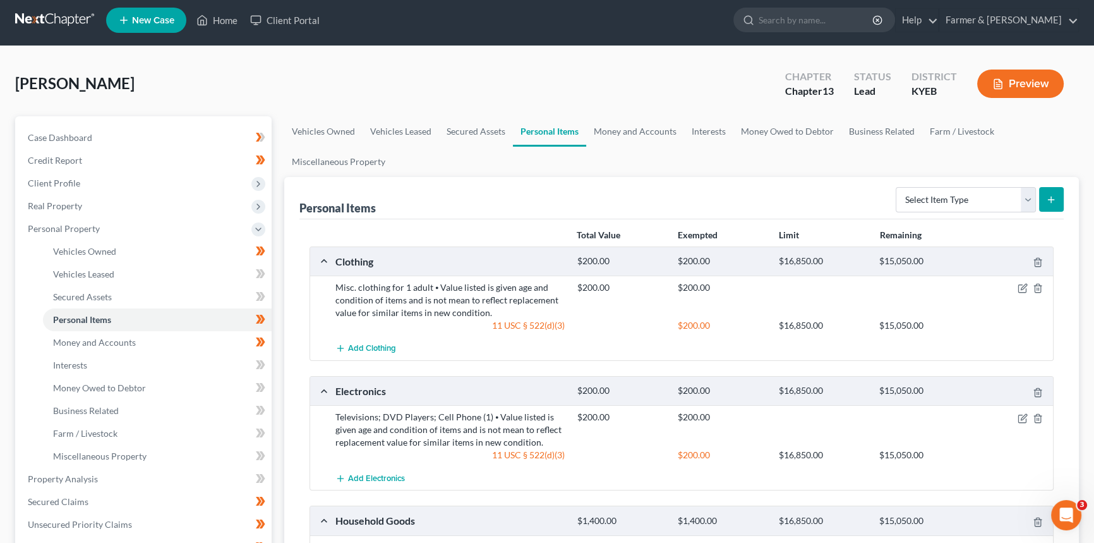
scroll to position [0, 0]
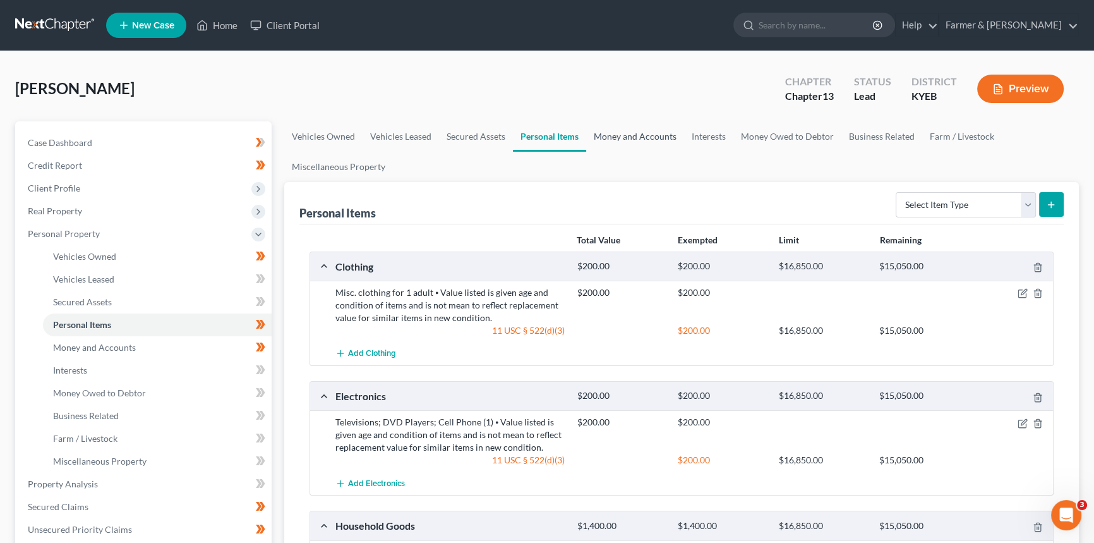
click at [649, 136] on link "Money and Accounts" at bounding box center [635, 136] width 98 height 30
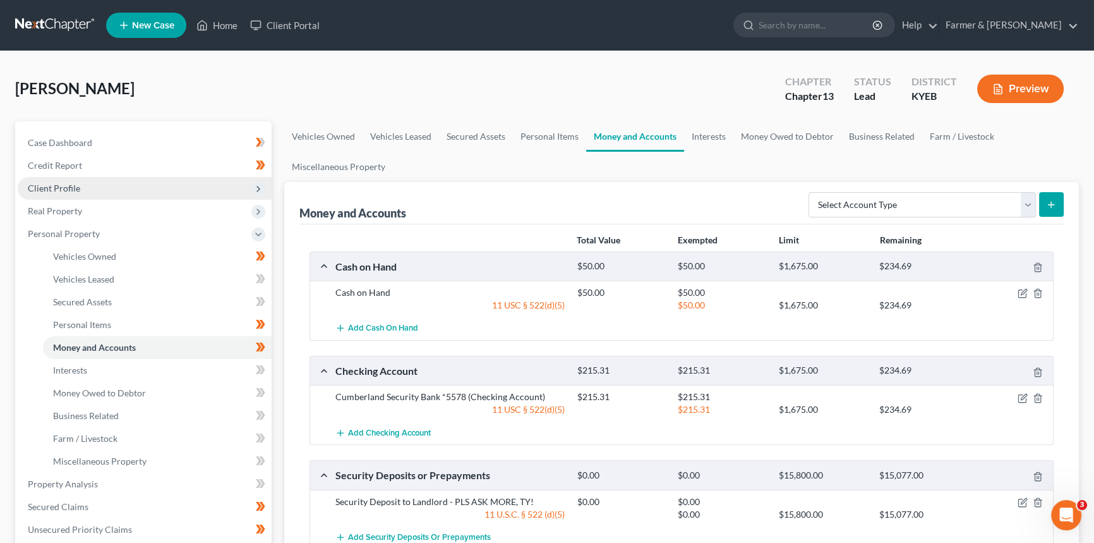
click at [111, 188] on span "Client Profile" at bounding box center [145, 188] width 254 height 23
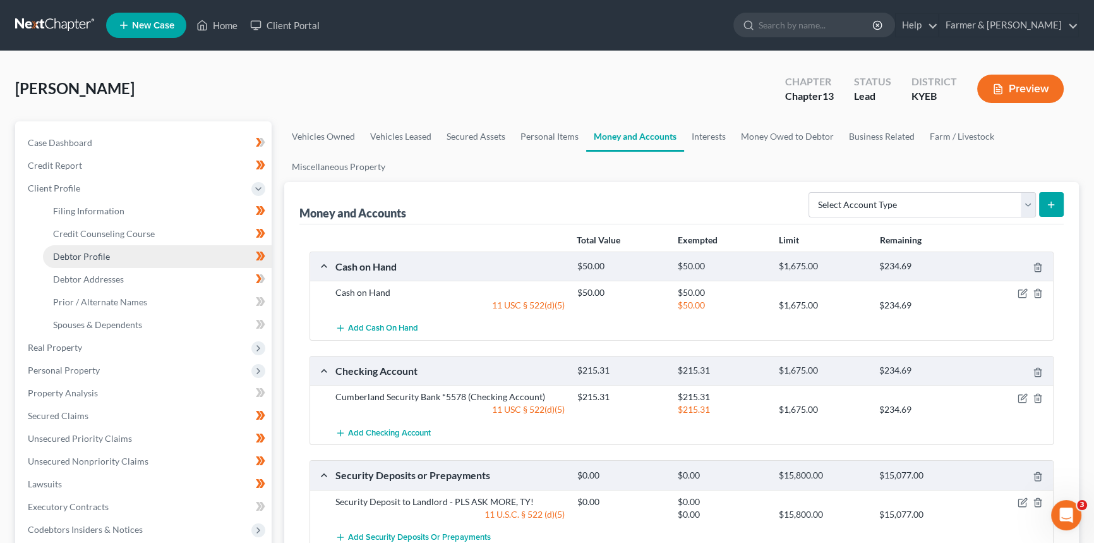
click at [107, 255] on span "Debtor Profile" at bounding box center [81, 256] width 57 height 11
select select "2"
select select "0"
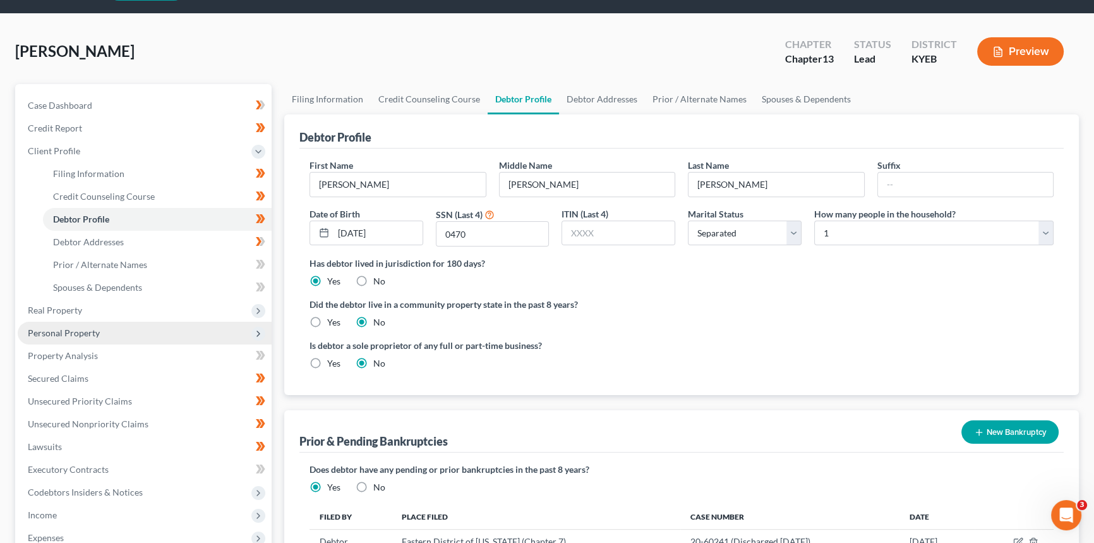
scroll to position [57, 0]
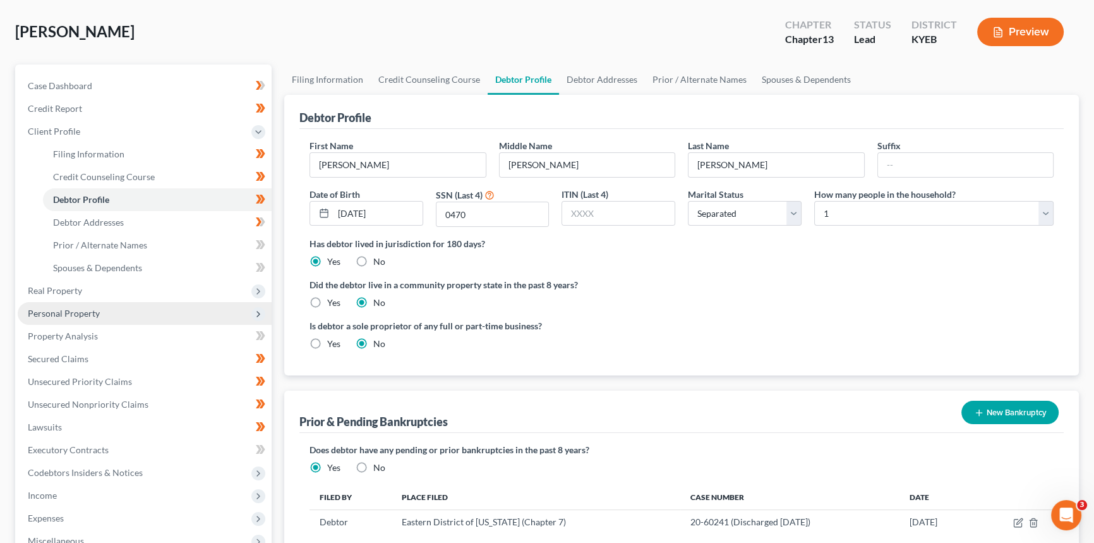
click at [87, 318] on span "Personal Property" at bounding box center [145, 313] width 254 height 23
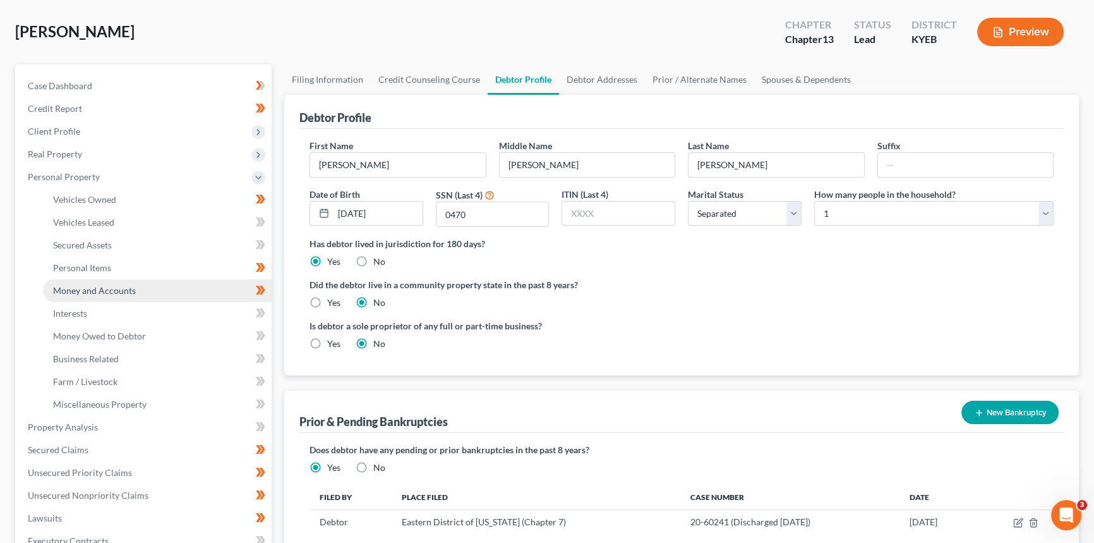
click at [90, 290] on span "Money and Accounts" at bounding box center [94, 290] width 83 height 11
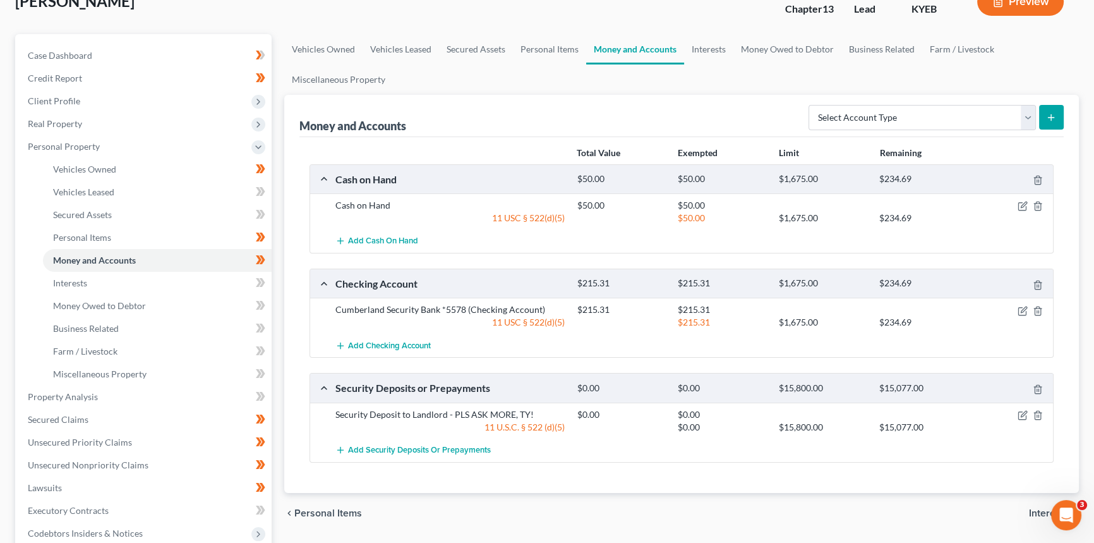
scroll to position [114, 0]
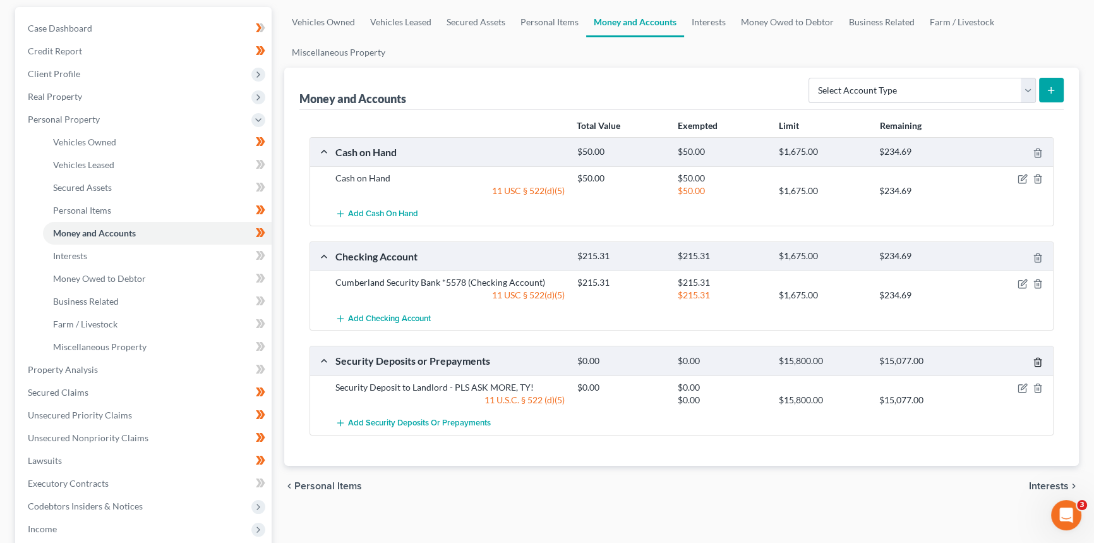
click at [1037, 361] on line "button" at bounding box center [1037, 362] width 0 height 3
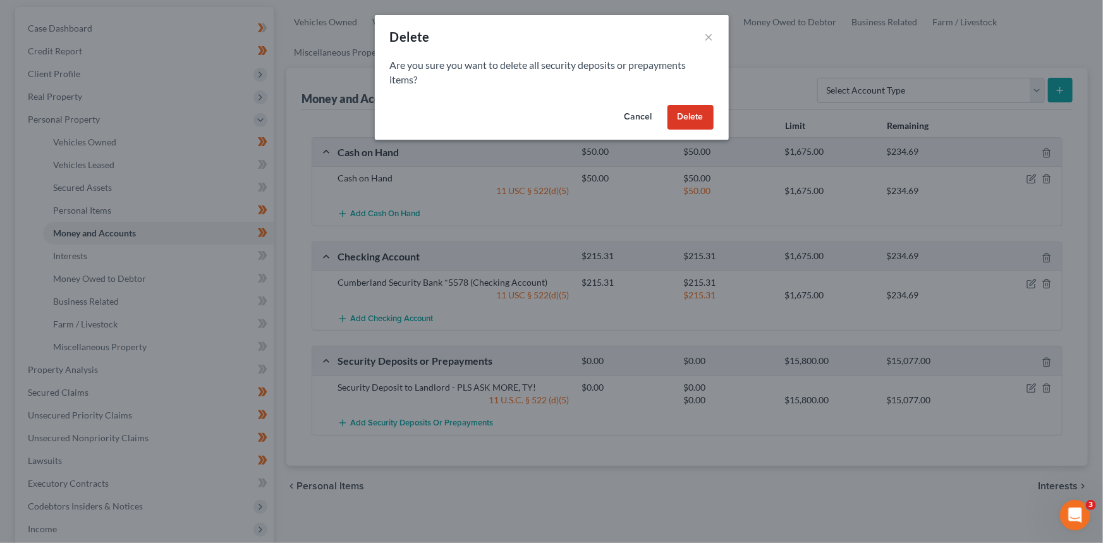
click at [691, 121] on button "Delete" at bounding box center [690, 117] width 46 height 25
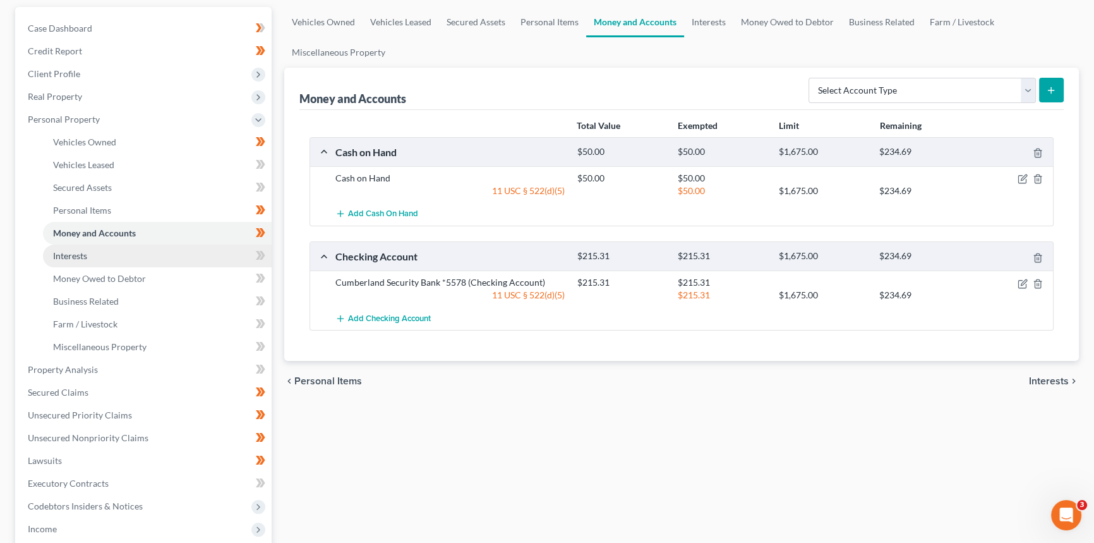
click at [208, 251] on link "Interests" at bounding box center [157, 256] width 229 height 23
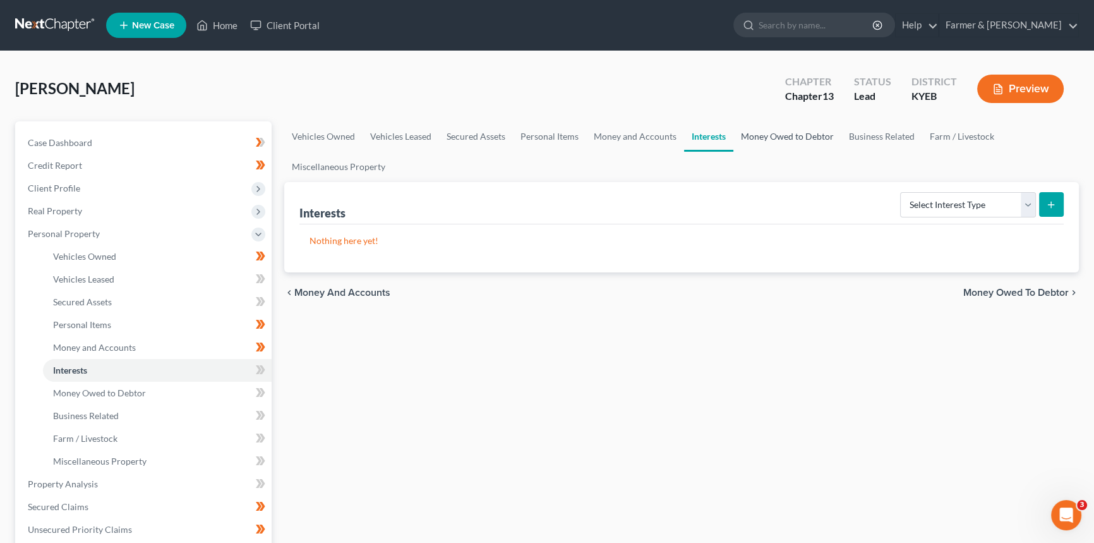
click at [776, 130] on link "Money Owed to Debtor" at bounding box center [788, 136] width 108 height 30
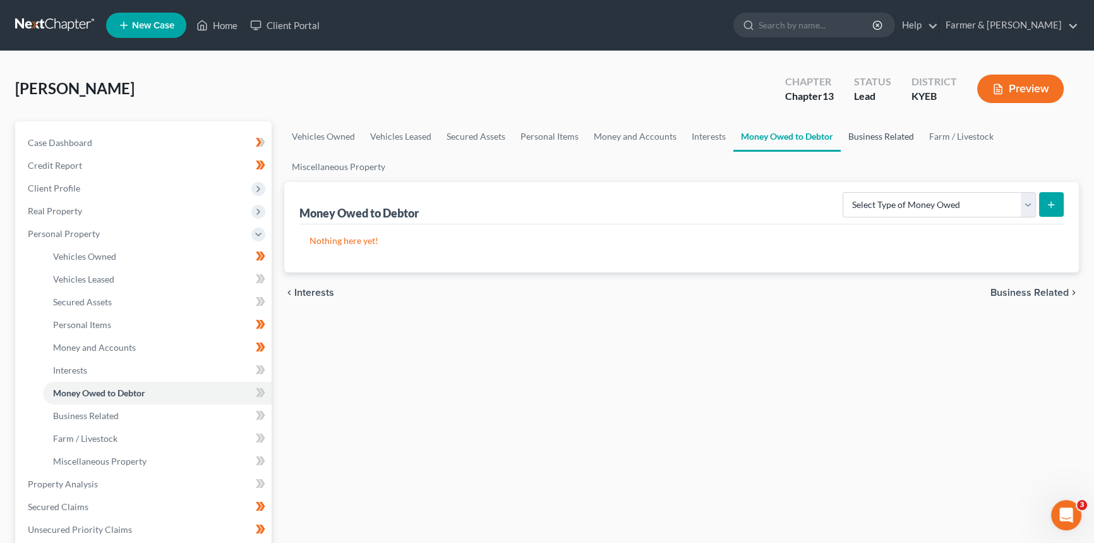
click at [895, 137] on link "Business Related" at bounding box center [881, 136] width 81 height 30
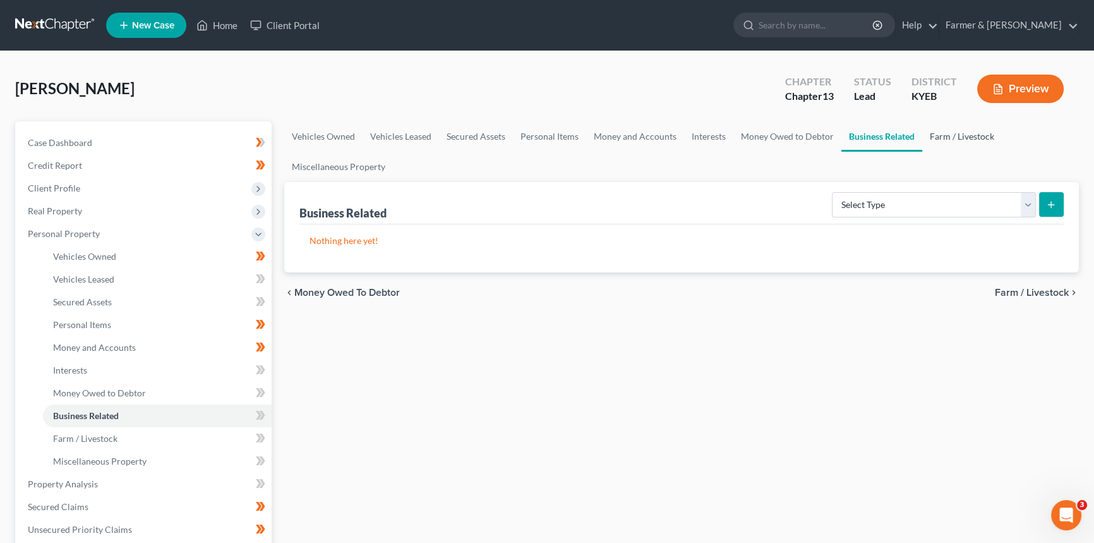
click at [972, 136] on link "Farm / Livestock" at bounding box center [962, 136] width 80 height 30
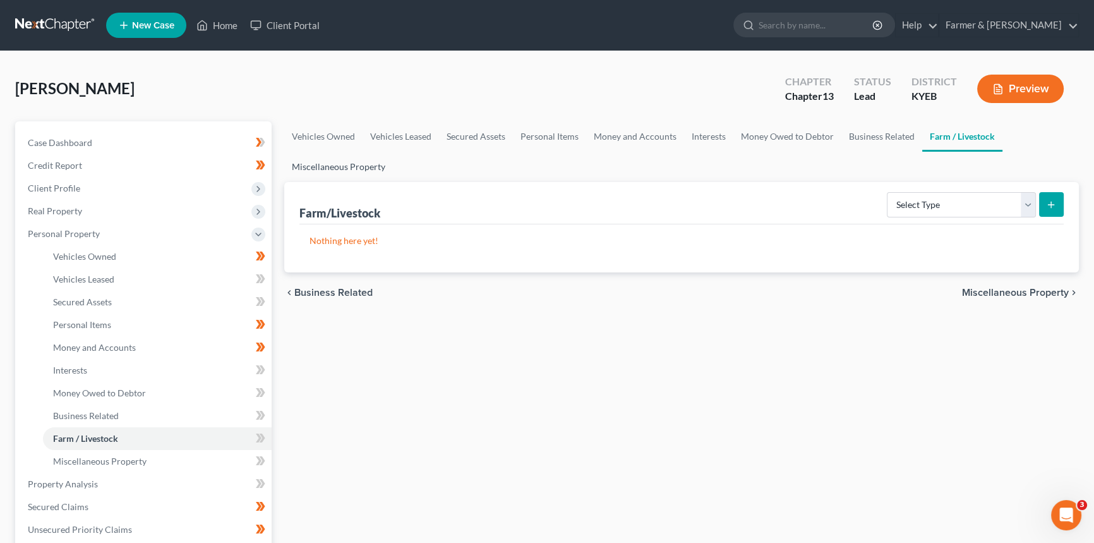
click at [356, 167] on link "Miscellaneous Property" at bounding box center [338, 167] width 109 height 30
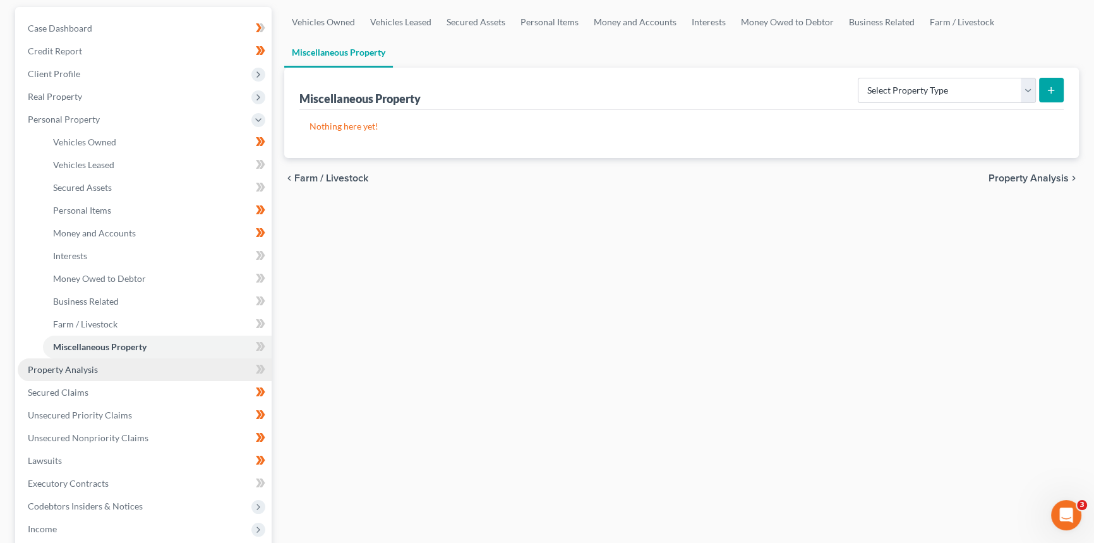
click at [78, 371] on span "Property Analysis" at bounding box center [63, 369] width 70 height 11
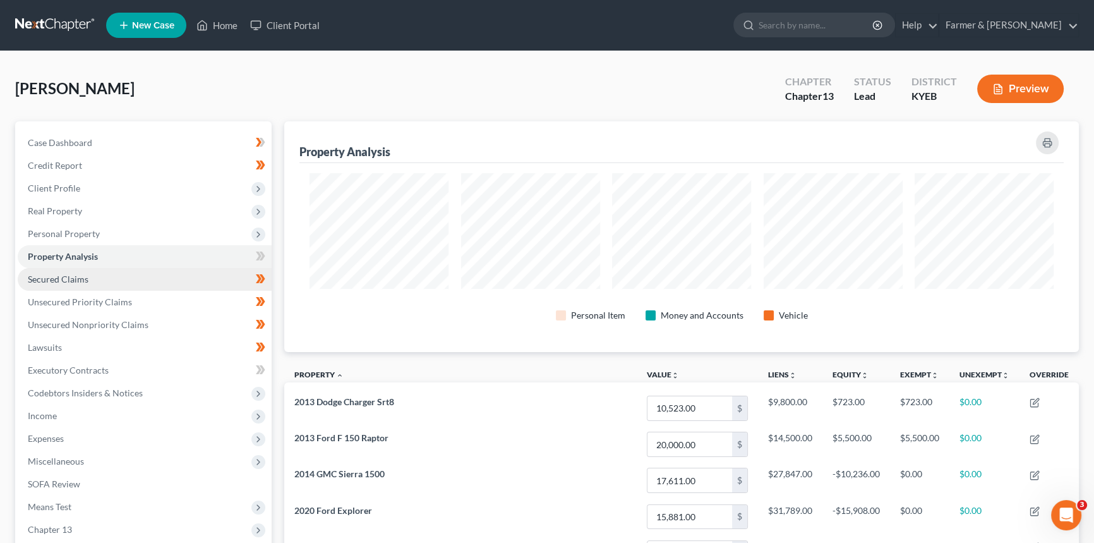
click at [116, 274] on link "Secured Claims" at bounding box center [145, 279] width 254 height 23
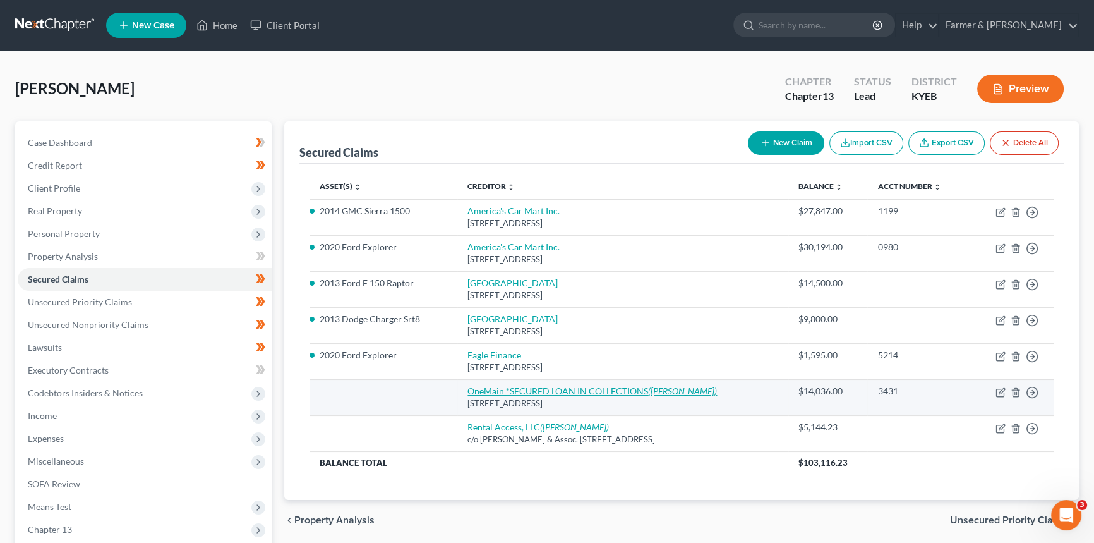
click at [649, 393] on icon "([PERSON_NAME])" at bounding box center [682, 390] width 69 height 11
select select "15"
select select "4"
select select "0"
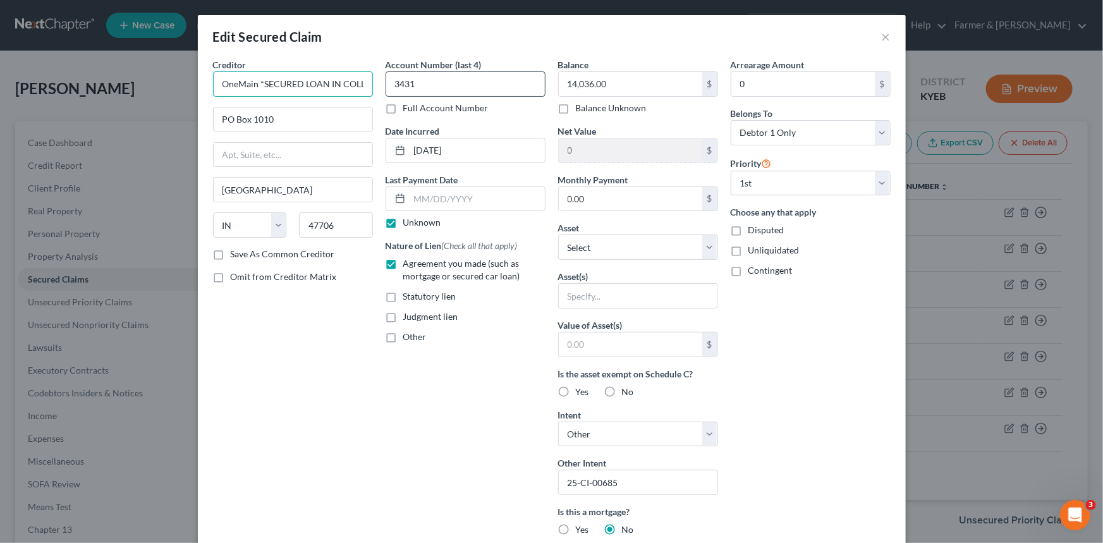
scroll to position [0, 38]
drag, startPoint x: 254, startPoint y: 84, endPoint x: 460, endPoint y: 94, distance: 206.2
click at [460, 94] on div "Creditor * OneMain *SECURED LOAN IN COLLECTIONS PO [GEOGRAPHIC_DATA] [US_STATE]…" at bounding box center [552, 384] width 690 height 653
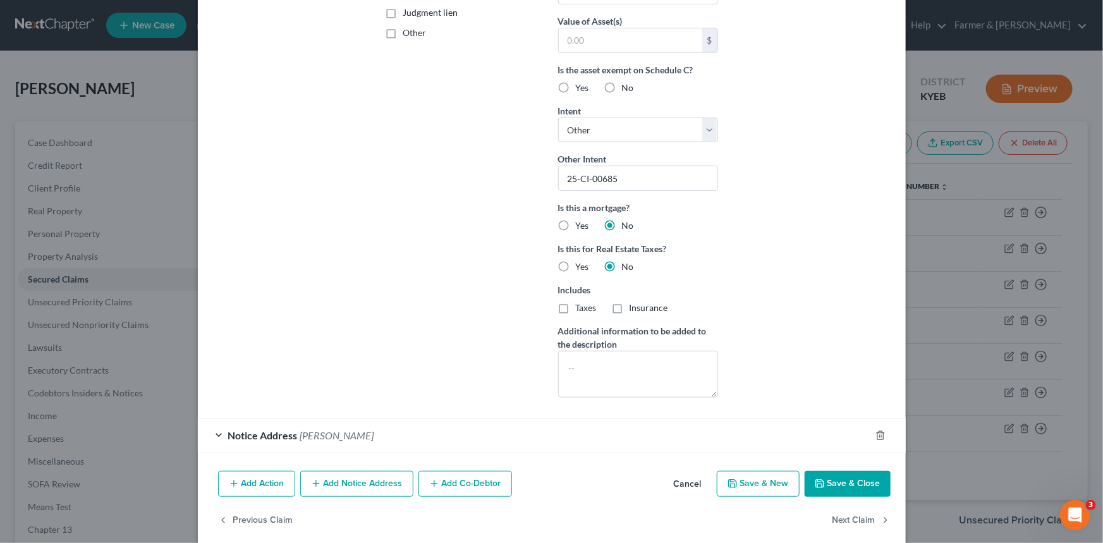
scroll to position [318, 0]
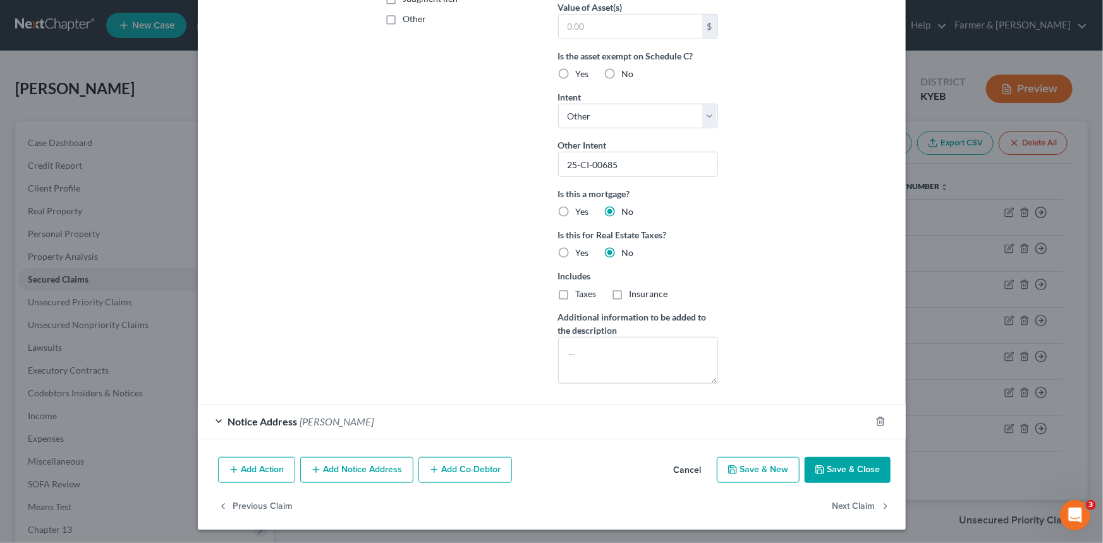
type input "OneMain"
click at [839, 471] on button "Save & Close" at bounding box center [847, 470] width 86 height 27
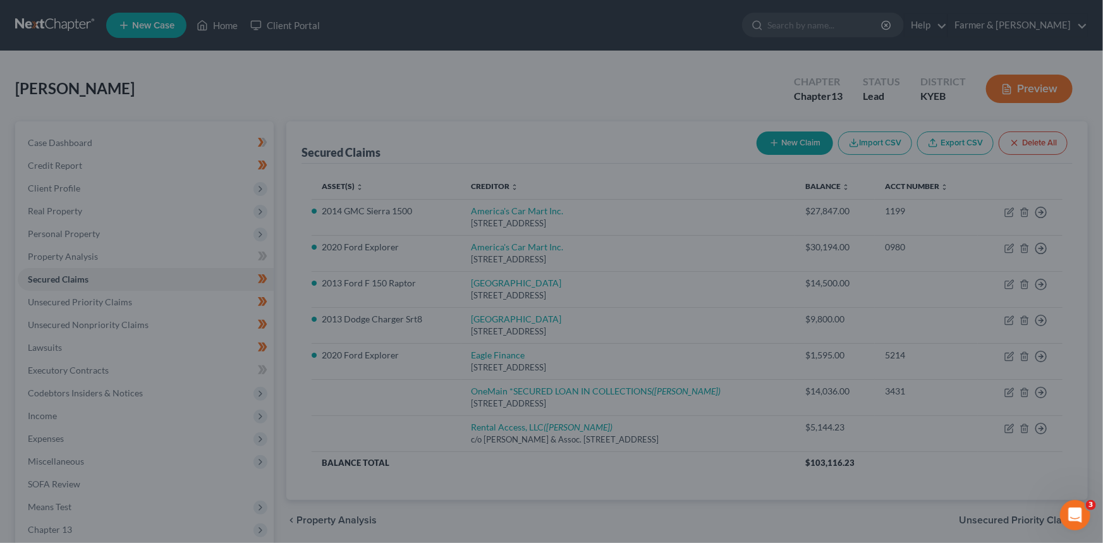
scroll to position [180, 0]
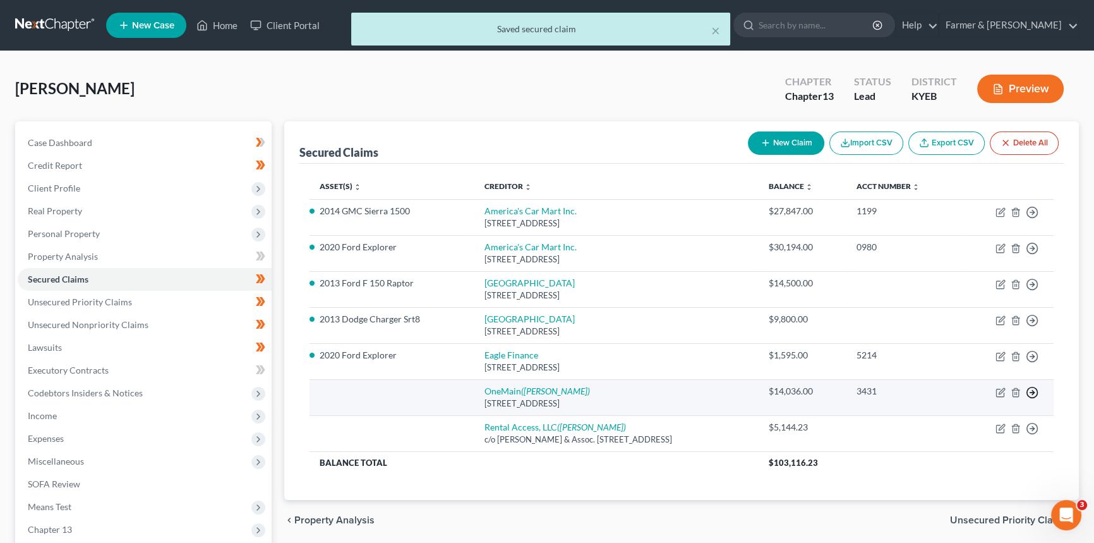
click at [1030, 387] on icon "button" at bounding box center [1032, 392] width 13 height 13
click at [982, 427] on link "Move to F" at bounding box center [975, 423] width 106 height 21
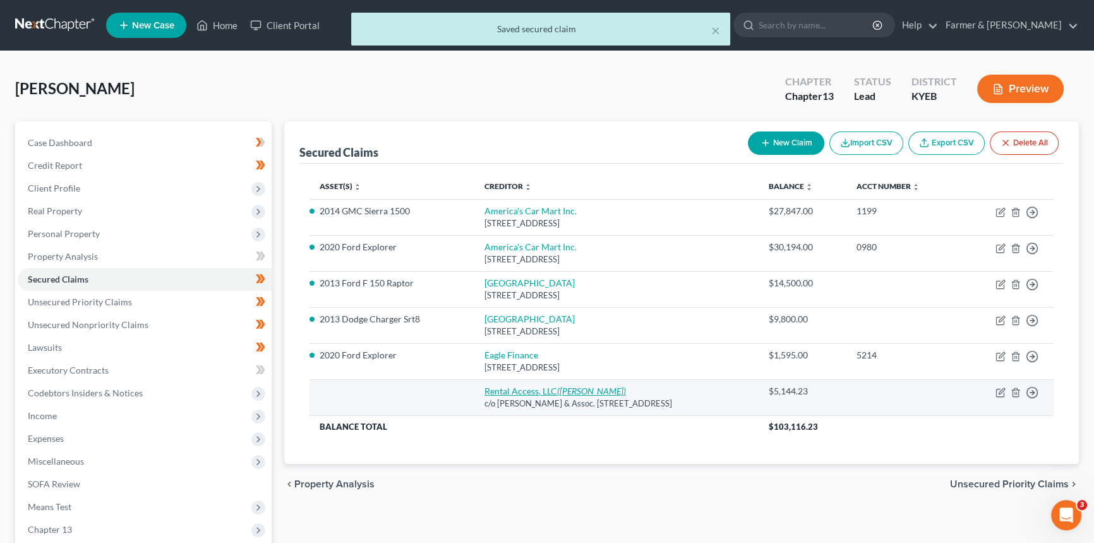
click at [557, 391] on icon "([PERSON_NAME])" at bounding box center [591, 390] width 69 height 11
select select "18"
select select "4"
select select "0"
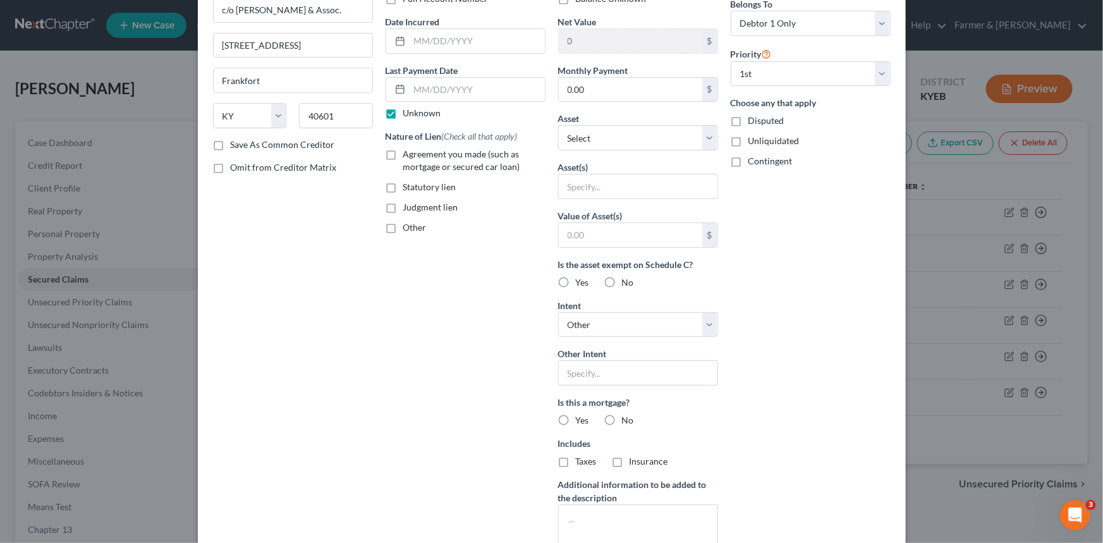
scroll to position [114, 0]
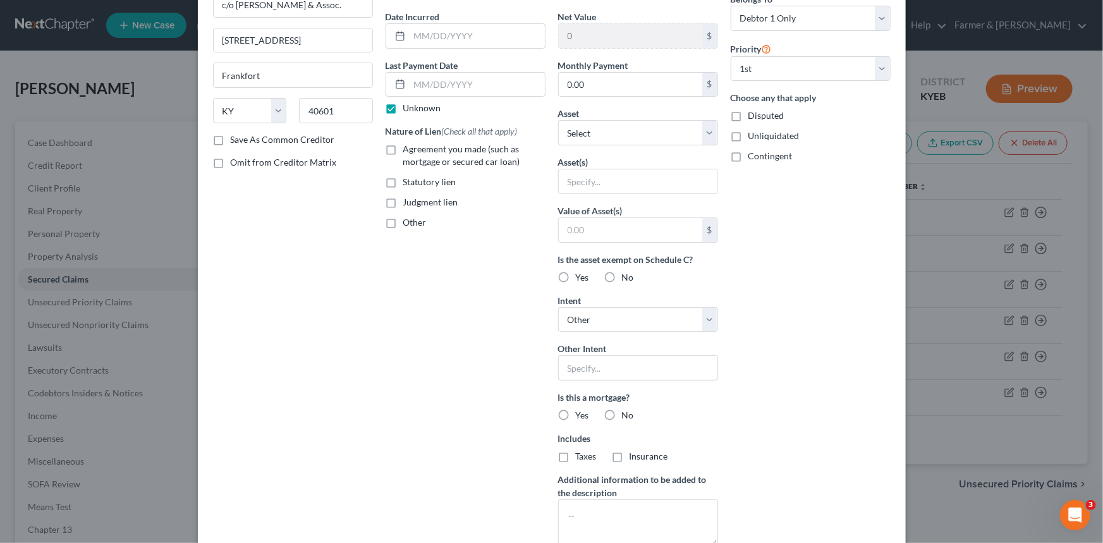
click at [407, 152] on span "Agreement you made (such as mortgage or secured car loan)" at bounding box center [461, 154] width 117 height 23
click at [408, 151] on input "Agreement you made (such as mortgage or secured car loan)" at bounding box center [412, 147] width 8 height 8
click at [415, 159] on span "Agreement you made (such as mortgage or secured car loan)" at bounding box center [461, 154] width 117 height 23
click at [415, 151] on input "Agreement you made (such as mortgage or secured car loan)" at bounding box center [412, 147] width 8 height 8
checkbox input "false"
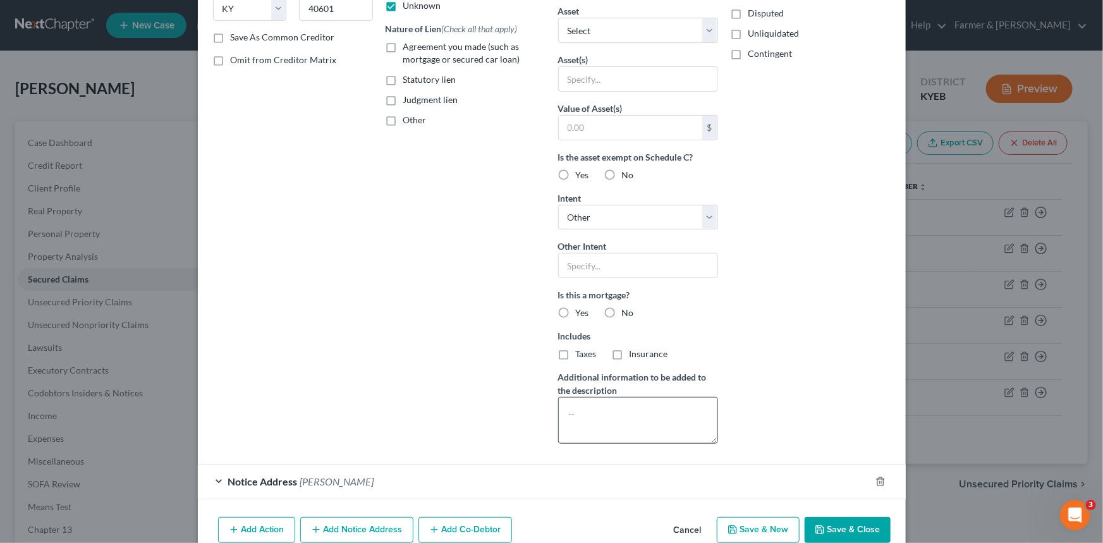
scroll to position [277, 0]
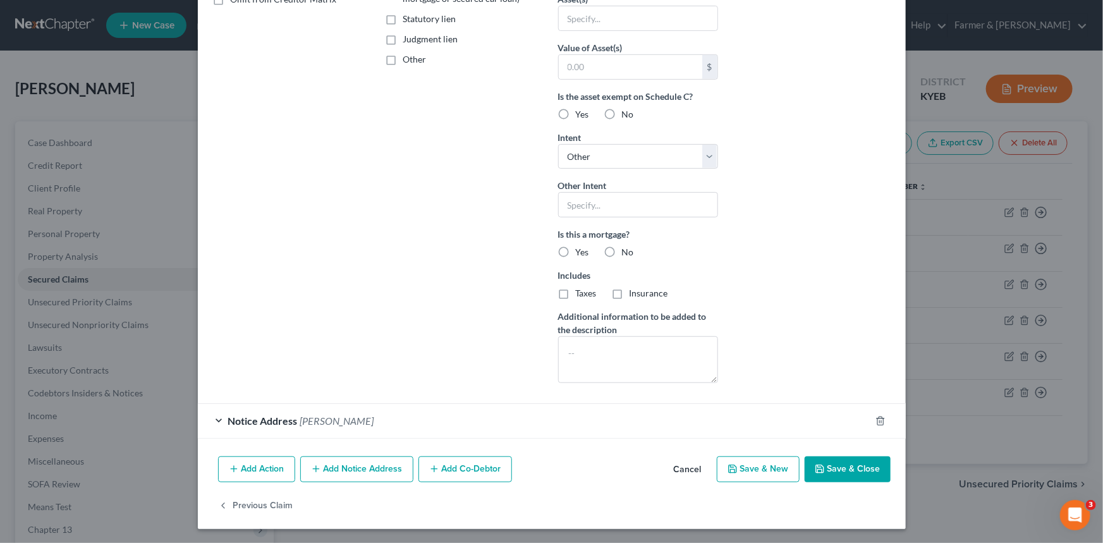
click at [680, 463] on button "Cancel" at bounding box center [687, 469] width 48 height 25
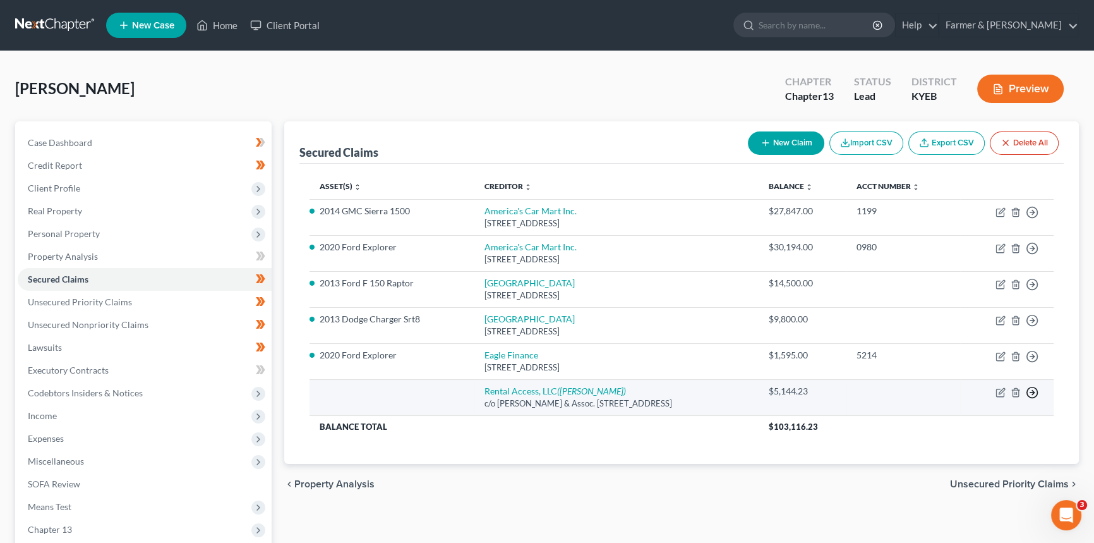
click at [1035, 390] on icon "button" at bounding box center [1032, 392] width 13 height 13
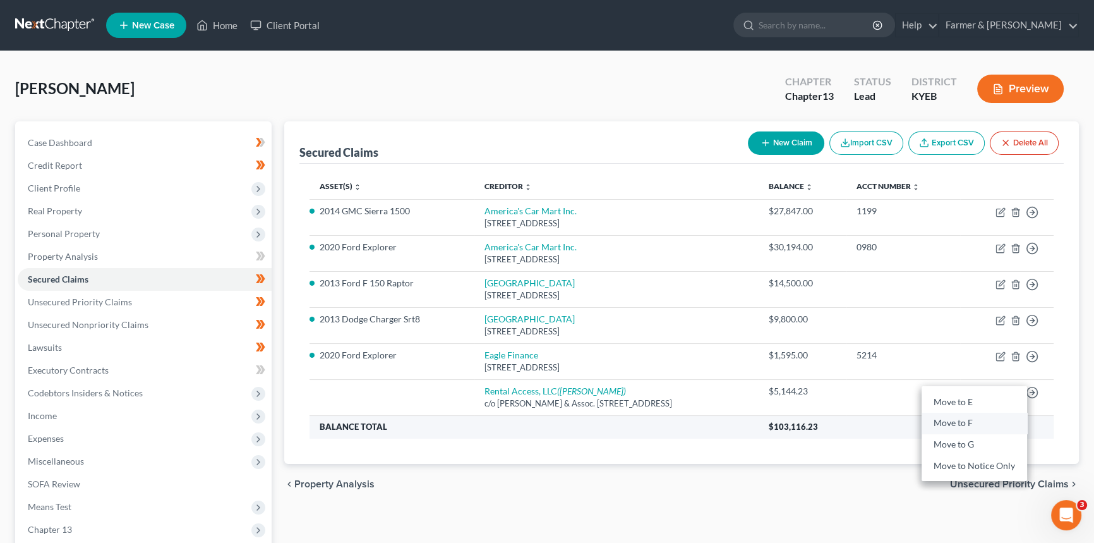
click at [963, 425] on link "Move to F" at bounding box center [975, 423] width 106 height 21
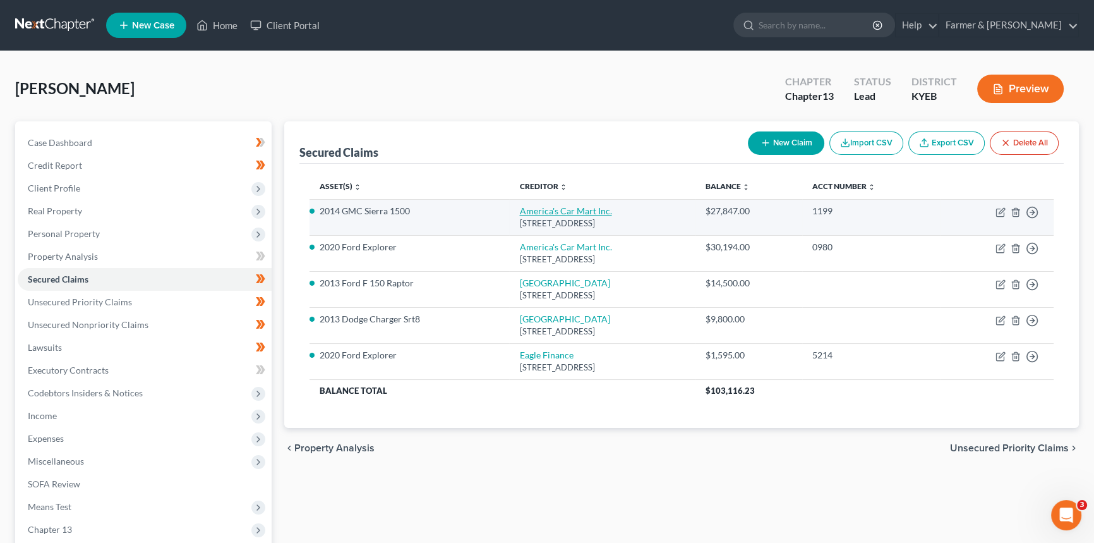
click at [519, 208] on link "America's Car Mart Inc." at bounding box center [565, 210] width 92 height 11
select select "2"
select select "6"
select select "4"
select select "0"
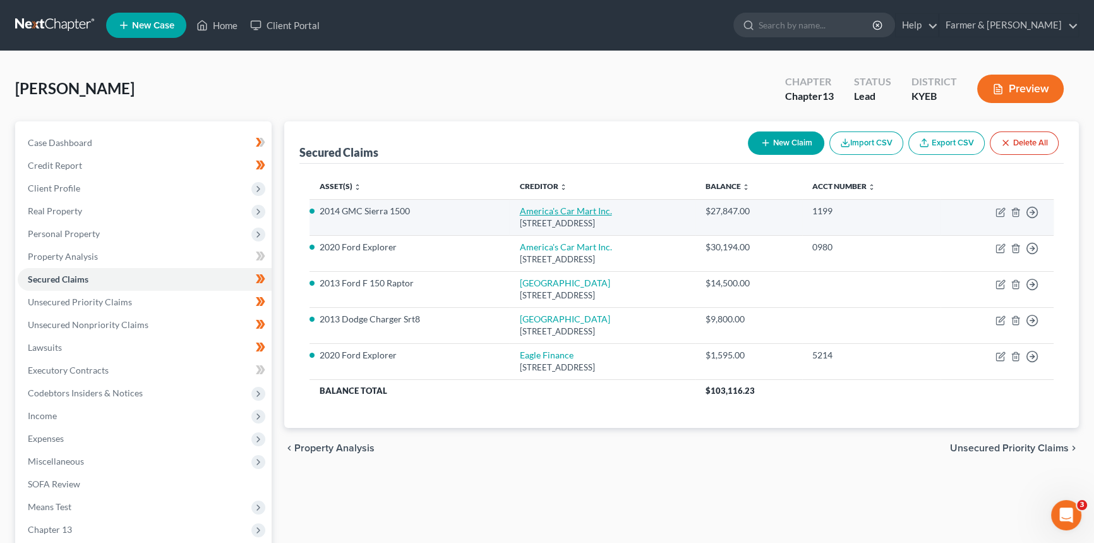
select select "0"
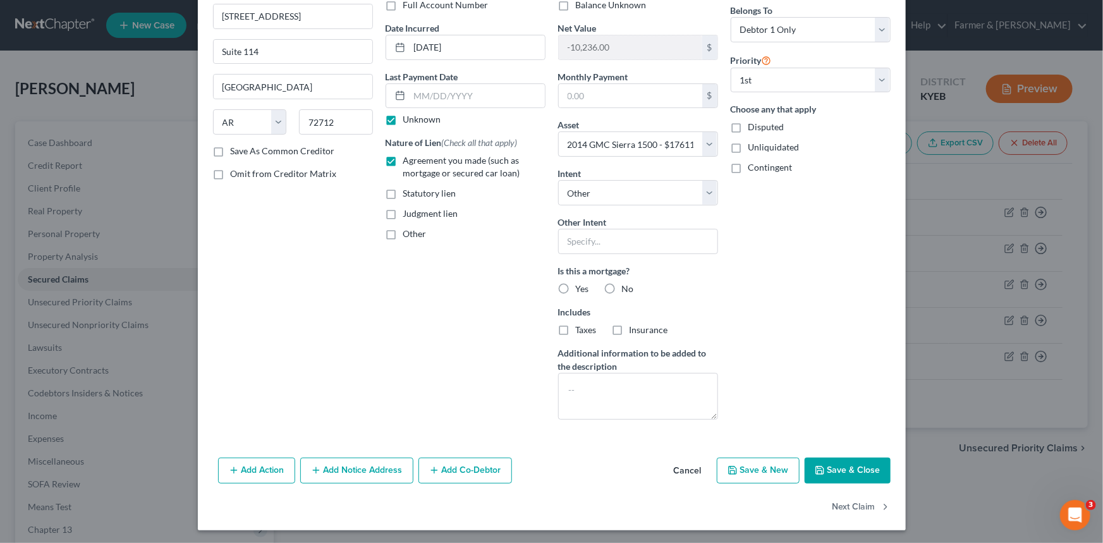
scroll to position [104, 0]
click at [690, 466] on button "Cancel" at bounding box center [687, 469] width 48 height 25
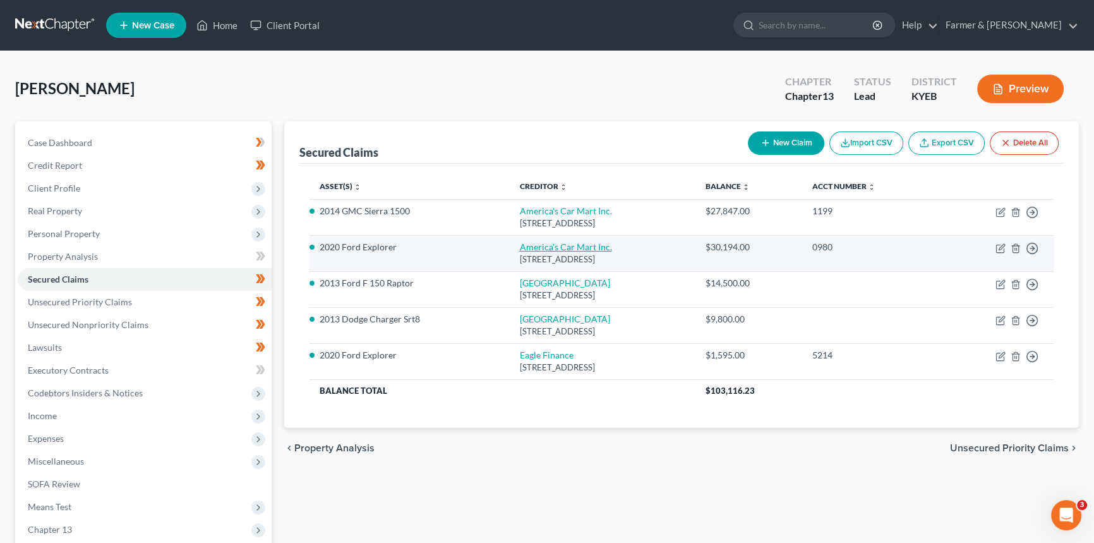
click at [519, 250] on link "America's Car Mart Inc." at bounding box center [565, 246] width 92 height 11
select select "2"
select select "5"
select select "4"
select select "0"
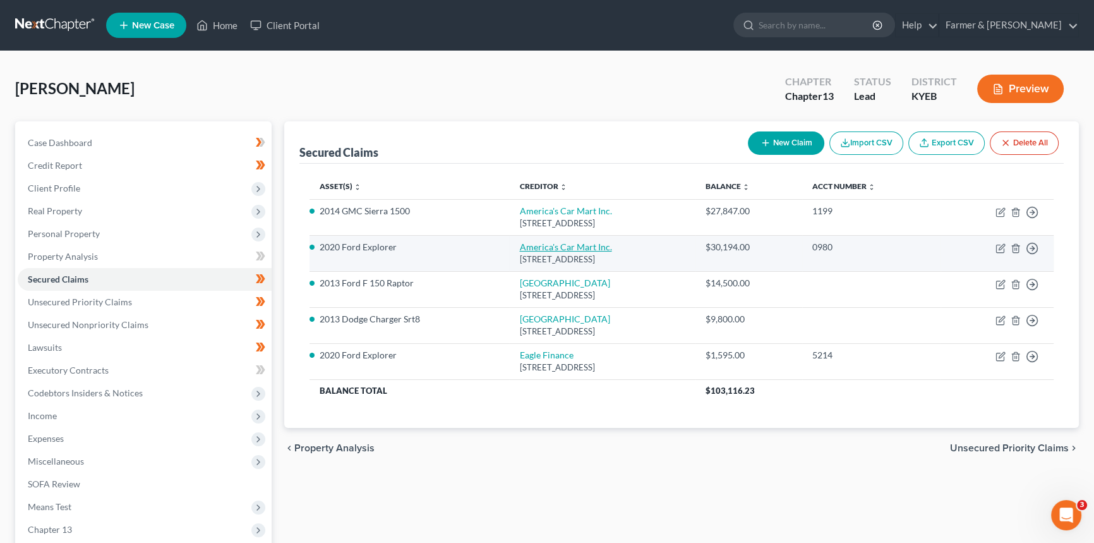
select select "0"
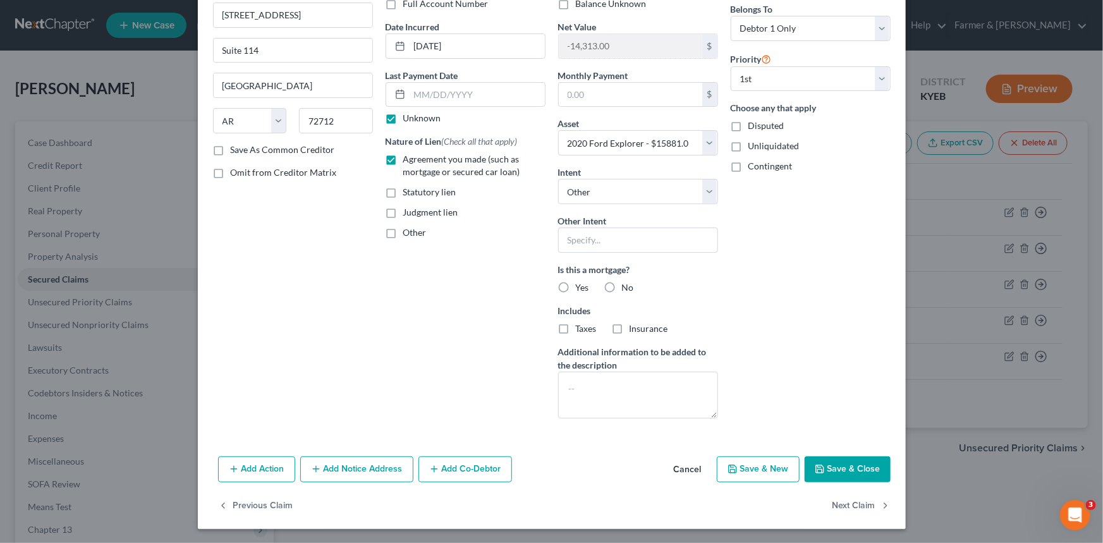
click at [689, 473] on button "Cancel" at bounding box center [687, 469] width 48 height 25
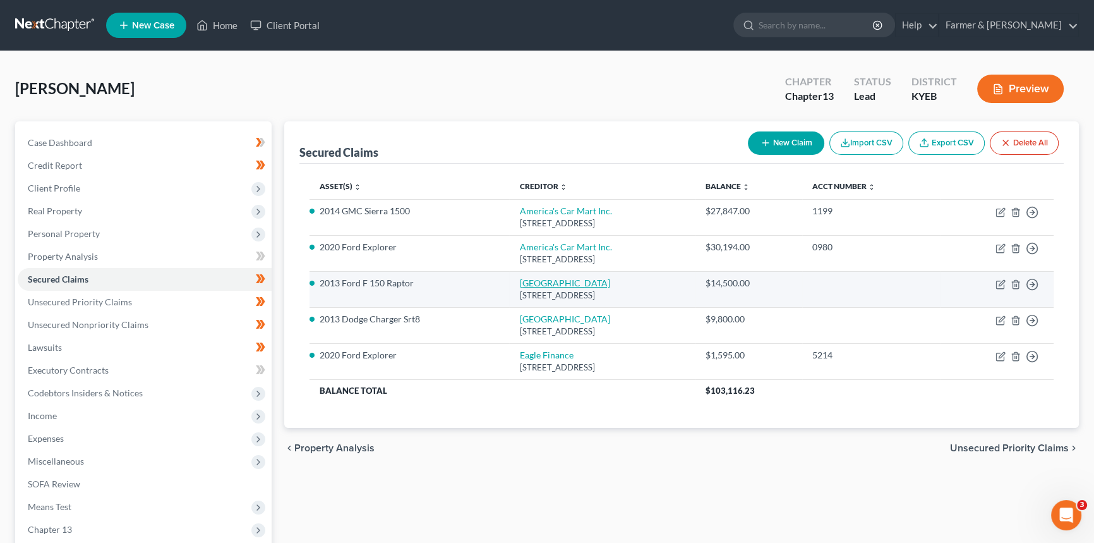
click at [519, 284] on link "[GEOGRAPHIC_DATA]" at bounding box center [564, 282] width 90 height 11
select select "18"
select select "10"
select select "4"
select select "0"
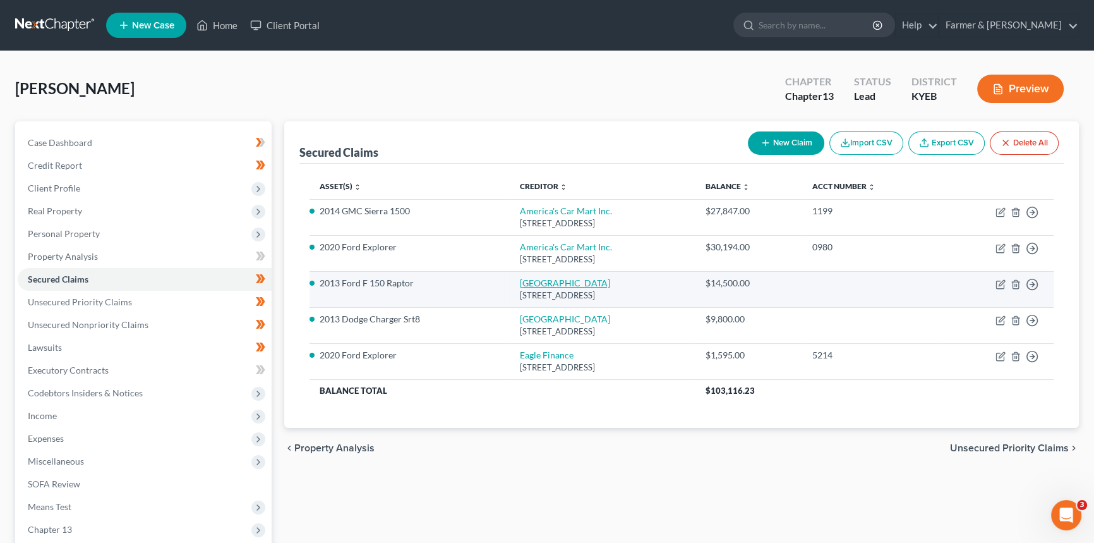
select select "0"
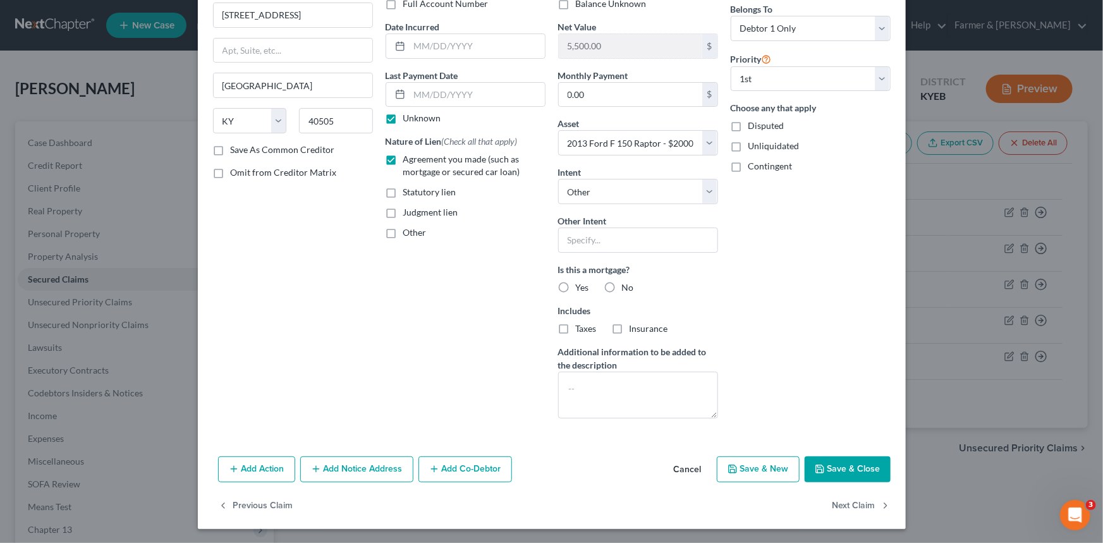
click at [696, 461] on button "Cancel" at bounding box center [687, 469] width 48 height 25
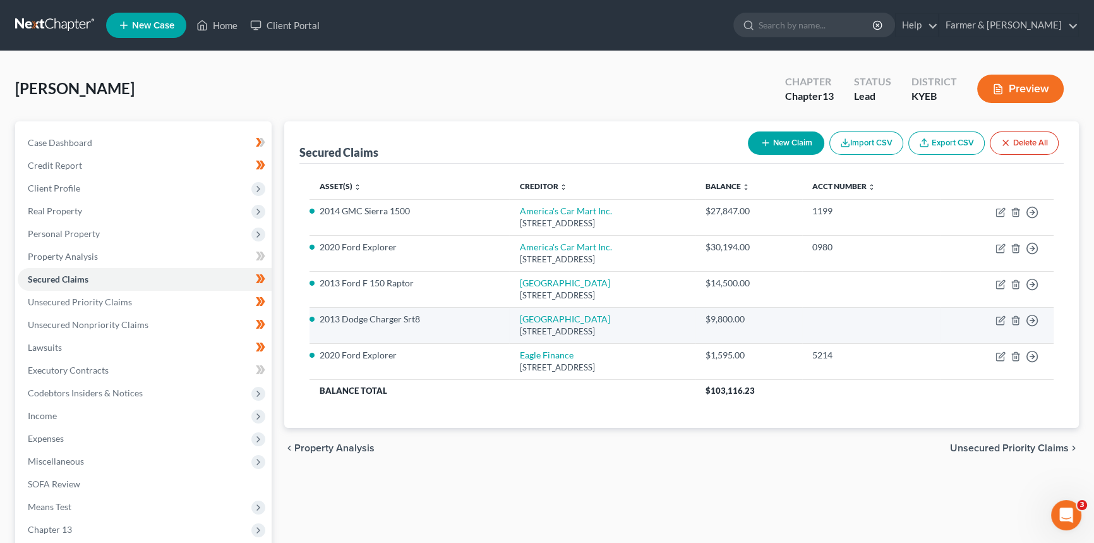
click at [519, 325] on div "[STREET_ADDRESS]" at bounding box center [602, 331] width 166 height 12
click at [519, 319] on link "[GEOGRAPHIC_DATA]" at bounding box center [564, 318] width 90 height 11
select select "18"
select select "7"
select select "4"
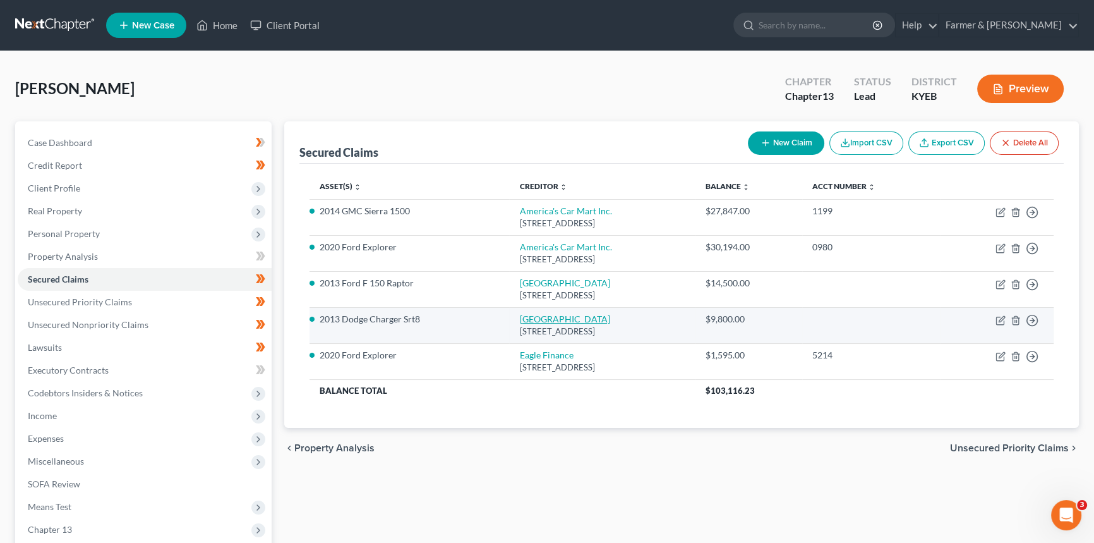
select select "0"
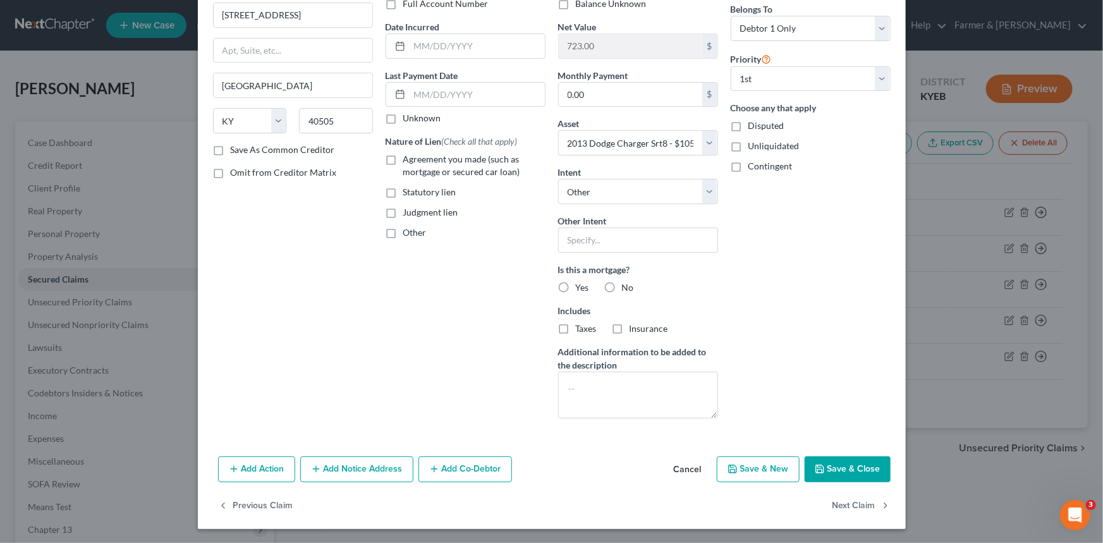
click at [397, 157] on div "Agreement you made (such as mortgage or secured car loan)" at bounding box center [465, 165] width 160 height 25
click at [403, 115] on label "Unknown" at bounding box center [422, 118] width 38 height 13
click at [408, 115] on input "Unknown" at bounding box center [412, 116] width 8 height 8
checkbox input "true"
click at [403, 157] on label "Agreement you made (such as mortgage or secured car loan)" at bounding box center [474, 165] width 142 height 25
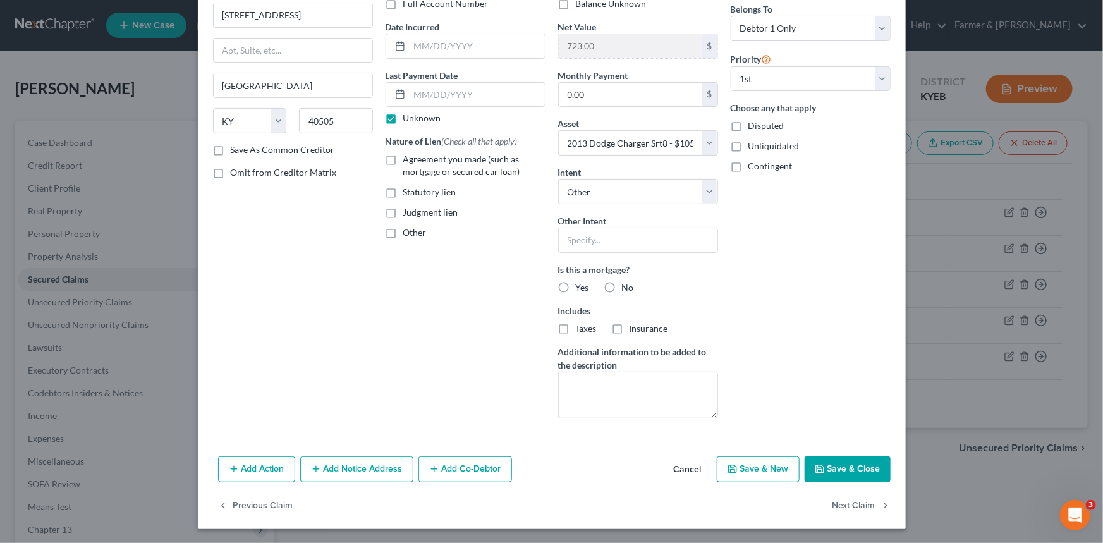
click at [408, 157] on input "Agreement you made (such as mortgage or secured car loan)" at bounding box center [412, 157] width 8 height 8
checkbox input "true"
click at [830, 460] on button "Save & Close" at bounding box center [847, 469] width 86 height 27
select select
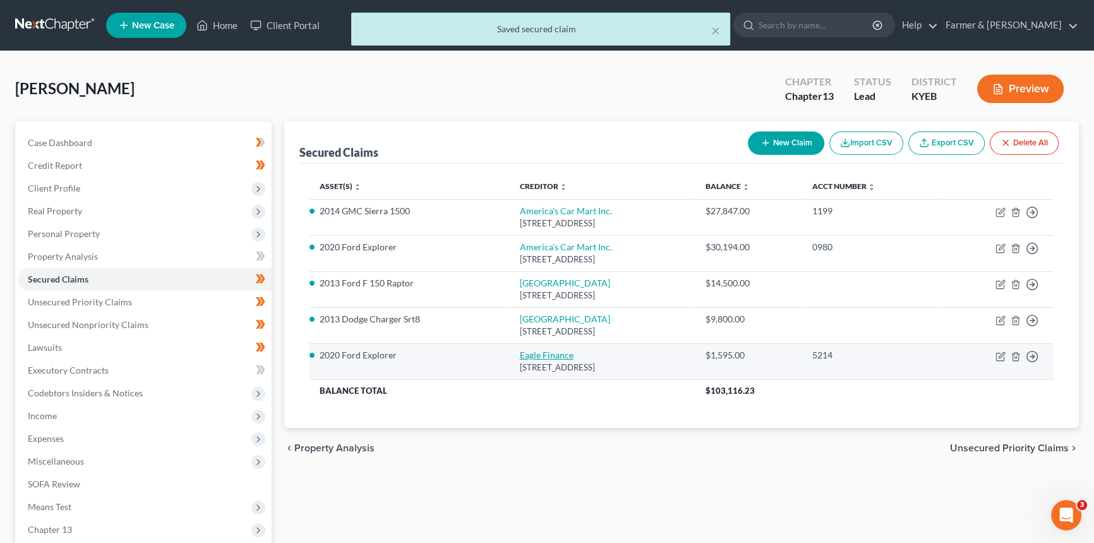
click at [519, 354] on link "Eagle Finance" at bounding box center [546, 354] width 54 height 11
select select "18"
select select "4"
select select "0"
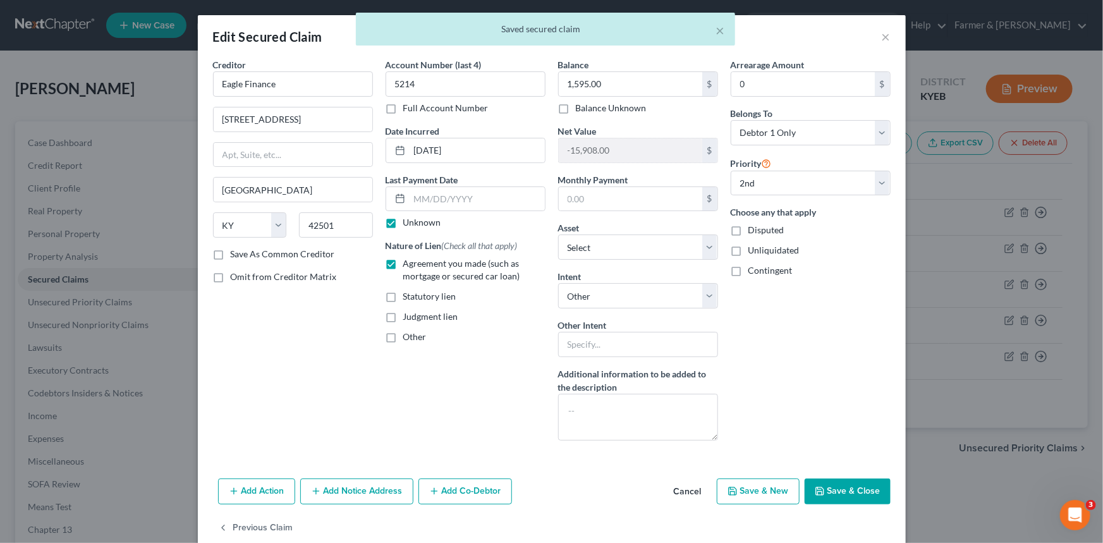
click at [684, 496] on button "Cancel" at bounding box center [687, 492] width 48 height 25
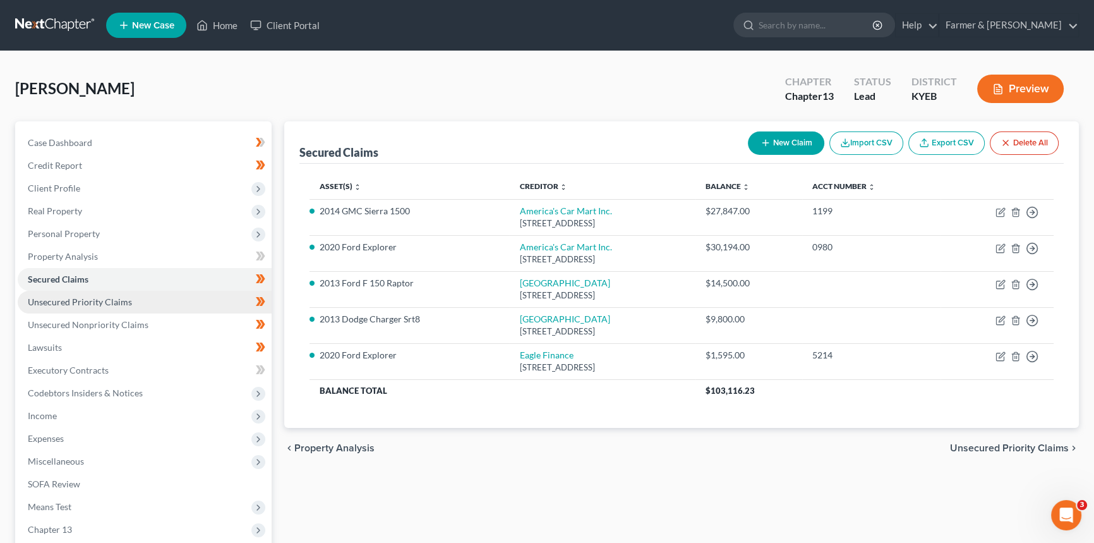
click at [203, 305] on link "Unsecured Priority Claims" at bounding box center [145, 302] width 254 height 23
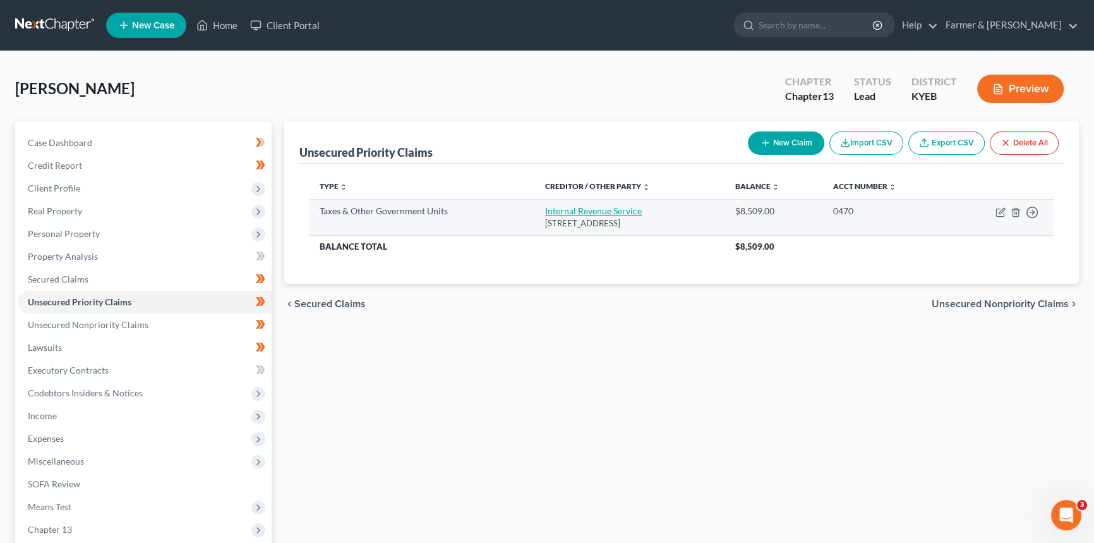
click at [548, 208] on link "Internal Revenue Service" at bounding box center [593, 210] width 97 height 11
select select "0"
select select "39"
select select "0"
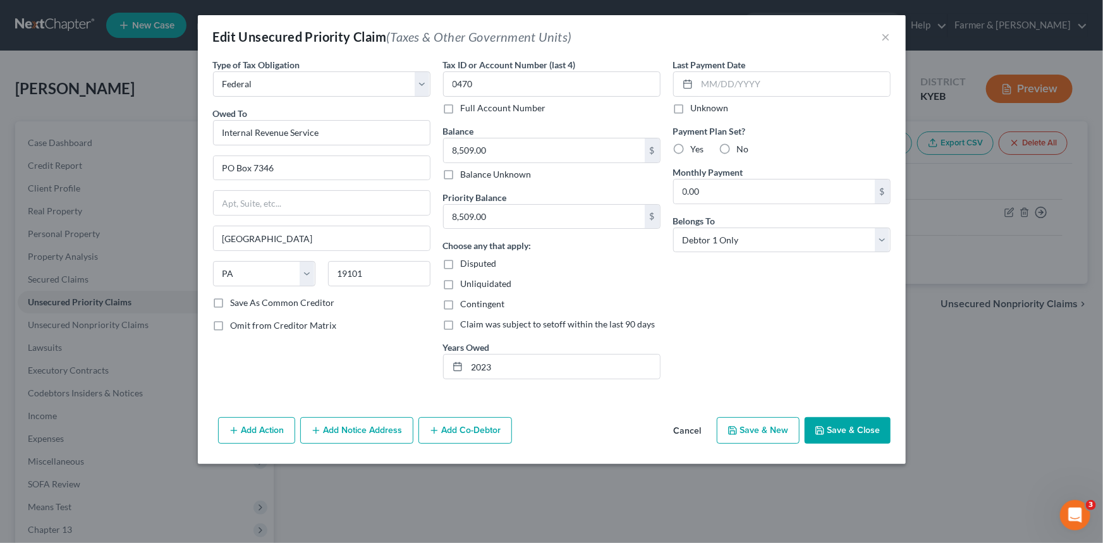
click at [699, 430] on button "Cancel" at bounding box center [687, 430] width 48 height 25
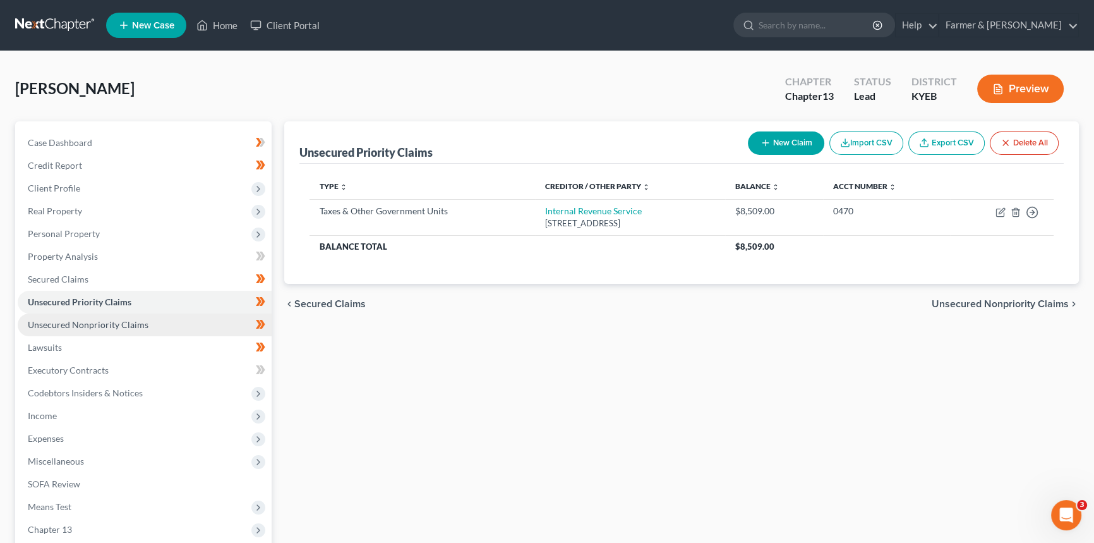
click at [110, 323] on span "Unsecured Nonpriority Claims" at bounding box center [88, 324] width 121 height 11
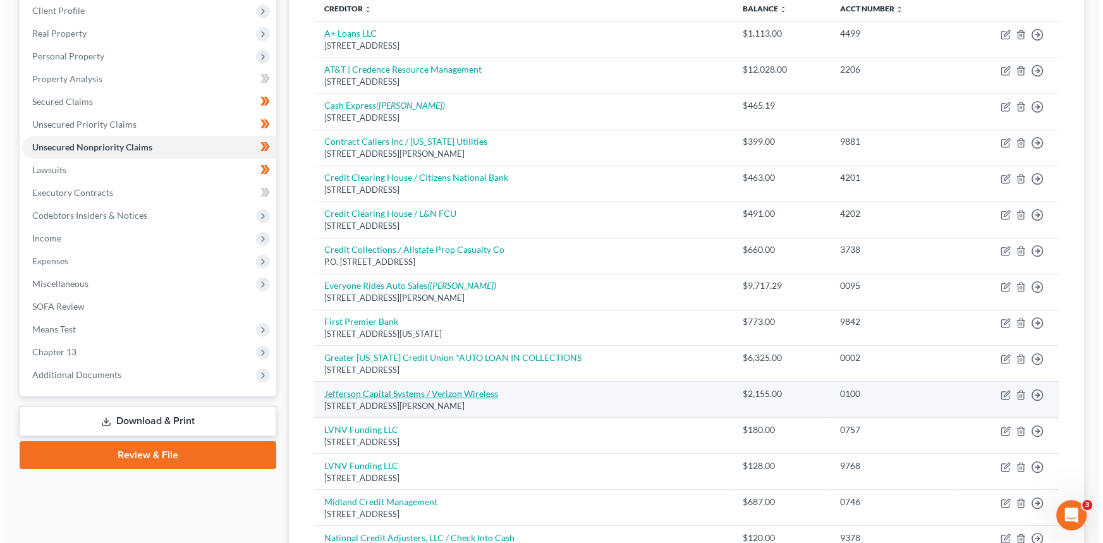
scroll to position [166, 0]
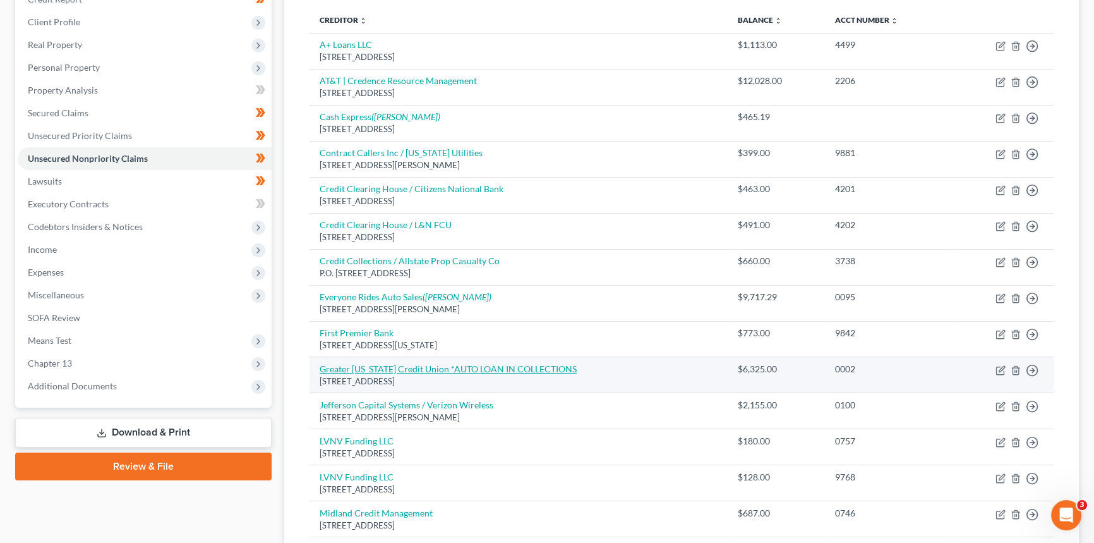
click at [378, 369] on link "Greater [US_STATE] Credit Union *AUTO LOAN IN COLLECTIONS" at bounding box center [448, 368] width 257 height 11
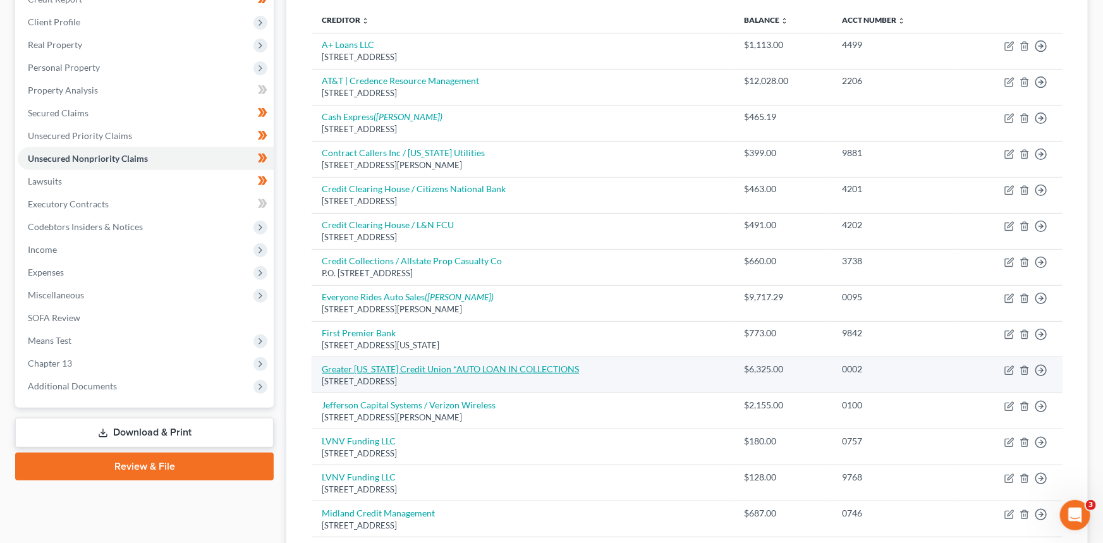
select select "18"
select select "1"
select select "0"
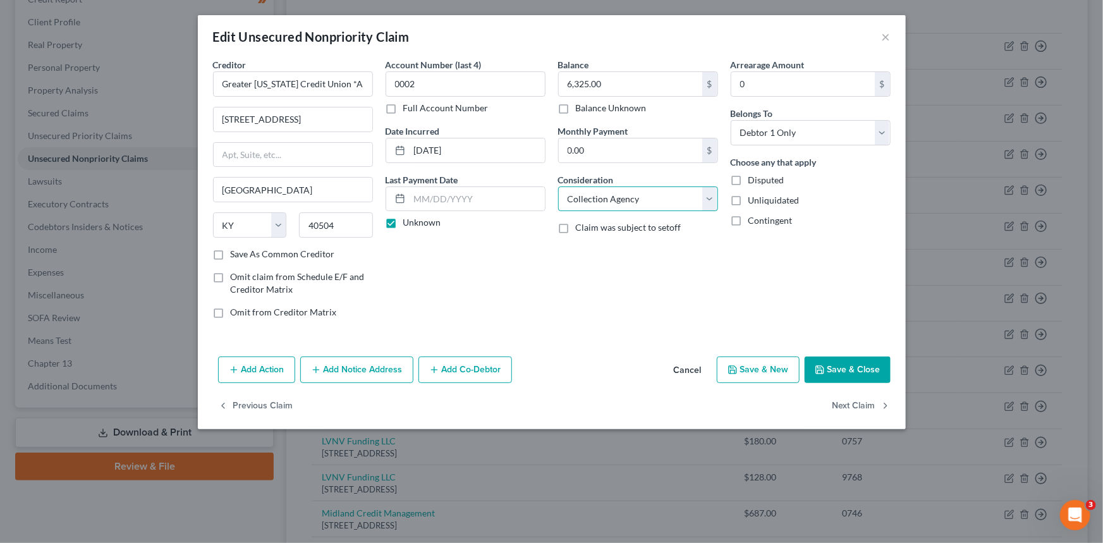
click at [595, 202] on select "Select Cable / Satellite Services Collection Agency Credit Card Debt Debt Couns…" at bounding box center [638, 198] width 160 height 25
select select "4"
click at [558, 186] on select "Select Cable / Satellite Services Collection Agency Credit Card Debt Debt Couns…" at bounding box center [638, 198] width 160 height 25
click at [835, 373] on button "Save & Close" at bounding box center [847, 369] width 86 height 27
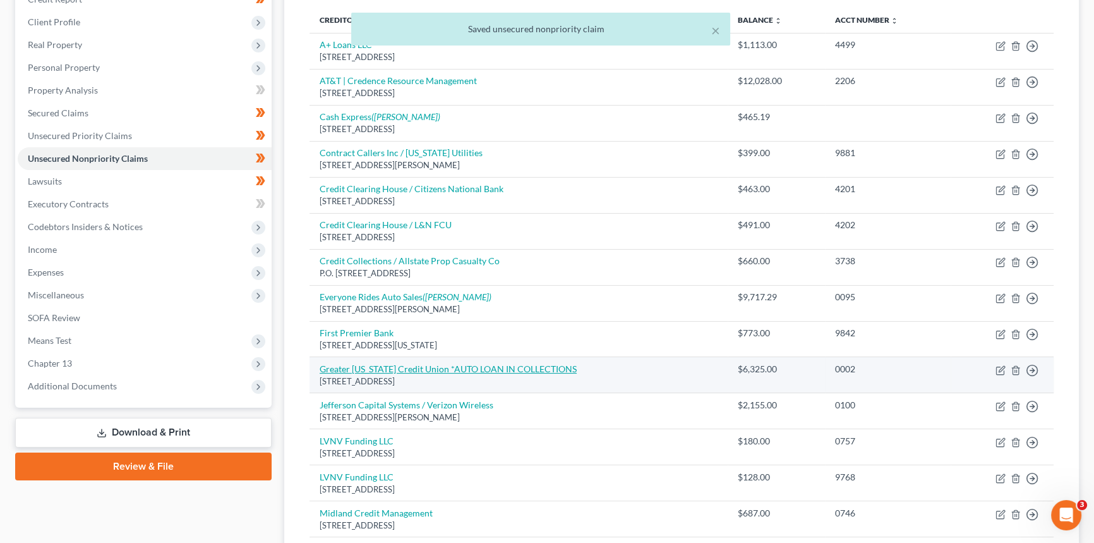
click at [444, 368] on link "Greater [US_STATE] Credit Union *AUTO LOAN IN COLLECTIONS" at bounding box center [448, 368] width 257 height 11
select select "18"
select select "4"
select select "0"
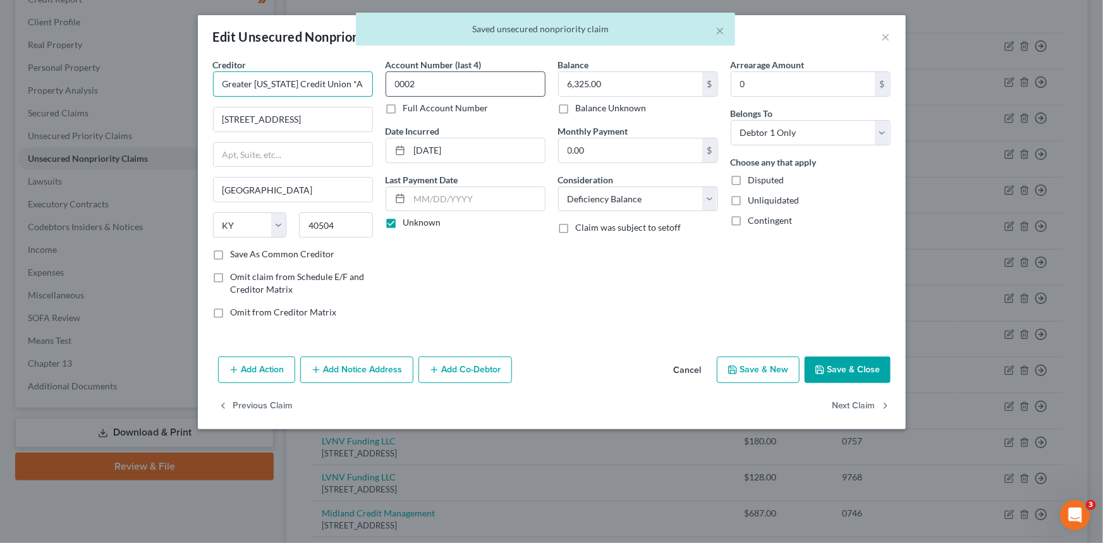
scroll to position [0, 106]
drag, startPoint x: 341, startPoint y: 82, endPoint x: 584, endPoint y: 110, distance: 244.8
click at [576, 105] on div "Creditor * Greater [US_STATE] Credit Union *AUTO LOAN IN COLLECTIONS [GEOGRAPHI…" at bounding box center [552, 193] width 690 height 270
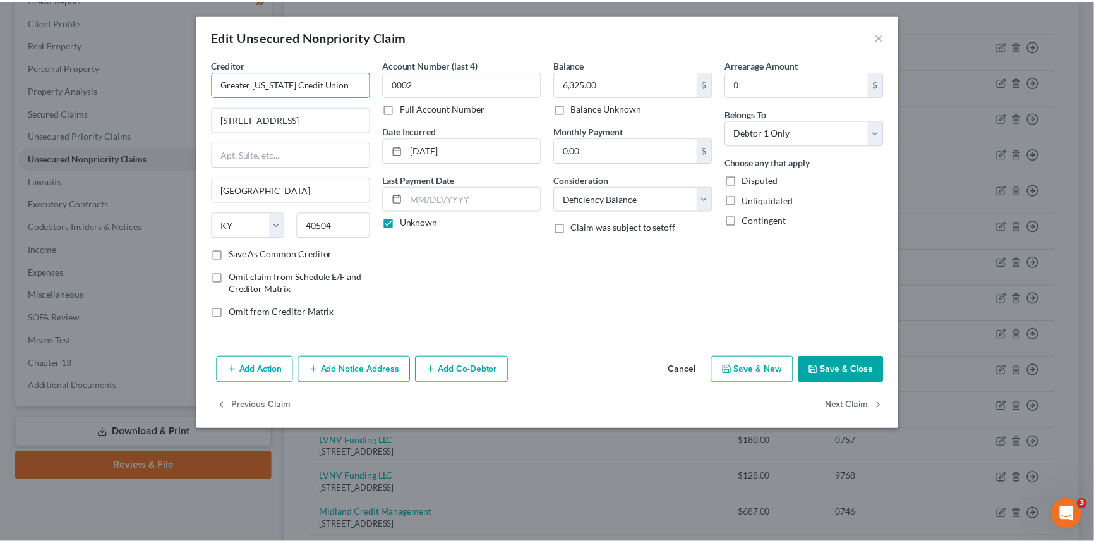
scroll to position [0, 0]
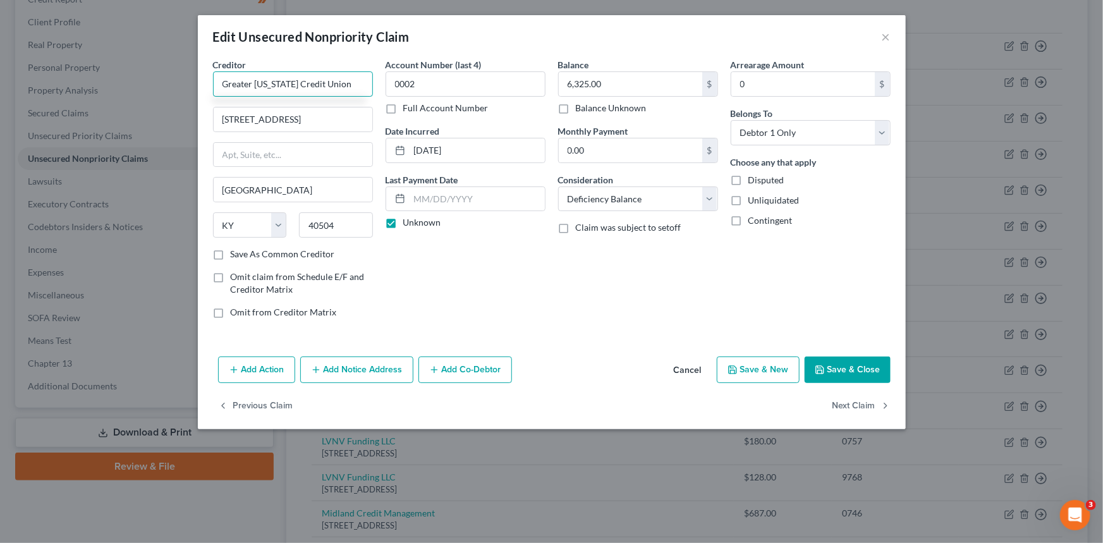
type input "Greater [US_STATE] Credit Union"
drag, startPoint x: 866, startPoint y: 365, endPoint x: 847, endPoint y: 364, distance: 18.3
click at [866, 365] on button "Save & Close" at bounding box center [847, 369] width 86 height 27
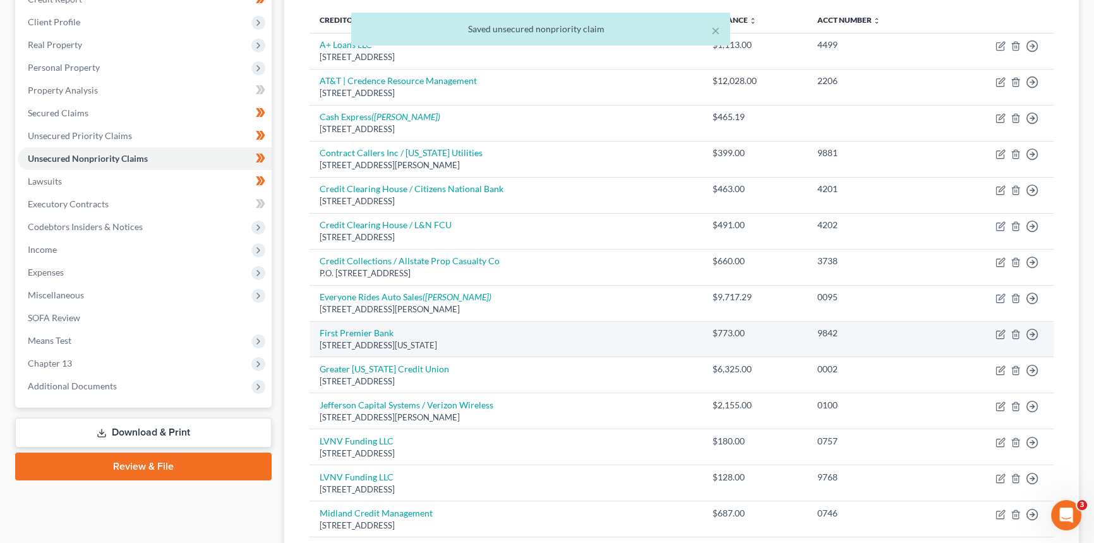
scroll to position [109, 0]
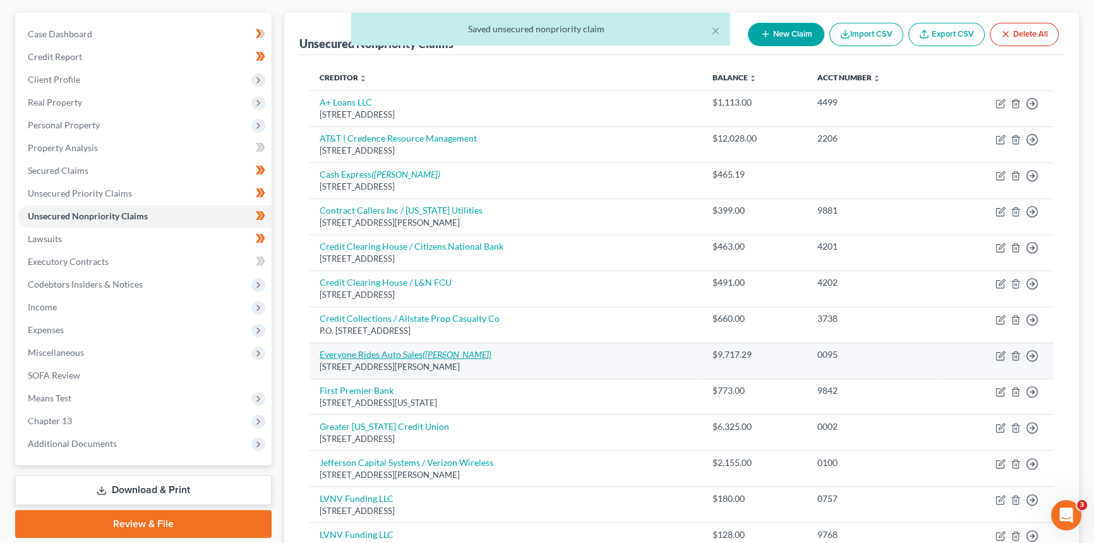
click at [411, 354] on link "Everyone Rides Auto Sales ([PERSON_NAME])" at bounding box center [406, 354] width 172 height 11
select select "18"
select select "14"
select select "0"
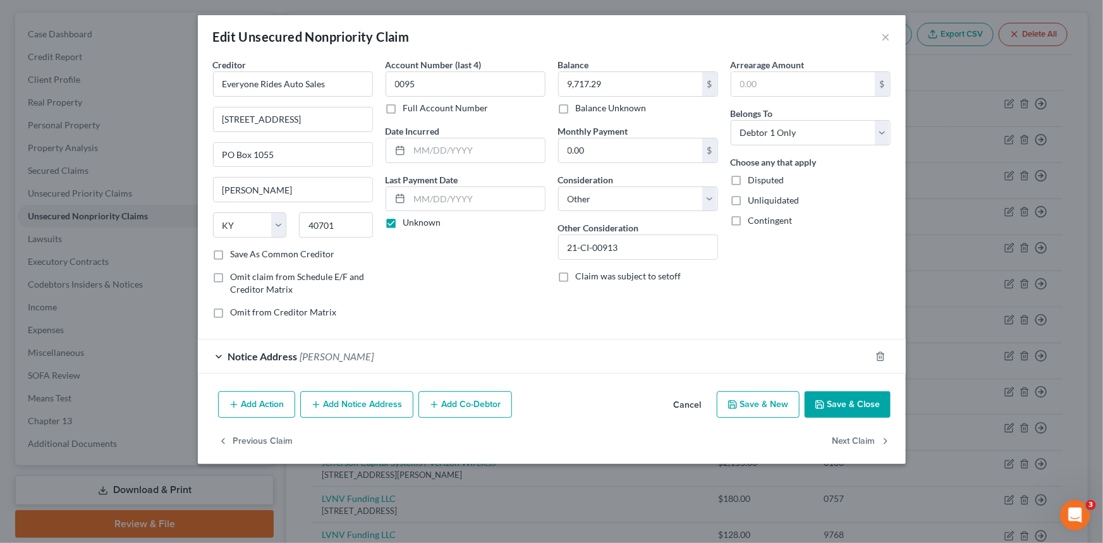
drag, startPoint x: 686, startPoint y: 408, endPoint x: 634, endPoint y: 404, distance: 51.3
click at [686, 408] on button "Cancel" at bounding box center [687, 404] width 48 height 25
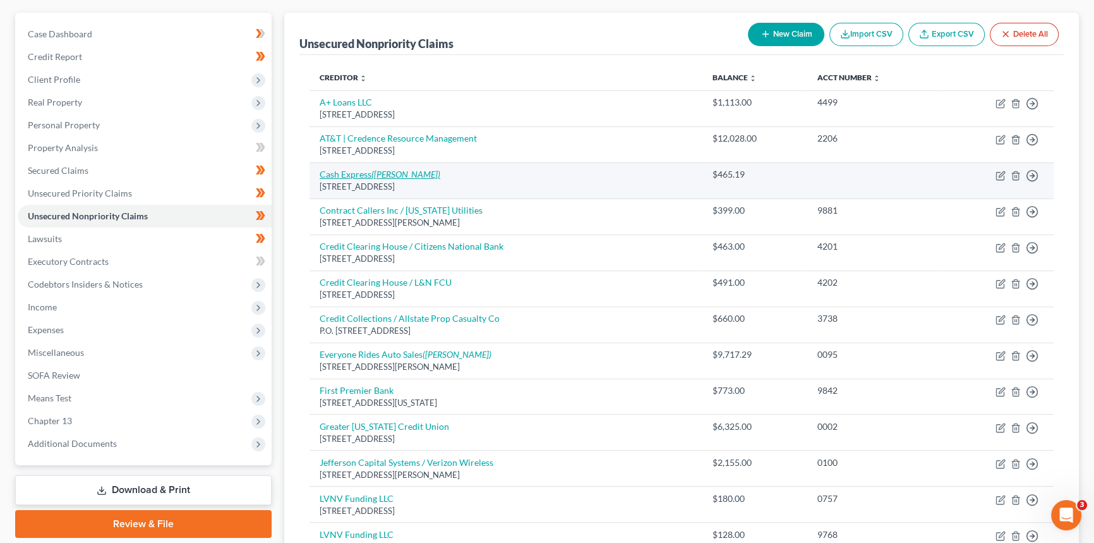
click at [353, 169] on link "Cash Express ([PERSON_NAME])" at bounding box center [380, 174] width 121 height 11
select select "44"
select select "14"
select select "0"
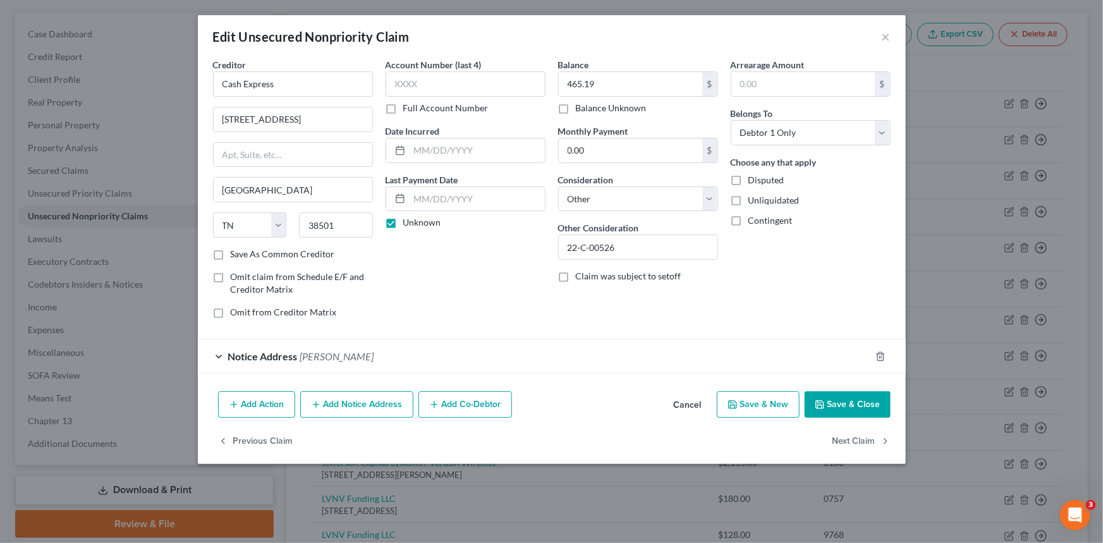
drag, startPoint x: 687, startPoint y: 403, endPoint x: 562, endPoint y: 385, distance: 126.3
click at [687, 403] on button "Cancel" at bounding box center [687, 404] width 48 height 25
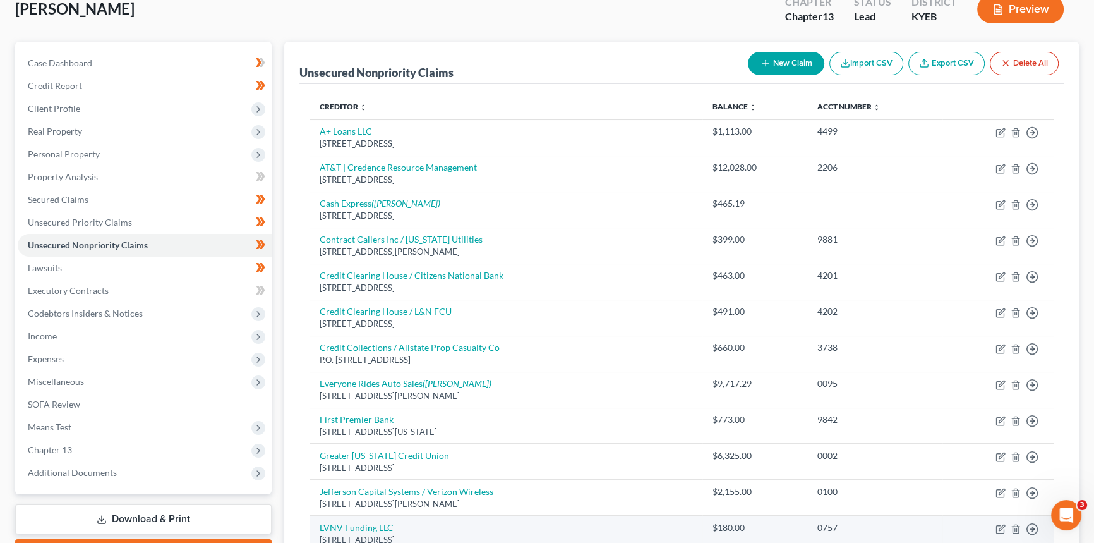
scroll to position [0, 0]
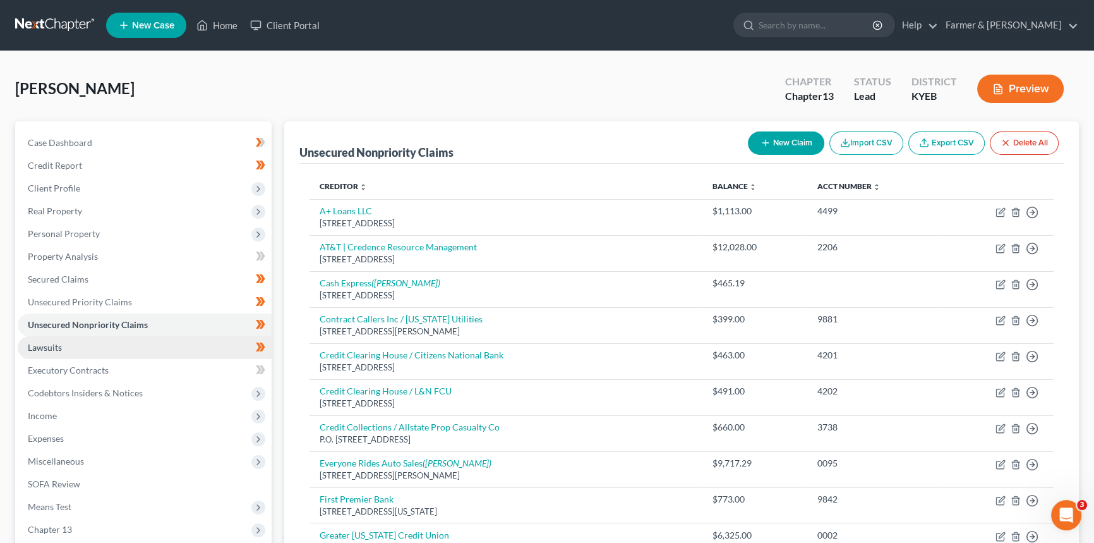
click at [241, 341] on link "Lawsuits" at bounding box center [145, 347] width 254 height 23
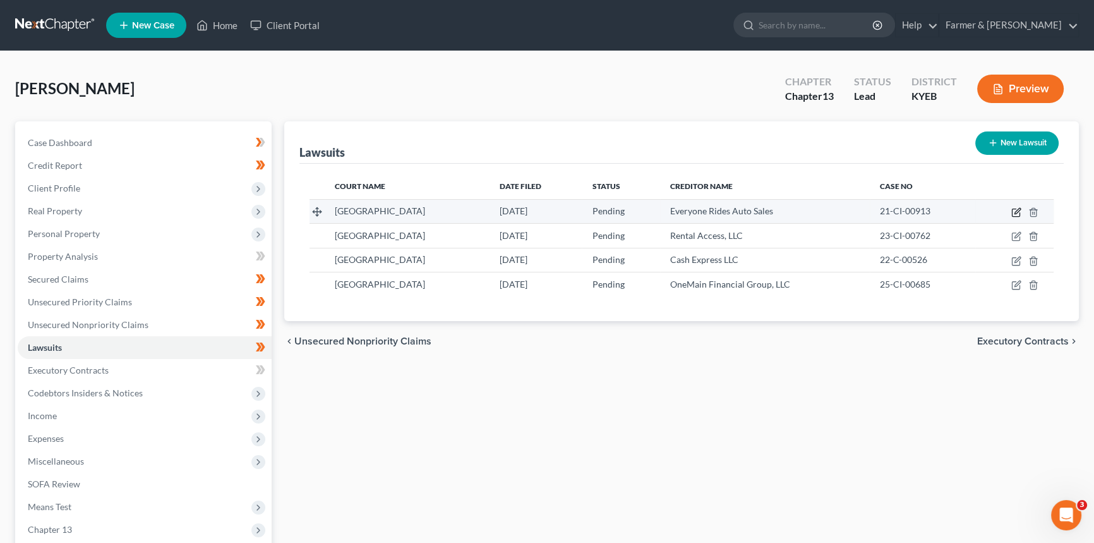
click at [1016, 208] on icon "button" at bounding box center [1017, 212] width 10 height 10
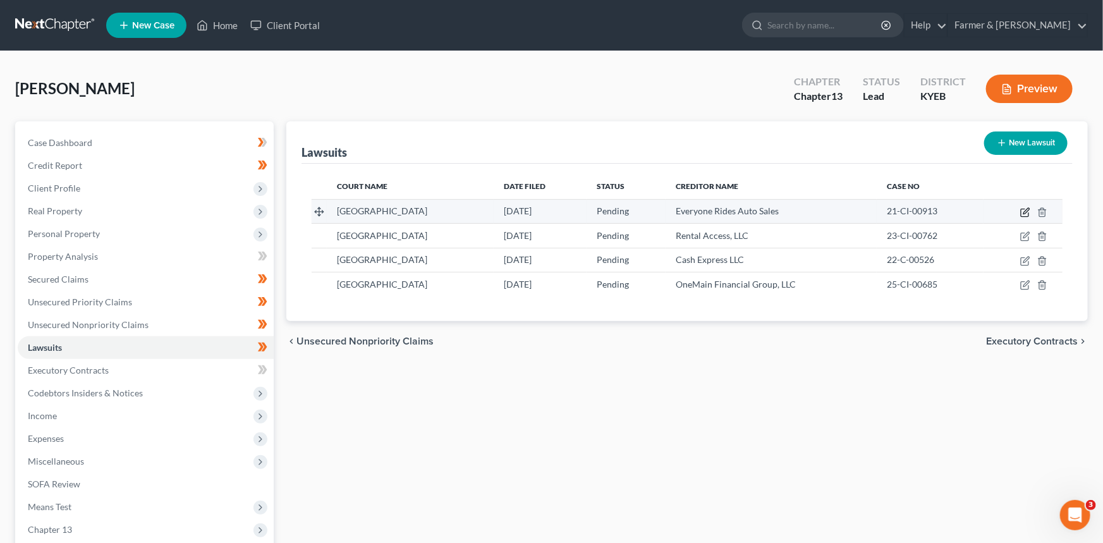
select select "18"
select select "0"
select select "4"
select select "18"
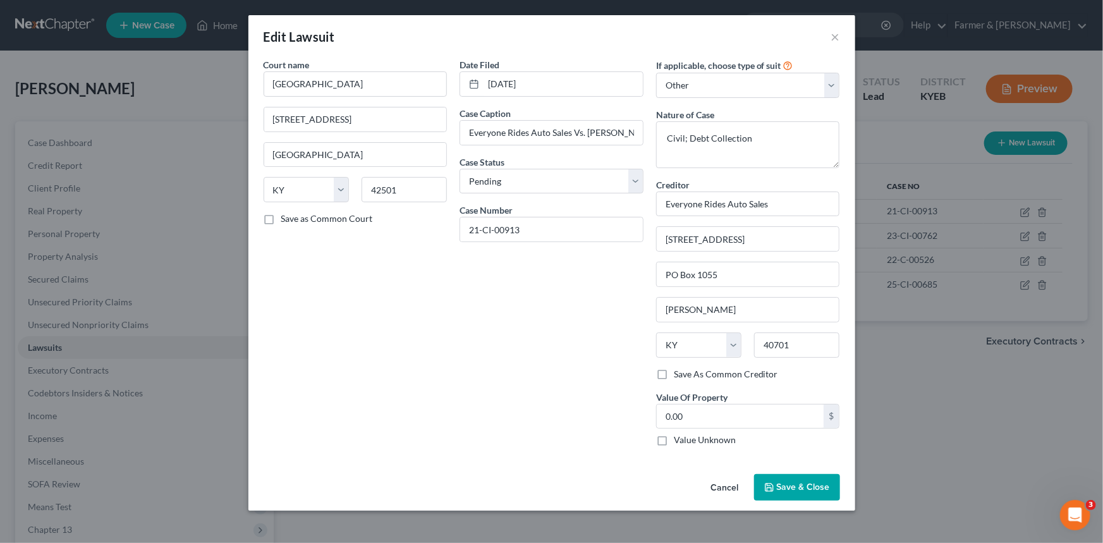
click at [718, 483] on button "Cancel" at bounding box center [725, 487] width 48 height 25
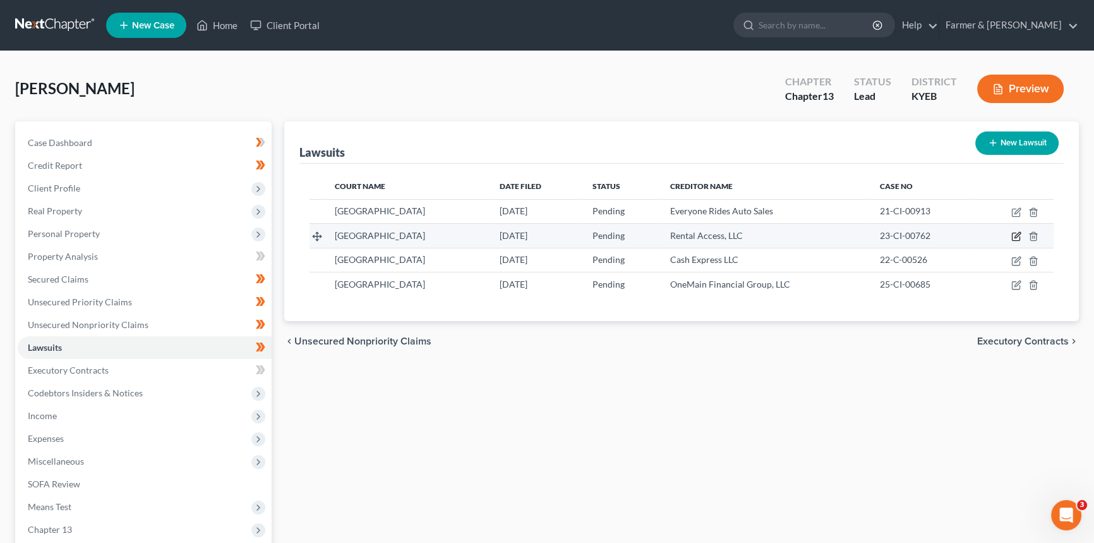
click at [1016, 239] on icon "button" at bounding box center [1017, 236] width 10 height 10
select select "18"
select select "0"
select select "4"
select select "18"
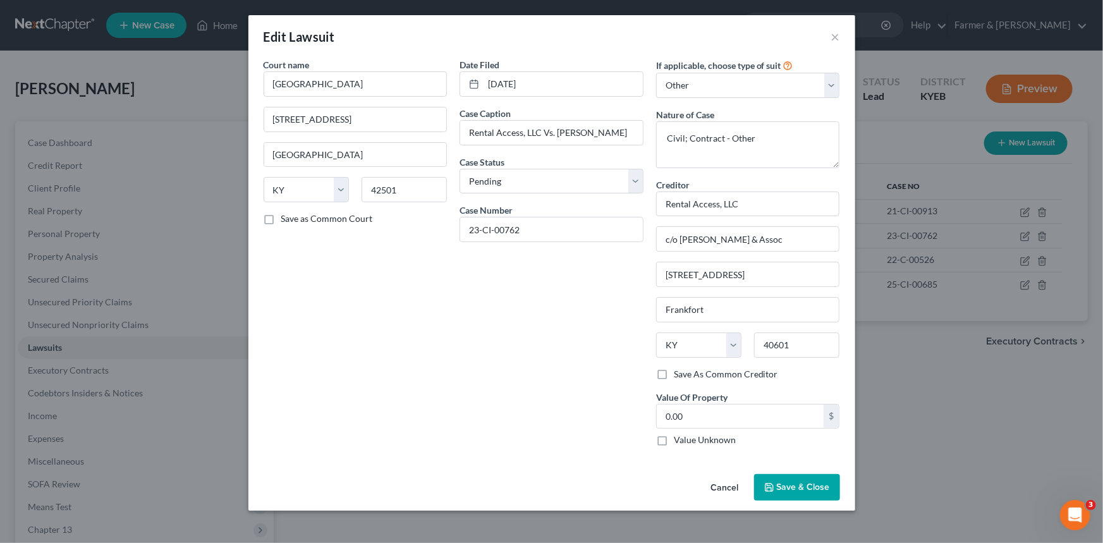
drag, startPoint x: 714, startPoint y: 474, endPoint x: 731, endPoint y: 451, distance: 28.9
click at [714, 475] on button "Cancel" at bounding box center [725, 487] width 48 height 25
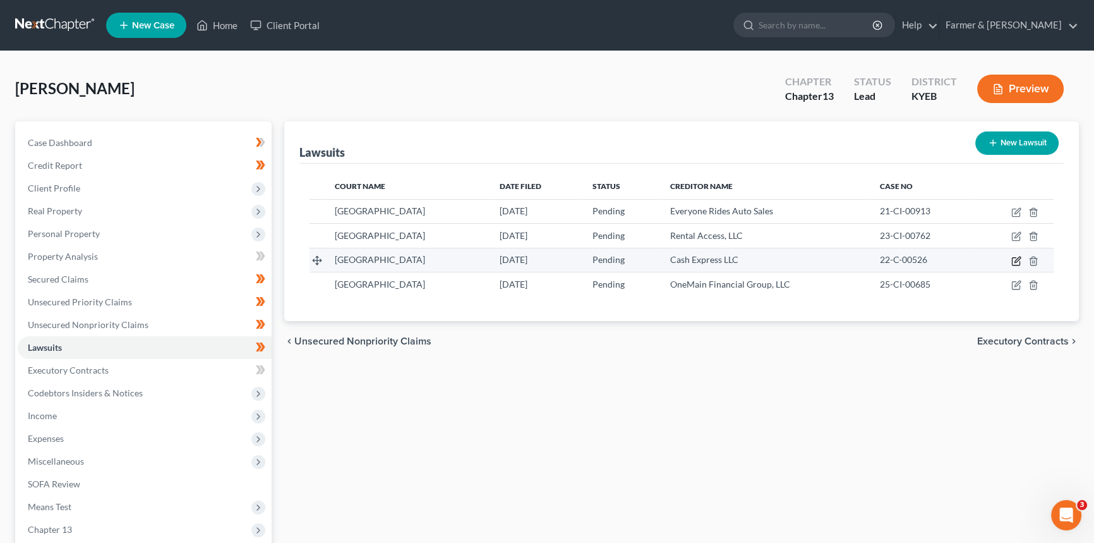
click at [1017, 258] on icon "button" at bounding box center [1017, 261] width 10 height 10
select select "18"
select select "0"
select select "4"
select select "18"
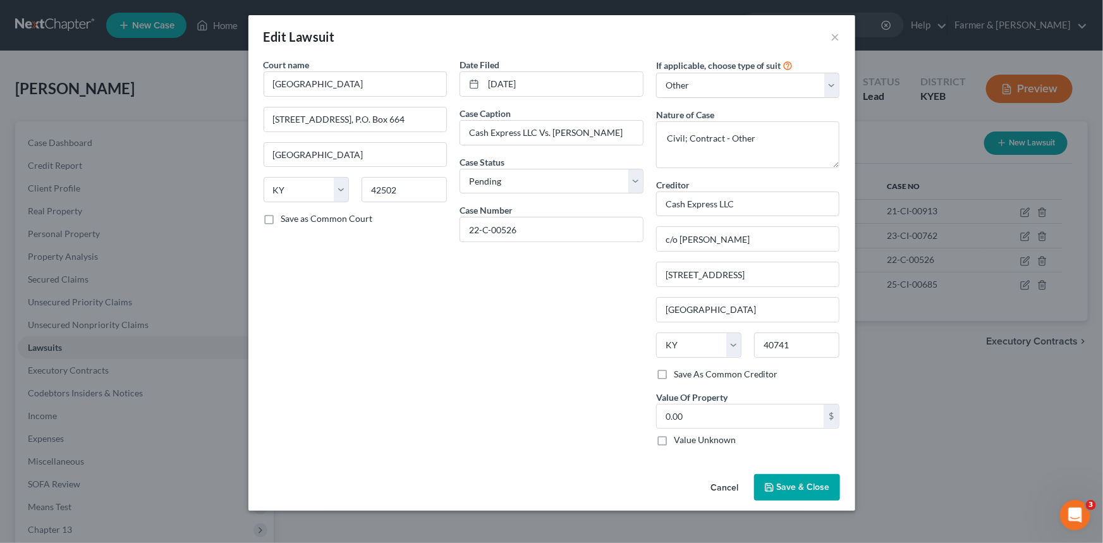
click at [725, 480] on button "Cancel" at bounding box center [725, 487] width 48 height 25
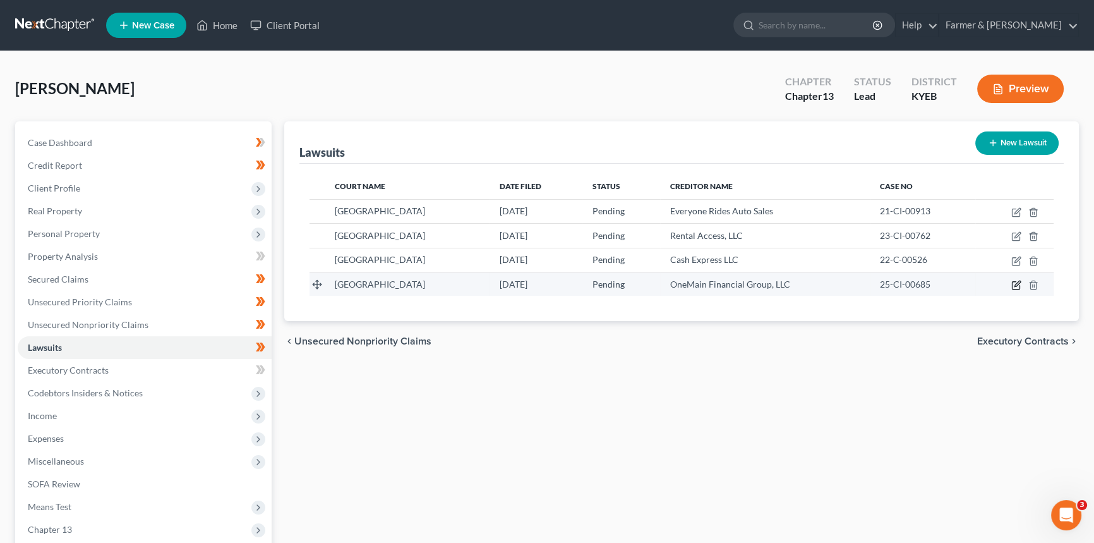
click at [1015, 284] on icon "button" at bounding box center [1018, 284] width 6 height 6
select select "18"
select select "0"
select select "4"
select select "15"
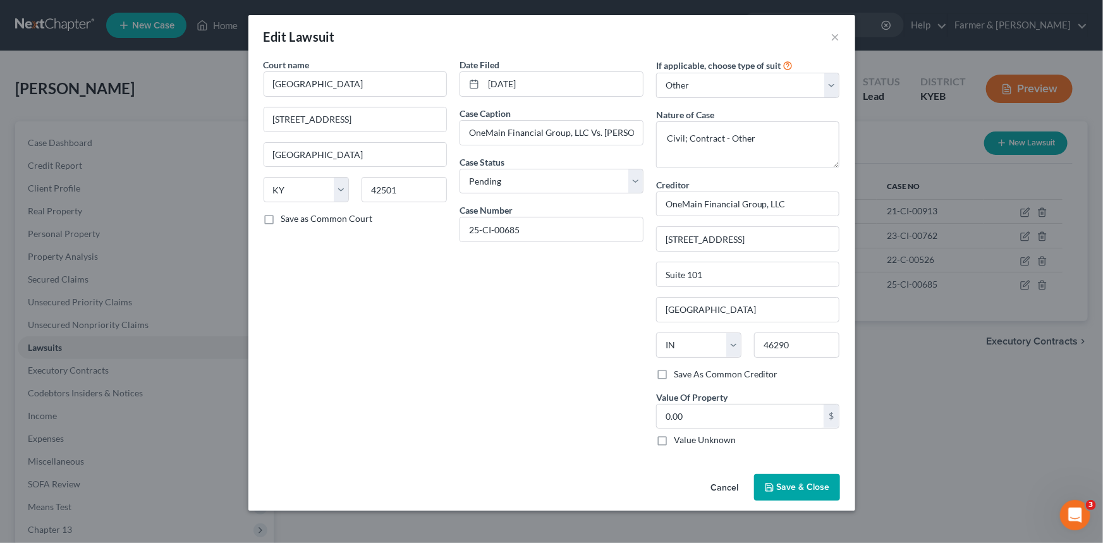
click at [725, 488] on button "Cancel" at bounding box center [725, 487] width 48 height 25
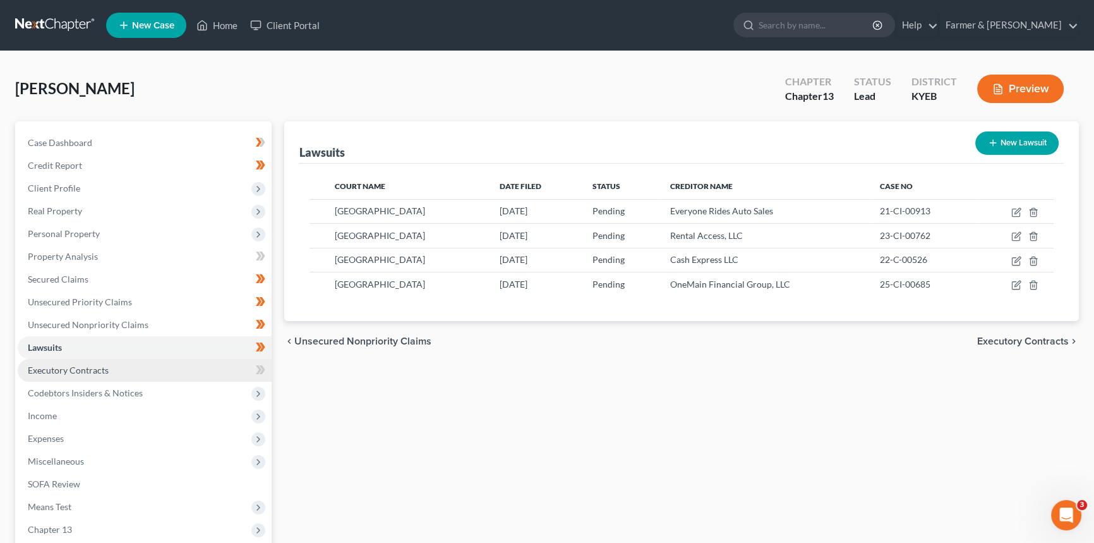
click at [141, 369] on link "Executory Contracts" at bounding box center [145, 370] width 254 height 23
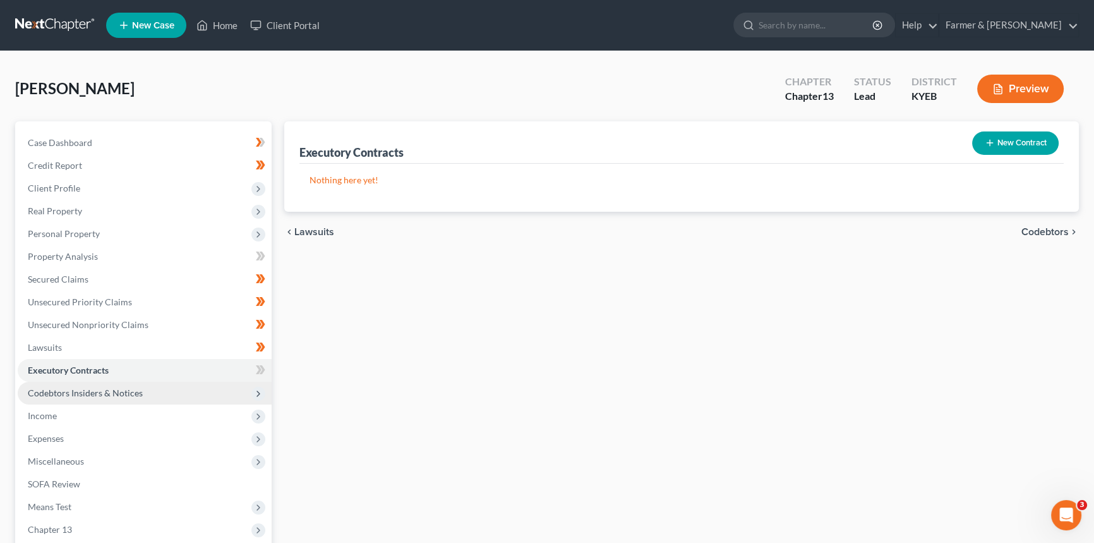
click at [81, 384] on span "Codebtors Insiders & Notices" at bounding box center [145, 393] width 254 height 23
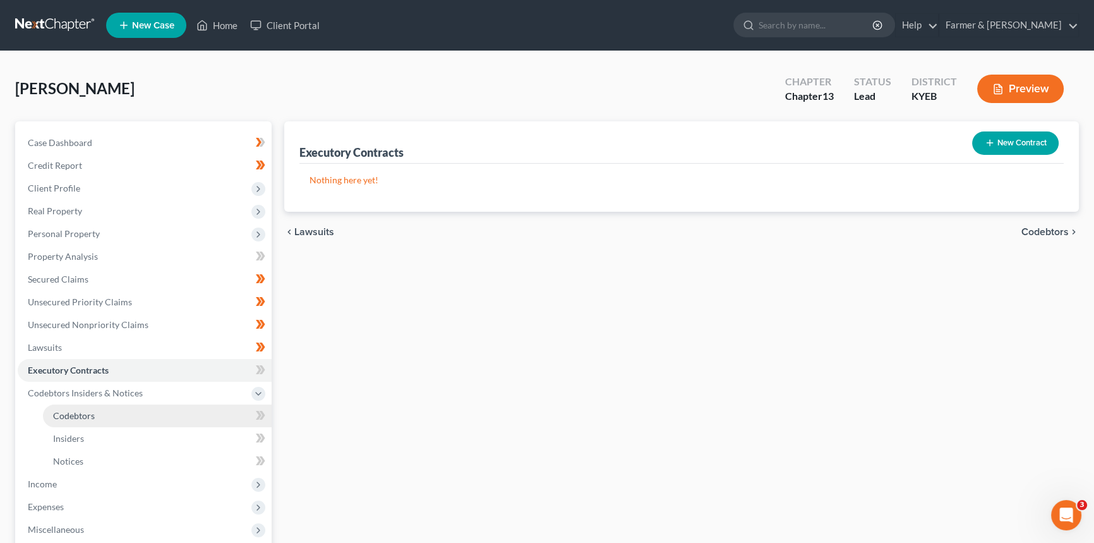
click at [80, 413] on span "Codebtors" at bounding box center [74, 415] width 42 height 11
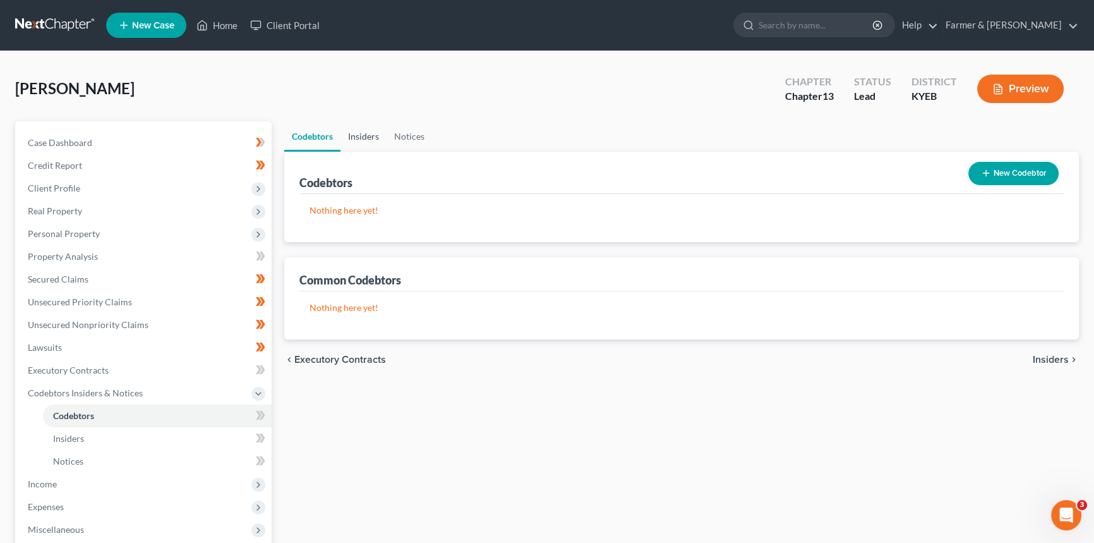
click at [369, 132] on link "Insiders" at bounding box center [364, 136] width 46 height 30
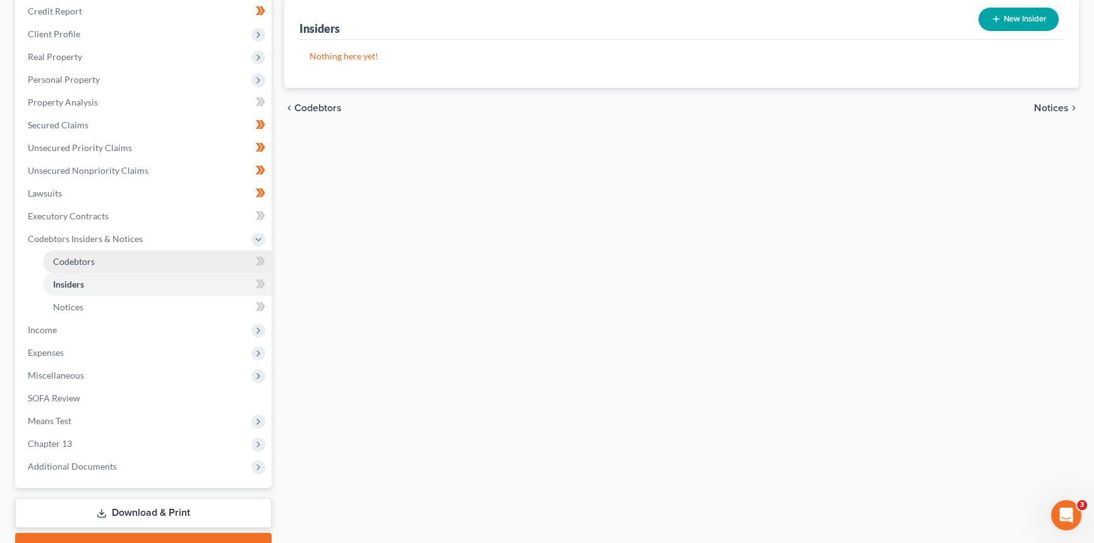
scroll to position [172, 0]
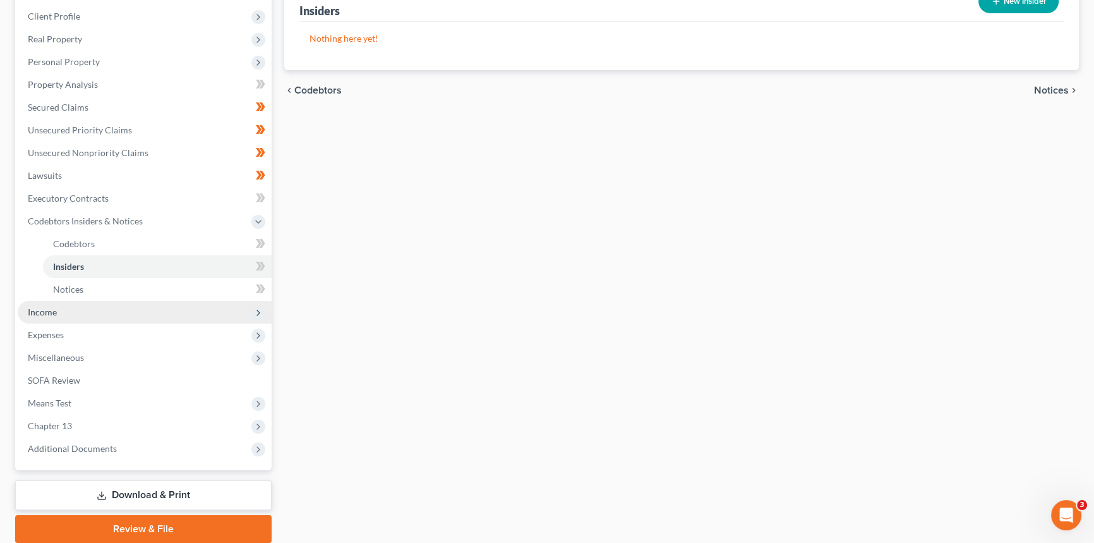
click at [52, 314] on span "Income" at bounding box center [42, 311] width 29 height 11
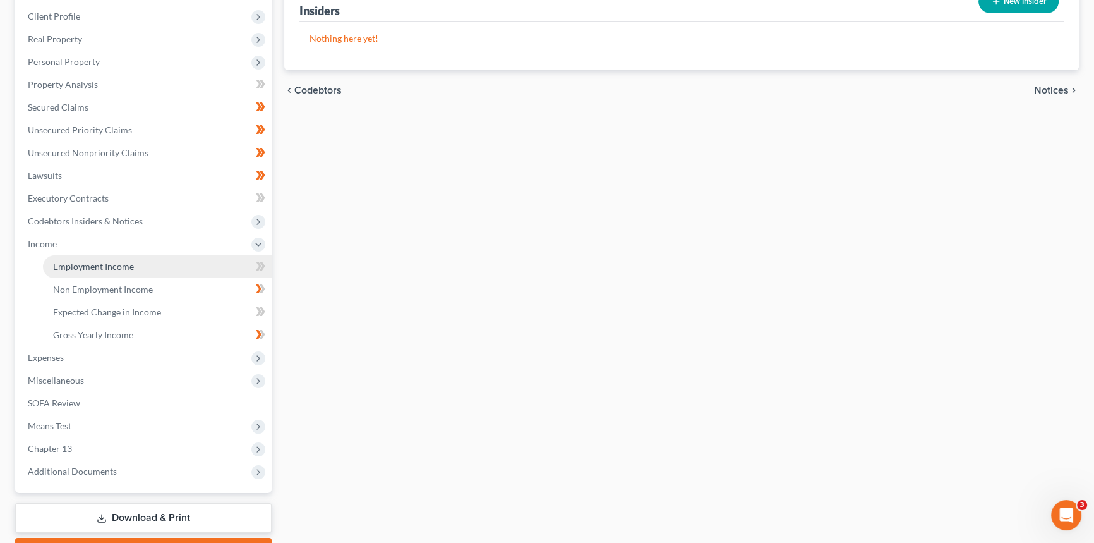
click at [123, 265] on span "Employment Income" at bounding box center [93, 266] width 81 height 11
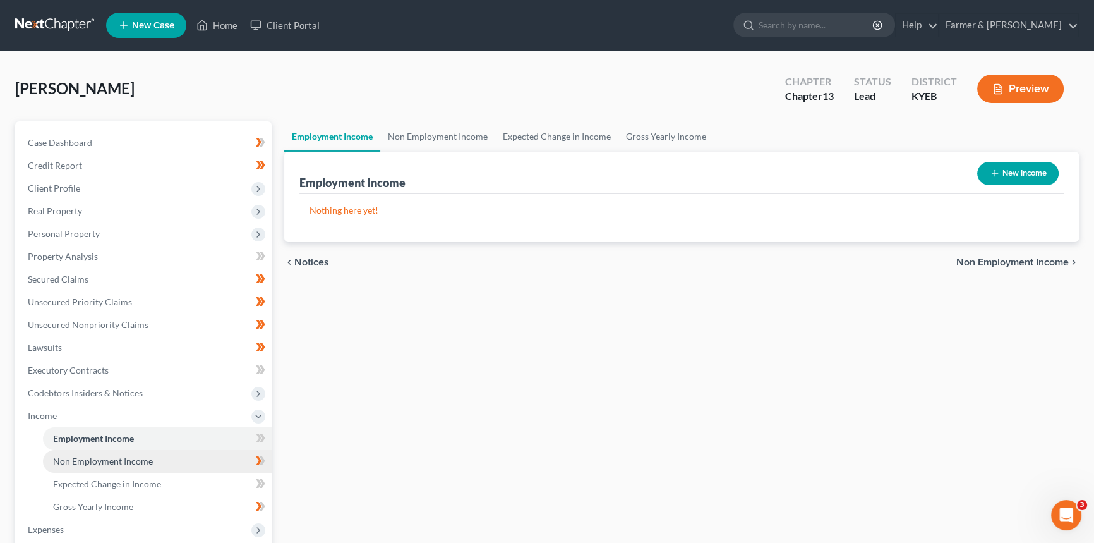
click at [123, 456] on span "Non Employment Income" at bounding box center [103, 461] width 100 height 11
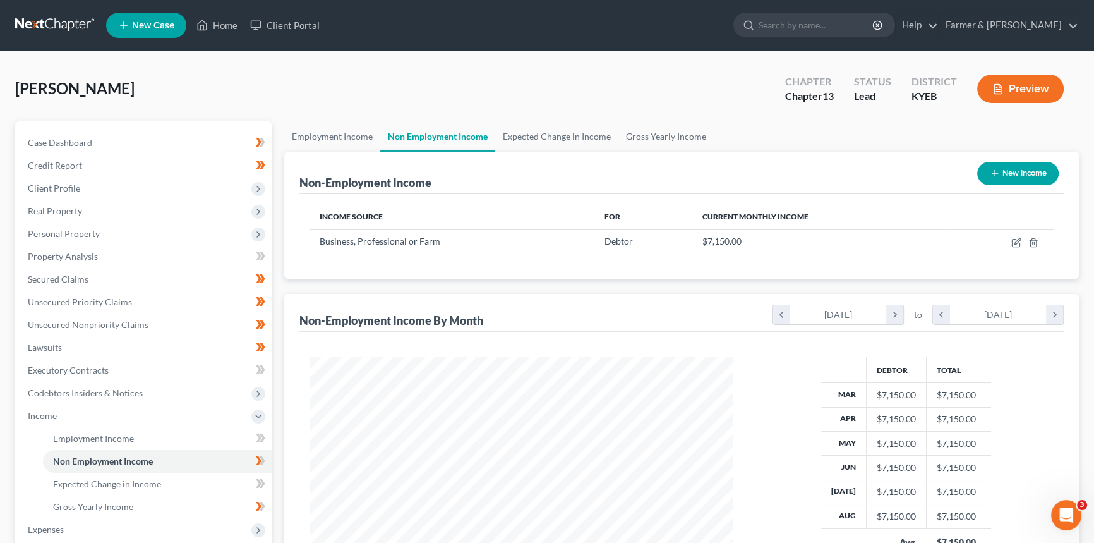
scroll to position [226, 449]
click at [129, 324] on span "Unsecured Nonpriority Claims" at bounding box center [88, 324] width 121 height 11
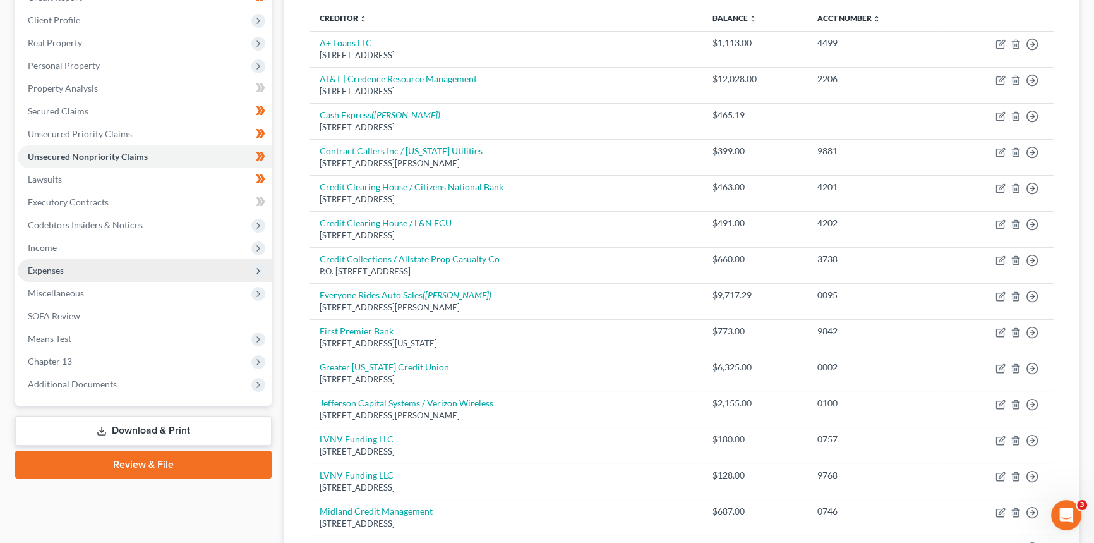
scroll to position [166, 0]
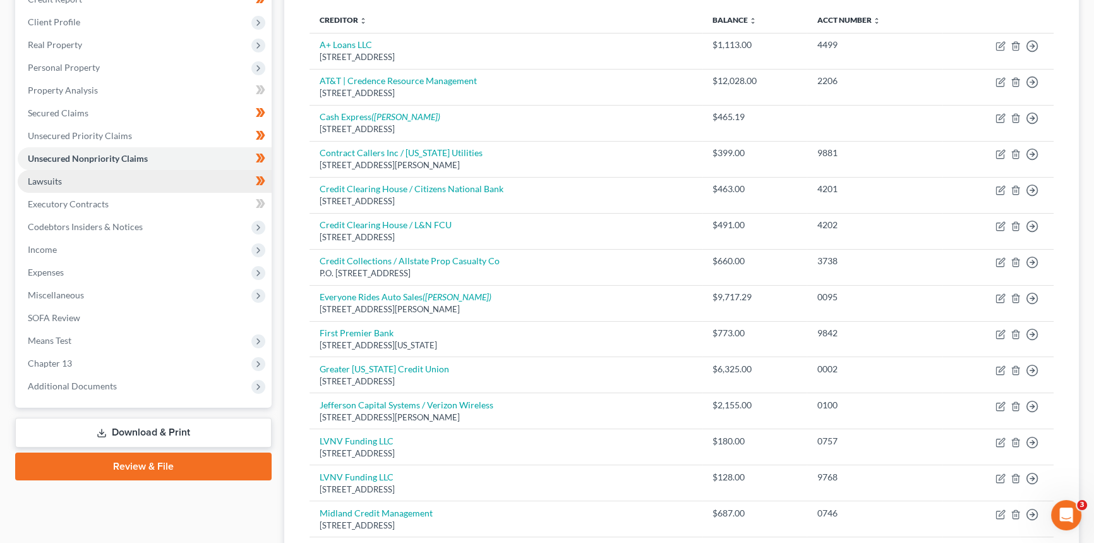
drag, startPoint x: 88, startPoint y: 172, endPoint x: 97, endPoint y: 202, distance: 30.8
click at [88, 172] on link "Lawsuits" at bounding box center [145, 181] width 254 height 23
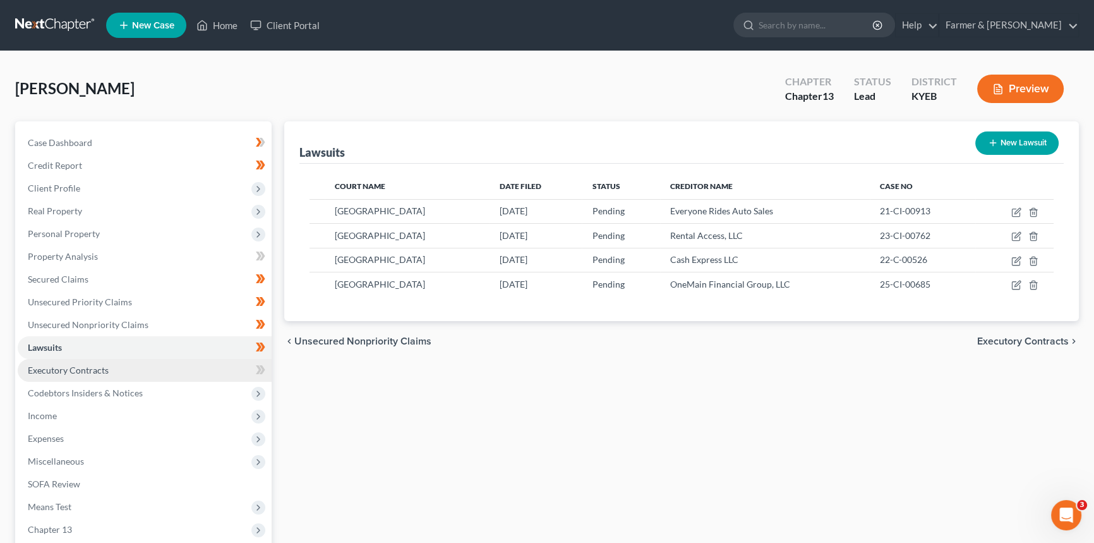
click at [85, 361] on link "Executory Contracts" at bounding box center [145, 370] width 254 height 23
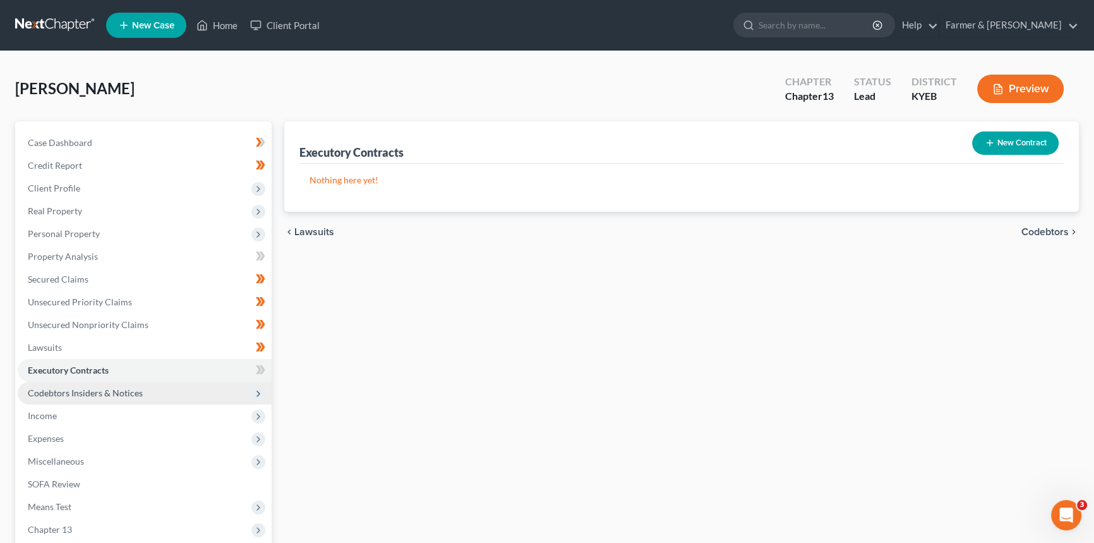
click at [143, 394] on span "Codebtors Insiders & Notices" at bounding box center [145, 393] width 254 height 23
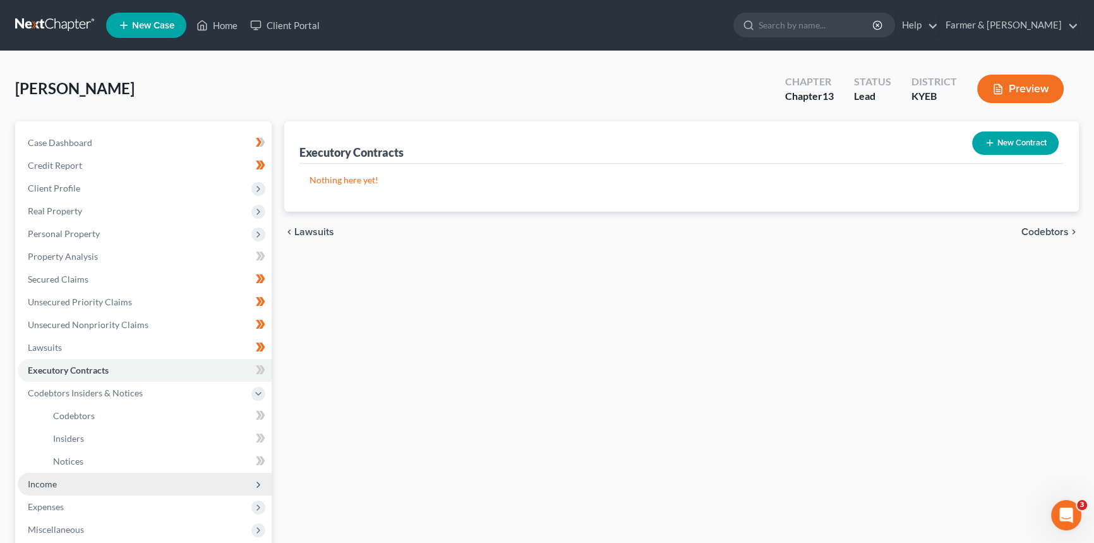
click at [64, 479] on span "Income" at bounding box center [145, 484] width 254 height 23
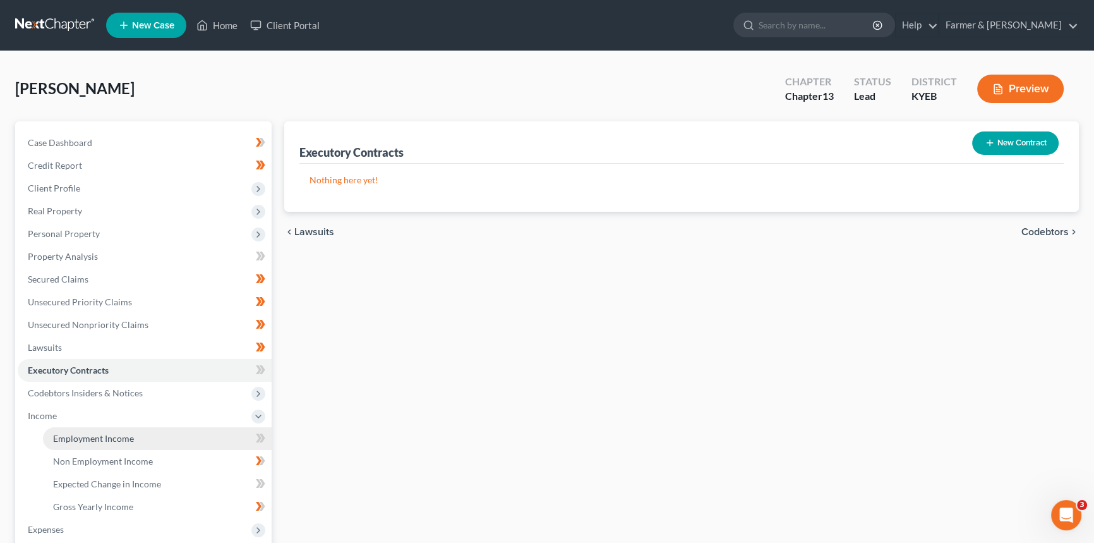
click at [106, 438] on span "Employment Income" at bounding box center [93, 438] width 81 height 11
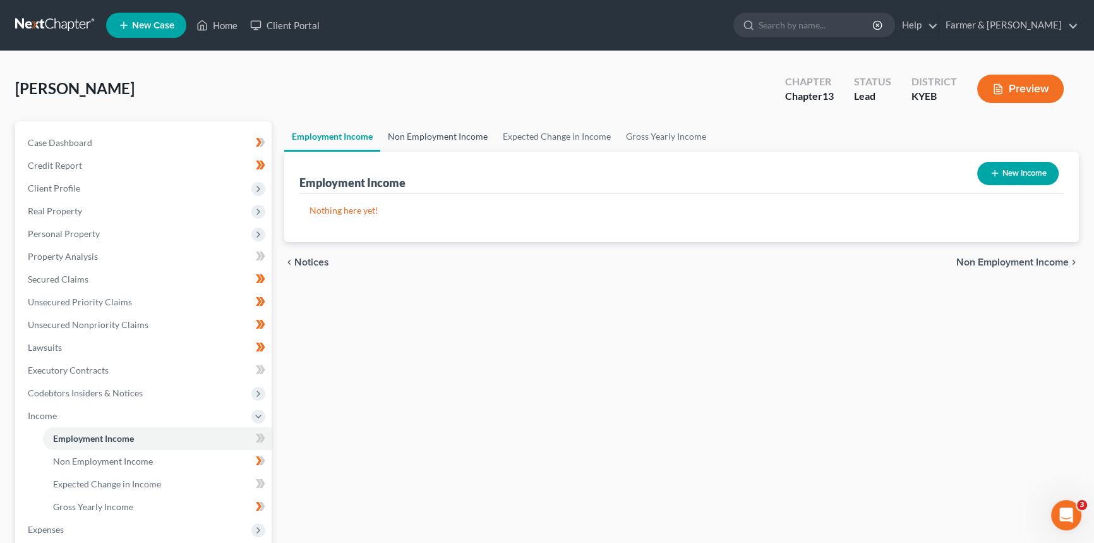
click at [399, 140] on link "Non Employment Income" at bounding box center [437, 136] width 115 height 30
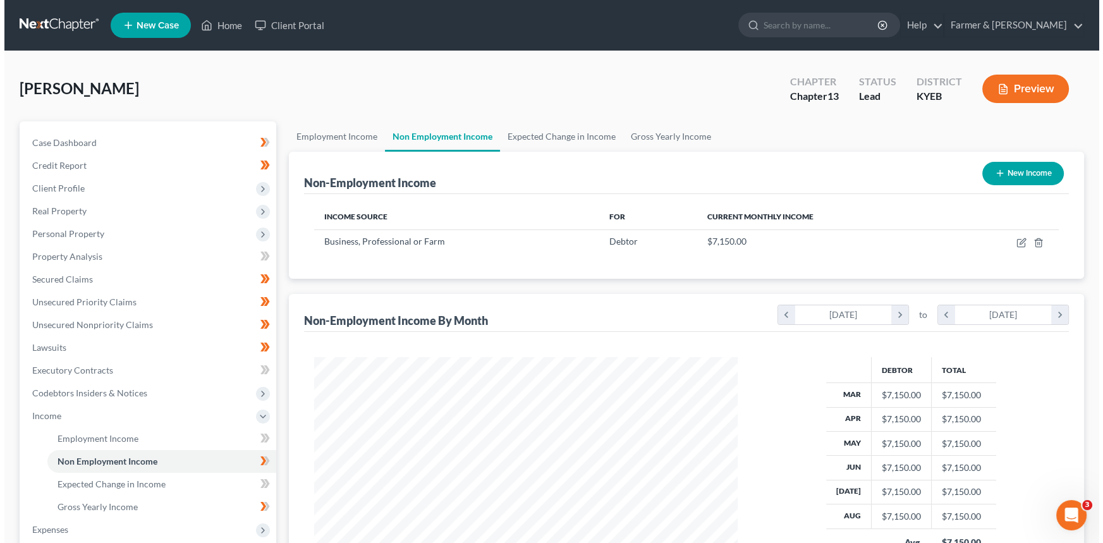
scroll to position [226, 449]
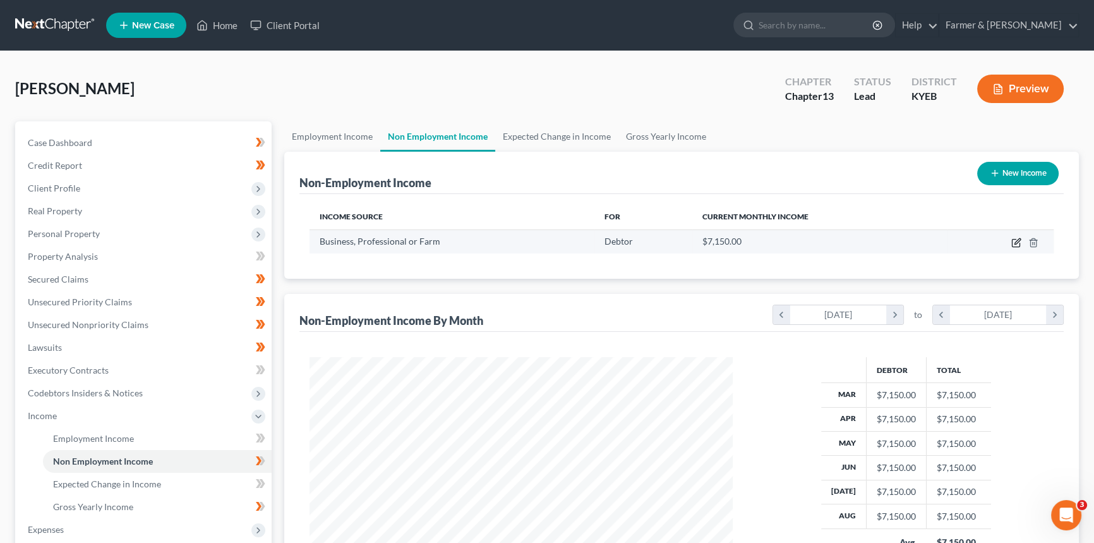
click at [1018, 241] on icon "button" at bounding box center [1018, 241] width 6 height 6
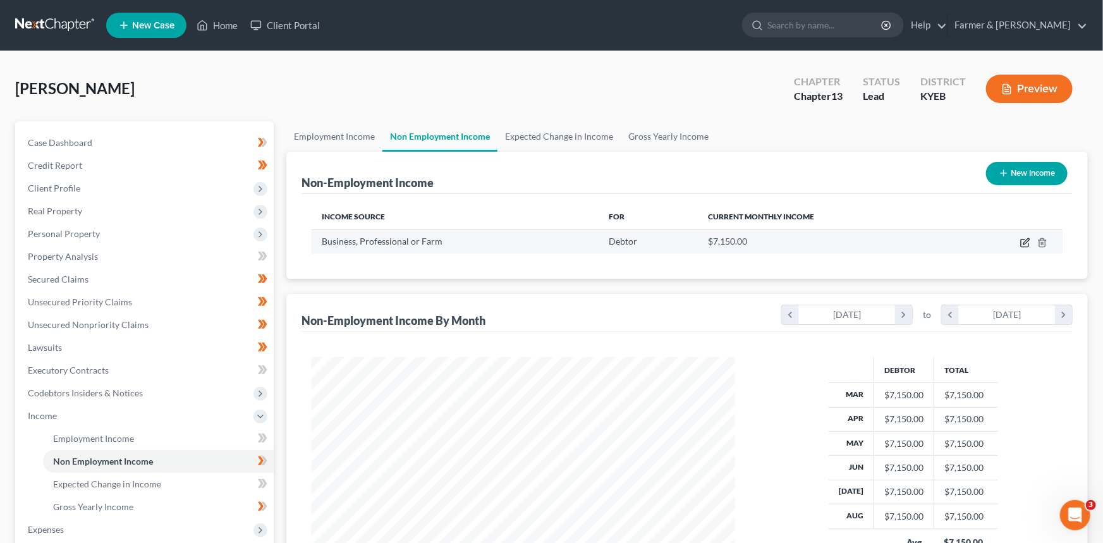
select select "10"
select select "3"
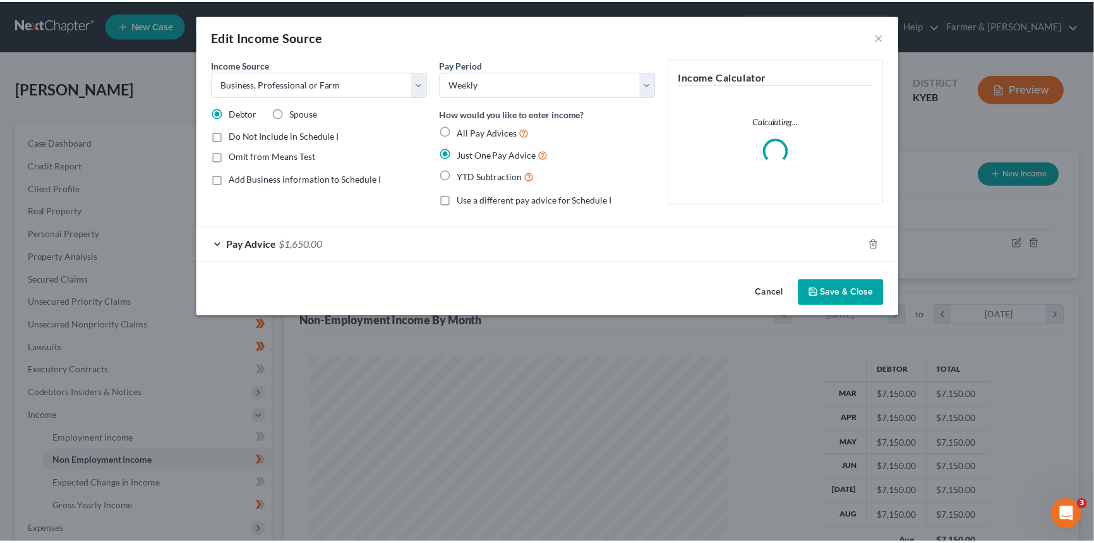
scroll to position [226, 452]
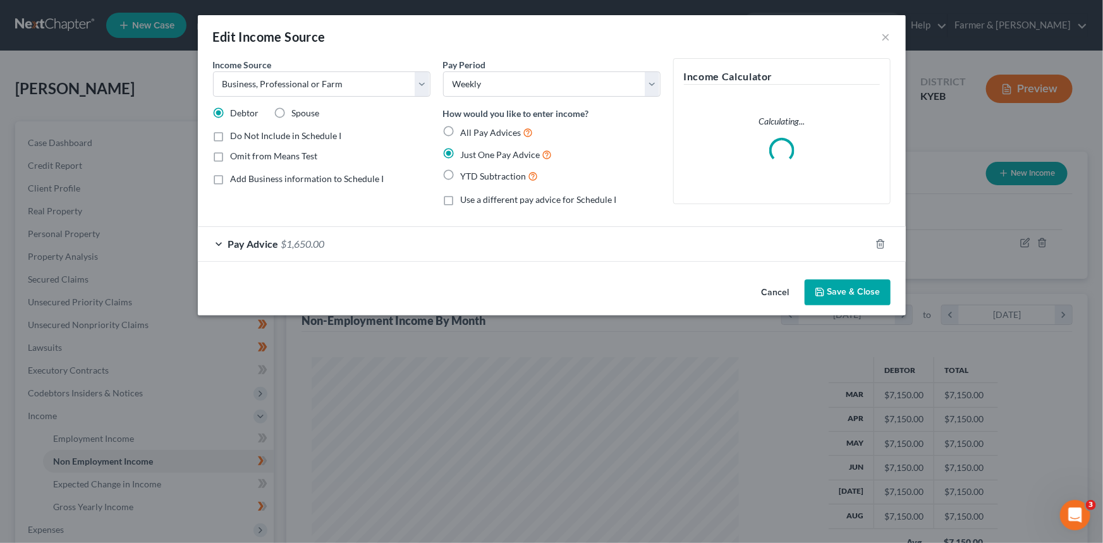
click at [366, 231] on div "Pay Advice $1,650.00" at bounding box center [534, 243] width 672 height 33
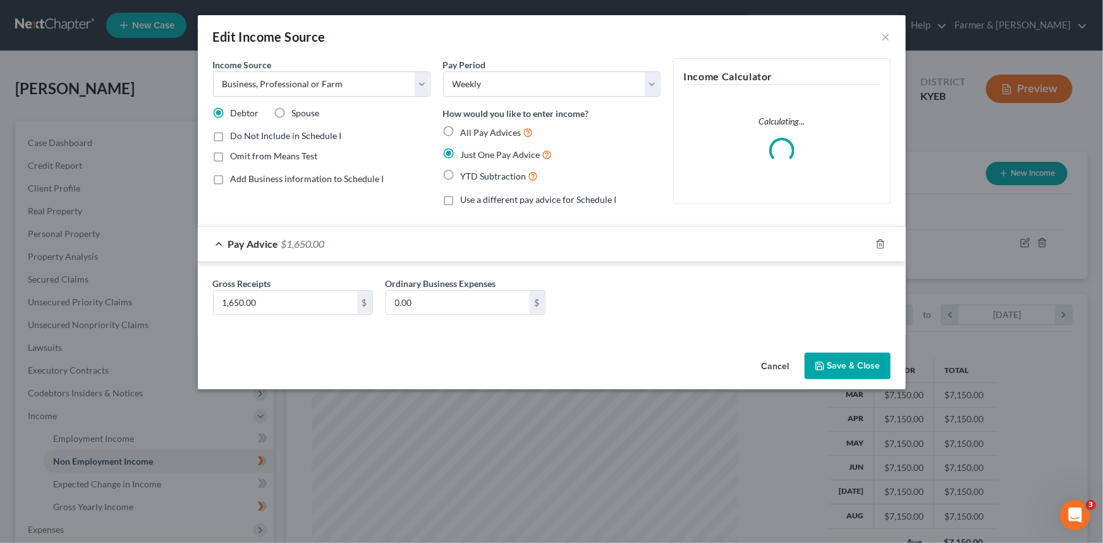
click at [784, 368] on button "Cancel" at bounding box center [775, 366] width 48 height 25
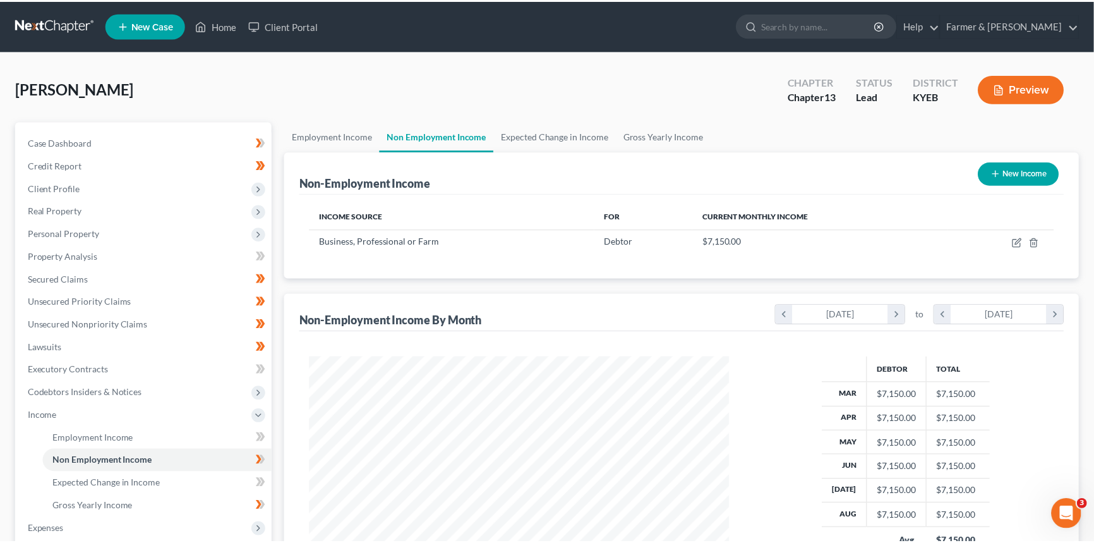
scroll to position [631580, 631358]
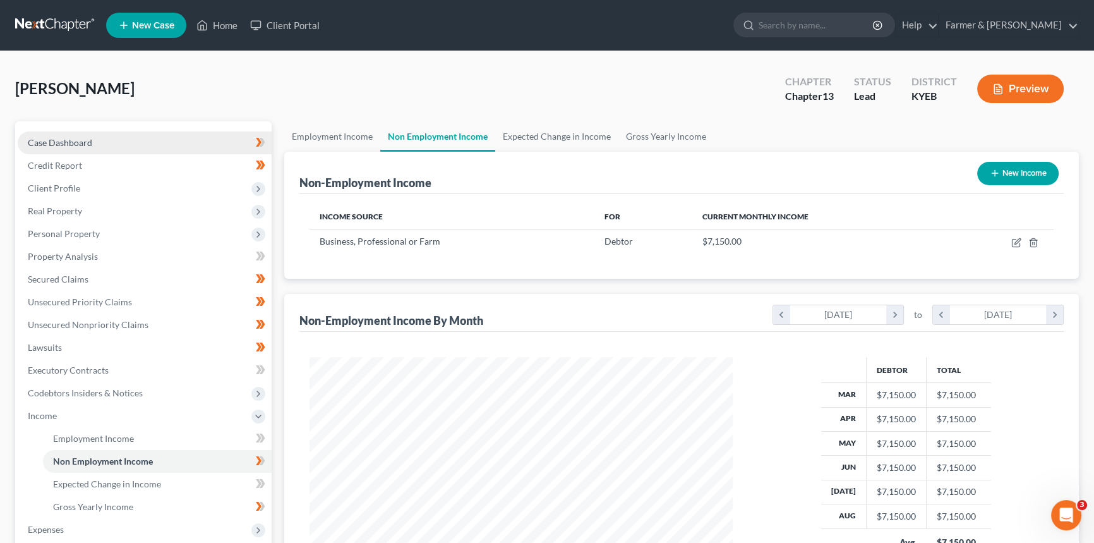
click at [129, 142] on link "Case Dashboard" at bounding box center [145, 142] width 254 height 23
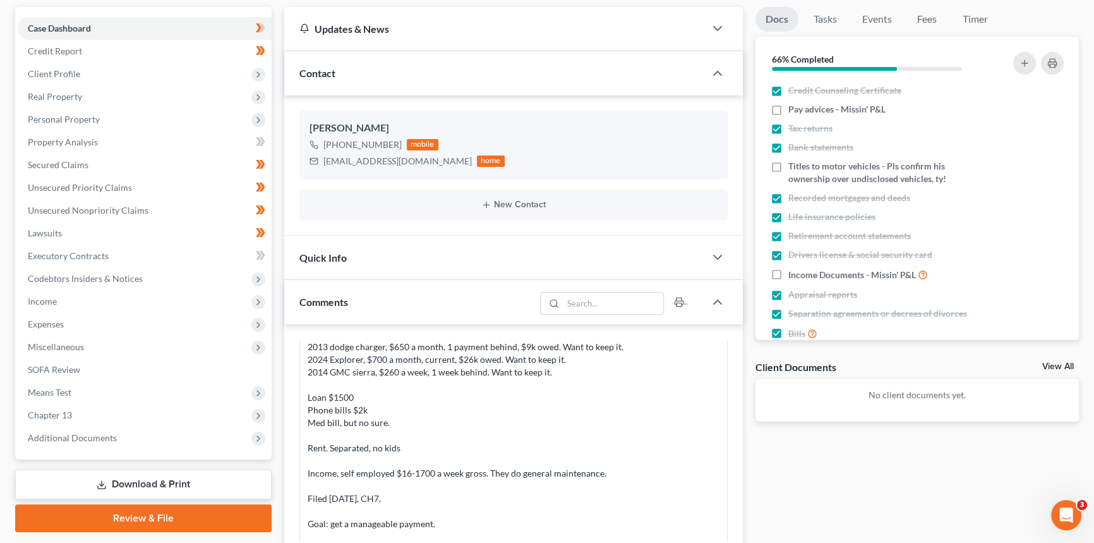
scroll to position [114, 0]
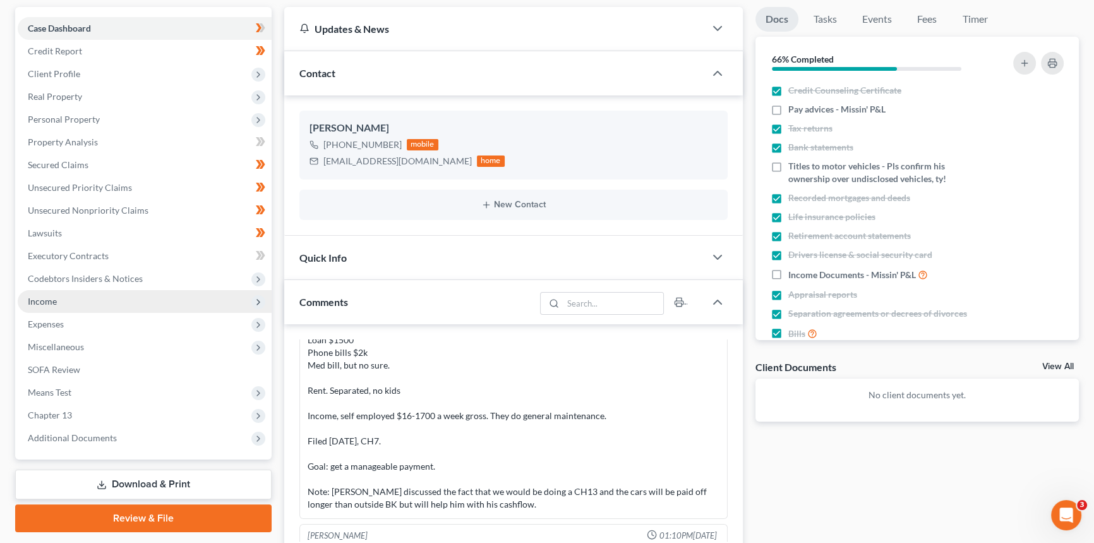
click at [66, 306] on span "Income" at bounding box center [145, 301] width 254 height 23
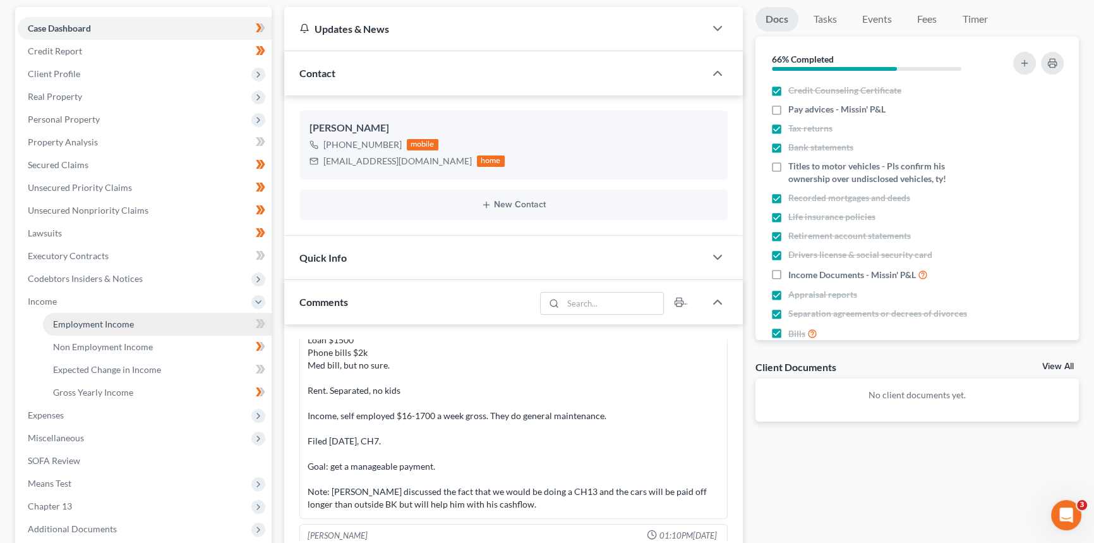
click at [121, 320] on span "Employment Income" at bounding box center [93, 323] width 81 height 11
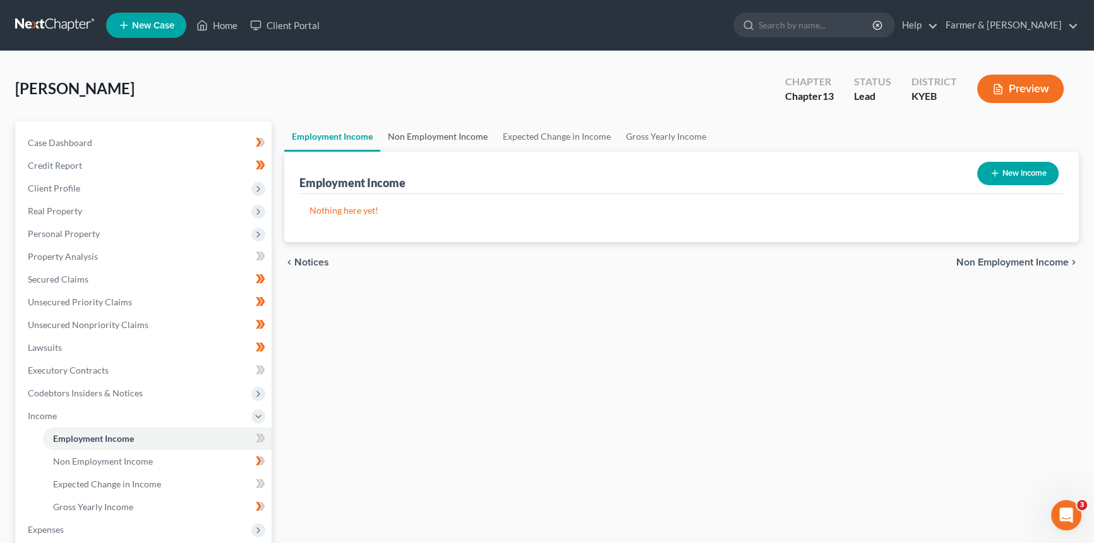
click at [424, 138] on link "Non Employment Income" at bounding box center [437, 136] width 115 height 30
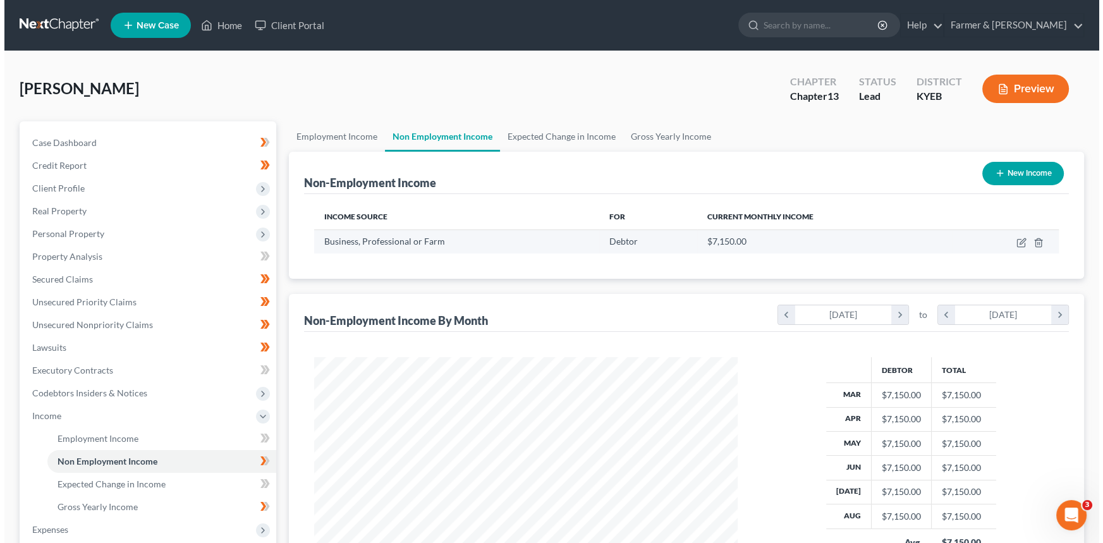
scroll to position [226, 449]
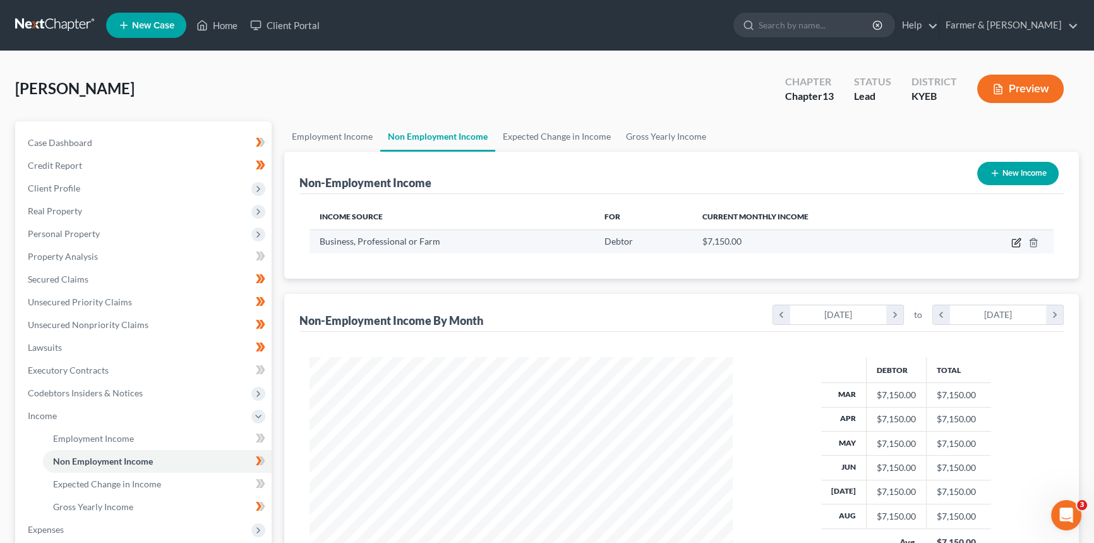
click at [1018, 238] on icon "button" at bounding box center [1018, 241] width 6 height 6
select select "10"
select select "3"
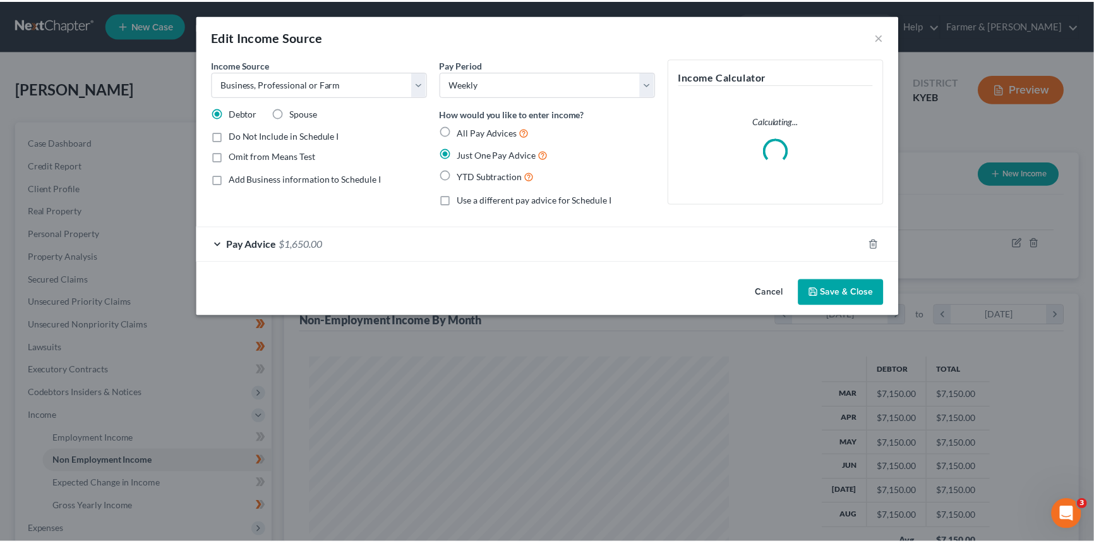
scroll to position [226, 452]
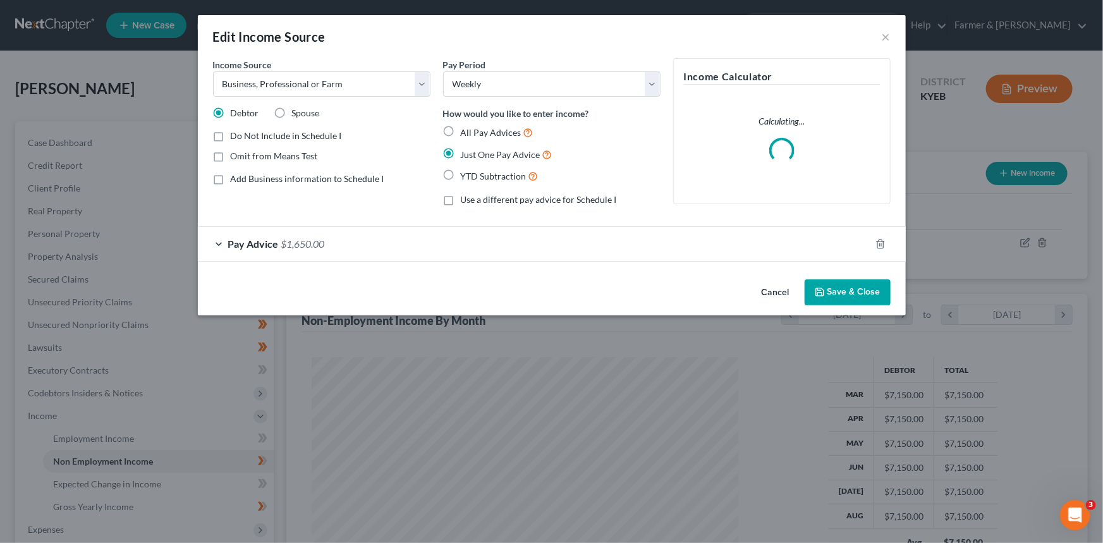
click at [353, 241] on div "Pay Advice $1,650.00" at bounding box center [534, 243] width 672 height 33
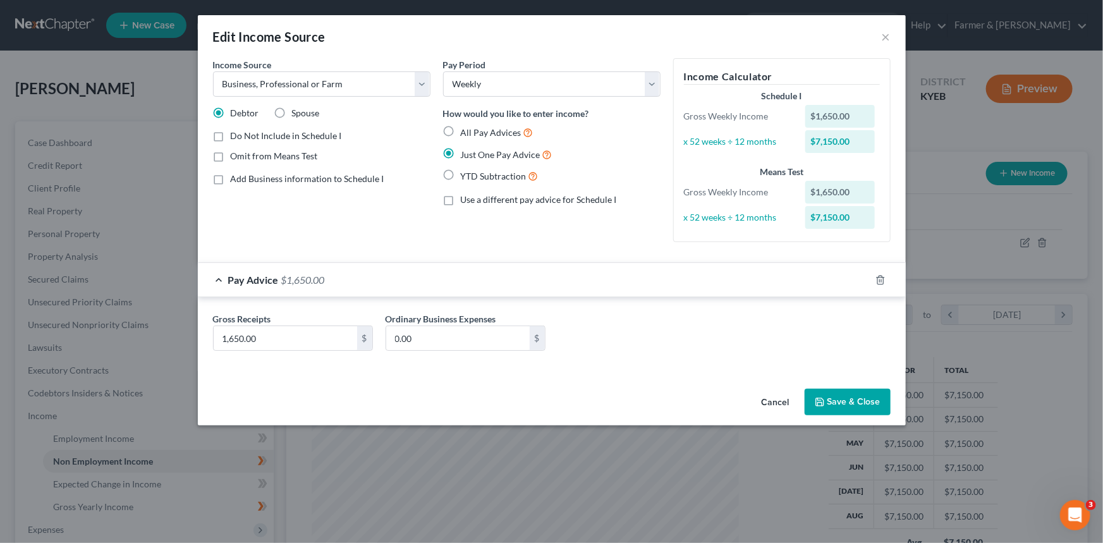
click at [778, 404] on button "Cancel" at bounding box center [775, 402] width 48 height 25
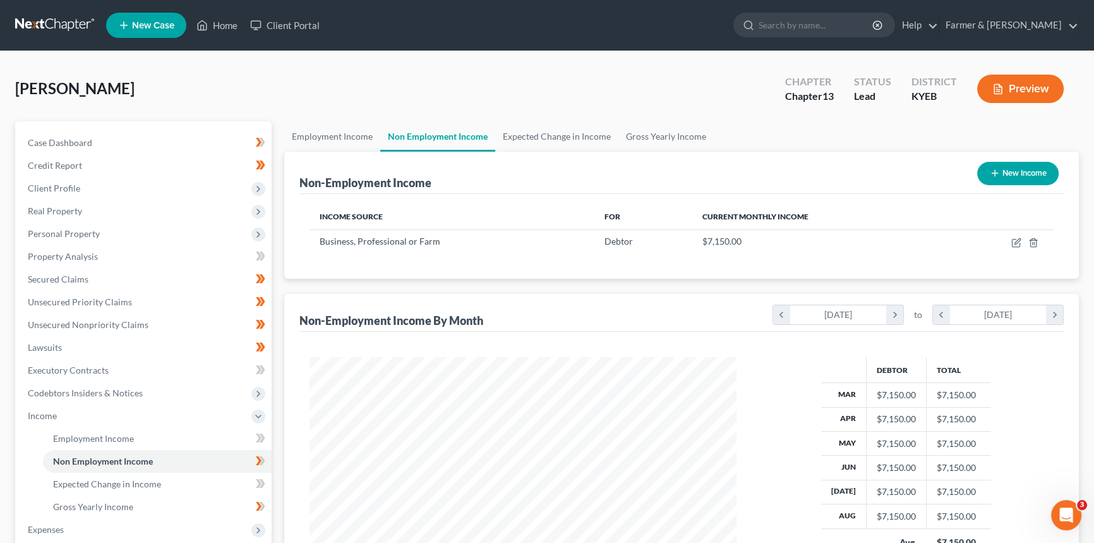
scroll to position [631580, 631358]
click at [535, 136] on link "Expected Change in Income" at bounding box center [556, 136] width 123 height 30
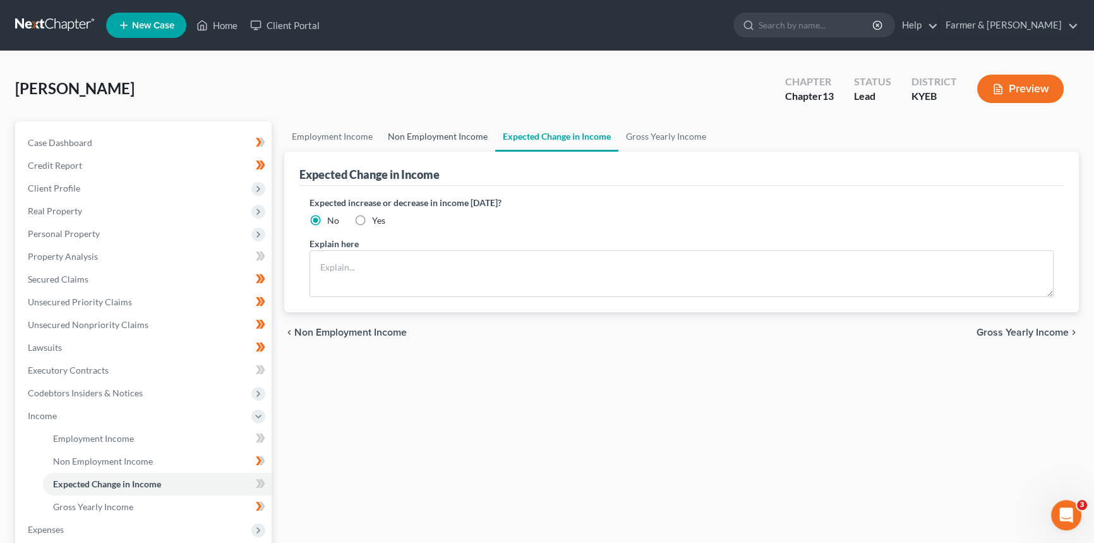
click at [423, 131] on link "Non Employment Income" at bounding box center [437, 136] width 115 height 30
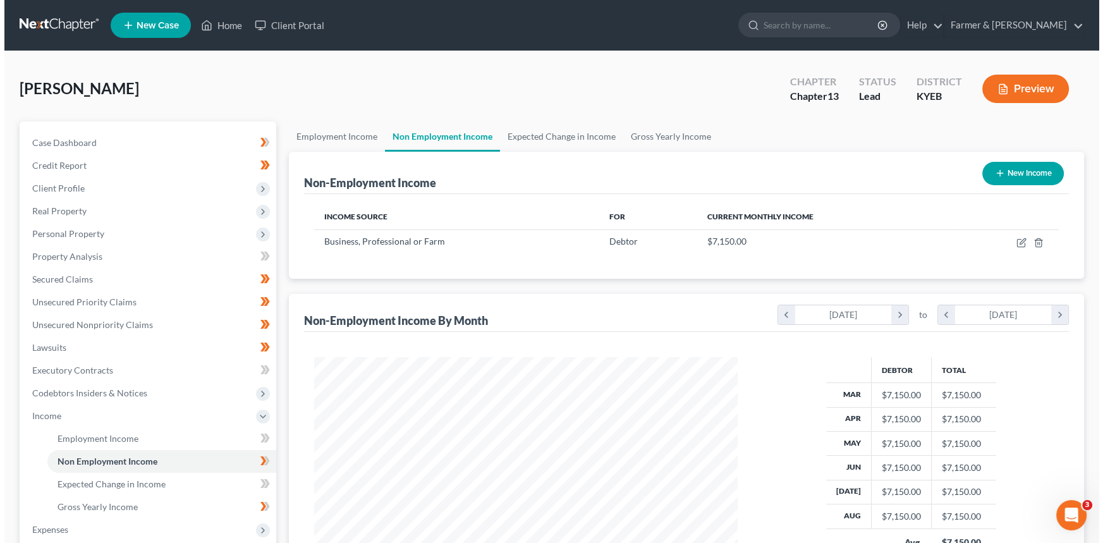
scroll to position [226, 449]
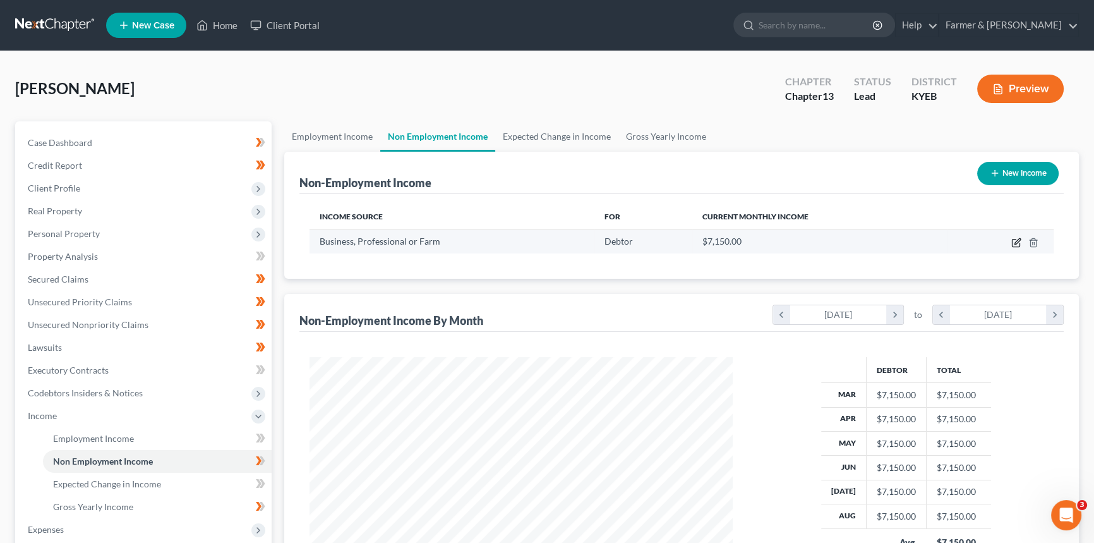
click at [1019, 238] on icon "button" at bounding box center [1018, 241] width 6 height 6
select select "10"
select select "3"
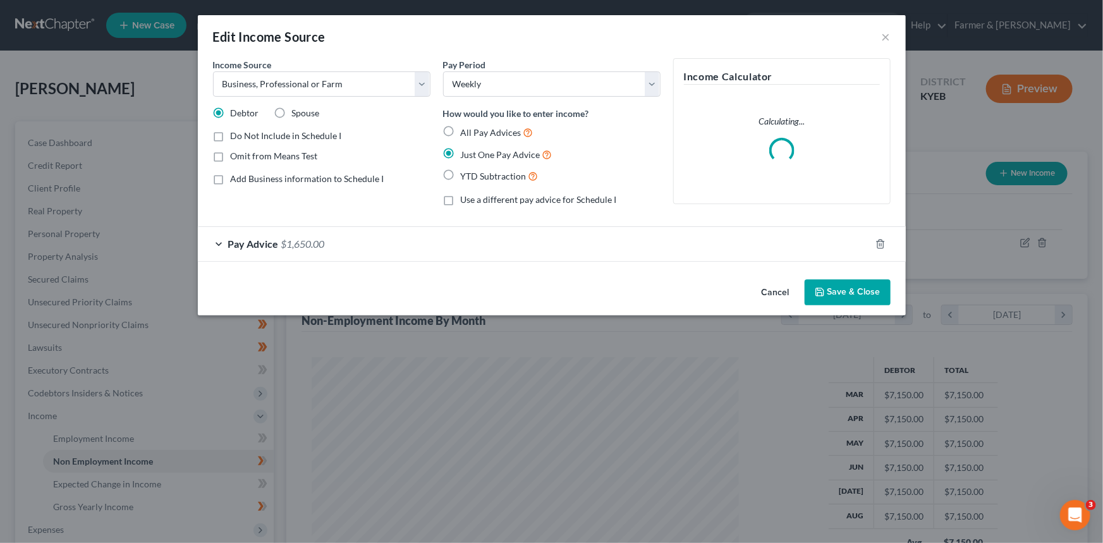
click at [700, 250] on div "Pay Advice $1,650.00" at bounding box center [534, 243] width 672 height 33
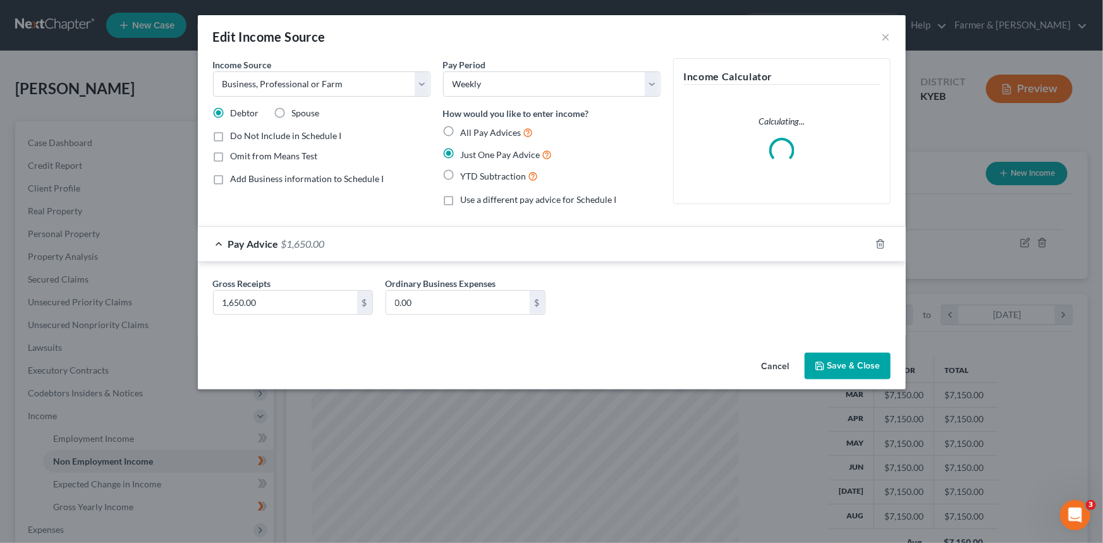
click at [779, 366] on button "Cancel" at bounding box center [775, 366] width 48 height 25
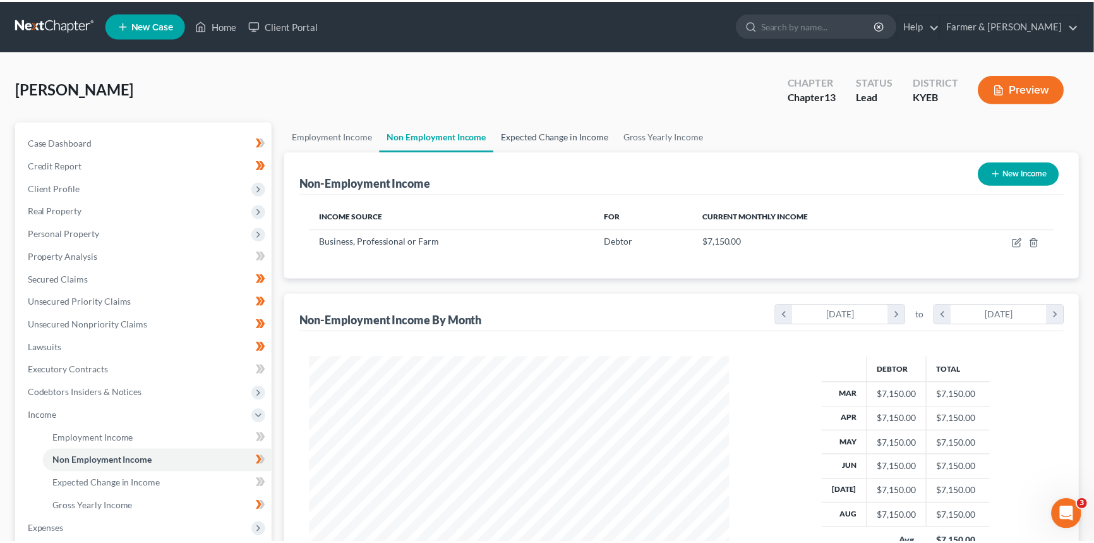
scroll to position [631580, 631358]
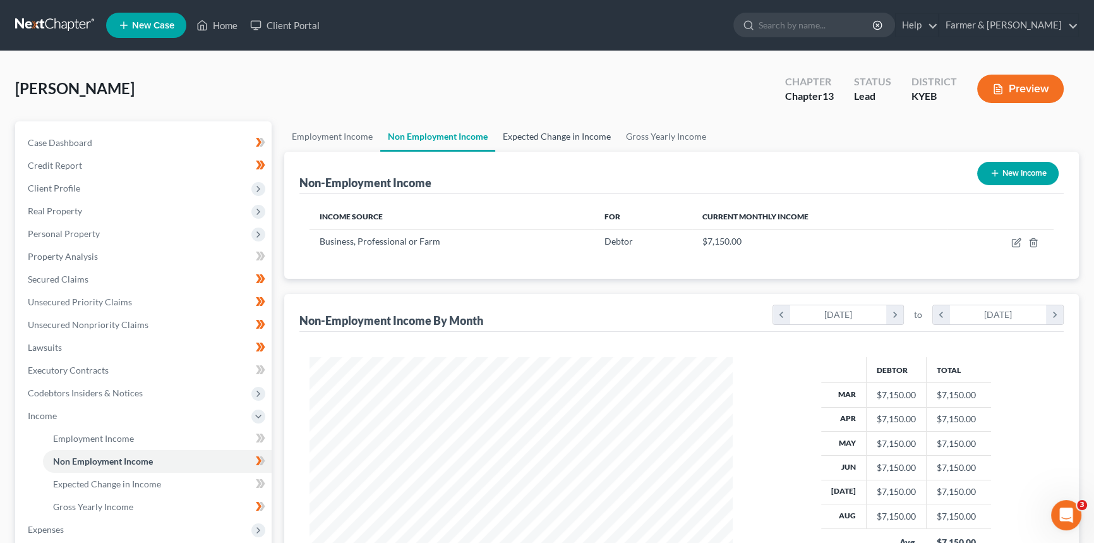
drag, startPoint x: 547, startPoint y: 131, endPoint x: 579, endPoint y: 132, distance: 31.6
click at [547, 131] on link "Expected Change in Income" at bounding box center [556, 136] width 123 height 30
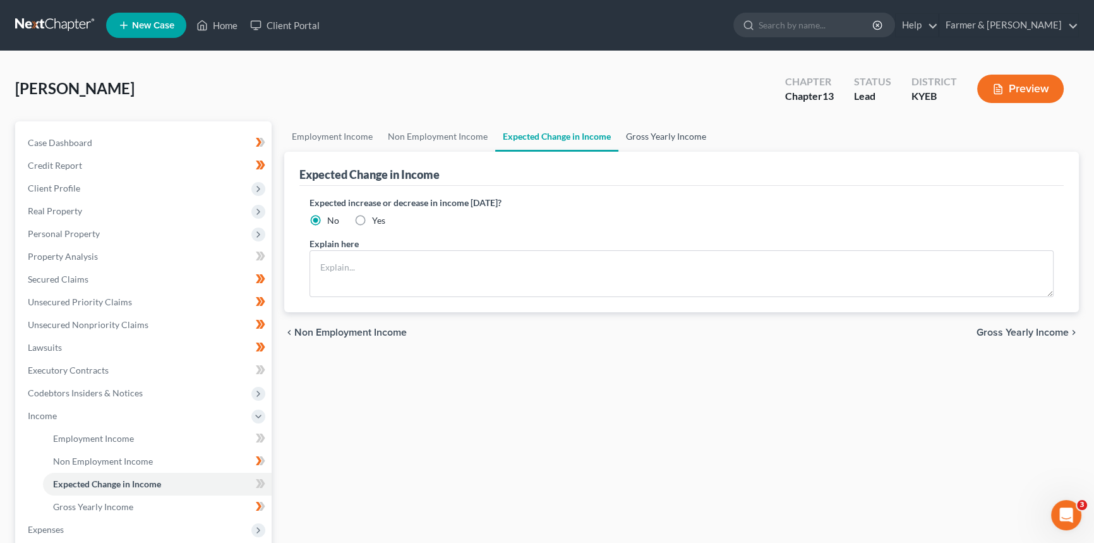
click at [645, 133] on link "Gross Yearly Income" at bounding box center [666, 136] width 95 height 30
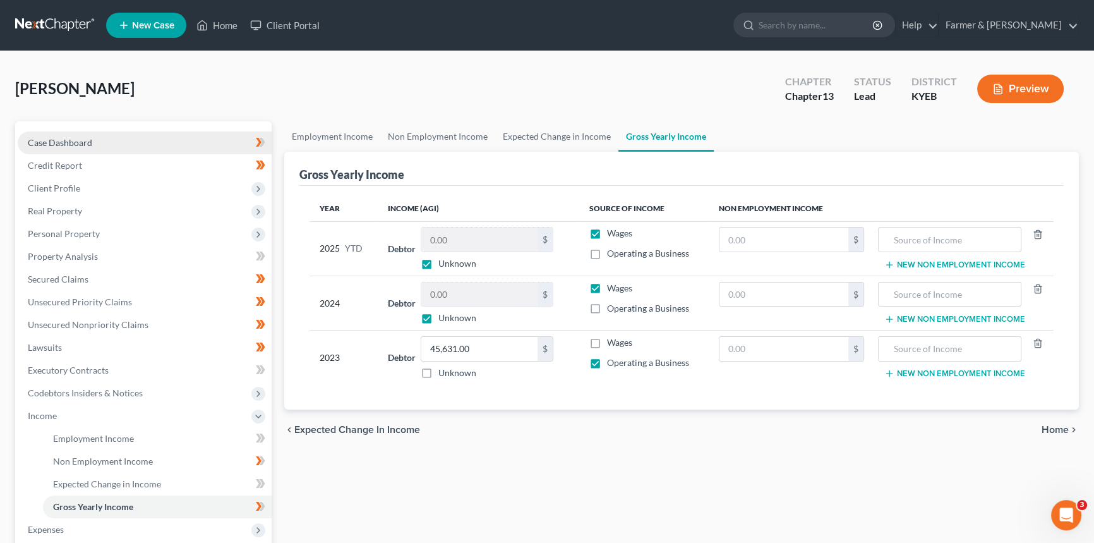
click at [105, 142] on link "Case Dashboard" at bounding box center [145, 142] width 254 height 23
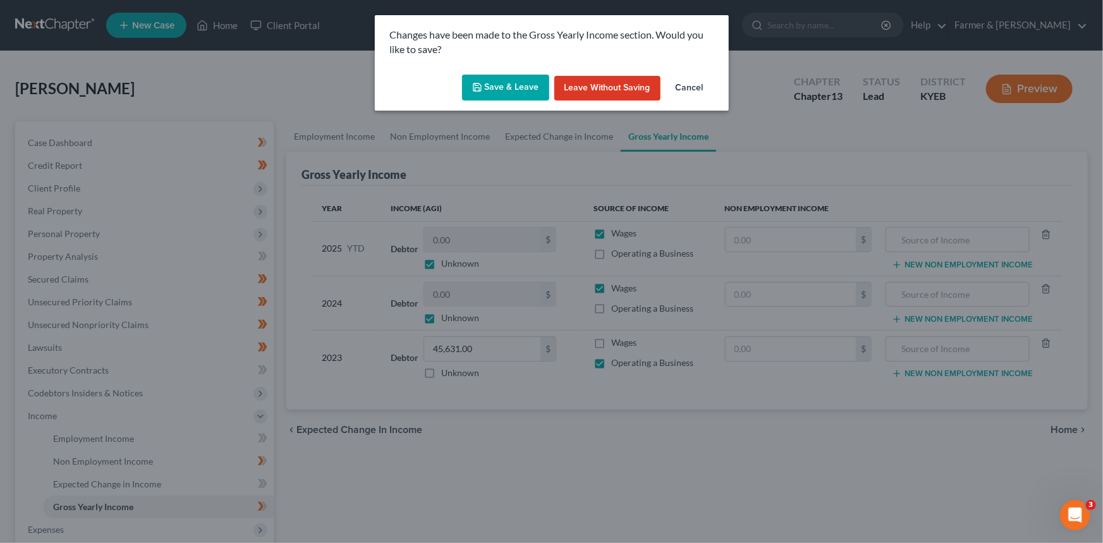
click at [496, 100] on button "Save & Leave" at bounding box center [505, 88] width 87 height 27
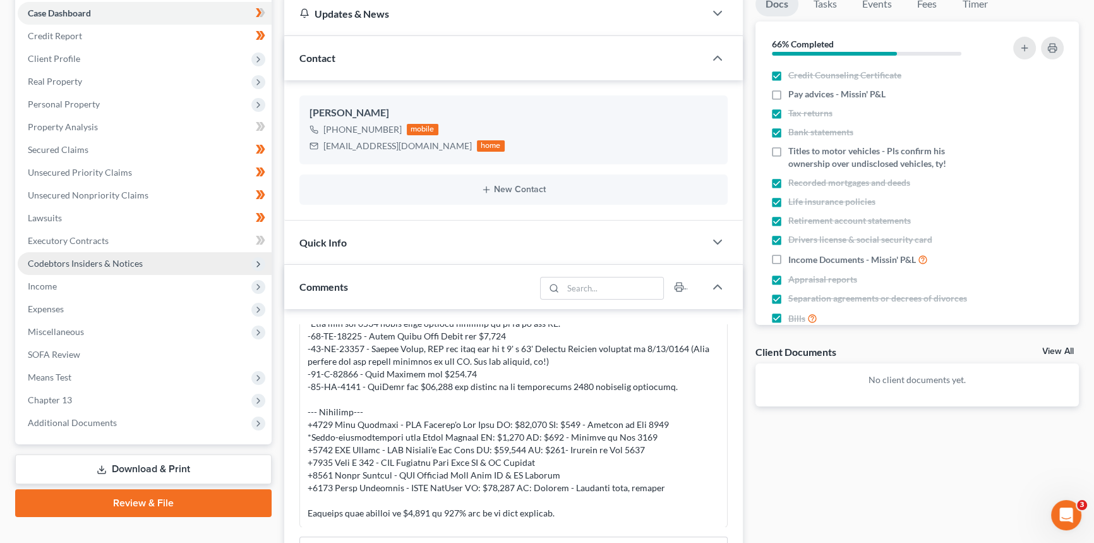
scroll to position [114, 0]
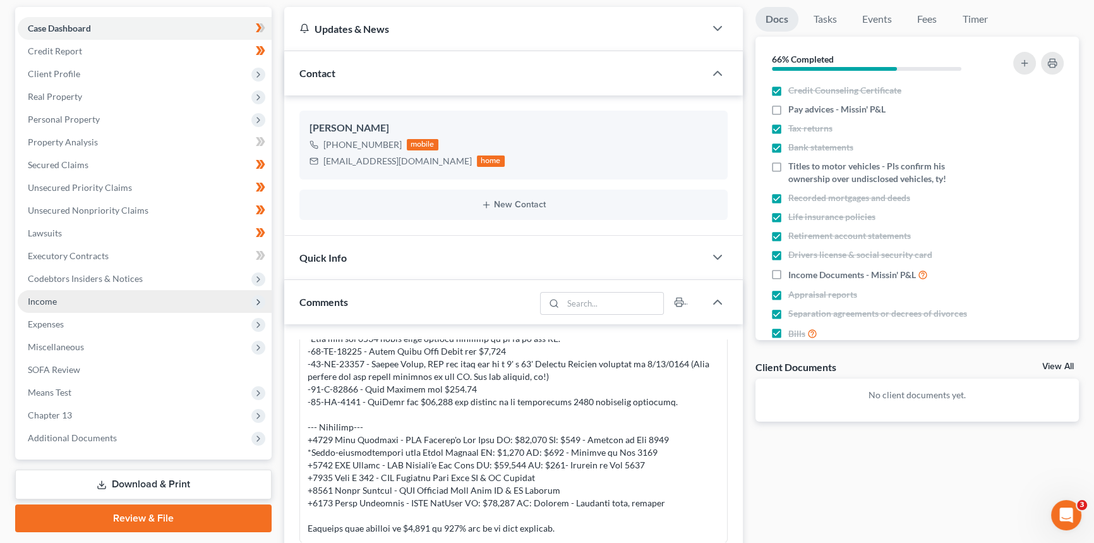
click at [84, 303] on span "Income" at bounding box center [145, 301] width 254 height 23
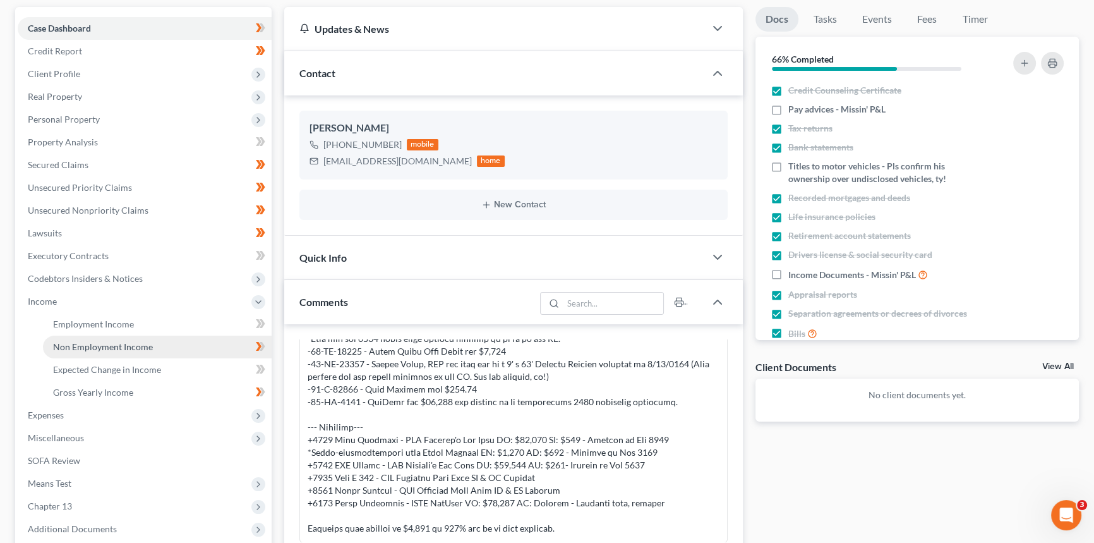
drag, startPoint x: 138, startPoint y: 337, endPoint x: 188, endPoint y: 337, distance: 50.5
click at [138, 337] on link "Non Employment Income" at bounding box center [157, 346] width 229 height 23
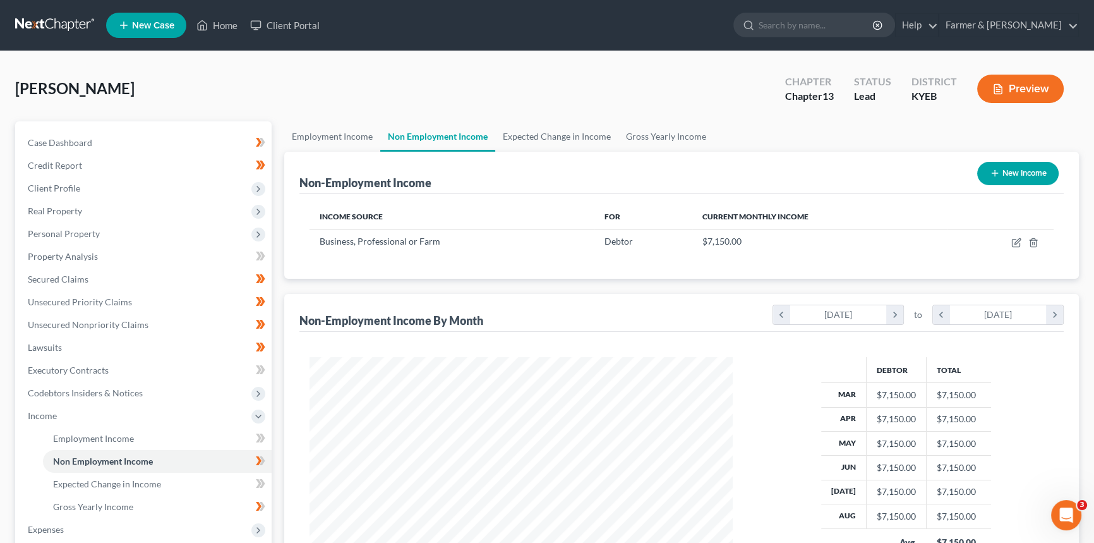
scroll to position [226, 449]
click at [532, 132] on link "Expected Change in Income" at bounding box center [556, 136] width 123 height 30
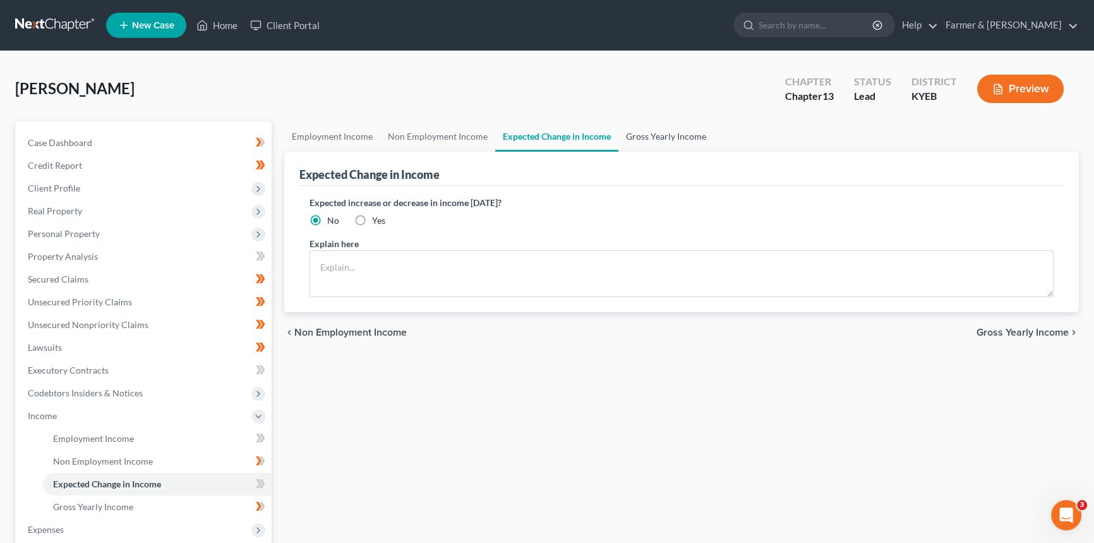
click at [667, 138] on link "Gross Yearly Income" at bounding box center [666, 136] width 95 height 30
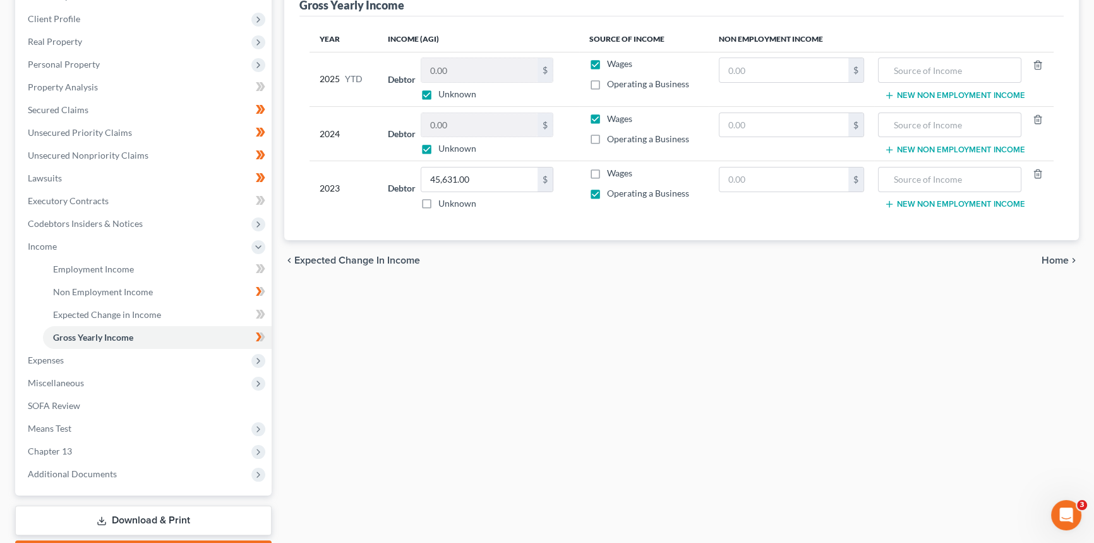
scroll to position [172, 0]
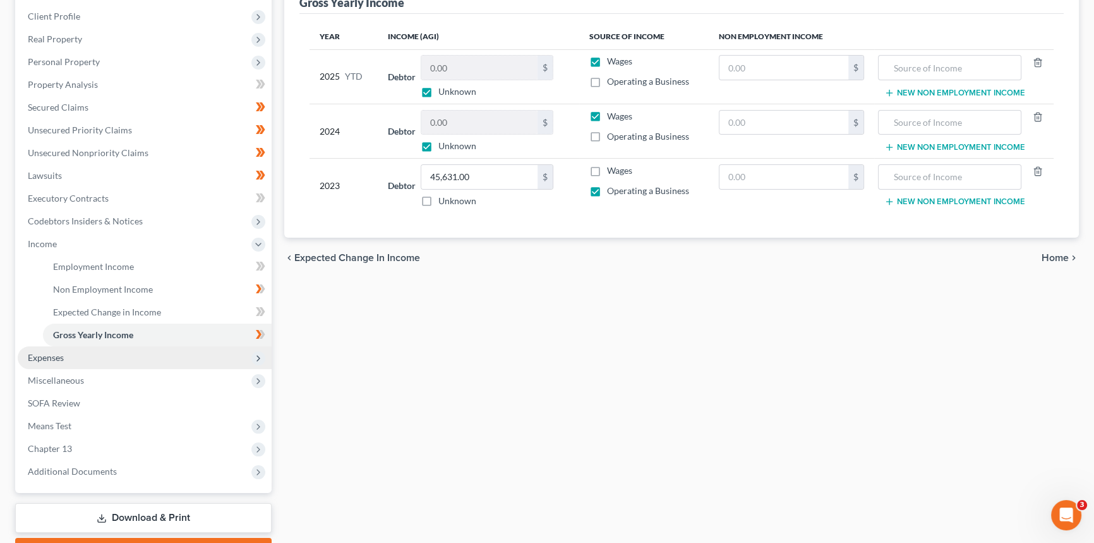
click at [160, 354] on span "Expenses" at bounding box center [145, 357] width 254 height 23
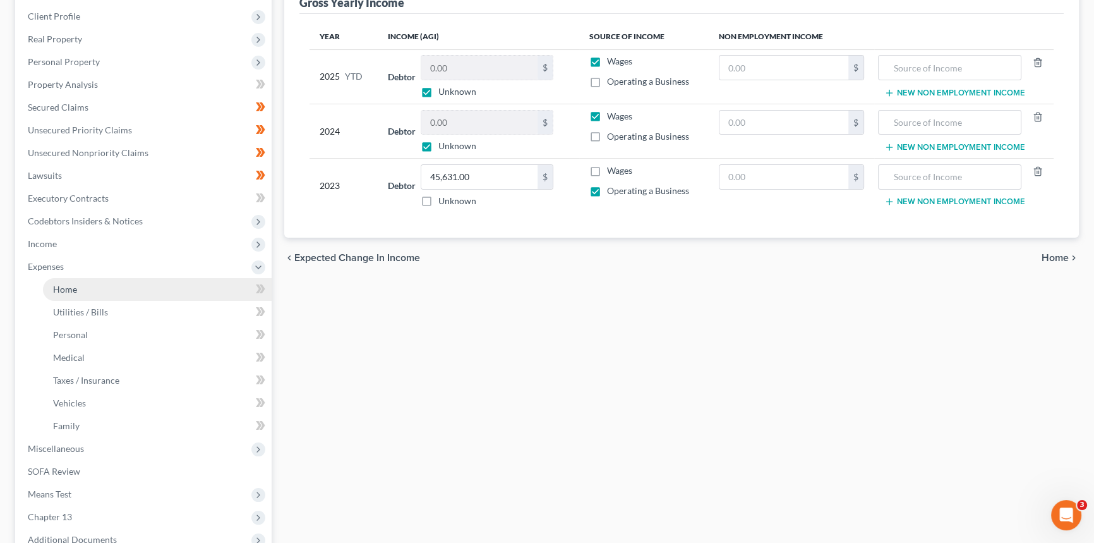
click at [101, 290] on link "Home" at bounding box center [157, 289] width 229 height 23
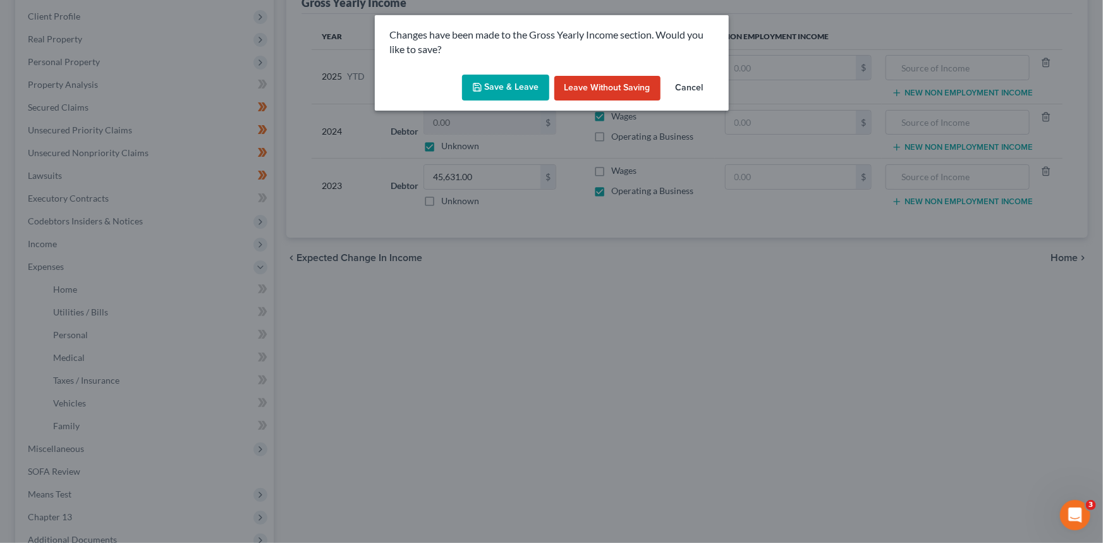
click at [505, 93] on button "Save & Leave" at bounding box center [505, 88] width 87 height 27
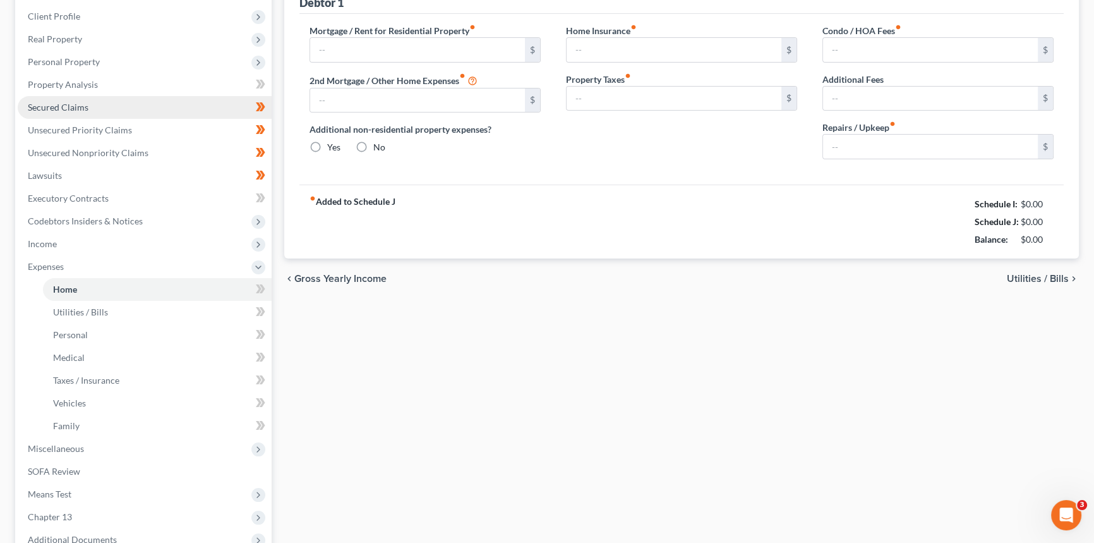
scroll to position [6, 0]
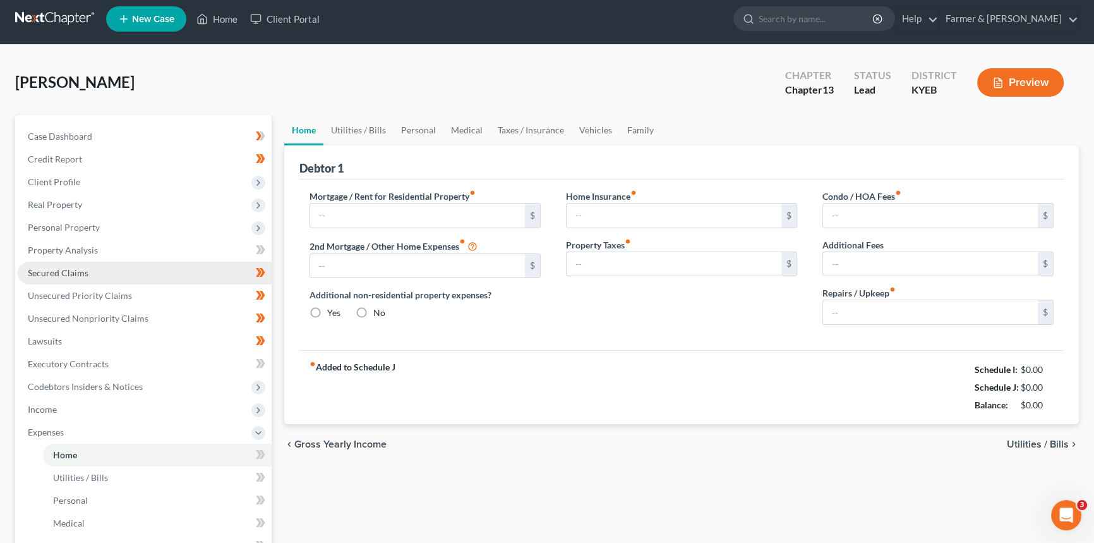
type input "1,000.00"
type input "0.00"
radio input "true"
type input "0.00"
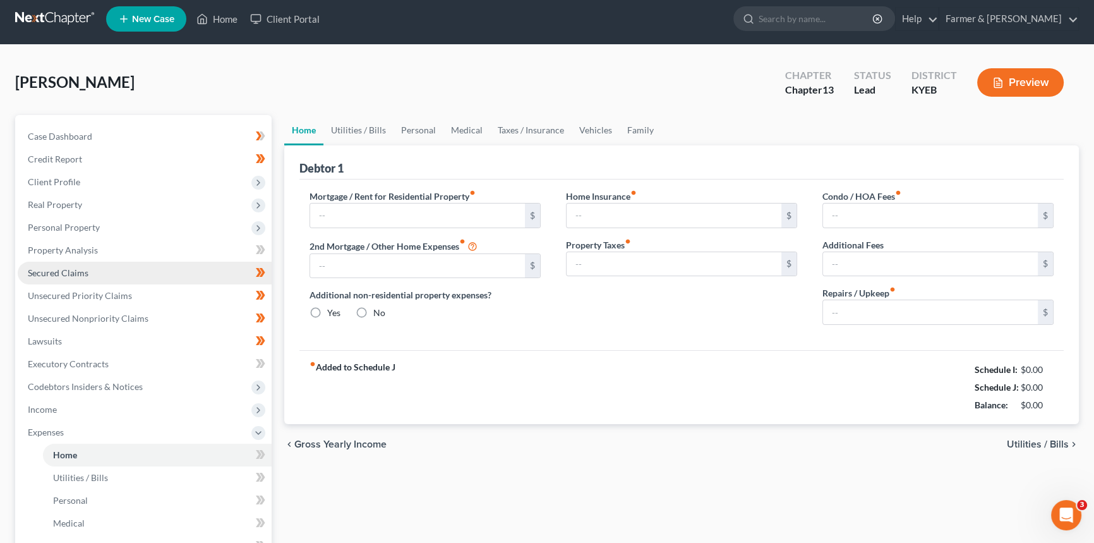
type input "0.00"
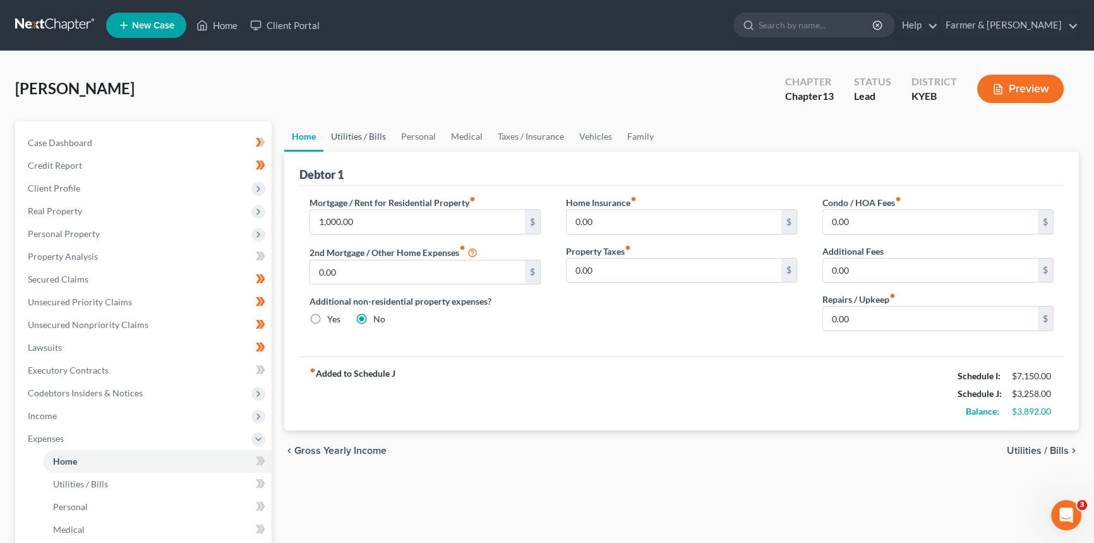
click at [371, 136] on link "Utilities / Bills" at bounding box center [358, 136] width 70 height 30
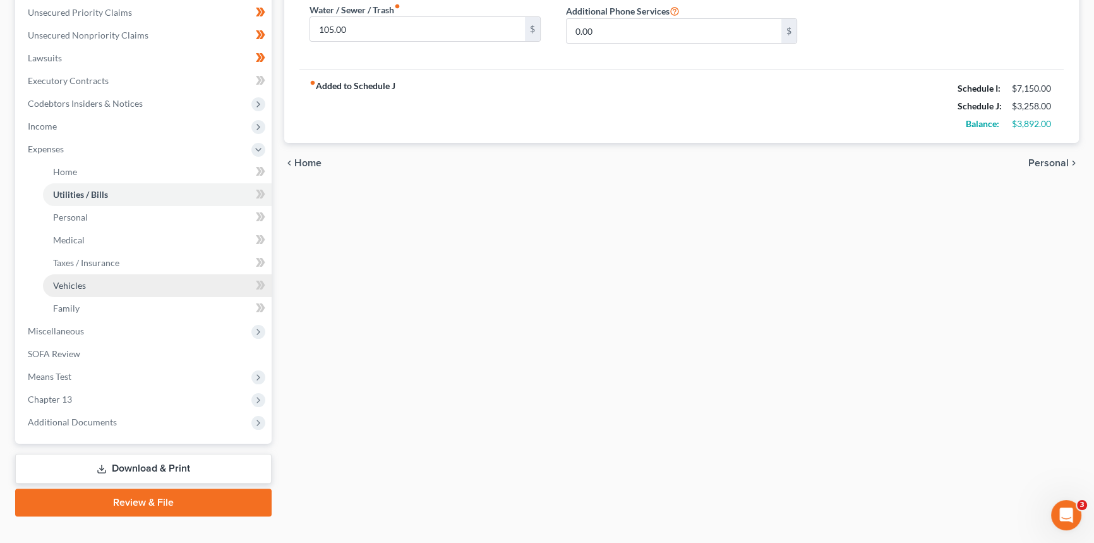
scroll to position [310, 0]
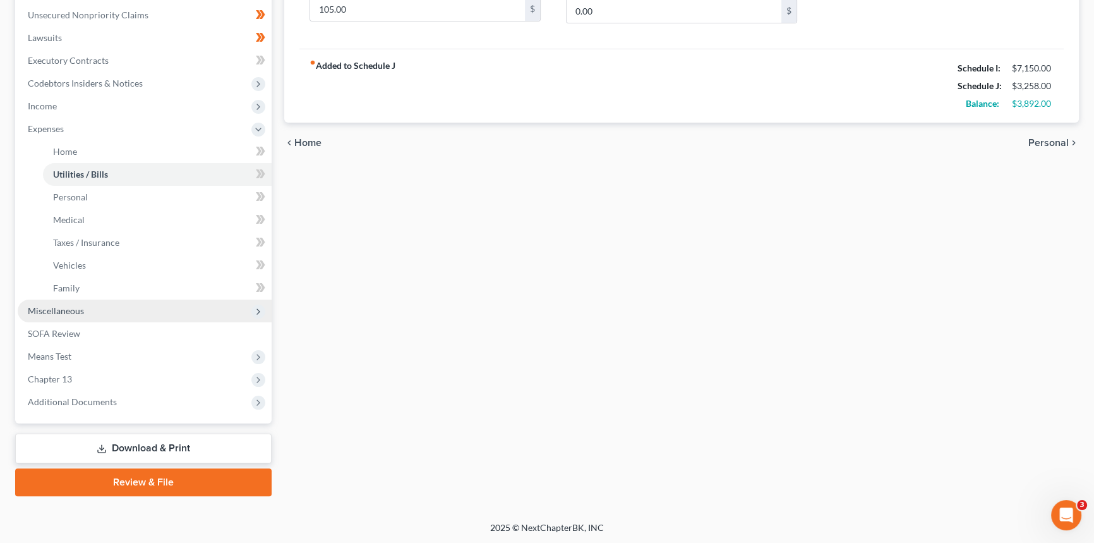
click at [86, 309] on span "Miscellaneous" at bounding box center [145, 310] width 254 height 23
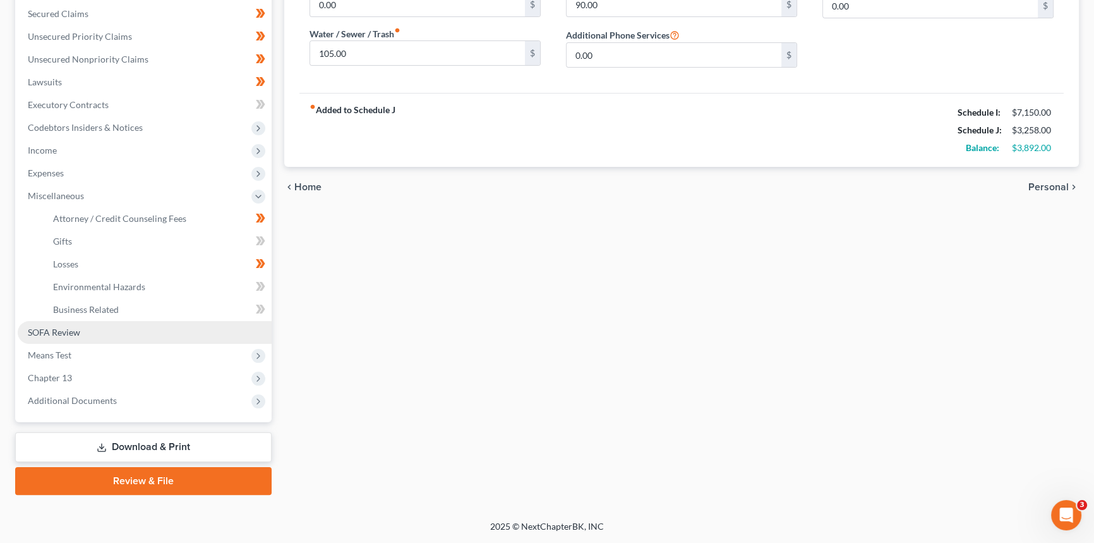
scroll to position [263, 0]
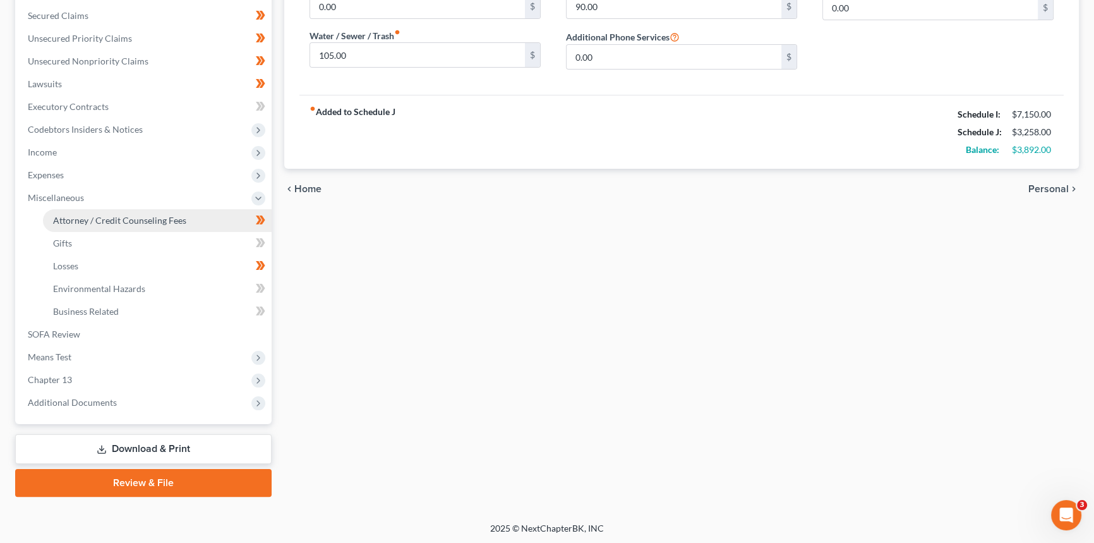
click at [100, 219] on span "Attorney / Credit Counseling Fees" at bounding box center [119, 220] width 133 height 11
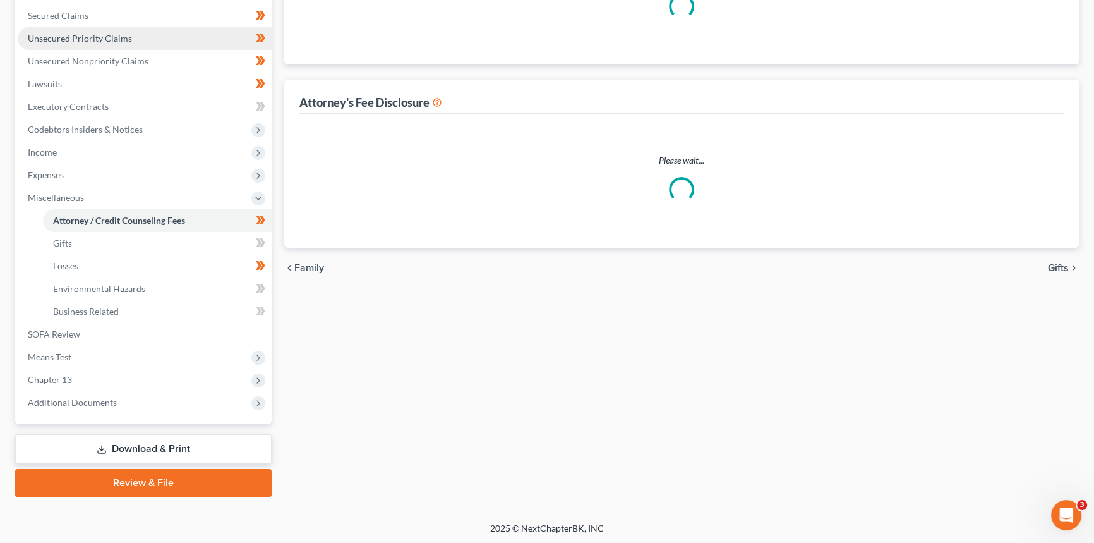
scroll to position [95, 0]
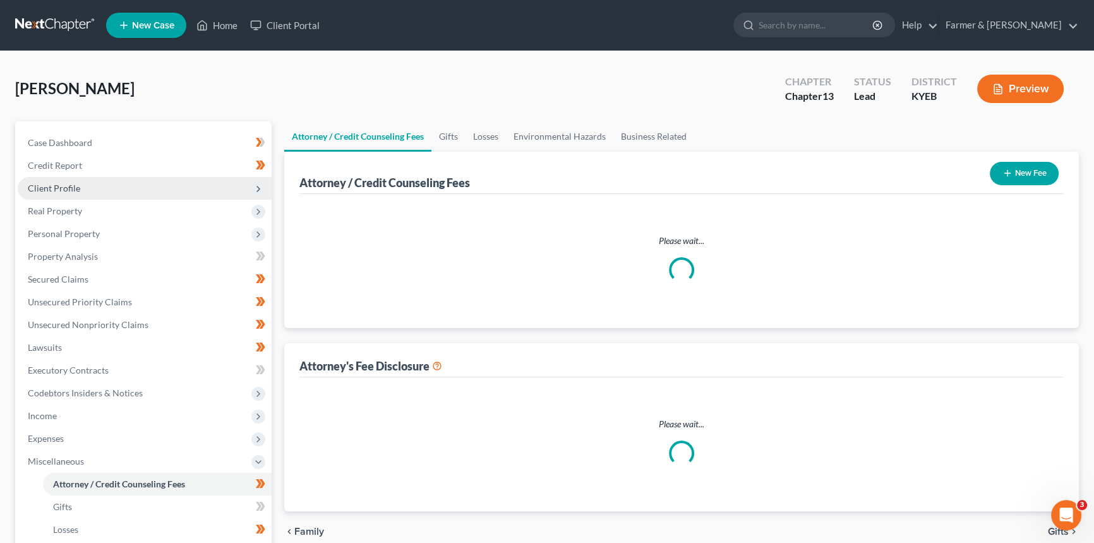
select select "0"
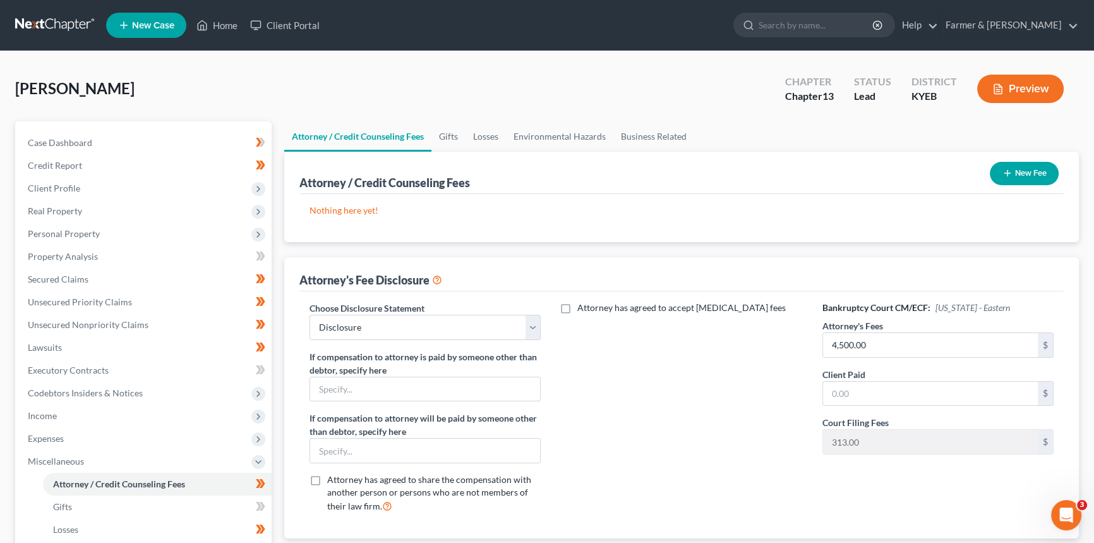
scroll to position [0, 0]
click at [453, 139] on link "Gifts" at bounding box center [449, 136] width 34 height 30
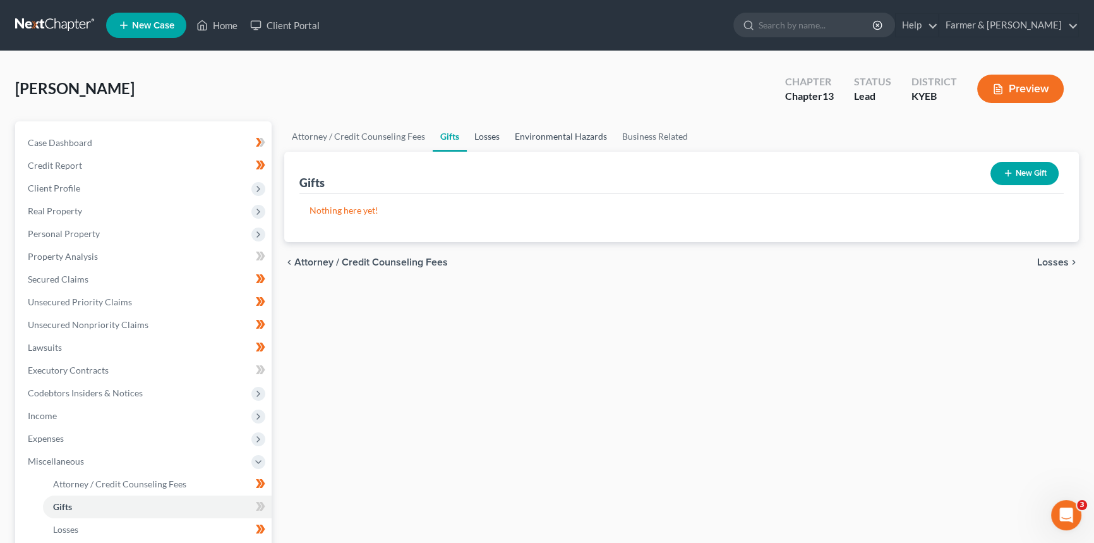
drag, startPoint x: 487, startPoint y: 135, endPoint x: 536, endPoint y: 136, distance: 49.3
click at [487, 135] on link "Losses" at bounding box center [487, 136] width 40 height 30
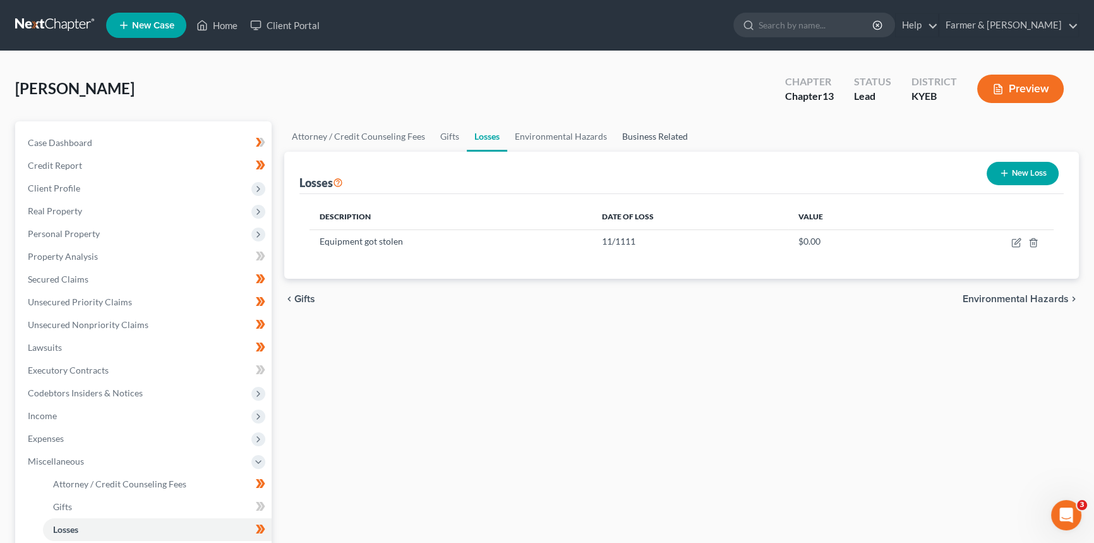
click at [681, 135] on link "Business Related" at bounding box center [655, 136] width 81 height 30
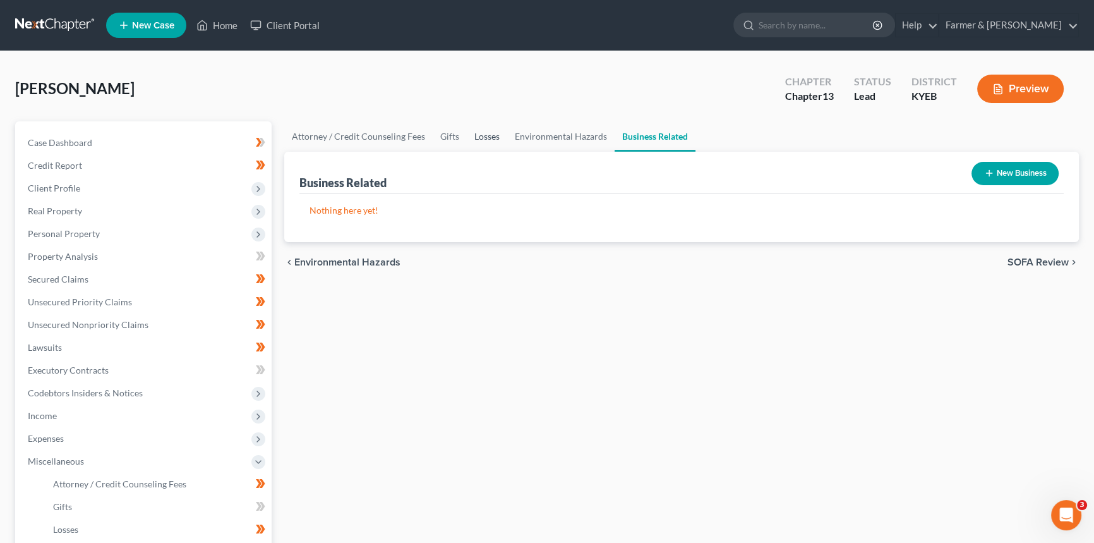
click at [500, 139] on link "Losses" at bounding box center [487, 136] width 40 height 30
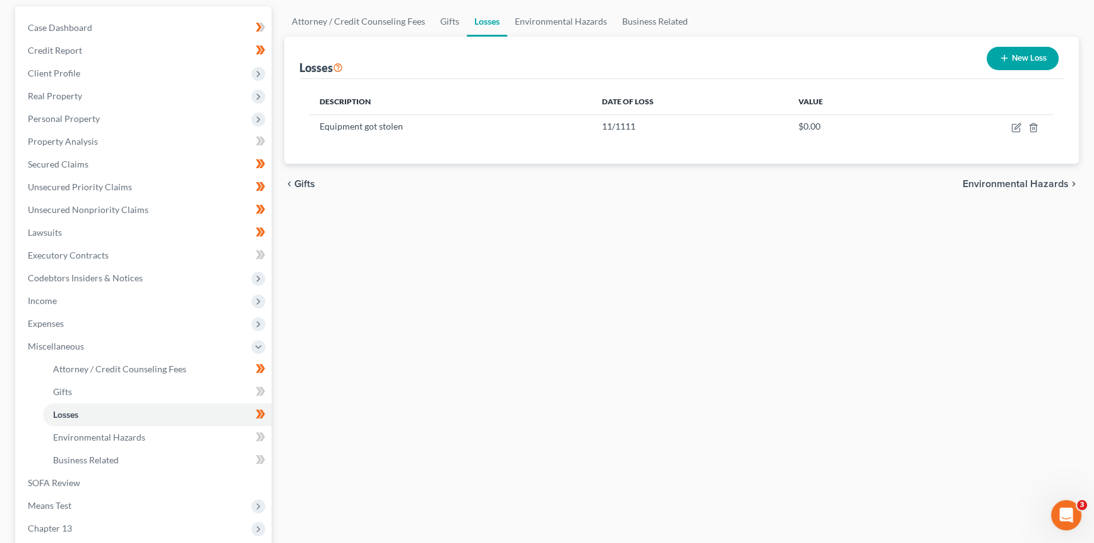
scroll to position [229, 0]
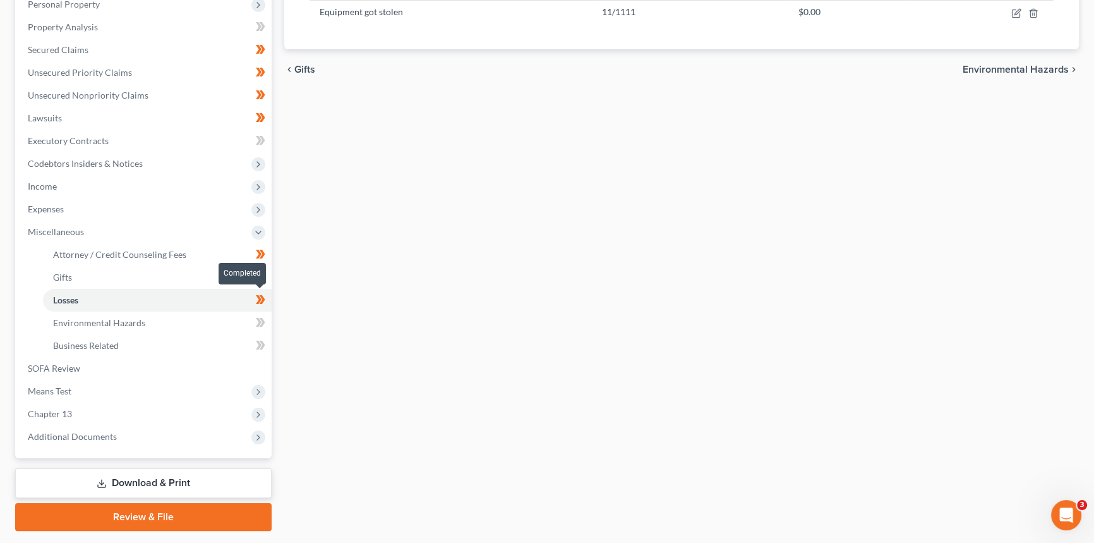
click at [257, 300] on icon at bounding box center [259, 299] width 6 height 9
click at [126, 366] on link "SOFA Review" at bounding box center [145, 368] width 254 height 23
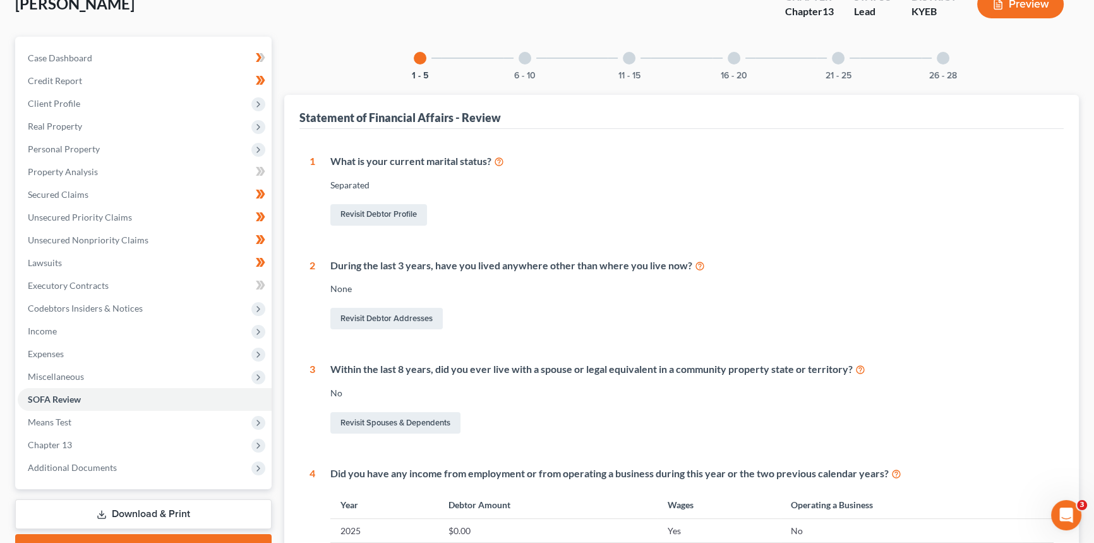
scroll to position [406, 0]
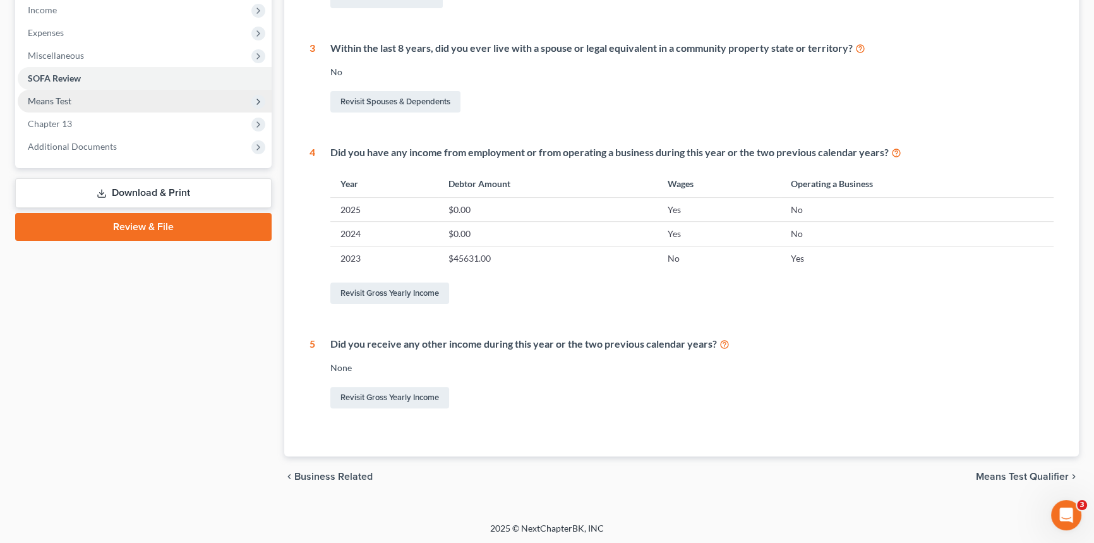
click at [70, 101] on span "Means Test" at bounding box center [50, 100] width 44 height 11
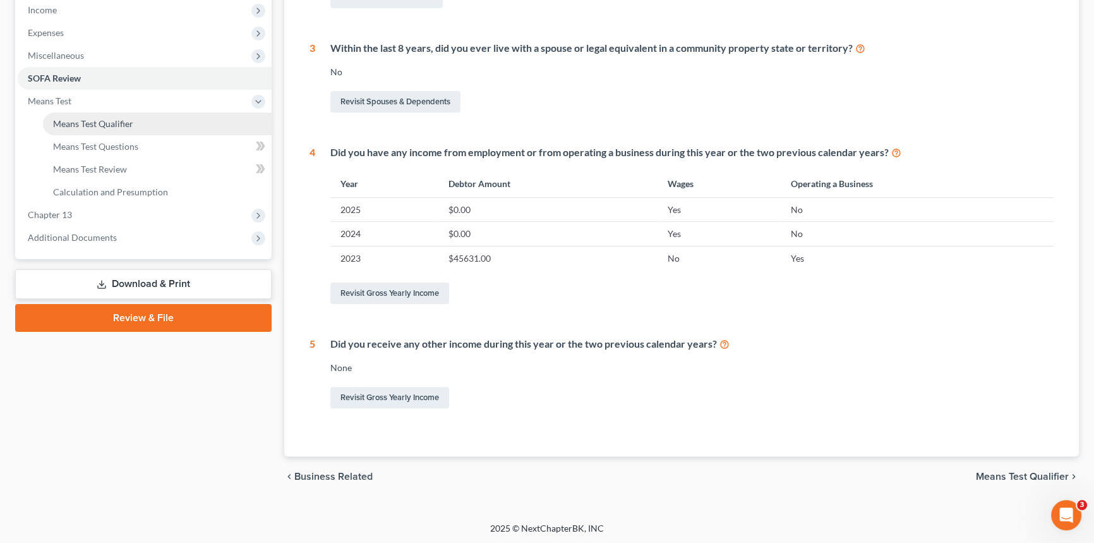
click at [106, 121] on span "Means Test Qualifier" at bounding box center [93, 123] width 80 height 11
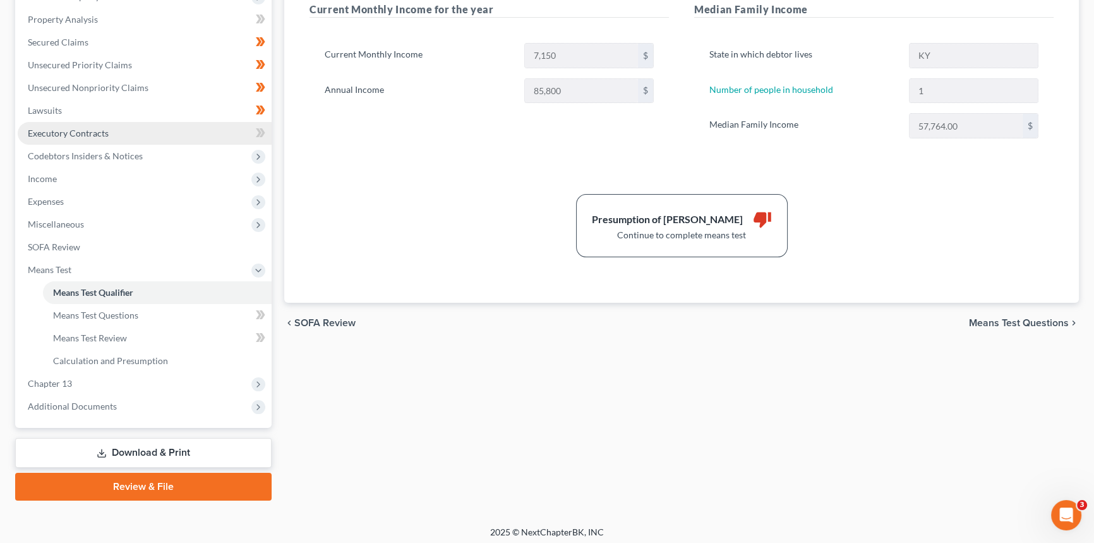
scroll to position [241, 0]
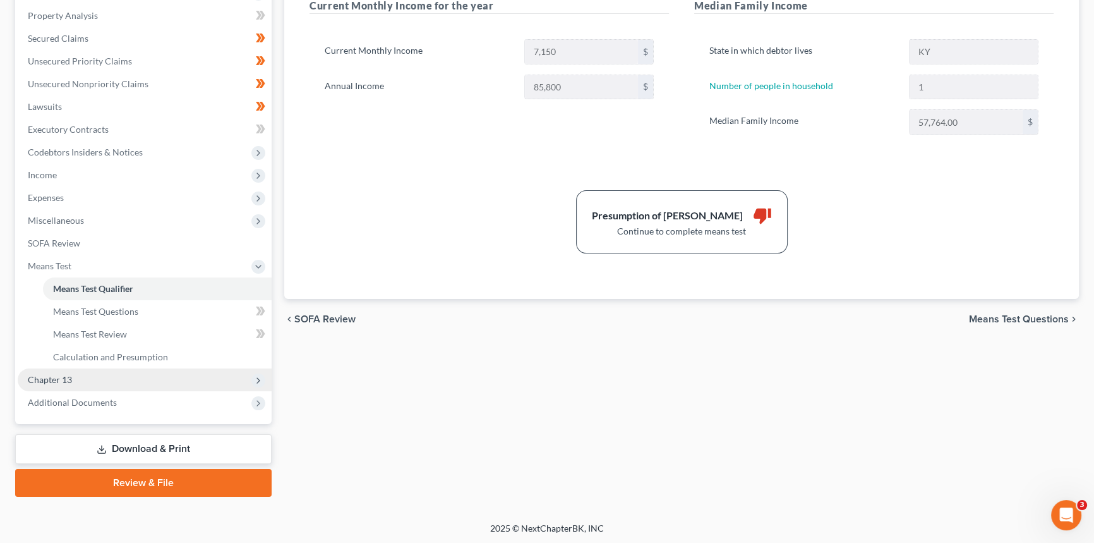
click at [69, 384] on span "Chapter 13" at bounding box center [145, 379] width 254 height 23
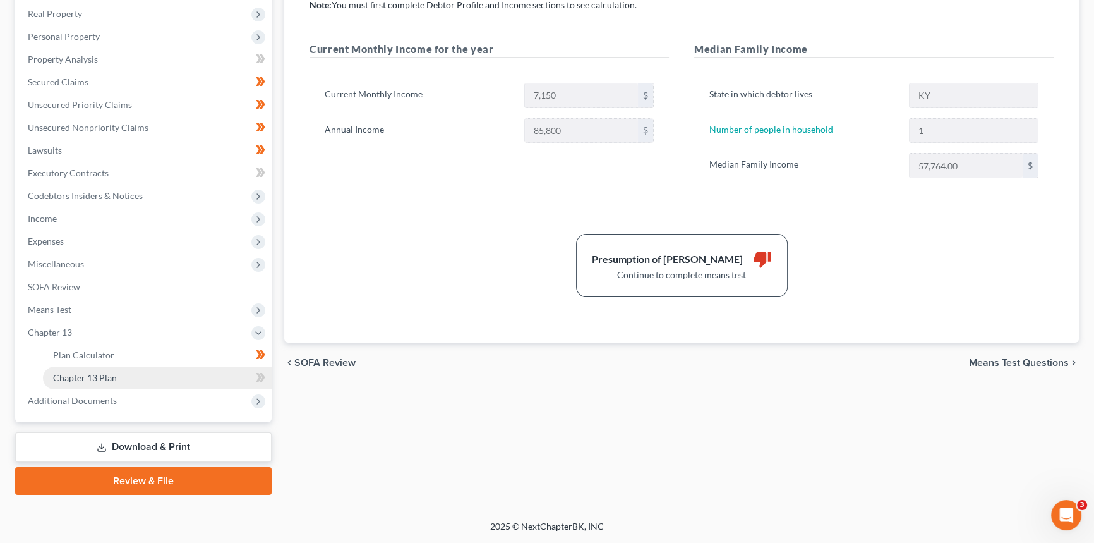
scroll to position [196, 0]
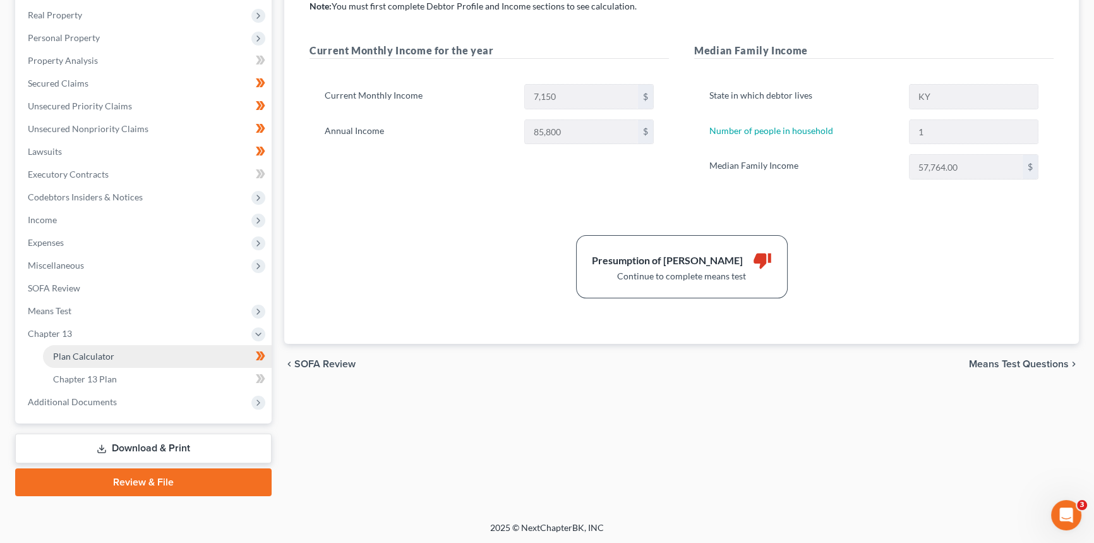
click at [112, 349] on link "Plan Calculator" at bounding box center [157, 356] width 229 height 23
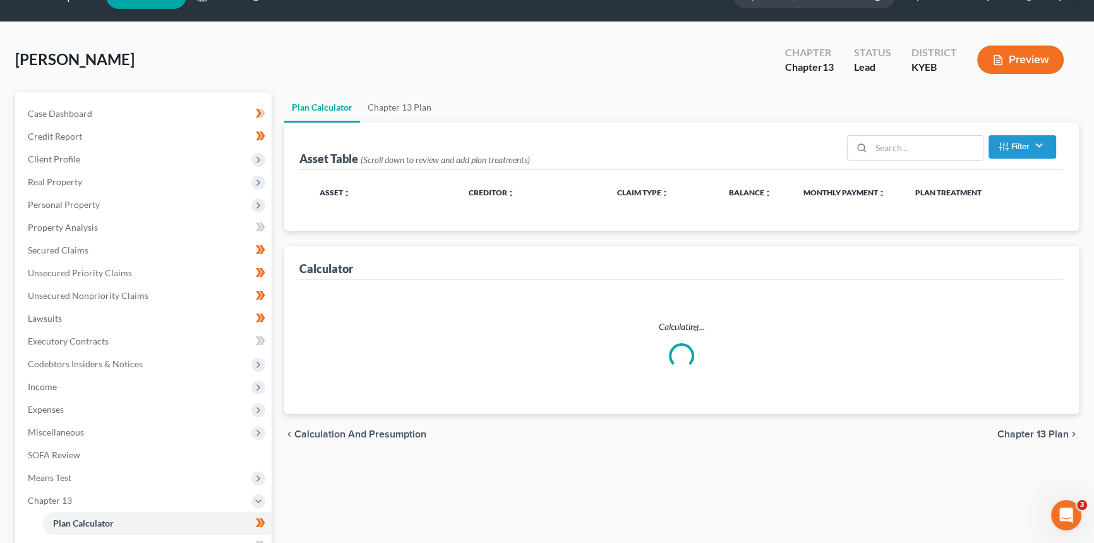
scroll to position [57, 0]
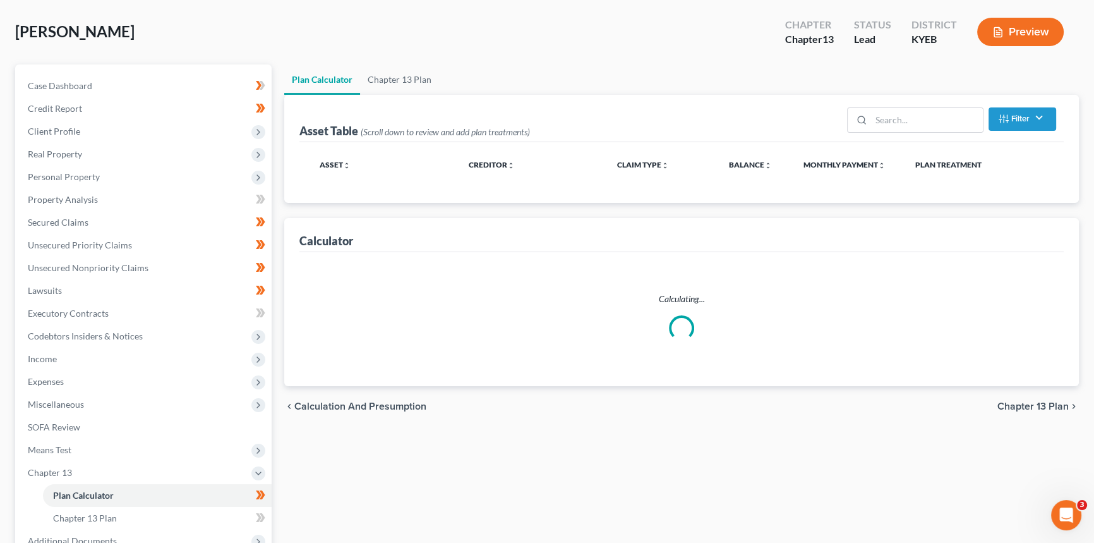
select select "59"
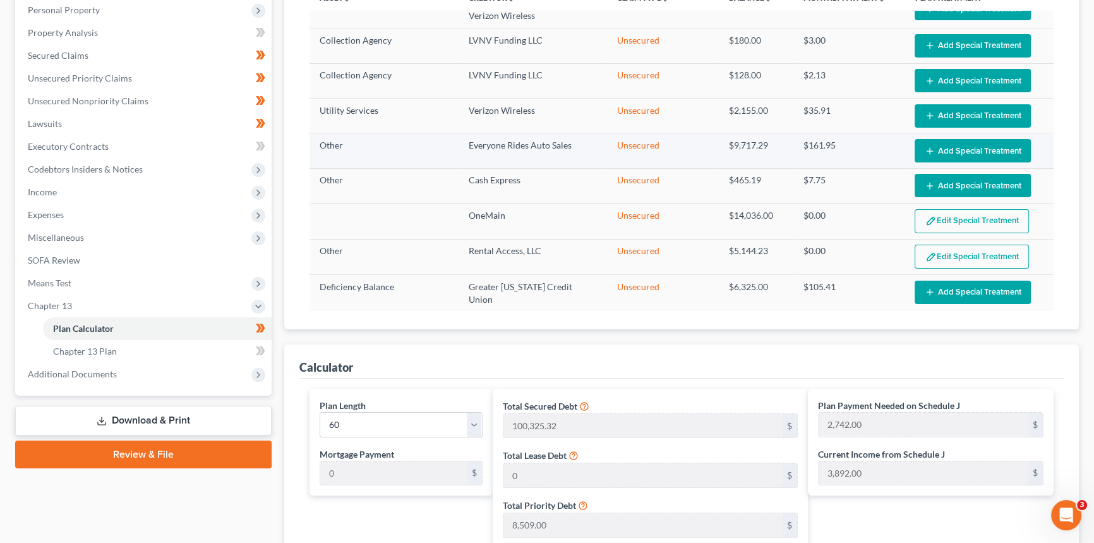
scroll to position [636, 0]
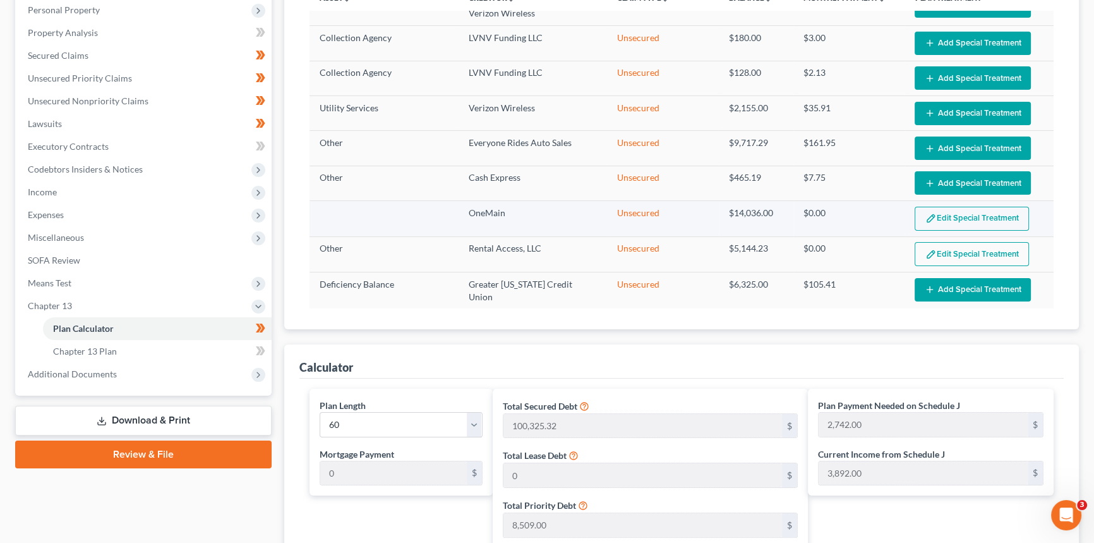
click at [958, 217] on button "Edit Special Treatment" at bounding box center [972, 219] width 114 height 24
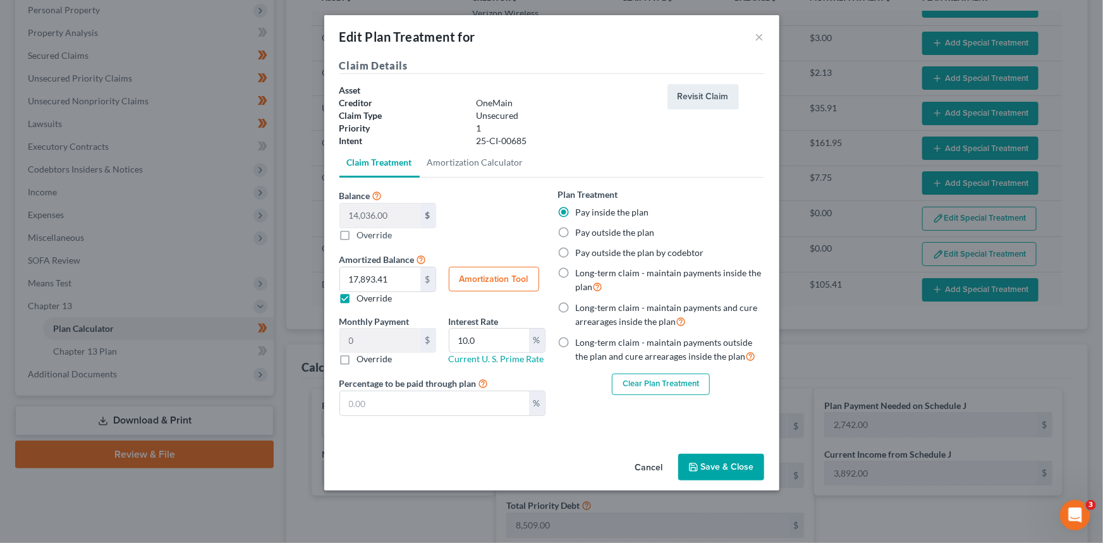
click at [646, 382] on button "Clear Plan Treatment" at bounding box center [661, 383] width 98 height 21
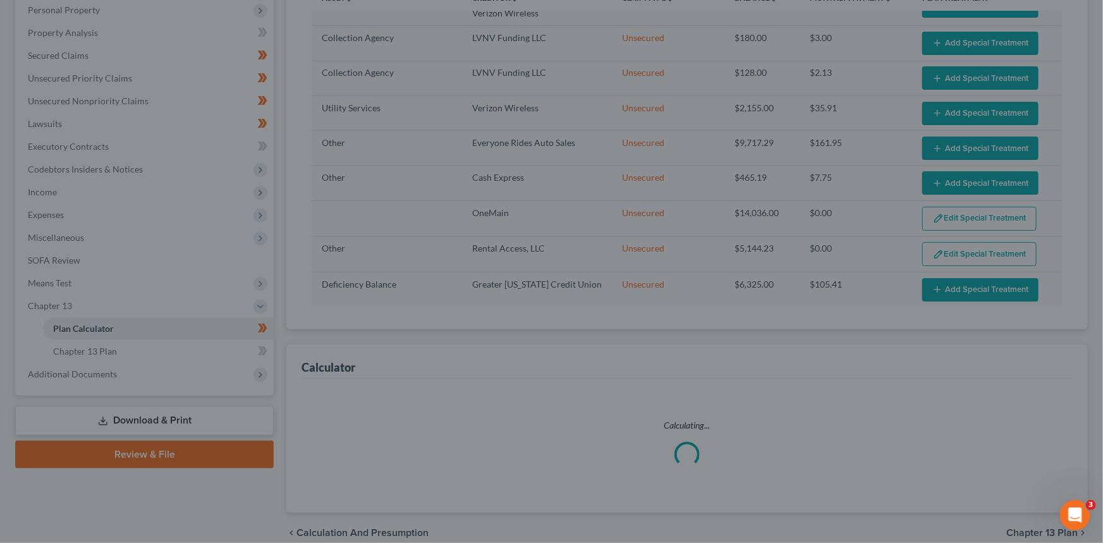
select select "59"
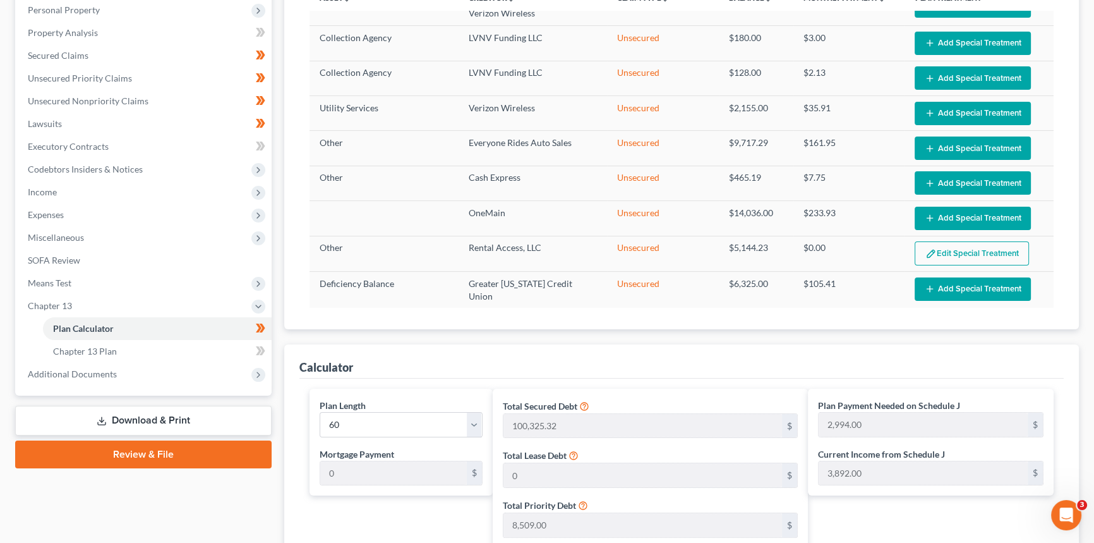
click at [966, 252] on button "Edit Special Treatment" at bounding box center [972, 253] width 114 height 24
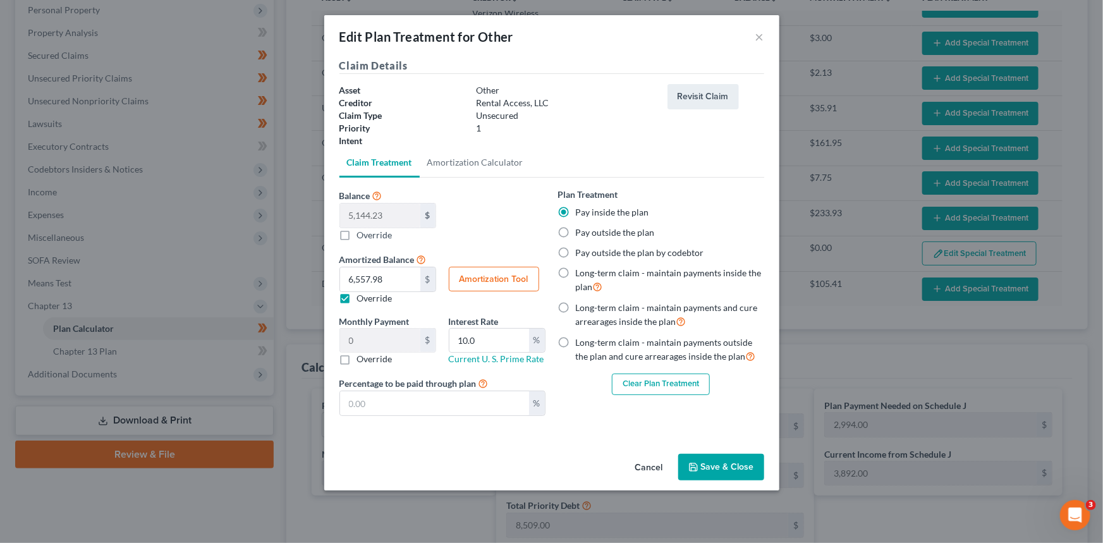
click at [668, 386] on button "Clear Plan Treatment" at bounding box center [661, 383] width 98 height 21
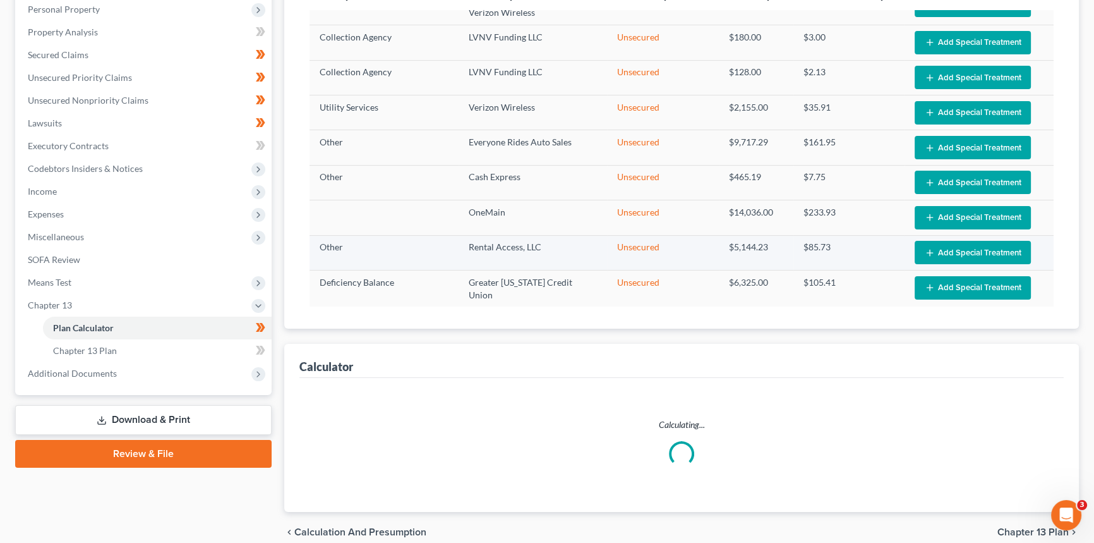
scroll to position [635, 0]
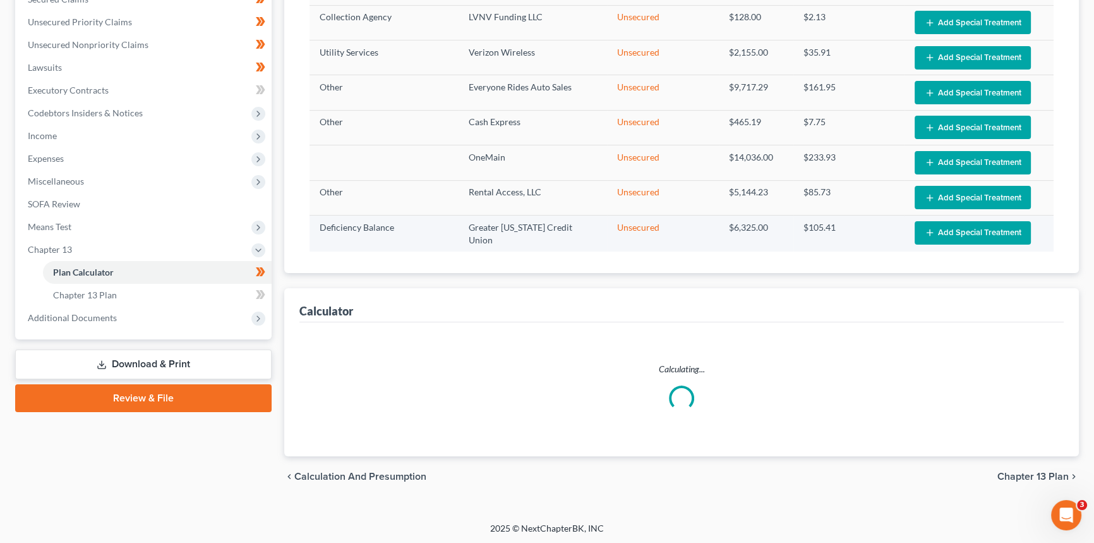
select select "59"
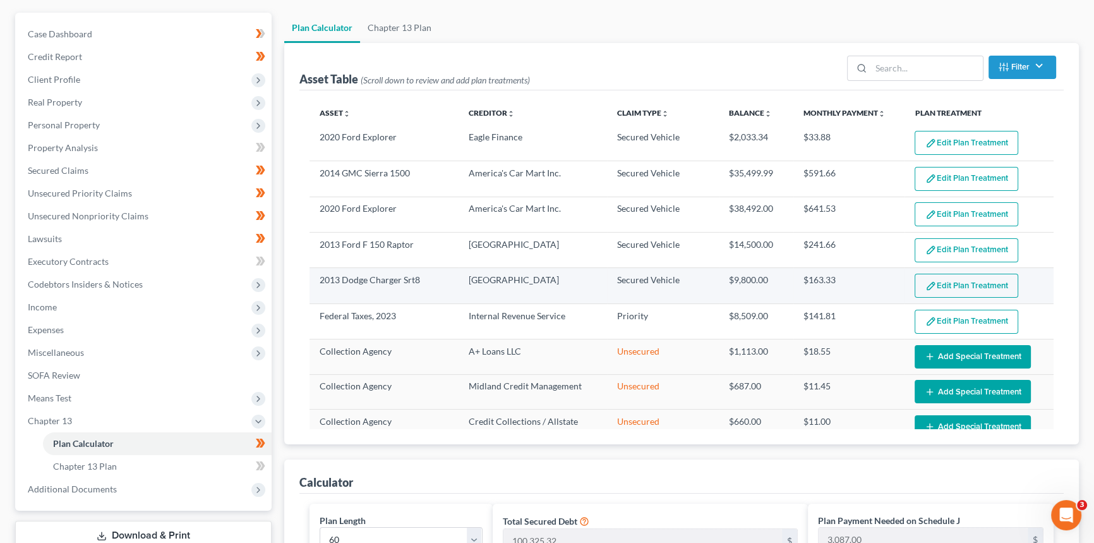
scroll to position [51, 0]
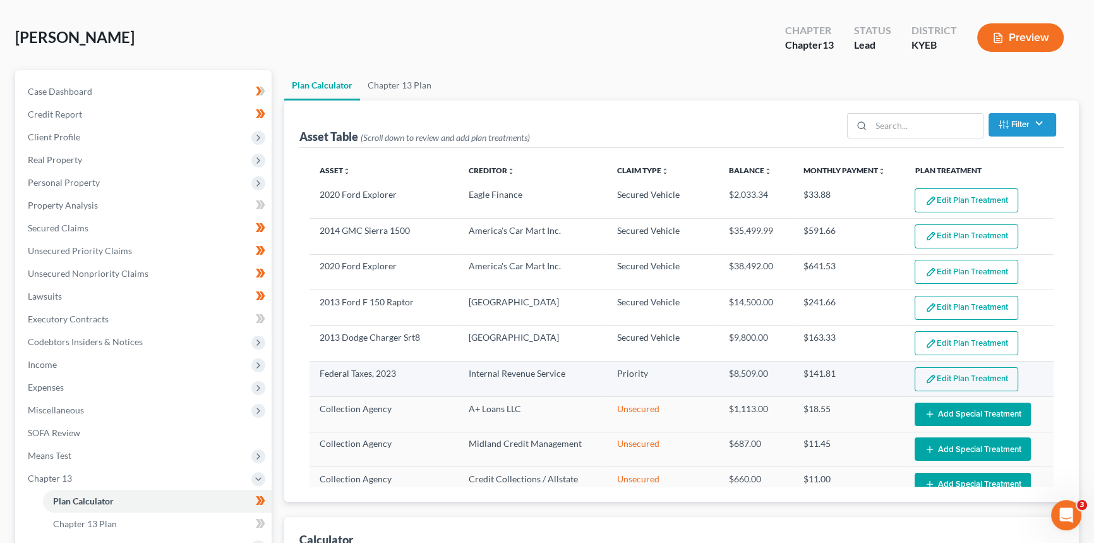
click at [936, 374] on button "Edit Plan Treatment" at bounding box center [967, 379] width 104 height 24
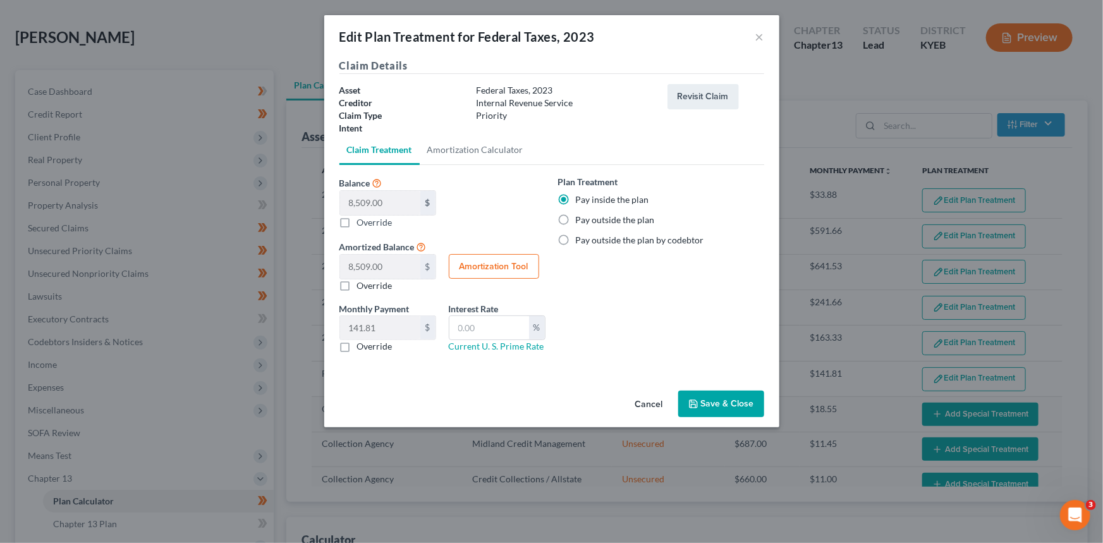
click at [644, 399] on button "Cancel" at bounding box center [649, 404] width 48 height 25
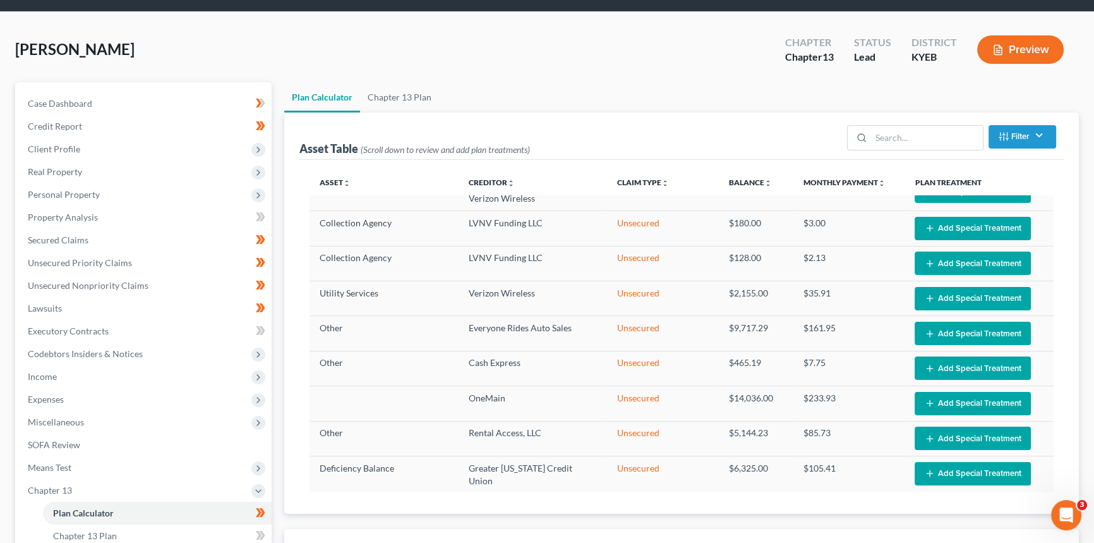
scroll to position [0, 0]
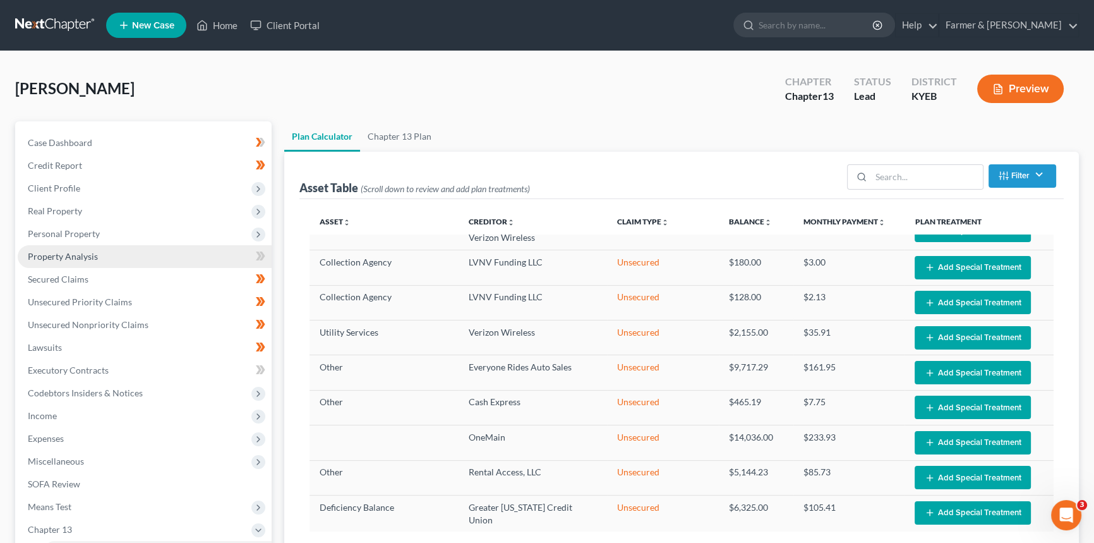
drag, startPoint x: 87, startPoint y: 193, endPoint x: 83, endPoint y: 246, distance: 53.3
click at [87, 193] on span "Client Profile" at bounding box center [145, 188] width 254 height 23
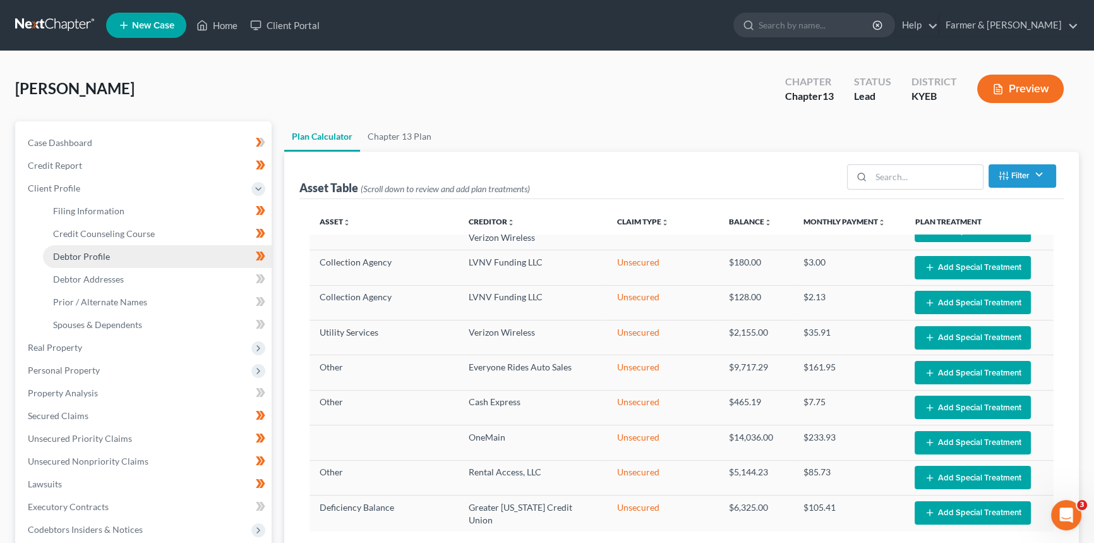
click at [99, 257] on span "Debtor Profile" at bounding box center [81, 256] width 57 height 11
select select "2"
select select "0"
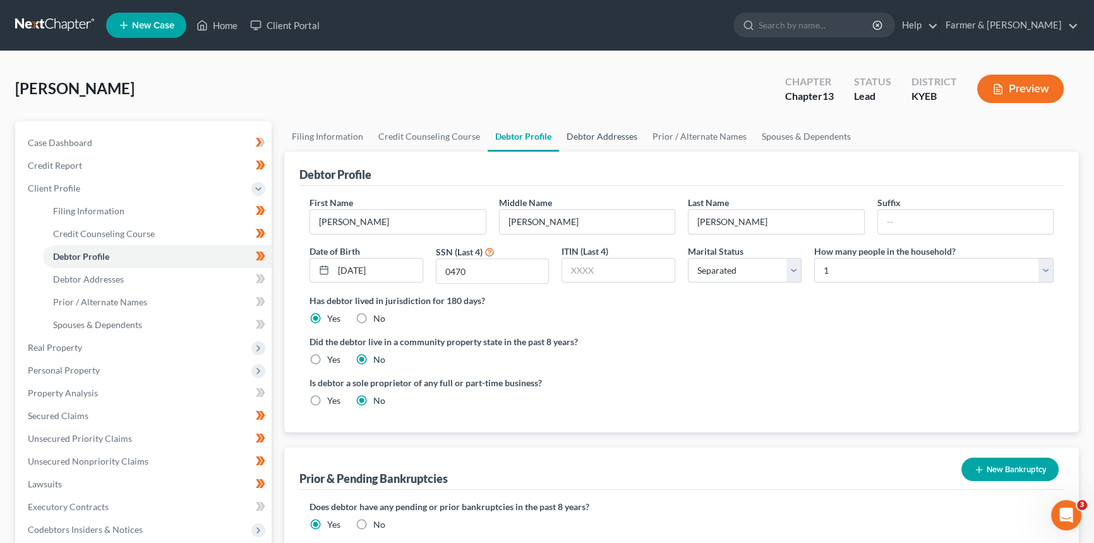
click at [608, 131] on link "Debtor Addresses" at bounding box center [602, 136] width 86 height 30
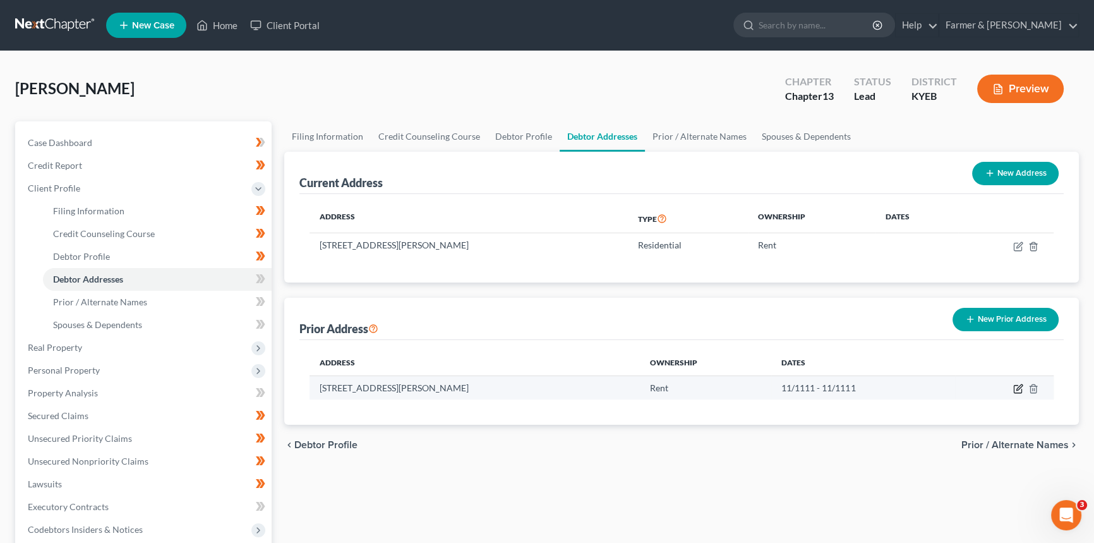
click at [1015, 386] on icon "button" at bounding box center [1018, 389] width 10 height 10
select select "18"
select select "99"
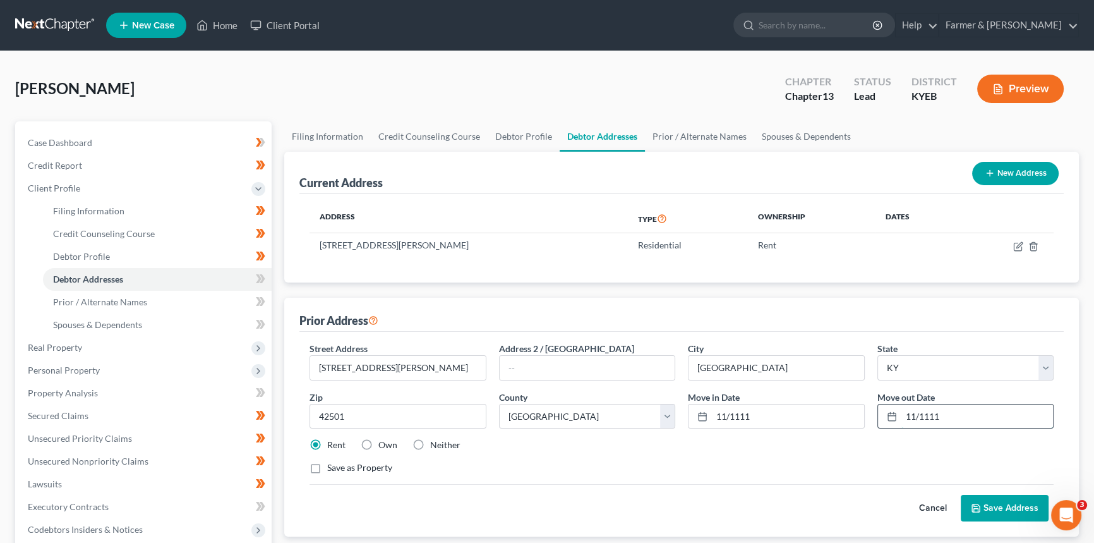
drag, startPoint x: 948, startPoint y: 410, endPoint x: 897, endPoint y: 411, distance: 50.6
click at [897, 411] on div "11/1111" at bounding box center [966, 416] width 177 height 25
type input "03/2022"
click at [941, 506] on button "Cancel" at bounding box center [933, 507] width 56 height 25
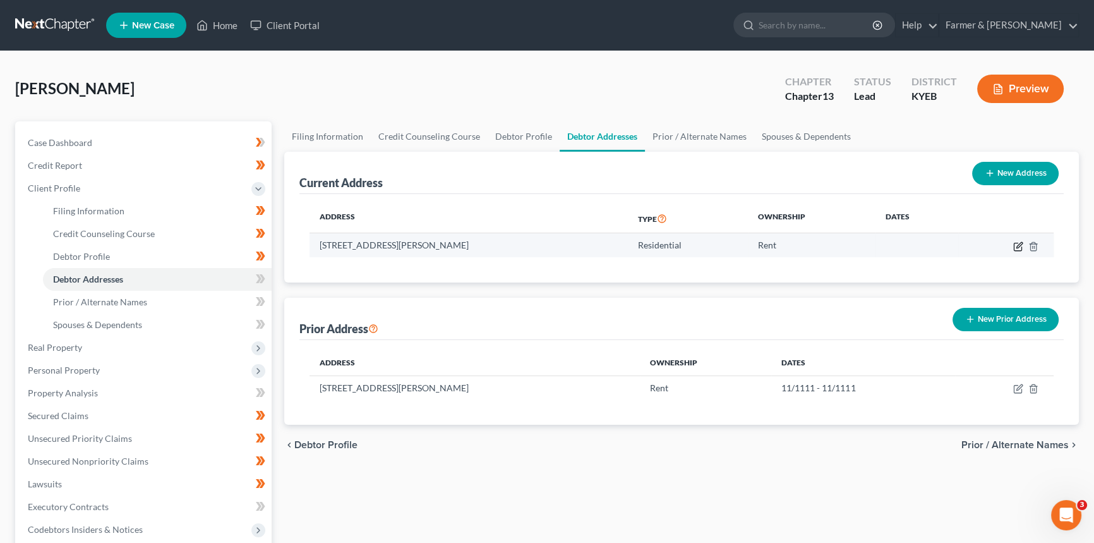
click at [1017, 248] on icon "button" at bounding box center [1018, 246] width 10 height 10
select select "18"
select select "99"
select select "0"
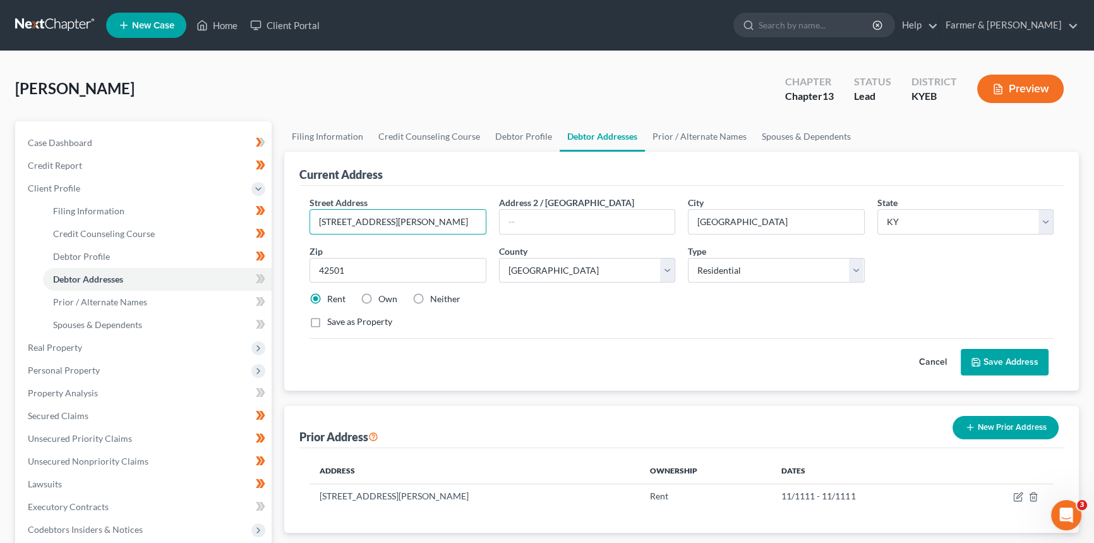
drag, startPoint x: 399, startPoint y: 221, endPoint x: 948, endPoint y: 522, distance: 625.8
click at [311, 227] on input "[STREET_ADDRESS][PERSON_NAME]" at bounding box center [398, 222] width 176 height 24
drag, startPoint x: 392, startPoint y: 215, endPoint x: 400, endPoint y: 226, distance: 13.7
click at [392, 215] on input "[STREET_ADDRESS][PERSON_NAME]" at bounding box center [398, 222] width 176 height 24
click at [396, 227] on input "[STREET_ADDRESS][PERSON_NAME]" at bounding box center [398, 222] width 176 height 24
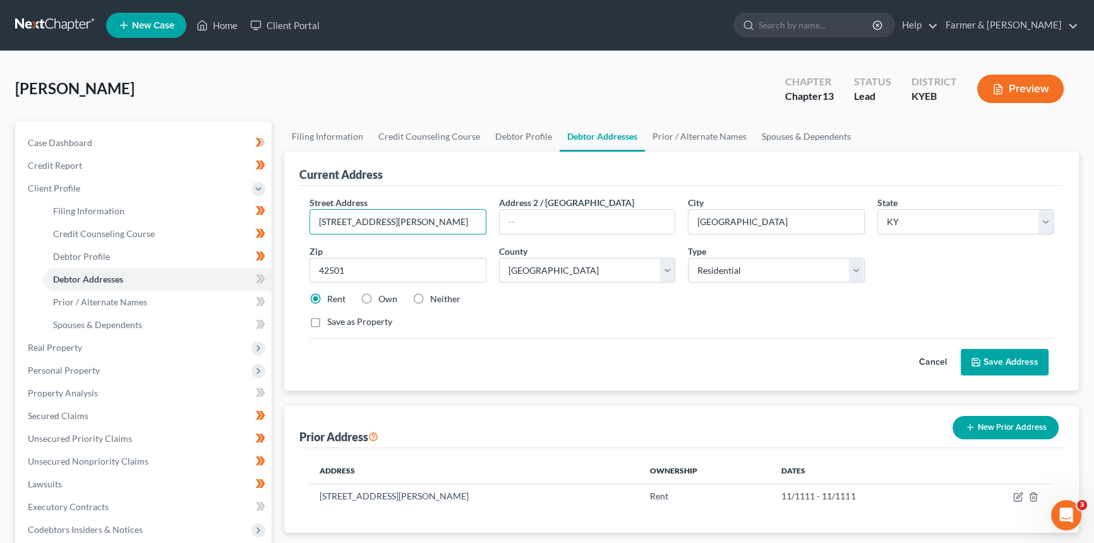
drag, startPoint x: 397, startPoint y: 226, endPoint x: 291, endPoint y: 223, distance: 106.2
click at [291, 223] on div "Current Address Street Address * [STREET_ADDRESS][PERSON_NAME] * [GEOGRAPHIC_DA…" at bounding box center [681, 271] width 795 height 239
paste input "[STREET_ADDRESS][PERSON_NAME]"
type input "[STREET_ADDRESS][PERSON_NAME]"
click at [361, 274] on input "42501" at bounding box center [398, 270] width 177 height 25
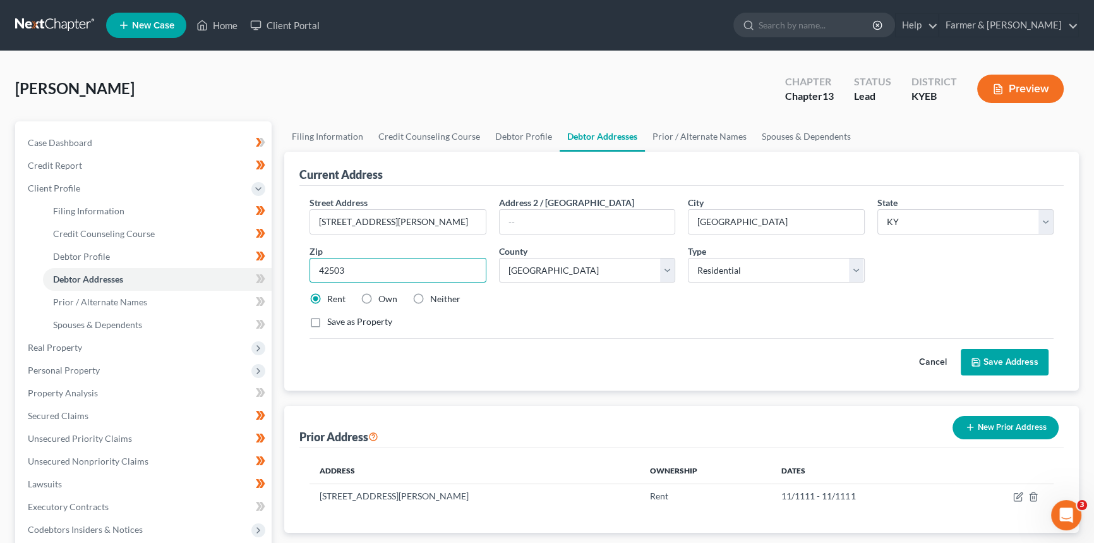
type input "42503"
click at [544, 310] on div "Street Address * [GEOGRAPHIC_DATA][PERSON_NAME] Address [GEOGRAPHIC_DATA] * [GE…" at bounding box center [681, 267] width 757 height 143
click at [1020, 362] on button "Save Address" at bounding box center [1005, 362] width 88 height 27
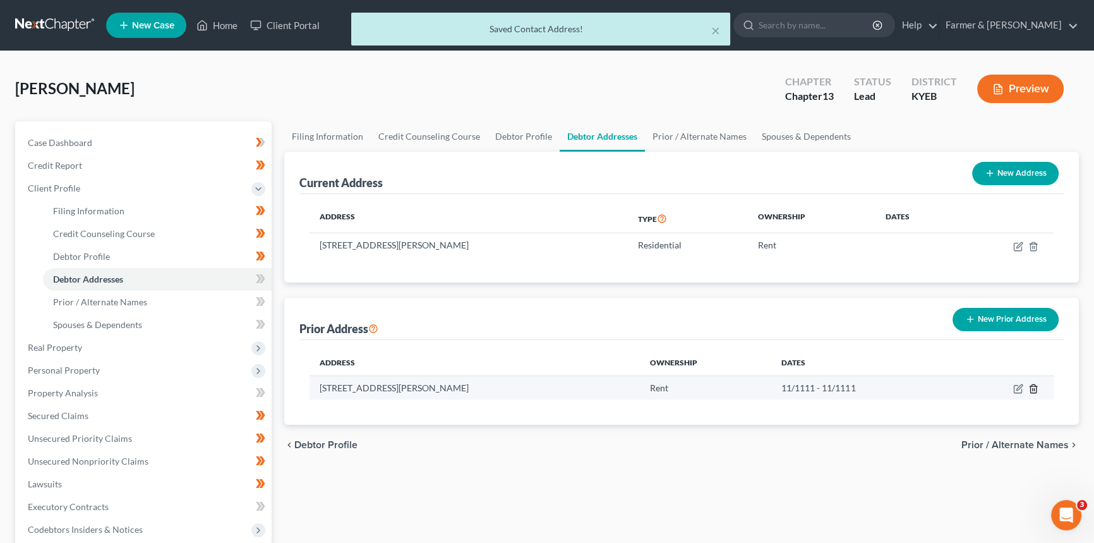
click at [1032, 386] on icon "button" at bounding box center [1034, 389] width 10 height 10
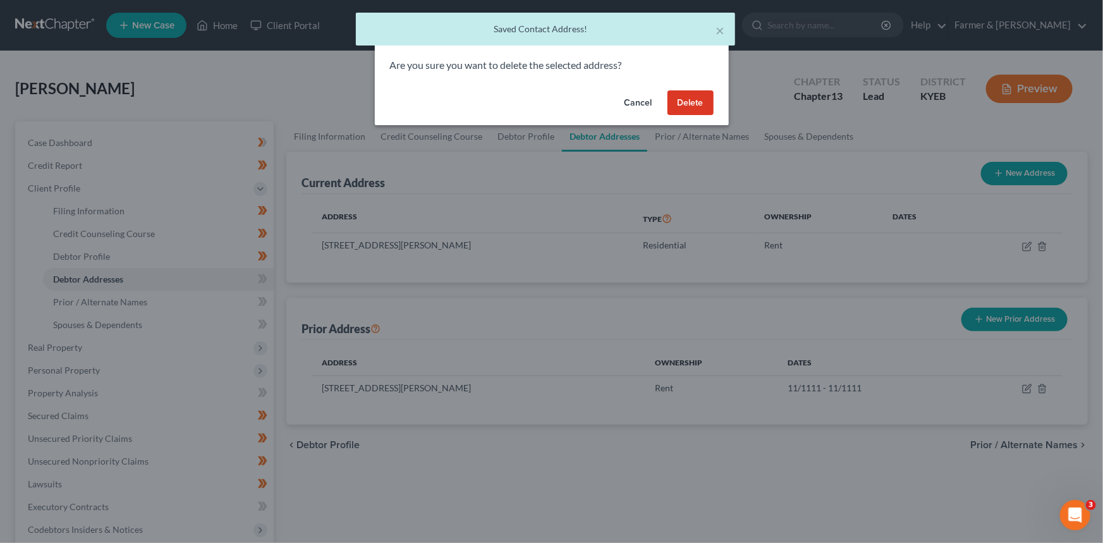
click at [692, 101] on button "Delete" at bounding box center [690, 102] width 46 height 25
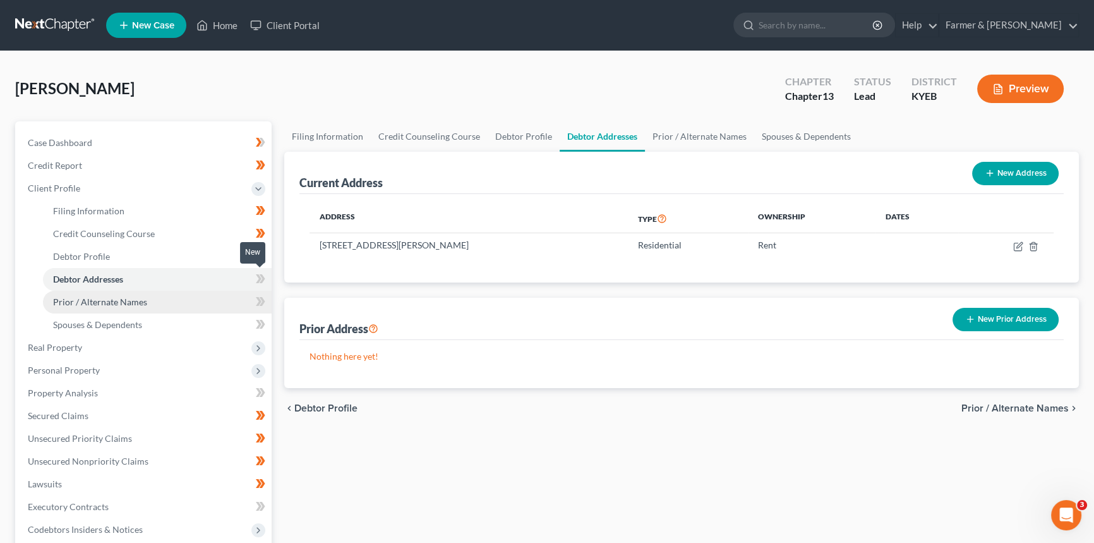
drag, startPoint x: 264, startPoint y: 279, endPoint x: 179, endPoint y: 301, distance: 87.5
click at [264, 279] on icon at bounding box center [260, 279] width 9 height 16
click at [176, 303] on link "Prior / Alternate Names" at bounding box center [157, 302] width 229 height 23
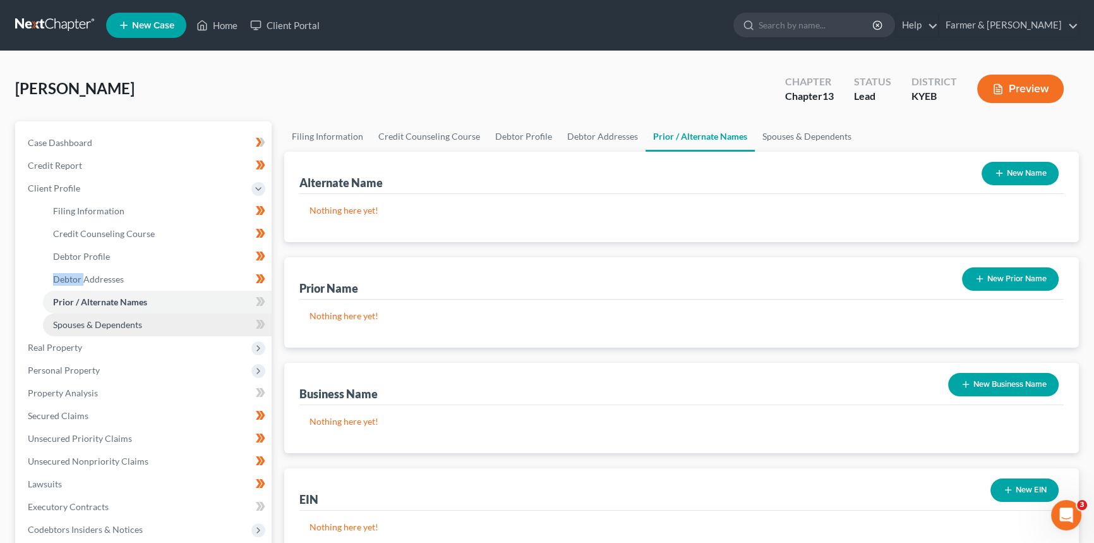
click at [111, 319] on span "Spouses & Dependents" at bounding box center [97, 324] width 89 height 11
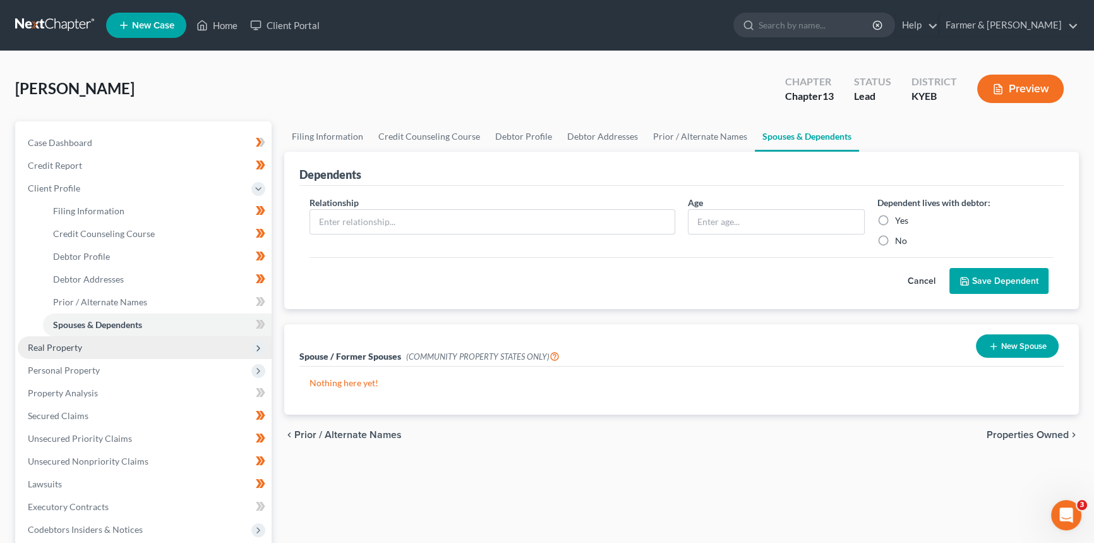
click at [100, 341] on span "Real Property" at bounding box center [145, 347] width 254 height 23
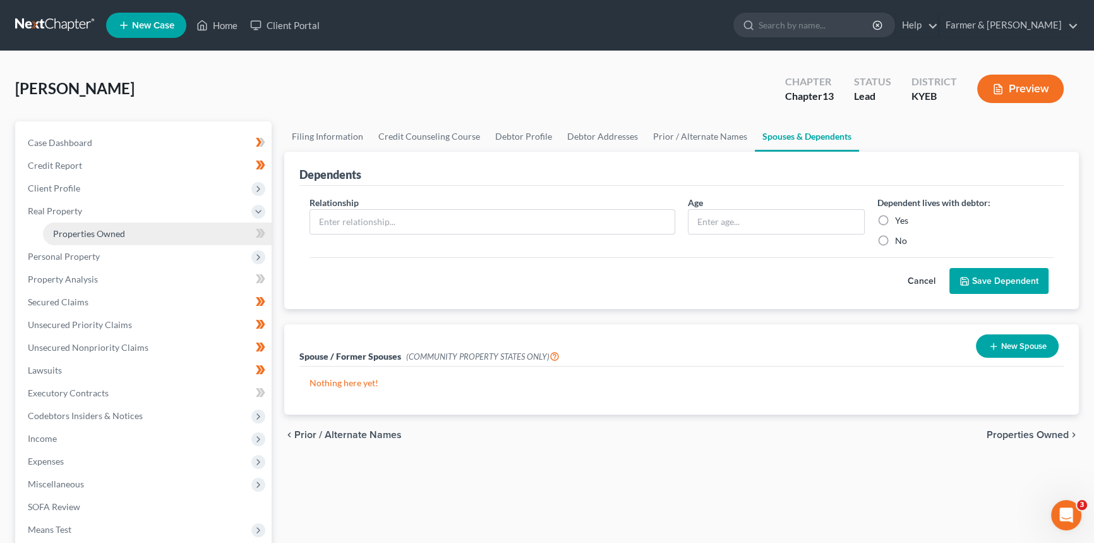
click at [94, 233] on span "Properties Owned" at bounding box center [89, 233] width 72 height 11
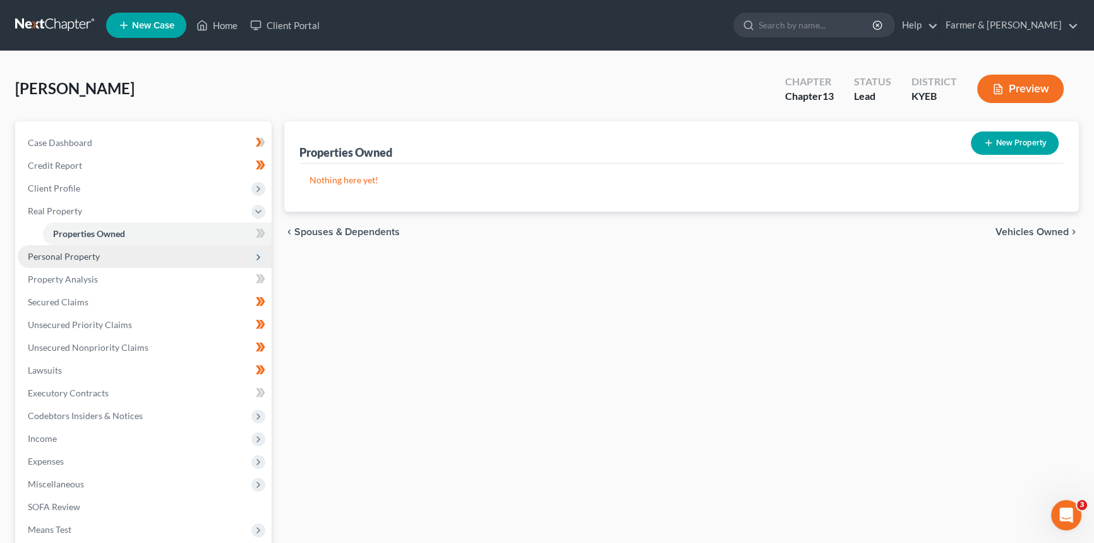
click at [99, 254] on span "Personal Property" at bounding box center [145, 256] width 254 height 23
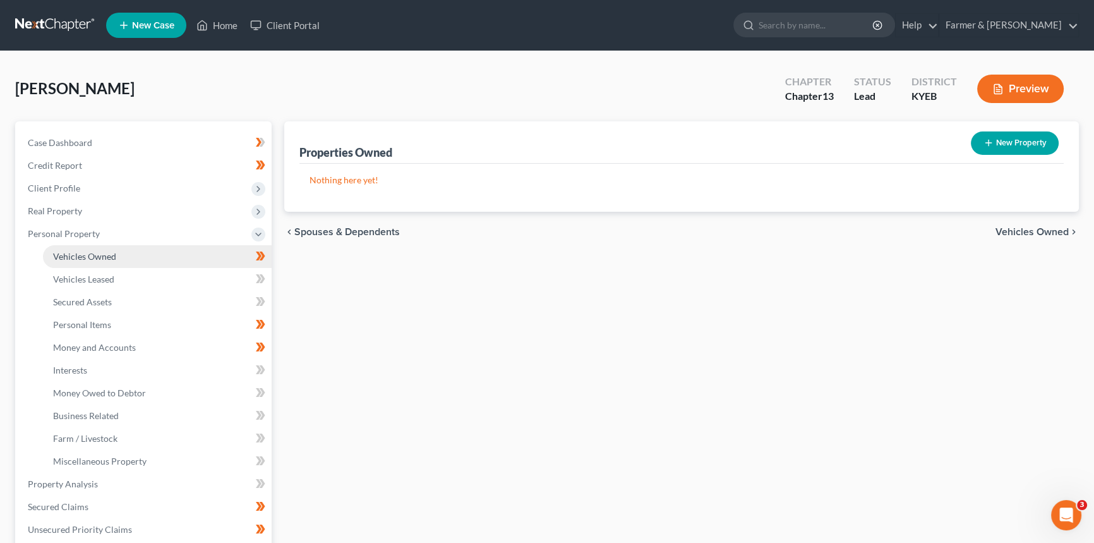
click at [94, 259] on span "Vehicles Owned" at bounding box center [84, 256] width 63 height 11
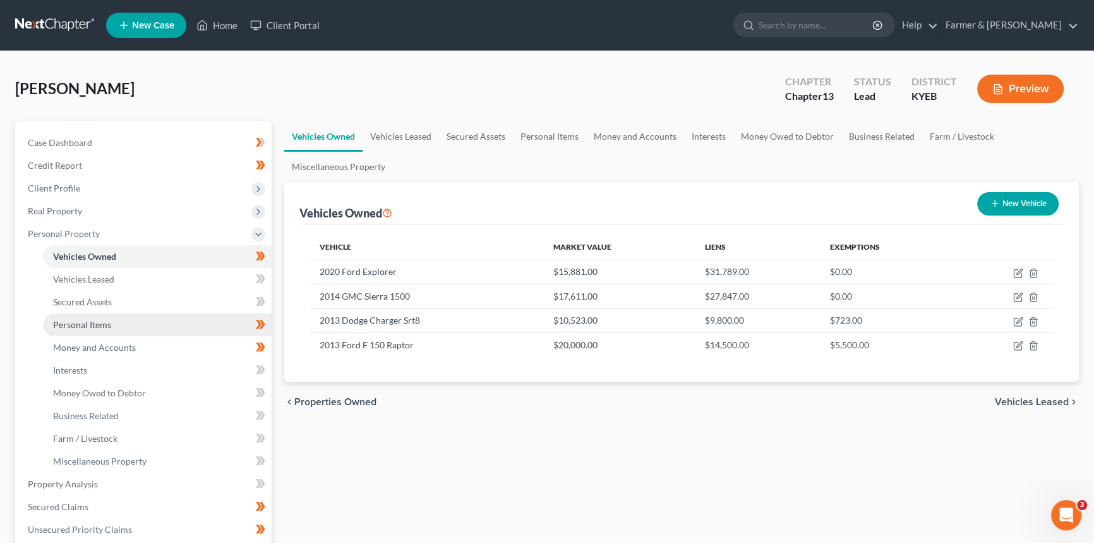
click at [118, 329] on link "Personal Items" at bounding box center [157, 324] width 229 height 23
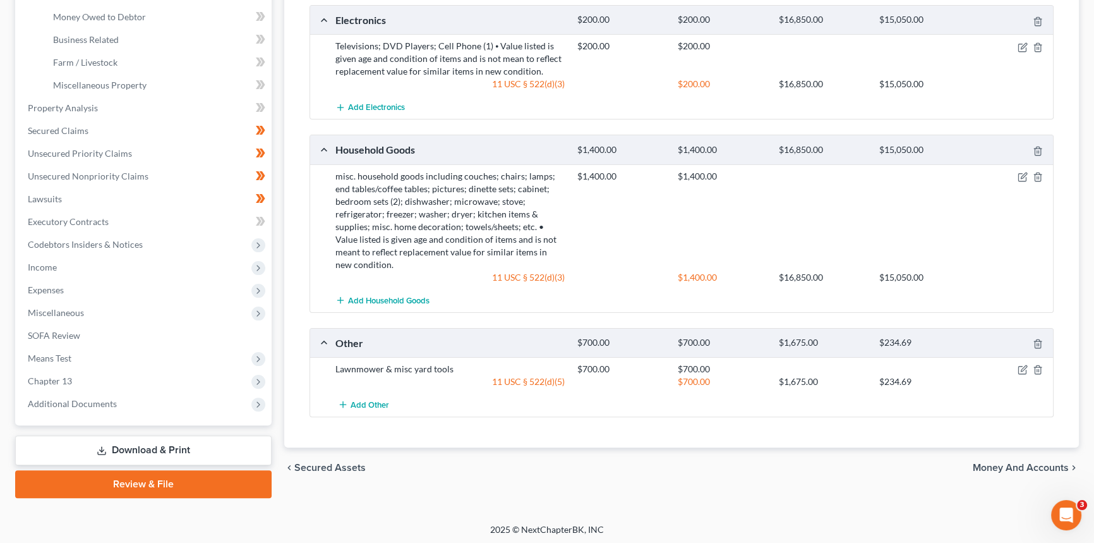
scroll to position [377, 0]
click at [1036, 339] on icon "button" at bounding box center [1038, 343] width 6 height 8
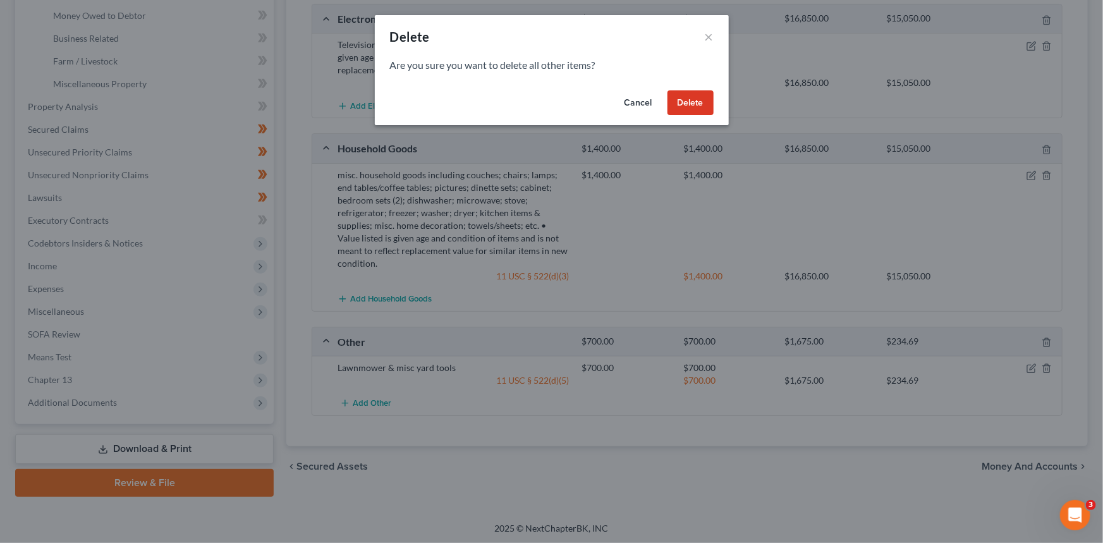
click at [691, 106] on button "Delete" at bounding box center [690, 102] width 46 height 25
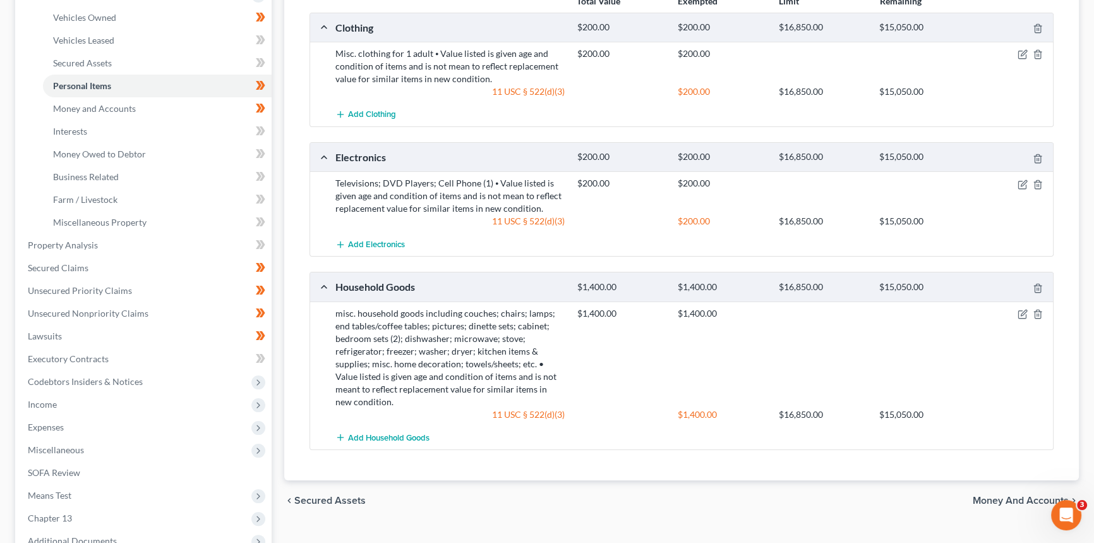
scroll to position [262, 0]
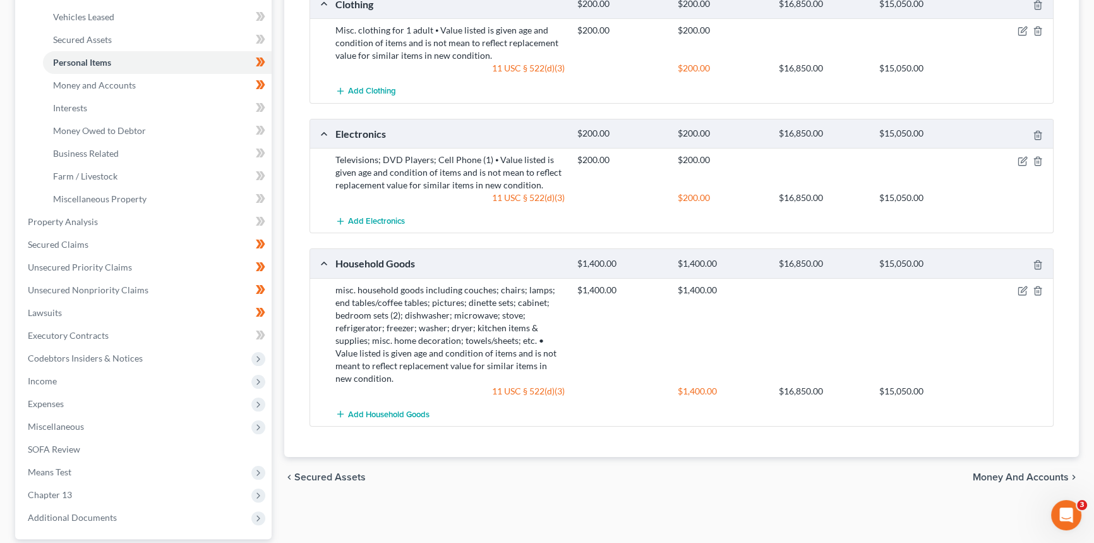
click at [502, 473] on div "chevron_left Secured Assets Money and Accounts chevron_right" at bounding box center [681, 477] width 795 height 40
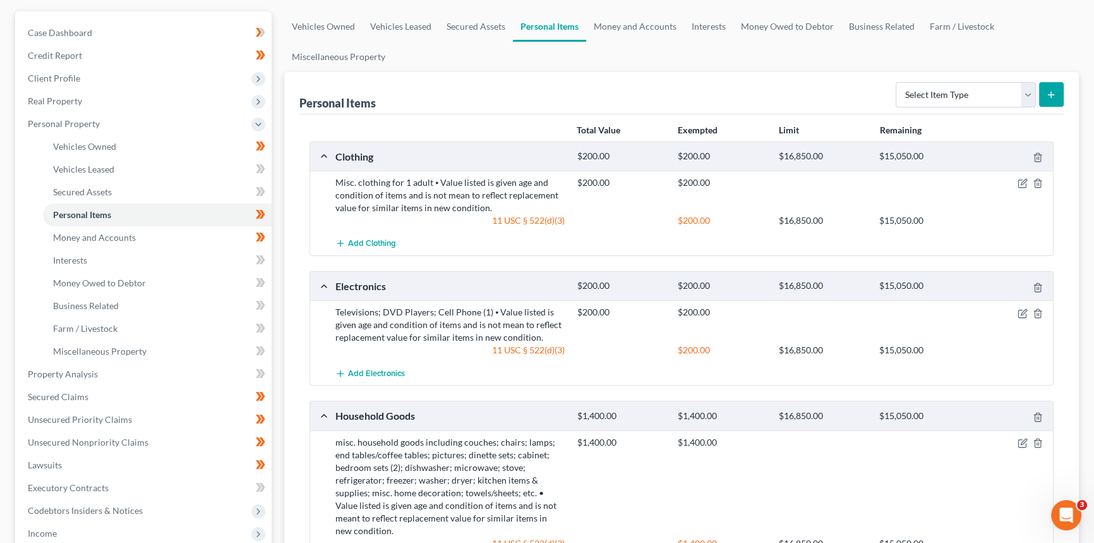
scroll to position [90, 0]
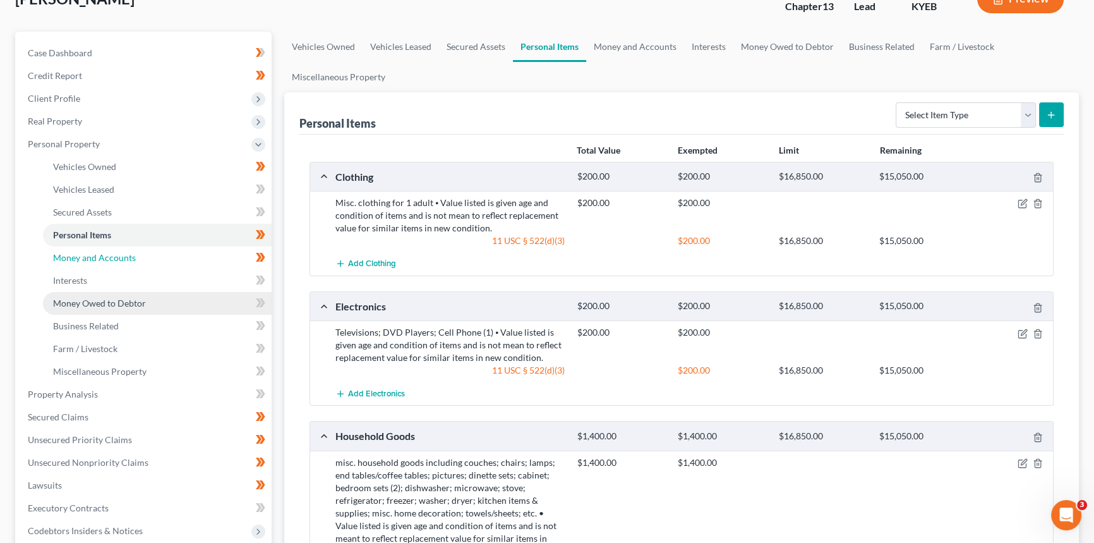
drag, startPoint x: 146, startPoint y: 257, endPoint x: 187, endPoint y: 303, distance: 61.8
click at [146, 257] on link "Money and Accounts" at bounding box center [157, 257] width 229 height 23
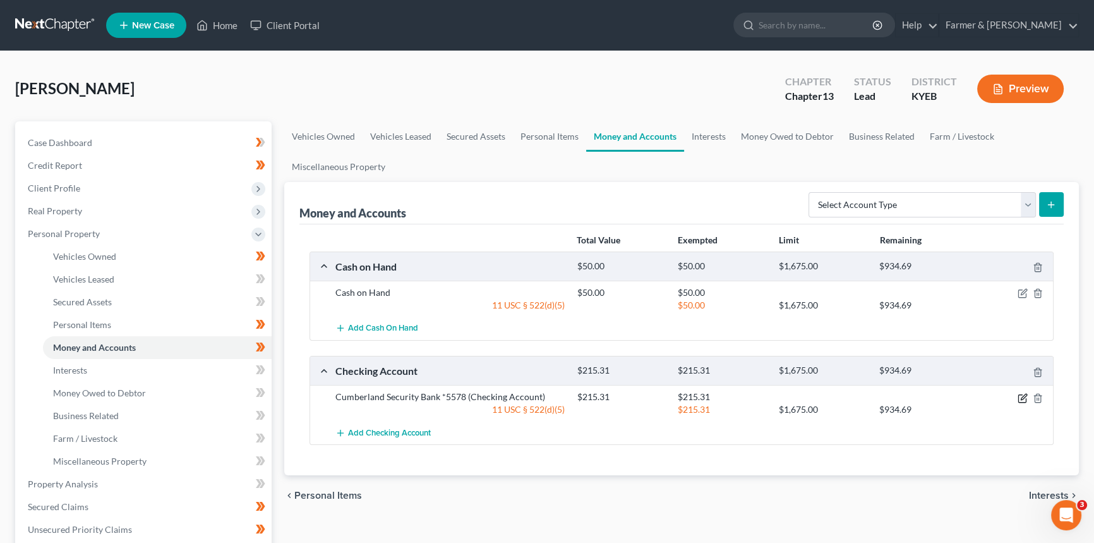
click at [1022, 395] on icon "button" at bounding box center [1023, 398] width 10 height 10
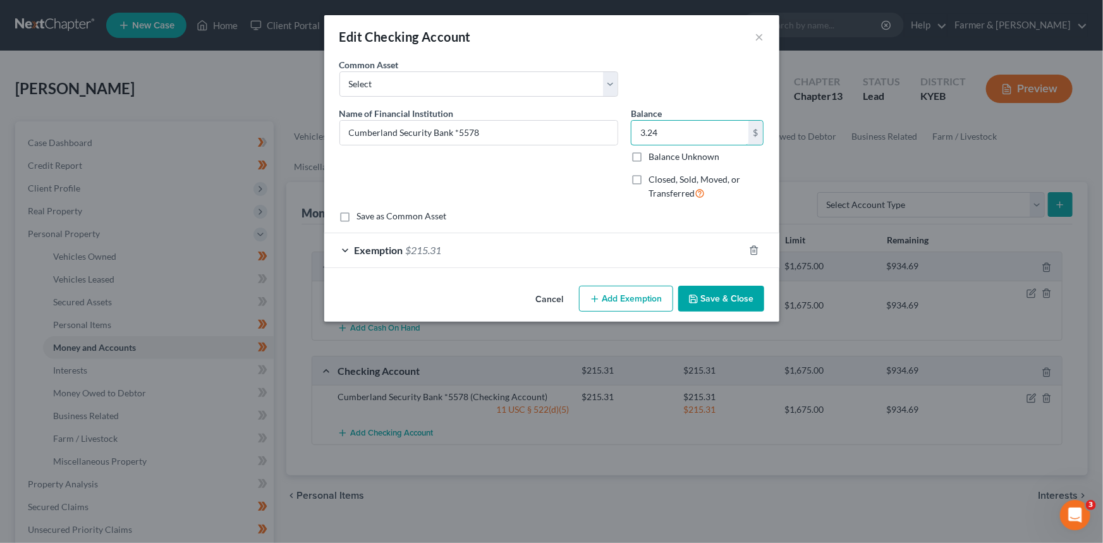
type input "3.24"
click at [605, 243] on div "Exemption $215.31" at bounding box center [534, 249] width 420 height 33
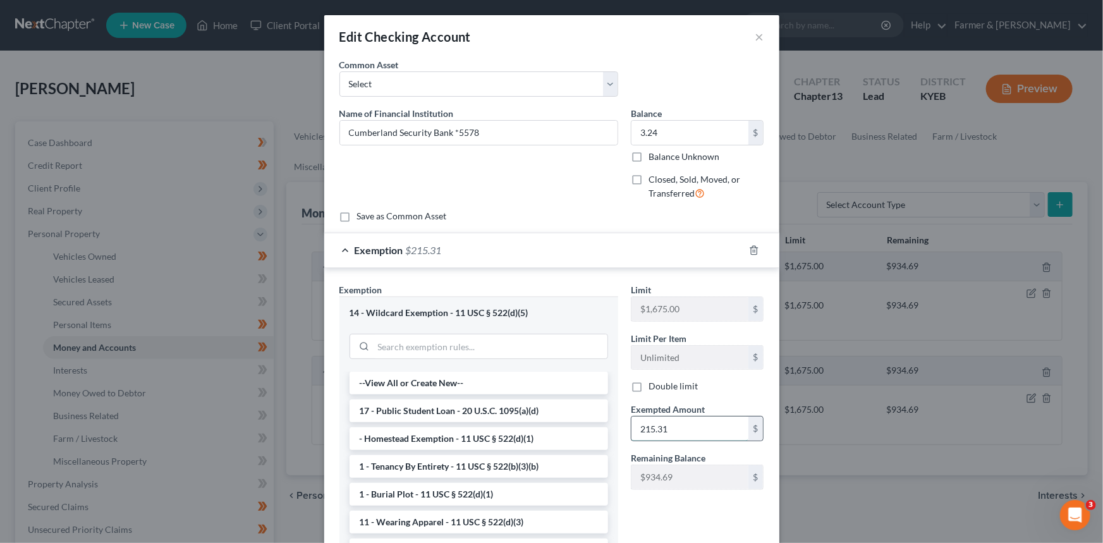
click at [670, 436] on input "215.31" at bounding box center [689, 428] width 117 height 24
paste input "3.24"
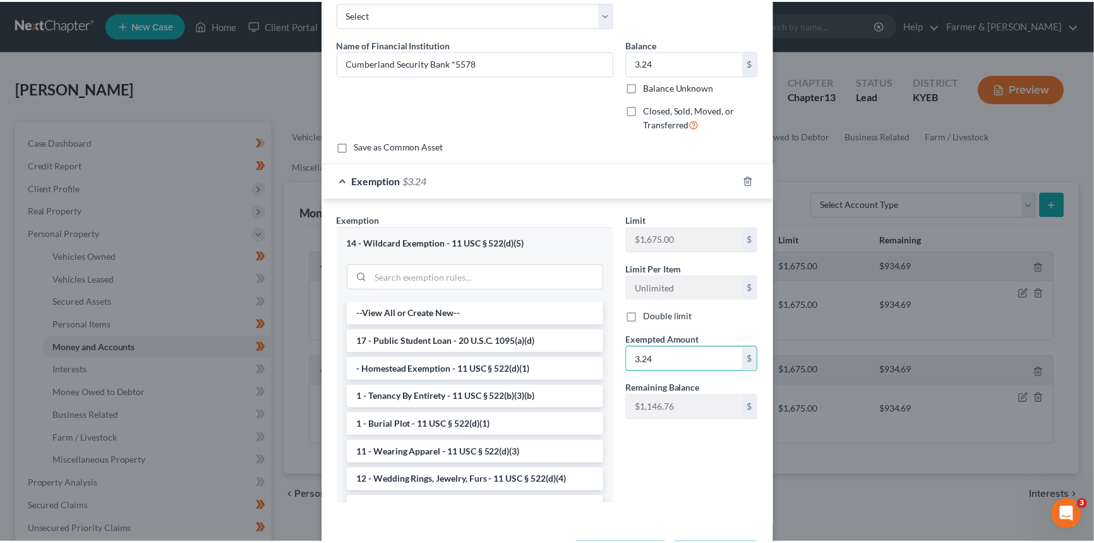
scroll to position [120, 0]
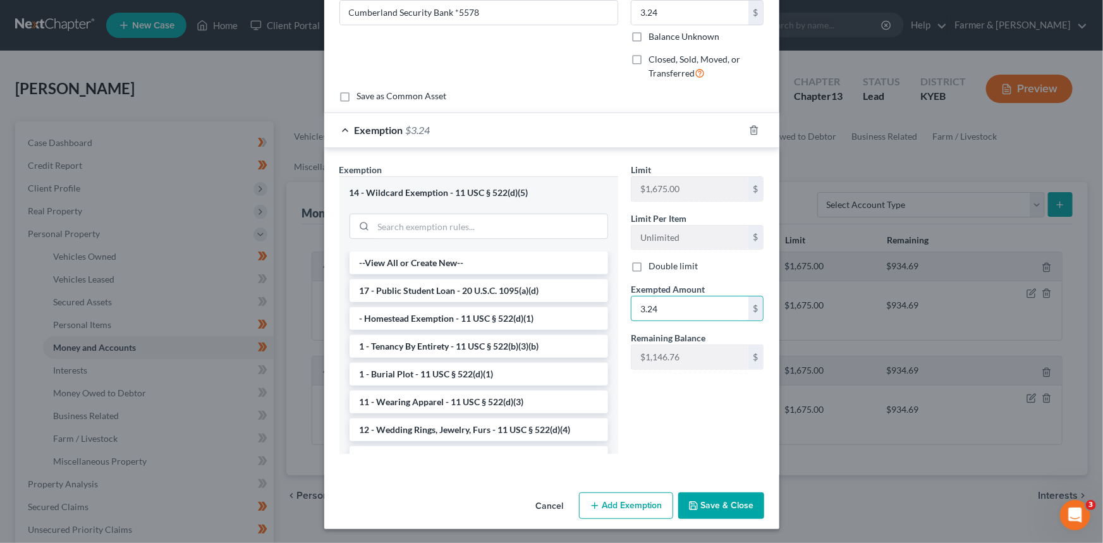
click at [721, 507] on button "Save & Close" at bounding box center [721, 505] width 86 height 27
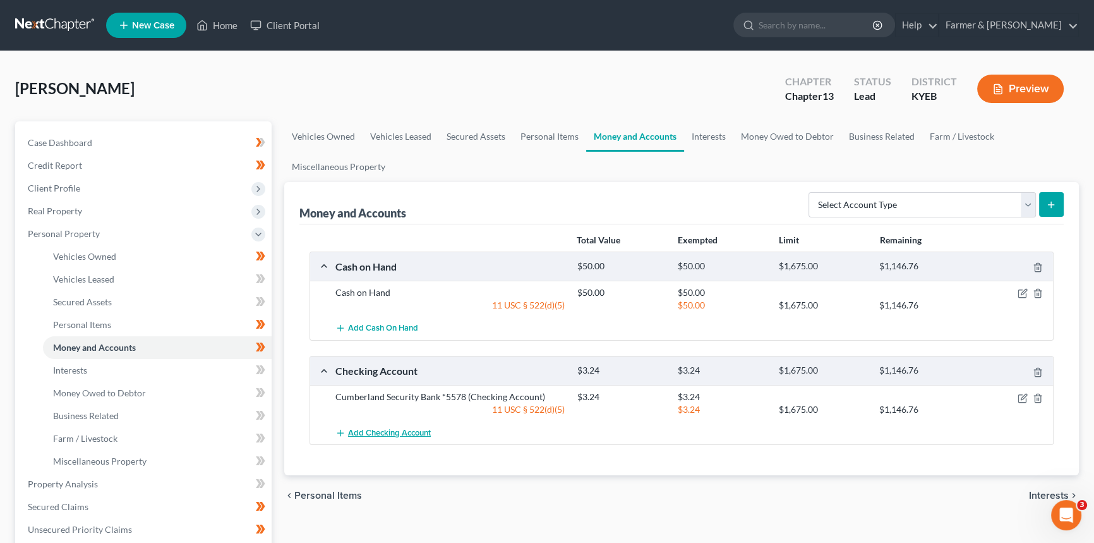
click at [418, 432] on span "Add Checking Account" at bounding box center [389, 433] width 83 height 10
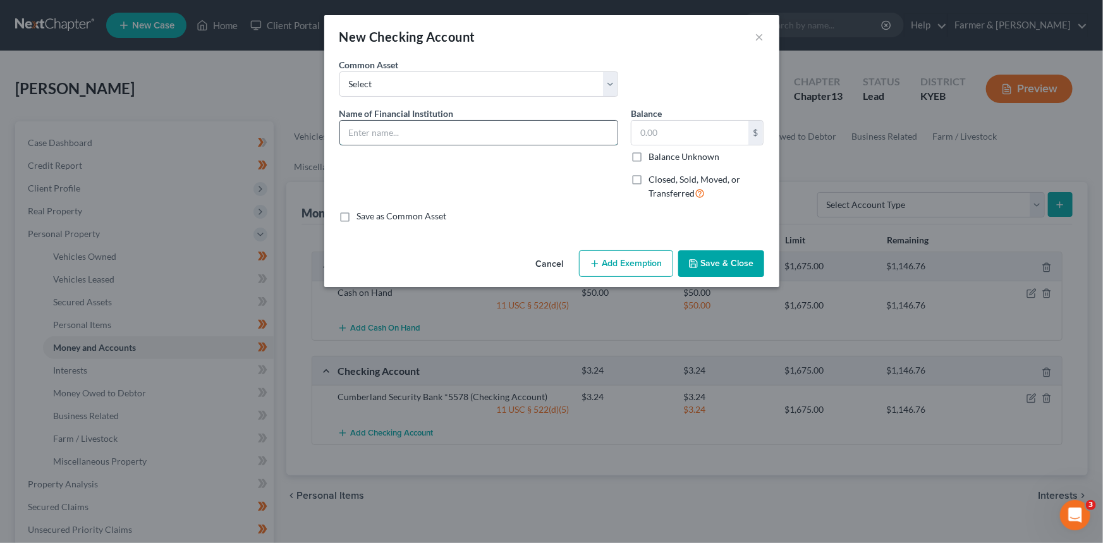
click at [372, 126] on input "text" at bounding box center [478, 133] width 277 height 24
click at [648, 178] on label "Closed, Sold, Moved, or Transferred" at bounding box center [706, 186] width 116 height 27
click at [653, 178] on input "Closed, Sold, Moved, or Transferred" at bounding box center [657, 177] width 8 height 8
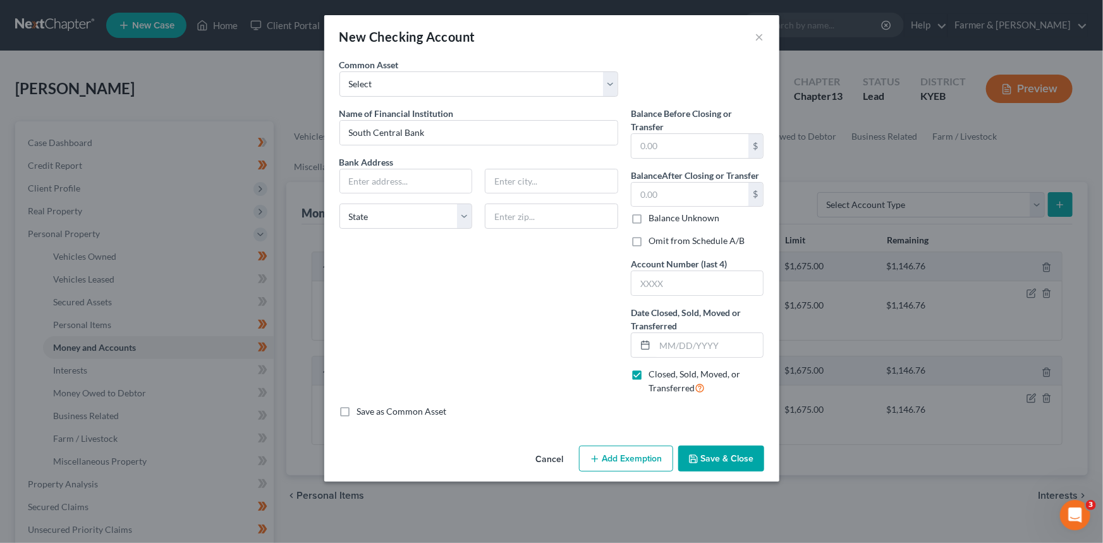
click at [648, 243] on label "Omit from Schedule A/B" at bounding box center [696, 240] width 96 height 13
click at [653, 243] on input "Omit from Schedule A/B" at bounding box center [657, 238] width 8 height 8
click at [457, 138] on input "South Central Bank" at bounding box center [478, 133] width 277 height 24
click at [686, 346] on input "text" at bounding box center [709, 345] width 109 height 24
drag, startPoint x: 682, startPoint y: 338, endPoint x: 503, endPoint y: 166, distance: 248.0
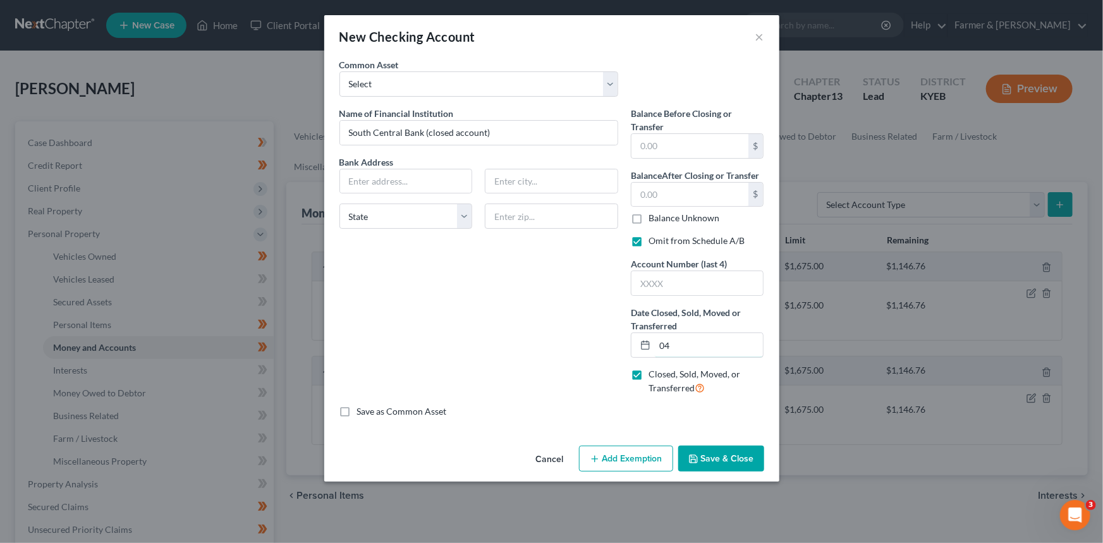
click at [682, 338] on input "04" at bounding box center [709, 345] width 109 height 24
click at [710, 349] on input "04" at bounding box center [709, 345] width 109 height 24
click at [688, 290] on input "text" at bounding box center [697, 283] width 132 height 24
click at [720, 461] on button "Save & Close" at bounding box center [721, 458] width 86 height 27
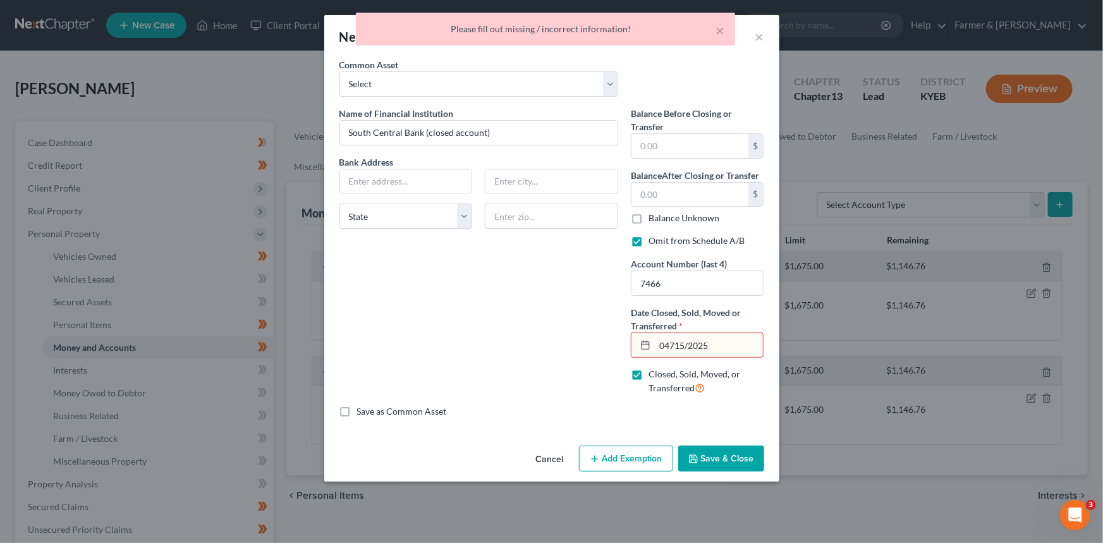
click at [674, 343] on input "04715/2025" at bounding box center [709, 345] width 109 height 24
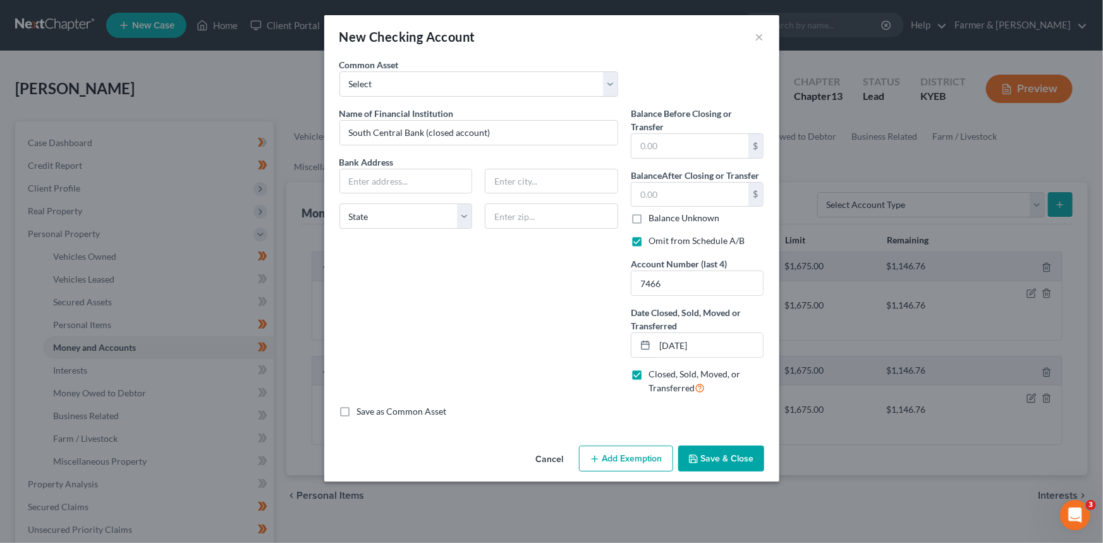
click at [708, 446] on button "Save & Close" at bounding box center [721, 458] width 86 height 27
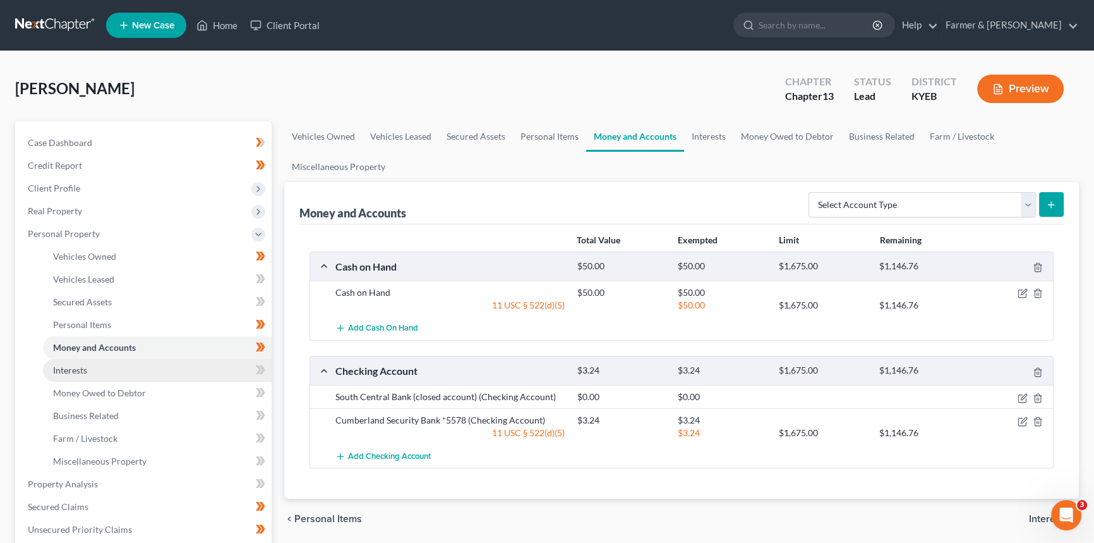
click at [157, 373] on link "Interests" at bounding box center [157, 370] width 229 height 23
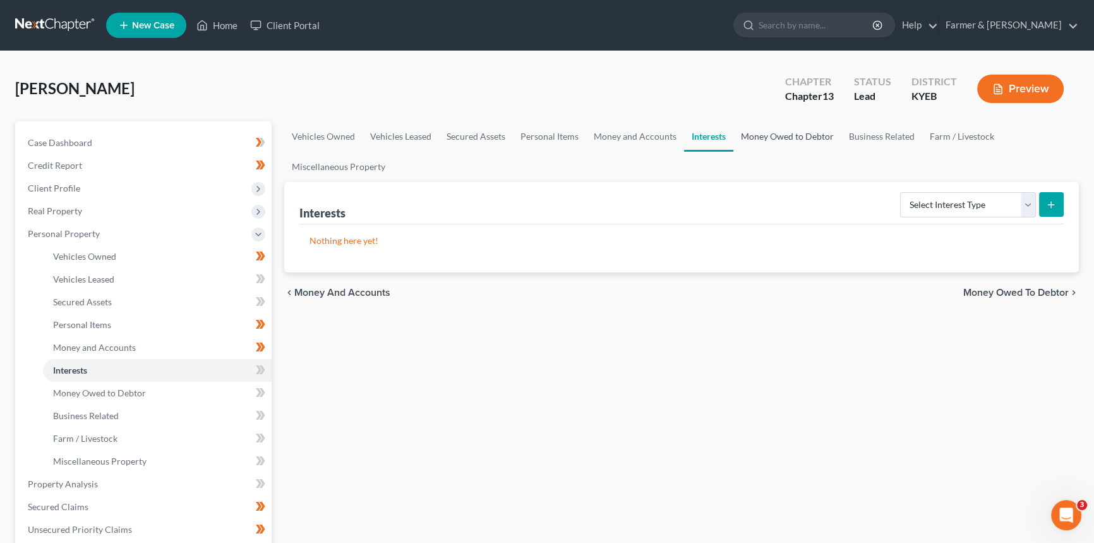
click at [799, 142] on link "Money Owed to Debtor" at bounding box center [788, 136] width 108 height 30
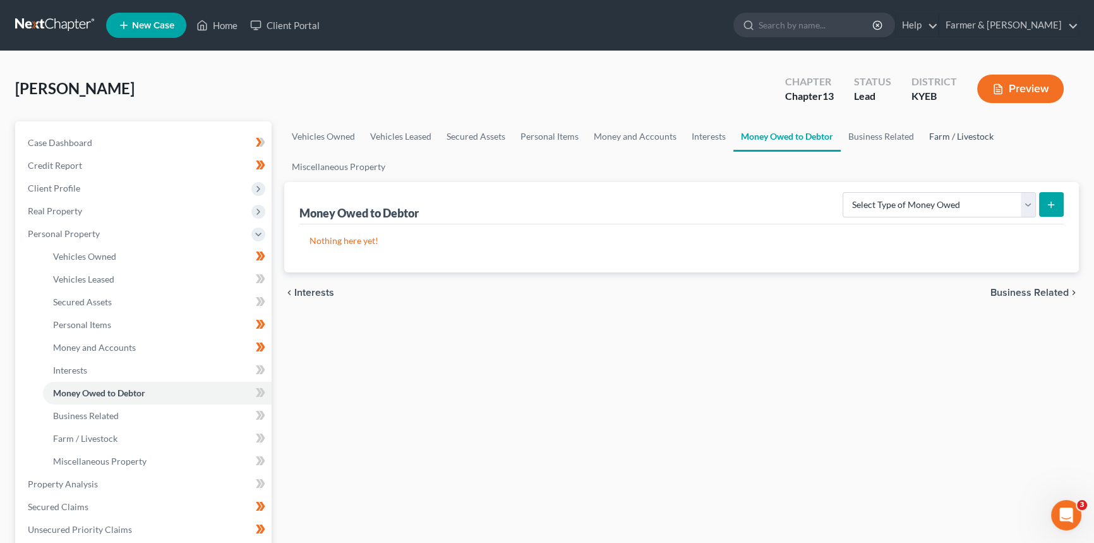
click at [955, 137] on link "Farm / Livestock" at bounding box center [962, 136] width 80 height 30
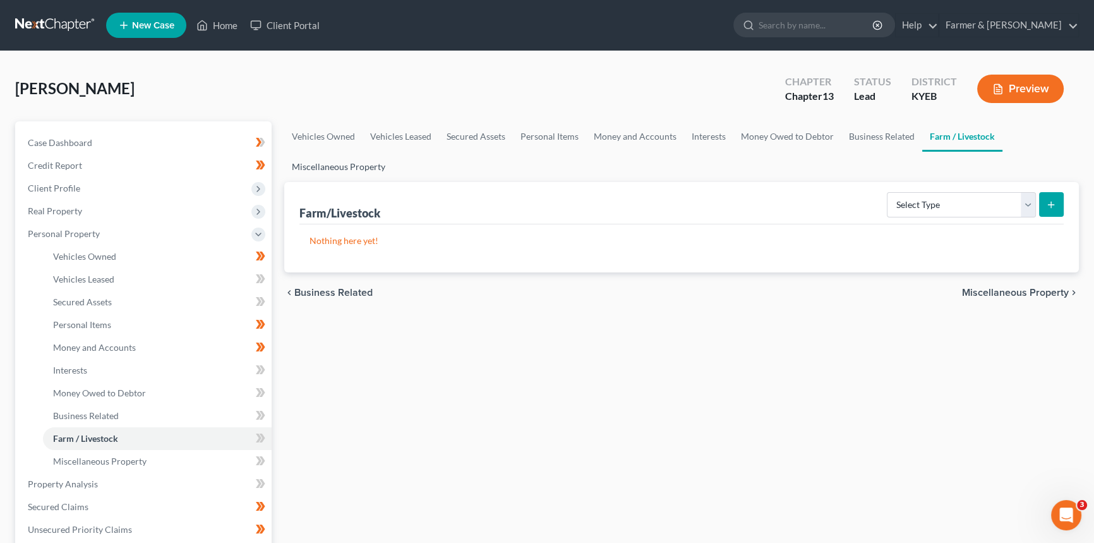
click at [349, 162] on link "Miscellaneous Property" at bounding box center [338, 167] width 109 height 30
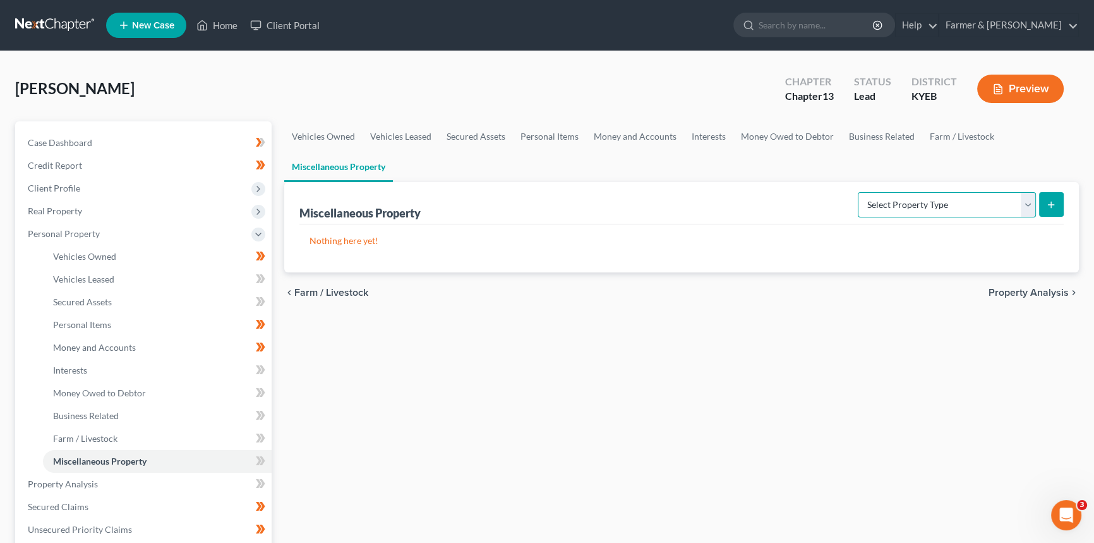
click at [888, 214] on select "Select Property Type Assigned for Creditor Benefit [DATE] Holding for Another N…" at bounding box center [947, 204] width 178 height 25
click at [858, 192] on select "Select Property Type Assigned for Creditor Benefit [DATE] Holding for Another N…" at bounding box center [947, 204] width 178 height 25
click at [1057, 201] on button "submit" at bounding box center [1051, 204] width 25 height 25
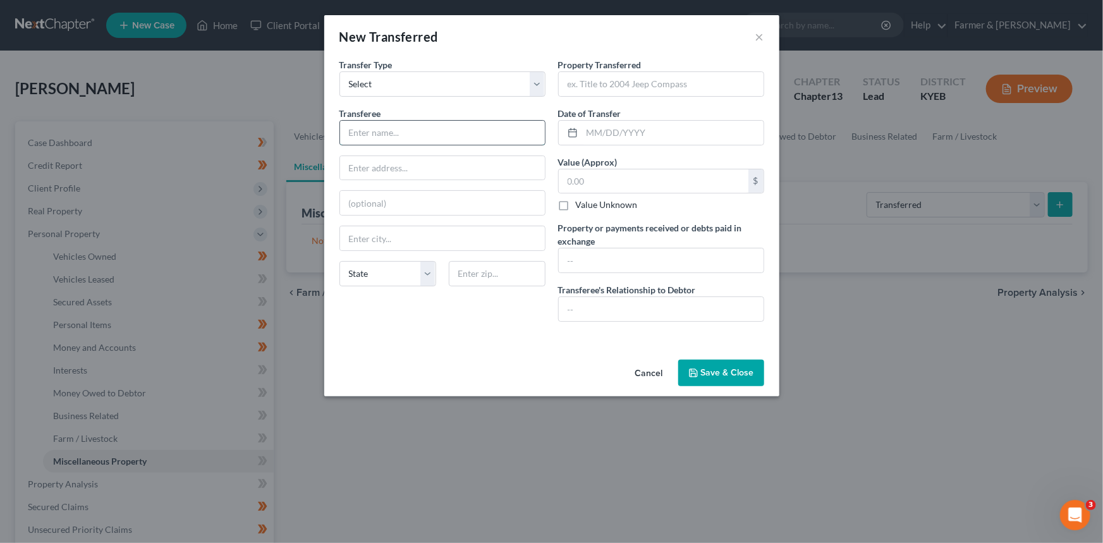
click at [406, 130] on input "text" at bounding box center [442, 133] width 205 height 24
click at [612, 255] on input "text" at bounding box center [661, 260] width 205 height 24
click at [624, 263] on input "text" at bounding box center [661, 260] width 205 height 24
click at [615, 80] on input "text" at bounding box center [661, 84] width 205 height 24
drag, startPoint x: 603, startPoint y: 82, endPoint x: 620, endPoint y: 96, distance: 22.4
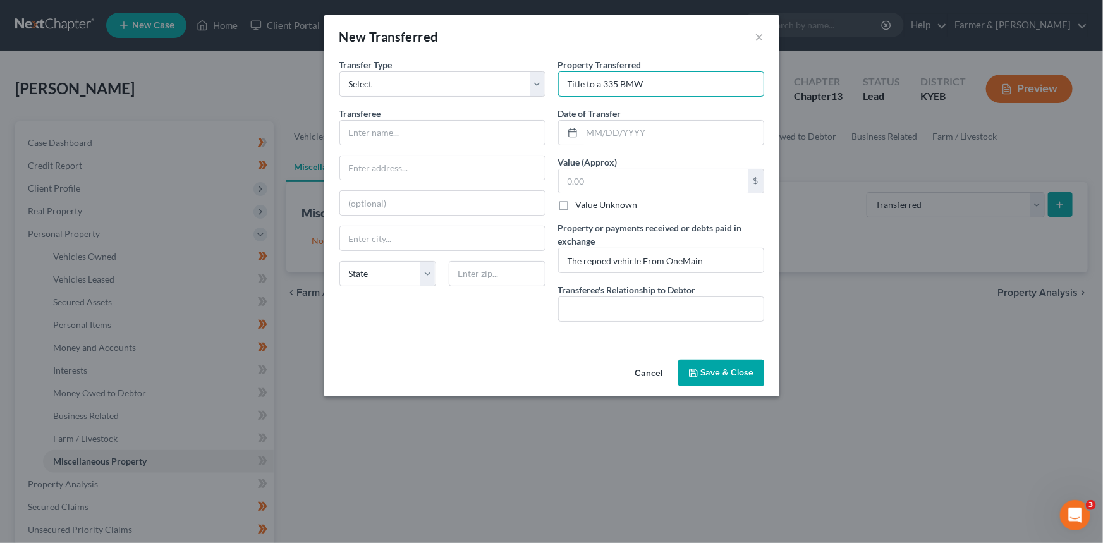
click at [603, 82] on input "Title to a 335 BMW" at bounding box center [661, 84] width 205 height 24
click at [607, 133] on input "text" at bounding box center [672, 133] width 181 height 24
click at [606, 131] on input "text" at bounding box center [672, 133] width 181 height 24
click at [654, 369] on button "Cancel" at bounding box center [649, 373] width 48 height 25
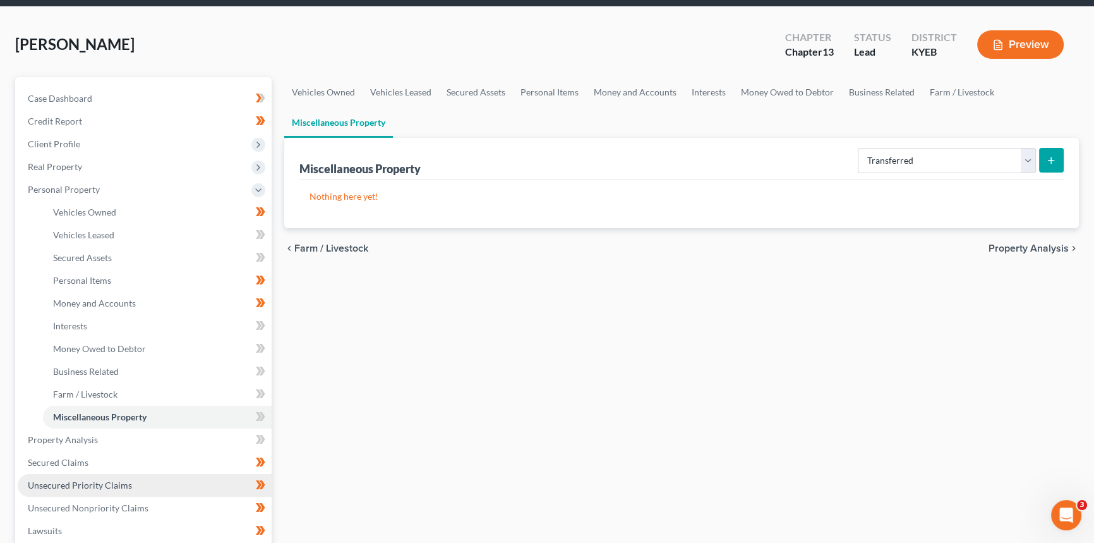
scroll to position [57, 0]
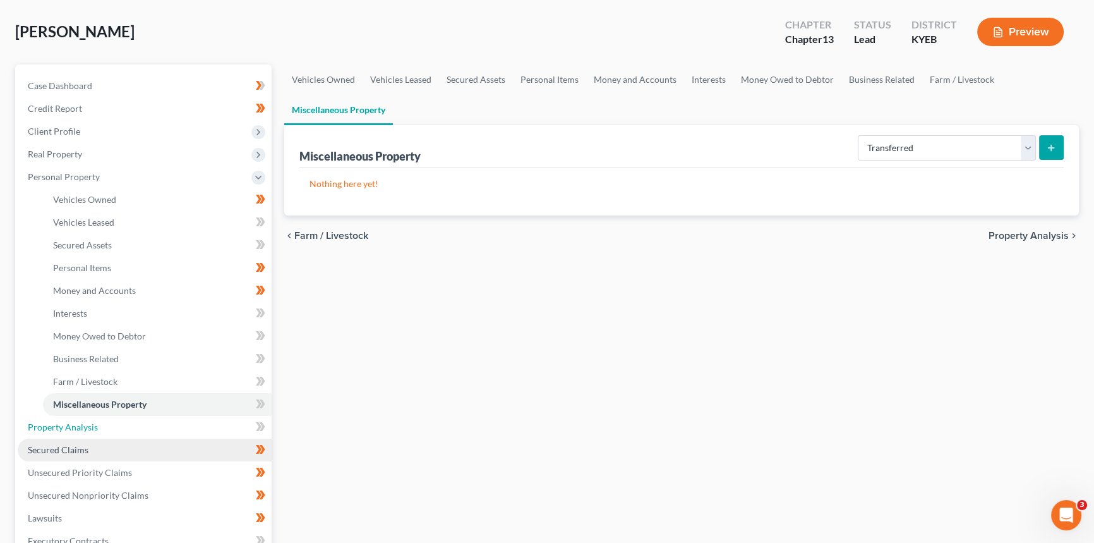
drag, startPoint x: 155, startPoint y: 432, endPoint x: 151, endPoint y: 438, distance: 7.9
click at [155, 432] on link "Property Analysis" at bounding box center [145, 427] width 254 height 23
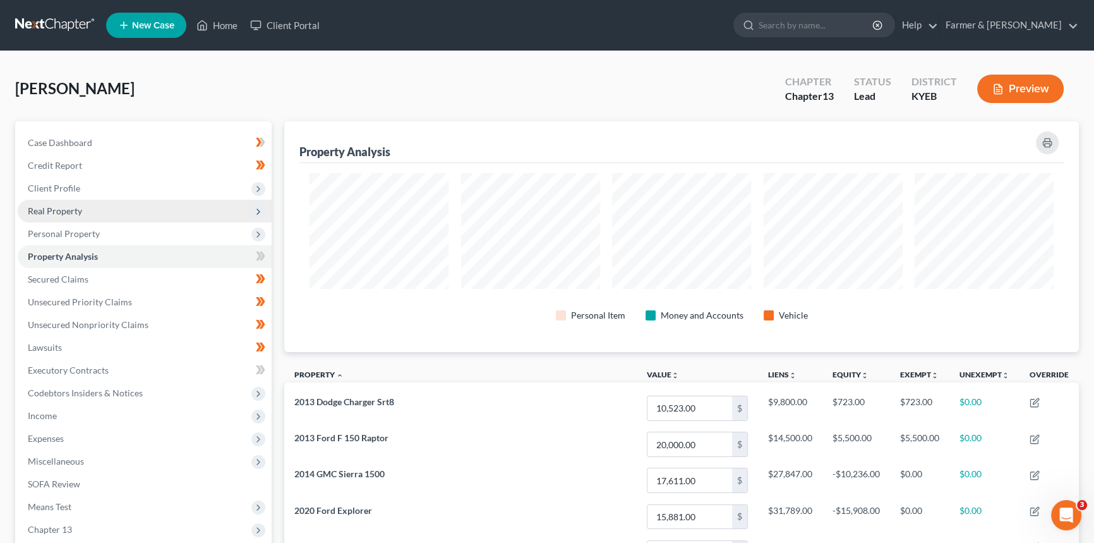
scroll to position [231, 794]
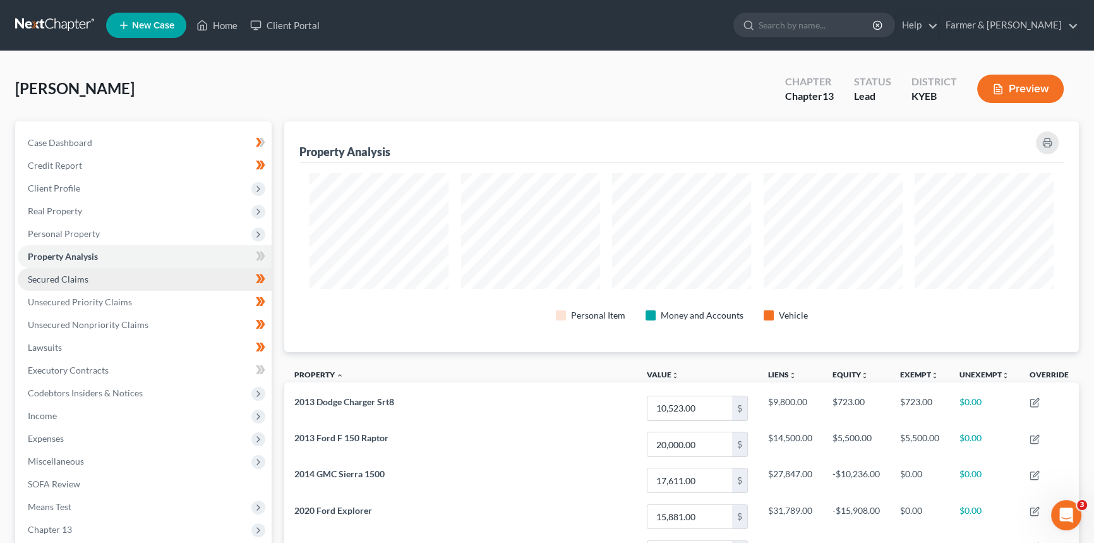
click at [113, 277] on link "Secured Claims" at bounding box center [145, 279] width 254 height 23
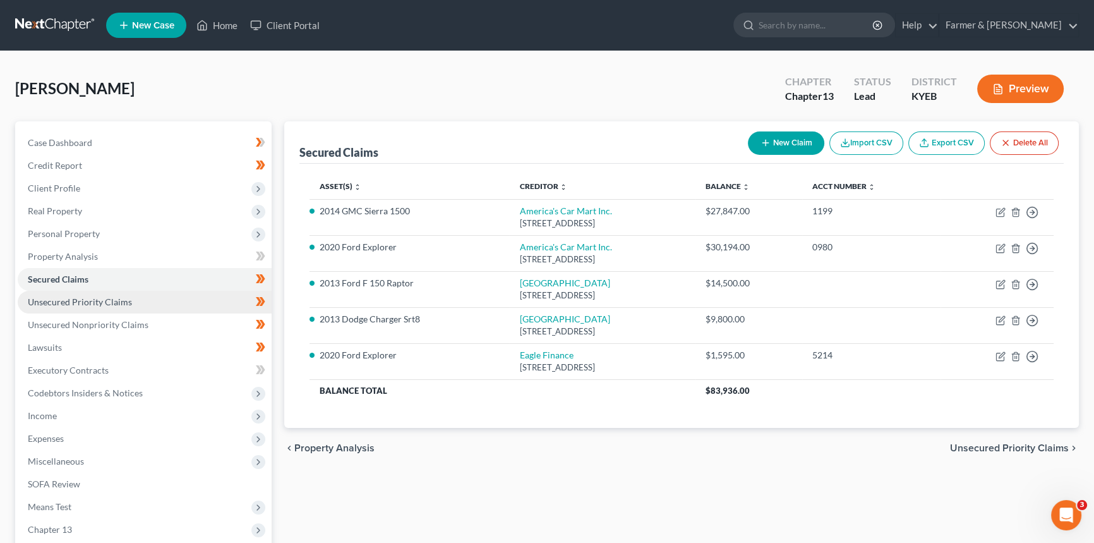
click at [172, 299] on link "Unsecured Priority Claims" at bounding box center [145, 302] width 254 height 23
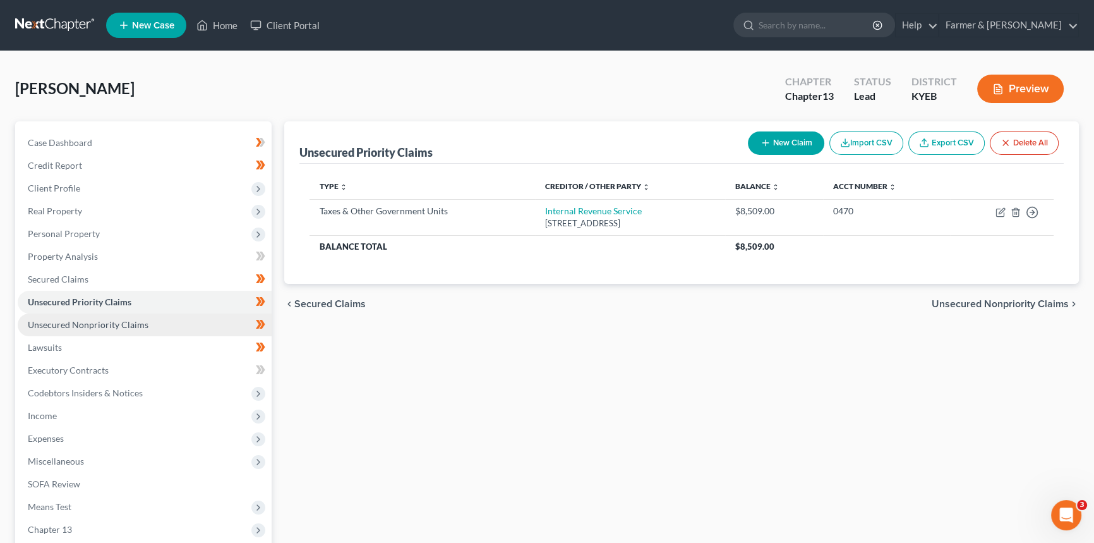
click at [95, 322] on span "Unsecured Nonpriority Claims" at bounding box center [88, 324] width 121 height 11
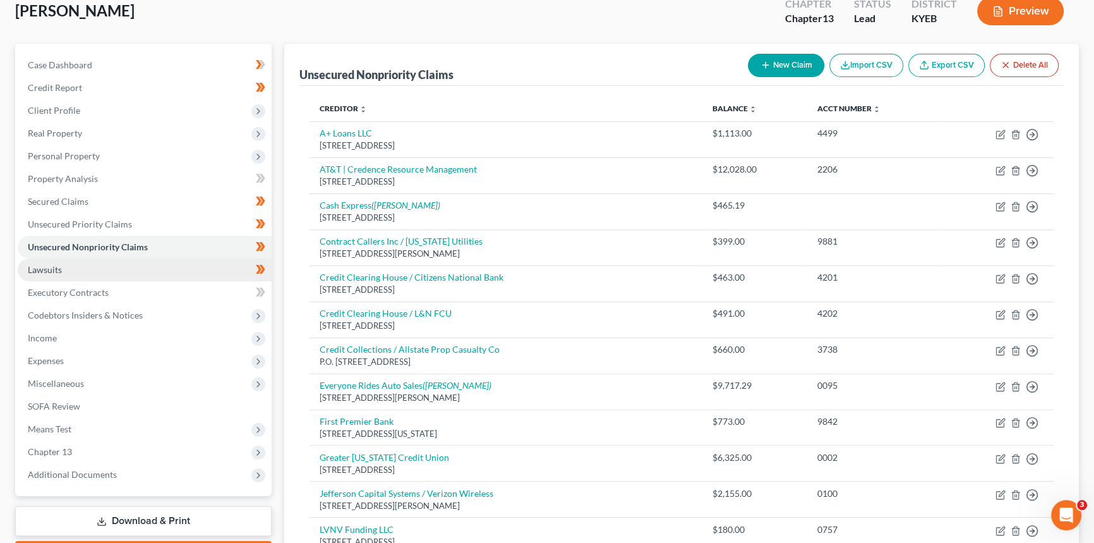
scroll to position [51, 0]
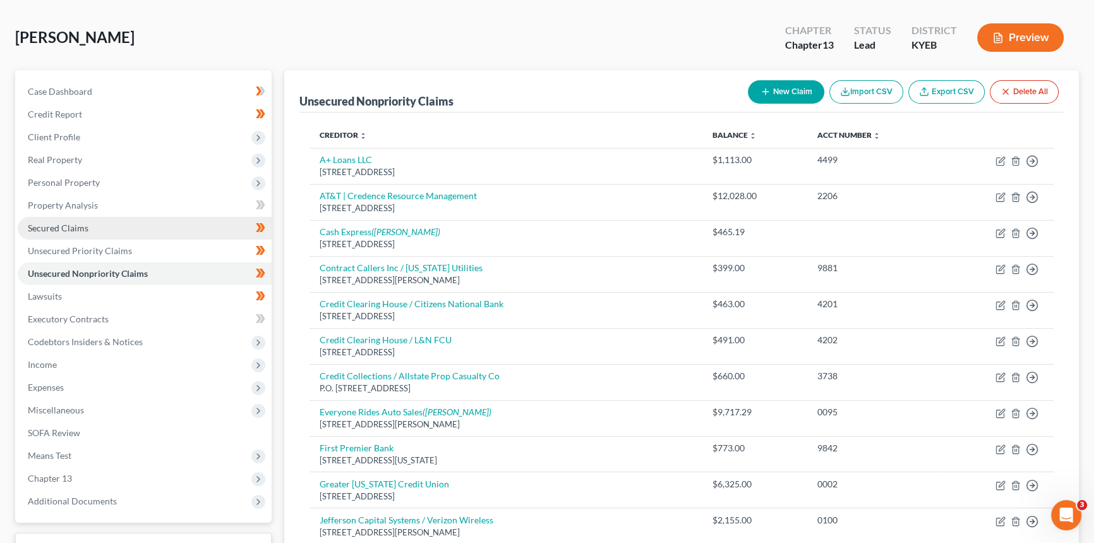
click at [107, 230] on link "Secured Claims" at bounding box center [145, 228] width 254 height 23
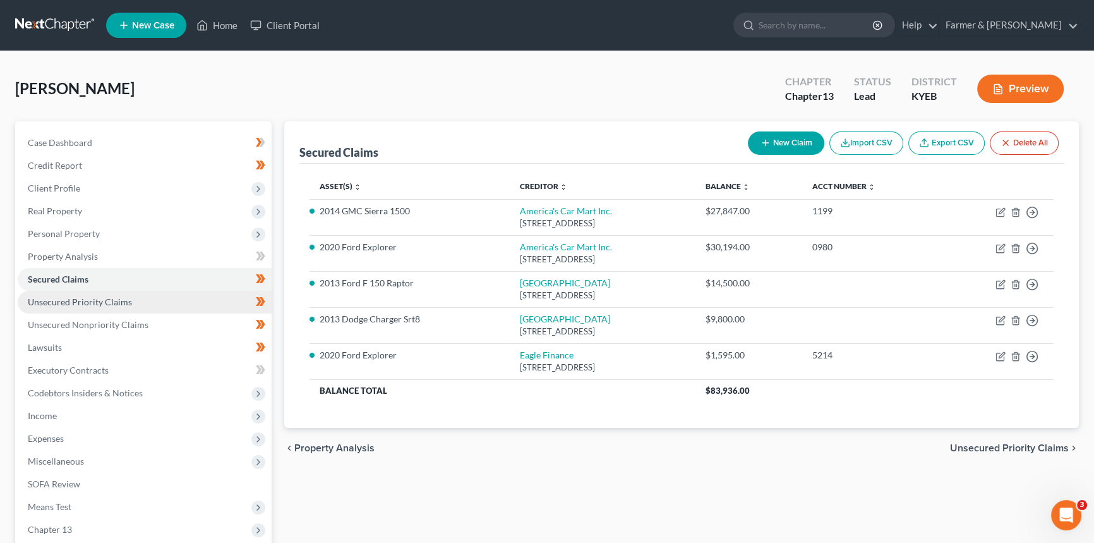
click at [204, 293] on link "Unsecured Priority Claims" at bounding box center [145, 302] width 254 height 23
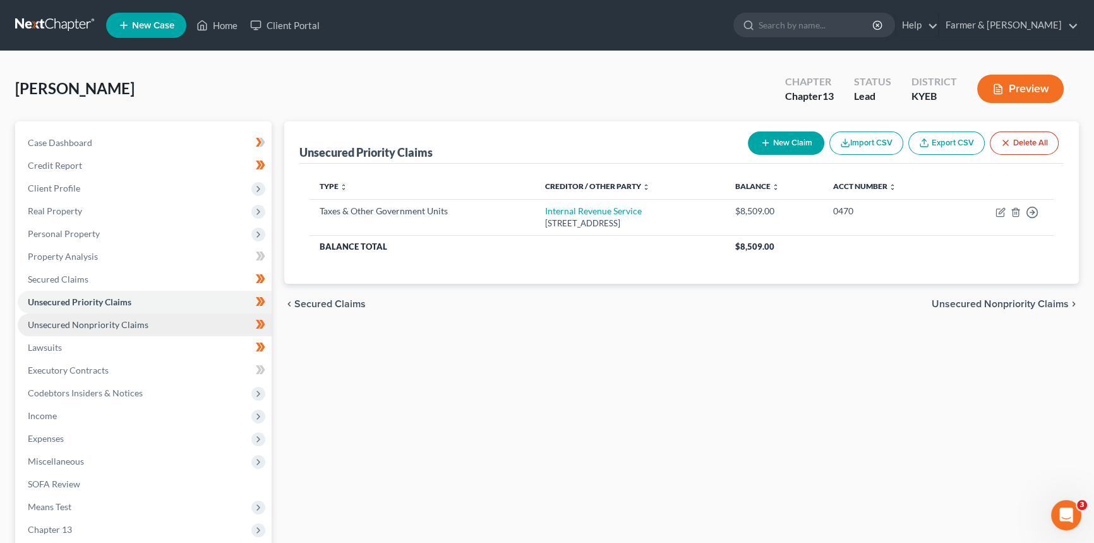
click at [196, 321] on link "Unsecured Nonpriority Claims" at bounding box center [145, 324] width 254 height 23
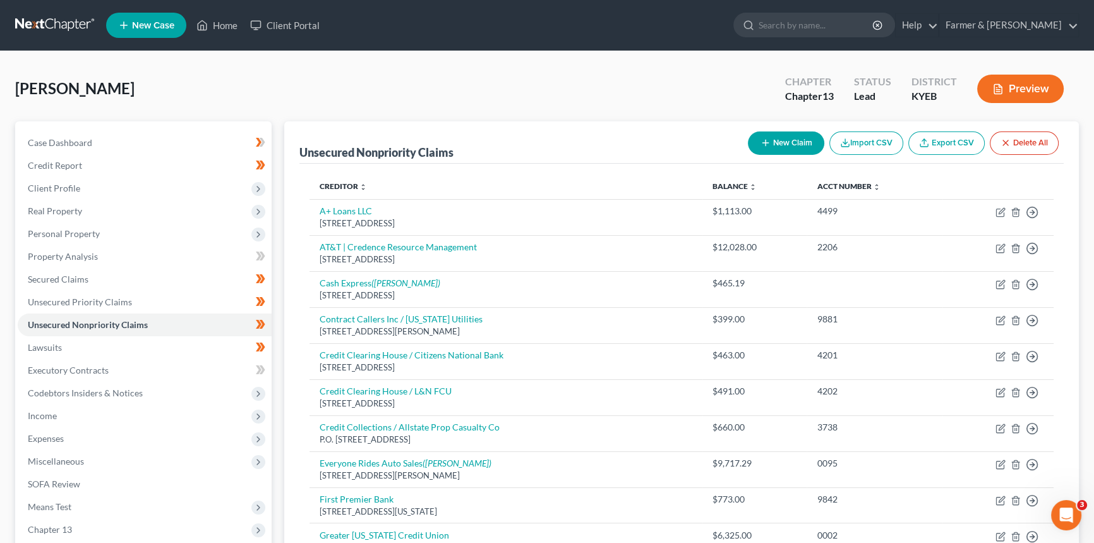
click at [797, 140] on button "New Claim" at bounding box center [786, 142] width 76 height 23
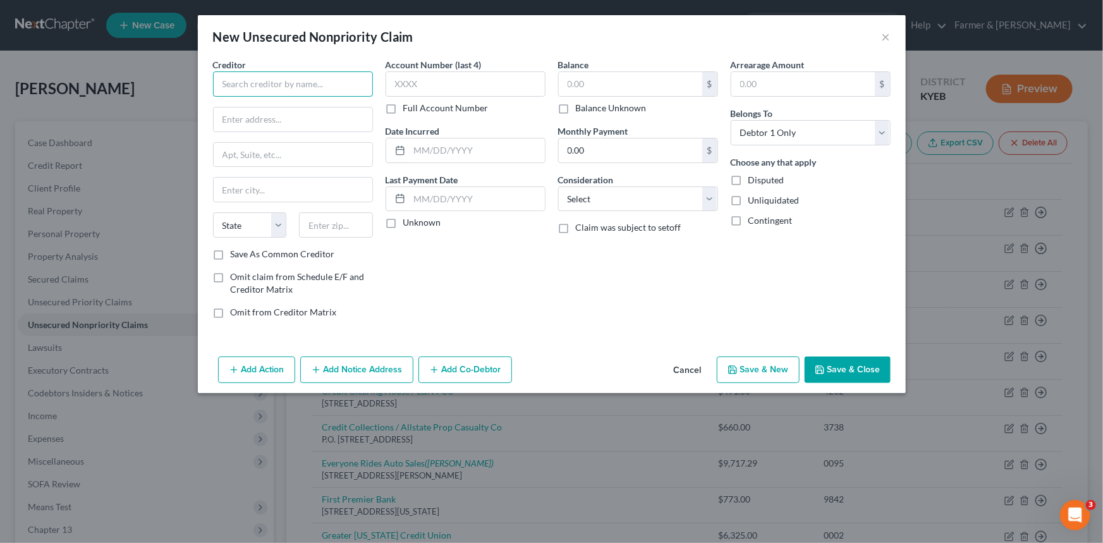
click at [342, 82] on input "text" at bounding box center [293, 83] width 160 height 25
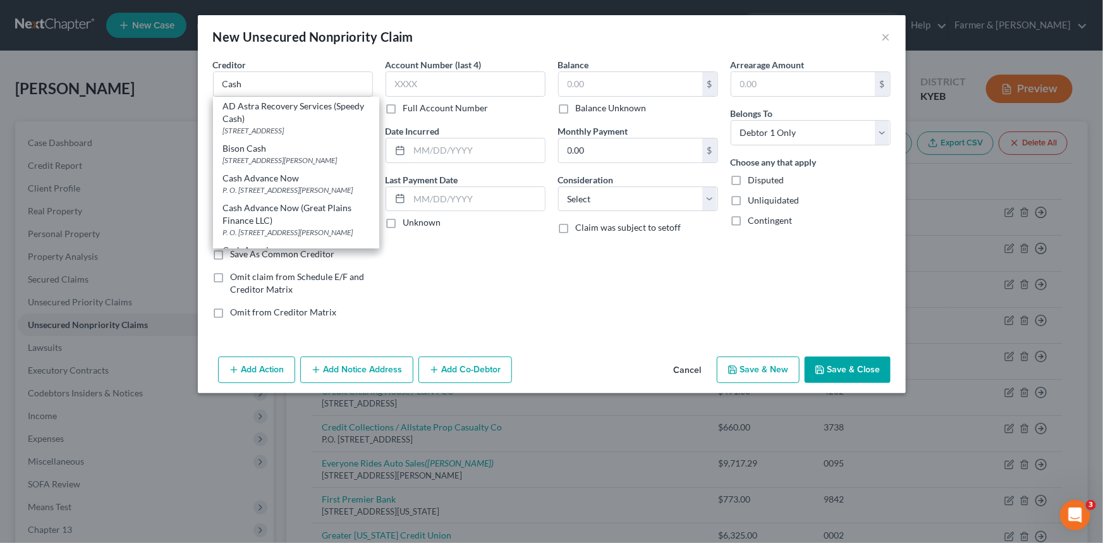
click at [701, 371] on button "Cancel" at bounding box center [687, 370] width 48 height 25
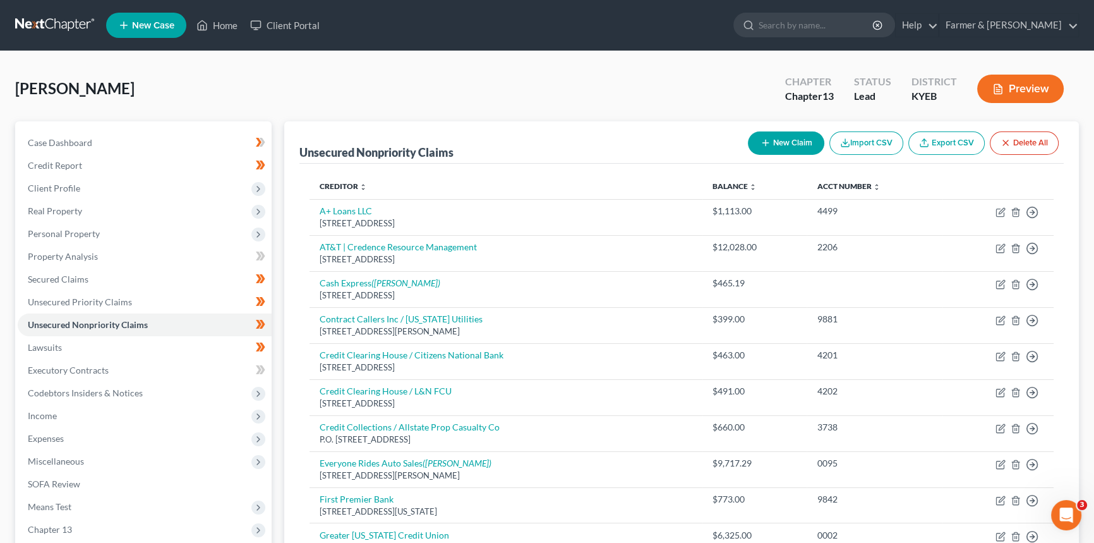
click at [775, 146] on button "New Claim" at bounding box center [786, 142] width 76 height 23
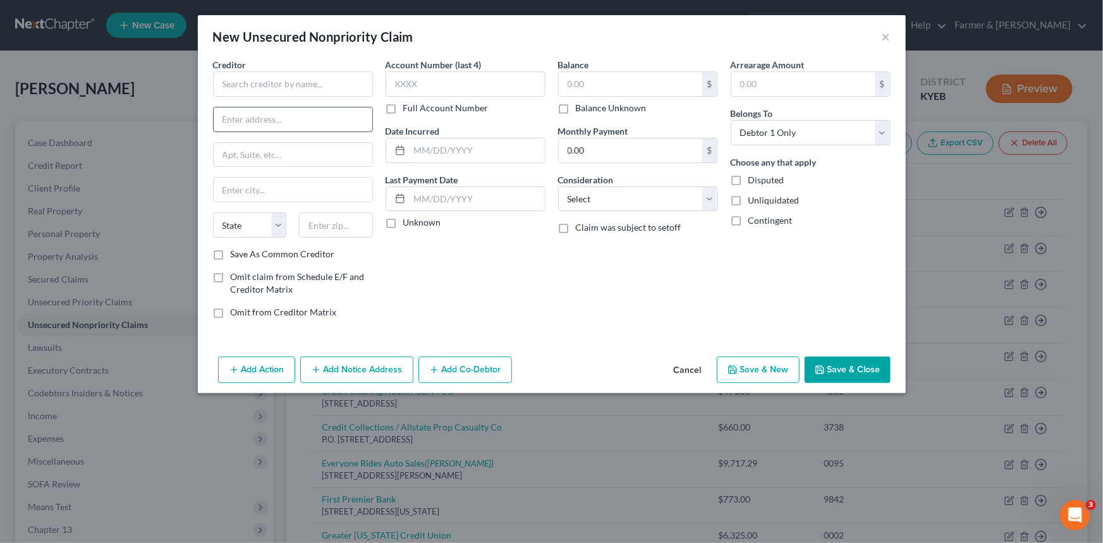
click at [272, 116] on input "text" at bounding box center [293, 119] width 159 height 24
paste input "[STREET_ADDRESS][PERSON_NAME],"
click at [351, 118] on input "[STREET_ADDRESS][PERSON_NAME]," at bounding box center [293, 119] width 159 height 24
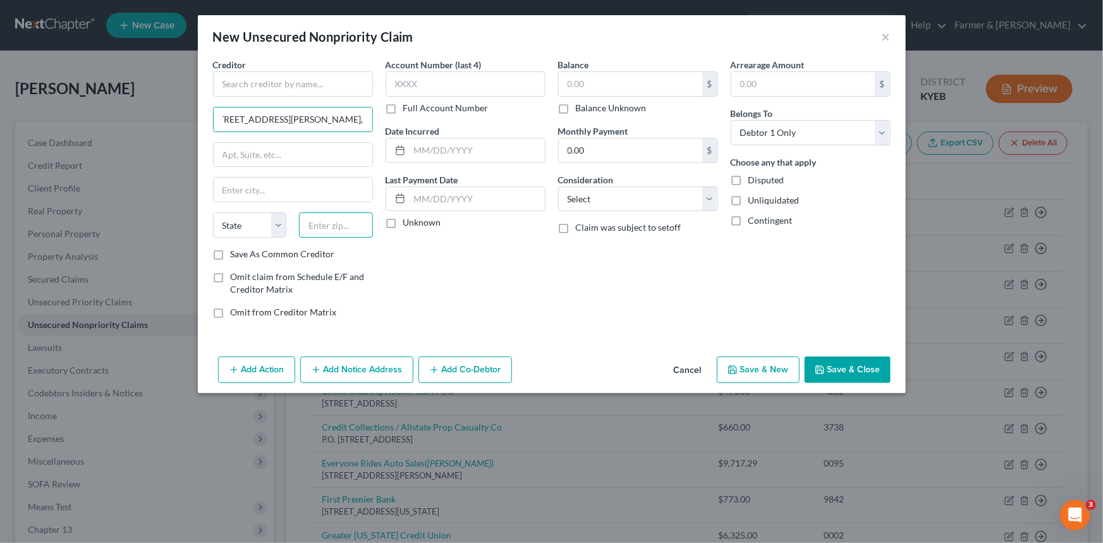
drag, startPoint x: 341, startPoint y: 227, endPoint x: 318, endPoint y: 138, distance: 92.7
click at [341, 227] on input "text" at bounding box center [336, 224] width 74 height 25
paste input "42503"
drag, startPoint x: 334, startPoint y: 119, endPoint x: 398, endPoint y: 128, distance: 64.4
click at [398, 128] on div "Creditor * [STREET_ADDRESS][PERSON_NAME][PERSON_NAME], [GEOGRAPHIC_DATA] [US_ST…" at bounding box center [552, 193] width 690 height 270
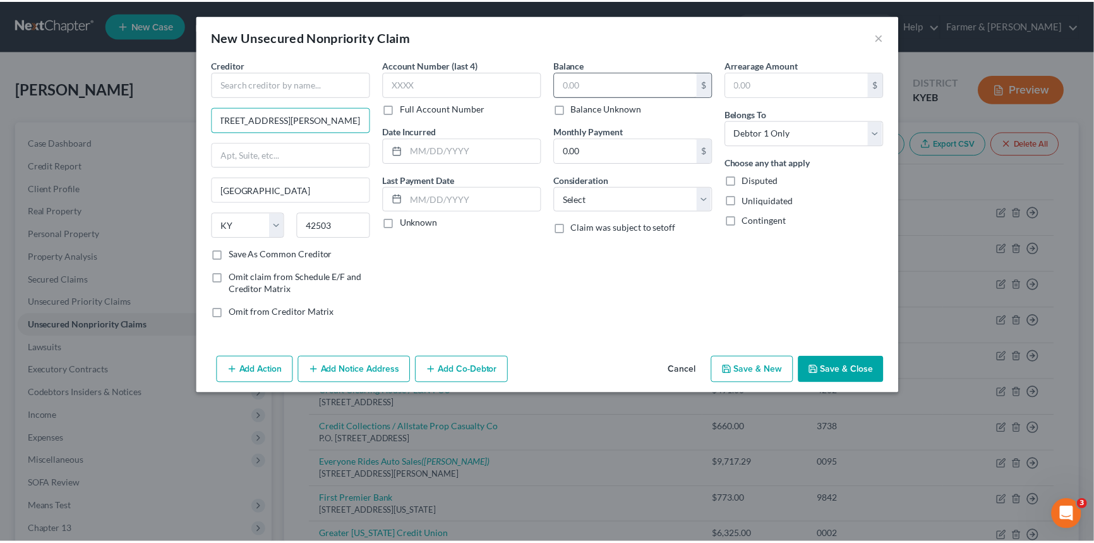
scroll to position [0, 0]
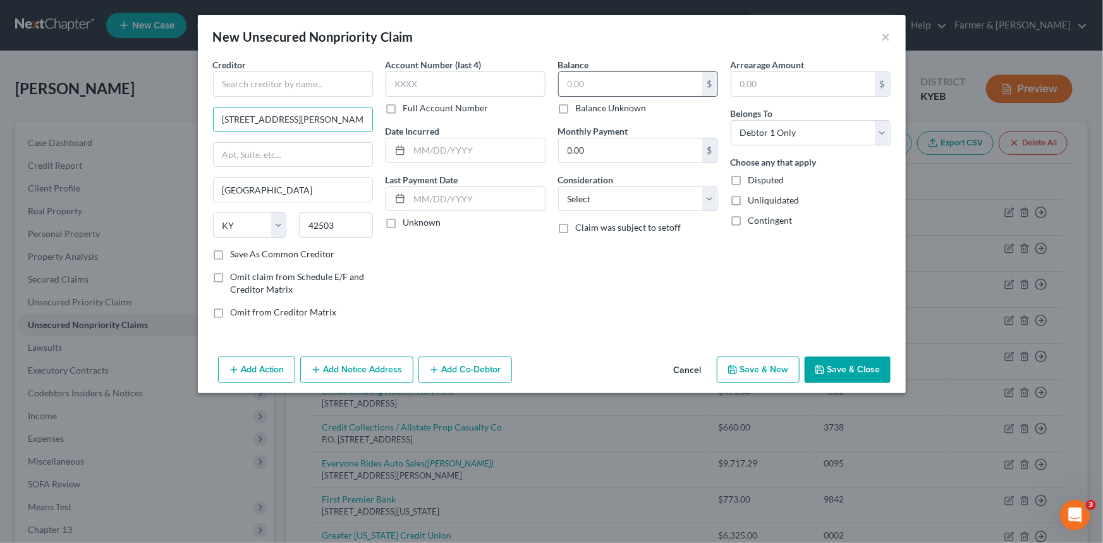
click at [622, 78] on input "text" at bounding box center [630, 84] width 143 height 24
click at [337, 82] on input "text" at bounding box center [293, 83] width 160 height 25
click at [847, 359] on button "Save & Close" at bounding box center [847, 369] width 86 height 27
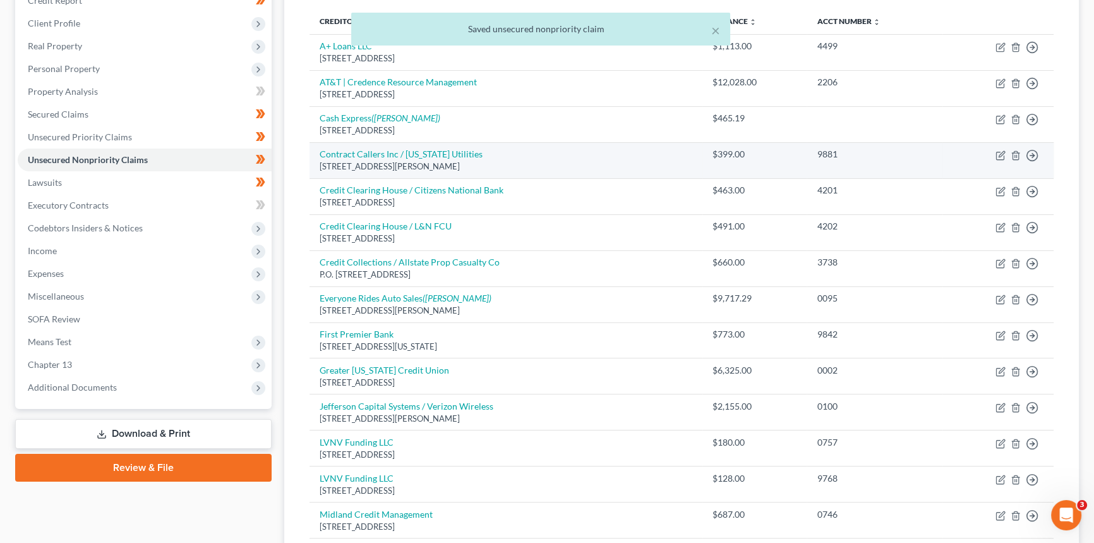
scroll to position [114, 0]
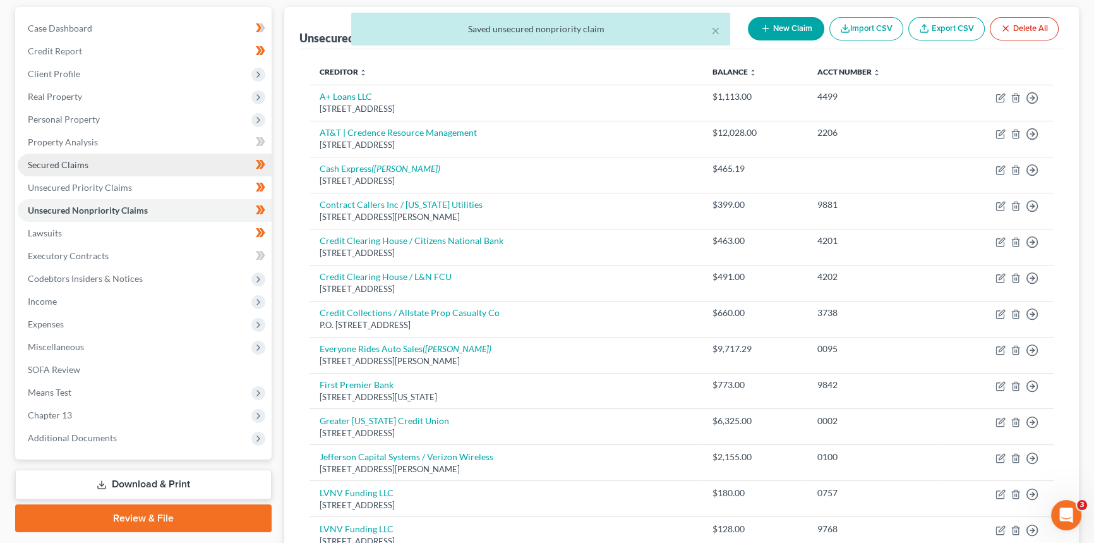
click at [151, 167] on link "Secured Claims" at bounding box center [145, 165] width 254 height 23
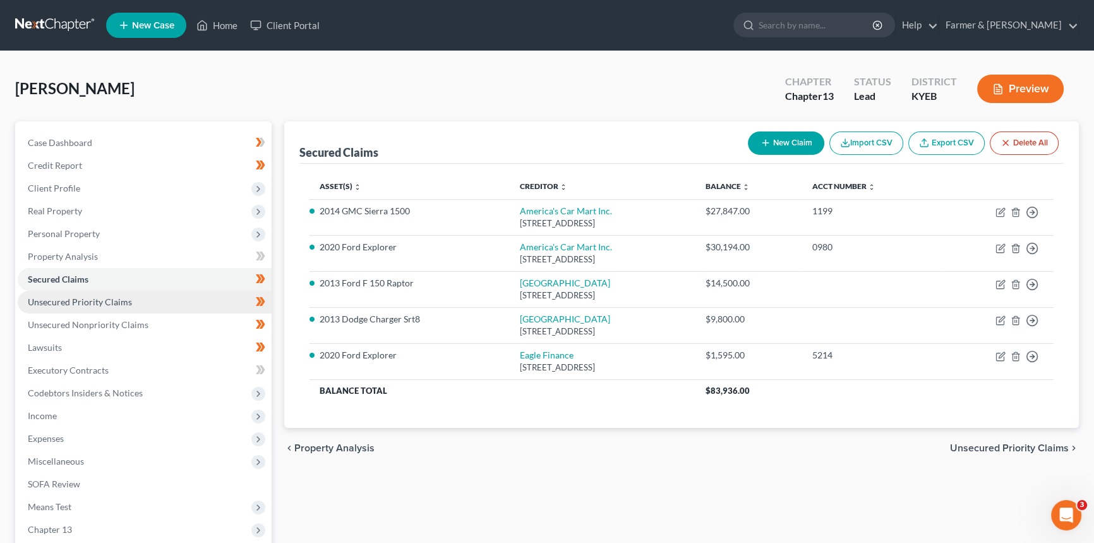
click at [97, 298] on span "Unsecured Priority Claims" at bounding box center [80, 301] width 104 height 11
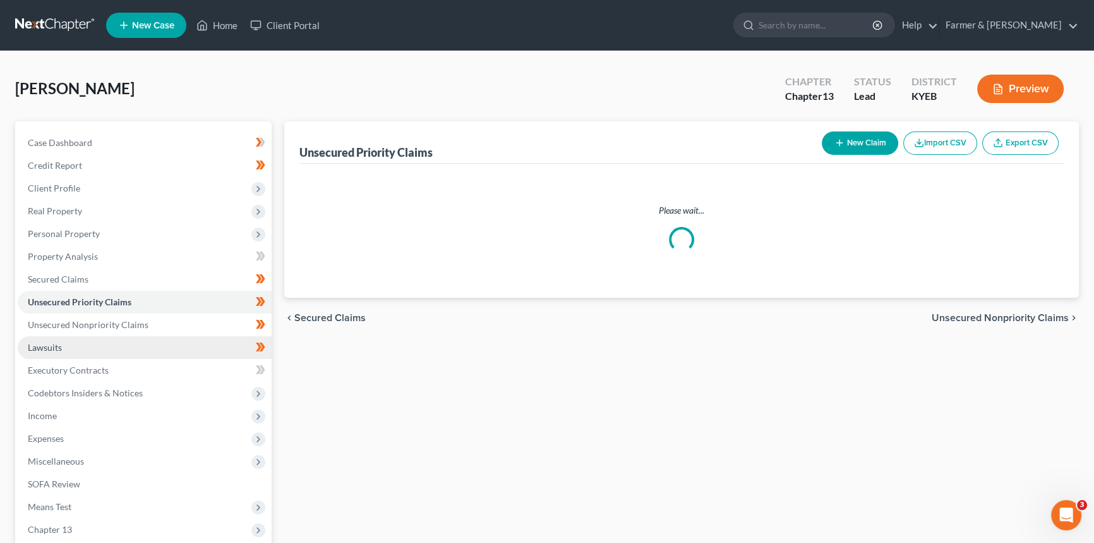
click at [69, 343] on link "Lawsuits" at bounding box center [145, 347] width 254 height 23
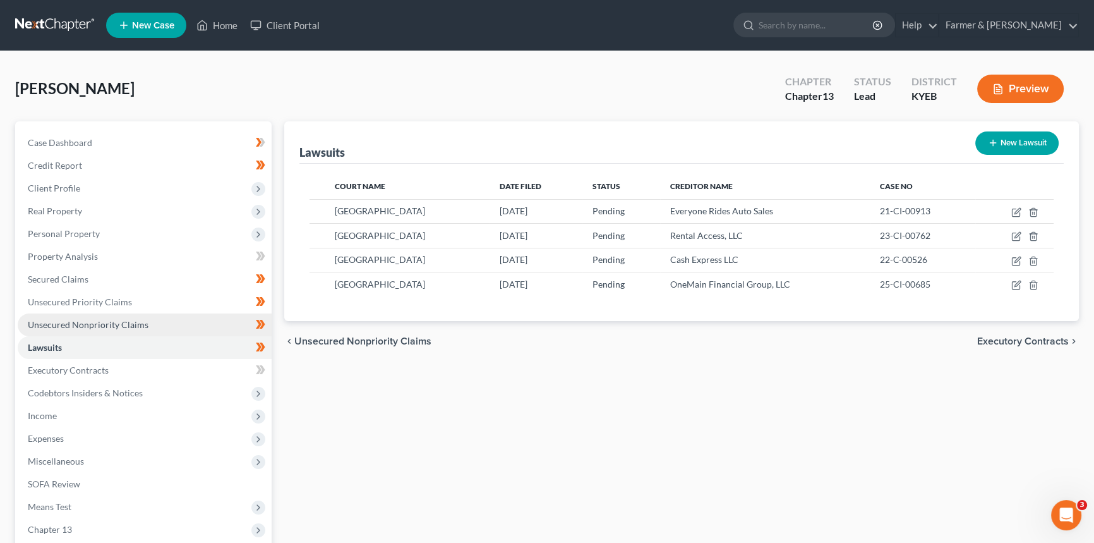
click at [158, 323] on link "Unsecured Nonpriority Claims" at bounding box center [145, 324] width 254 height 23
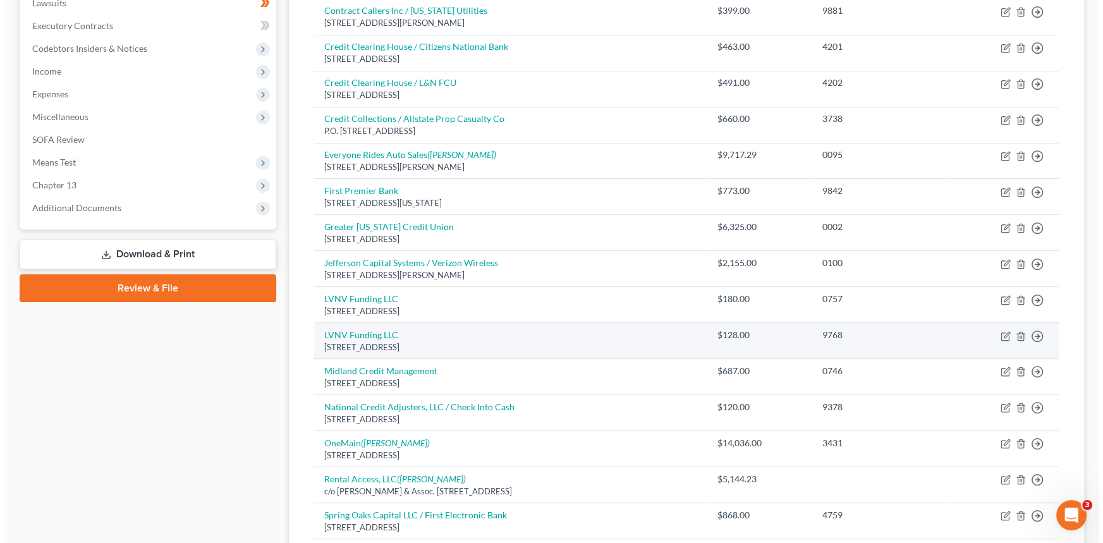
scroll to position [287, 0]
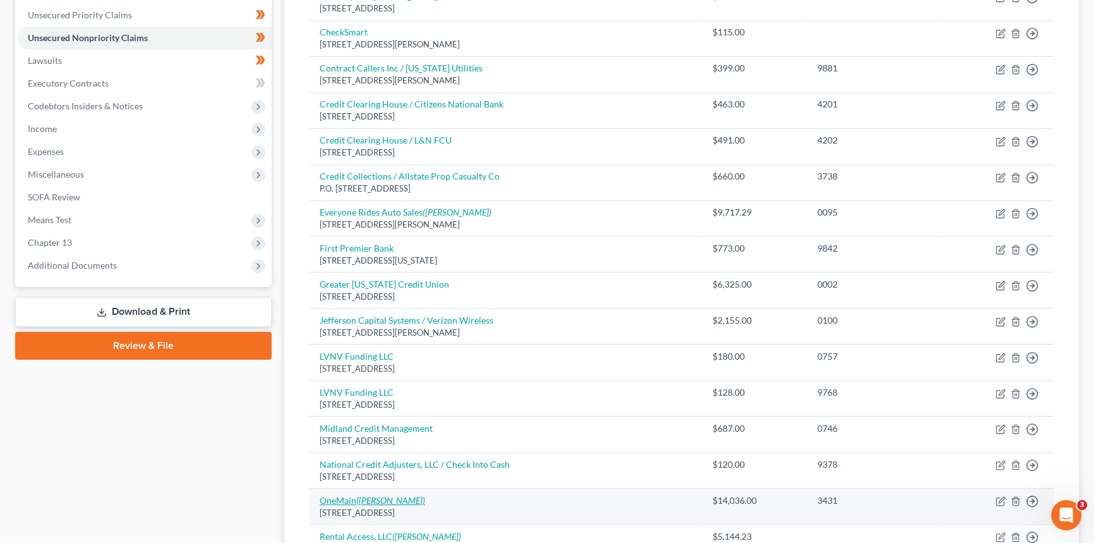
click at [389, 500] on icon "([PERSON_NAME])" at bounding box center [390, 500] width 69 height 11
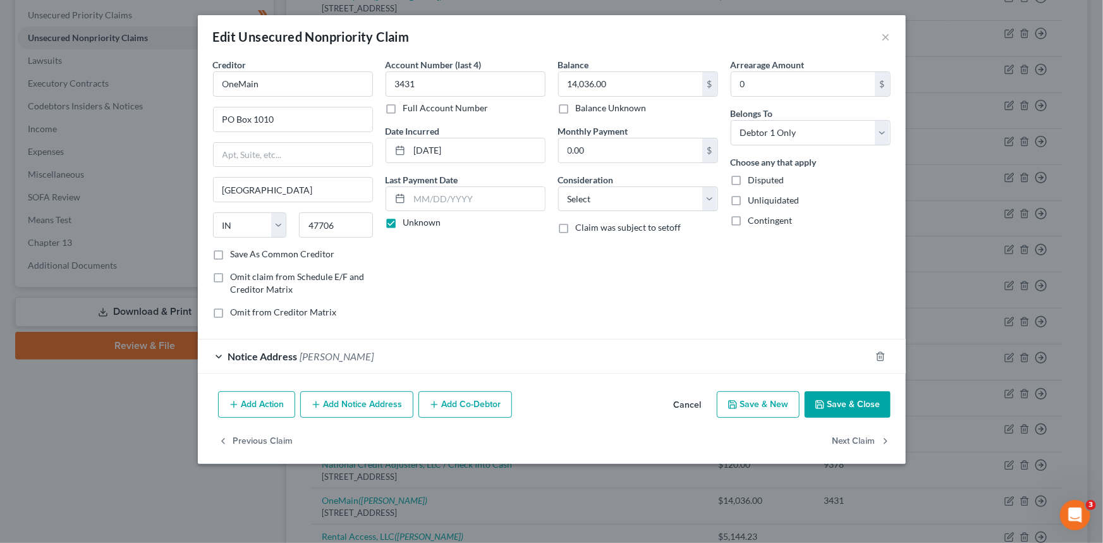
click at [274, 404] on button "Add Action" at bounding box center [256, 404] width 77 height 27
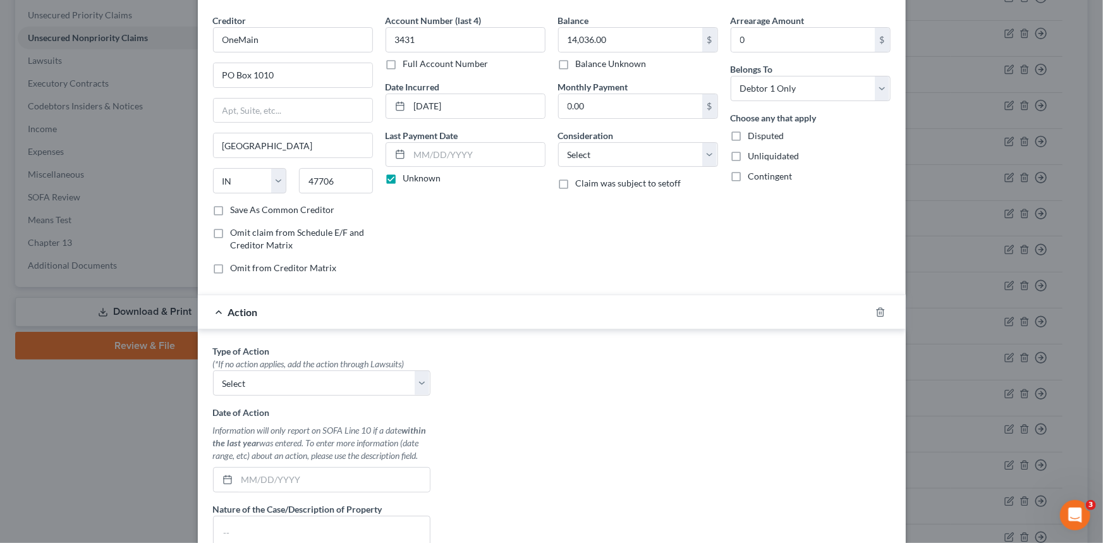
scroll to position [57, 0]
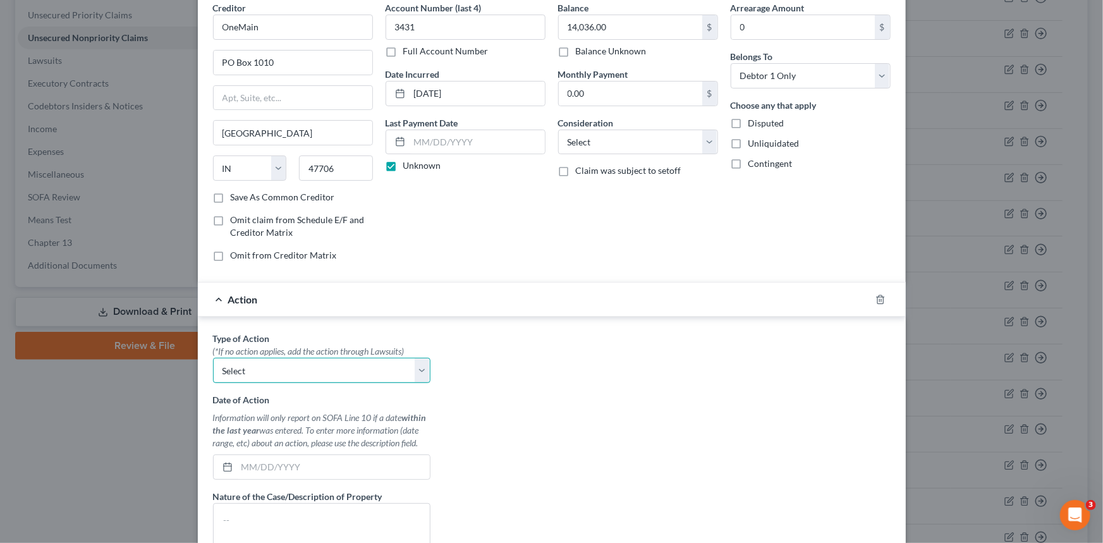
drag, startPoint x: 279, startPoint y: 360, endPoint x: 279, endPoint y: 378, distance: 18.3
click at [279, 359] on select "Select Repossession Garnishment Foreclosure Personal Injury Attached, Seized, O…" at bounding box center [321, 370] width 217 height 25
click at [213, 358] on select "Select Repossession Garnishment Foreclosure Personal Injury Attached, Seized, O…" at bounding box center [321, 370] width 217 height 25
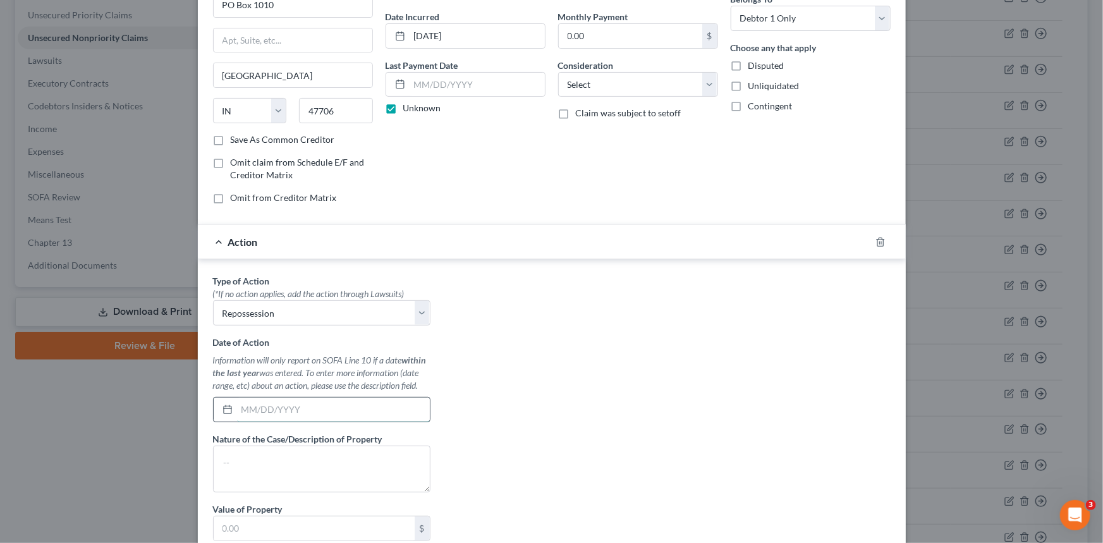
click at [272, 411] on input "text" at bounding box center [333, 409] width 193 height 24
click at [299, 474] on textarea at bounding box center [321, 468] width 217 height 47
drag, startPoint x: 341, startPoint y: 463, endPoint x: 631, endPoint y: 405, distance: 295.8
click at [341, 464] on textarea at bounding box center [321, 468] width 217 height 47
paste textarea "2007 Chevy Silverado"
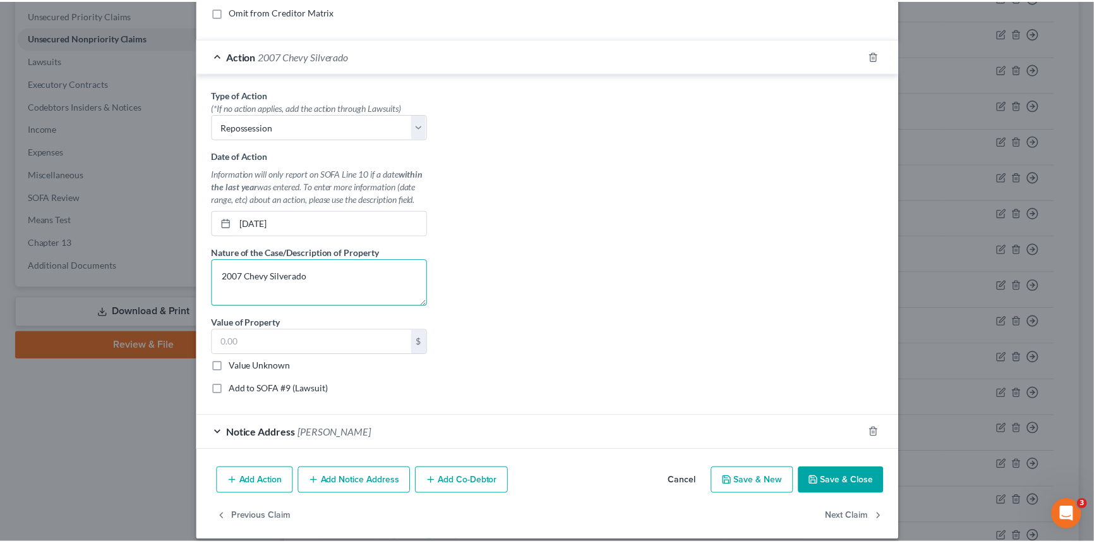
scroll to position [311, 0]
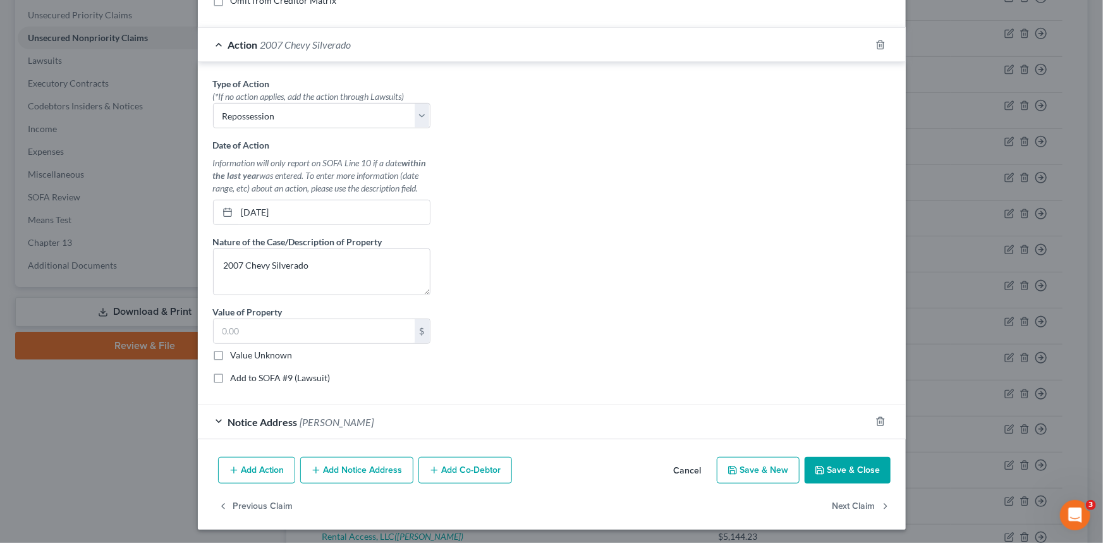
click at [830, 474] on button "Save & Close" at bounding box center [847, 470] width 86 height 27
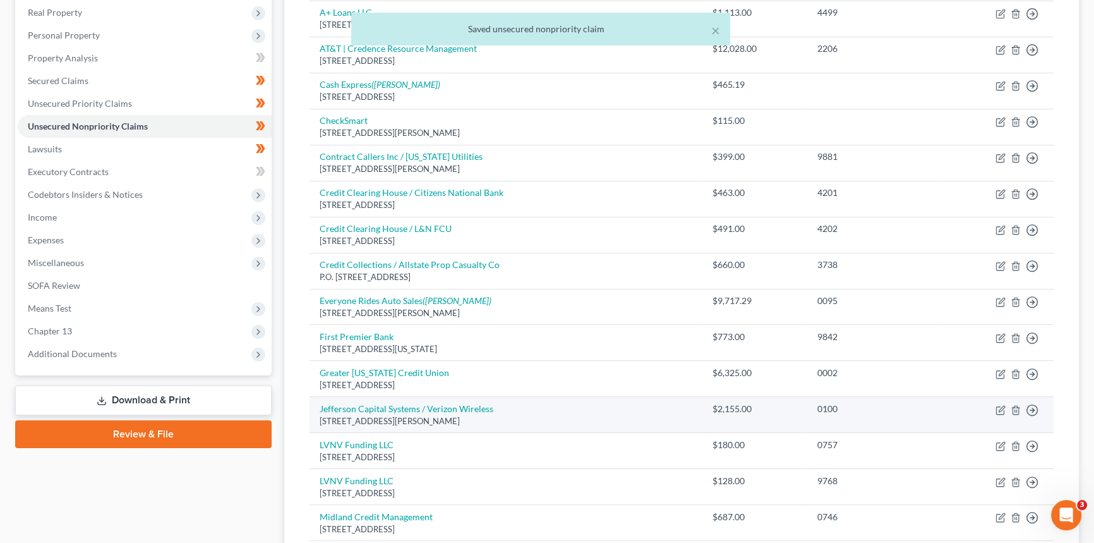
scroll to position [172, 0]
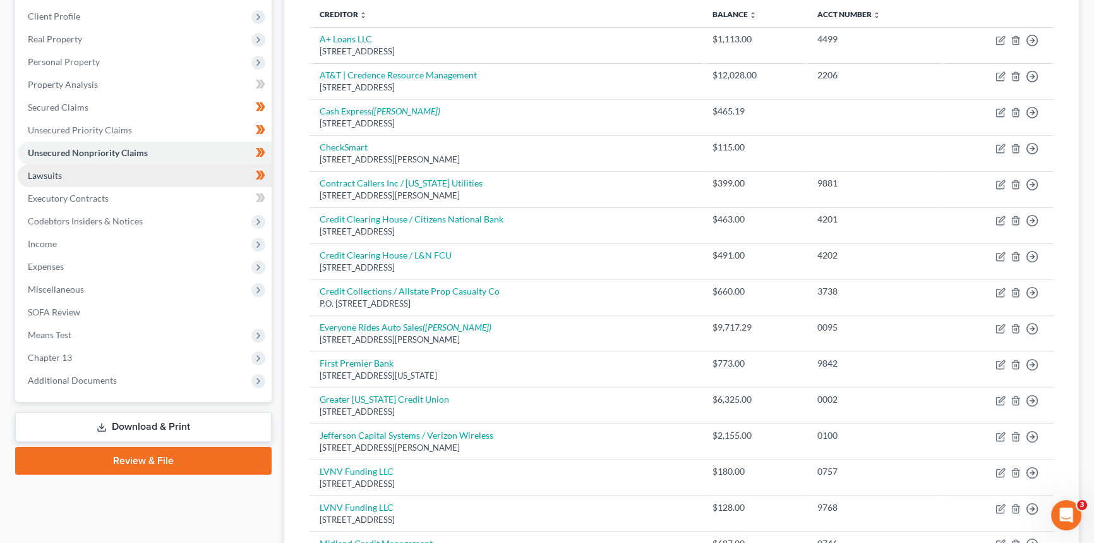
click at [131, 178] on link "Lawsuits" at bounding box center [145, 175] width 254 height 23
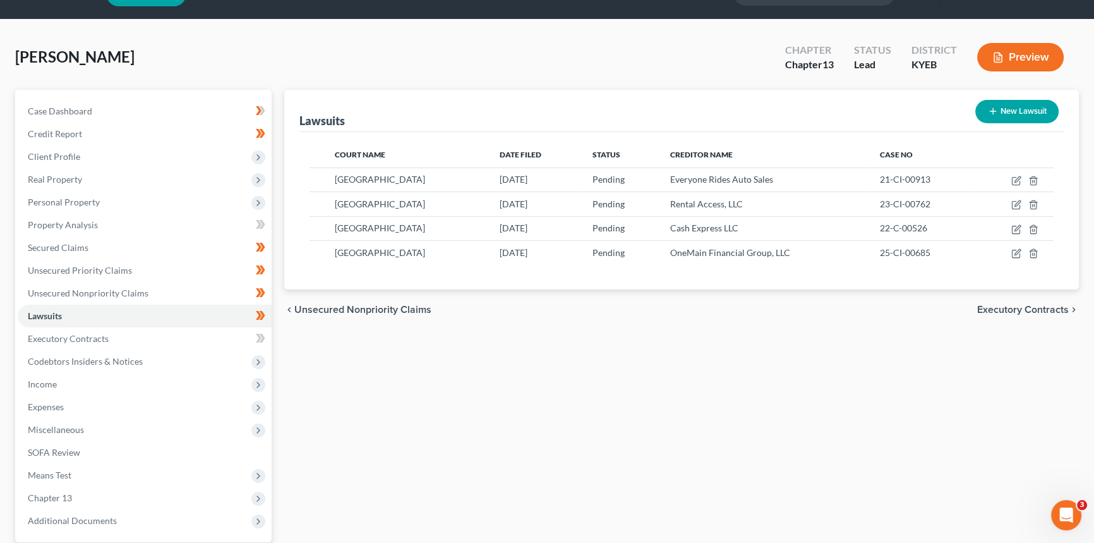
scroll to position [57, 0]
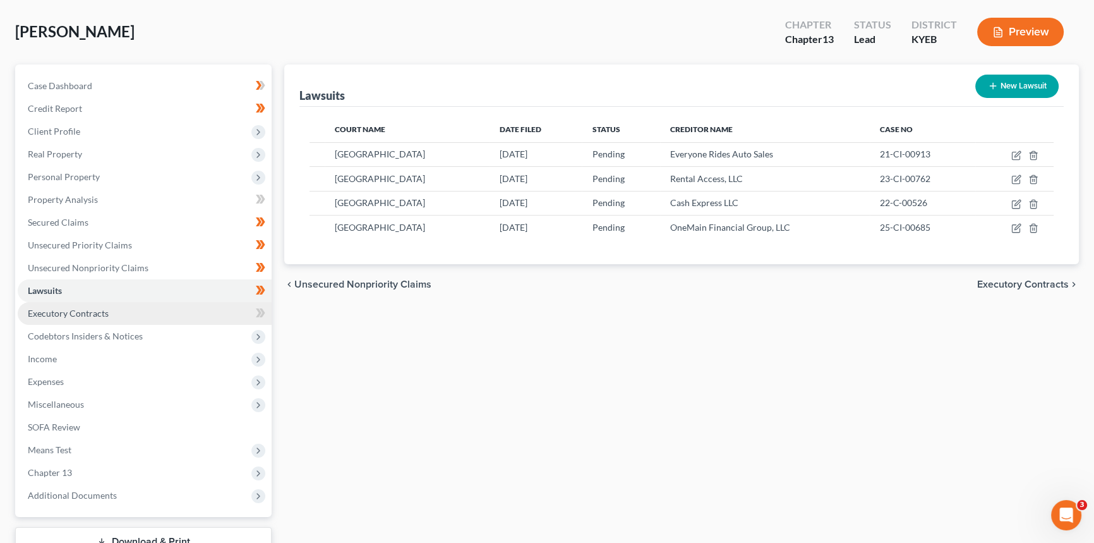
click at [190, 315] on link "Executory Contracts" at bounding box center [145, 313] width 254 height 23
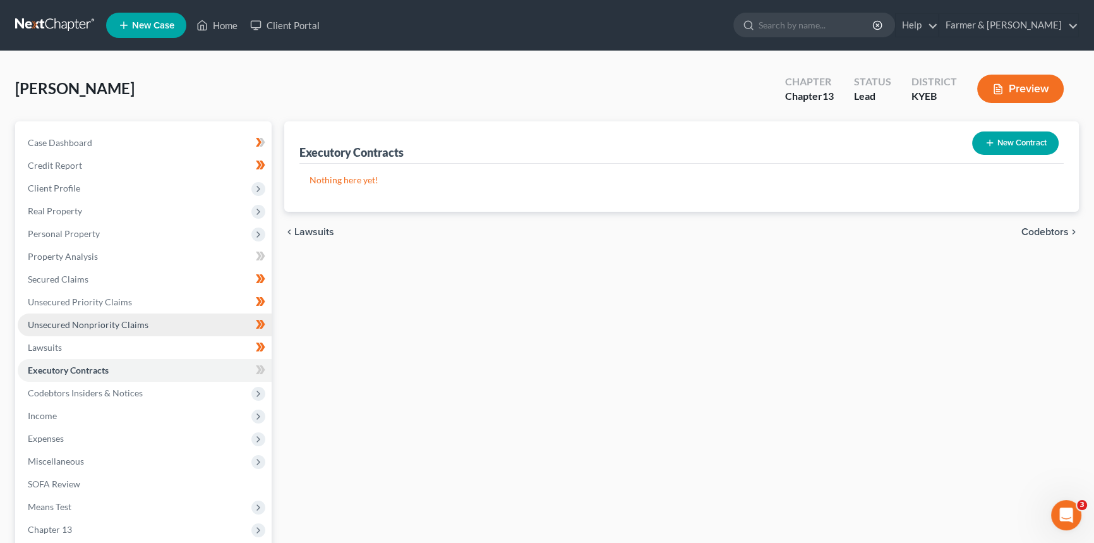
drag, startPoint x: 188, startPoint y: 325, endPoint x: 217, endPoint y: 325, distance: 28.4
click at [188, 325] on link "Unsecured Nonpriority Claims" at bounding box center [145, 324] width 254 height 23
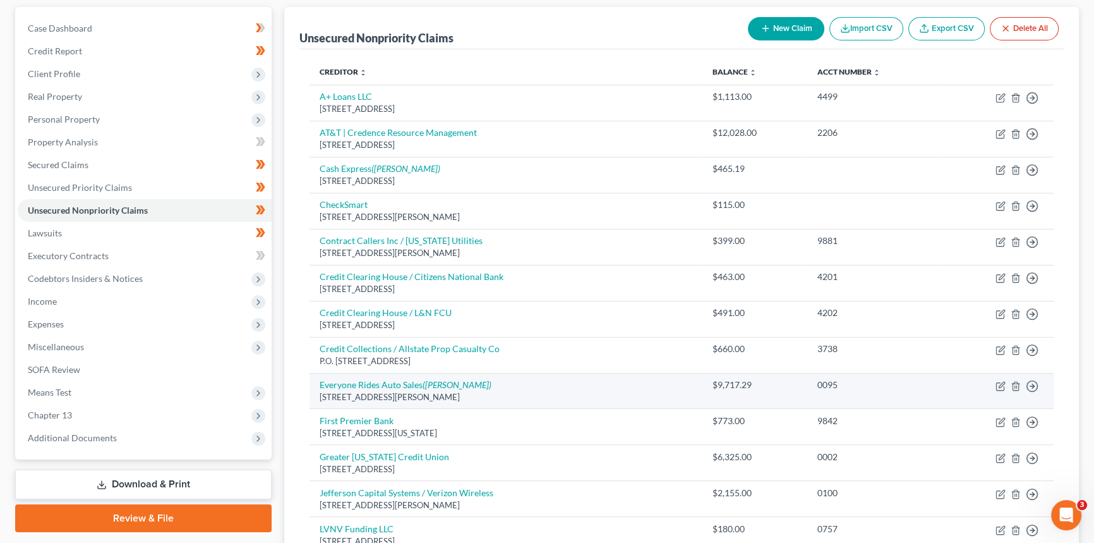
scroll to position [172, 0]
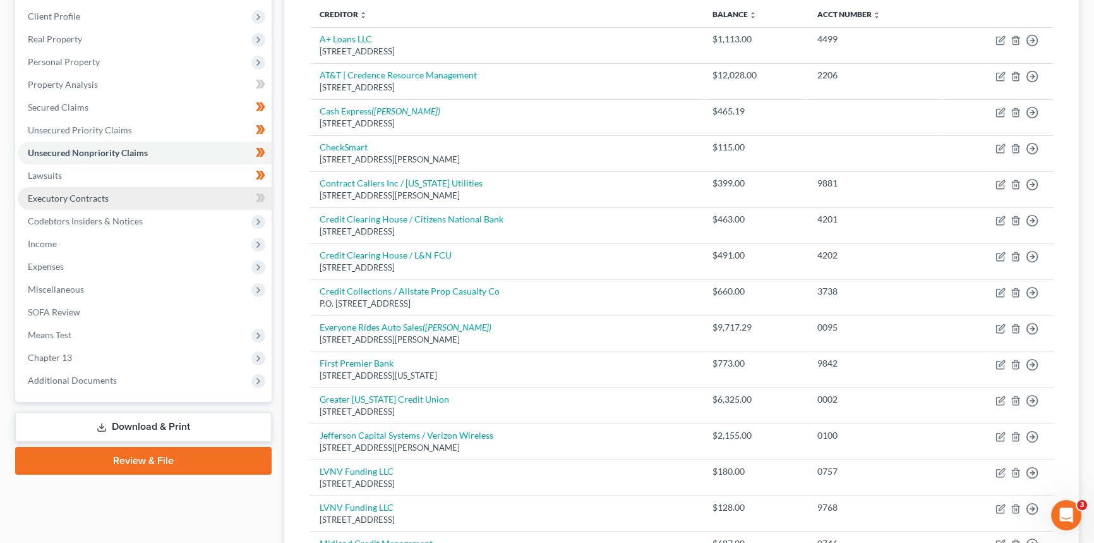
click at [95, 200] on span "Executory Contracts" at bounding box center [68, 198] width 81 height 11
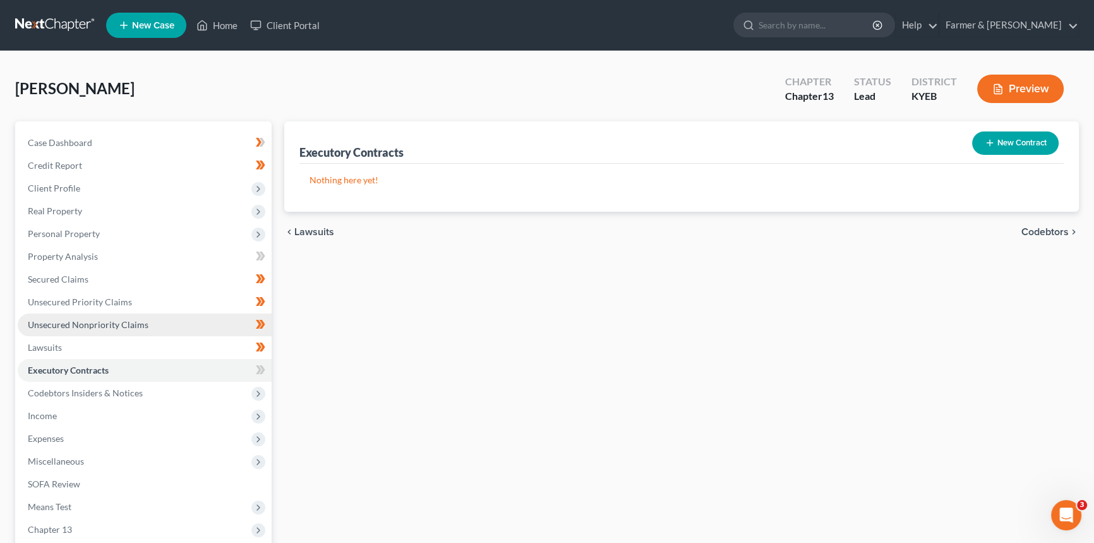
click at [176, 322] on link "Unsecured Nonpriority Claims" at bounding box center [145, 324] width 254 height 23
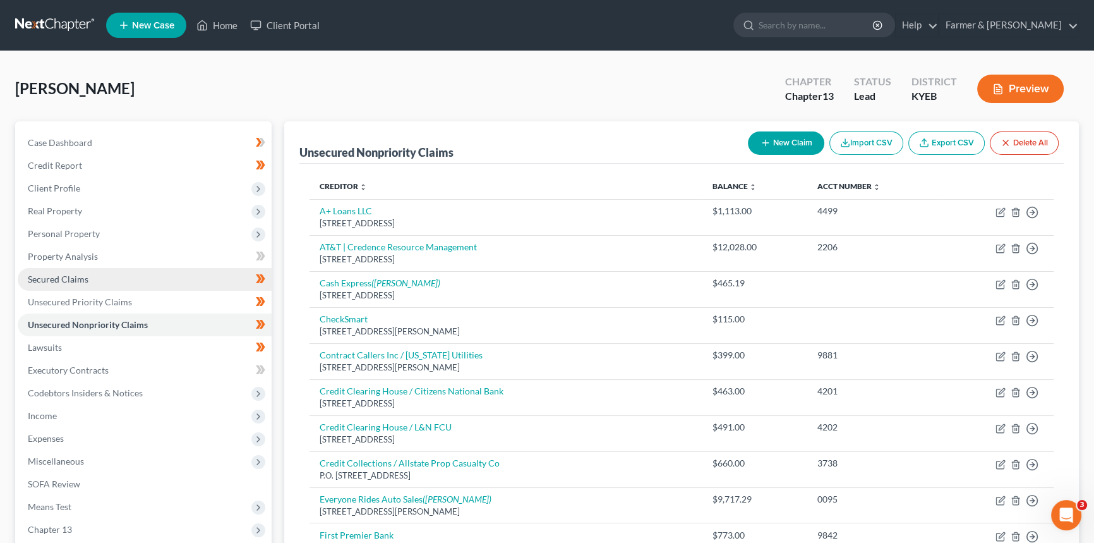
click at [219, 278] on link "Secured Claims" at bounding box center [145, 279] width 254 height 23
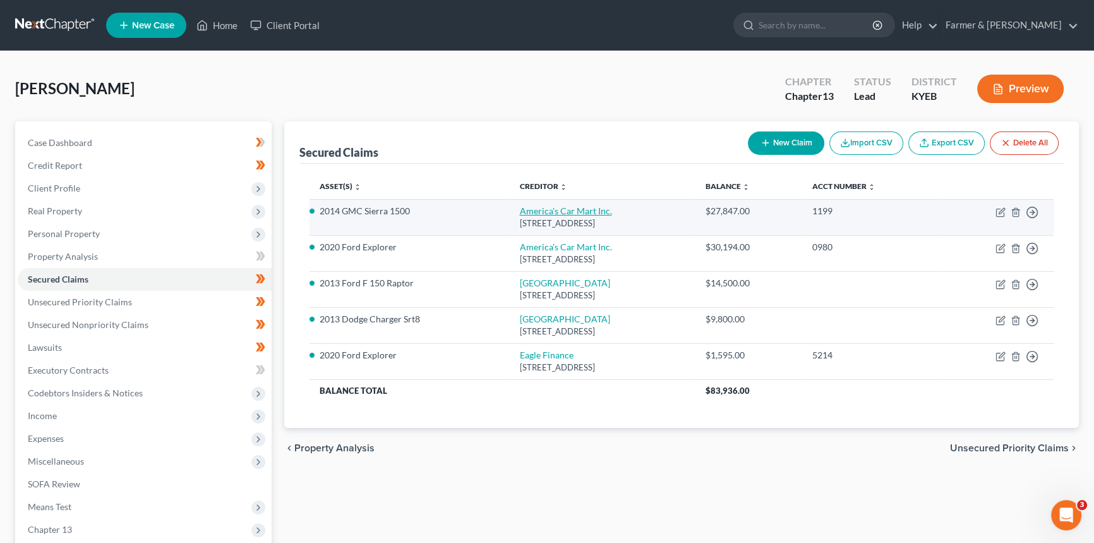
click at [541, 213] on link "America's Car Mart Inc." at bounding box center [565, 210] width 92 height 11
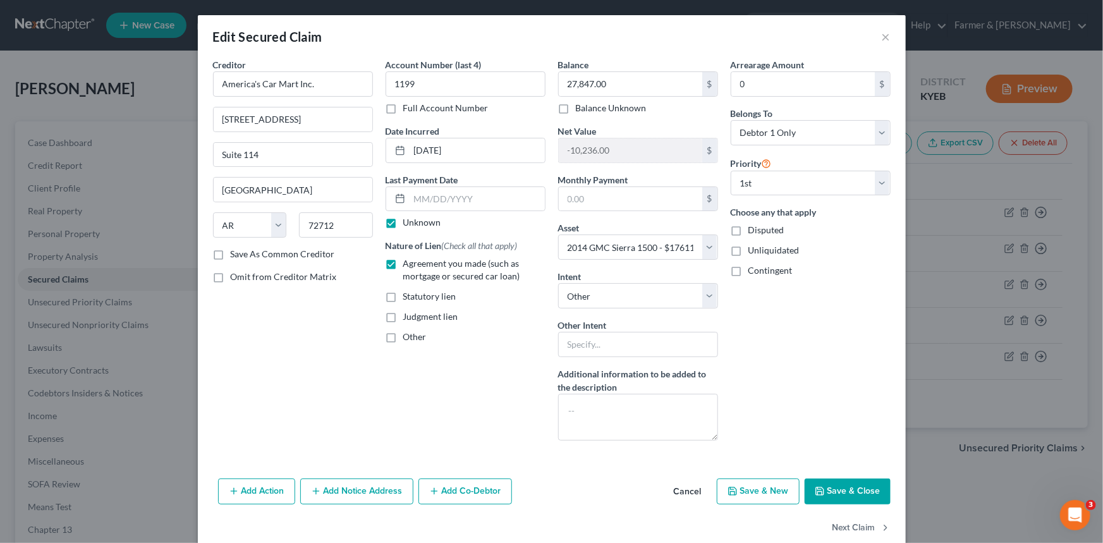
click at [688, 485] on button "Cancel" at bounding box center [687, 492] width 48 height 25
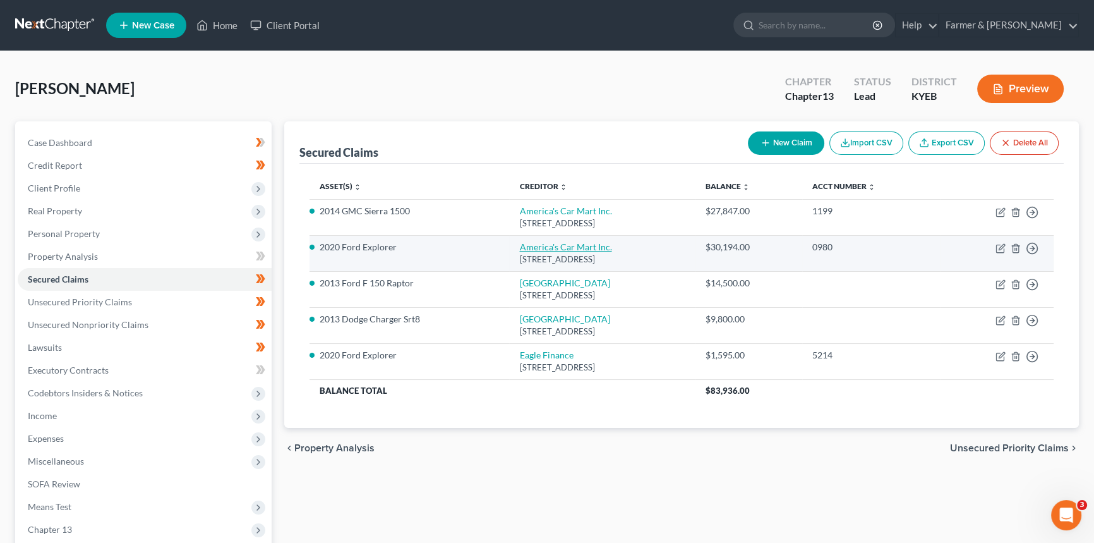
click at [523, 246] on link "America's Car Mart Inc." at bounding box center [565, 246] width 92 height 11
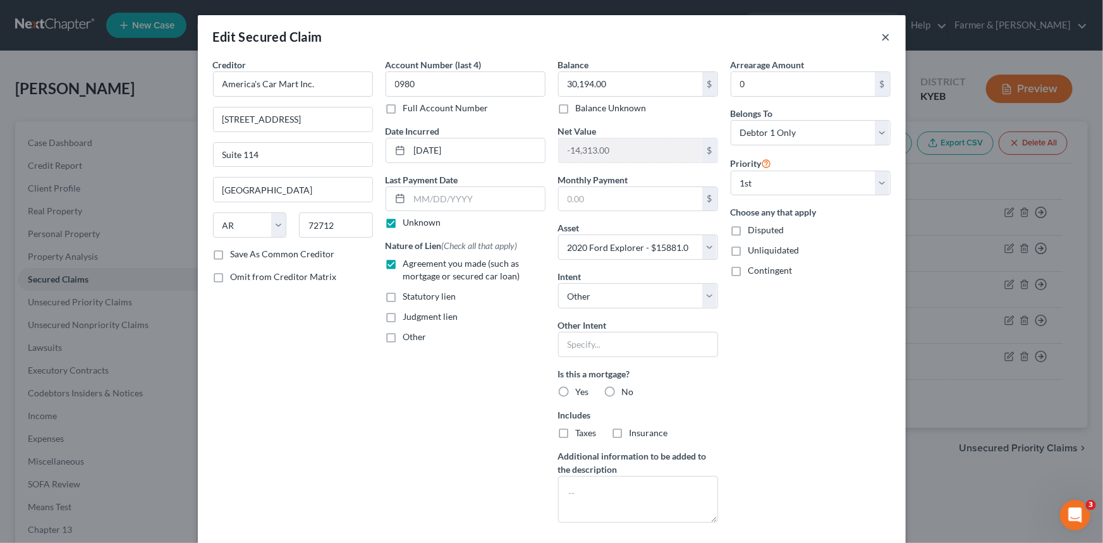
click at [884, 33] on button "×" at bounding box center [885, 36] width 9 height 15
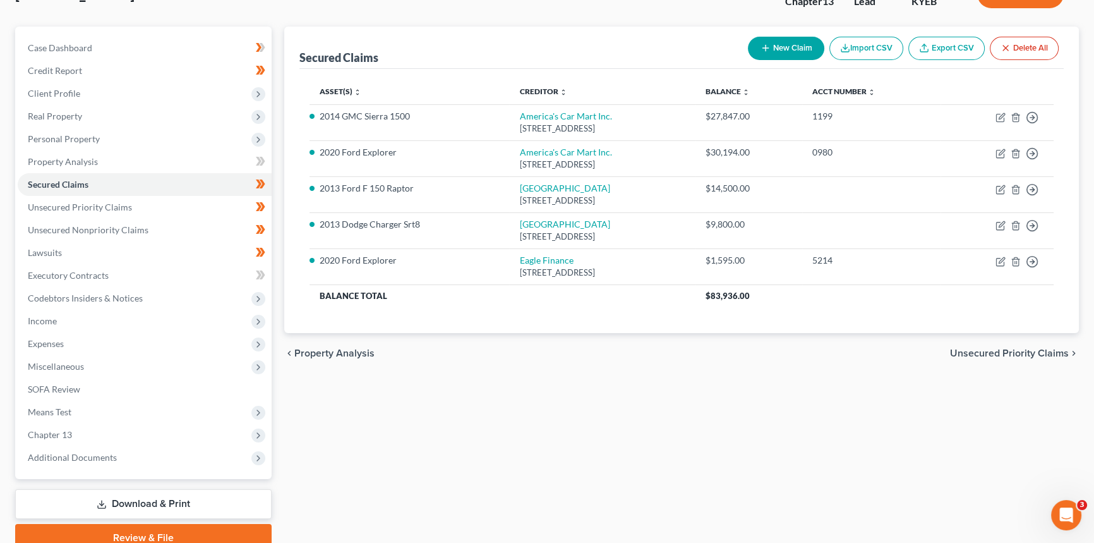
scroll to position [149, 0]
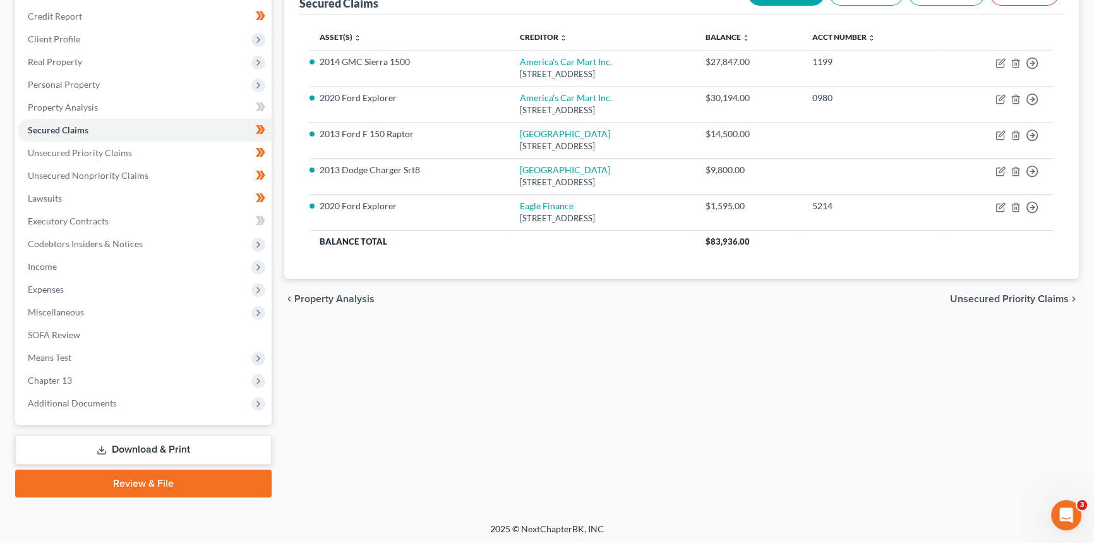
click at [64, 265] on span "Income" at bounding box center [145, 266] width 254 height 23
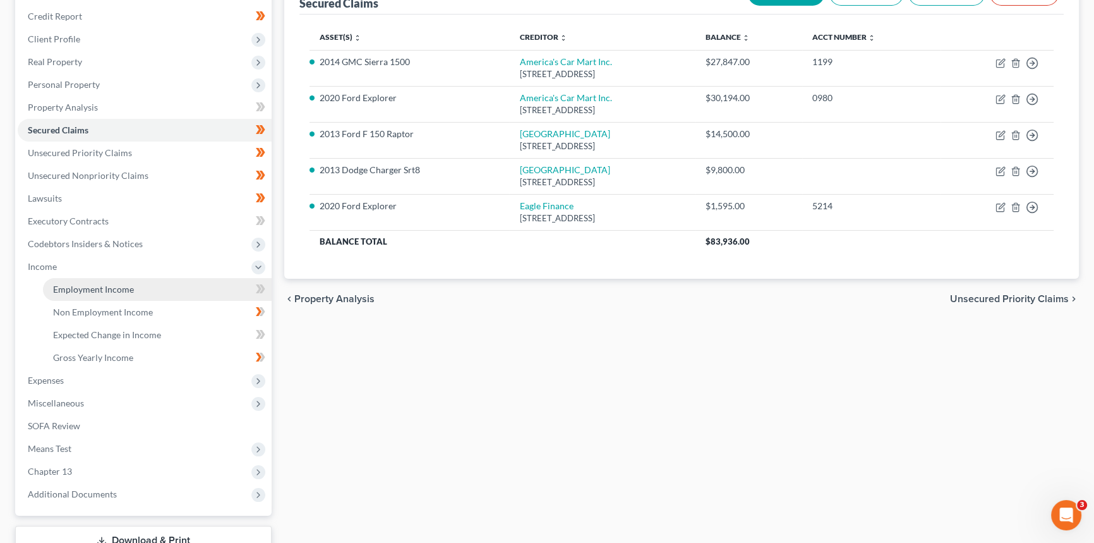
click at [149, 286] on link "Employment Income" at bounding box center [157, 289] width 229 height 23
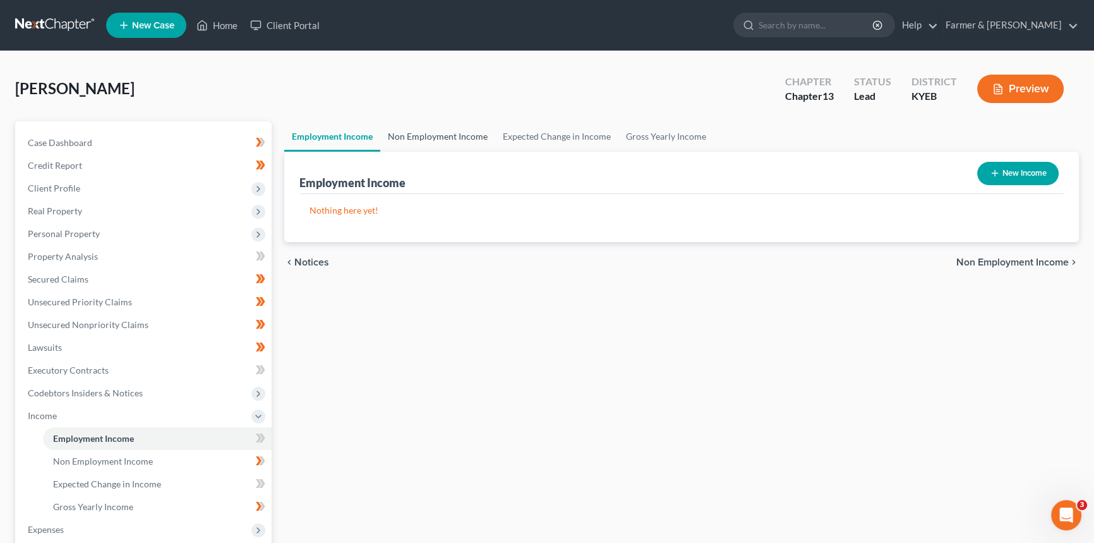
click at [449, 131] on link "Non Employment Income" at bounding box center [437, 136] width 115 height 30
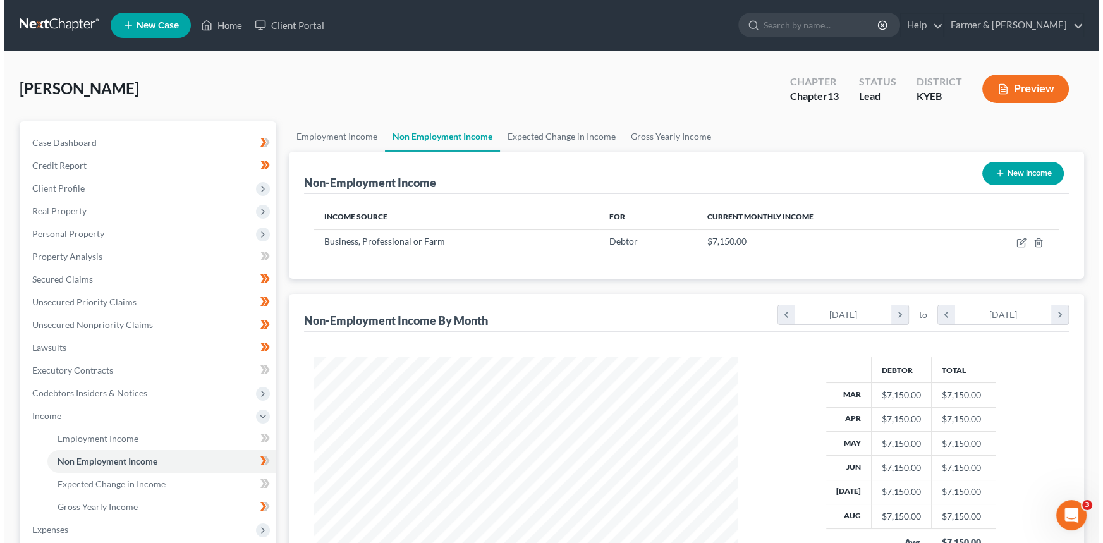
scroll to position [226, 449]
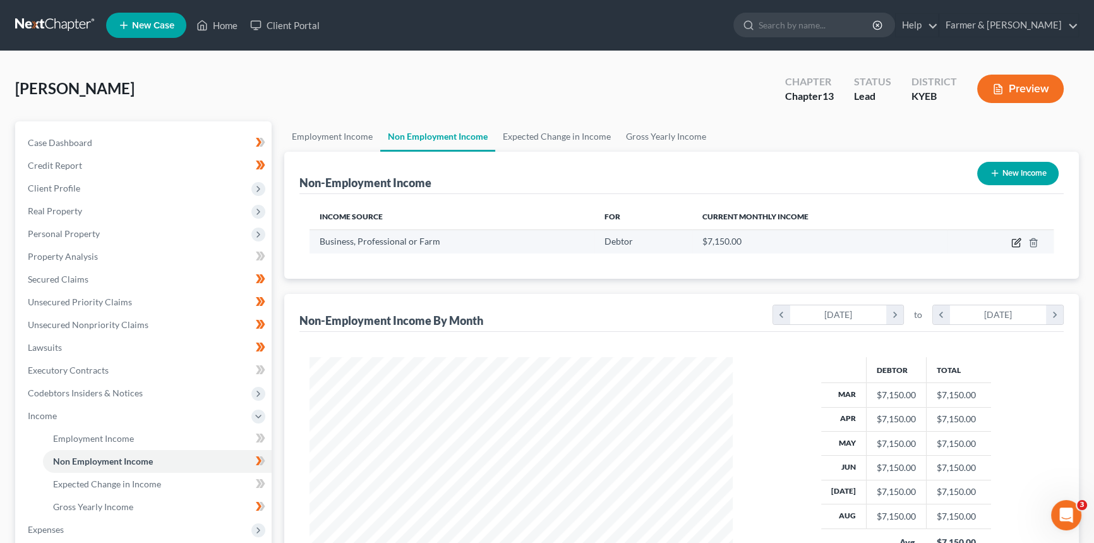
click at [1015, 241] on icon "button" at bounding box center [1018, 241] width 6 height 6
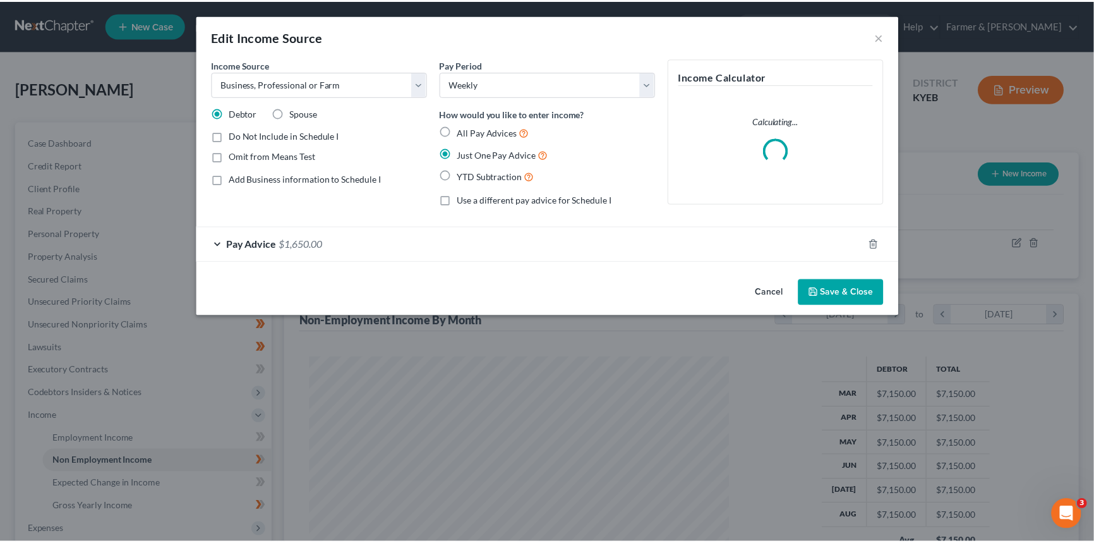
scroll to position [226, 452]
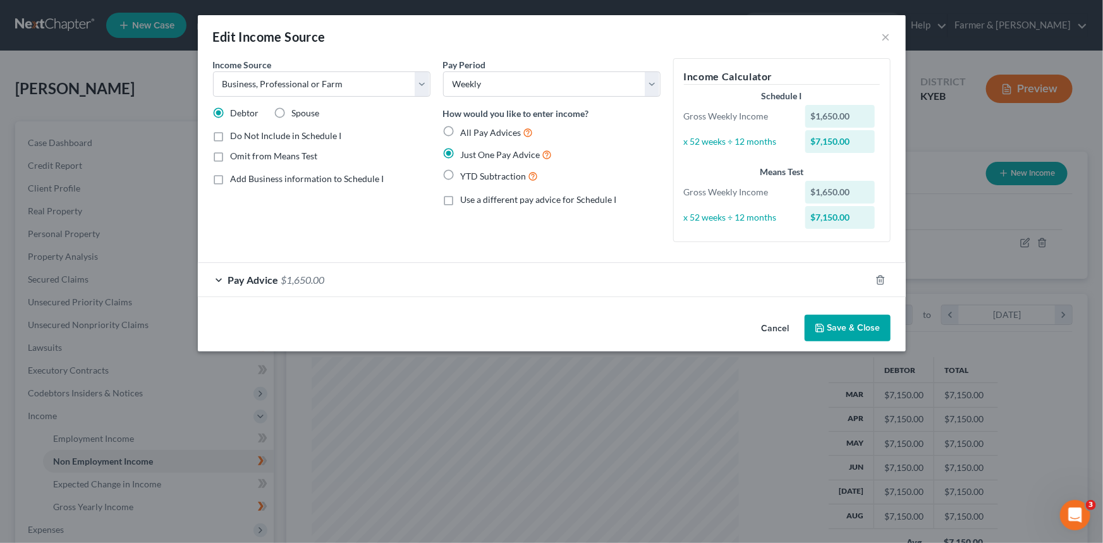
click at [462, 286] on div "Pay Advice $1,650.00" at bounding box center [534, 279] width 672 height 33
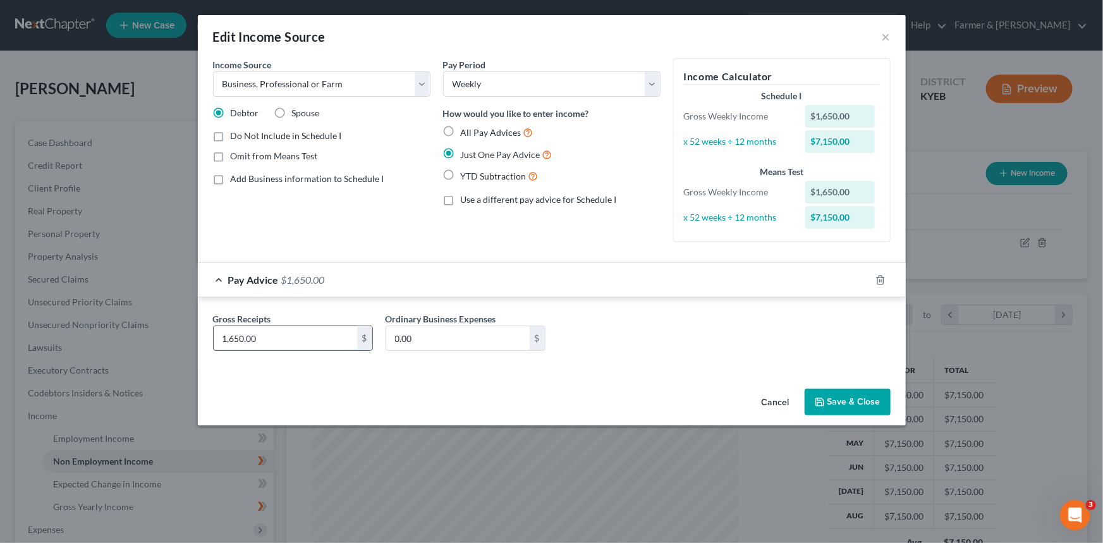
click at [284, 339] on input "1,650.00" at bounding box center [285, 338] width 143 height 24
click at [447, 342] on input "0.00" at bounding box center [457, 338] width 143 height 24
click at [231, 337] on input "1,800.00" at bounding box center [285, 338] width 143 height 24
click at [450, 339] on input "0.00" at bounding box center [457, 338] width 143 height 24
drag, startPoint x: 436, startPoint y: 338, endPoint x: 380, endPoint y: 337, distance: 56.2
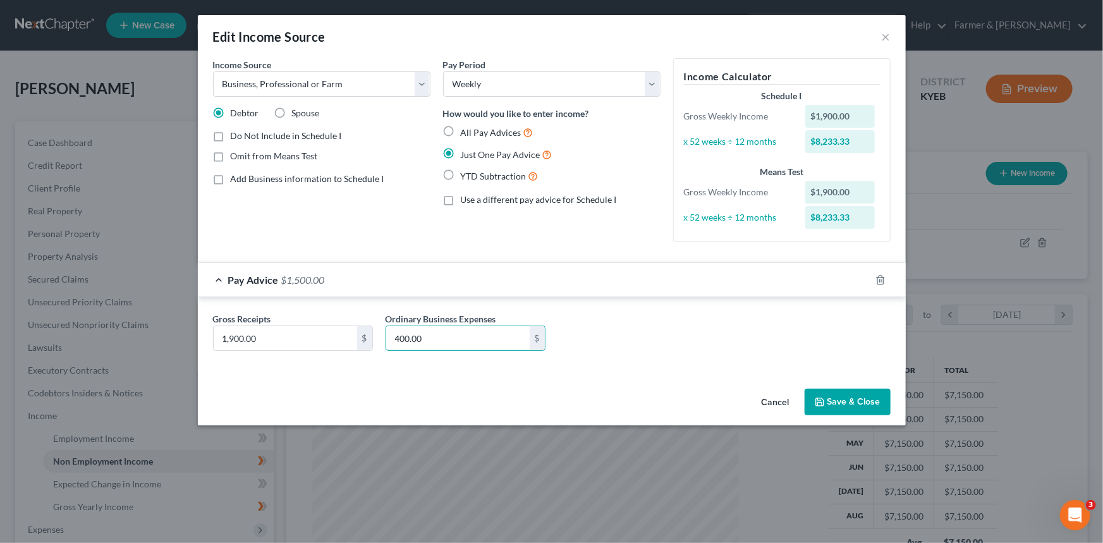
click at [380, 337] on div "Ordinary Business Expenses 400.00 $" at bounding box center [465, 331] width 172 height 39
click at [579, 340] on div "Gross Receipts 1,900.00 $ Ordinary Business Expenses 400.00 $" at bounding box center [552, 336] width 690 height 49
click at [430, 339] on input "400.00" at bounding box center [457, 338] width 143 height 24
click at [845, 395] on button "Save & Close" at bounding box center [847, 402] width 86 height 27
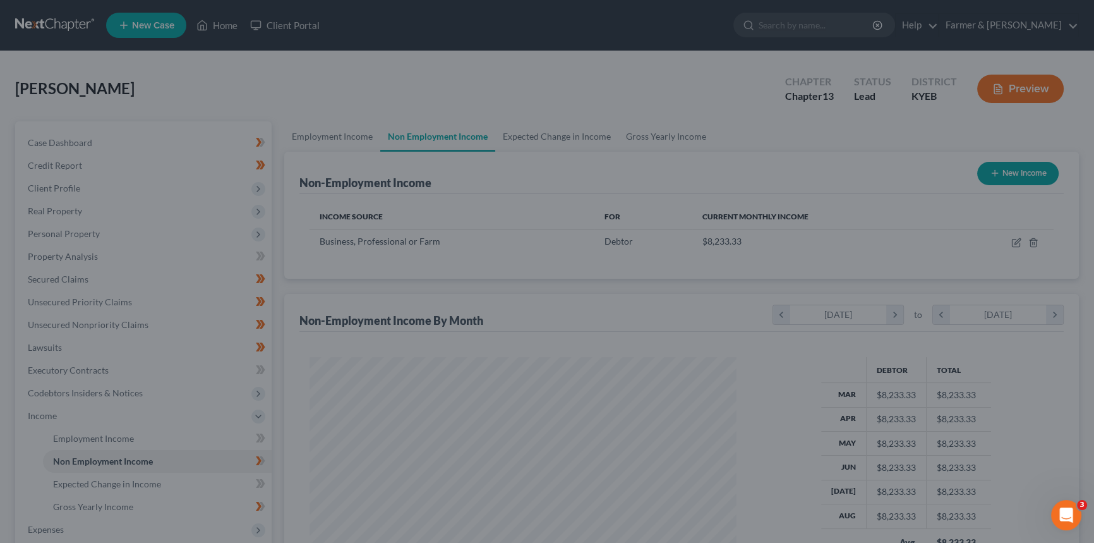
scroll to position [631580, 631358]
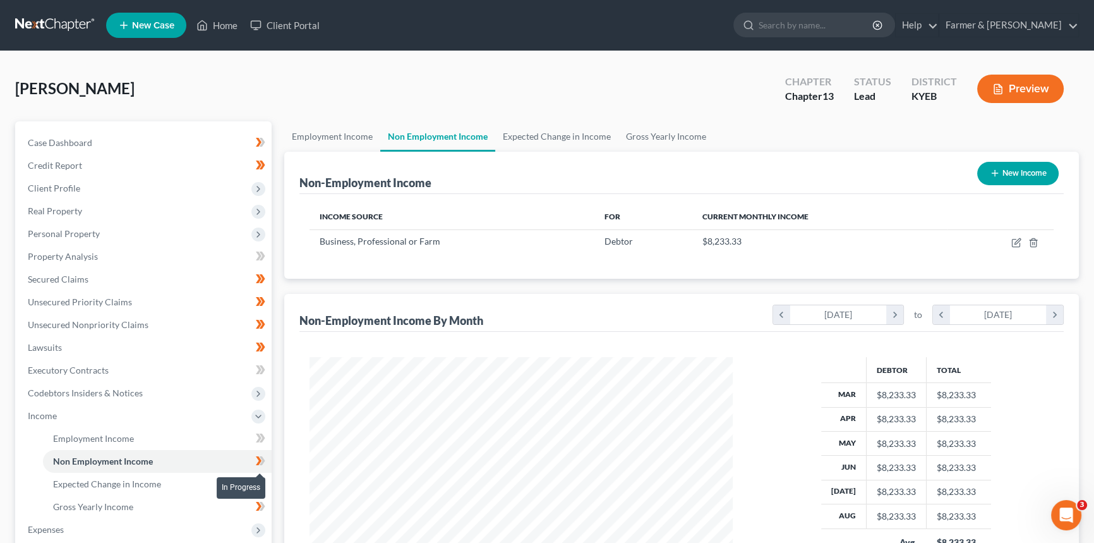
click at [263, 455] on icon at bounding box center [260, 461] width 9 height 16
click at [555, 137] on link "Expected Change in Income" at bounding box center [556, 136] width 123 height 30
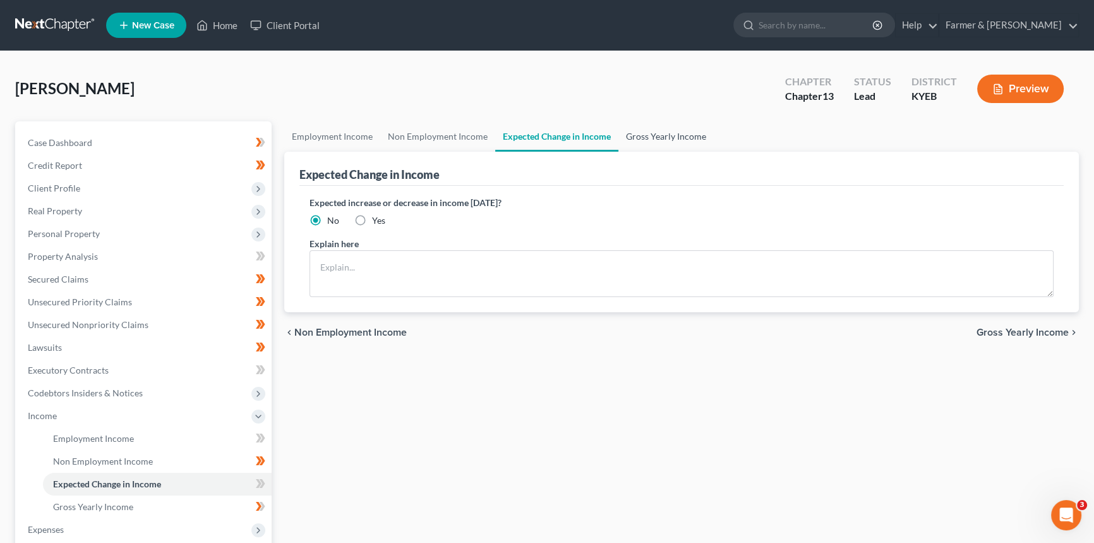
click at [663, 136] on link "Gross Yearly Income" at bounding box center [666, 136] width 95 height 30
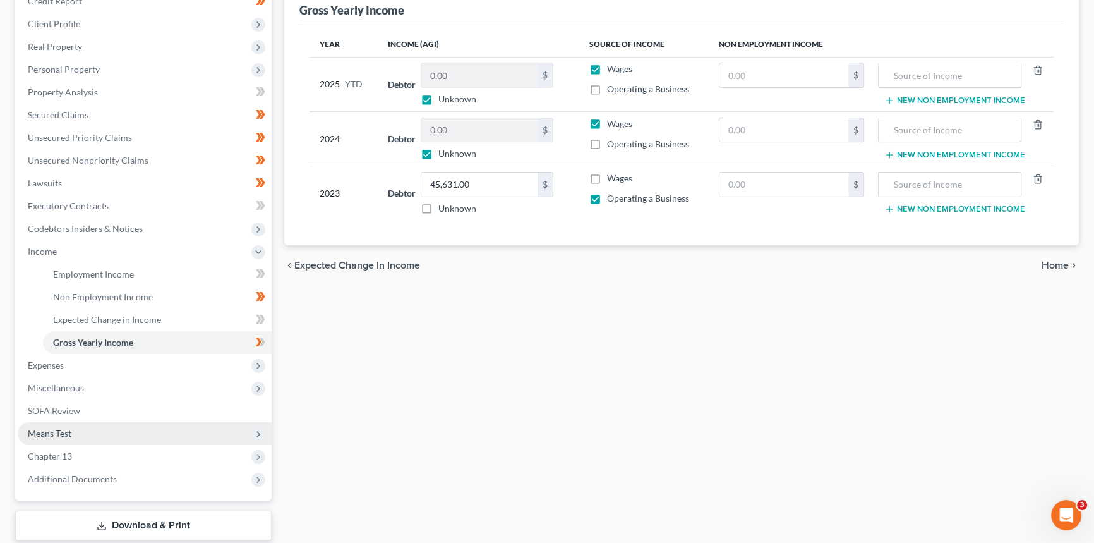
scroll to position [229, 0]
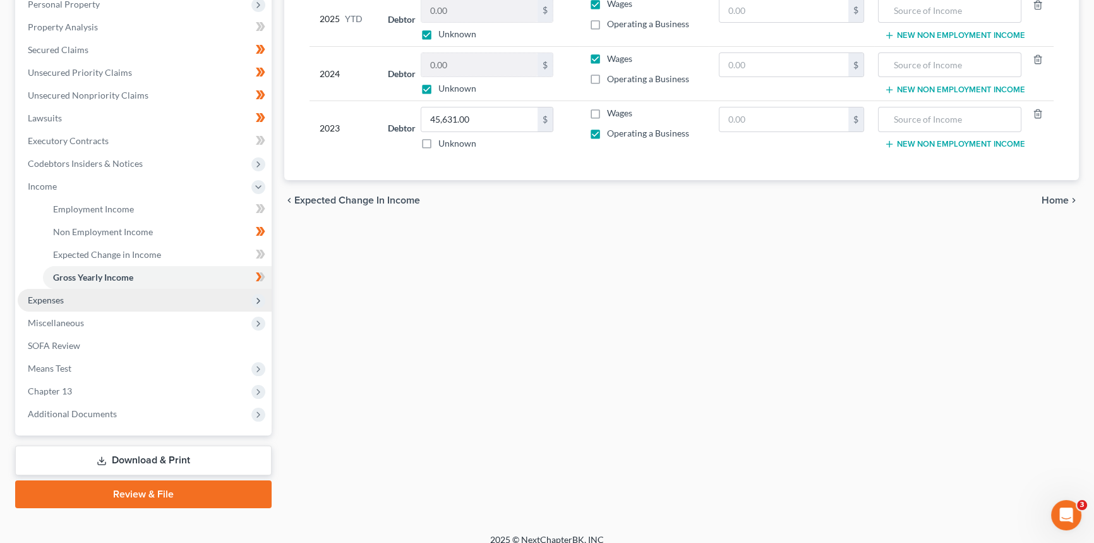
click at [39, 300] on span "Expenses" at bounding box center [46, 299] width 36 height 11
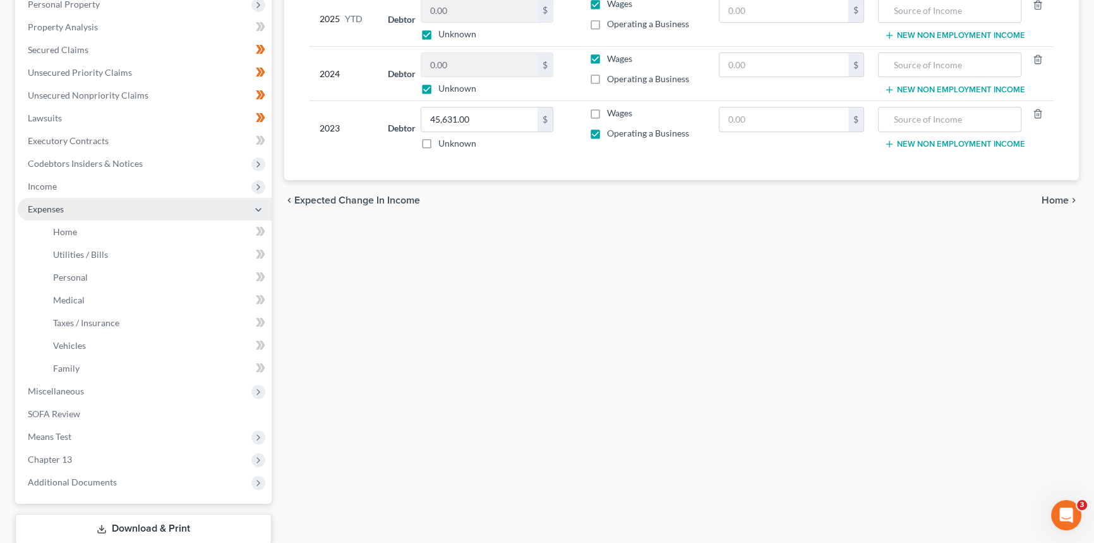
click at [78, 217] on span "Expenses" at bounding box center [145, 209] width 254 height 23
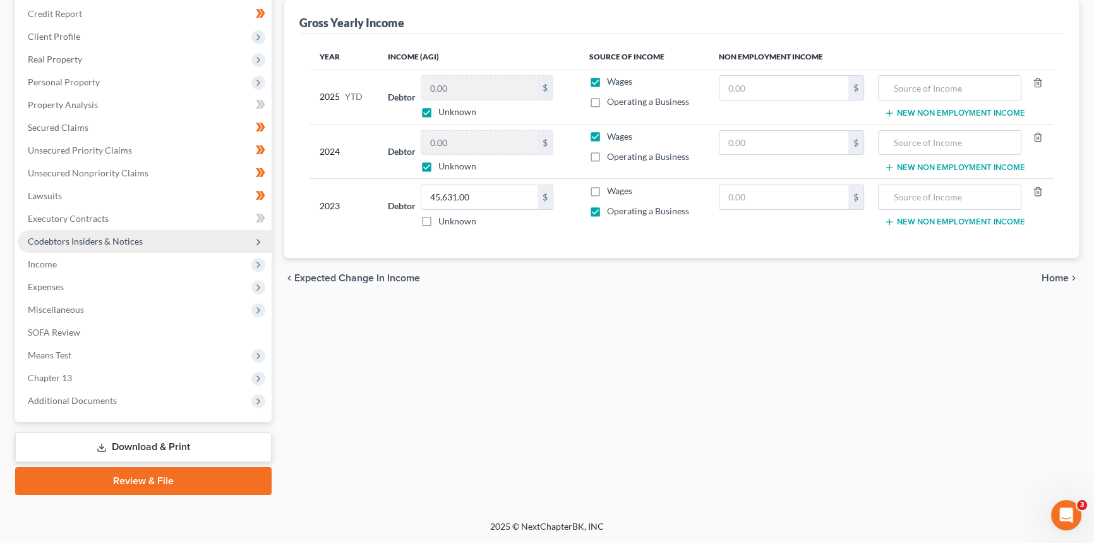
scroll to position [150, 0]
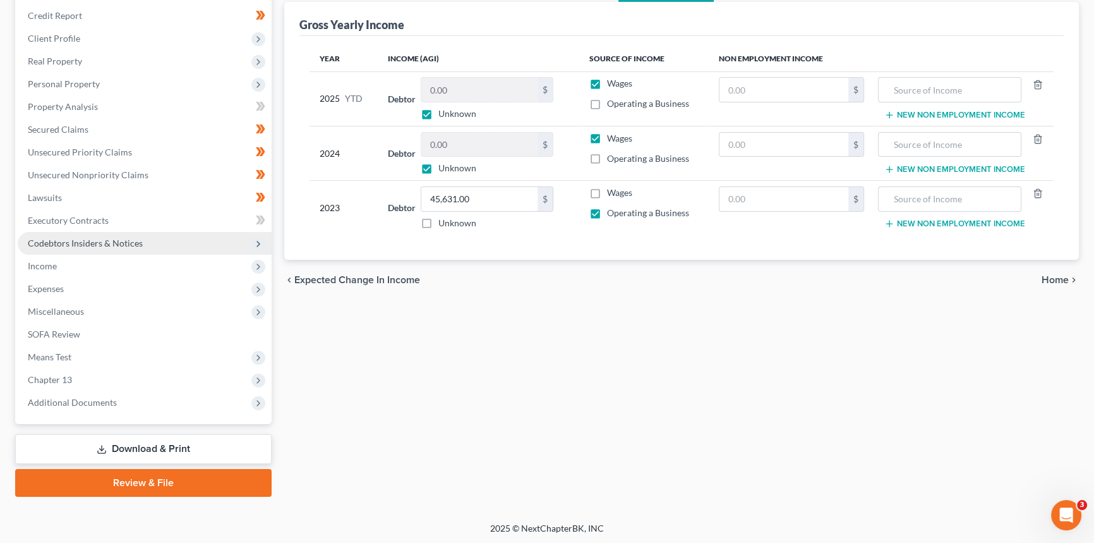
drag, startPoint x: 80, startPoint y: 228, endPoint x: 82, endPoint y: 249, distance: 21.0
click at [80, 228] on ul "Case Dashboard Payments Invoices Payments Payments Credit Report Client Profile" at bounding box center [145, 198] width 254 height 432
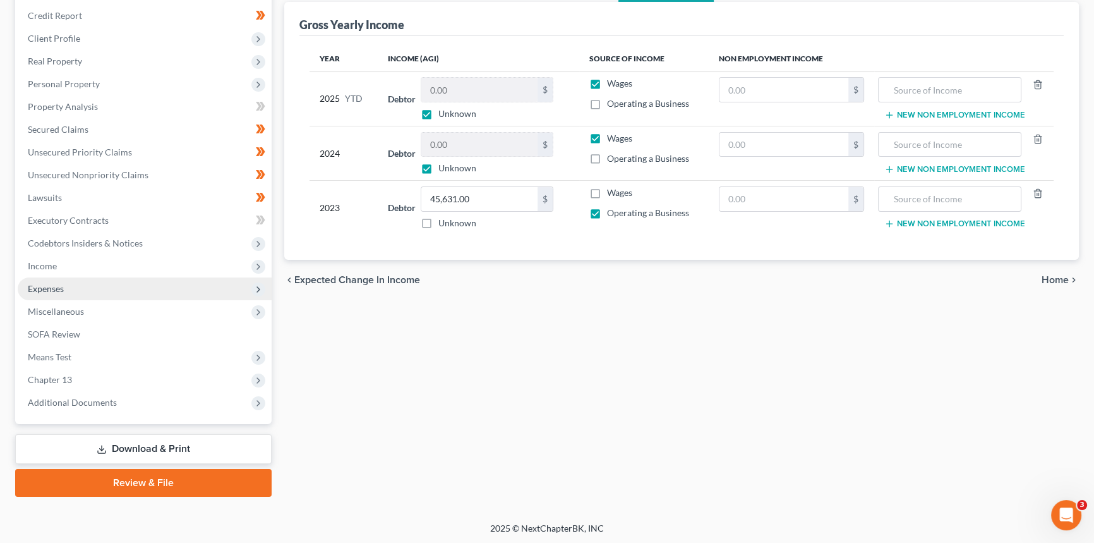
click at [80, 282] on span "Expenses" at bounding box center [145, 288] width 254 height 23
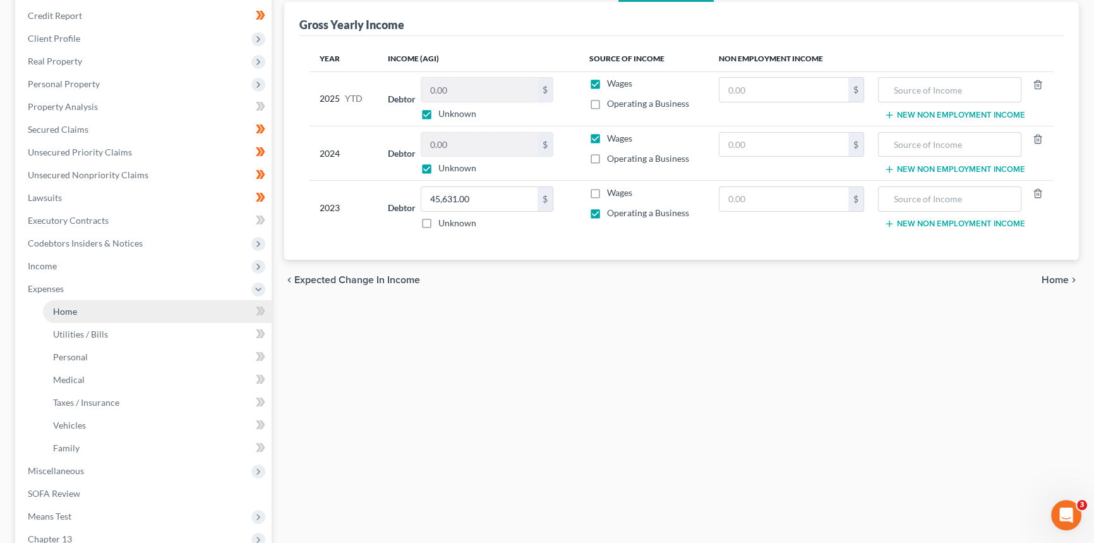
click at [79, 309] on link "Home" at bounding box center [157, 311] width 229 height 23
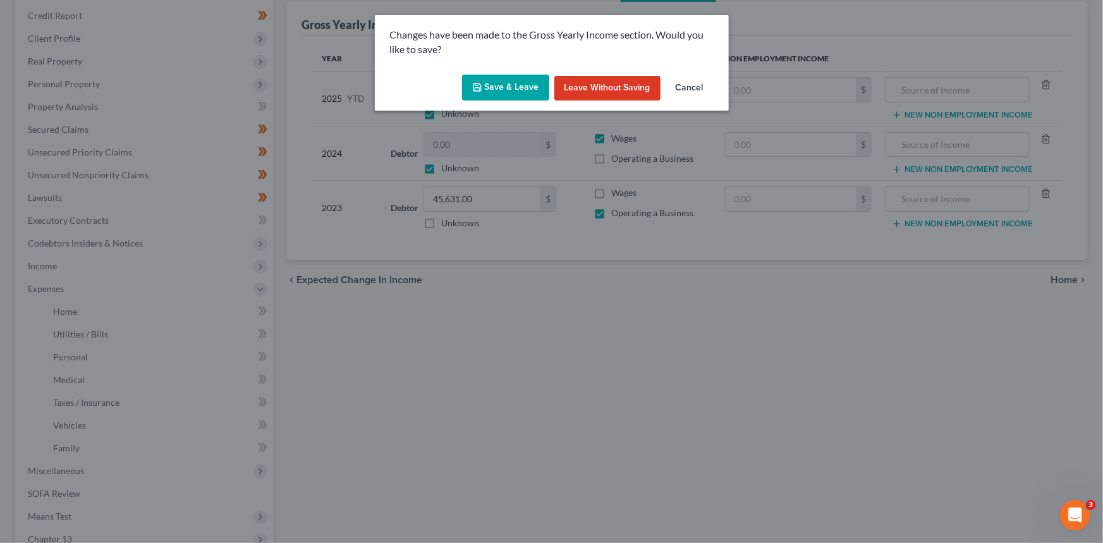
click at [526, 95] on button "Save & Leave" at bounding box center [505, 88] width 87 height 27
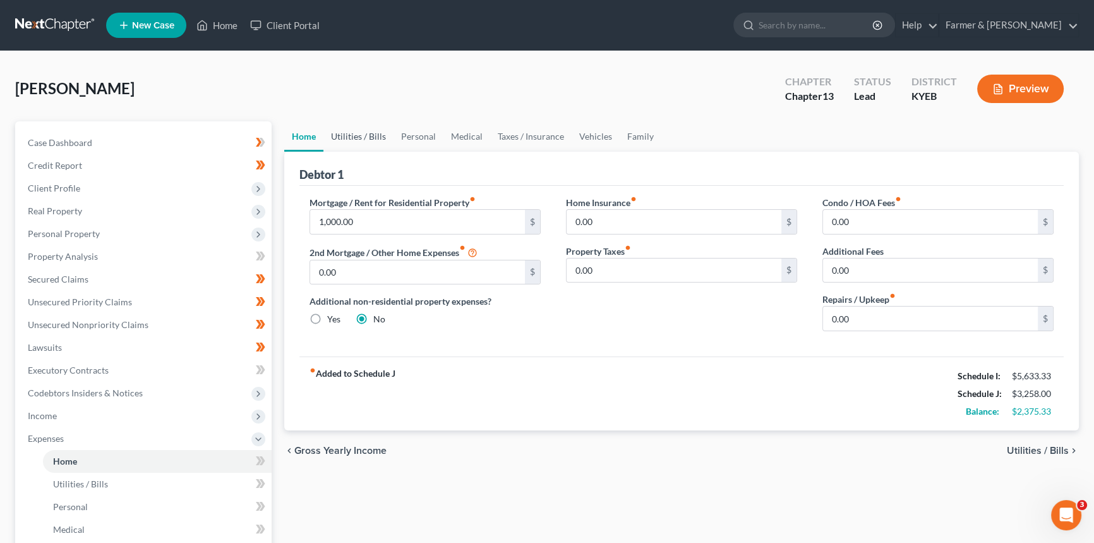
click at [362, 139] on link "Utilities / Bills" at bounding box center [358, 136] width 70 height 30
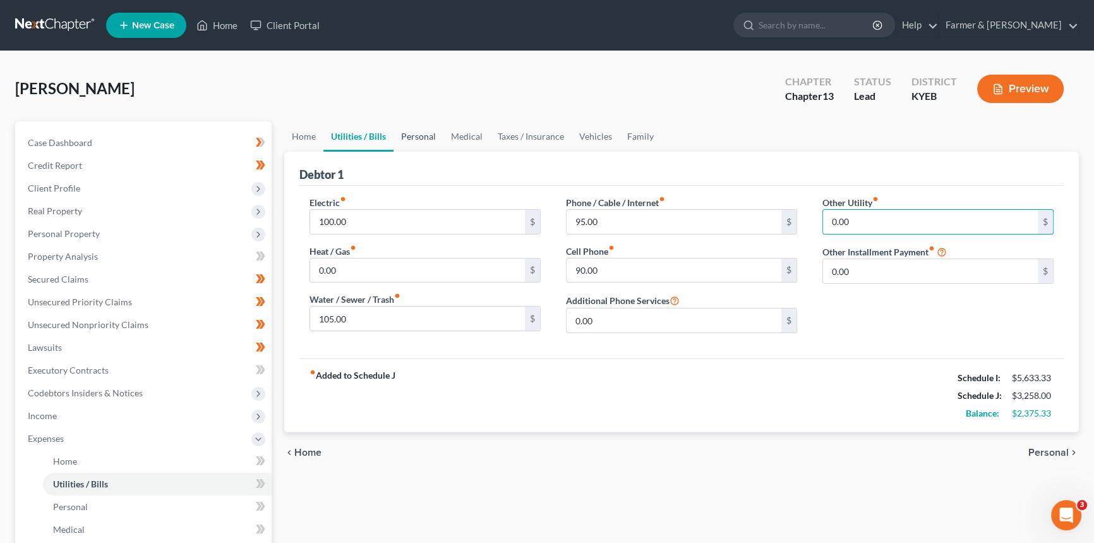
click at [421, 135] on link "Personal" at bounding box center [419, 136] width 50 height 30
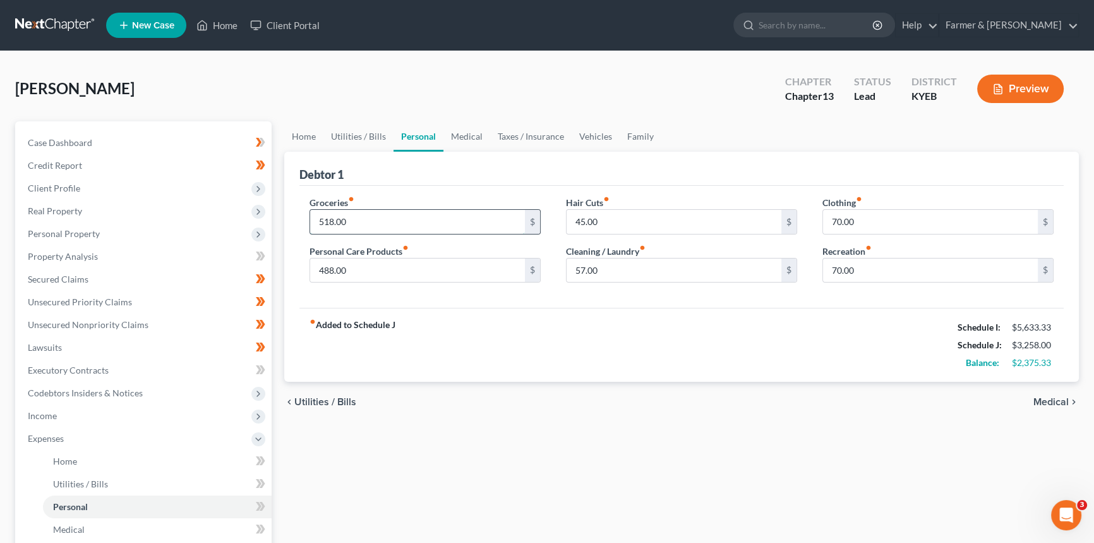
click at [409, 225] on input "518.00" at bounding box center [417, 222] width 215 height 24
click at [371, 263] on input "488.00" at bounding box center [417, 270] width 215 height 24
click at [871, 224] on input "70.00" at bounding box center [930, 222] width 215 height 24
click at [873, 275] on input "70.00" at bounding box center [930, 270] width 215 height 24
click at [643, 271] on input "57.00" at bounding box center [674, 270] width 215 height 24
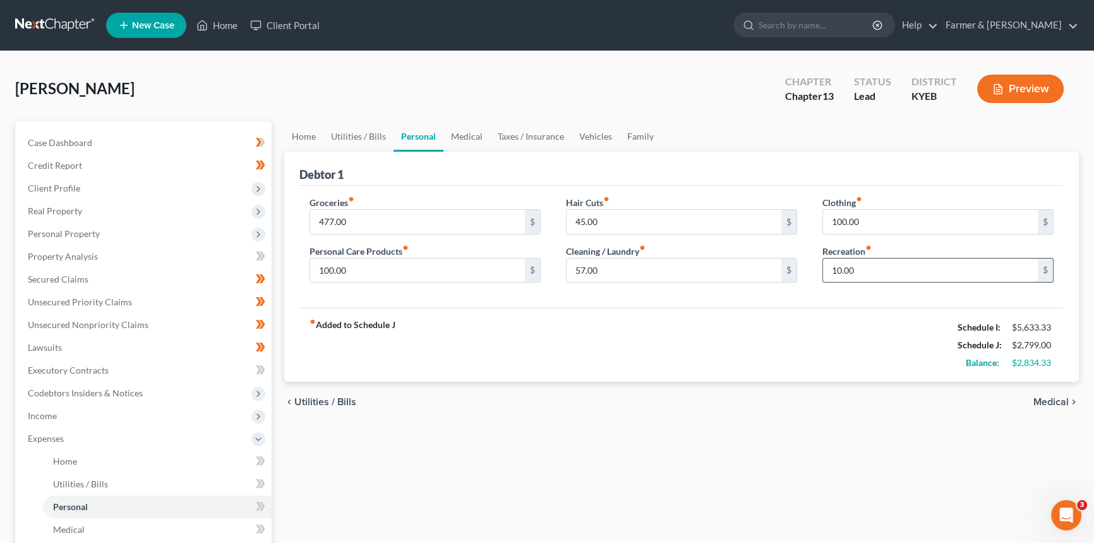
click at [853, 265] on input "10.00" at bounding box center [930, 270] width 215 height 24
click at [669, 226] on input "45.00" at bounding box center [674, 222] width 215 height 24
click at [689, 272] on input "57.00" at bounding box center [674, 270] width 215 height 24
click at [869, 218] on input "100.00" at bounding box center [930, 222] width 215 height 24
click at [389, 276] on input "100.00" at bounding box center [417, 270] width 215 height 24
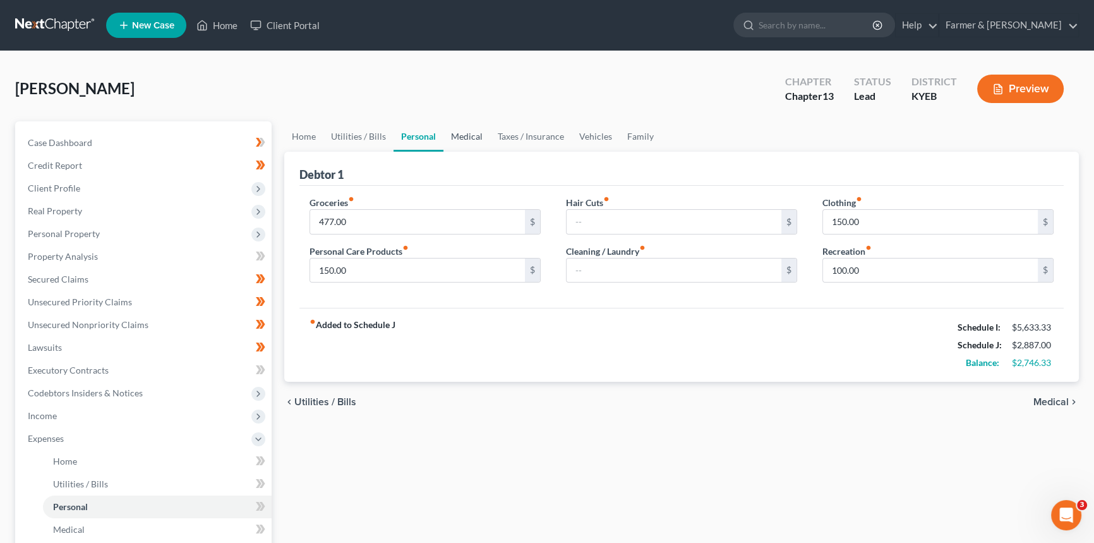
click at [471, 133] on link "Medical" at bounding box center [467, 136] width 47 height 30
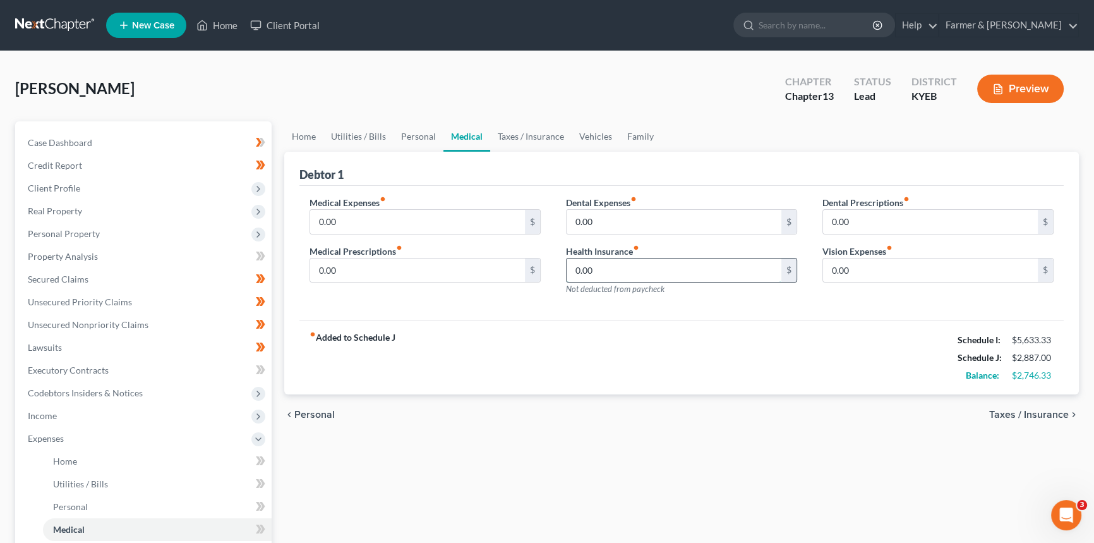
click at [612, 263] on input "0.00" at bounding box center [674, 270] width 215 height 24
drag, startPoint x: 481, startPoint y: 322, endPoint x: 366, endPoint y: 269, distance: 126.6
click at [481, 322] on div "fiber_manual_record Added to Schedule J Schedule I: $5,633.33 Schedule J: $2,90…" at bounding box center [681, 357] width 764 height 74
click at [359, 266] on input "0.00" at bounding box center [417, 270] width 215 height 24
click at [347, 218] on input "0.00" at bounding box center [417, 222] width 215 height 24
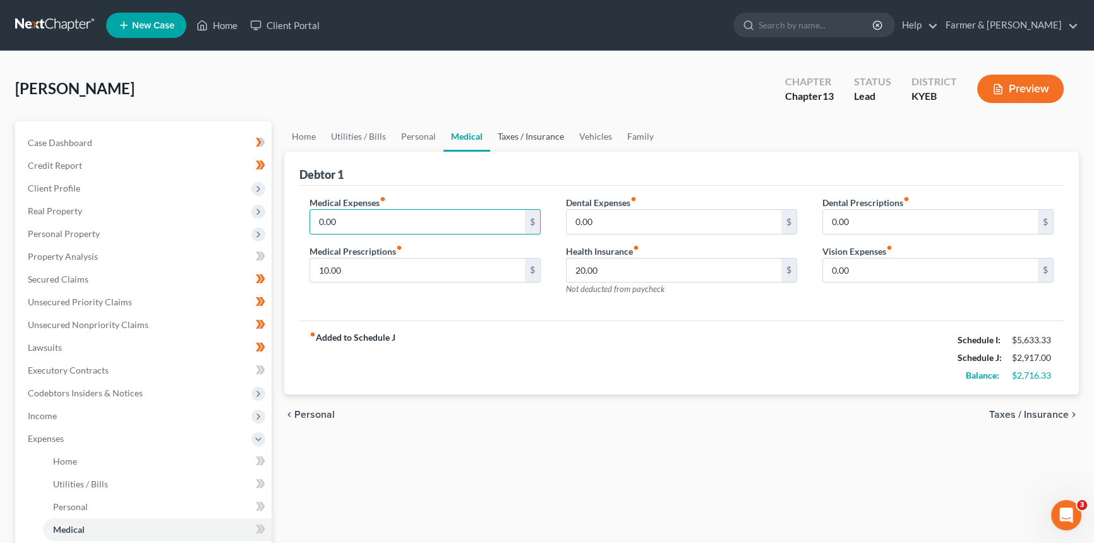
click at [523, 141] on link "Taxes / Insurance" at bounding box center [531, 136] width 82 height 30
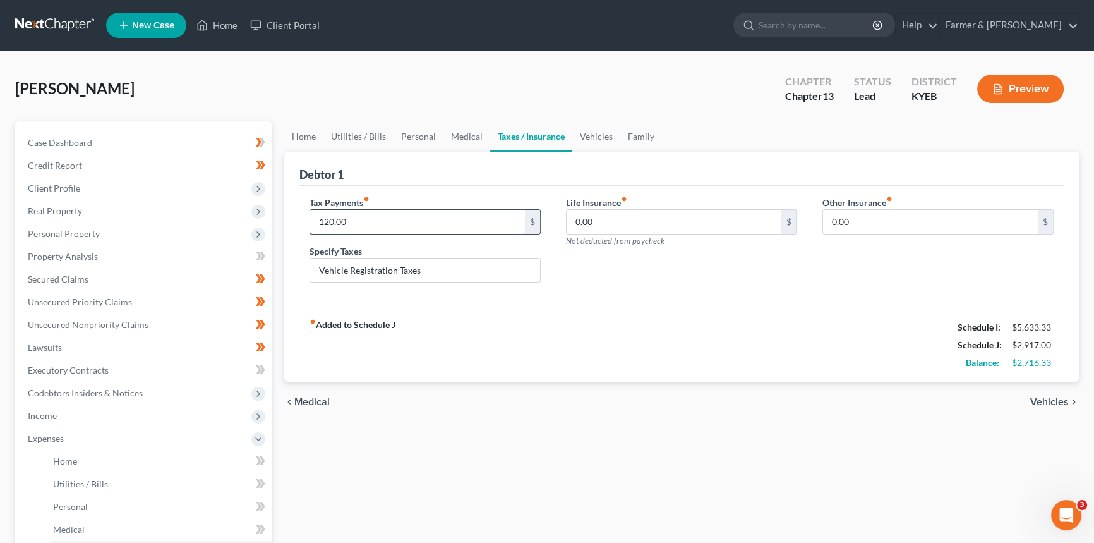
click at [366, 220] on input "120.00" at bounding box center [417, 222] width 215 height 24
click at [596, 133] on link "Vehicles" at bounding box center [596, 136] width 48 height 30
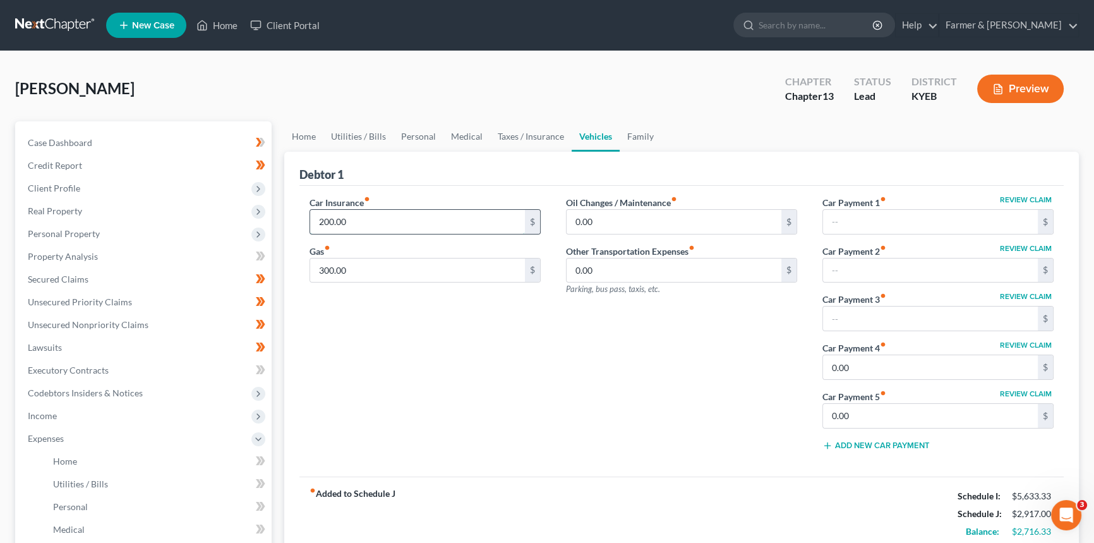
click at [360, 218] on input "200.00" at bounding box center [417, 222] width 215 height 24
click at [385, 245] on div "Gas fiber_manual_record 300.00 $" at bounding box center [425, 264] width 231 height 39
click at [361, 221] on input "314.00" at bounding box center [417, 222] width 215 height 24
click at [463, 196] on div "Car Insurance fiber_manual_record 314.00 $" at bounding box center [425, 215] width 231 height 39
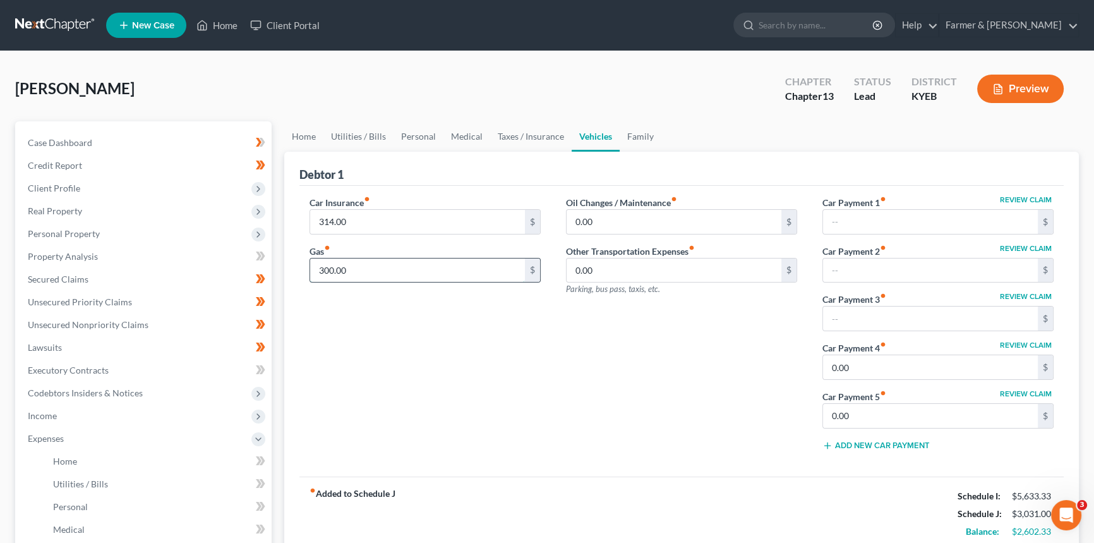
click at [367, 273] on input "300.00" at bounding box center [417, 270] width 215 height 24
click at [389, 317] on div "Car Insurance fiber_manual_record 314.00 $ Gas fiber_manual_record 300.00 $" at bounding box center [425, 328] width 257 height 265
click at [619, 221] on input "0.00" at bounding box center [674, 222] width 215 height 24
click at [770, 166] on div "Debtor 1" at bounding box center [681, 169] width 764 height 34
drag, startPoint x: 639, startPoint y: 126, endPoint x: 671, endPoint y: 286, distance: 163.1
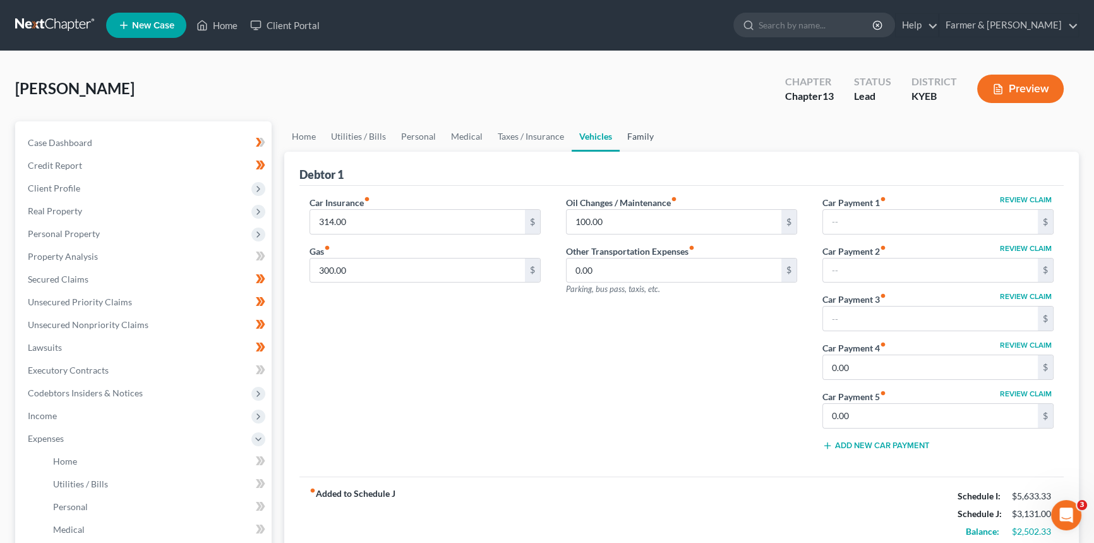
click at [638, 126] on link "Family" at bounding box center [641, 136] width 42 height 30
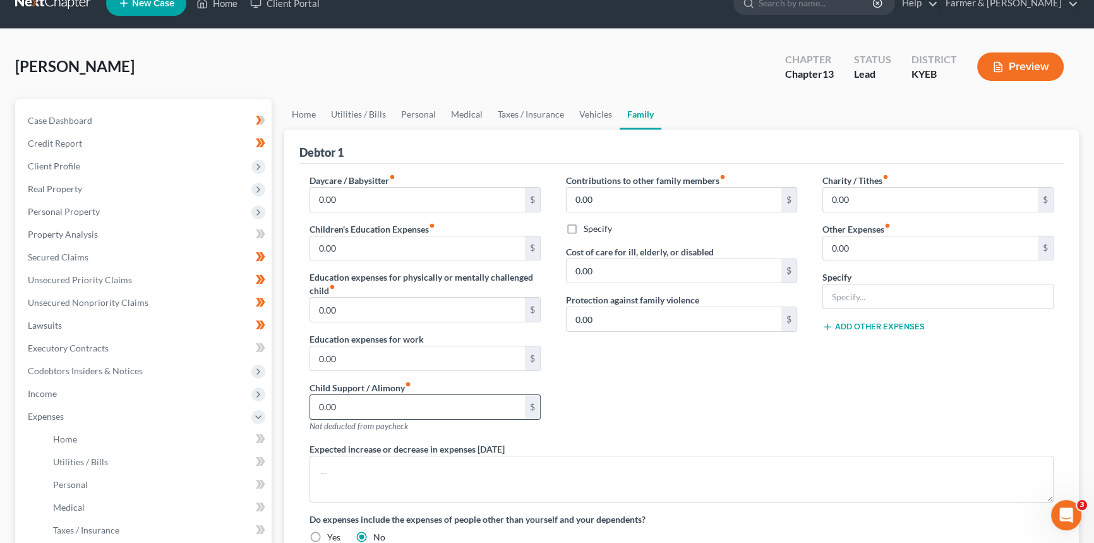
scroll to position [57, 0]
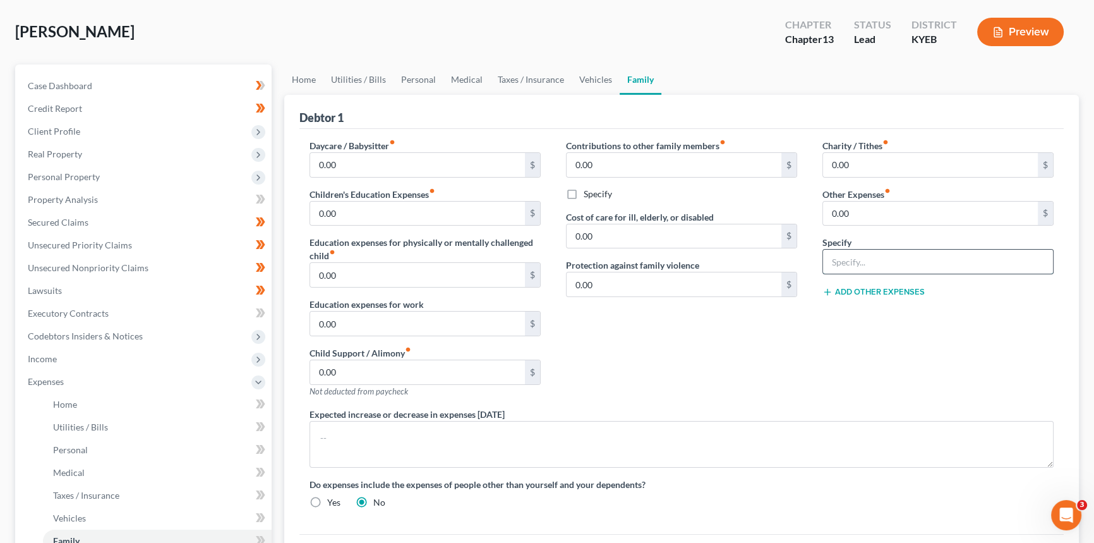
click at [862, 262] on input "text" at bounding box center [938, 262] width 230 height 24
click at [866, 214] on input "0.00" at bounding box center [930, 214] width 215 height 24
click at [828, 325] on div "Charity / Tithes fiber_manual_record 0.00 $ Other Expenses fiber_manual_record …" at bounding box center [938, 273] width 257 height 269
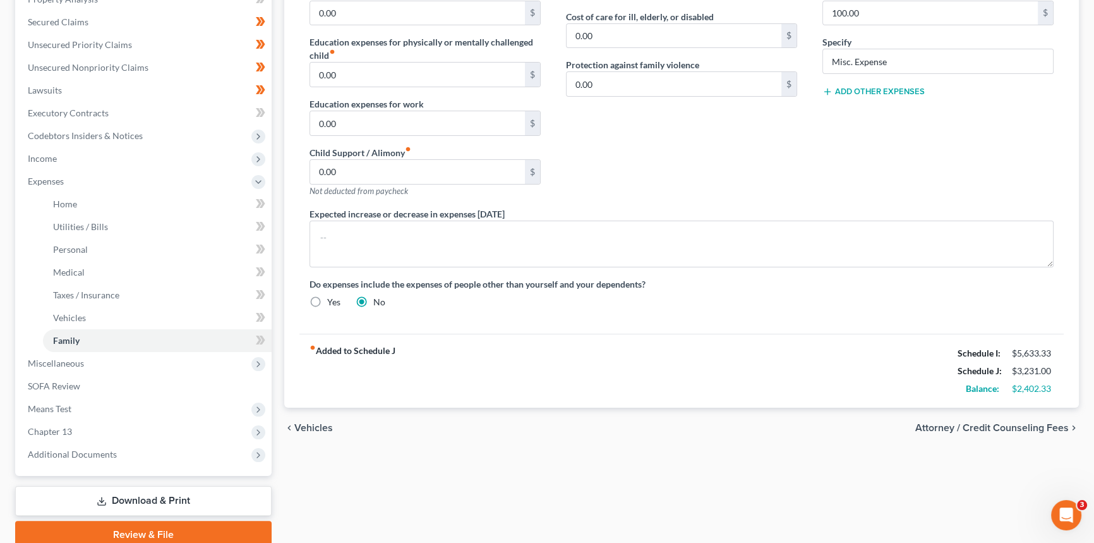
scroll to position [229, 0]
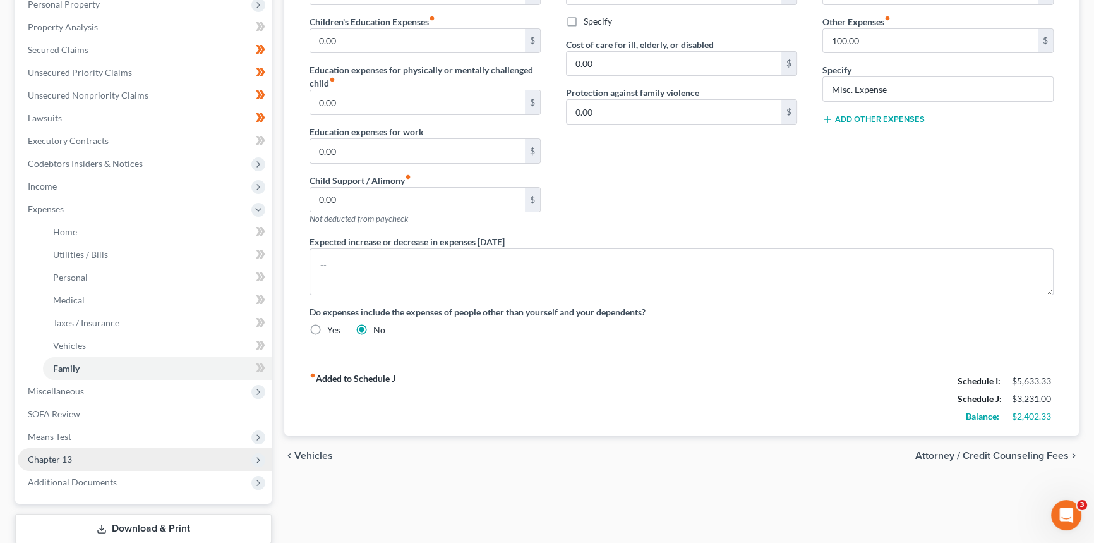
click at [82, 452] on span "Chapter 13" at bounding box center [145, 459] width 254 height 23
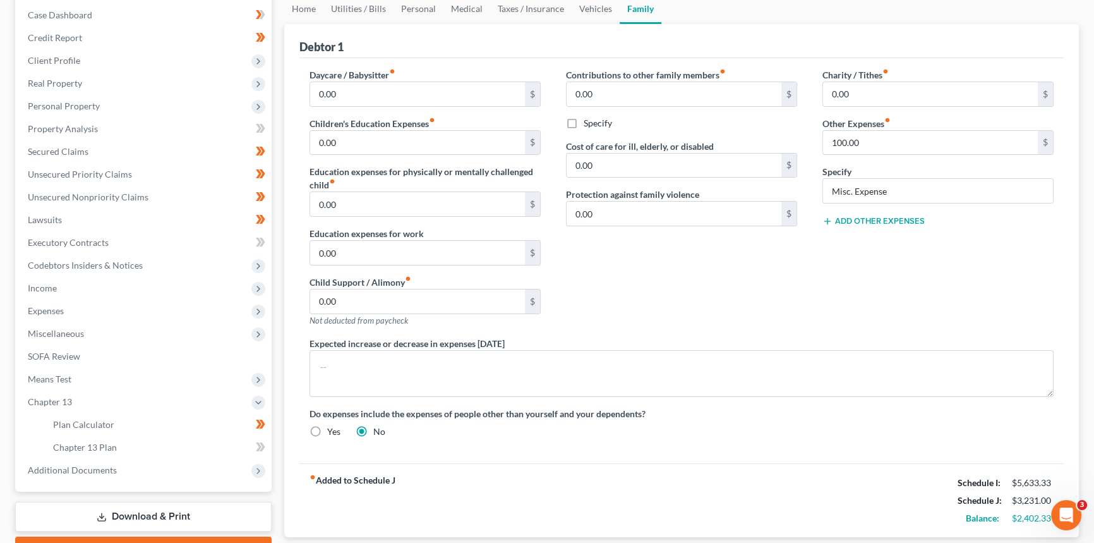
scroll to position [208, 0]
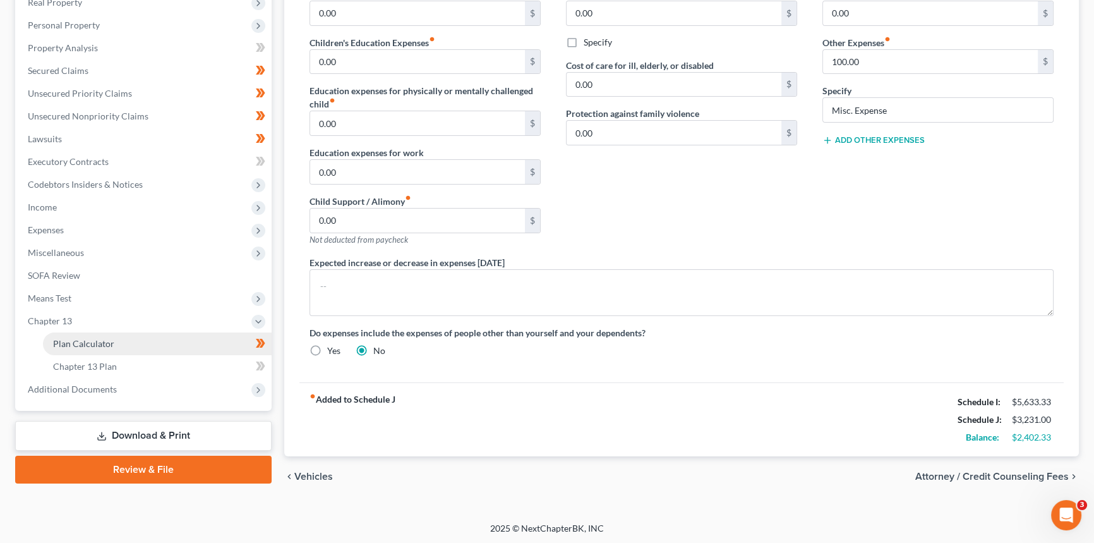
click at [111, 344] on span "Plan Calculator" at bounding box center [83, 343] width 61 height 11
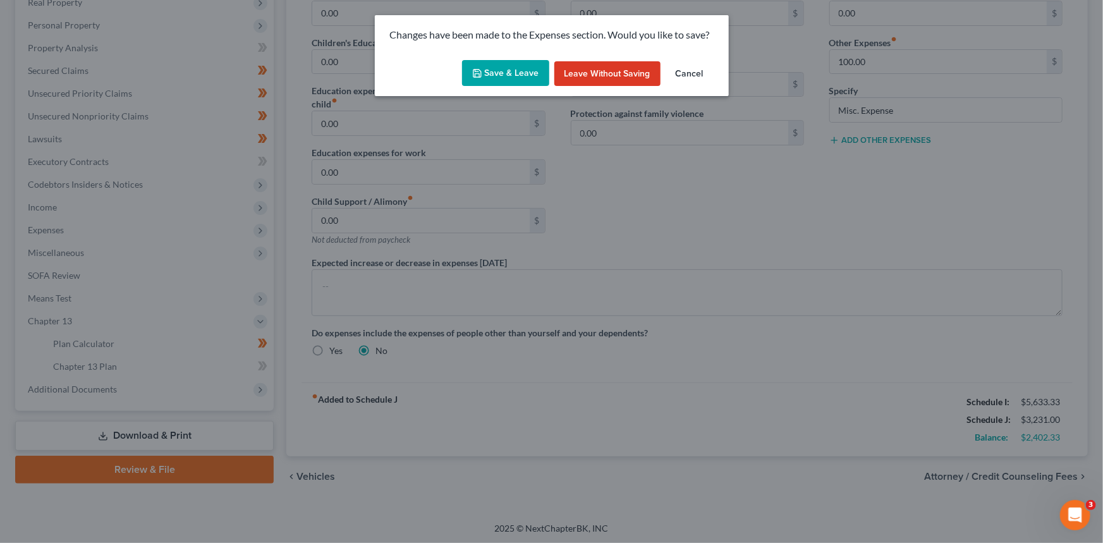
click at [537, 70] on button "Save & Leave" at bounding box center [505, 73] width 87 height 27
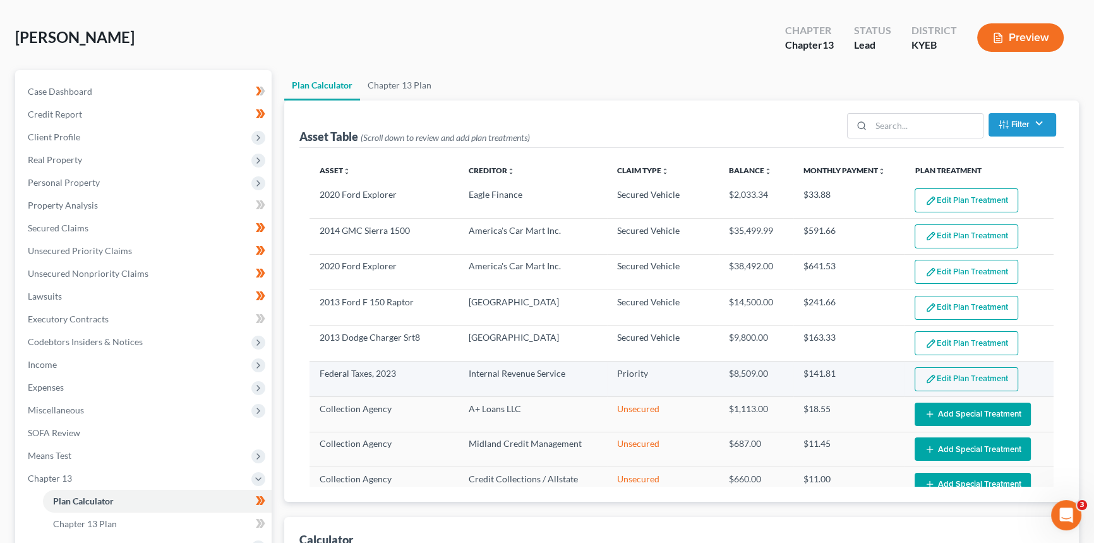
click at [951, 376] on button "Edit Plan Treatment" at bounding box center [967, 379] width 104 height 24
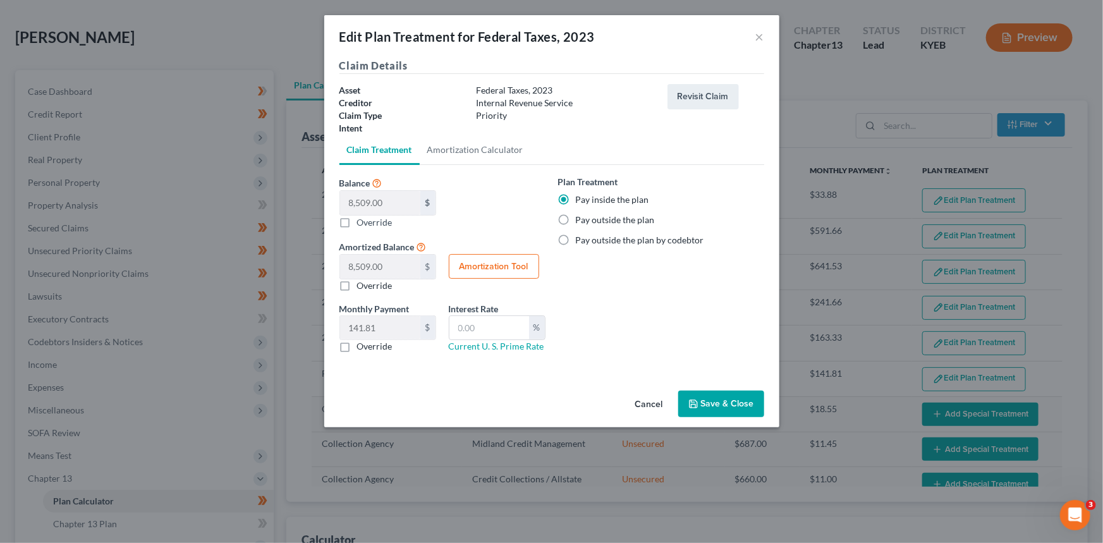
click at [654, 405] on button "Cancel" at bounding box center [649, 404] width 48 height 25
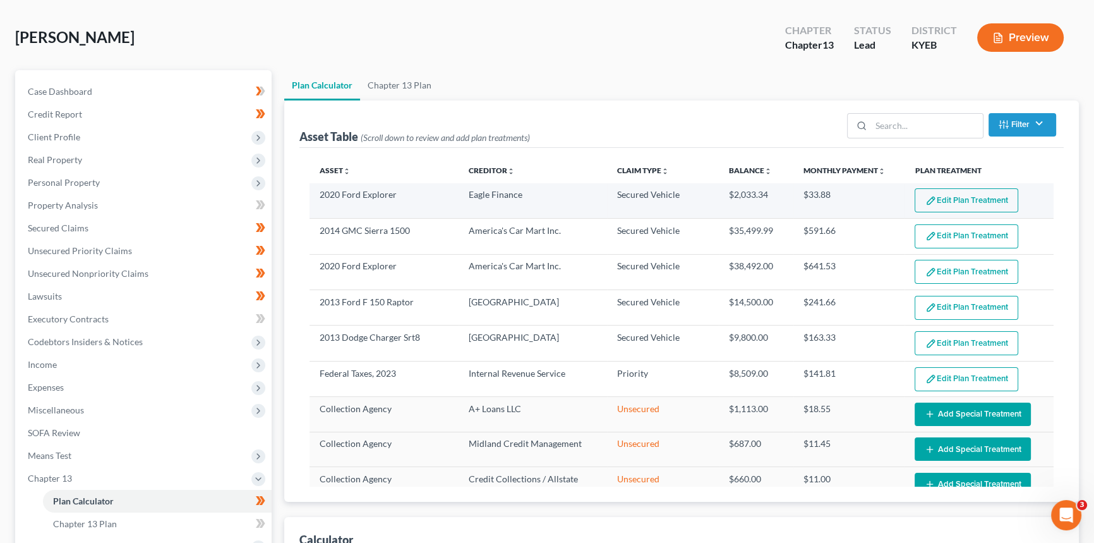
click at [976, 196] on button "Edit Plan Treatment" at bounding box center [967, 200] width 104 height 24
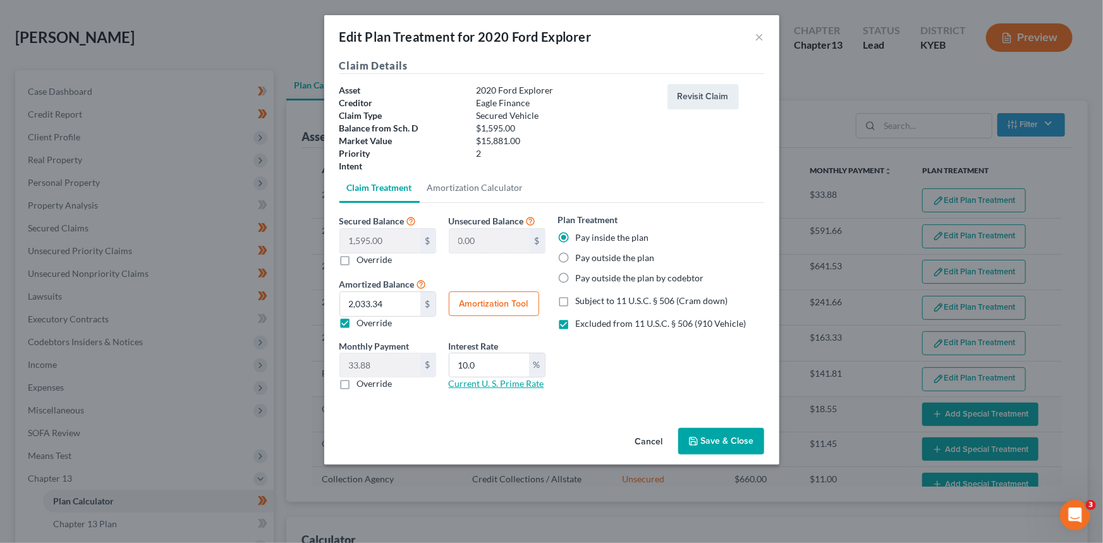
click at [496, 385] on link "Current U. S. Prime Rate" at bounding box center [496, 383] width 95 height 11
click at [493, 359] on input "10.0" at bounding box center [489, 365] width 80 height 24
drag, startPoint x: 483, startPoint y: 363, endPoint x: 446, endPoint y: 371, distance: 37.4
click at [446, 371] on div "Interest Rate 10.0 % Current U. S. Prime Rate" at bounding box center [496, 364] width 109 height 51
click at [499, 300] on button "Amortization Tool" at bounding box center [494, 303] width 90 height 25
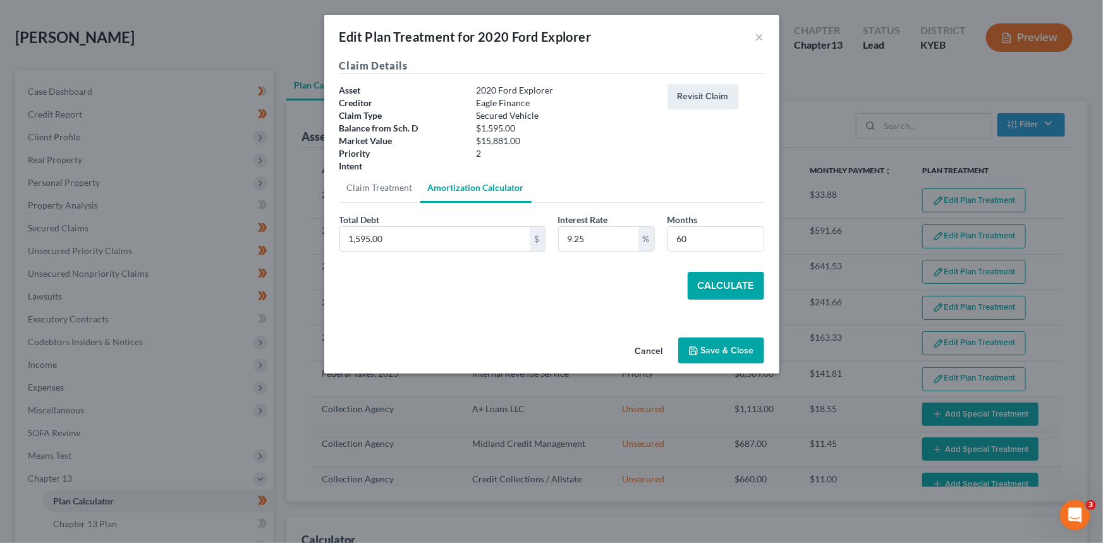
click at [743, 278] on button "Calculate" at bounding box center [725, 286] width 76 height 28
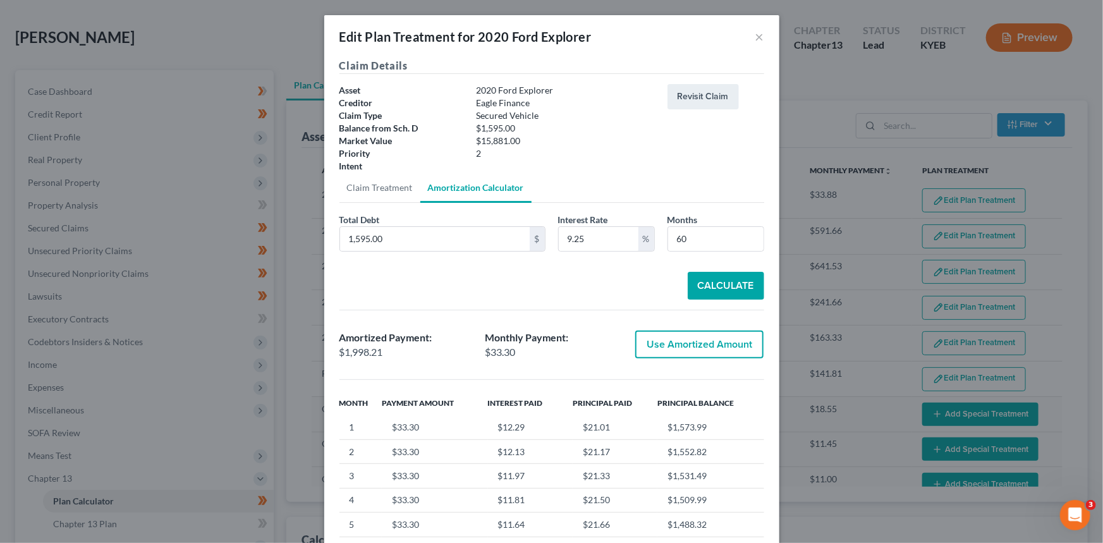
click at [684, 348] on button "Use Amortized Amount" at bounding box center [699, 344] width 128 height 28
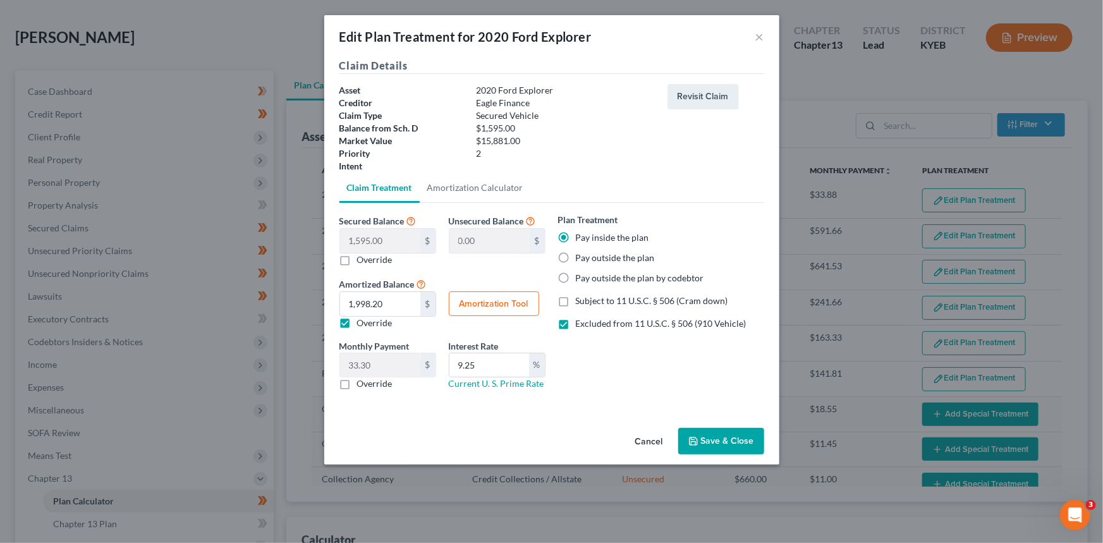
click at [711, 436] on button "Save & Close" at bounding box center [721, 441] width 86 height 27
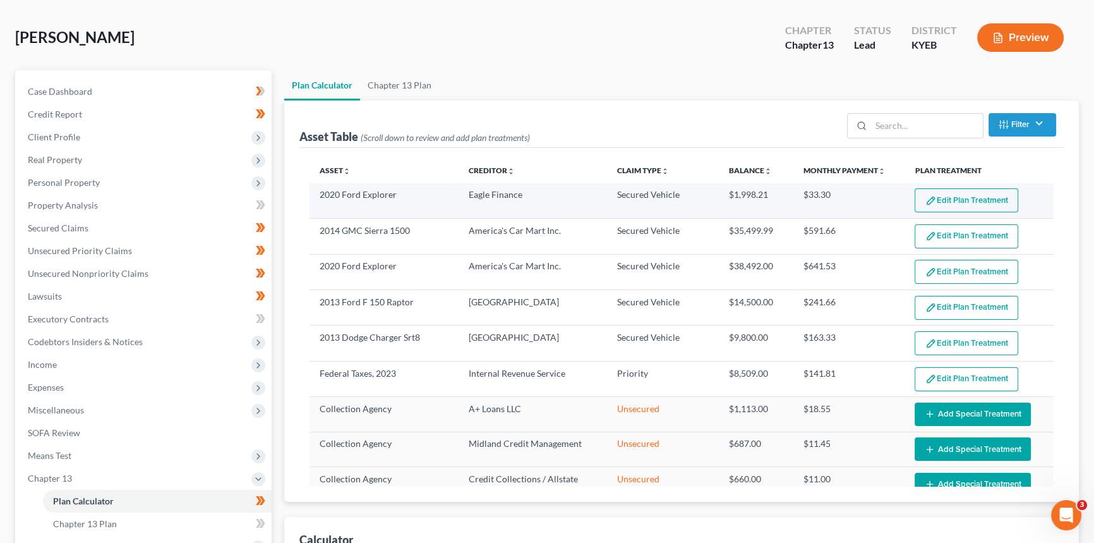
click at [992, 197] on button "Edit Plan Treatment" at bounding box center [967, 200] width 104 height 24
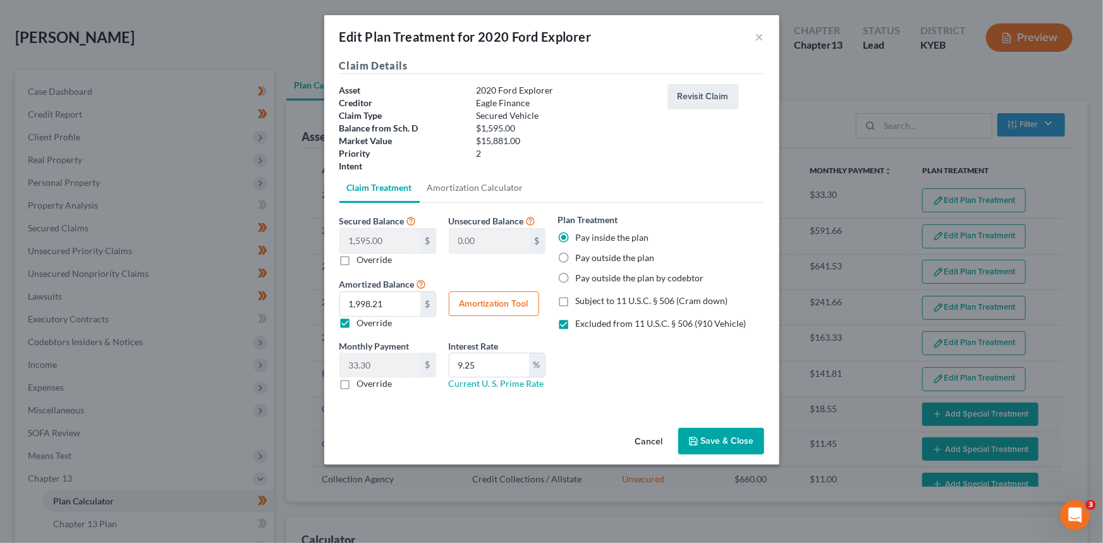
click at [357, 322] on label "Override" at bounding box center [374, 323] width 35 height 13
click at [362, 322] on input "Override" at bounding box center [366, 321] width 8 height 8
click at [485, 365] on input "9.25" at bounding box center [489, 365] width 80 height 24
drag, startPoint x: 485, startPoint y: 366, endPoint x: 356, endPoint y: 271, distance: 160.9
click at [446, 366] on div "Interest Rate 9.25 % Current U. S. Prime Rate" at bounding box center [496, 364] width 109 height 51
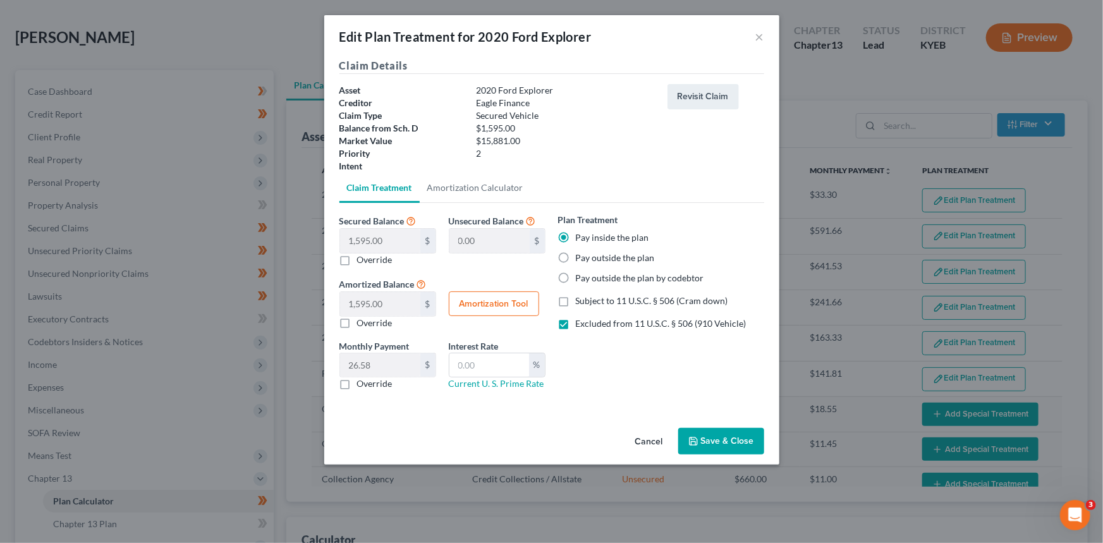
click at [357, 260] on label "Override" at bounding box center [374, 259] width 35 height 13
click at [362, 260] on input "Override" at bounding box center [366, 257] width 8 height 8
click at [388, 238] on input "0.00" at bounding box center [380, 241] width 80 height 24
drag, startPoint x: 562, startPoint y: 301, endPoint x: 675, endPoint y: 394, distance: 146.3
click at [576, 301] on label "Subject to 11 U.S.C. § 506 (Cram down)" at bounding box center [652, 300] width 152 height 13
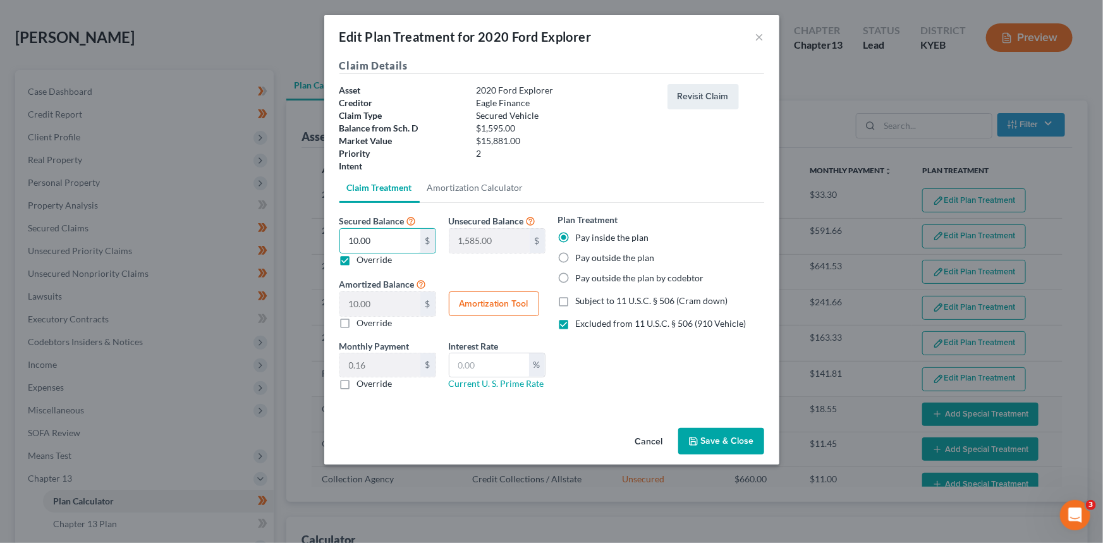
click at [581, 301] on input "Subject to 11 U.S.C. § 506 (Cram down)" at bounding box center [585, 298] width 8 height 8
click at [576, 325] on label "Excluded from 11 U.S.C. § 506 (910 Vehicle)" at bounding box center [661, 323] width 171 height 13
click at [581, 325] on input "Excluded from 11 U.S.C. § 506 (910 Vehicle)" at bounding box center [585, 321] width 8 height 8
click at [747, 445] on button "Save & Close" at bounding box center [721, 441] width 86 height 27
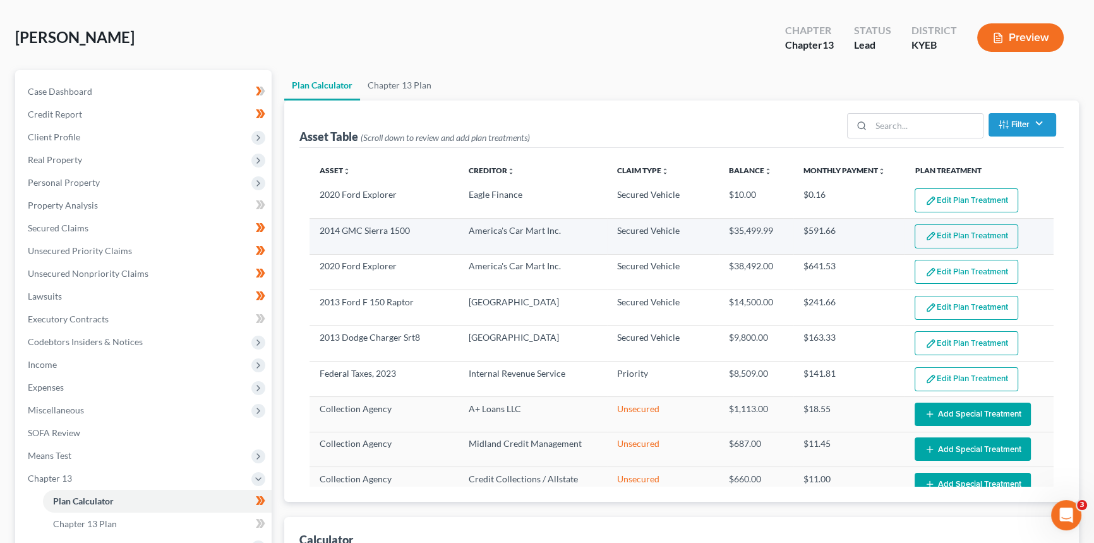
click at [958, 233] on button "Edit Plan Treatment" at bounding box center [967, 236] width 104 height 24
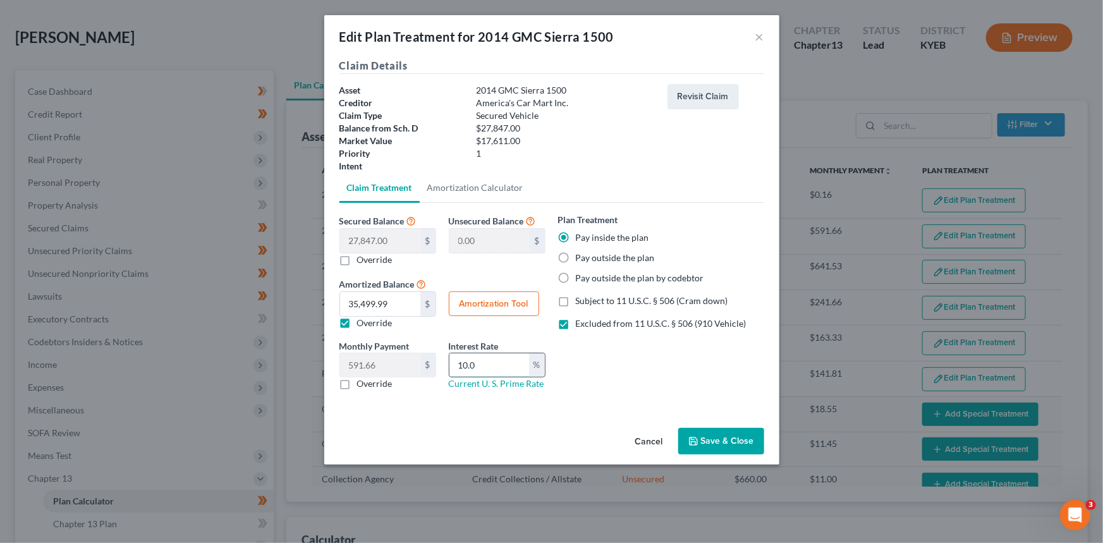
click at [497, 369] on input "10.0" at bounding box center [489, 365] width 80 height 24
click at [509, 307] on button "Amortization Tool" at bounding box center [494, 303] width 90 height 25
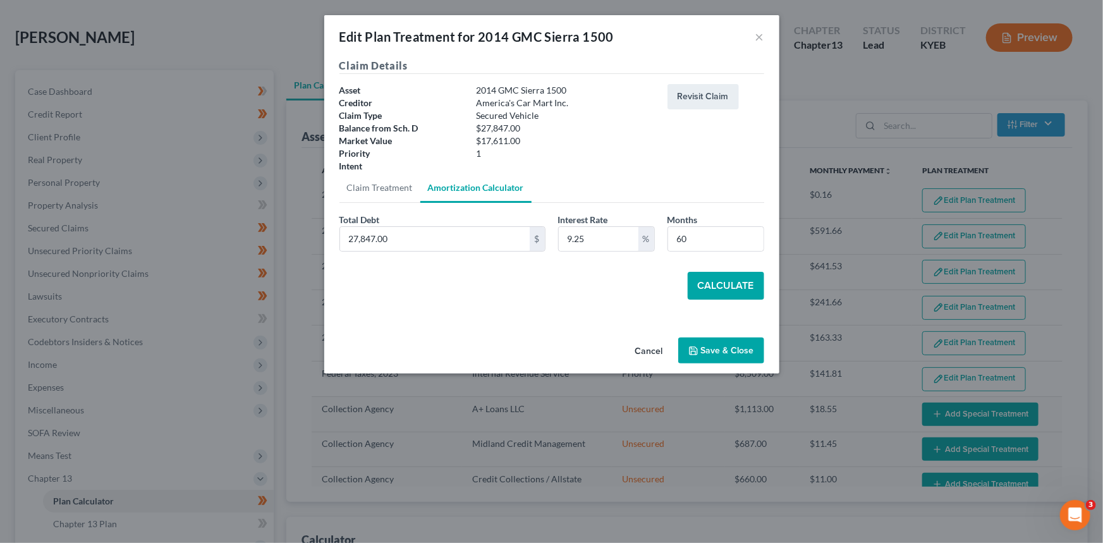
click at [734, 287] on button "Calculate" at bounding box center [725, 286] width 76 height 28
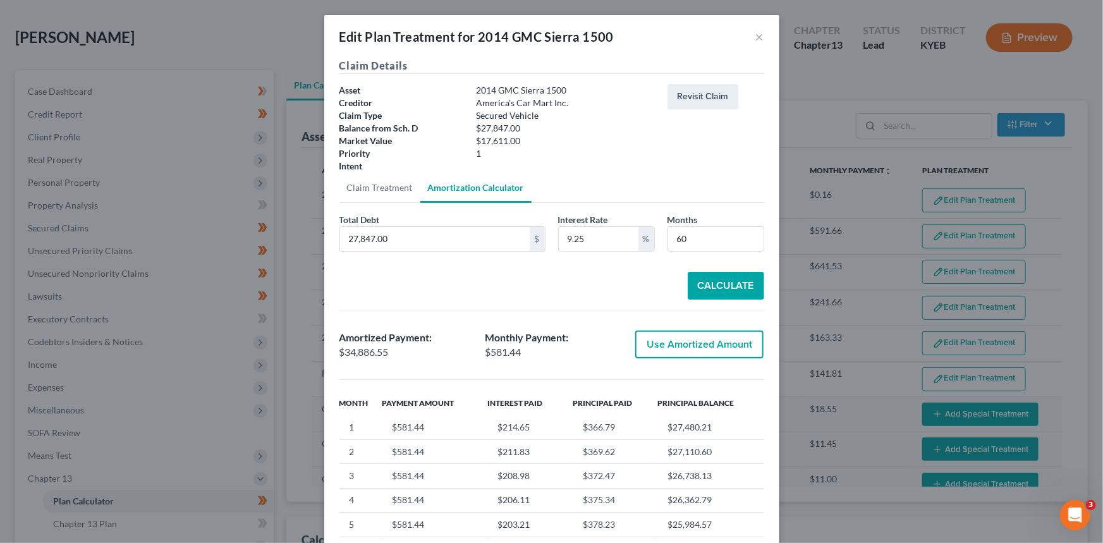
click at [691, 351] on button "Use Amortized Amount" at bounding box center [699, 344] width 128 height 28
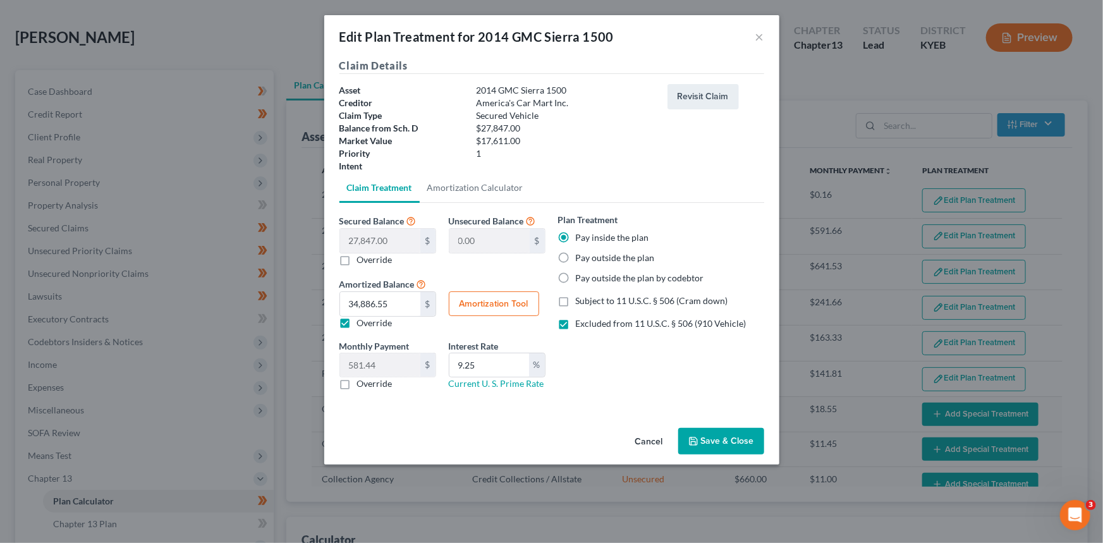
click at [729, 440] on button "Save & Close" at bounding box center [721, 441] width 86 height 27
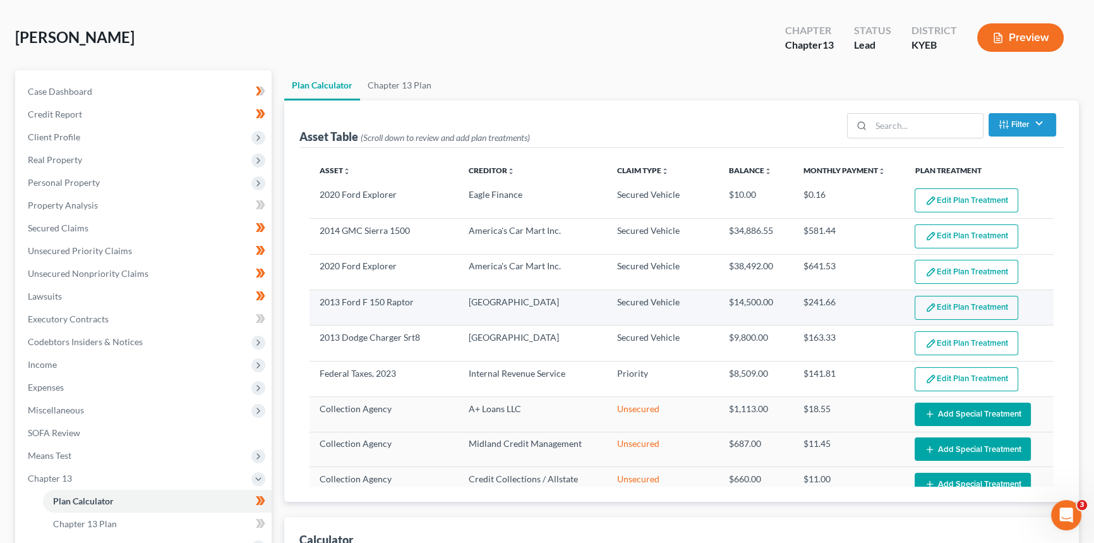
scroll to position [109, 0]
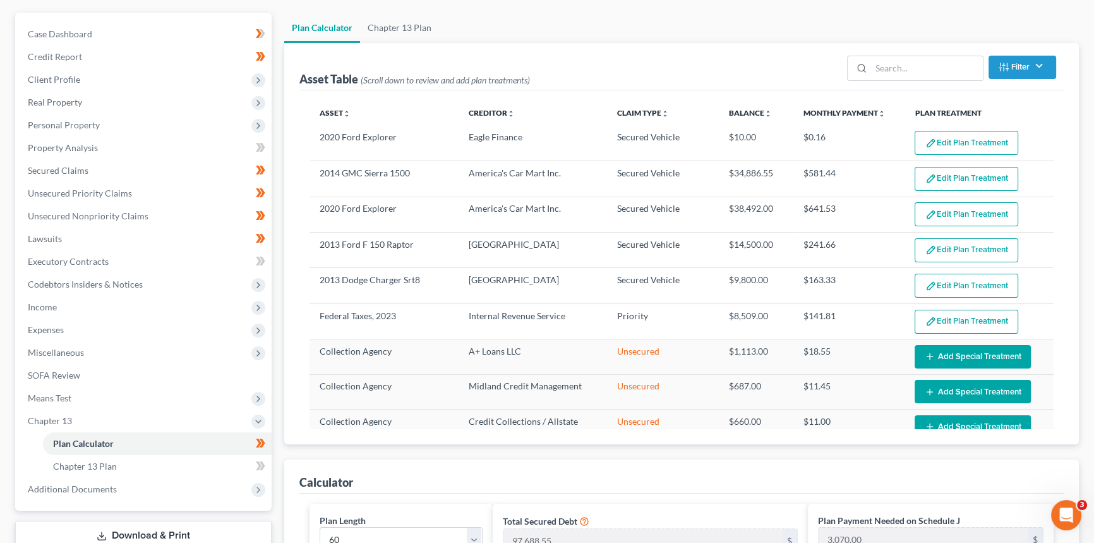
click at [982, 208] on button "Edit Plan Treatment" at bounding box center [967, 214] width 104 height 24
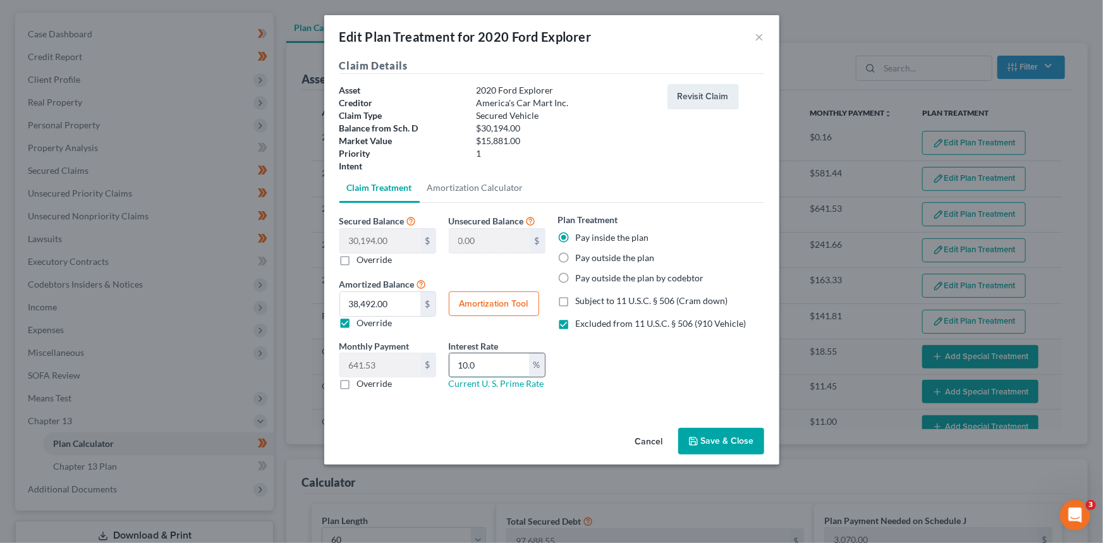
click at [486, 363] on input "10.0" at bounding box center [489, 365] width 80 height 24
drag, startPoint x: 486, startPoint y: 363, endPoint x: 445, endPoint y: 366, distance: 41.2
click at [445, 366] on div "Interest Rate 10.0 % Current U. S. Prime Rate" at bounding box center [496, 364] width 109 height 51
click at [500, 298] on button "Amortization Tool" at bounding box center [494, 303] width 90 height 25
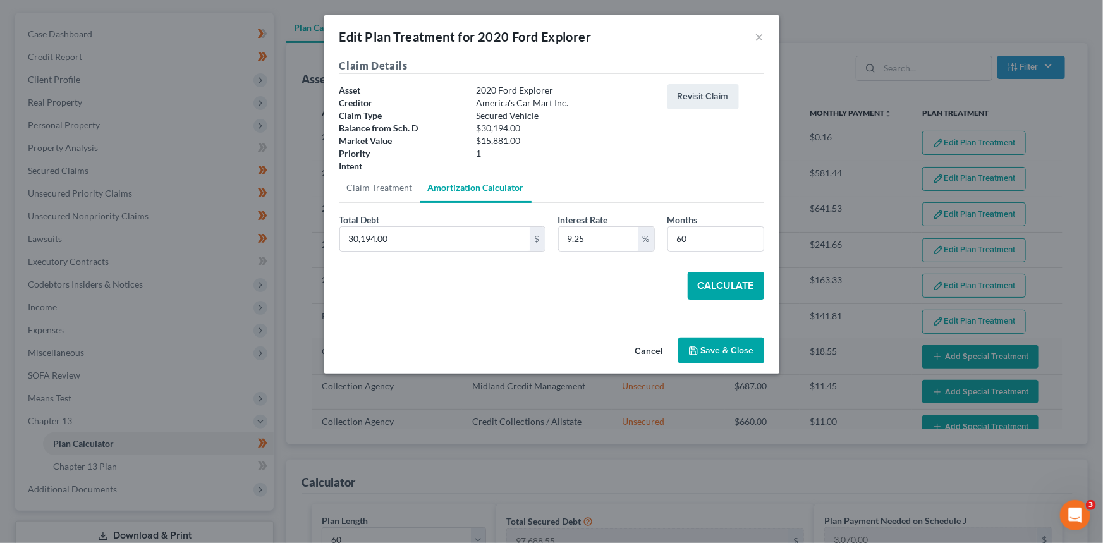
click at [708, 293] on button "Calculate" at bounding box center [725, 286] width 76 height 28
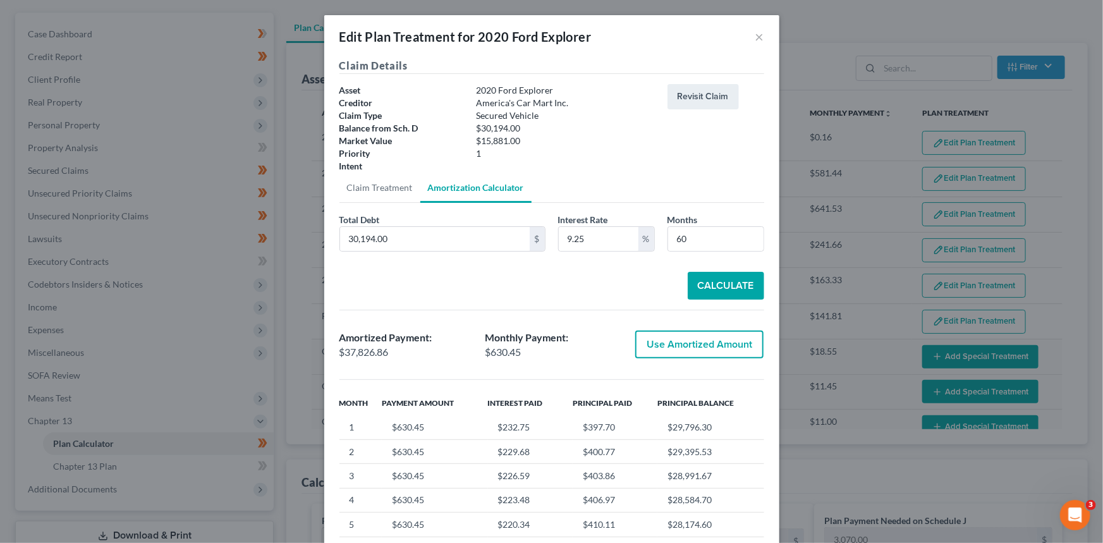
click at [679, 351] on button "Use Amortized Amount" at bounding box center [699, 344] width 128 height 28
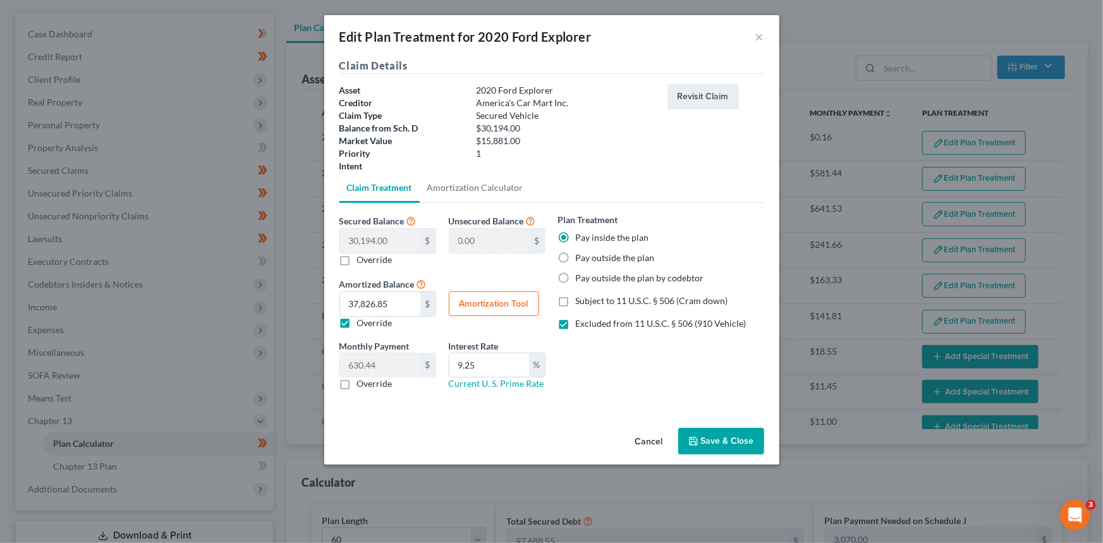
click at [715, 443] on button "Save & Close" at bounding box center [721, 441] width 86 height 27
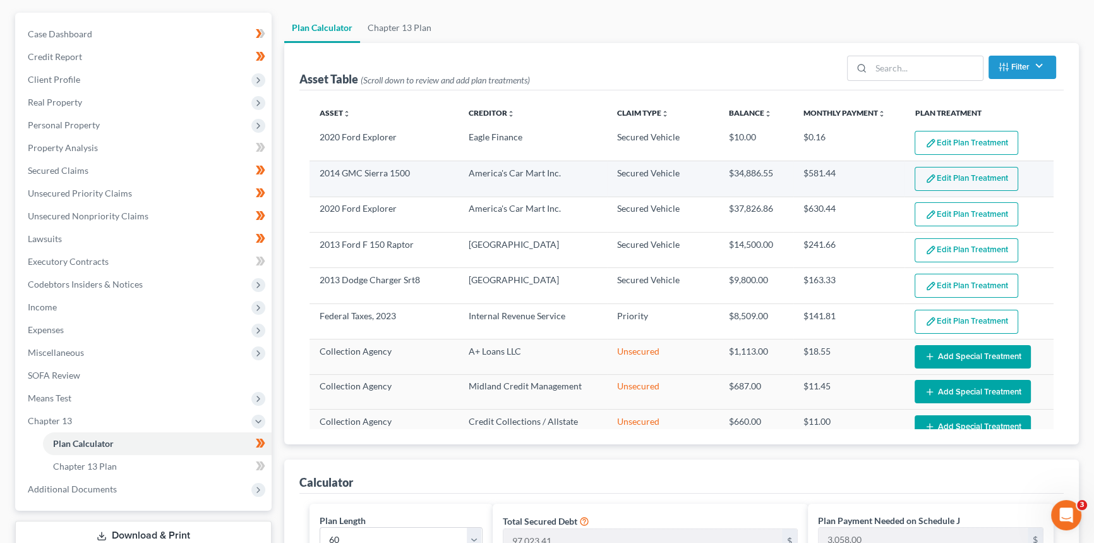
click at [946, 182] on button "Edit Plan Treatment" at bounding box center [967, 179] width 104 height 24
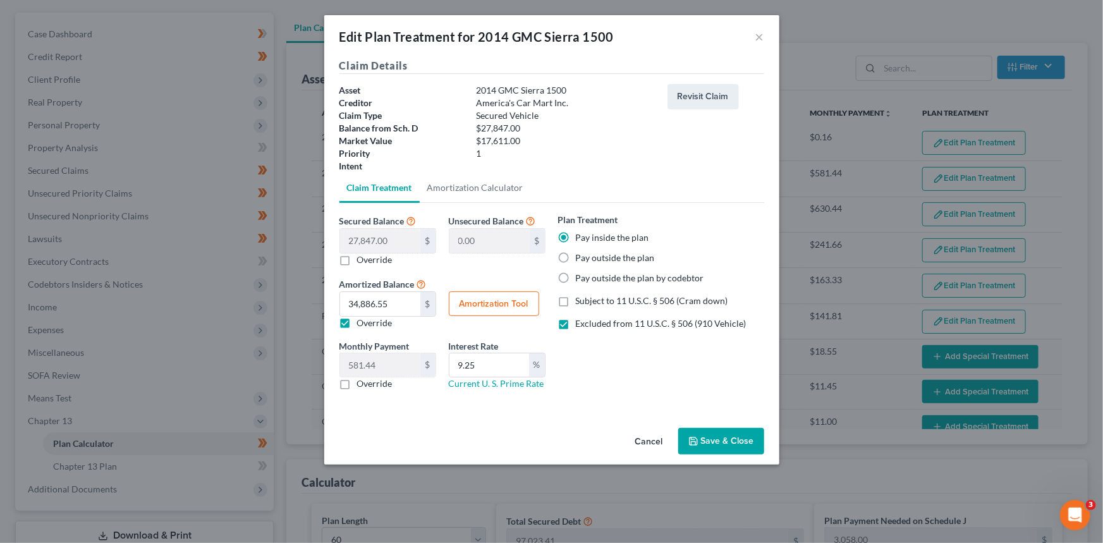
click at [651, 439] on button "Cancel" at bounding box center [649, 441] width 48 height 25
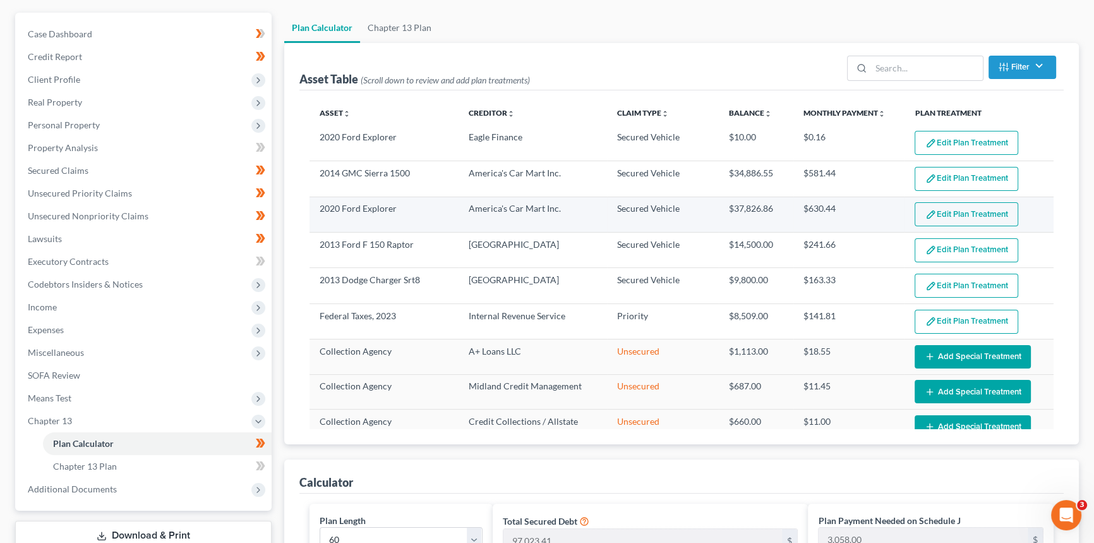
click at [962, 211] on button "Edit Plan Treatment" at bounding box center [967, 214] width 104 height 24
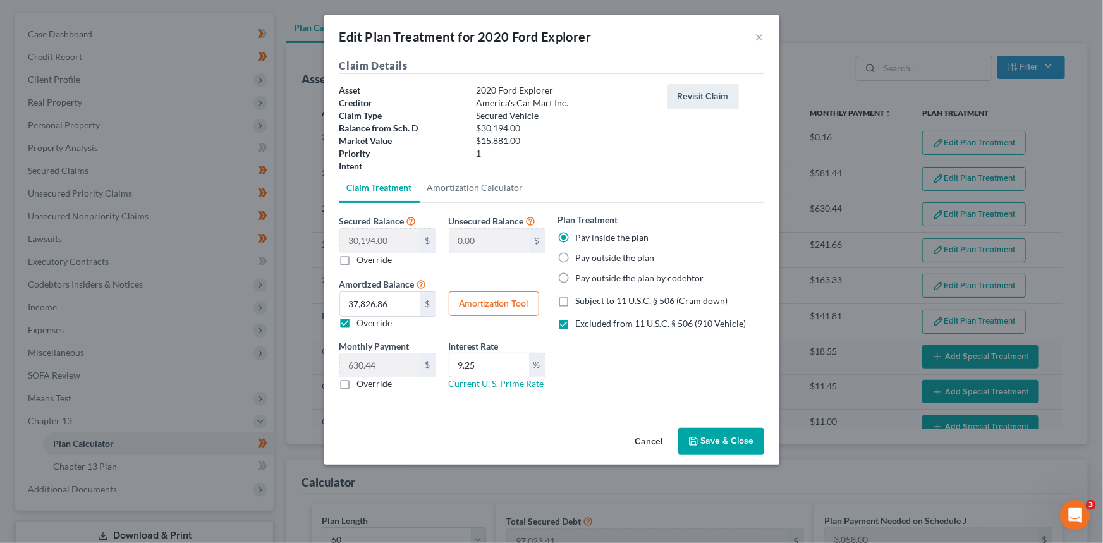
click at [650, 433] on button "Cancel" at bounding box center [649, 441] width 48 height 25
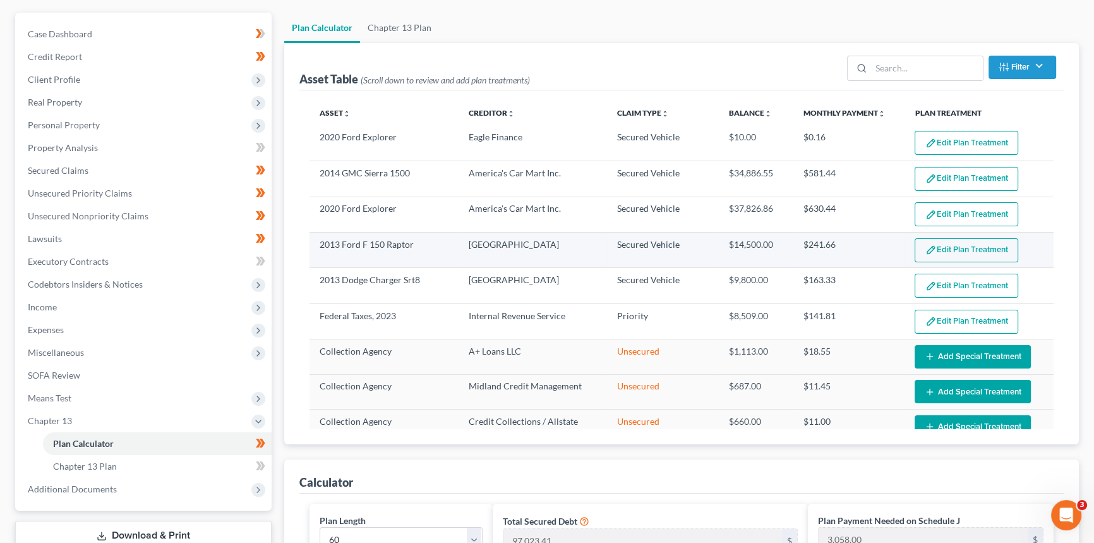
click at [962, 240] on button "Edit Plan Treatment" at bounding box center [967, 250] width 104 height 24
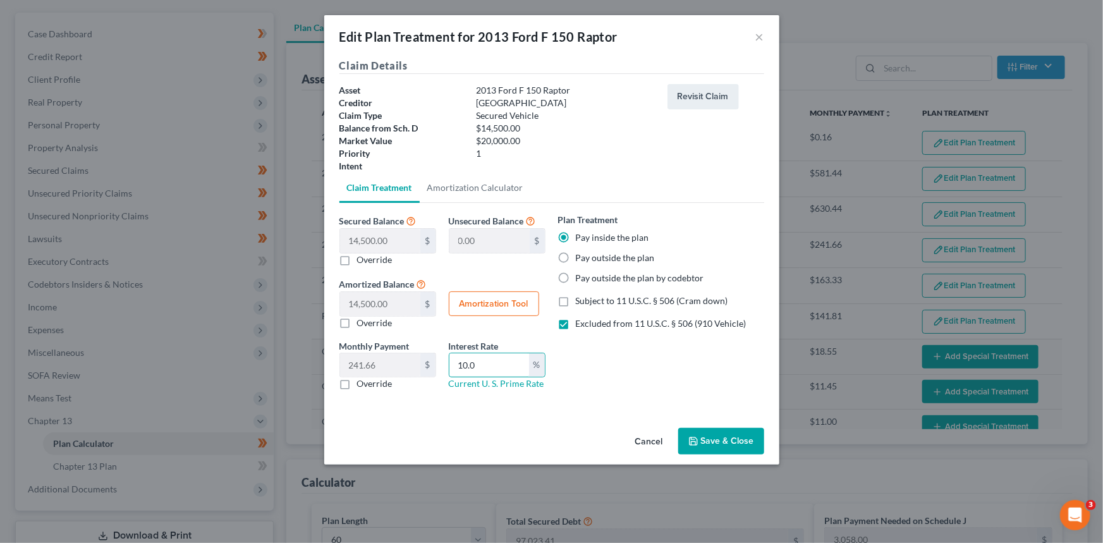
drag, startPoint x: 485, startPoint y: 367, endPoint x: 447, endPoint y: 369, distance: 38.6
click at [449, 371] on input "10.0" at bounding box center [489, 365] width 80 height 24
click at [514, 303] on button "Amortization Tool" at bounding box center [494, 303] width 90 height 25
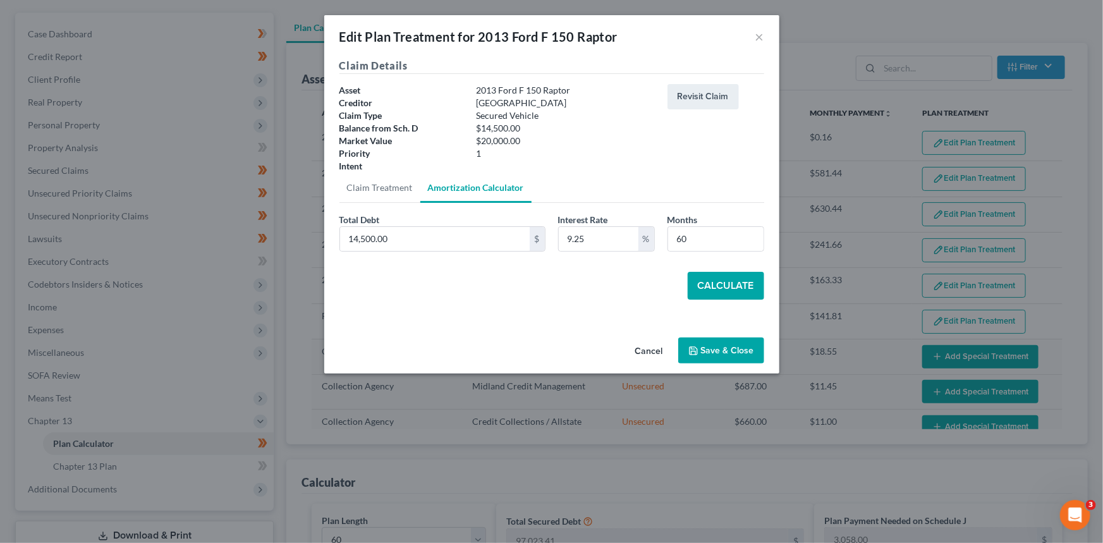
click at [730, 277] on button "Calculate" at bounding box center [725, 286] width 76 height 28
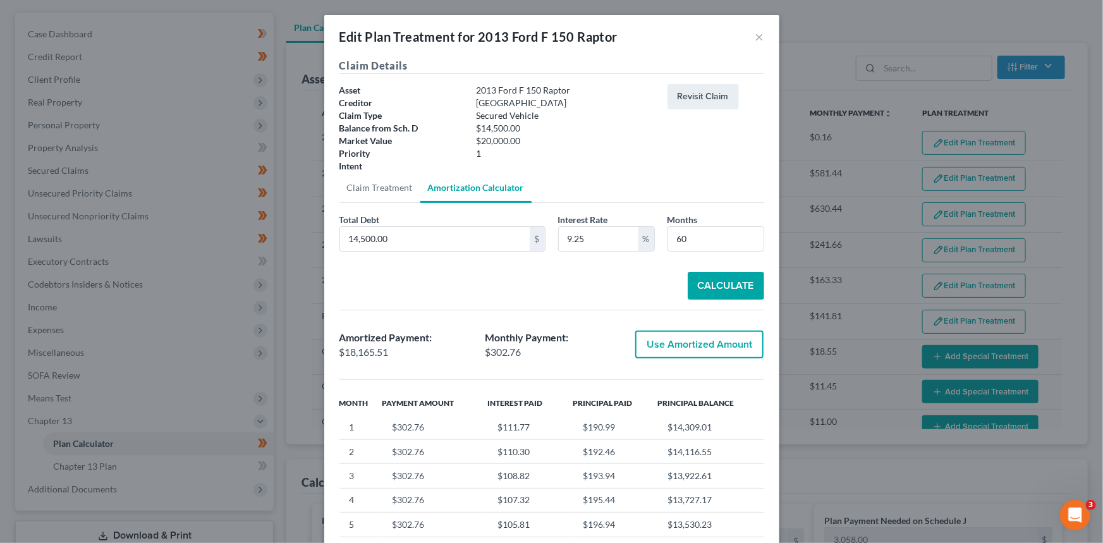
click at [667, 338] on button "Use Amortized Amount" at bounding box center [699, 344] width 128 height 28
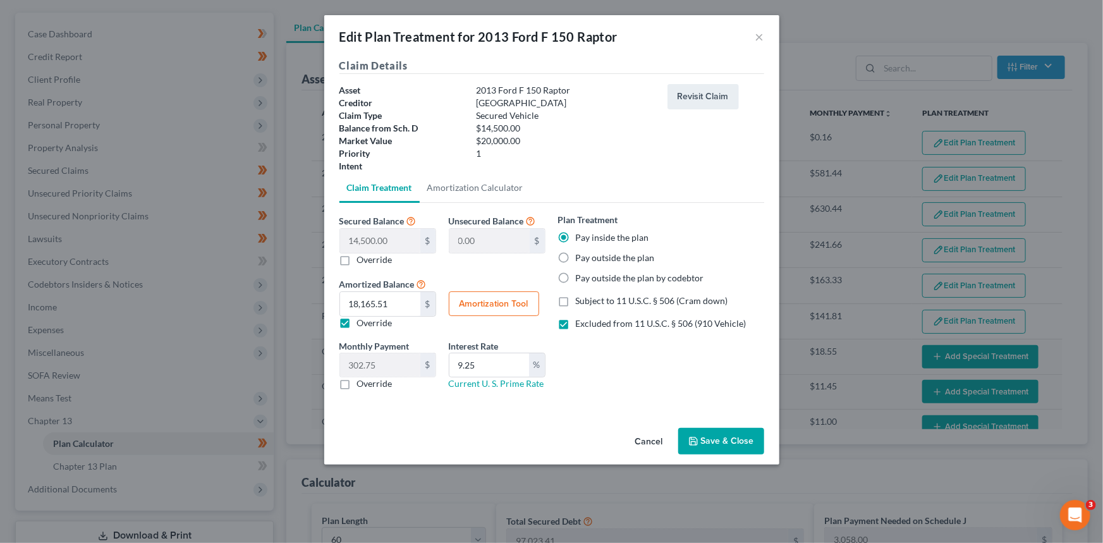
click at [710, 444] on button "Save & Close" at bounding box center [721, 441] width 86 height 27
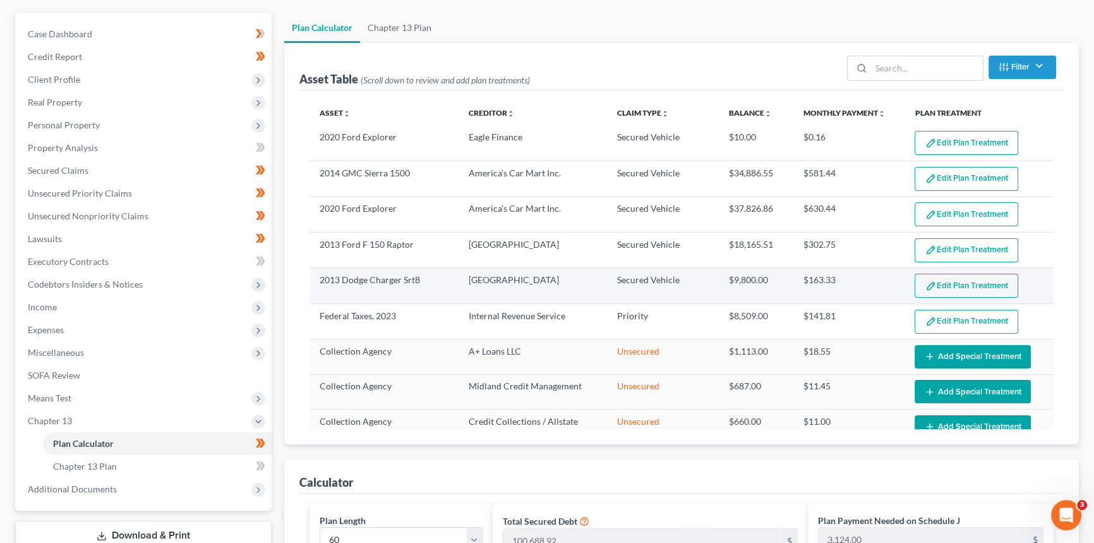
click at [931, 287] on button "Edit Plan Treatment" at bounding box center [967, 286] width 104 height 24
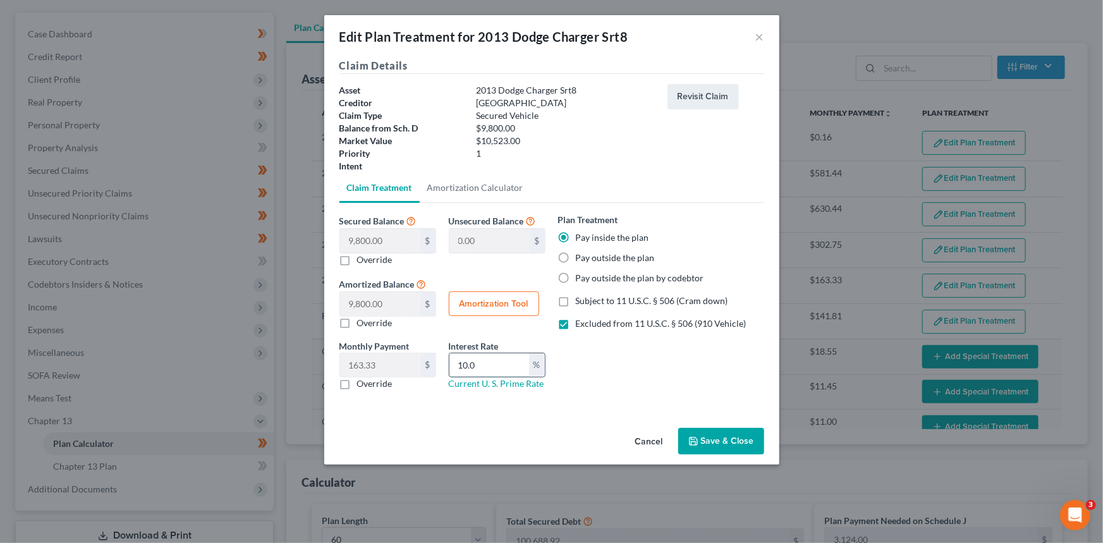
click at [494, 360] on input "10.0" at bounding box center [489, 365] width 80 height 24
click at [478, 303] on button "Amortization Tool" at bounding box center [494, 303] width 90 height 25
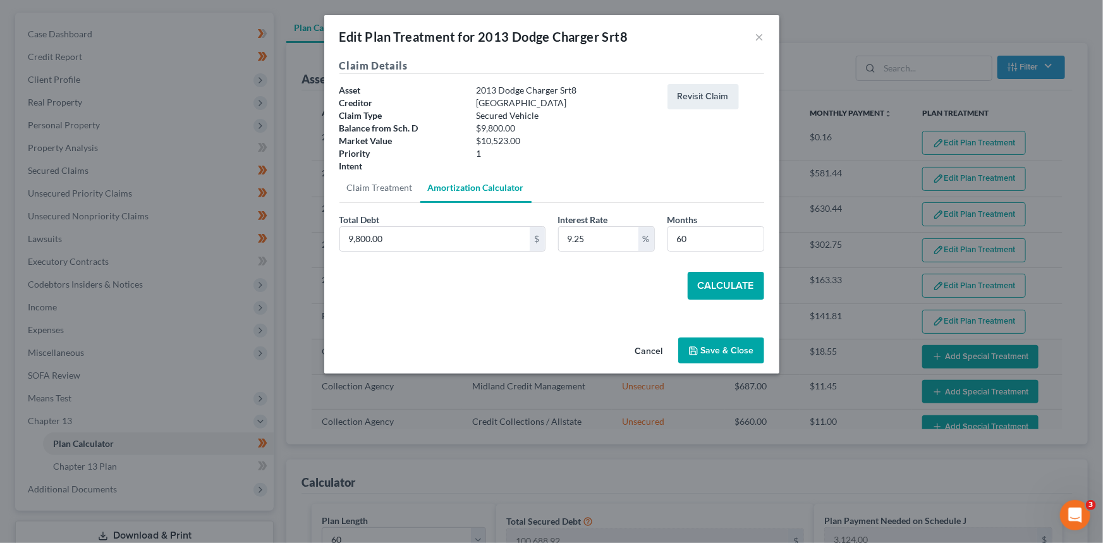
click at [732, 280] on button "Calculate" at bounding box center [725, 286] width 76 height 28
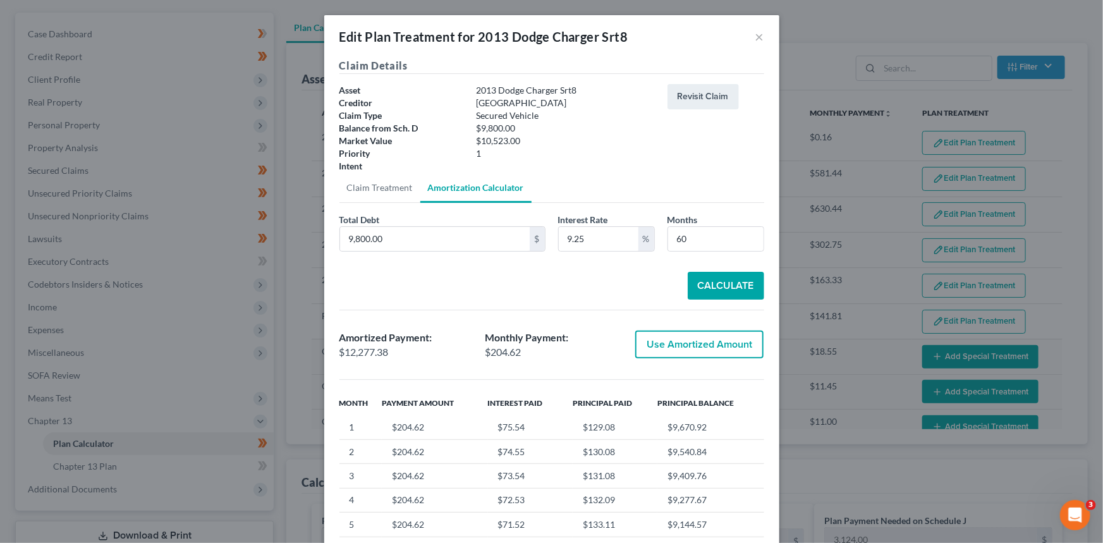
click at [692, 344] on button "Use Amortized Amount" at bounding box center [699, 344] width 128 height 28
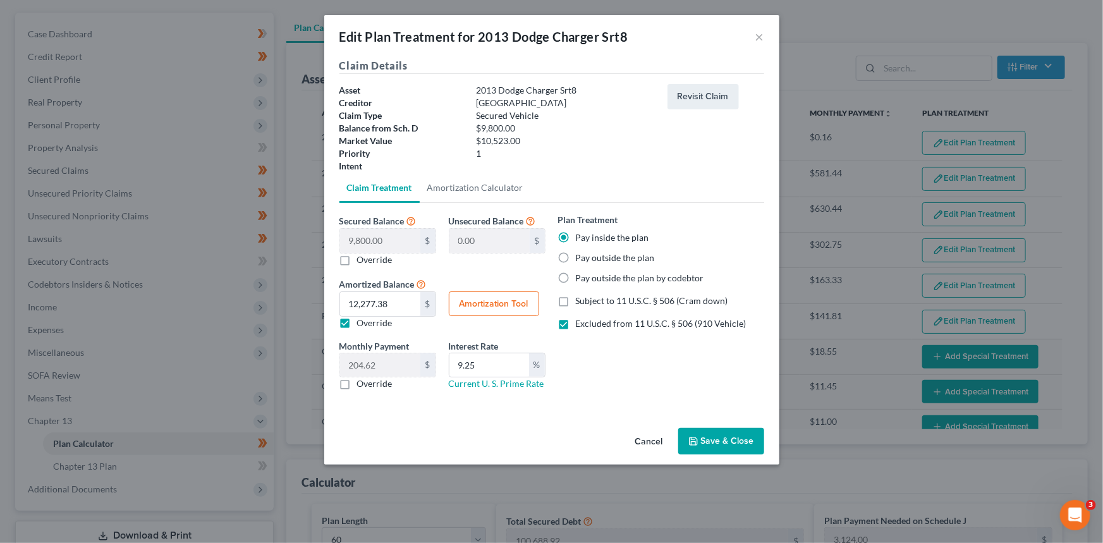
click at [726, 436] on button "Save & Close" at bounding box center [721, 441] width 86 height 27
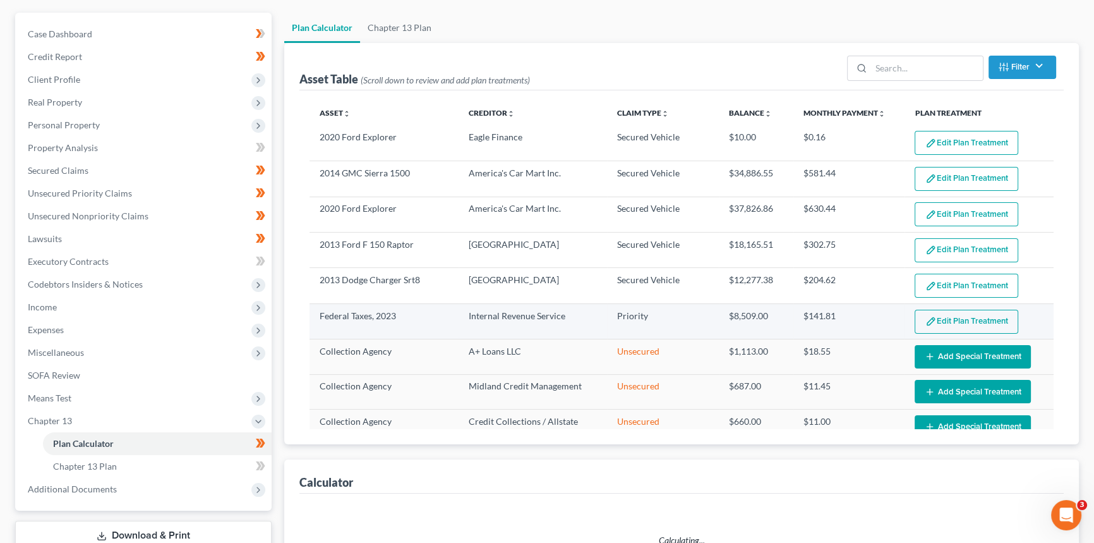
click at [939, 319] on button "Edit Plan Treatment" at bounding box center [967, 322] width 104 height 24
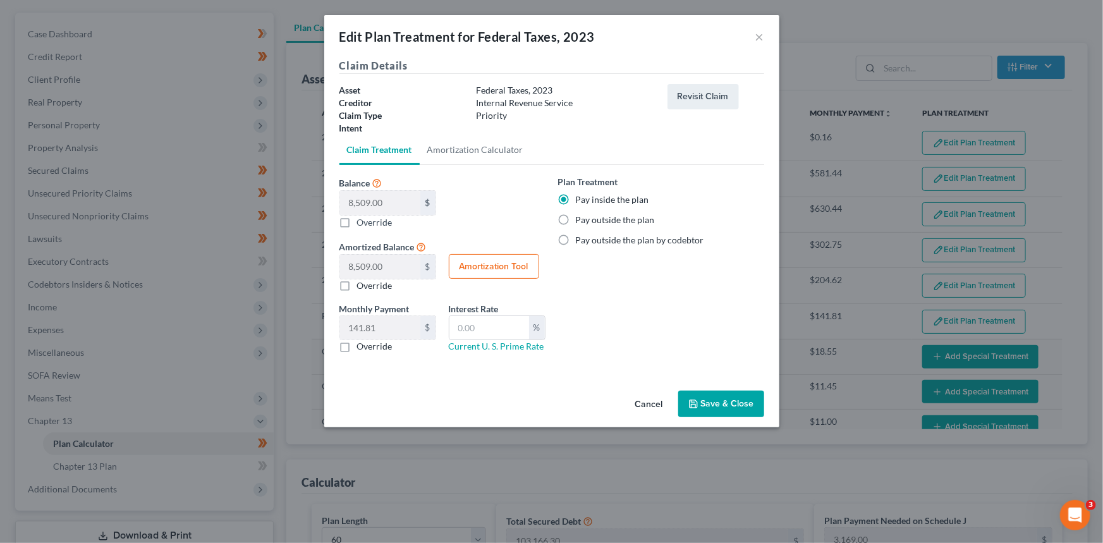
click at [655, 404] on button "Cancel" at bounding box center [649, 404] width 48 height 25
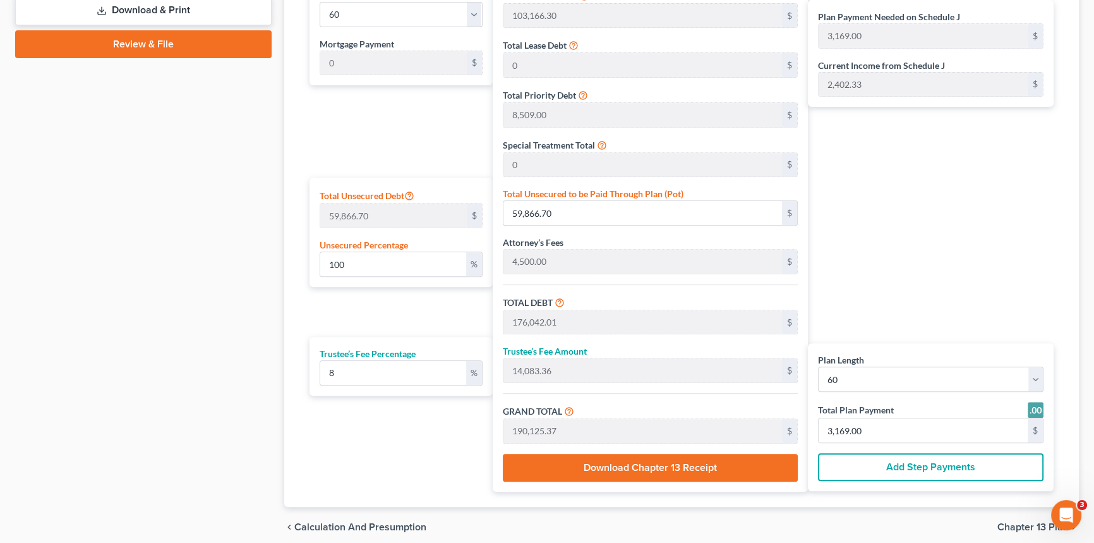
scroll to position [569, 0]
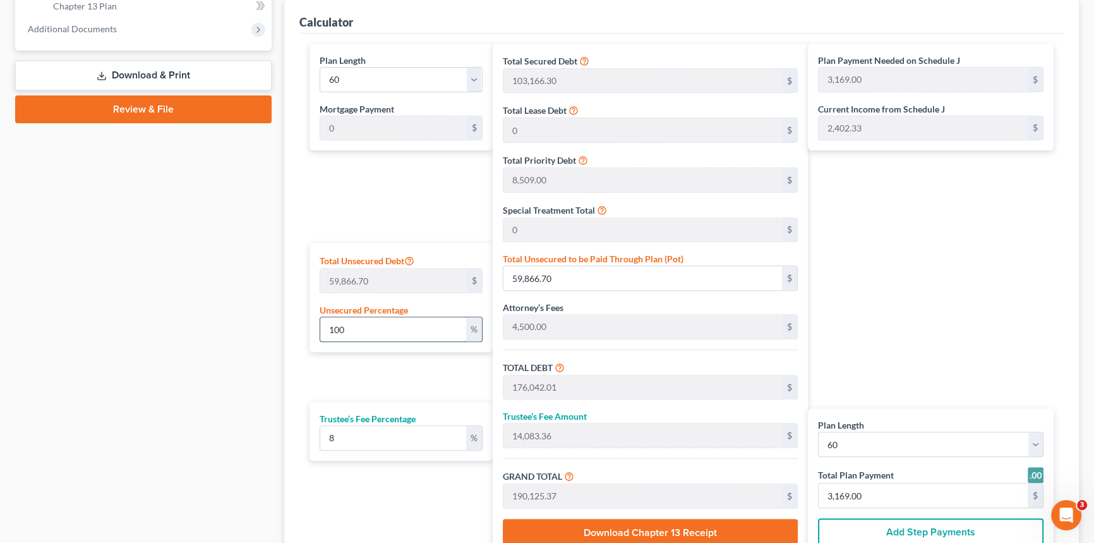
click at [365, 329] on input "100" at bounding box center [393, 329] width 146 height 24
drag, startPoint x: 365, startPoint y: 329, endPoint x: 315, endPoint y: 325, distance: 49.4
click at [315, 325] on div "Total Unsecured Debt 59,866.70 $ Unsecured Percentage 100 %" at bounding box center [401, 297] width 183 height 109
click at [244, 349] on div "Case Dashboard Payments Invoices Payments Payments Credit Report Client Profile" at bounding box center [143, 83] width 269 height 1060
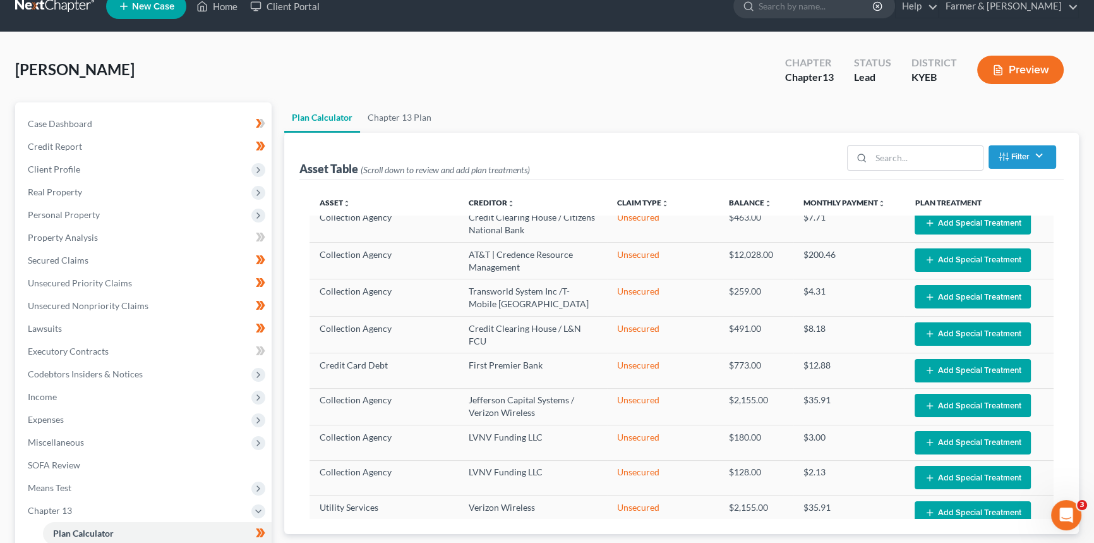
scroll to position [0, 0]
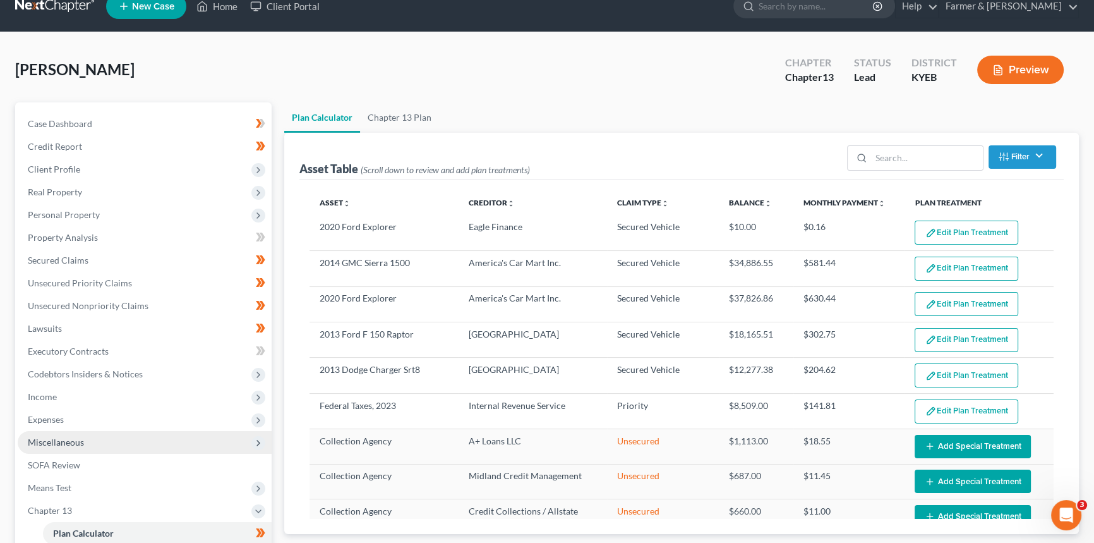
drag, startPoint x: 73, startPoint y: 418, endPoint x: 95, endPoint y: 430, distance: 25.2
click at [73, 418] on span "Expenses" at bounding box center [145, 419] width 254 height 23
click at [128, 440] on link "Home" at bounding box center [157, 442] width 229 height 23
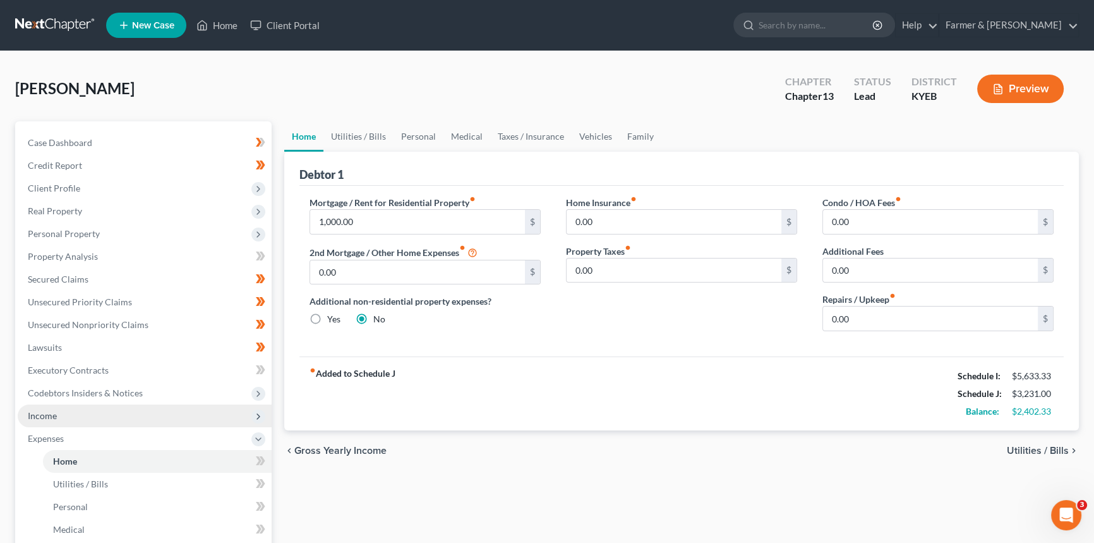
click at [89, 411] on span "Income" at bounding box center [145, 415] width 254 height 23
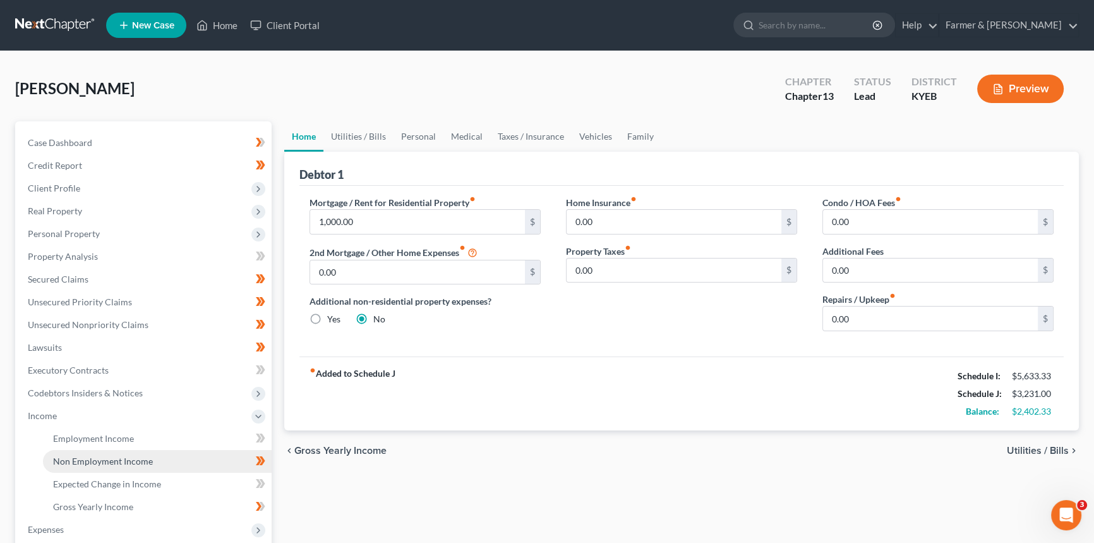
click at [137, 458] on span "Non Employment Income" at bounding box center [103, 461] width 100 height 11
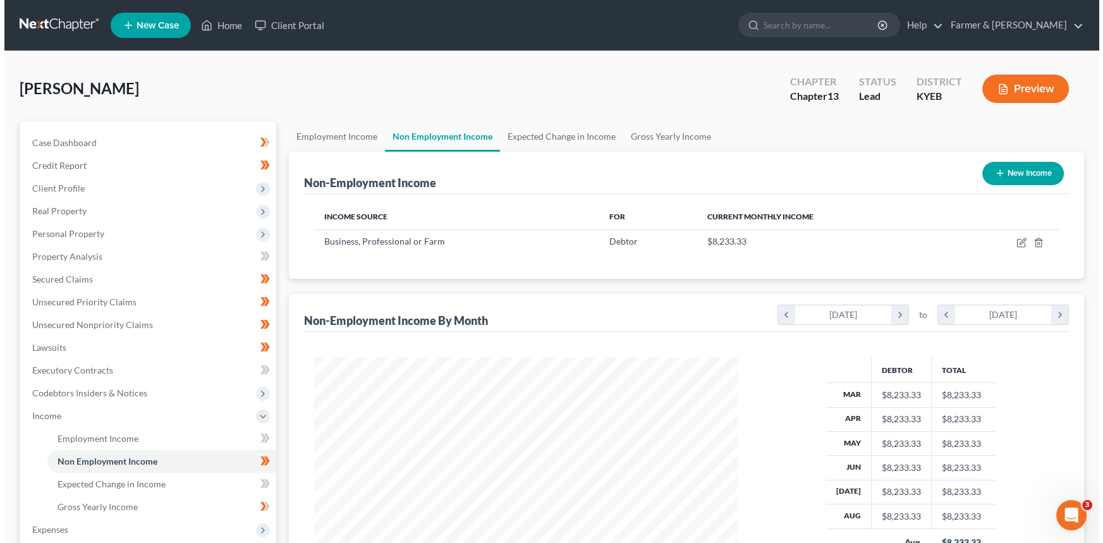
scroll to position [226, 449]
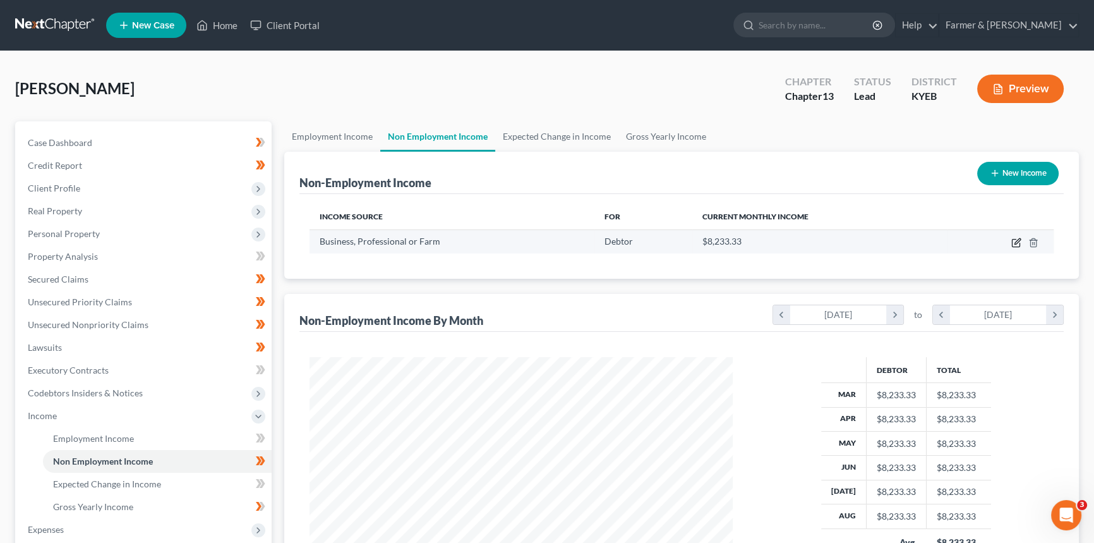
click at [1019, 242] on icon "button" at bounding box center [1017, 243] width 10 height 10
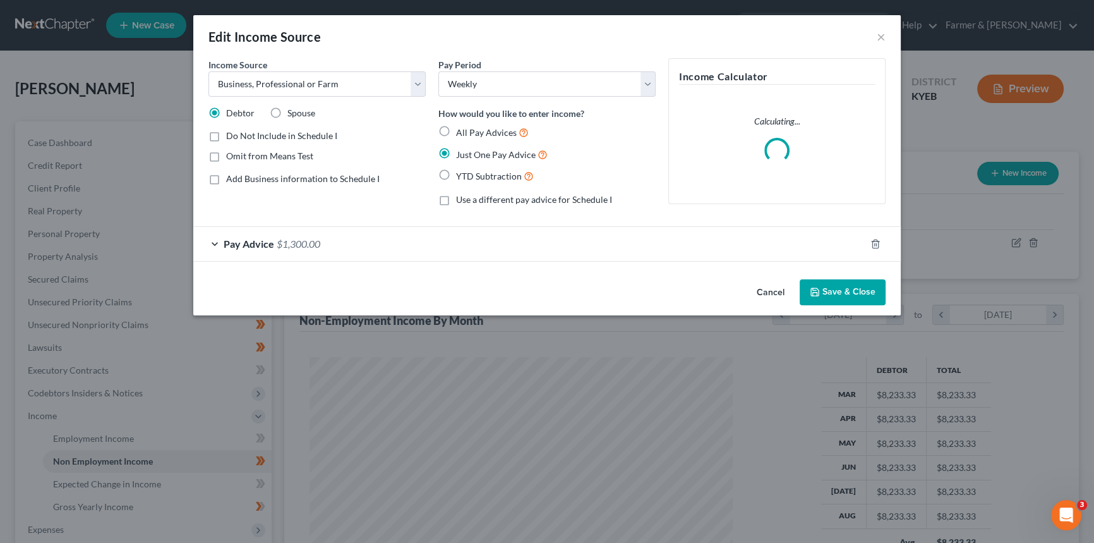
scroll to position [226, 452]
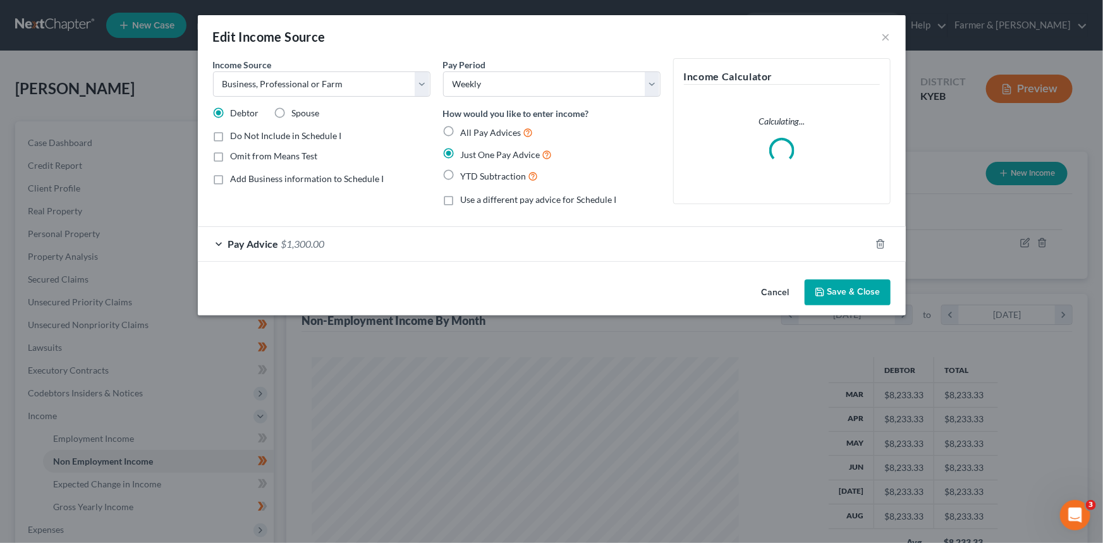
click at [363, 243] on div "Pay Advice $1,300.00" at bounding box center [534, 243] width 672 height 33
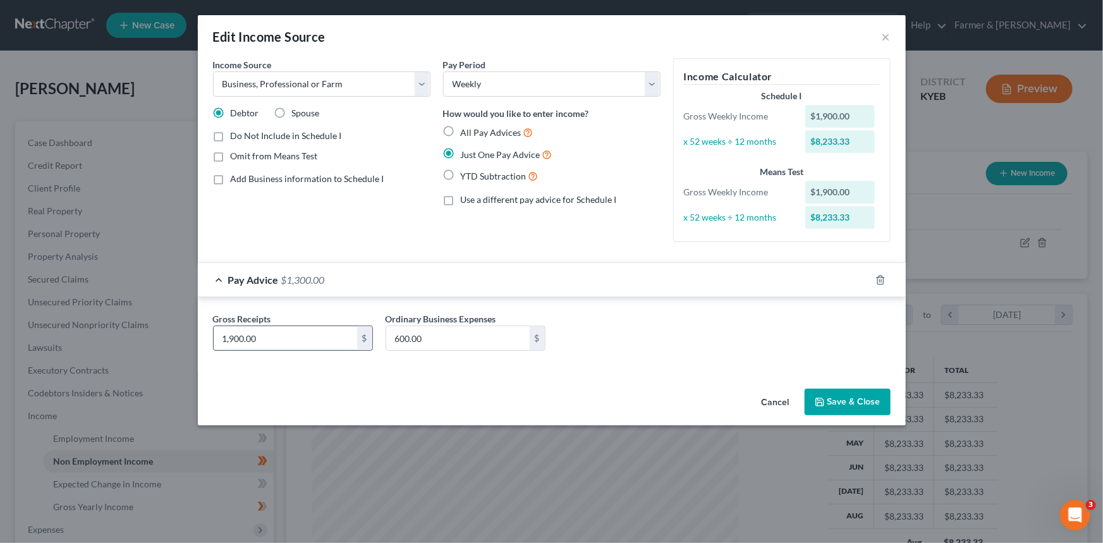
click at [234, 337] on input "1,900.00" at bounding box center [285, 338] width 143 height 24
drag, startPoint x: 265, startPoint y: 344, endPoint x: 215, endPoint y: 331, distance: 50.9
click at [215, 331] on input "100.00" at bounding box center [285, 338] width 143 height 24
click at [831, 395] on button "Save & Close" at bounding box center [847, 402] width 86 height 27
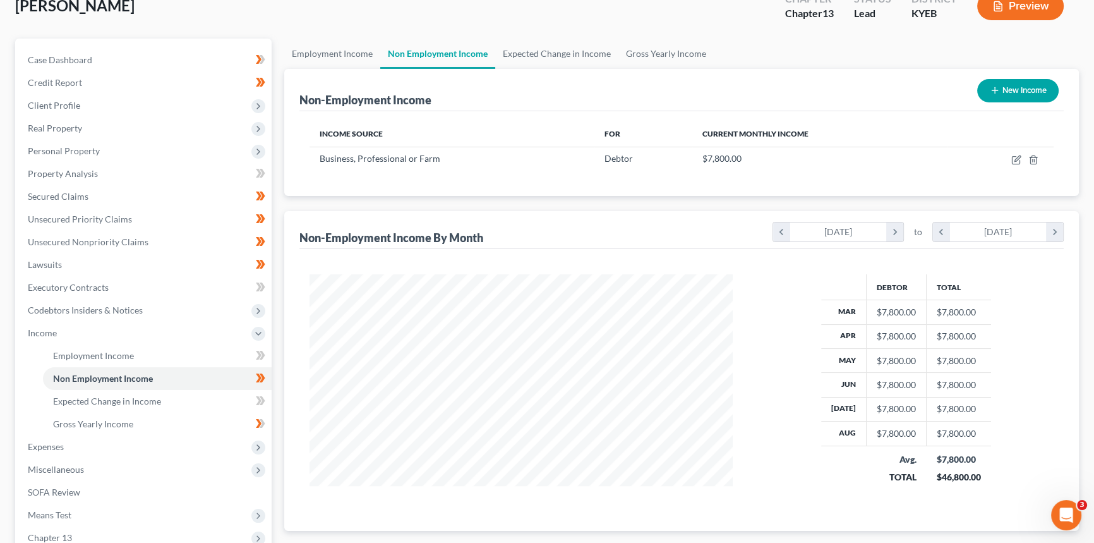
scroll to position [241, 0]
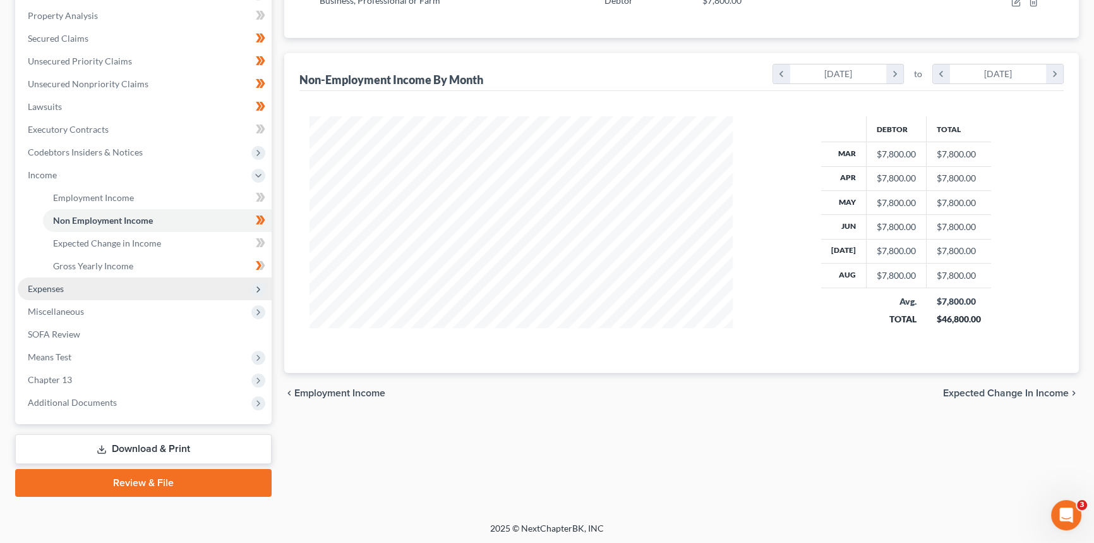
drag, startPoint x: 100, startPoint y: 291, endPoint x: 112, endPoint y: 296, distance: 13.3
click at [100, 291] on span "Expenses" at bounding box center [145, 288] width 254 height 23
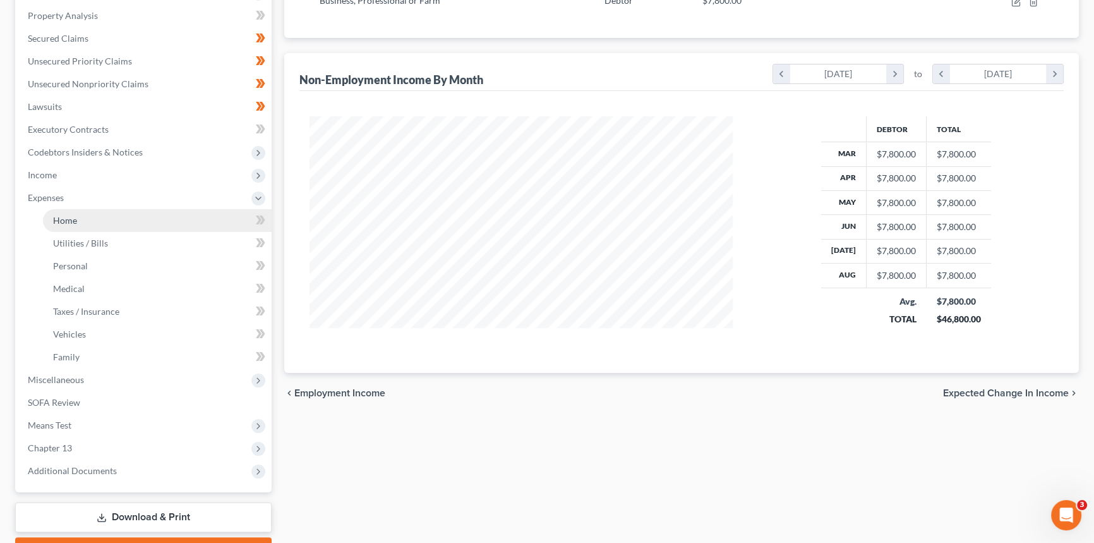
click at [156, 219] on link "Home" at bounding box center [157, 220] width 229 height 23
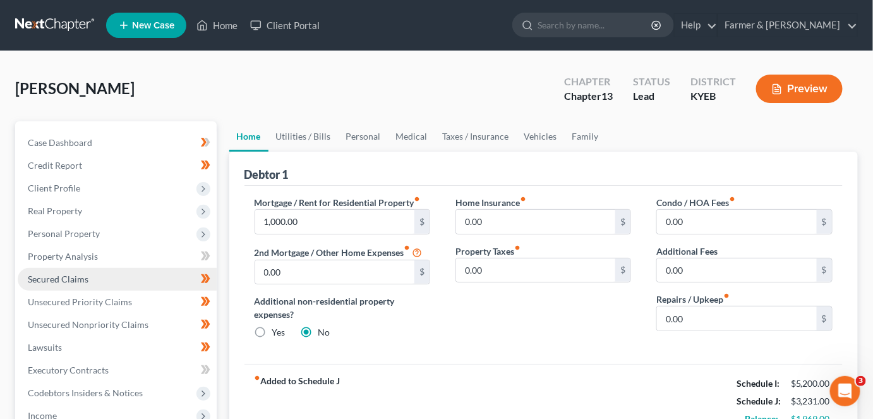
drag, startPoint x: 85, startPoint y: 231, endPoint x: 95, endPoint y: 269, distance: 39.1
click at [86, 231] on span "Personal Property" at bounding box center [64, 233] width 72 height 11
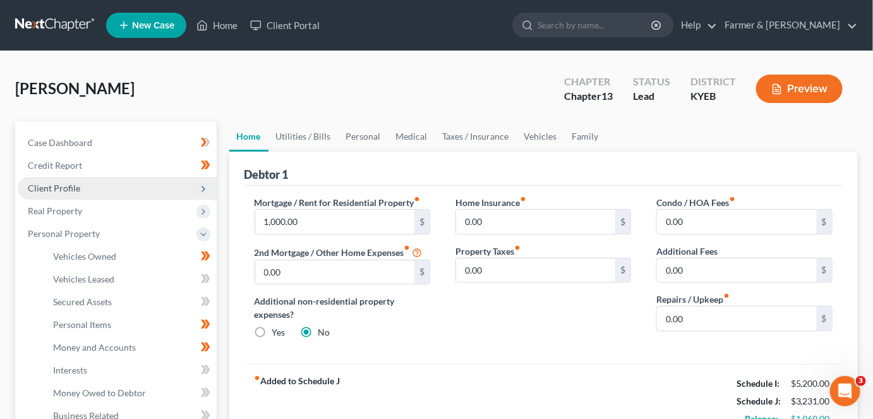
click at [107, 185] on span "Client Profile" at bounding box center [117, 188] width 199 height 23
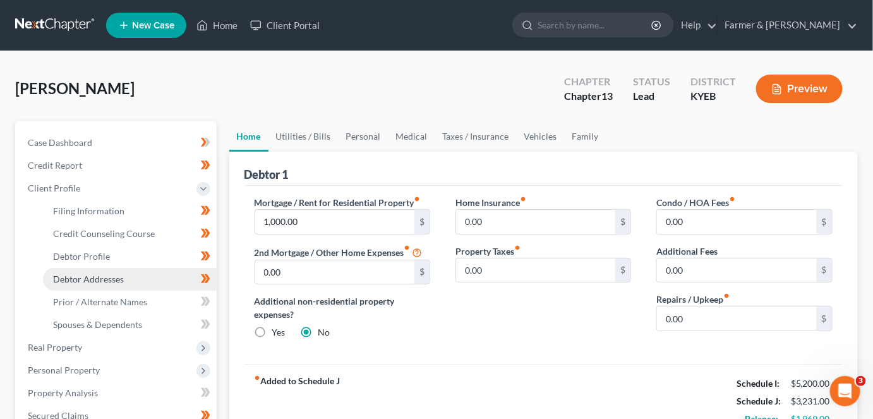
click at [109, 277] on span "Debtor Addresses" at bounding box center [88, 279] width 71 height 11
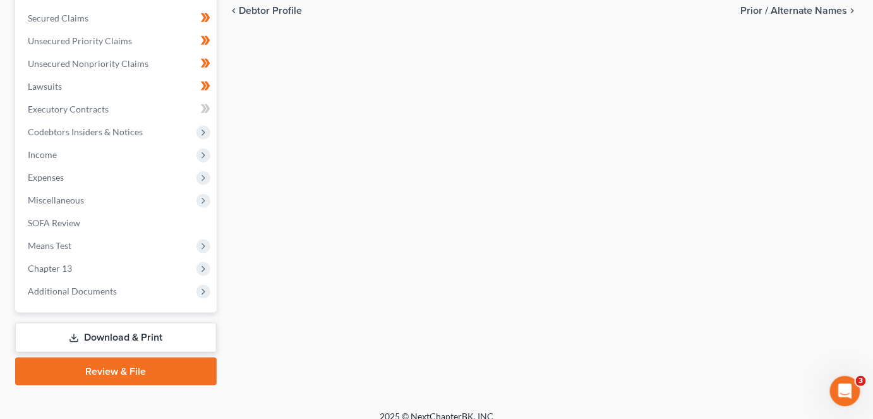
scroll to position [410, 0]
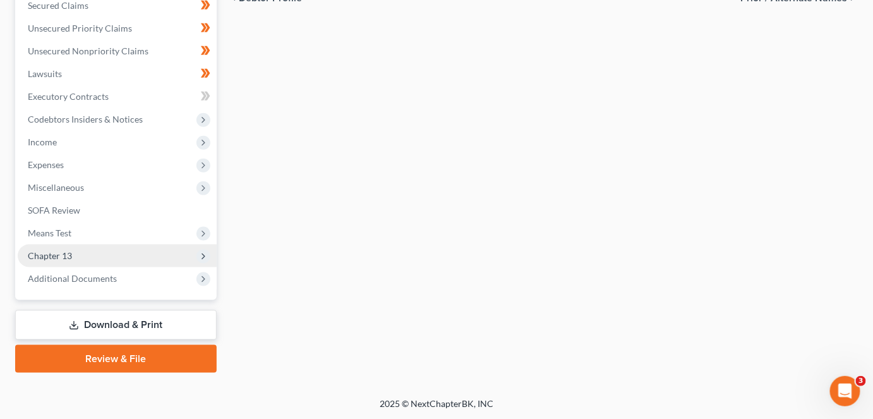
click at [117, 255] on span "Chapter 13" at bounding box center [117, 256] width 199 height 23
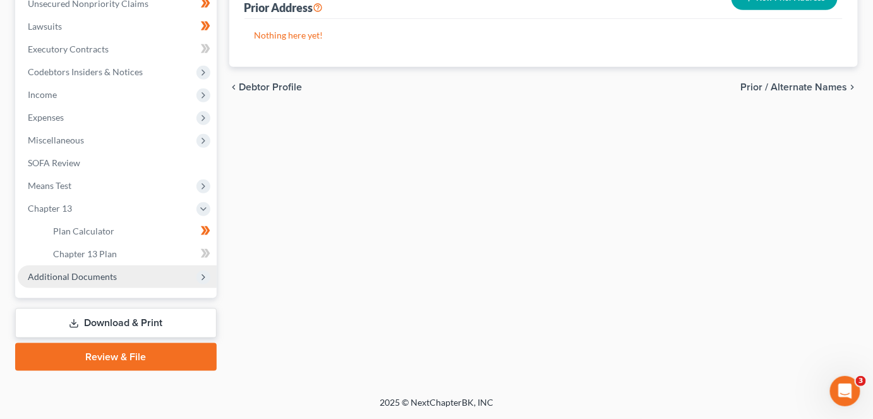
scroll to position [274, 0]
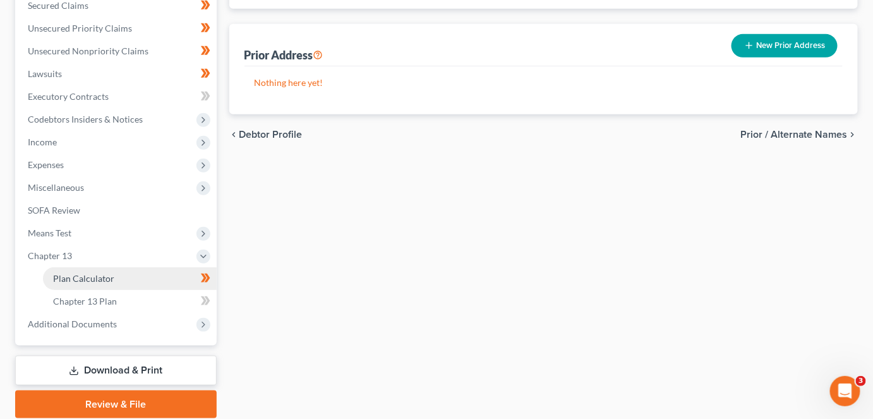
click at [125, 283] on link "Plan Calculator" at bounding box center [130, 278] width 174 height 23
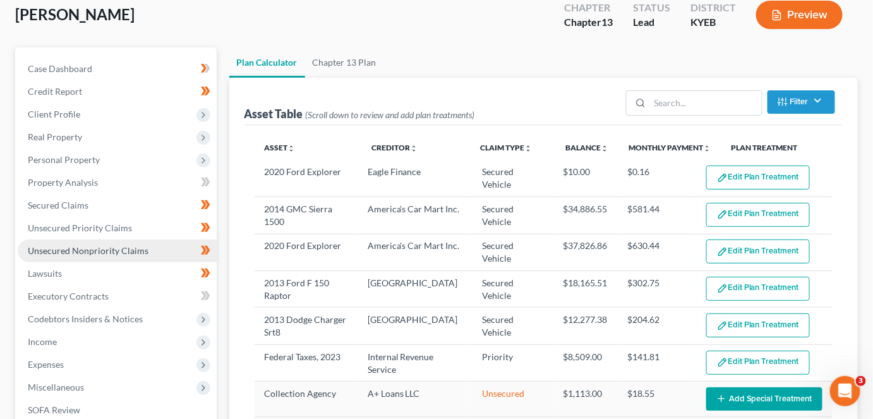
scroll to position [57, 0]
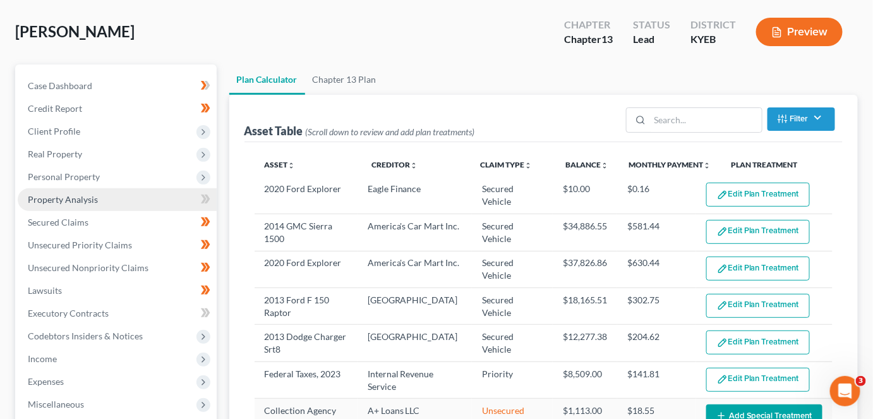
click at [81, 199] on span "Property Analysis" at bounding box center [63, 199] width 70 height 11
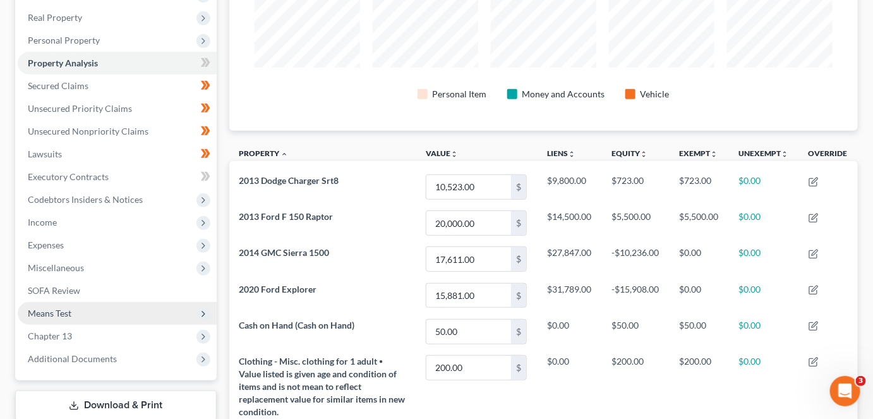
scroll to position [287, 0]
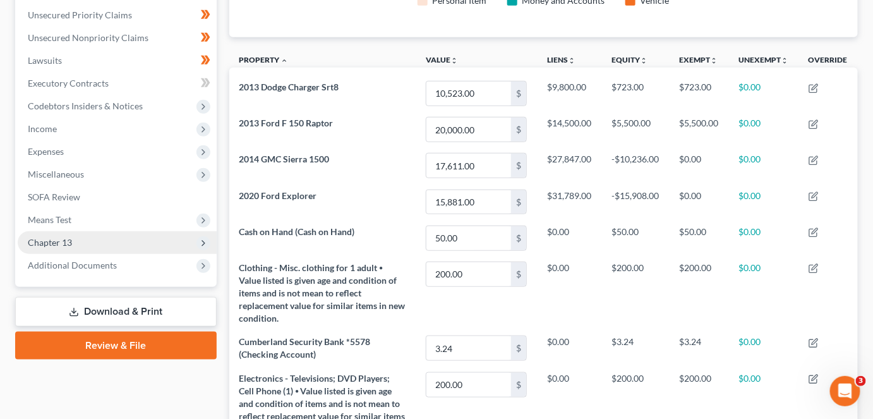
click at [75, 245] on span "Chapter 13" at bounding box center [117, 242] width 199 height 23
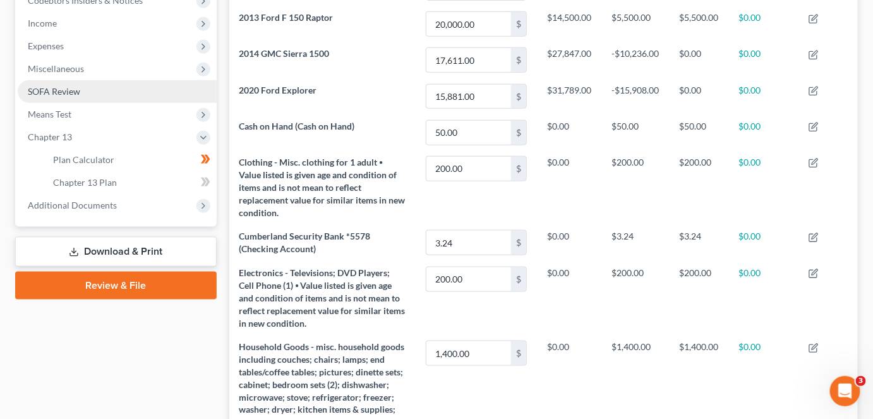
scroll to position [402, 0]
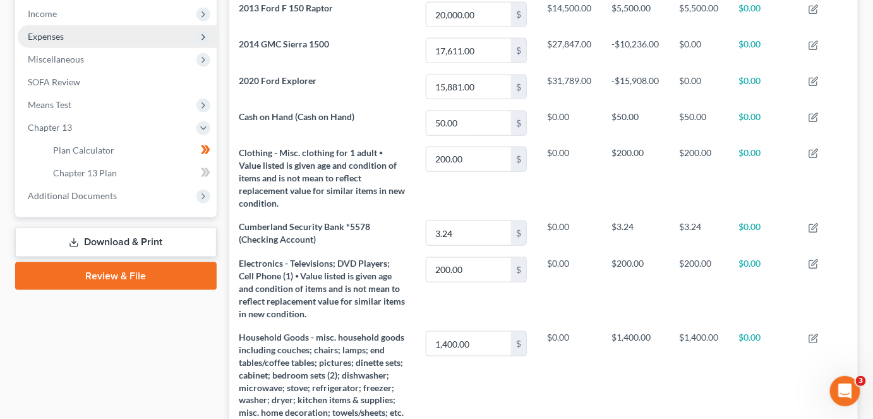
click at [71, 36] on span "Expenses" at bounding box center [117, 36] width 199 height 23
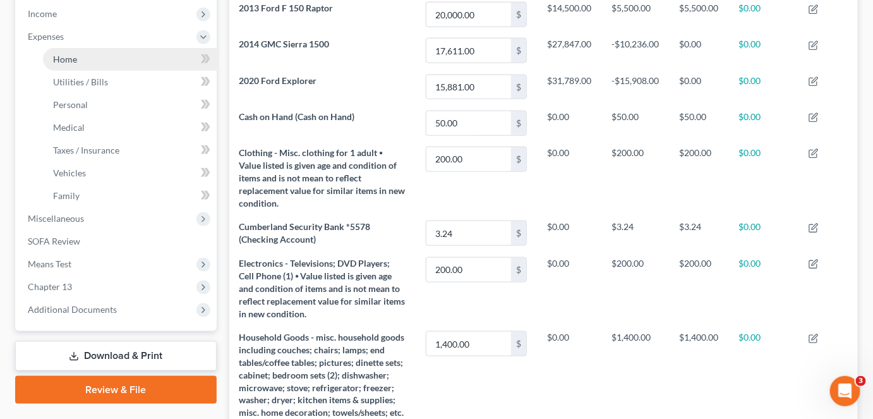
click at [75, 58] on span "Home" at bounding box center [65, 59] width 24 height 11
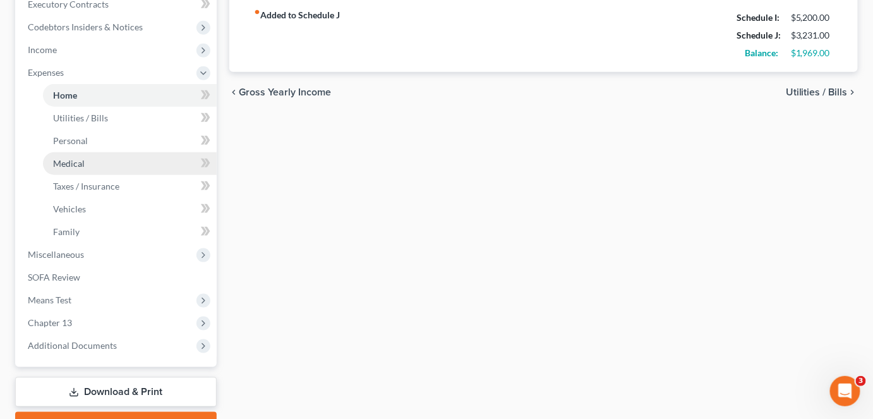
scroll to position [375, 0]
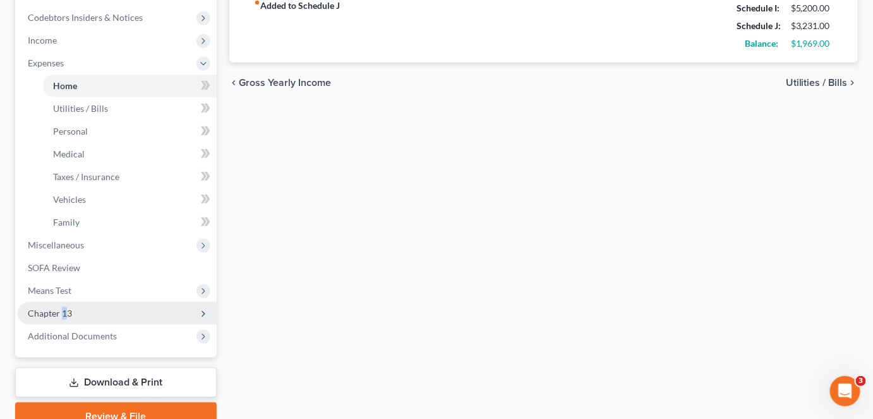
click at [64, 312] on span "Chapter 13" at bounding box center [50, 313] width 44 height 11
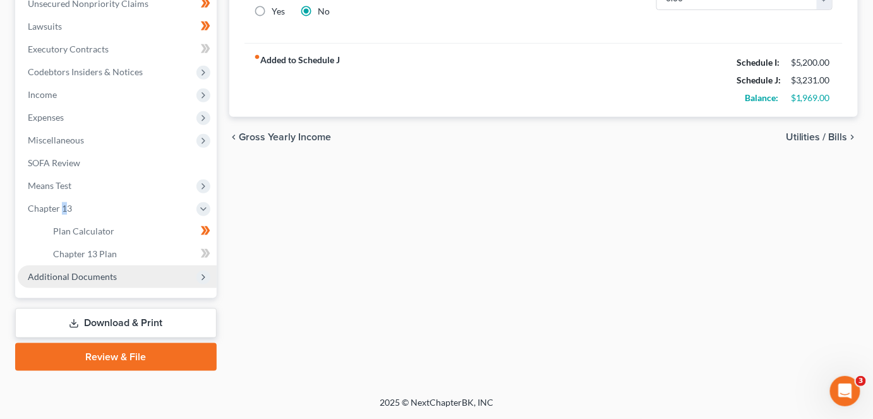
scroll to position [319, 0]
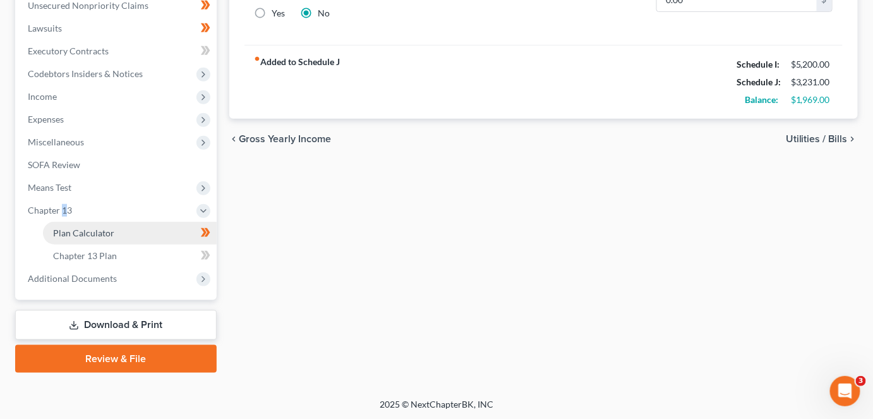
click at [121, 236] on link "Plan Calculator" at bounding box center [130, 233] width 174 height 23
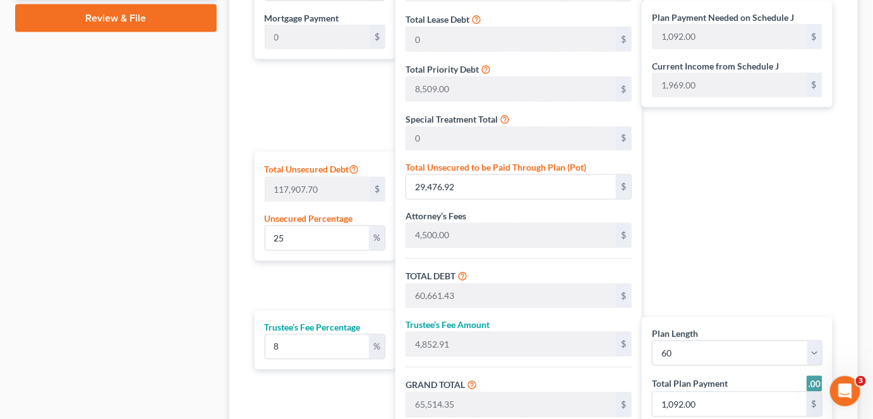
scroll to position [704, 0]
